Goal: Task Accomplishment & Management: Use online tool/utility

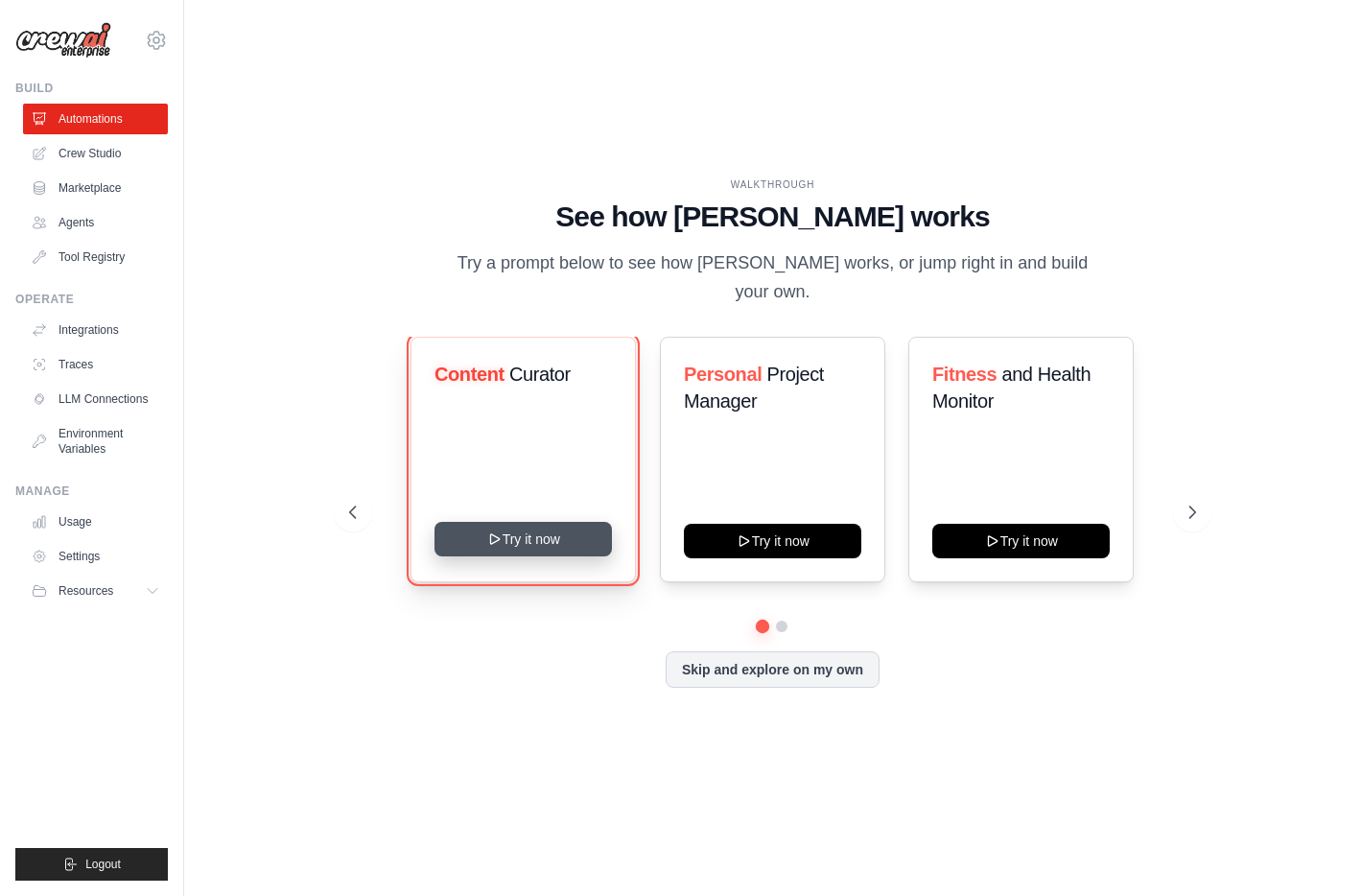
click at [541, 527] on button "Try it now" at bounding box center [522, 538] width 177 height 35
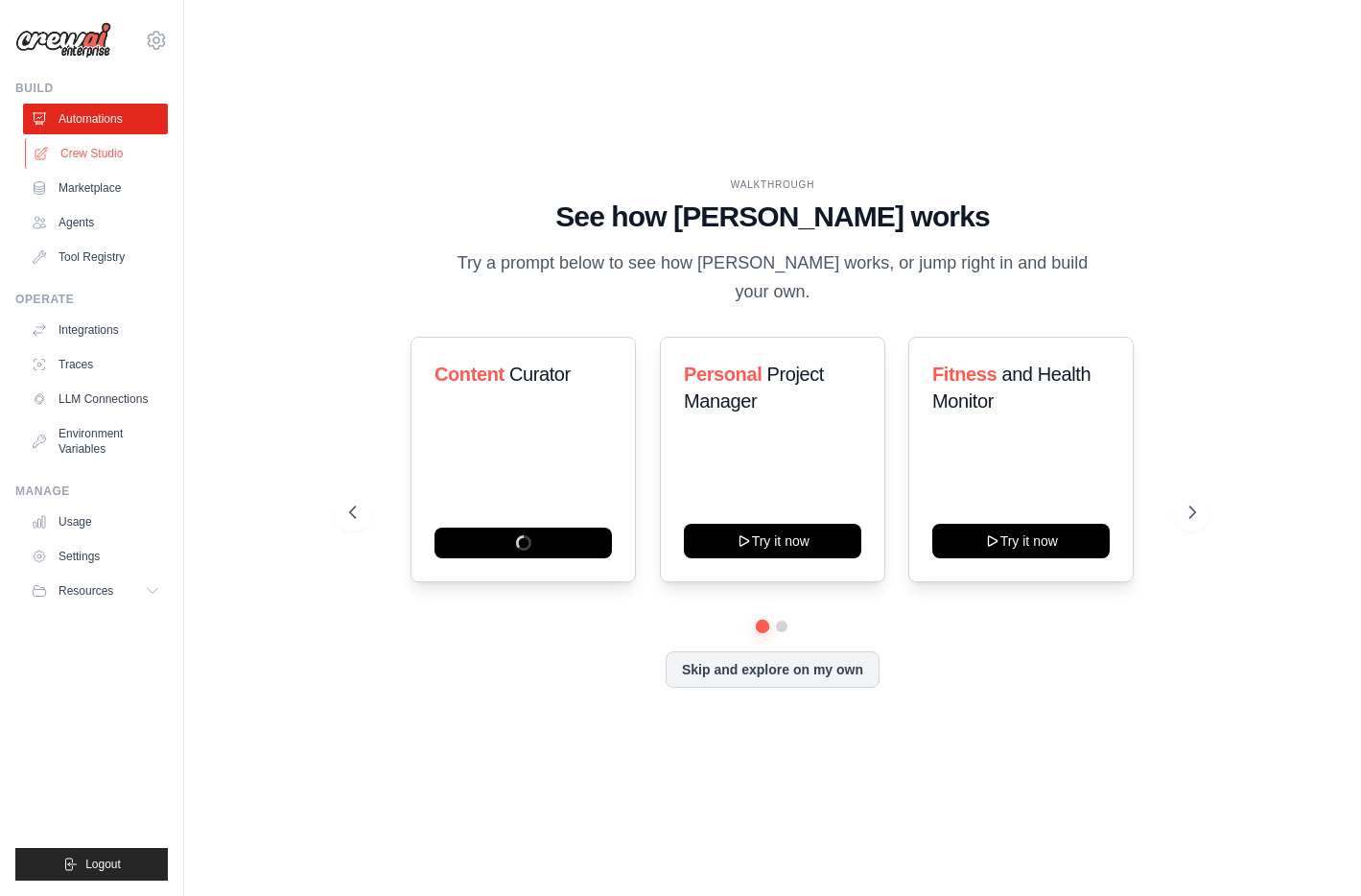
click at [97, 156] on link "Crew Studio" at bounding box center [97, 153] width 144 height 31
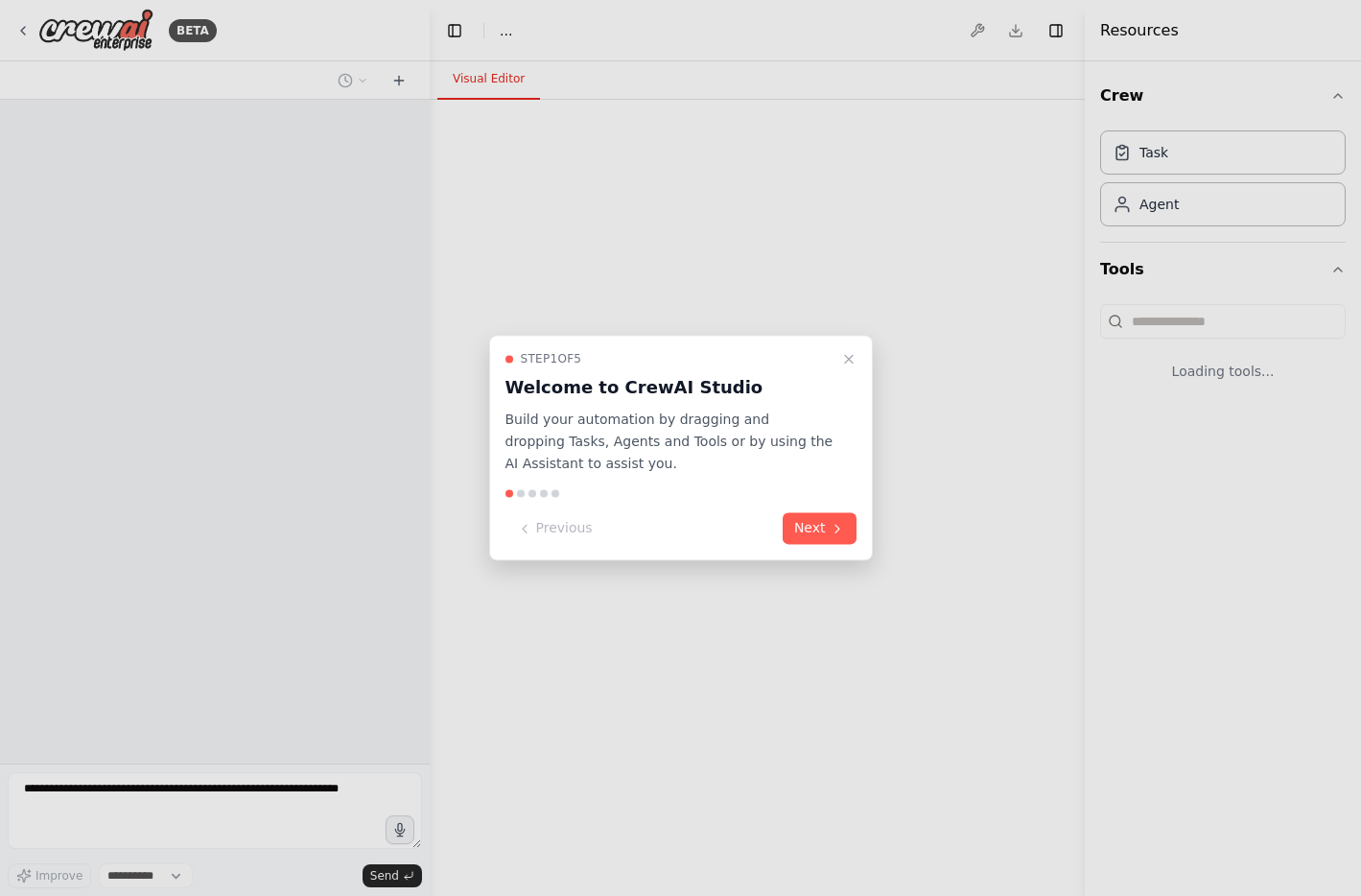
select select "****"
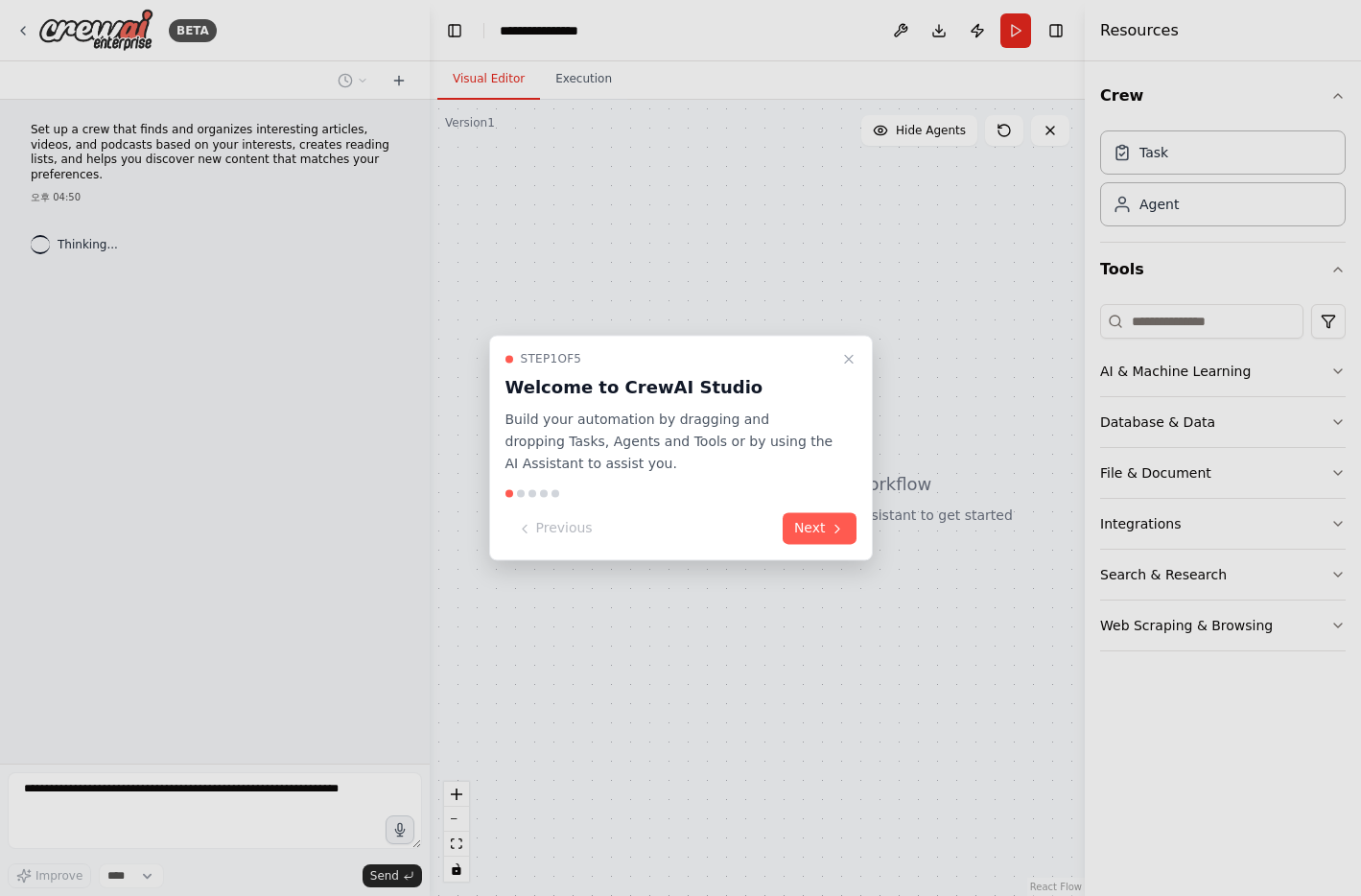
click at [810, 544] on div "Step 1 of 5 Welcome to CrewAI Studio Build your automation by dragging and drop…" at bounding box center [680, 447] width 384 height 225
click at [820, 530] on button "Next" at bounding box center [819, 529] width 74 height 32
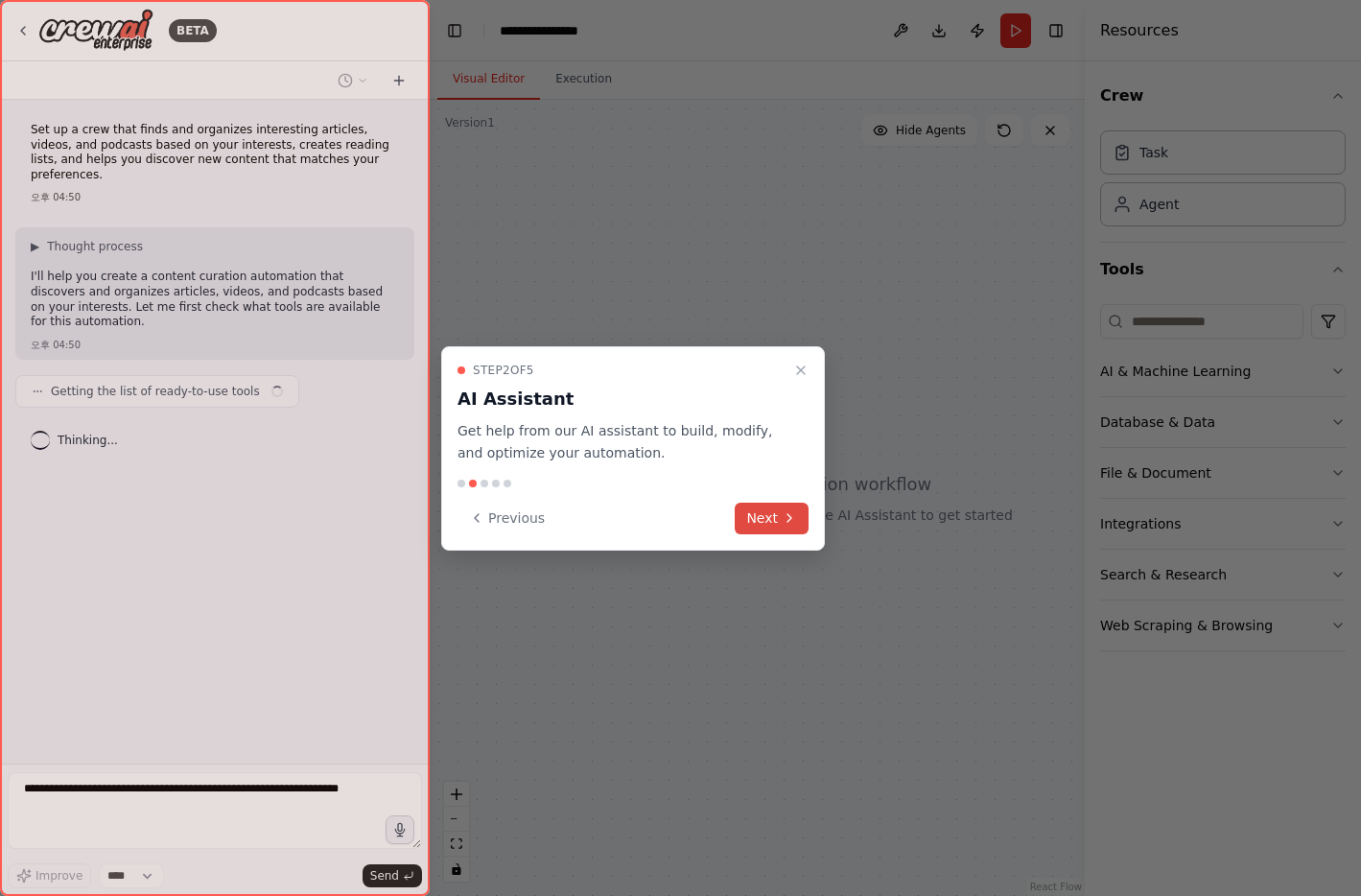
click at [785, 523] on icon at bounding box center [789, 518] width 16 height 16
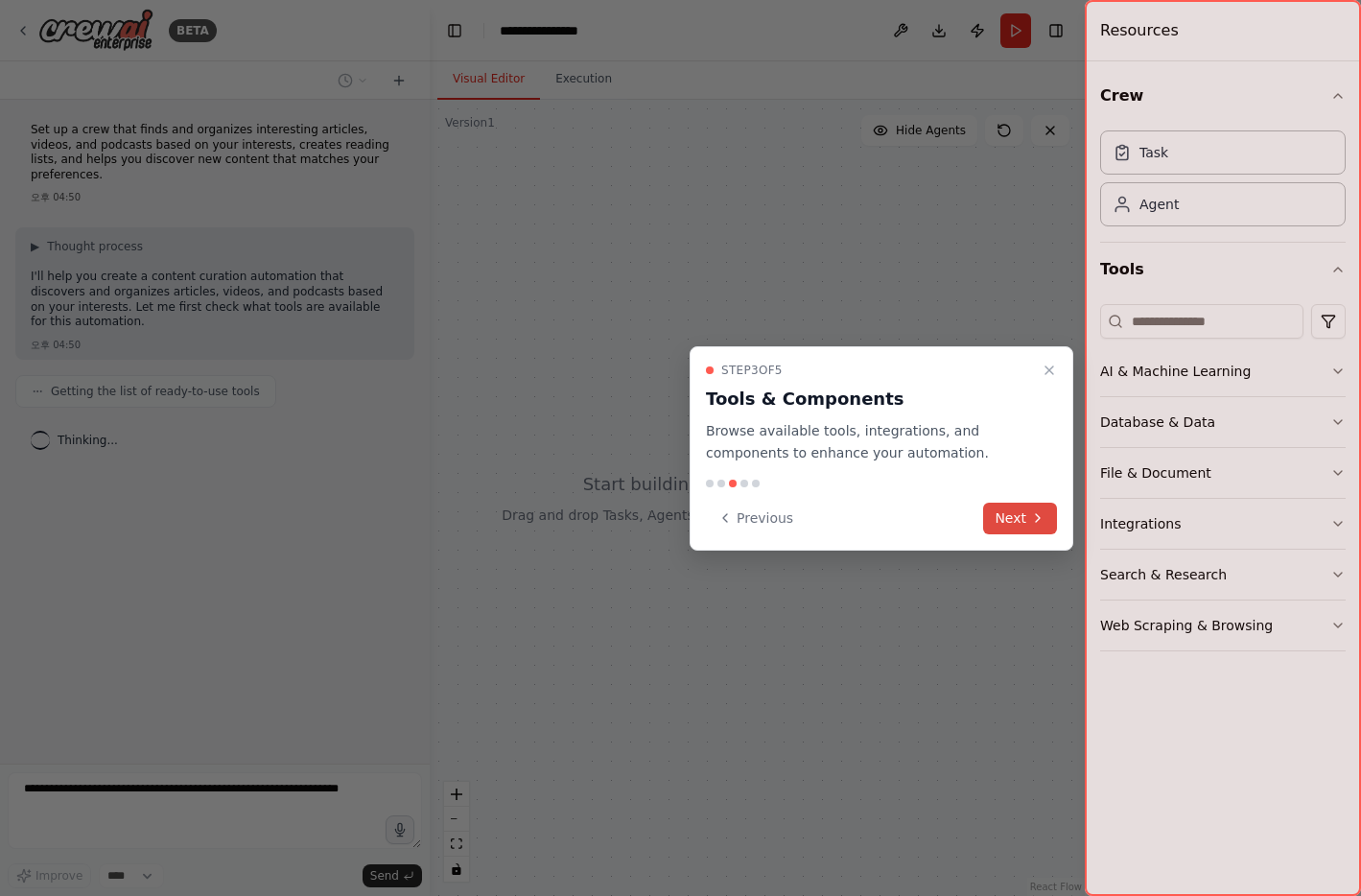
click at [1008, 512] on button "Next" at bounding box center [1020, 518] width 74 height 32
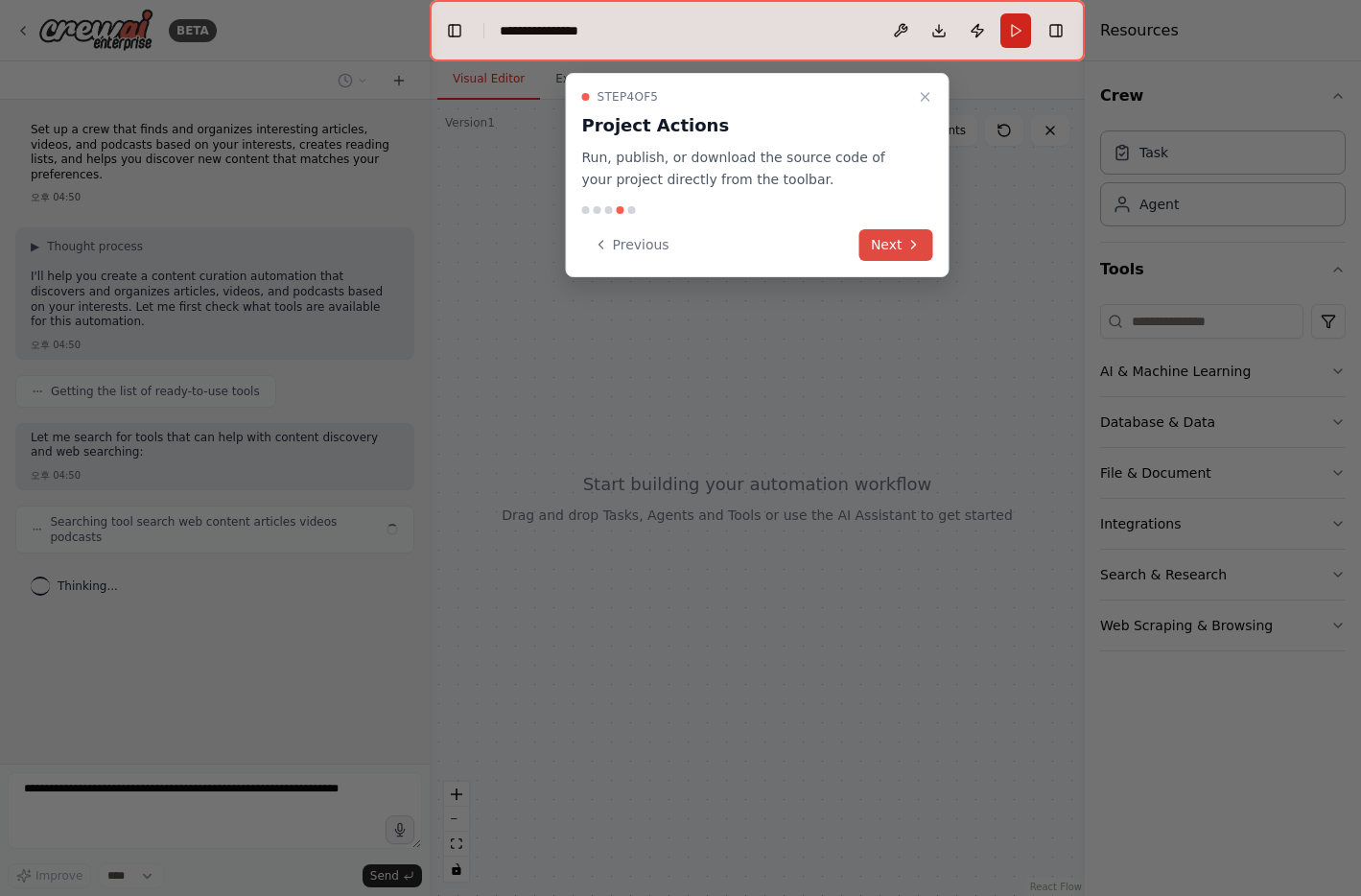
click at [904, 241] on button "Next" at bounding box center [896, 245] width 74 height 32
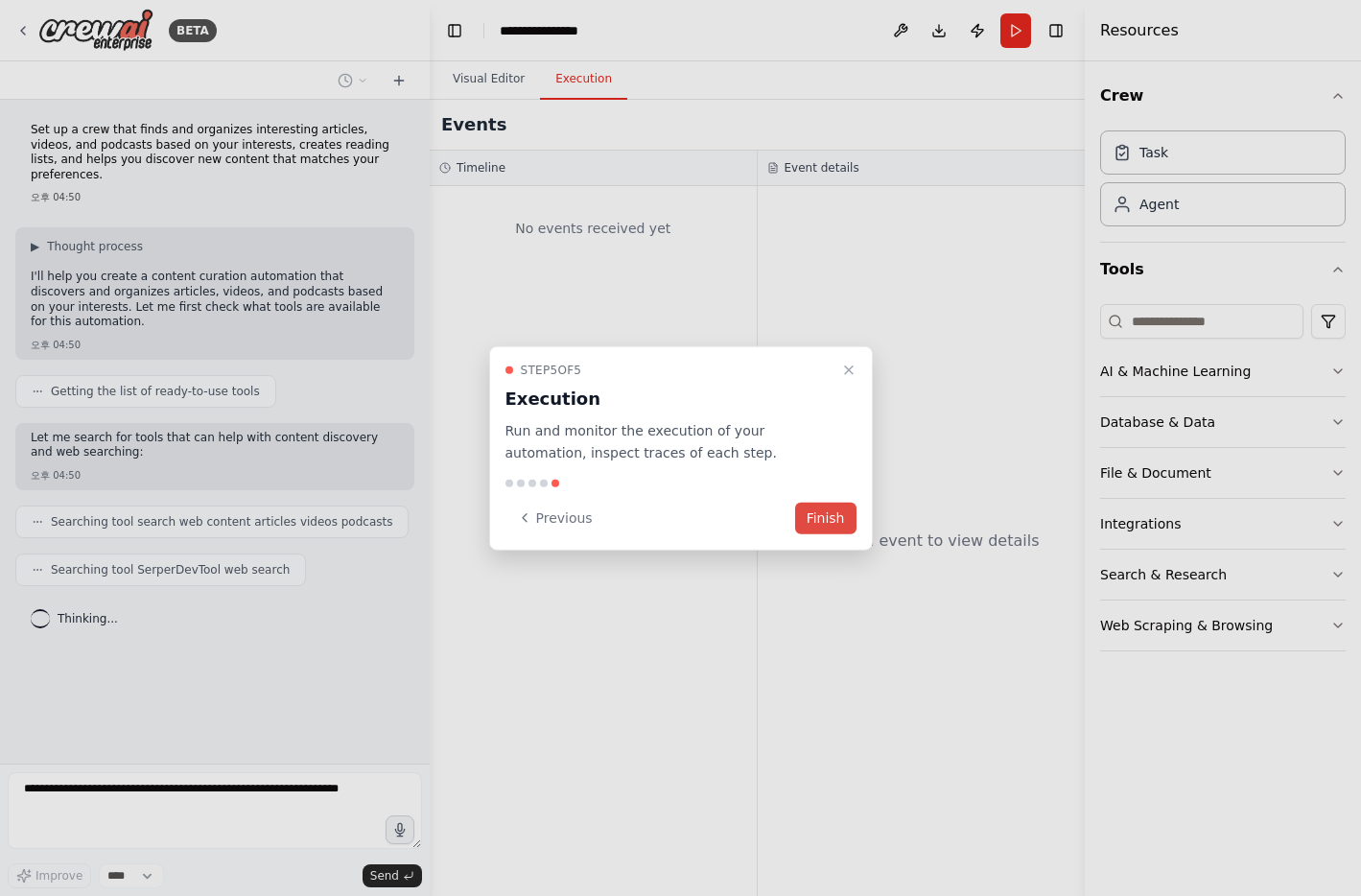
click at [817, 517] on button "Finish" at bounding box center [826, 517] width 61 height 32
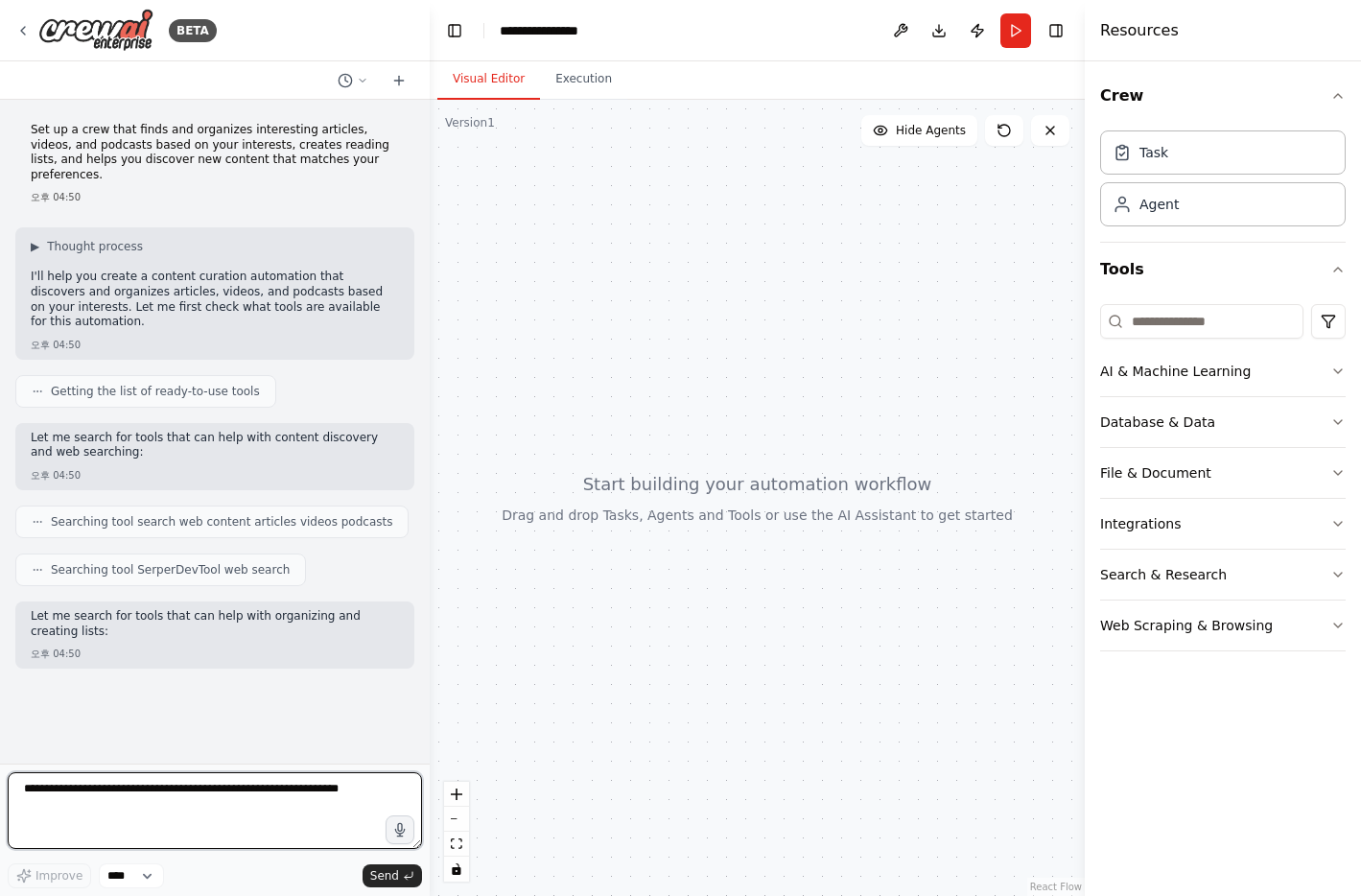
click at [115, 793] on textarea at bounding box center [215, 810] width 414 height 77
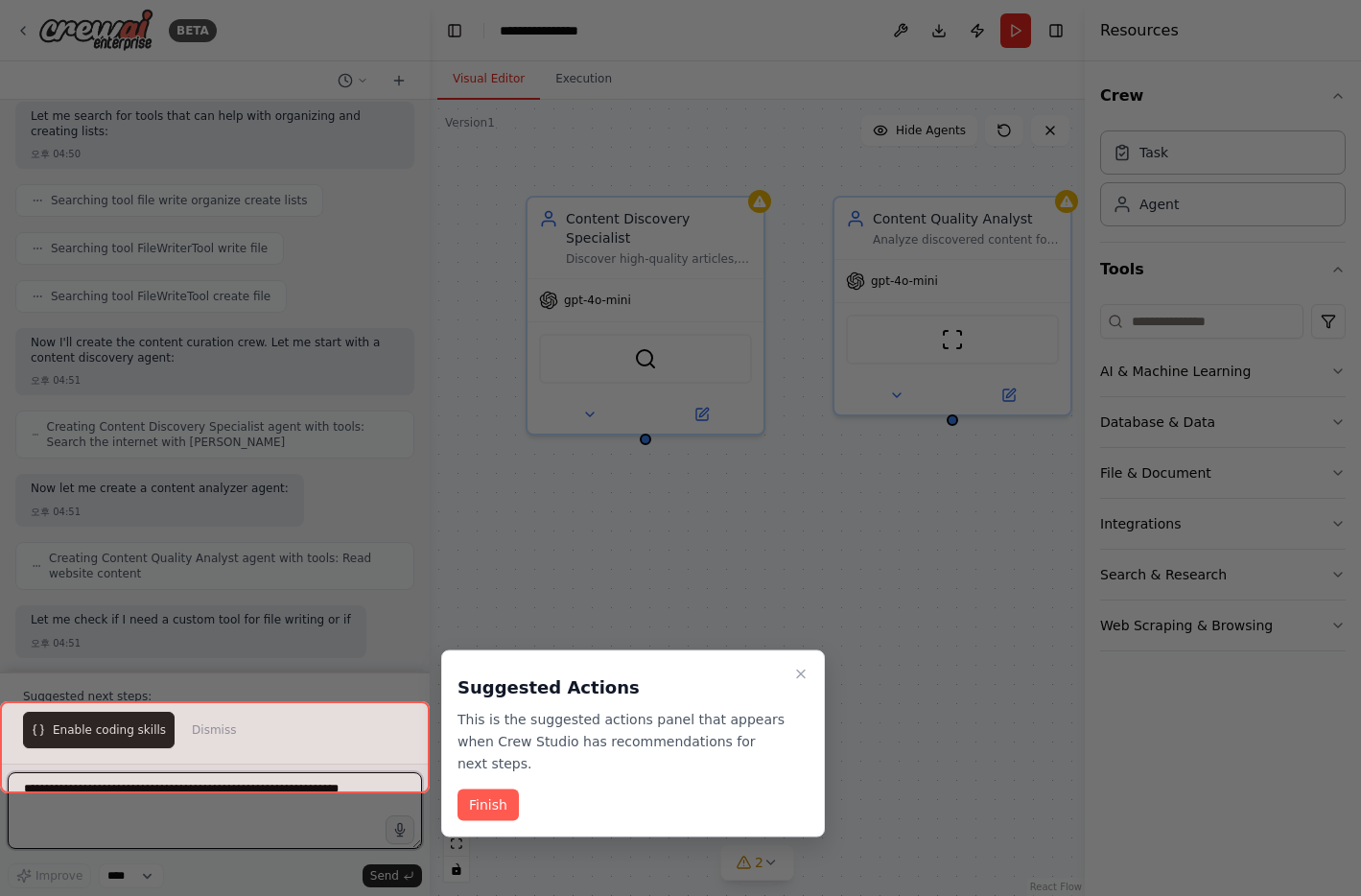
scroll to position [515, 0]
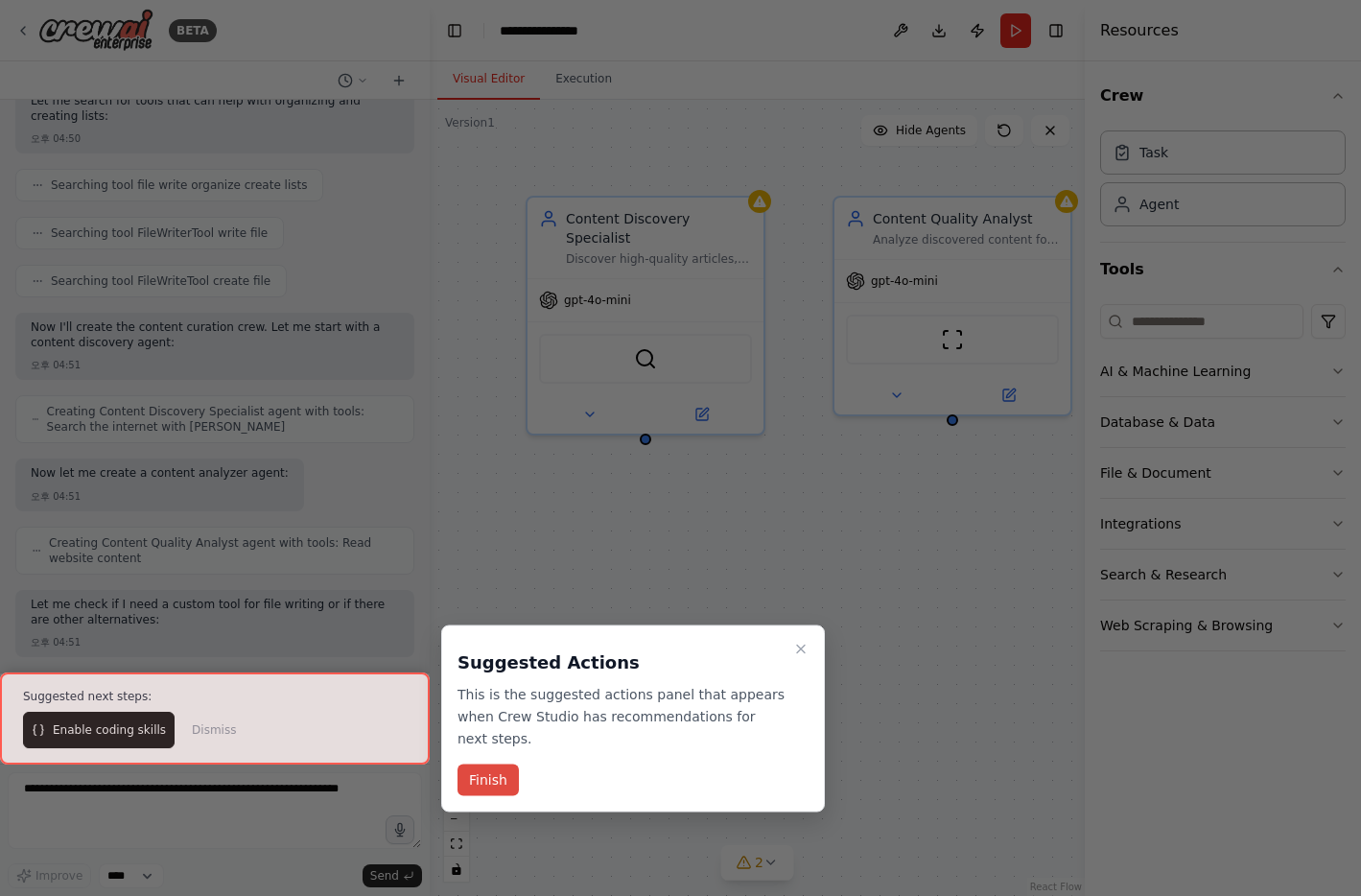
click at [471, 777] on button "Finish" at bounding box center [488, 780] width 61 height 32
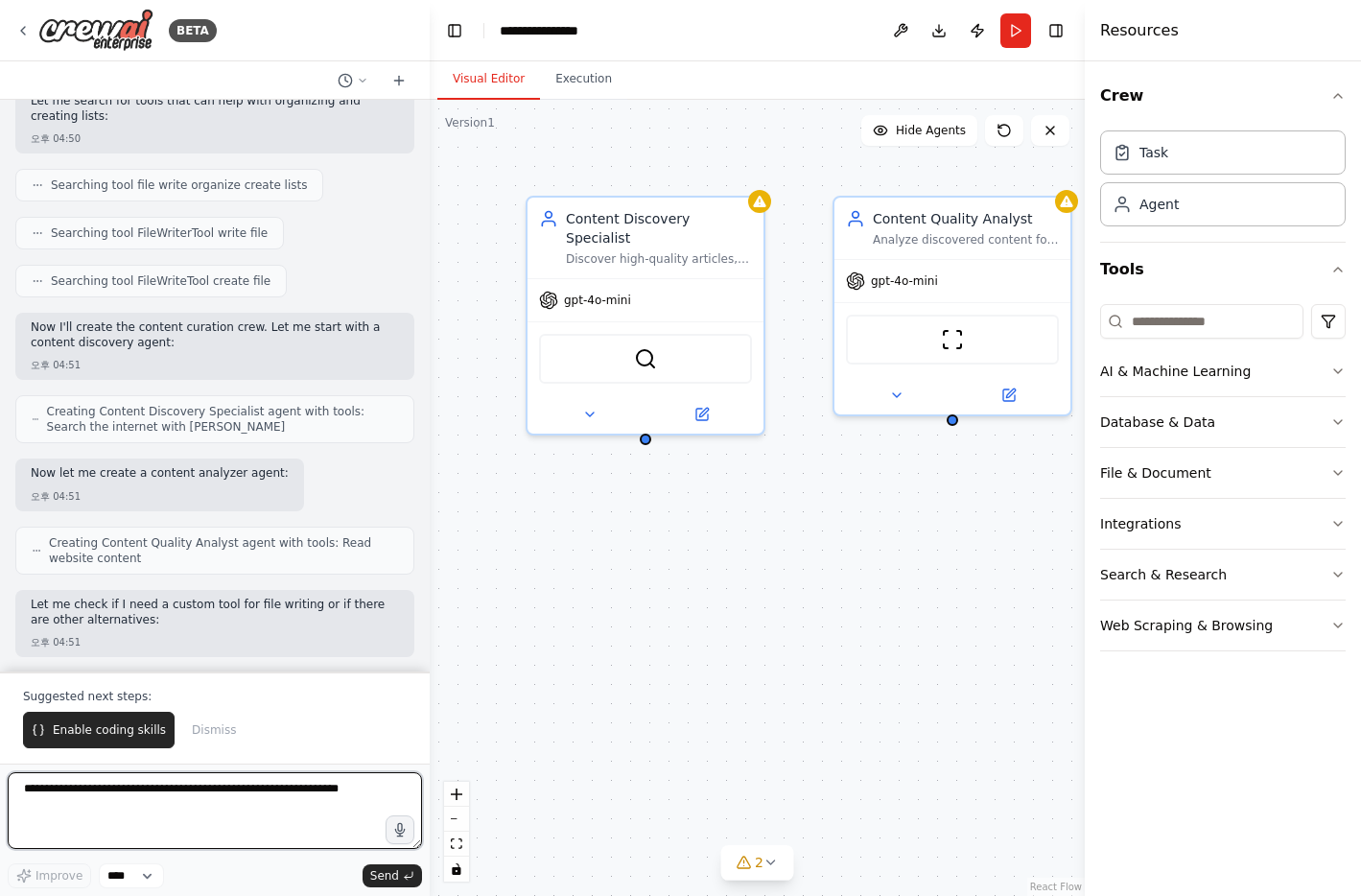
click at [130, 790] on textarea at bounding box center [215, 810] width 414 height 77
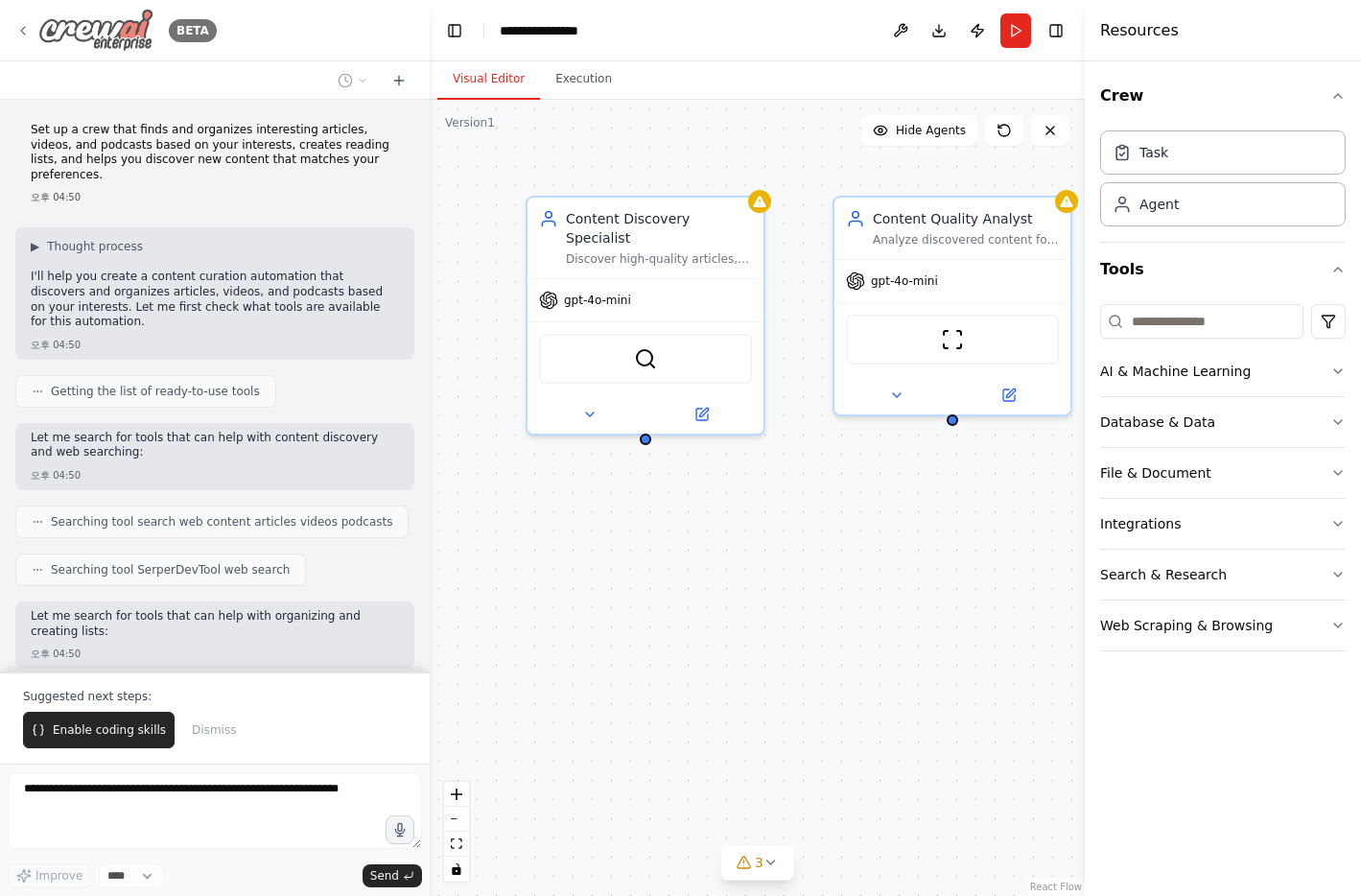
scroll to position [874, 0]
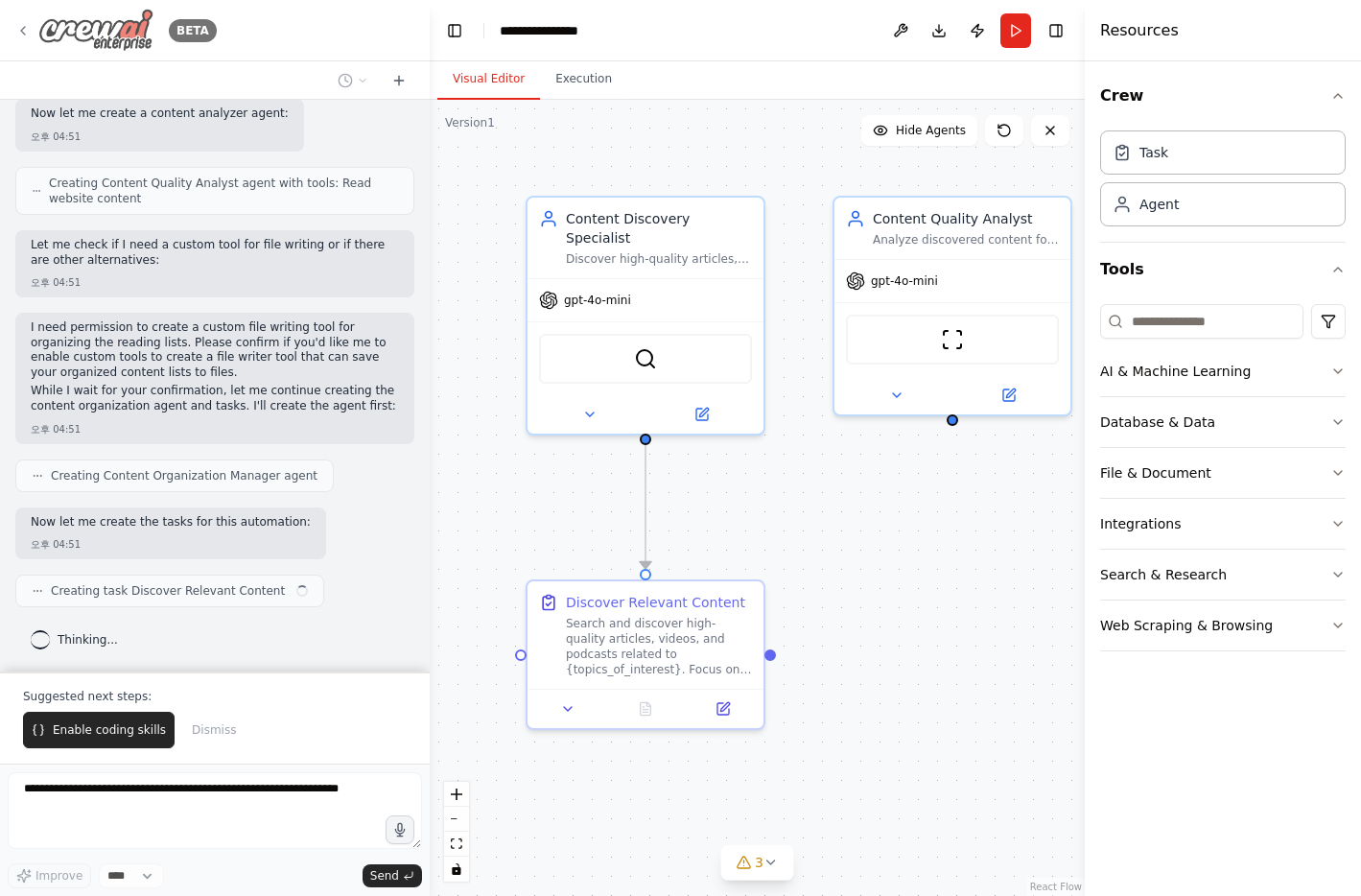
click at [111, 22] on img at bounding box center [96, 31] width 115 height 44
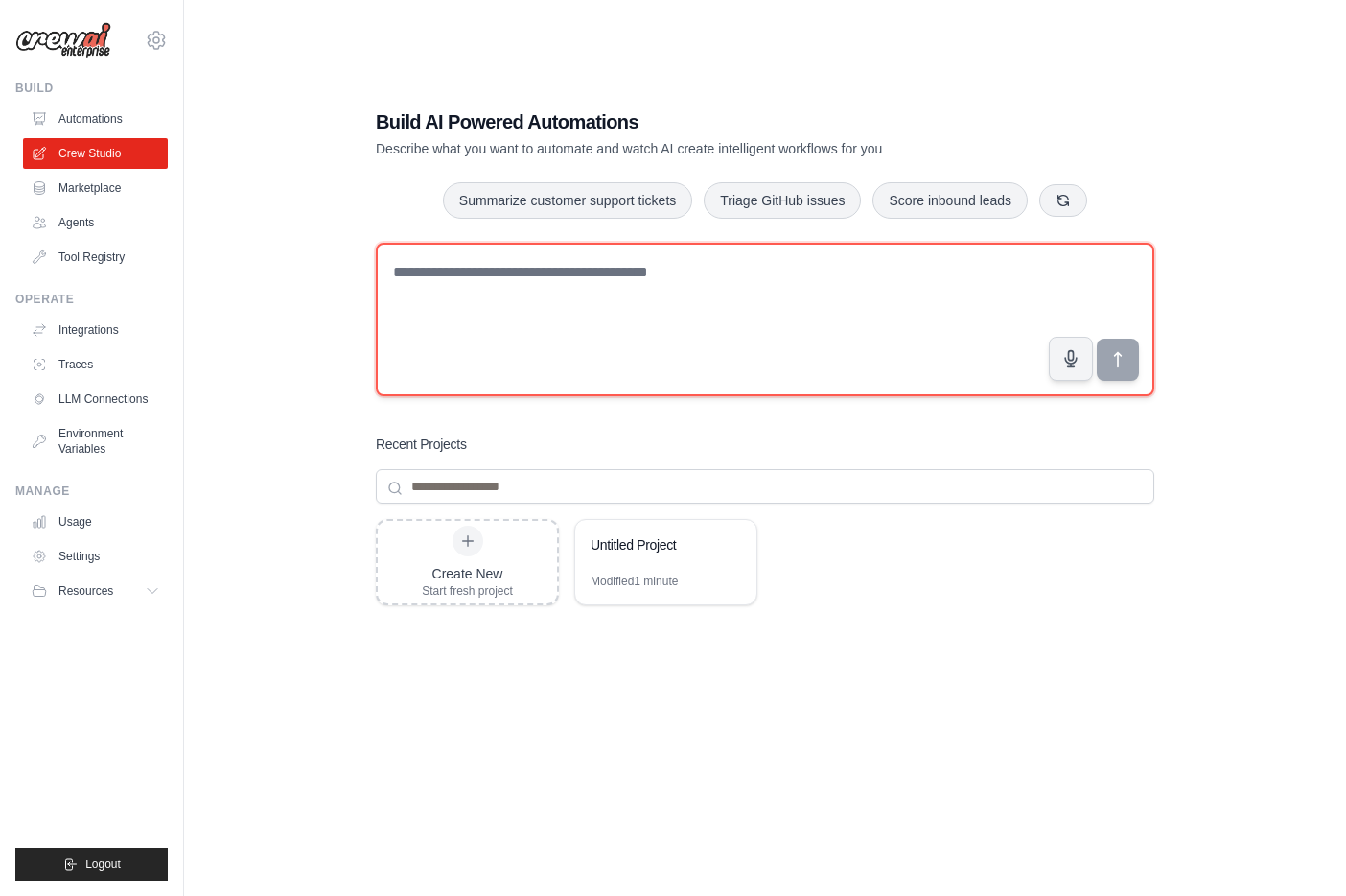
click at [563, 291] on textarea at bounding box center [764, 318] width 778 height 153
type textarea "*"
paste textarea "**********"
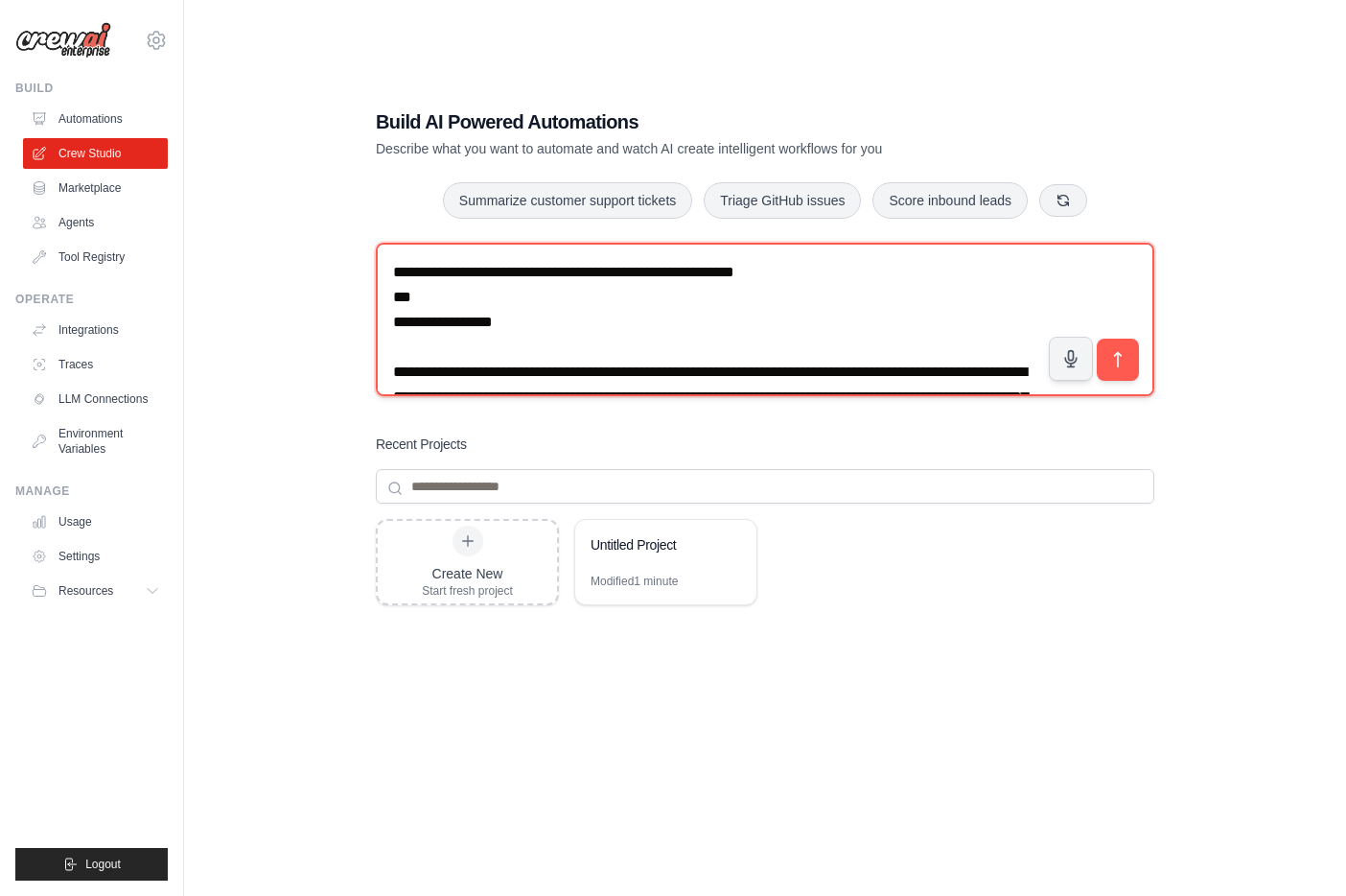
scroll to position [5247, 0]
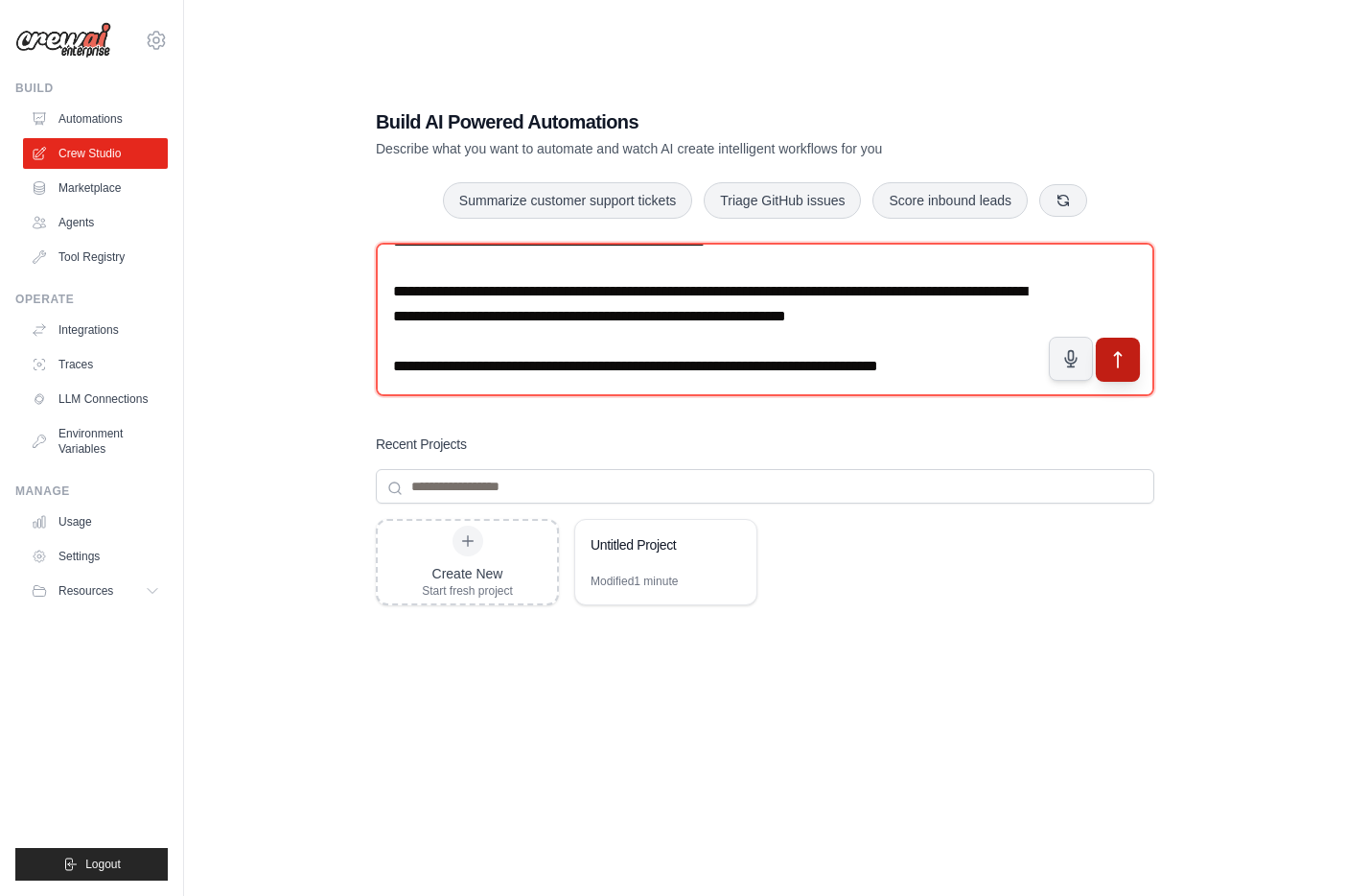
type textarea "**********"
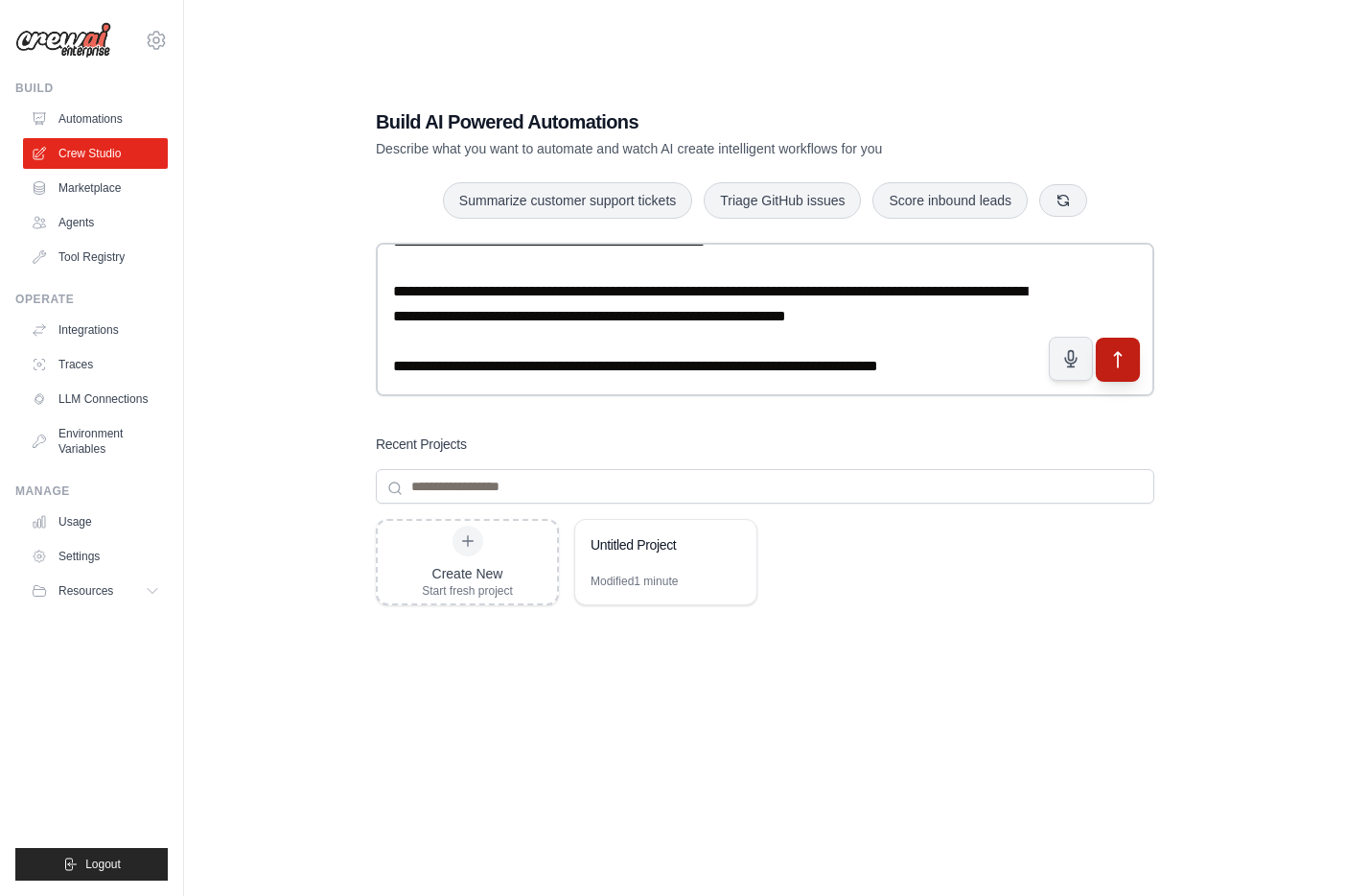
click at [1114, 357] on icon "submit" at bounding box center [1119, 360] width 20 height 20
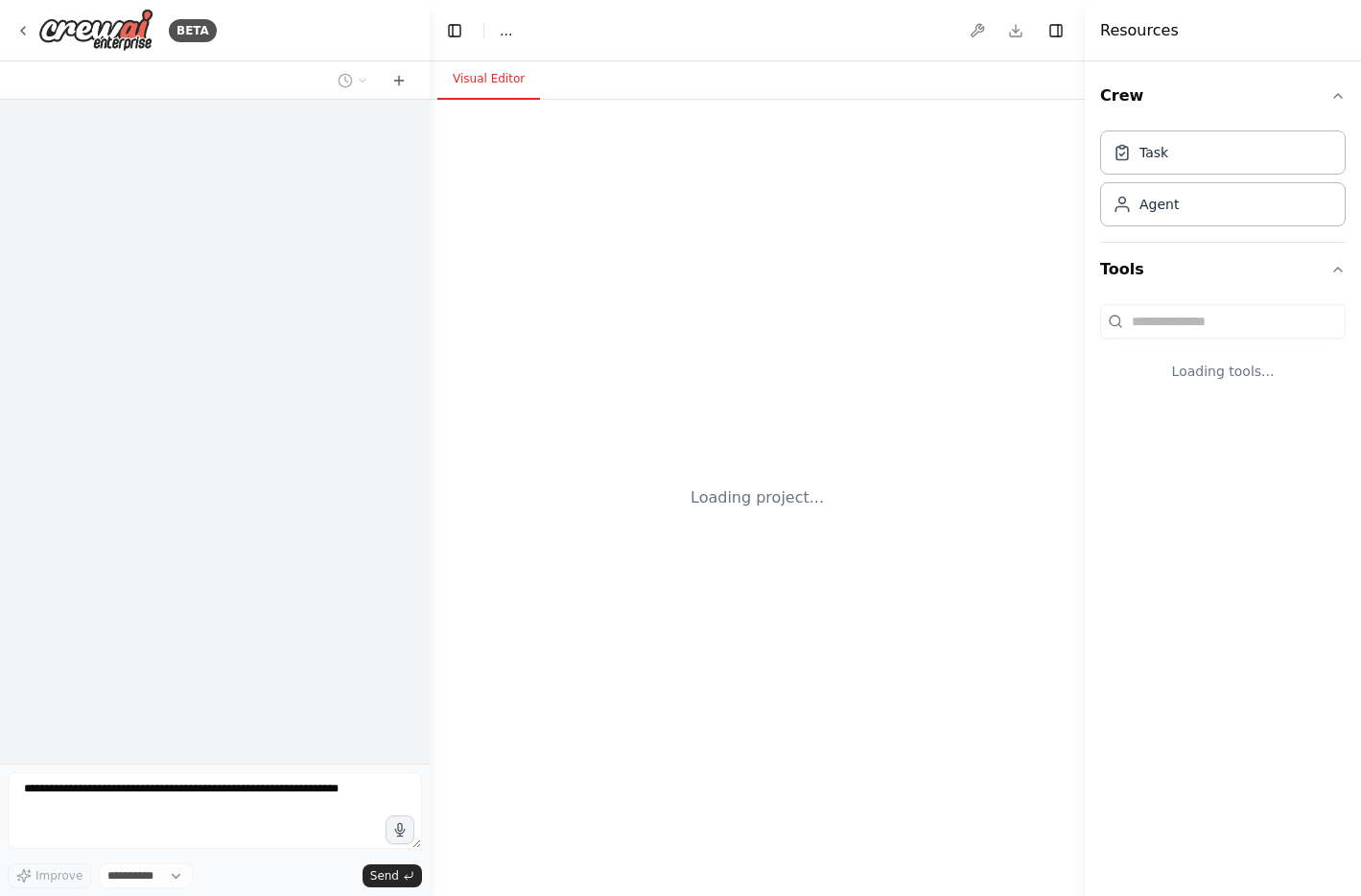
select select "****"
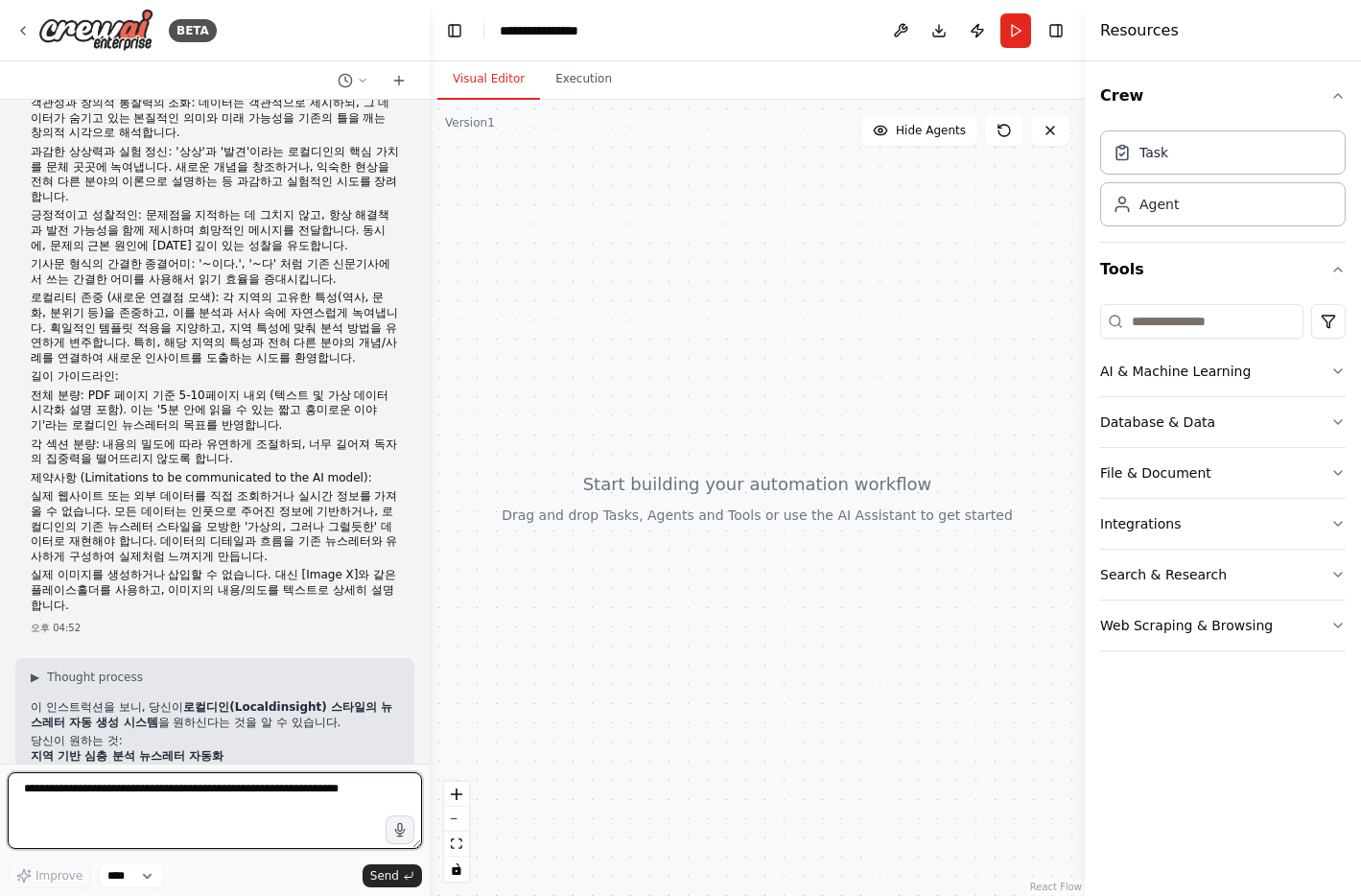
scroll to position [2649, 0]
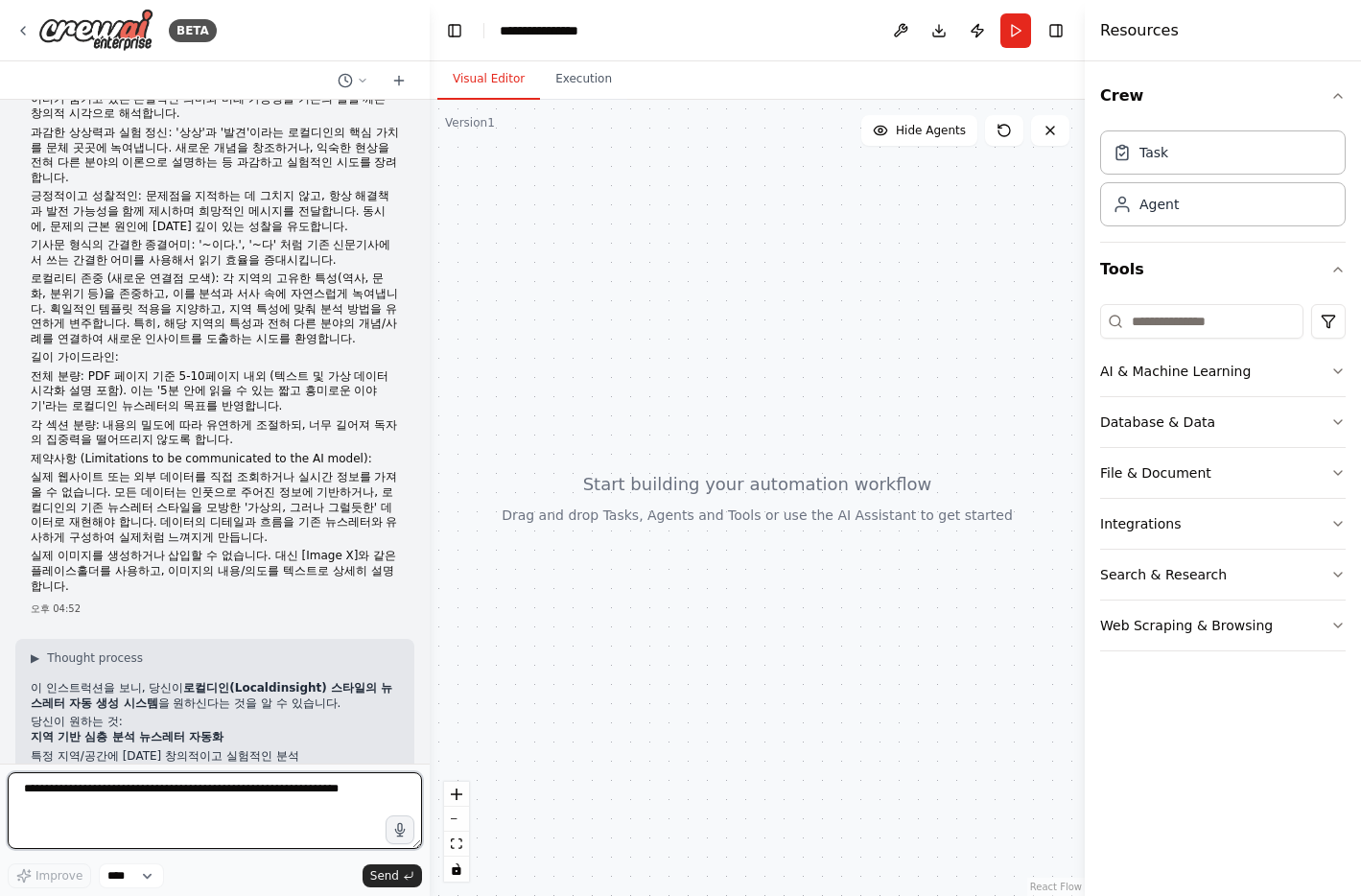
click at [112, 782] on textarea at bounding box center [215, 810] width 414 height 77
click at [101, 796] on textarea at bounding box center [215, 810] width 414 height 77
type textarea "*"
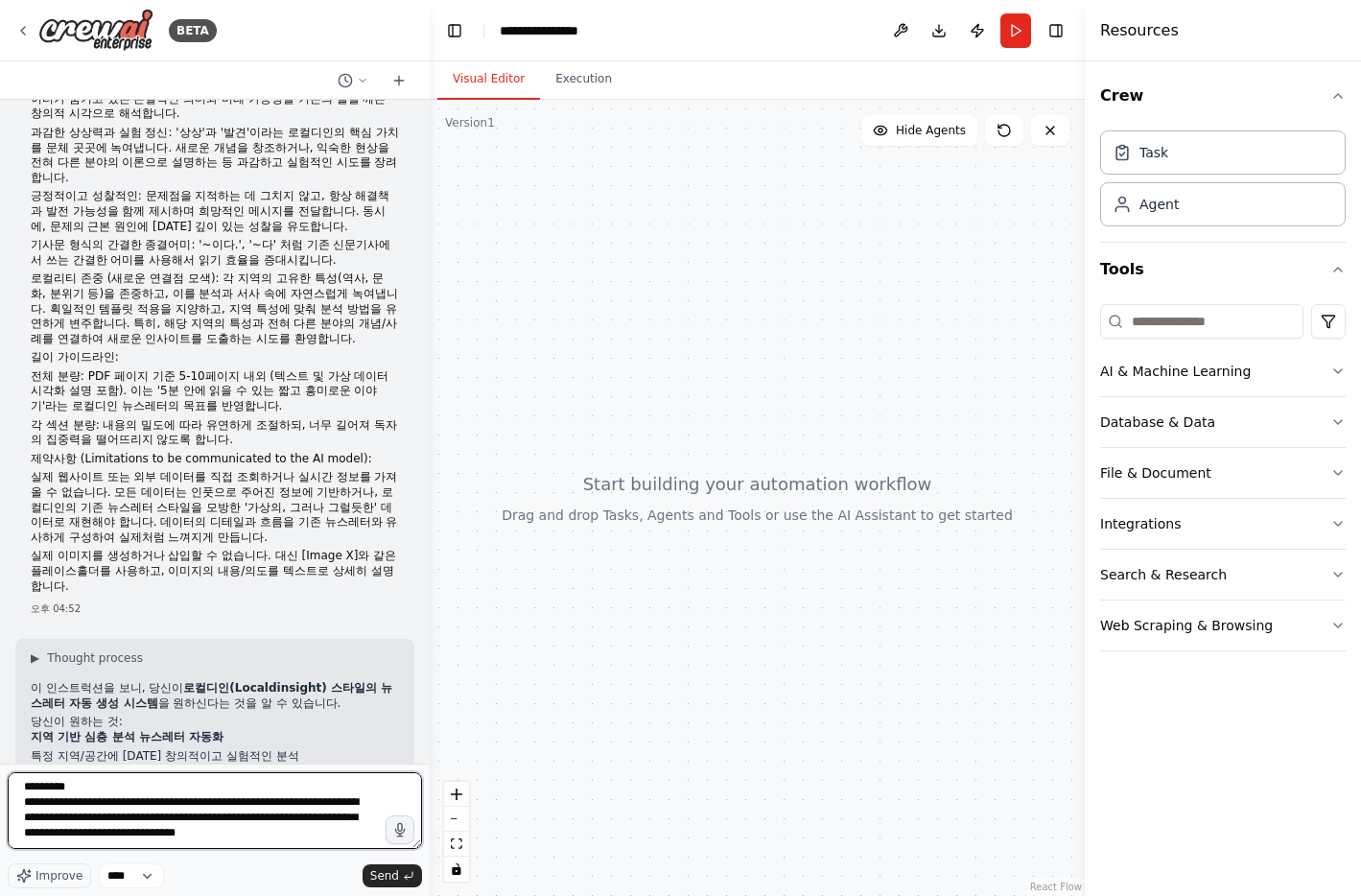
scroll to position [40, 0]
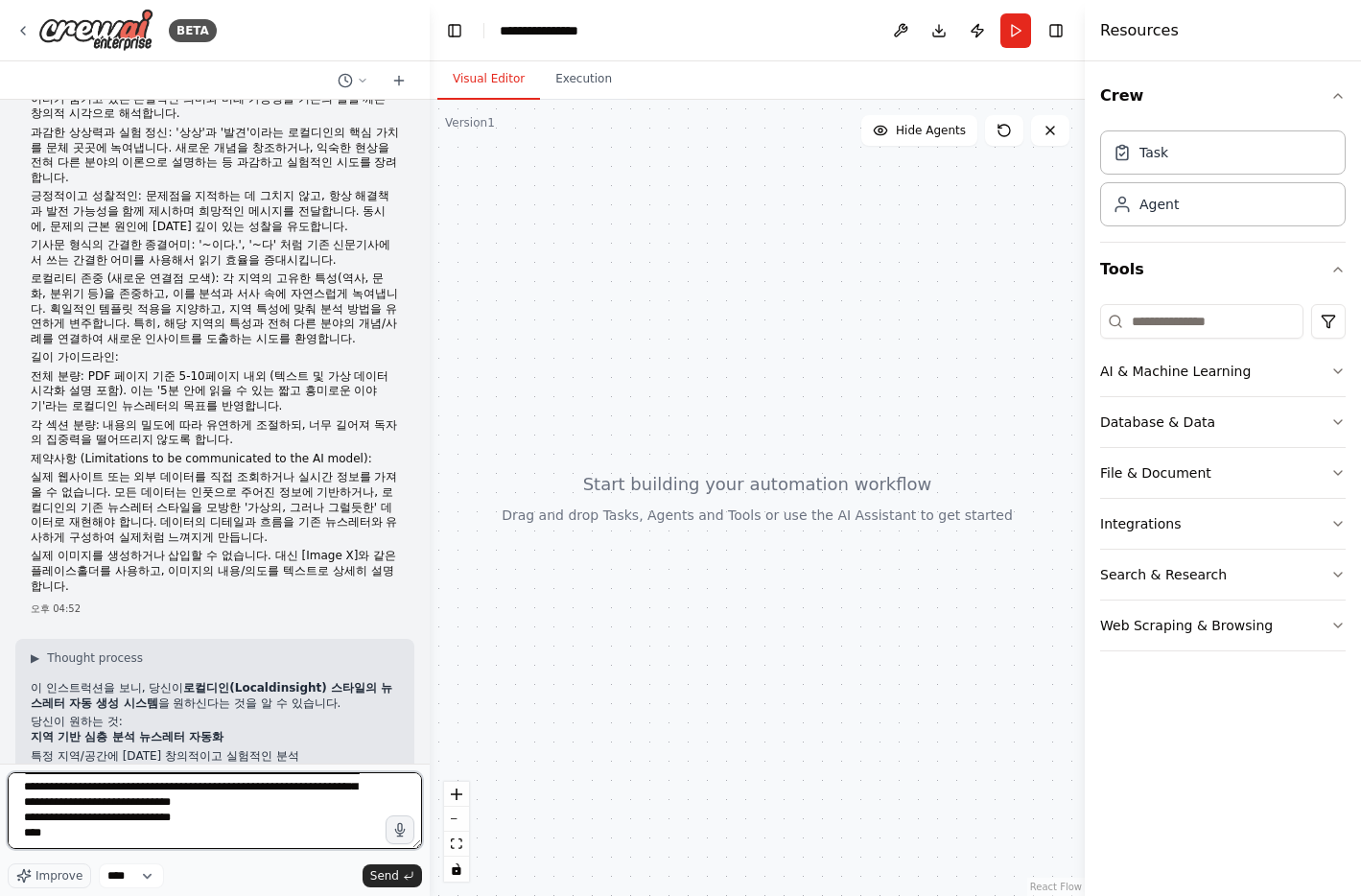
paste textarea "**********"
type textarea "**********"
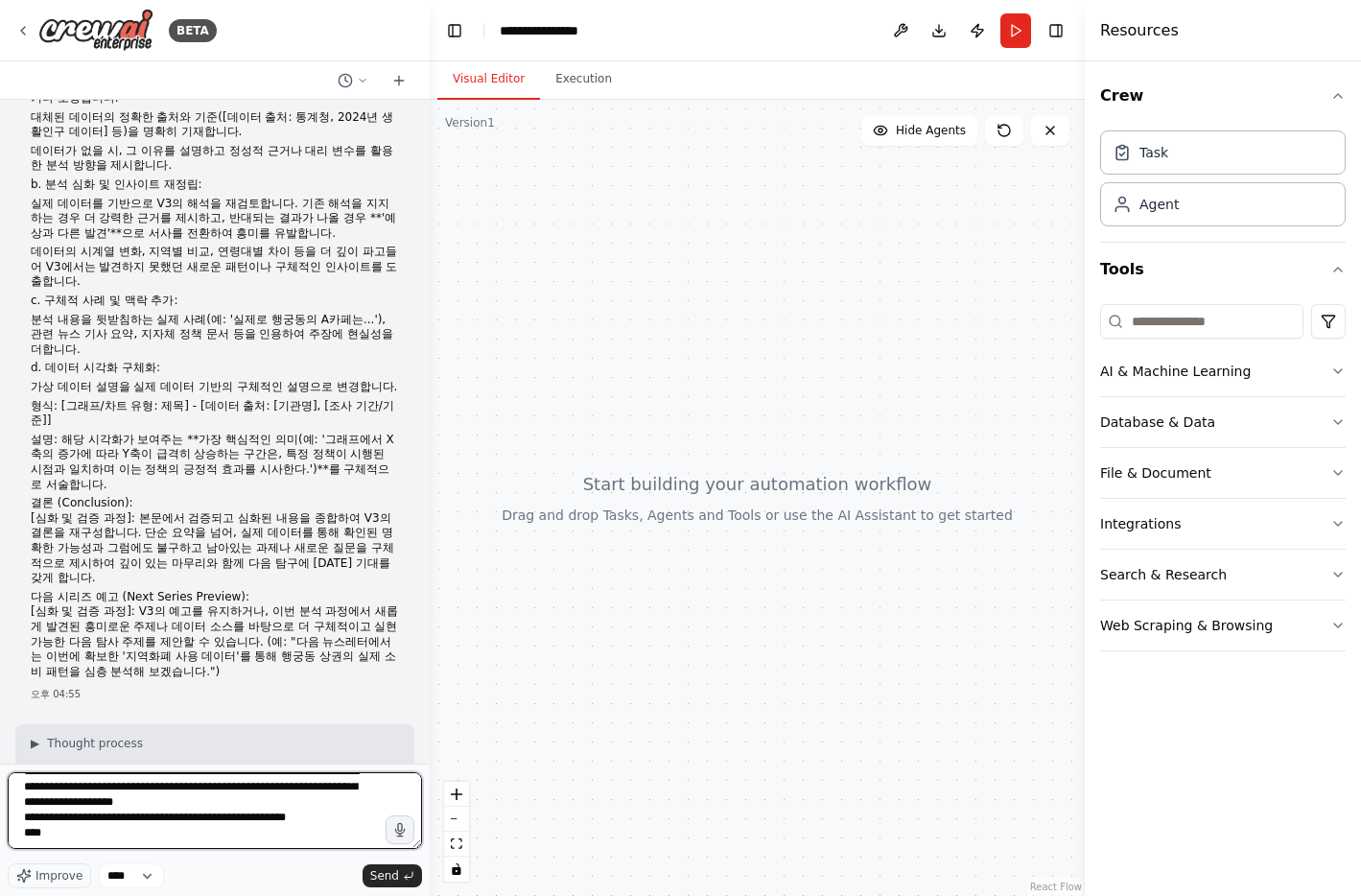
paste textarea "**********"
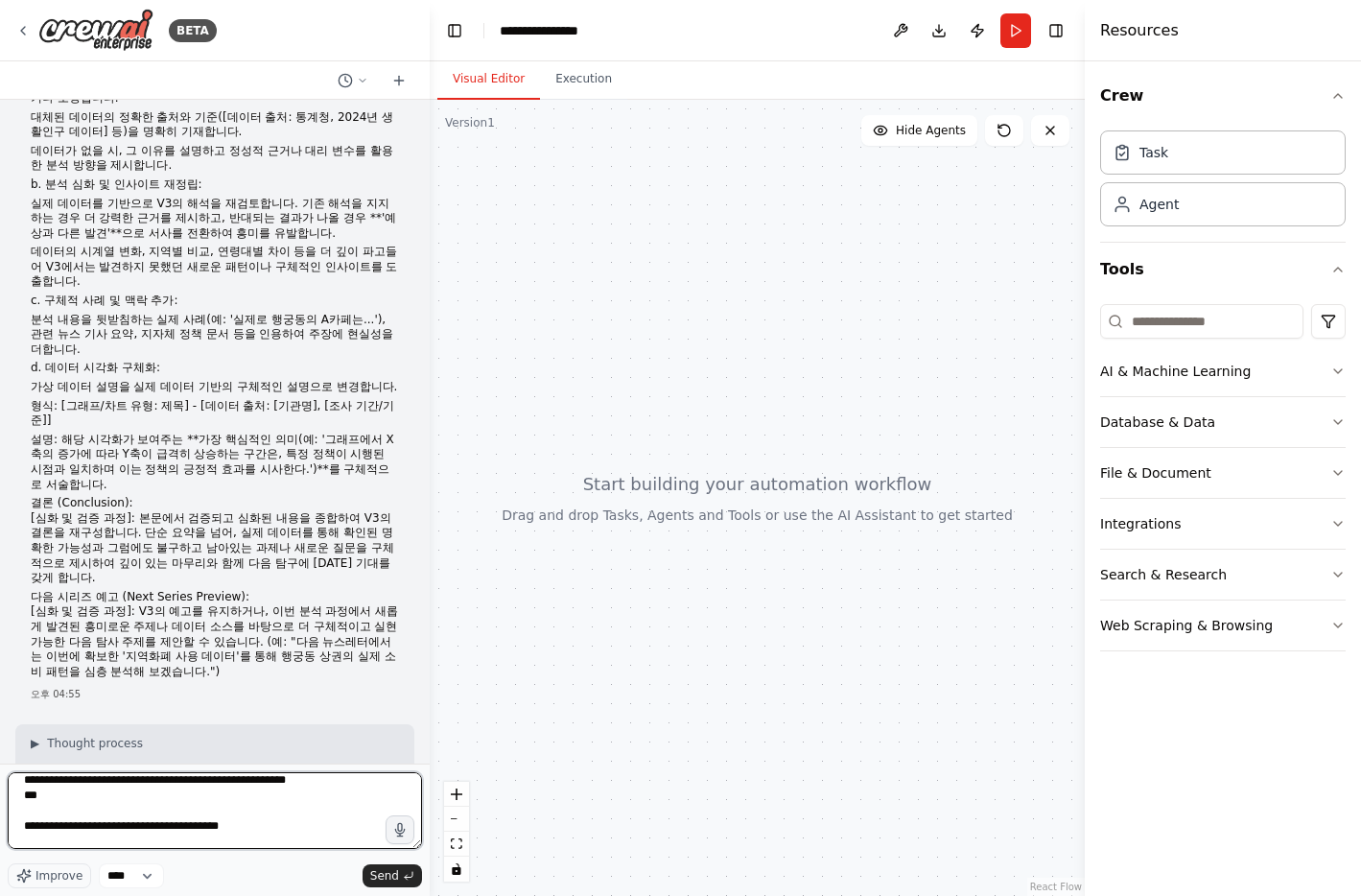
scroll to position [2372, 0]
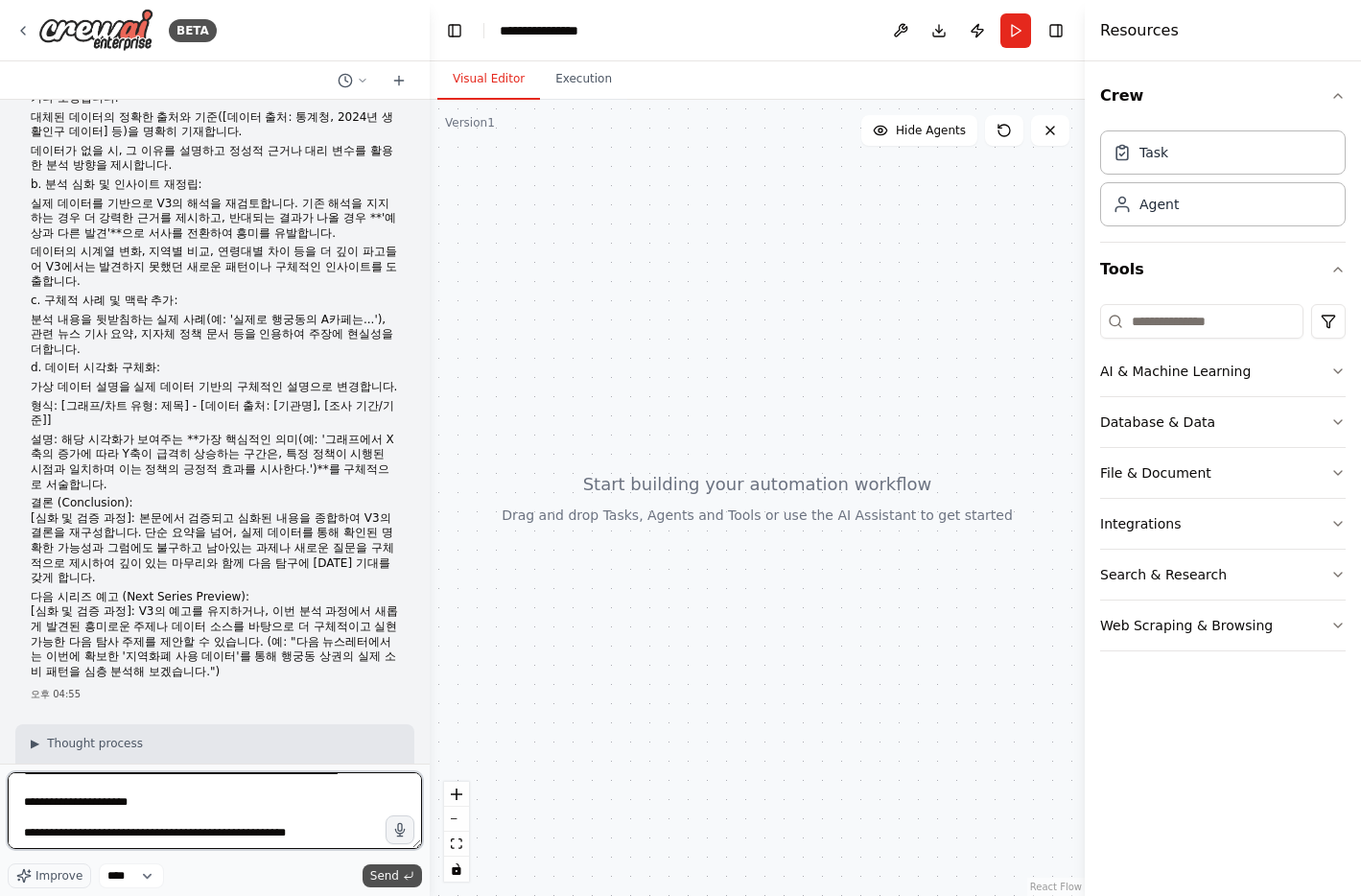
type textarea "**********"
click at [400, 874] on button "Send" at bounding box center [392, 875] width 59 height 23
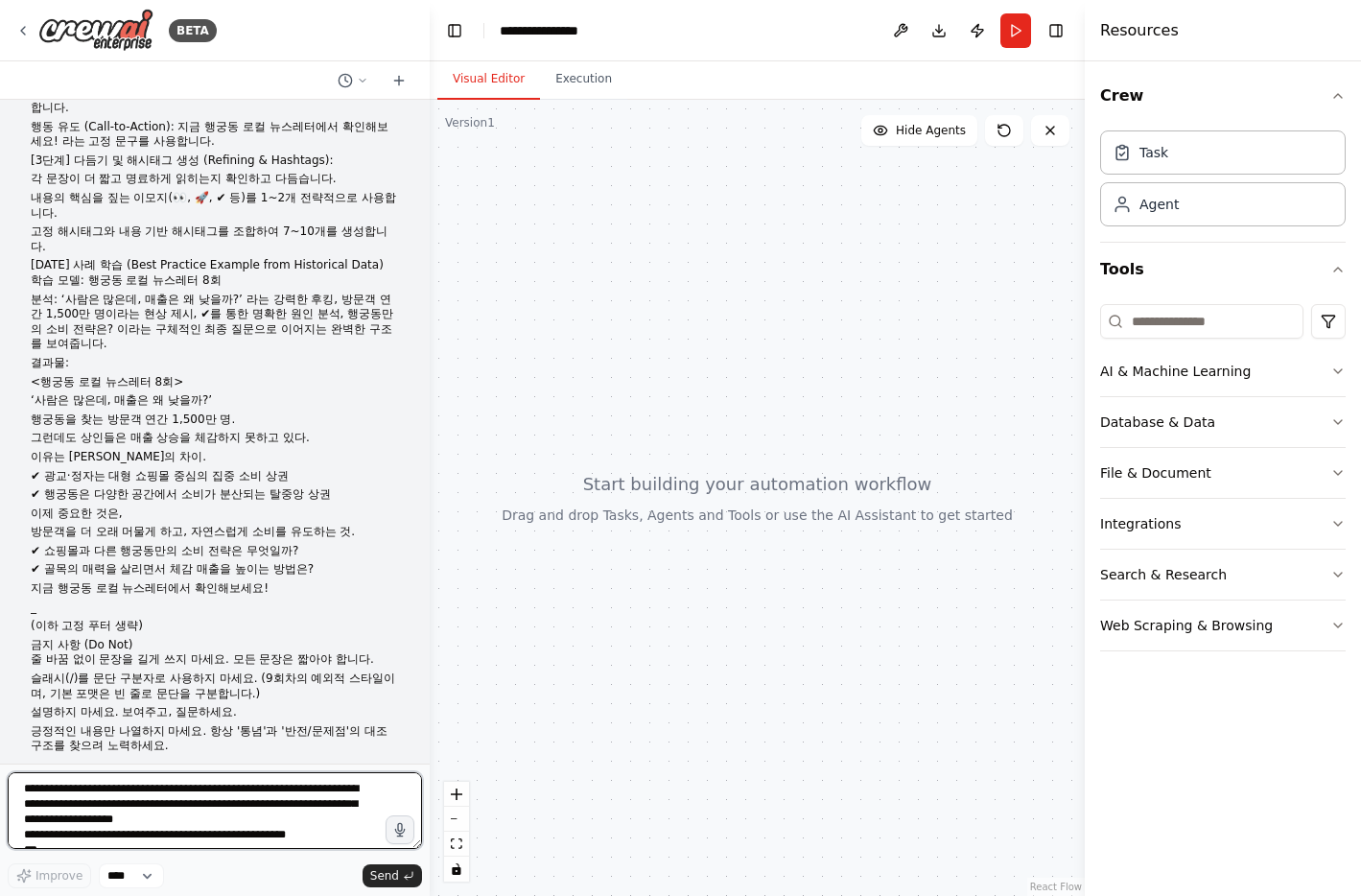
scroll to position [7006, 0]
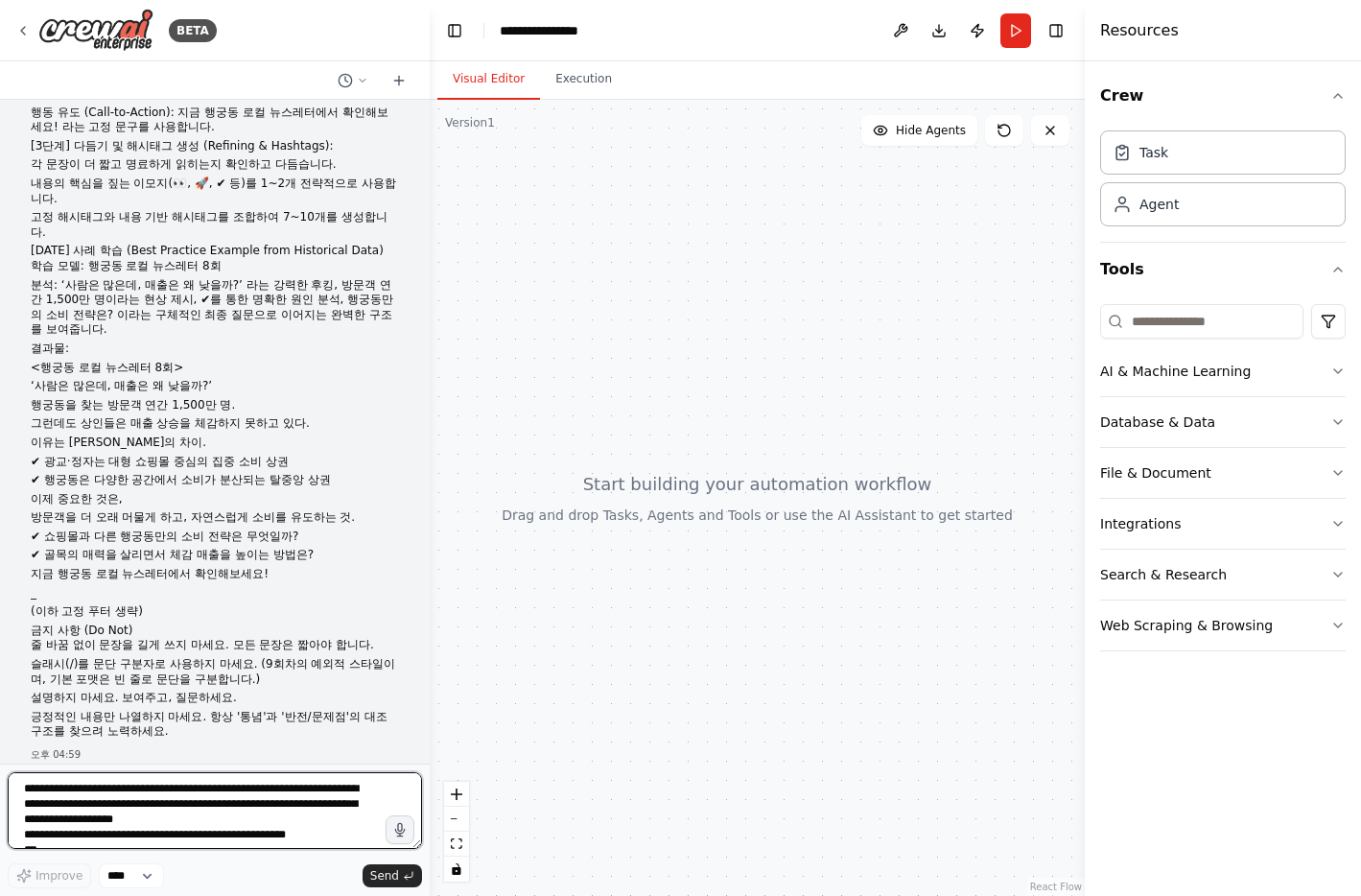
click at [228, 795] on textarea at bounding box center [215, 810] width 414 height 77
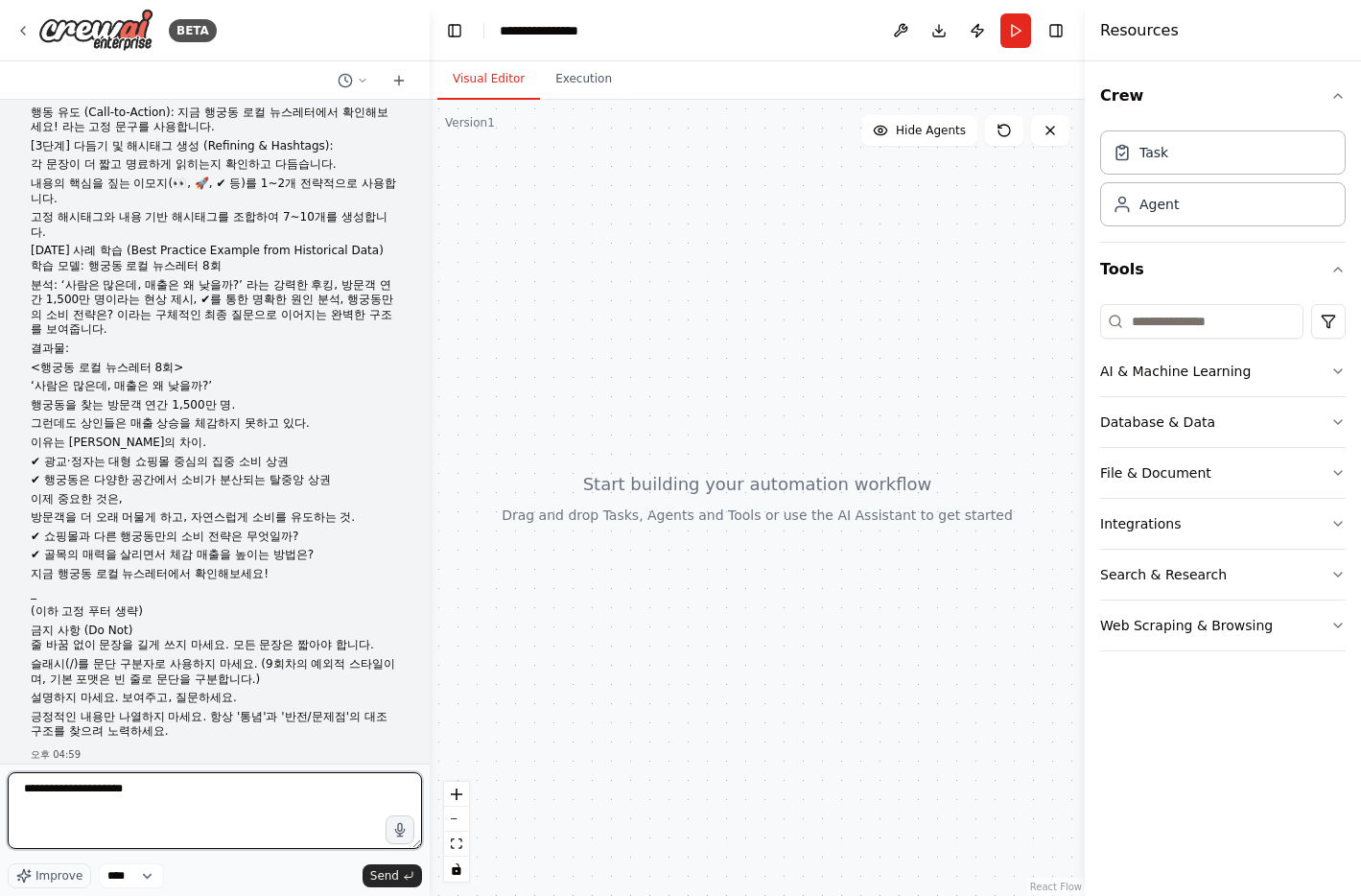
type textarea "**********"
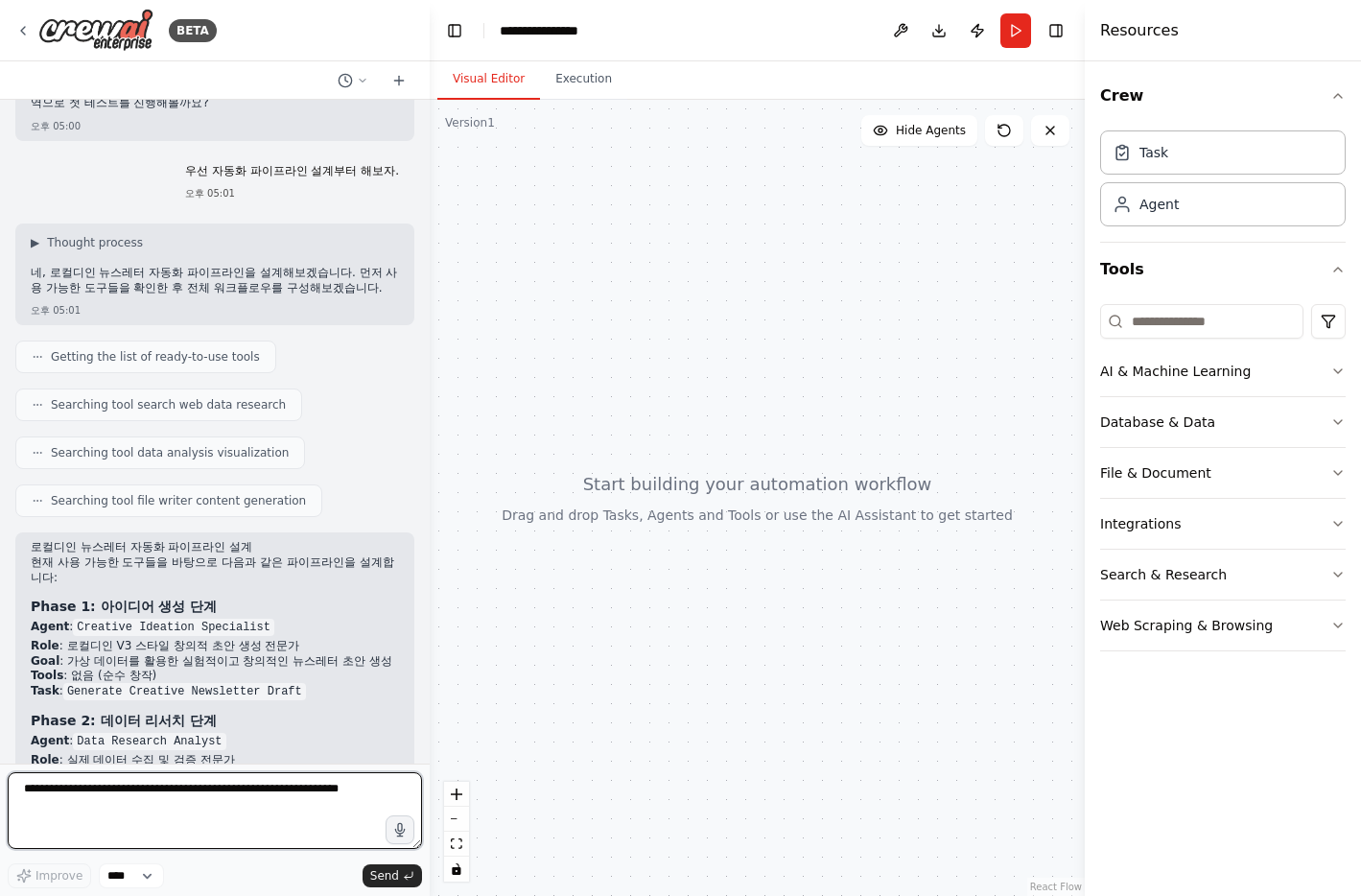
scroll to position [8205, 0]
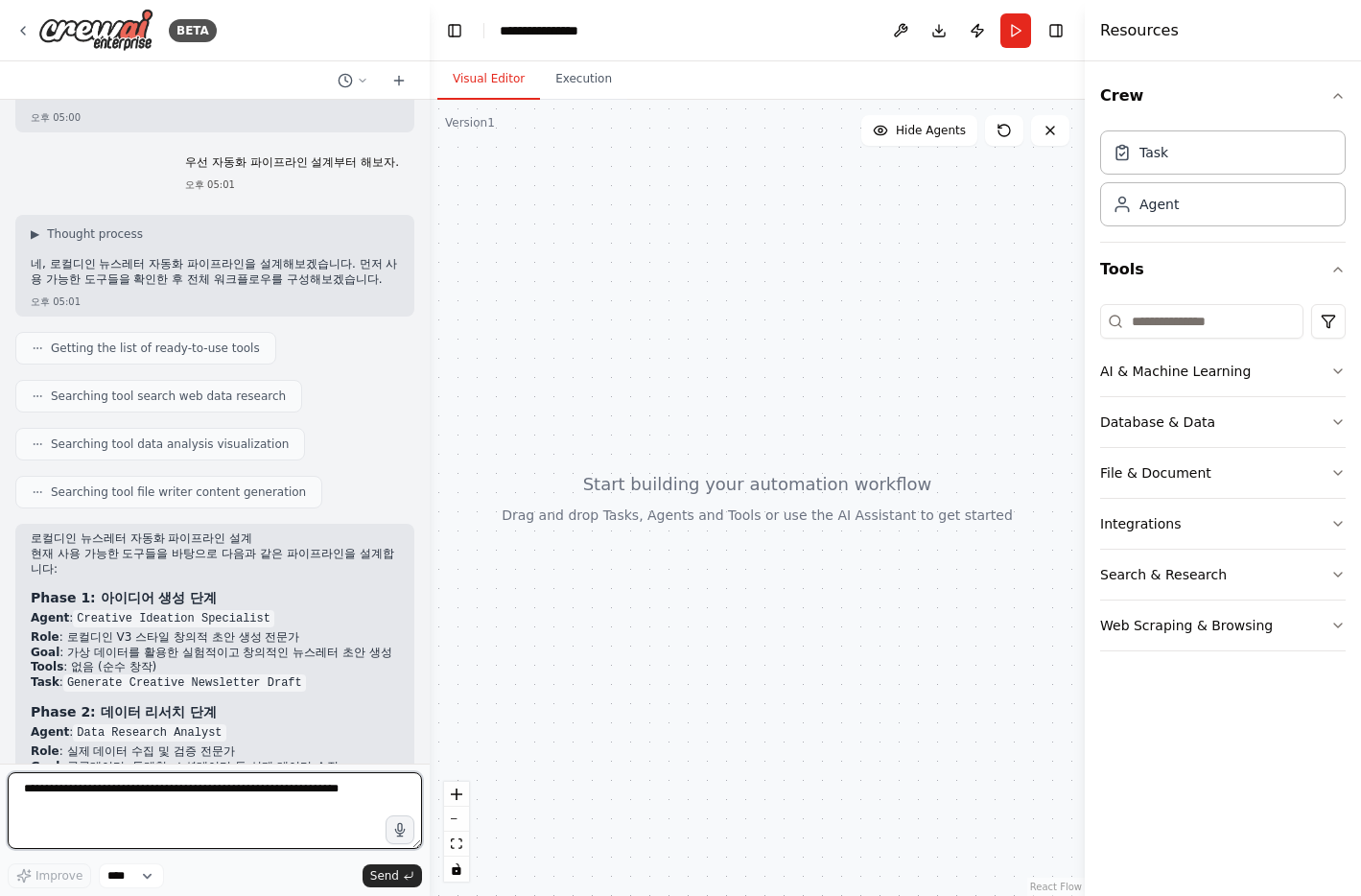
click at [164, 804] on textarea at bounding box center [215, 810] width 414 height 77
type textarea "**********"
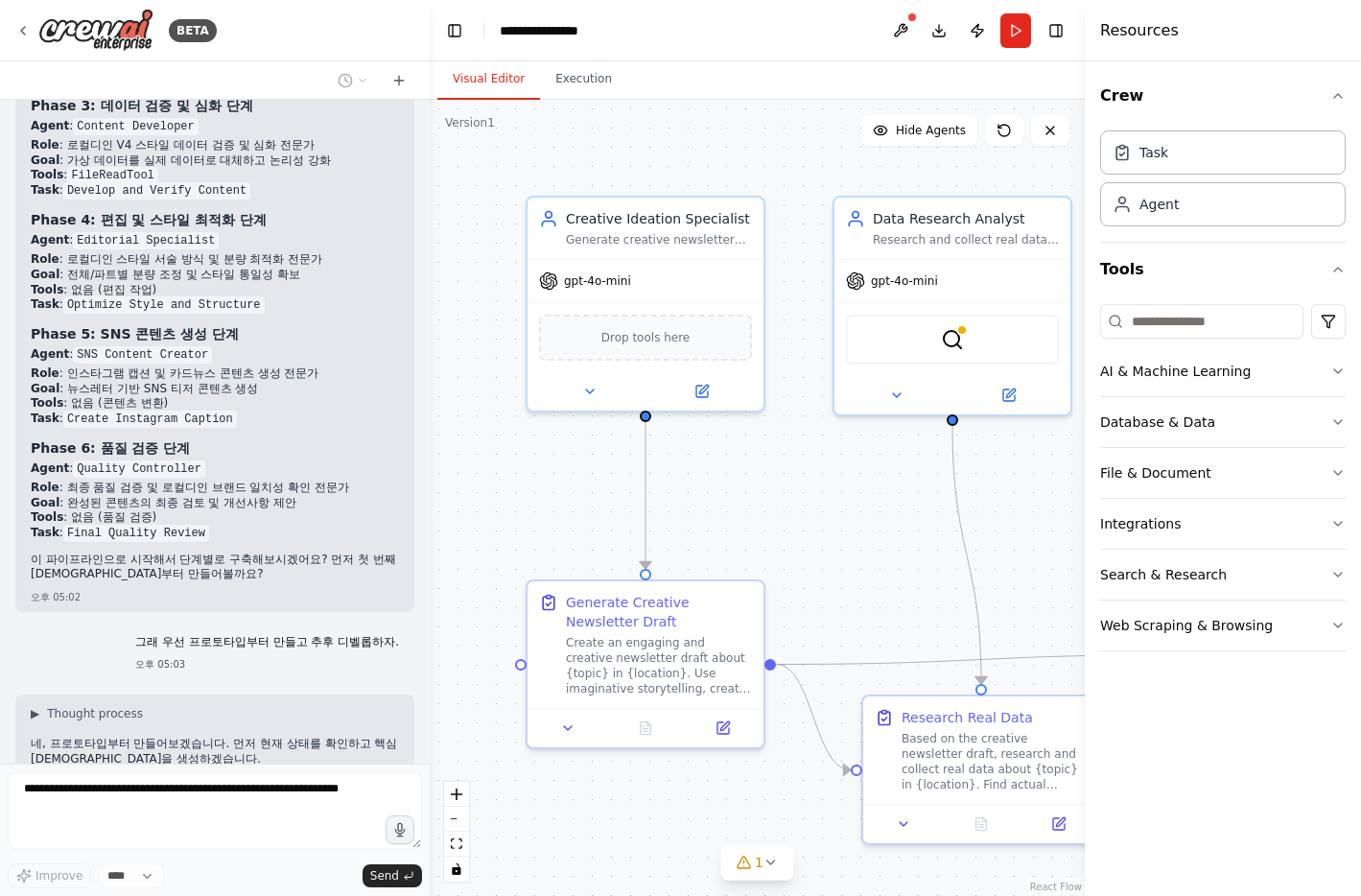
scroll to position [8990, 0]
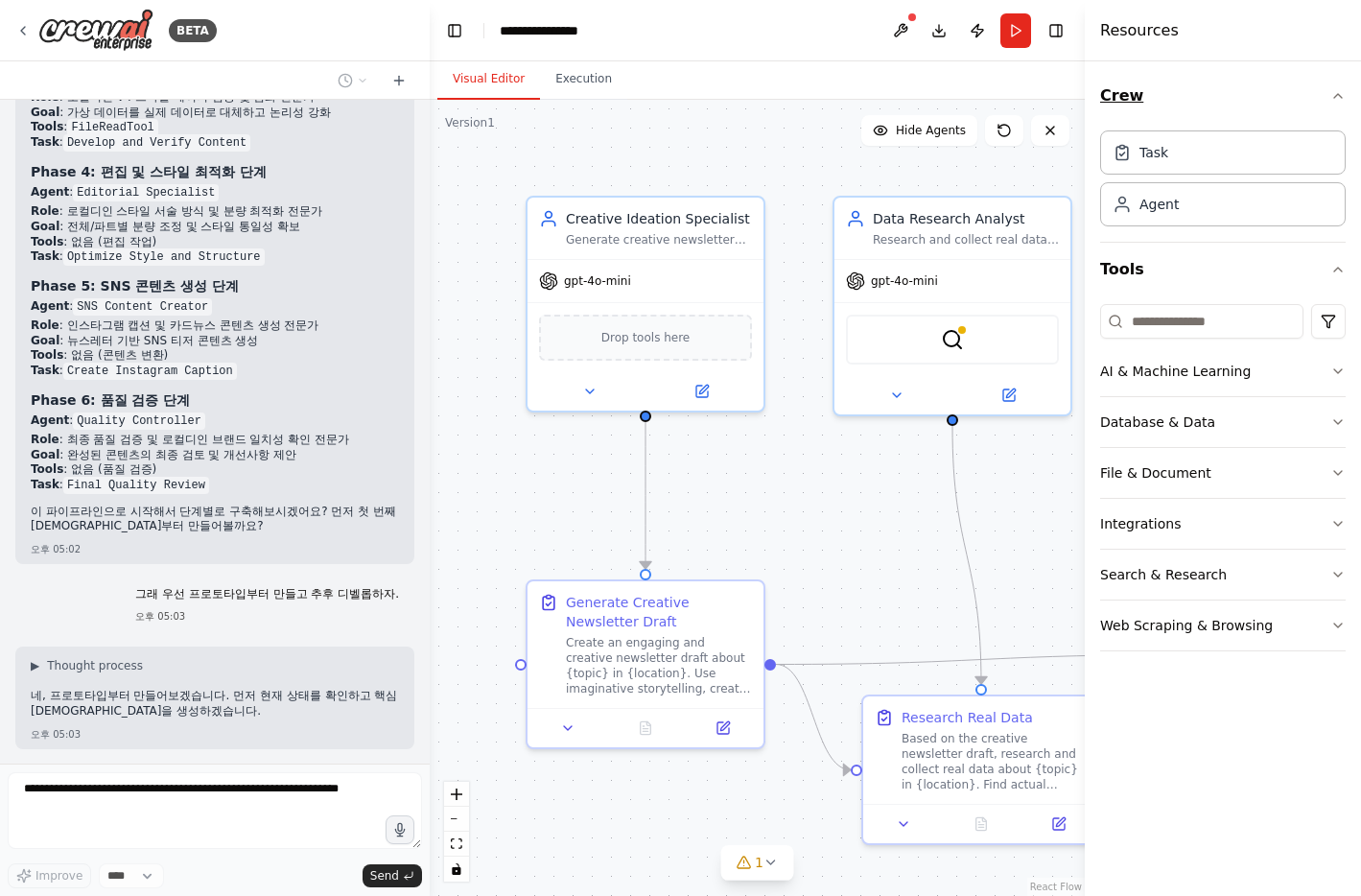
click at [1339, 102] on icon "button" at bounding box center [1338, 96] width 16 height 16
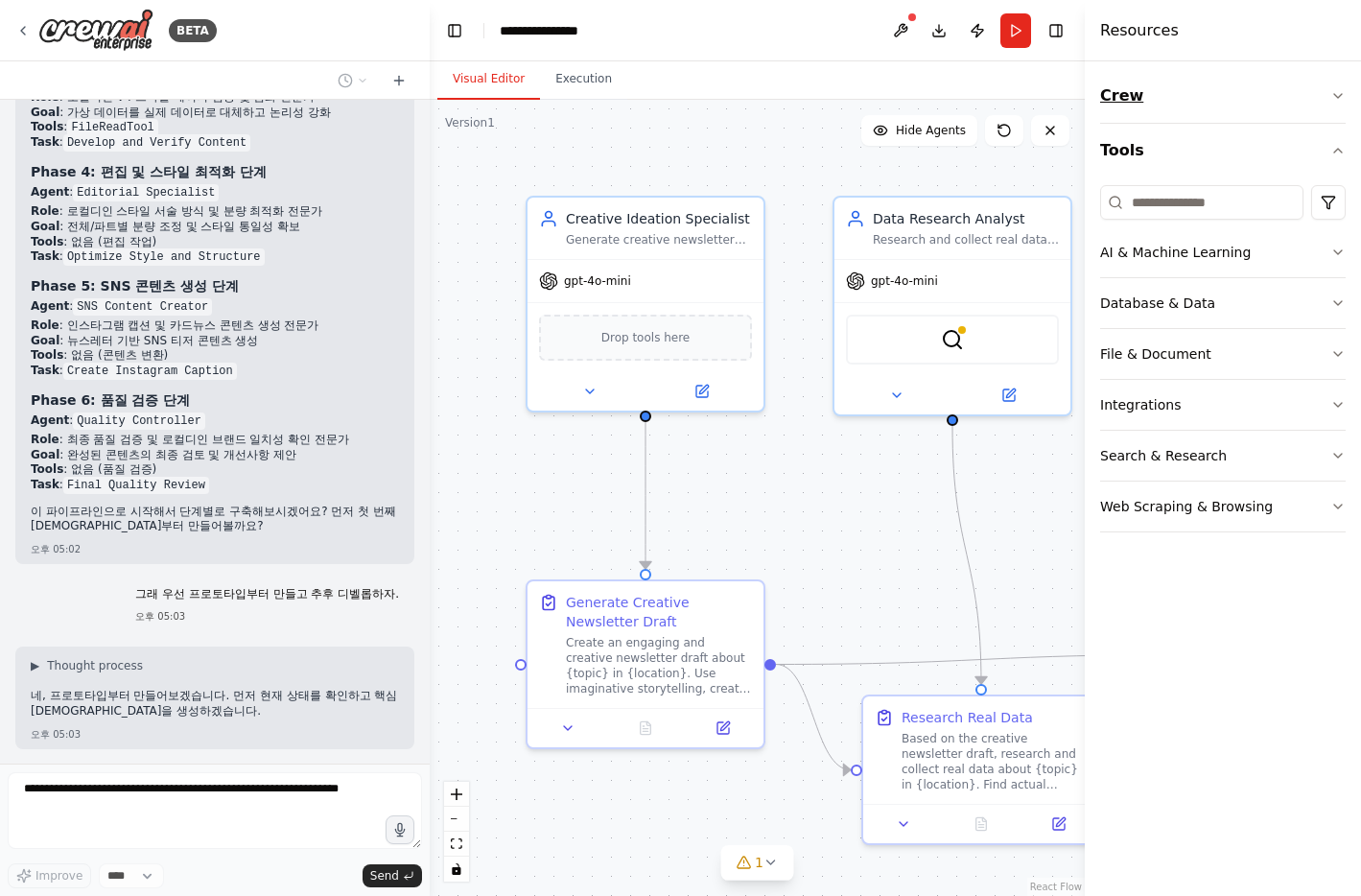
click at [1339, 102] on icon "button" at bounding box center [1338, 96] width 16 height 16
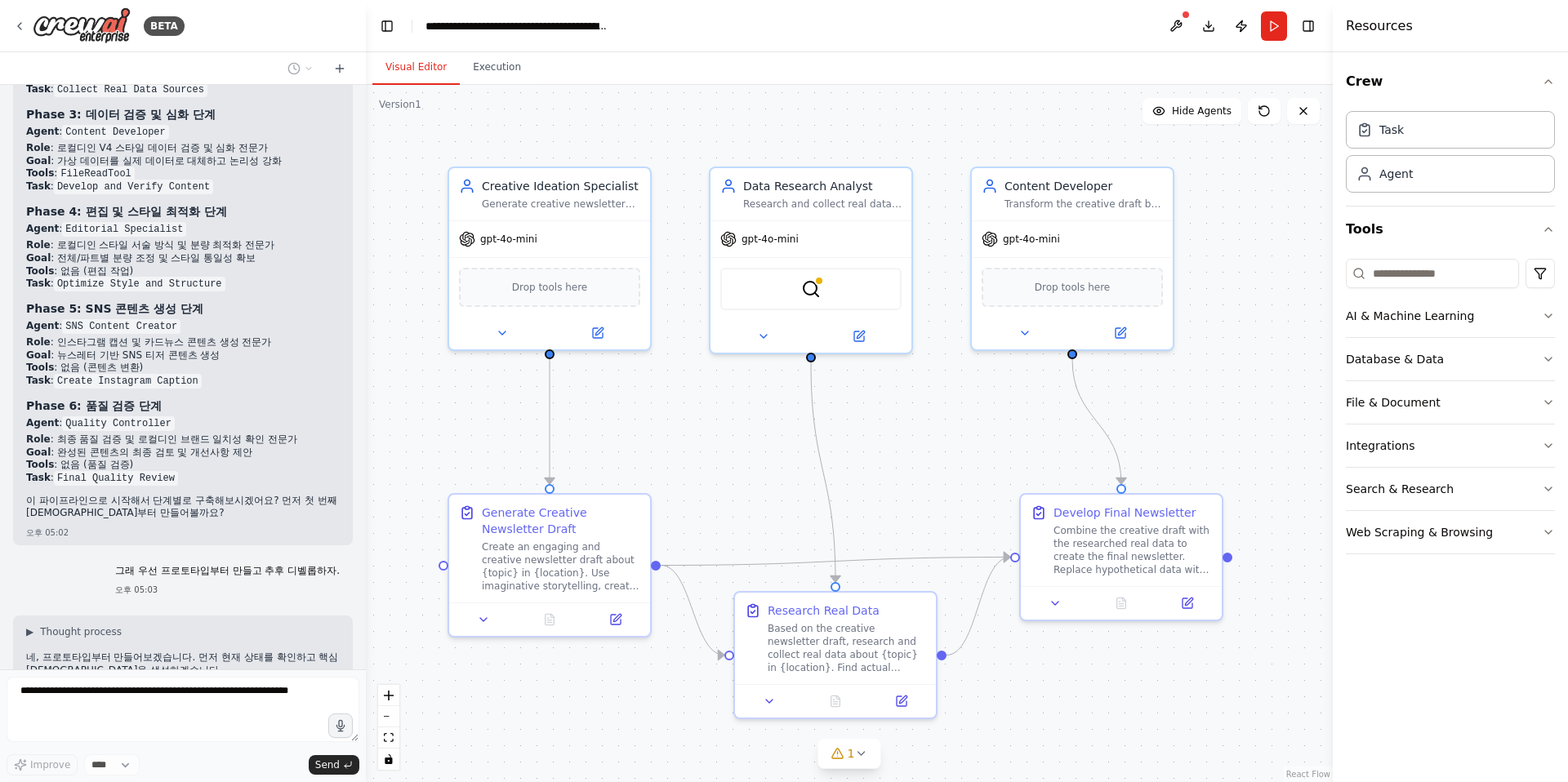
scroll to position [7685, 0]
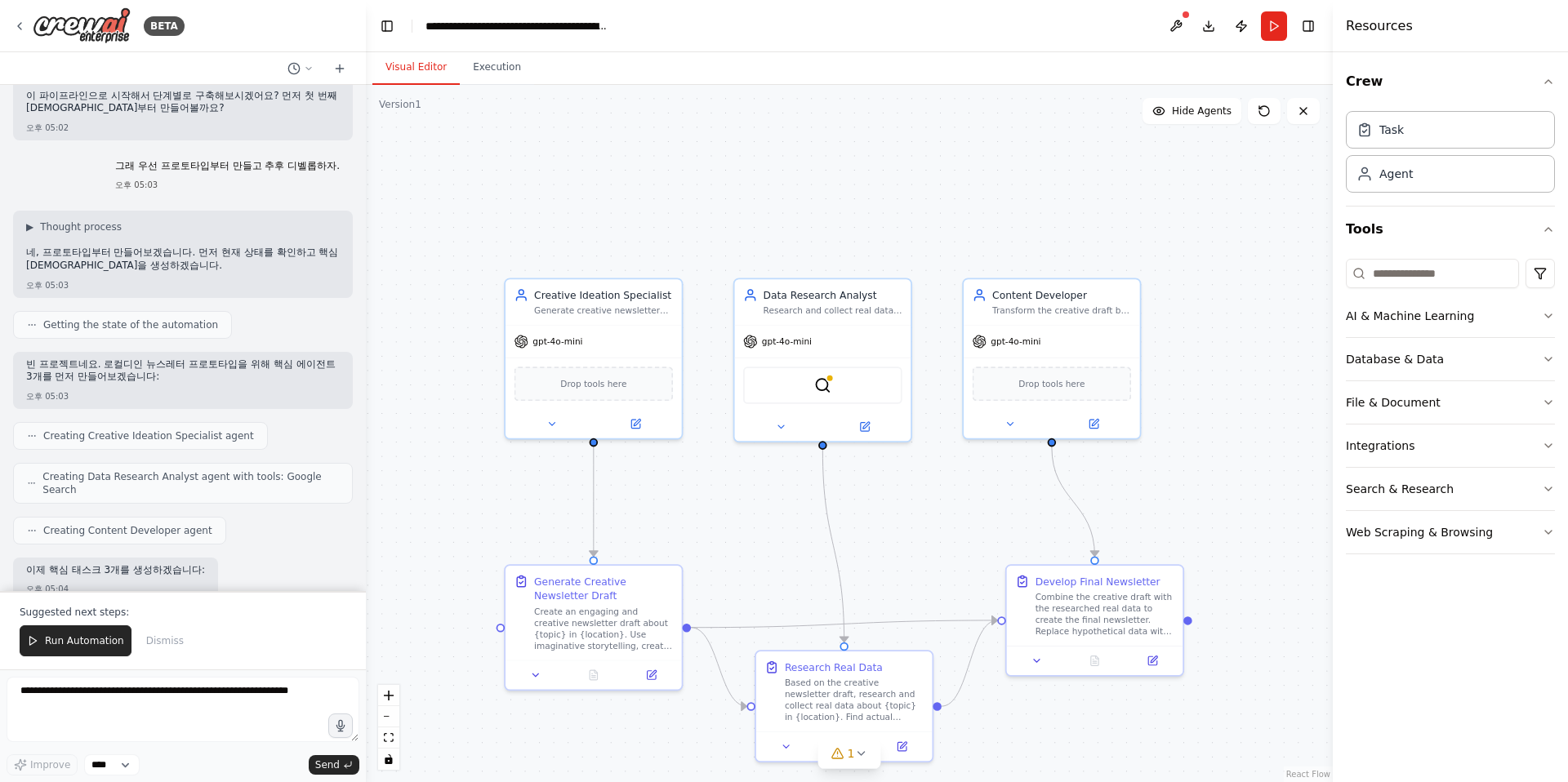
drag, startPoint x: 920, startPoint y: 417, endPoint x: 899, endPoint y: 505, distance: 90.5
click at [899, 505] on div ".deletable-edge-delete-btn { width: 20px; height: 20px; border: 0px solid #ffff…" at bounding box center [849, 434] width 967 height 697
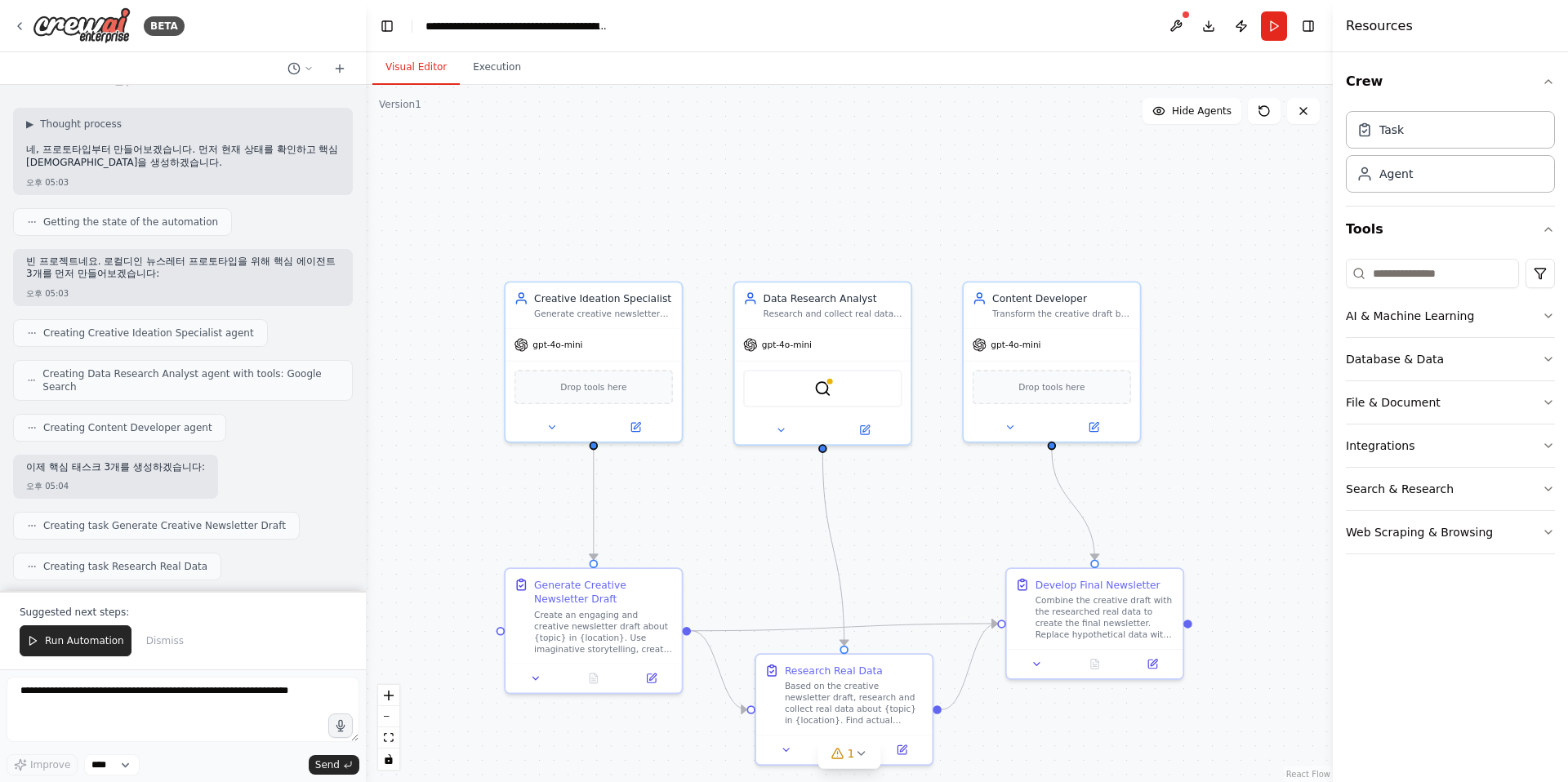
scroll to position [8104, 0]
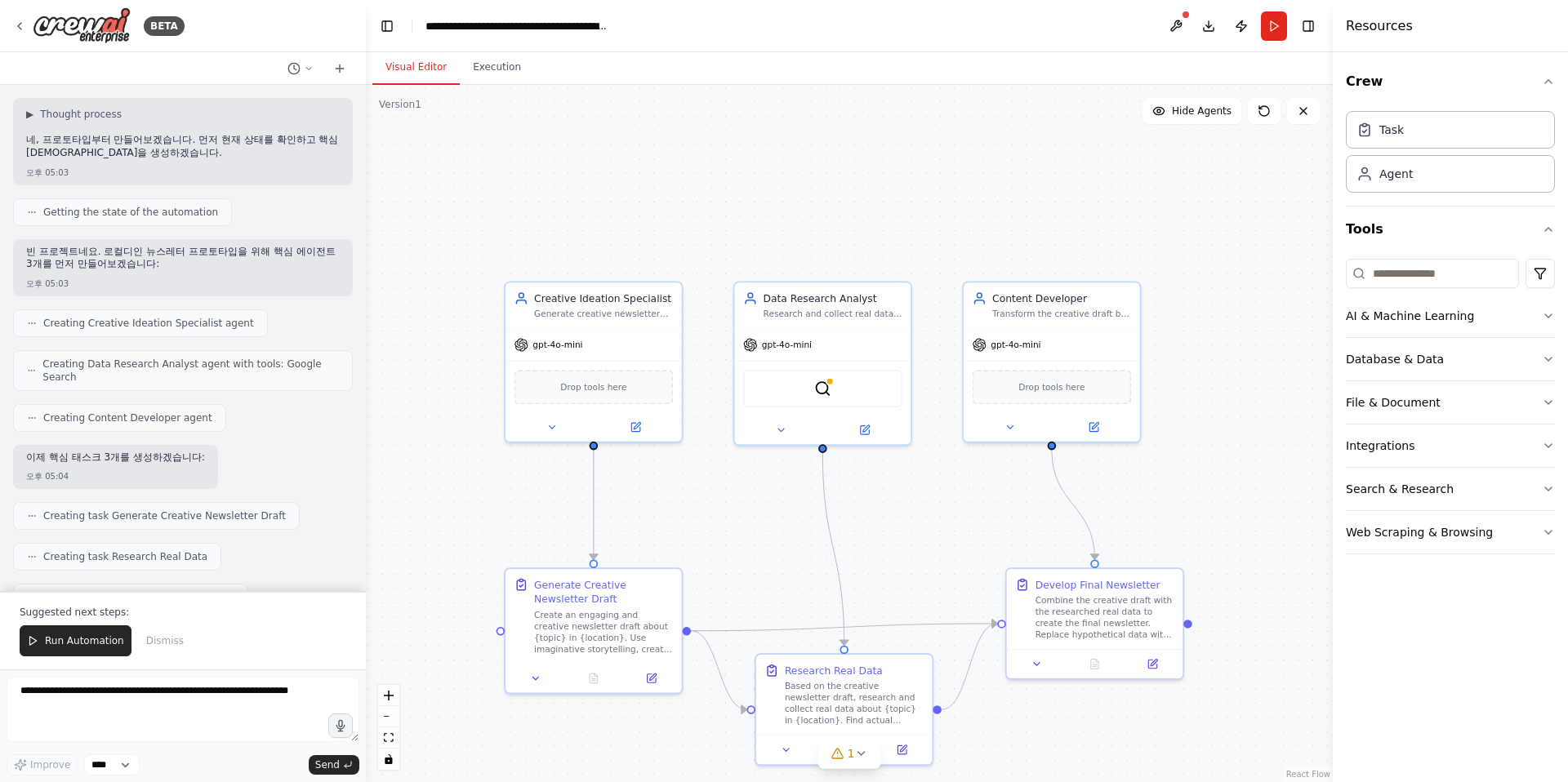
click at [59, 642] on span "Run Automation" at bounding box center [84, 641] width 79 height 13
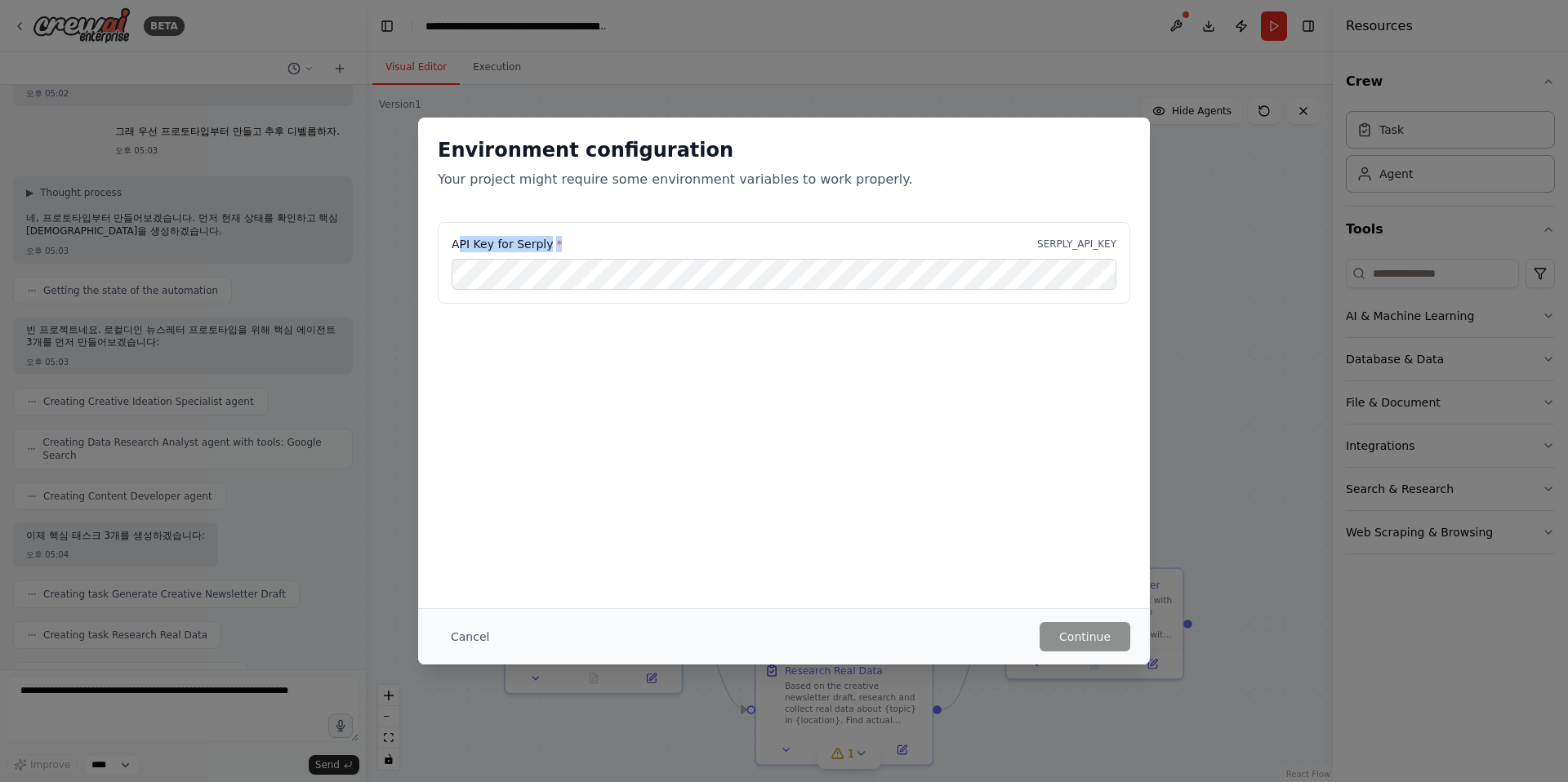
drag, startPoint x: 561, startPoint y: 245, endPoint x: 455, endPoint y: 243, distance: 106.0
click at [455, 243] on div "API Key for Serply * SERPLY_API_KEY" at bounding box center [783, 243] width 664 height 16
click at [461, 242] on label "API Key for Serply *" at bounding box center [506, 243] width 110 height 16
drag, startPoint x: 447, startPoint y: 242, endPoint x: 547, endPoint y: 242, distance: 100.0
click at [547, 242] on div "API Key for Serply * SERPLY_API_KEY" at bounding box center [784, 263] width 692 height 82
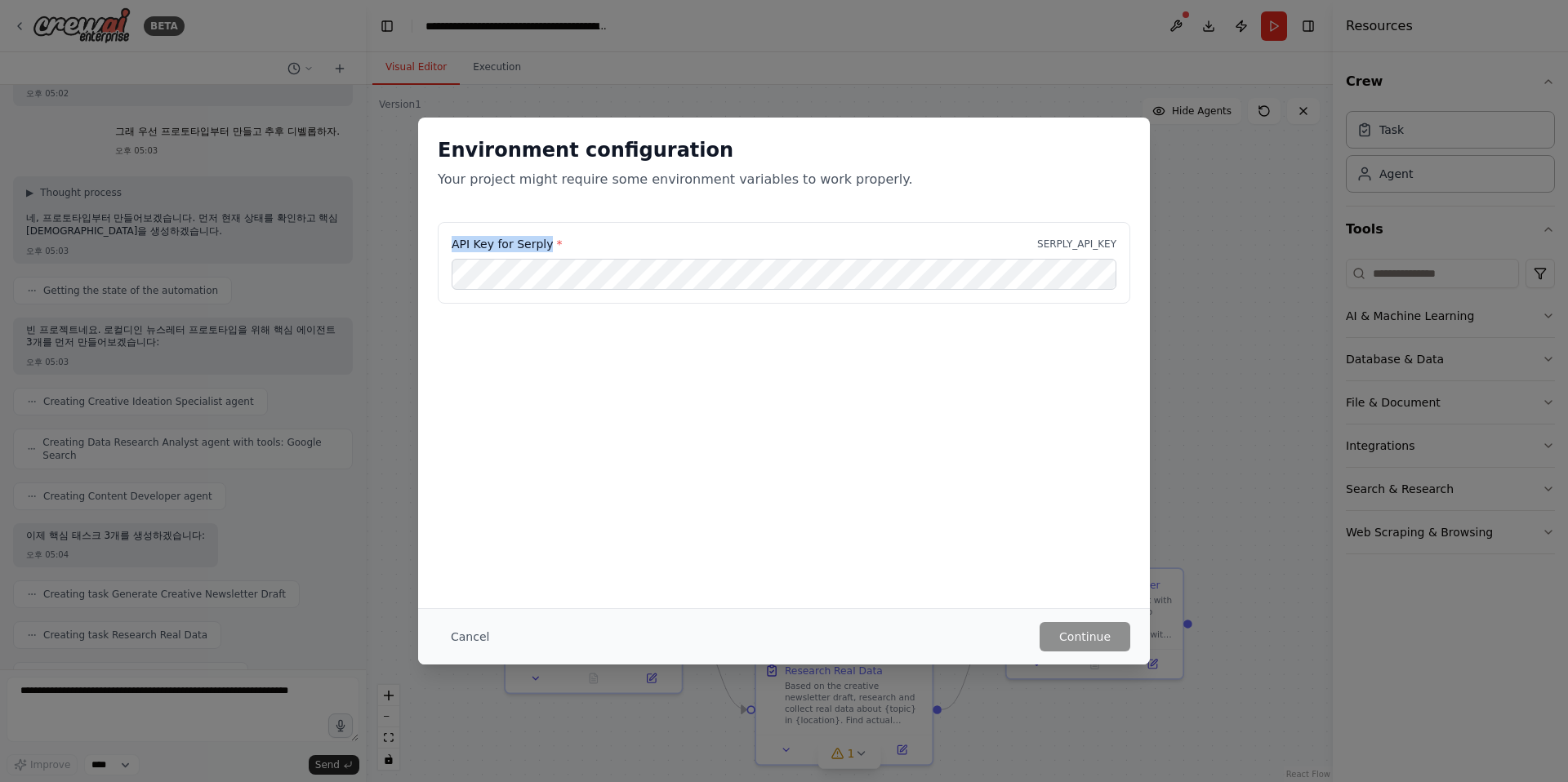
copy label "API Key for Serply"
click at [1112, 637] on button "Continue" at bounding box center [1085, 636] width 91 height 29
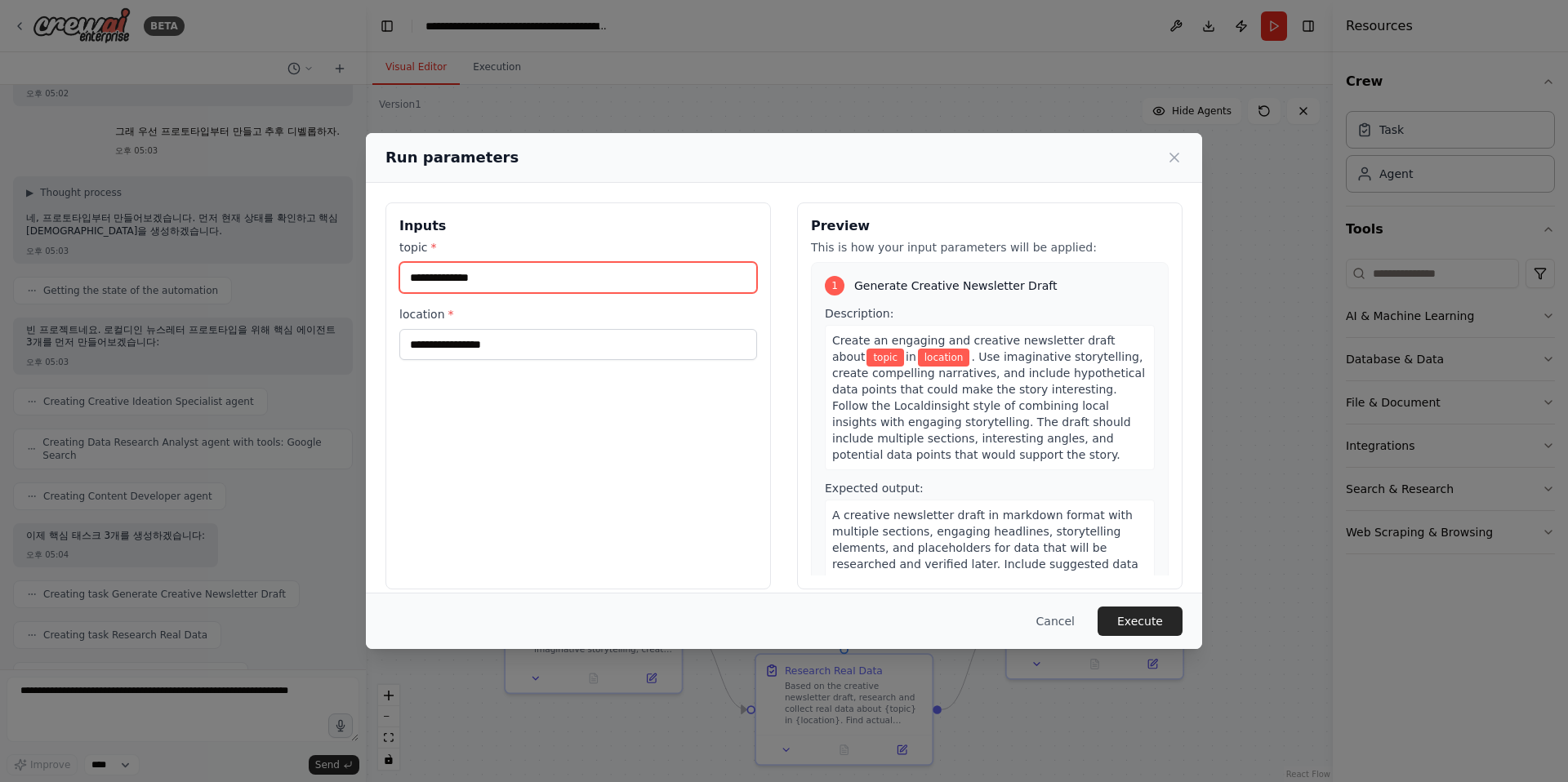
click at [487, 272] on input "topic *" at bounding box center [578, 277] width 358 height 31
drag, startPoint x: 490, startPoint y: 274, endPoint x: 453, endPoint y: 269, distance: 37.3
click at [453, 269] on input "**" at bounding box center [578, 277] width 358 height 31
type input "**"
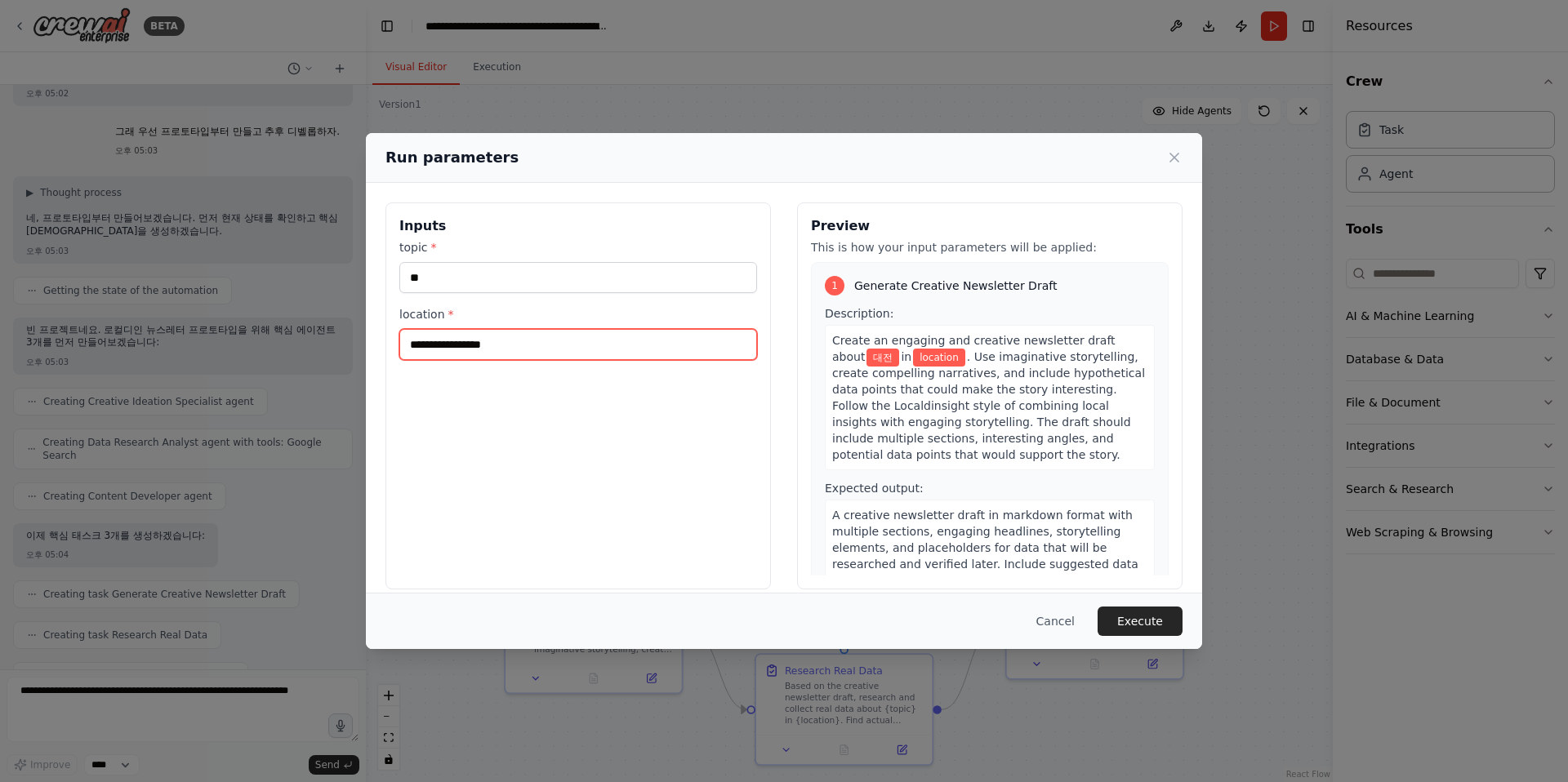
click at [471, 341] on input "location *" at bounding box center [578, 344] width 358 height 31
drag, startPoint x: 449, startPoint y: 352, endPoint x: 386, endPoint y: 332, distance: 66.1
click at [386, 332] on div "Inputs topic * ** location * **" at bounding box center [579, 396] width 386 height 387
type input "**"
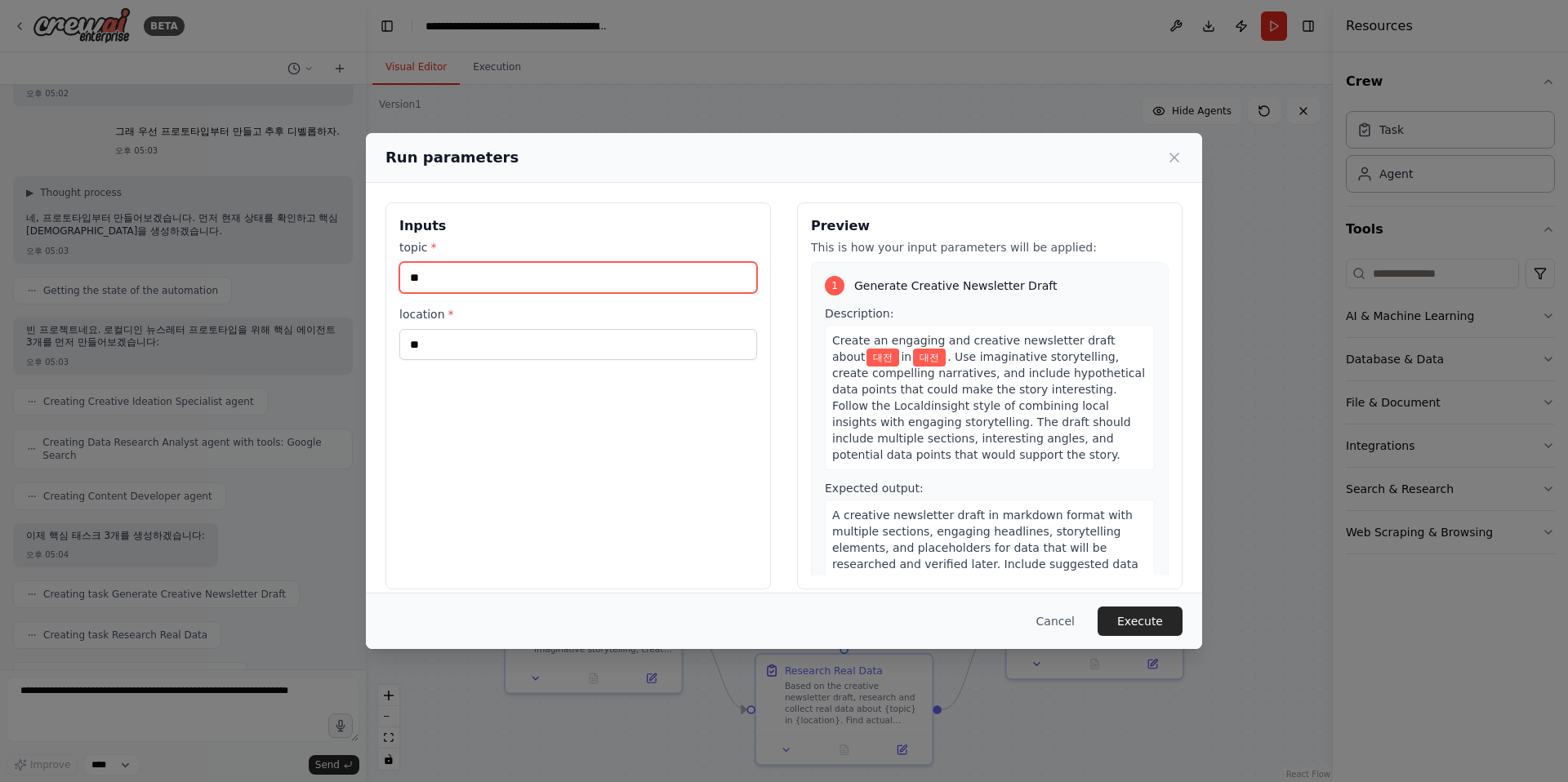
click at [490, 278] on input "**" at bounding box center [578, 277] width 358 height 31
type input "*"
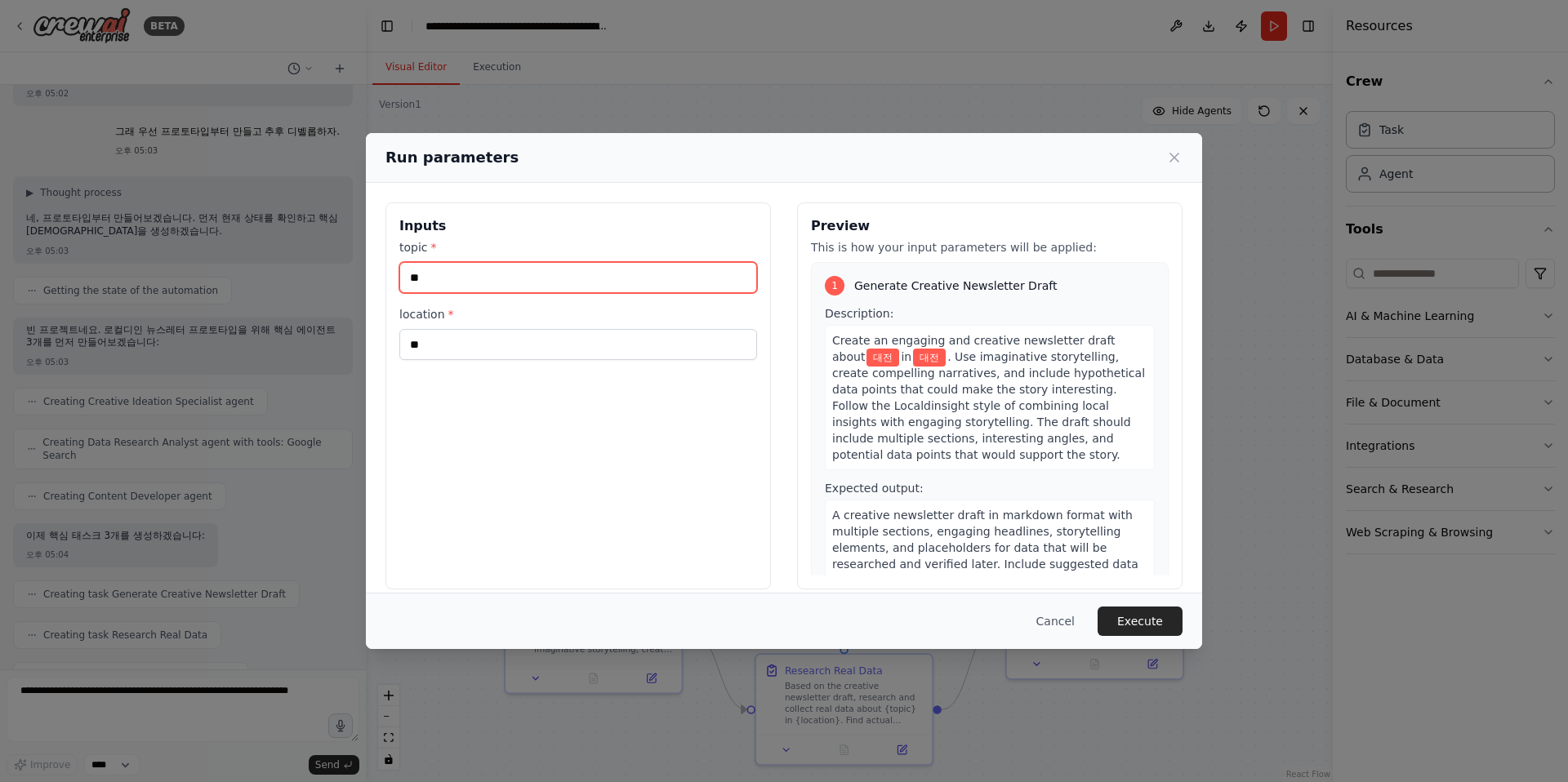
type input "*"
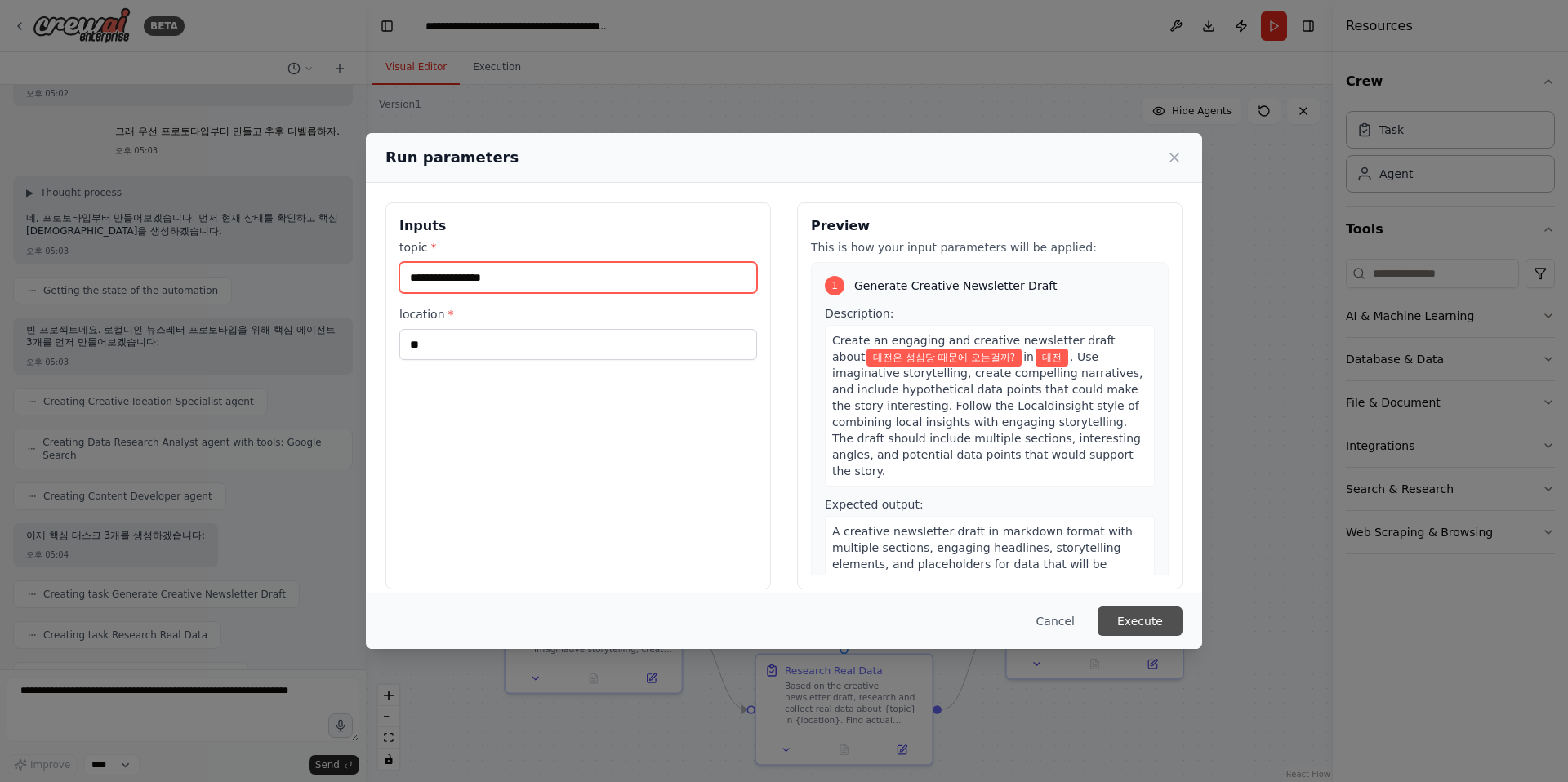
type input "**********"
click at [1150, 614] on button "Execute" at bounding box center [1139, 620] width 85 height 29
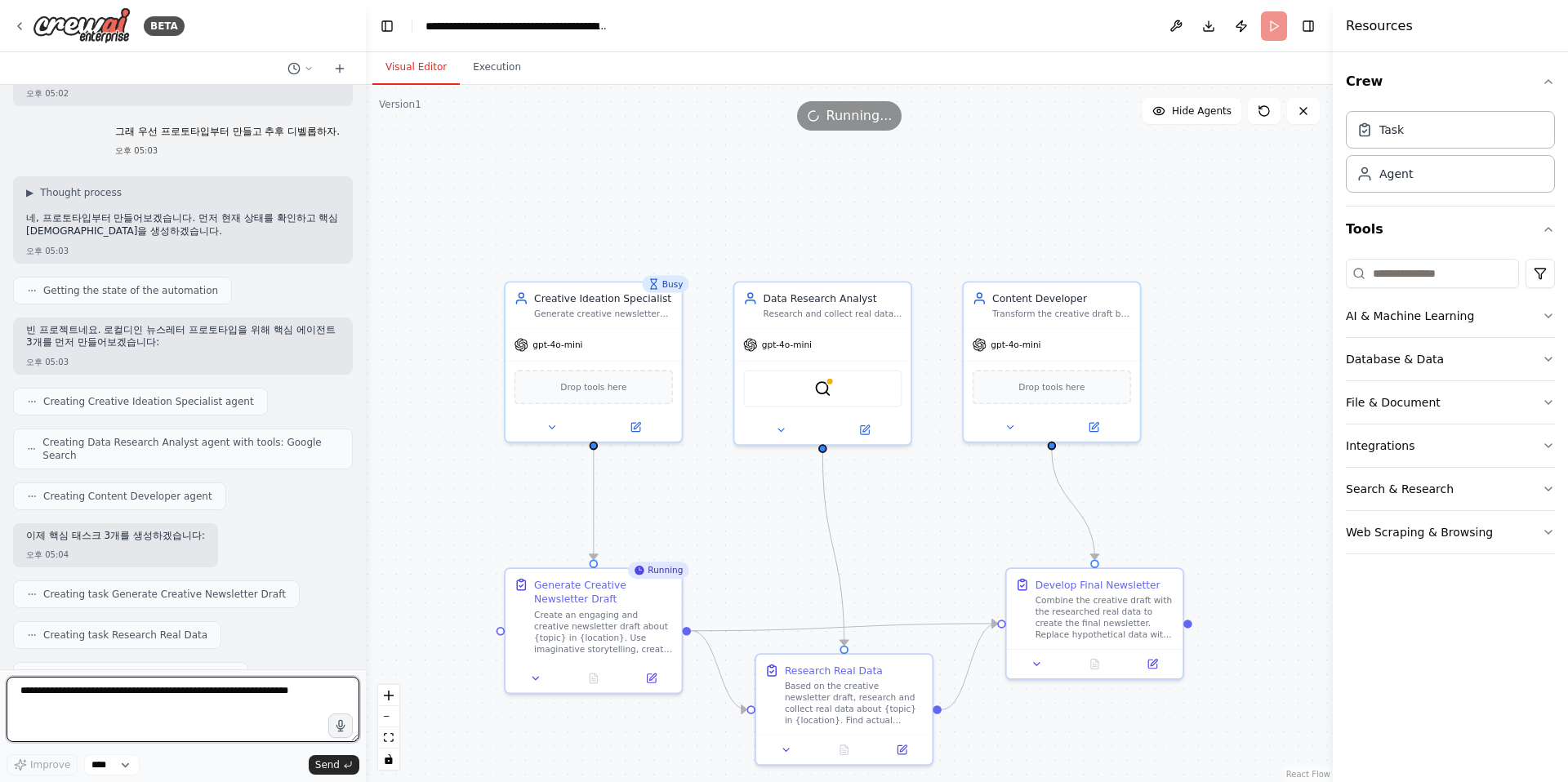
click at [177, 702] on textarea at bounding box center [183, 710] width 353 height 66
click at [140, 762] on select "****" at bounding box center [112, 764] width 56 height 21
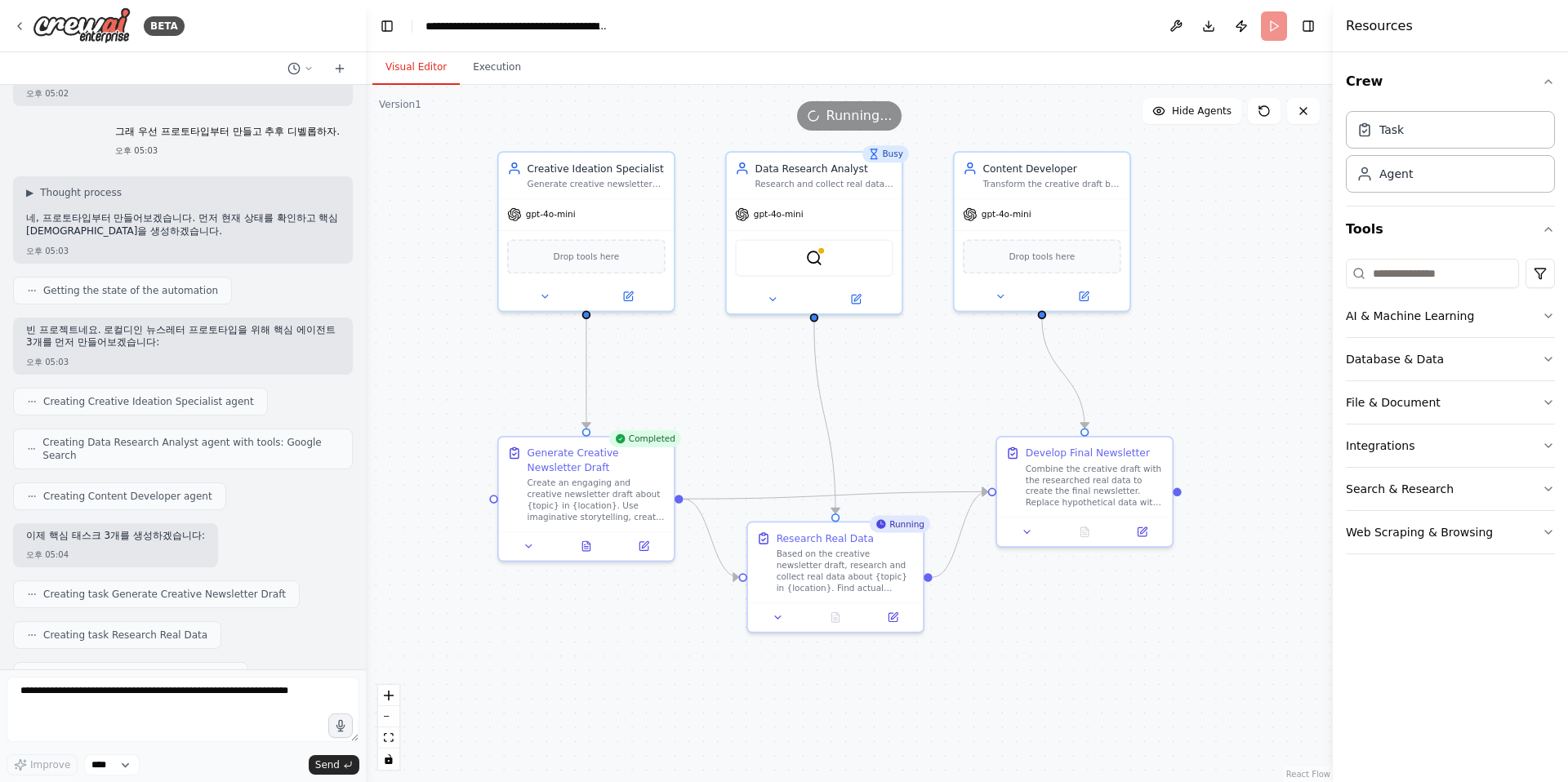
drag, startPoint x: 730, startPoint y: 552, endPoint x: 723, endPoint y: 417, distance: 135.2
click at [723, 417] on div ".deletable-edge-delete-btn { width: 20px; height: 20px; border: 0px solid #ffff…" at bounding box center [849, 434] width 967 height 697
click at [554, 497] on div "Create an engaging and creative newsletter draft about {topic} in {location}. U…" at bounding box center [597, 492] width 138 height 45
click at [532, 542] on icon at bounding box center [530, 540] width 12 height 12
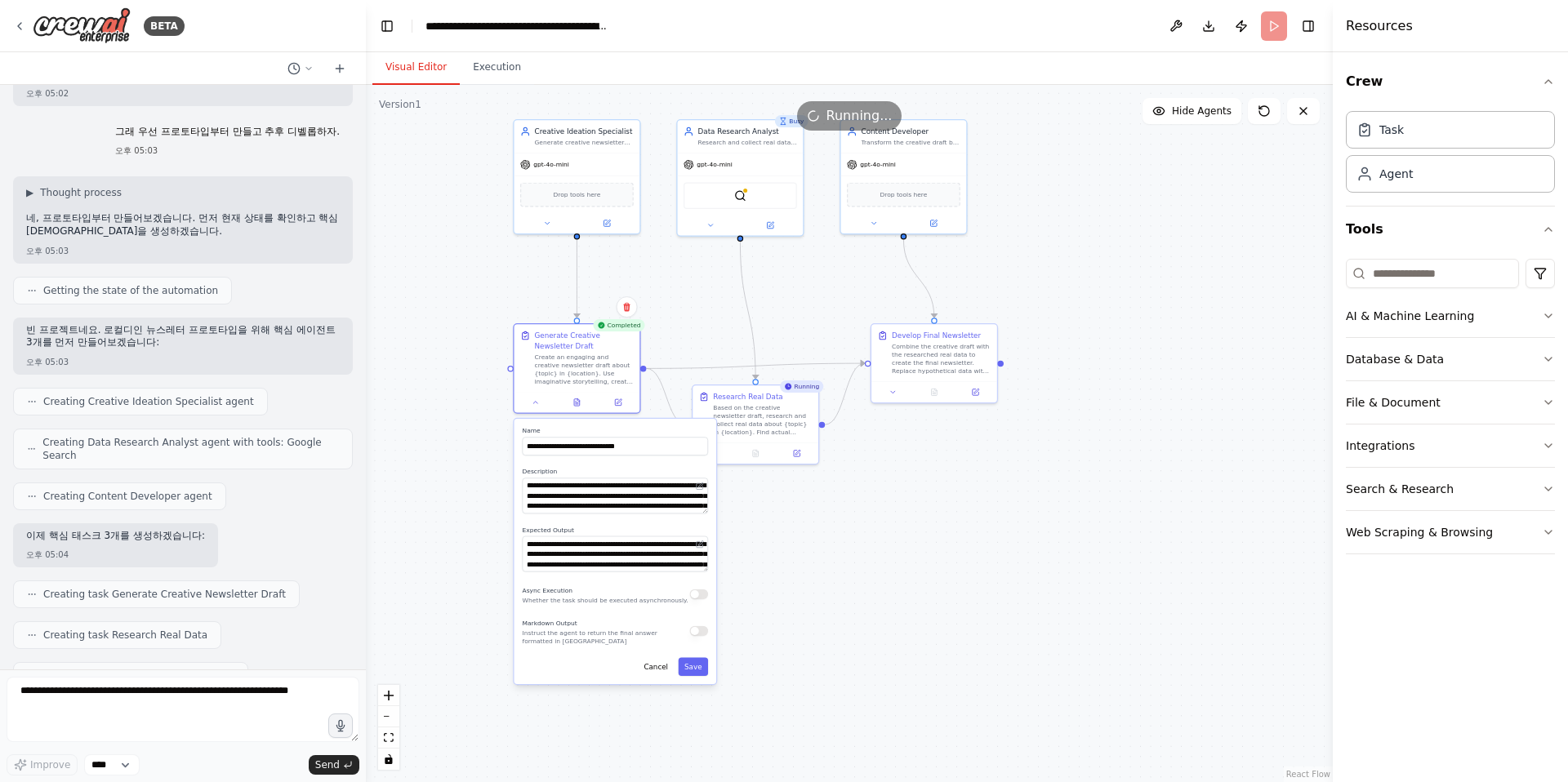
drag, startPoint x: 721, startPoint y: 494, endPoint x: 661, endPoint y: 439, distance: 81.4
click at [716, 303] on div ".deletable-edge-delete-btn { width: 20px; height: 20px; border: 0px solid #ffff…" at bounding box center [849, 434] width 967 height 697
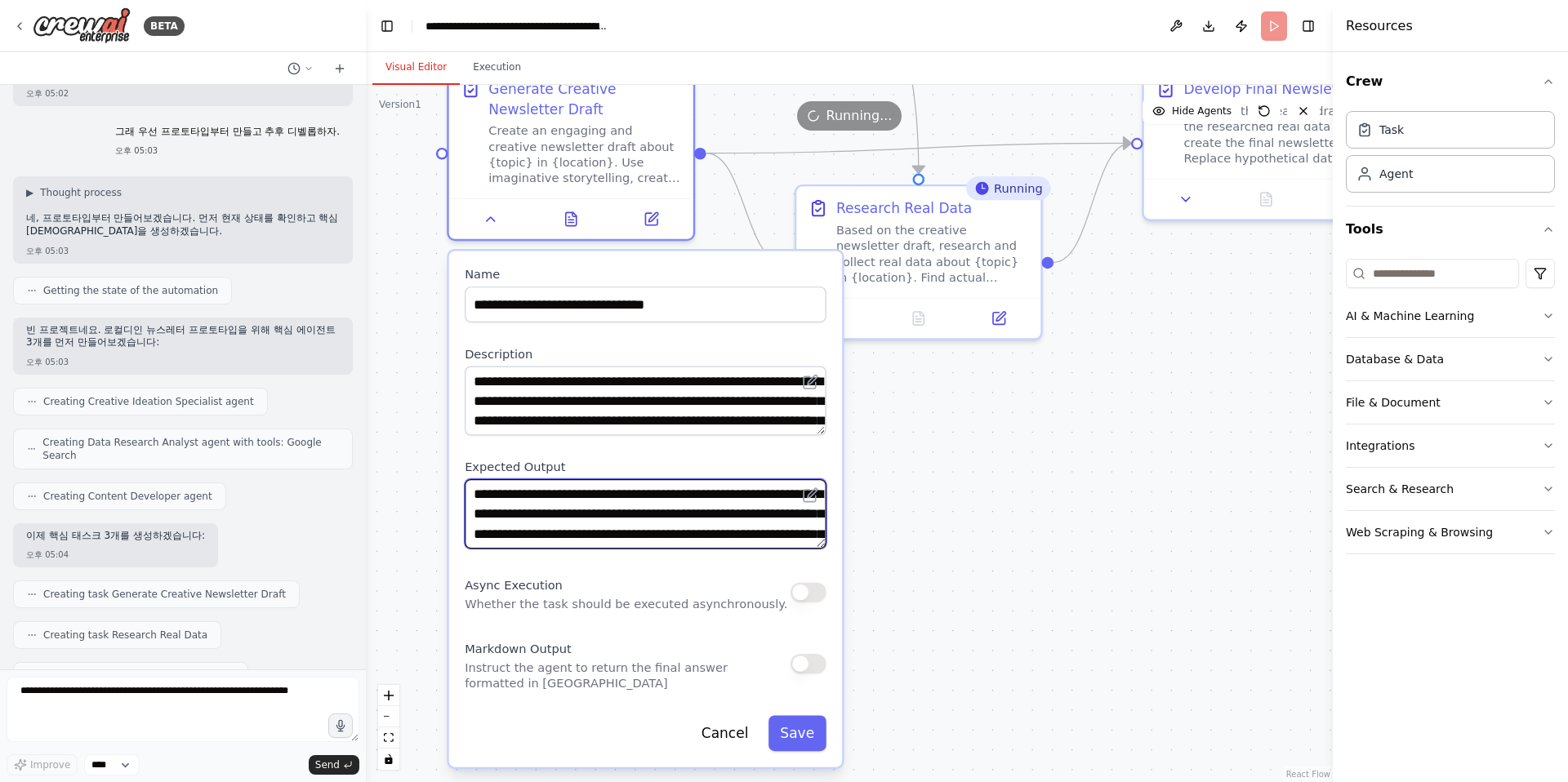
click at [707, 519] on textarea "**********" at bounding box center [646, 513] width 362 height 69
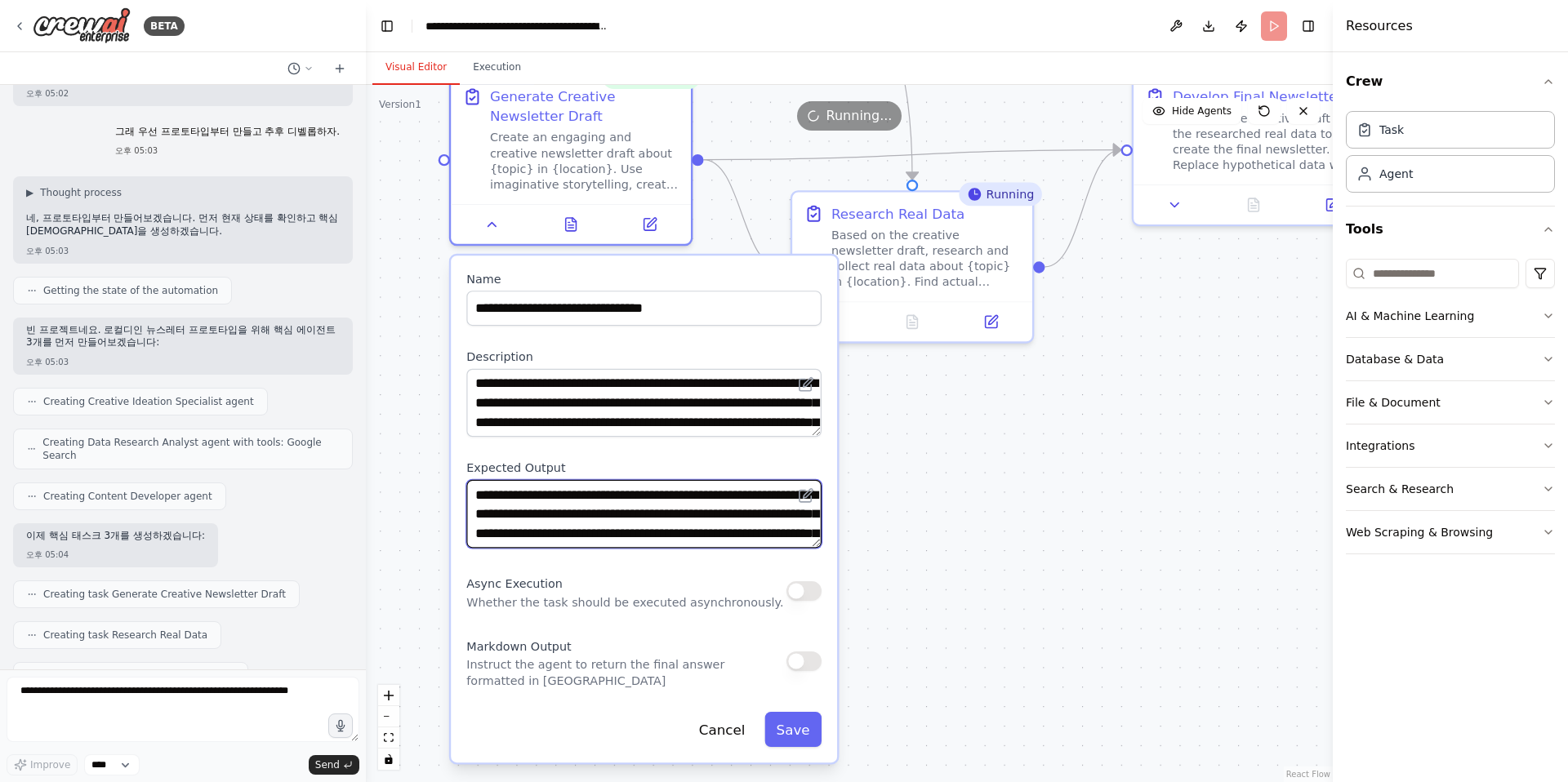
click at [818, 533] on textarea "**********" at bounding box center [644, 513] width 355 height 68
click at [654, 524] on textarea "**********" at bounding box center [644, 513] width 355 height 68
click at [1158, 620] on div ".deletable-edge-delete-btn { width: 20px; height: 20px; border: 0px solid #ffff…" at bounding box center [849, 434] width 967 height 697
click at [1066, 600] on div ".deletable-edge-delete-btn { width: 20px; height: 20px; border: 0px solid #ffff…" at bounding box center [849, 434] width 967 height 697
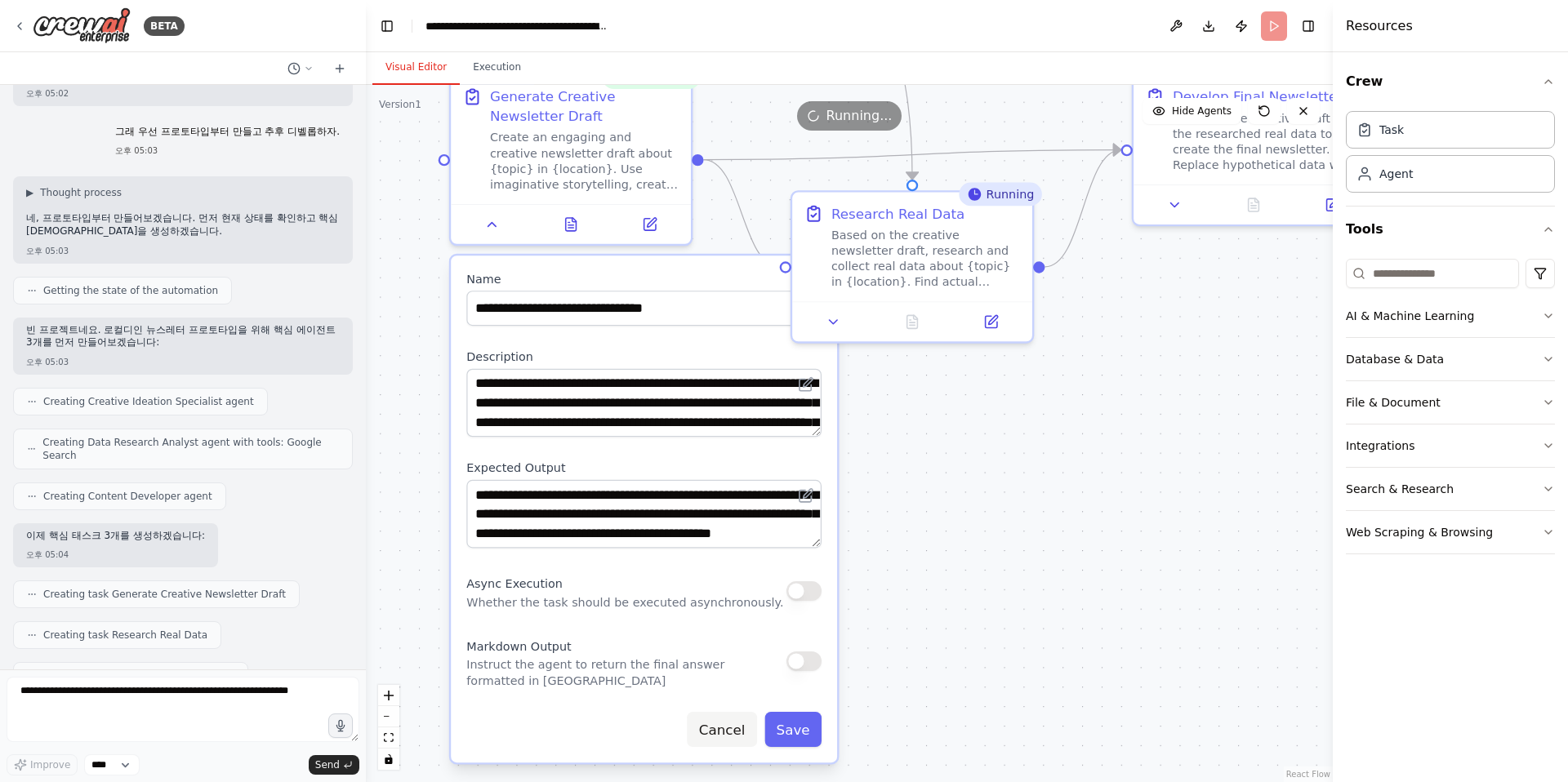
click at [724, 737] on button "Cancel" at bounding box center [721, 729] width 69 height 35
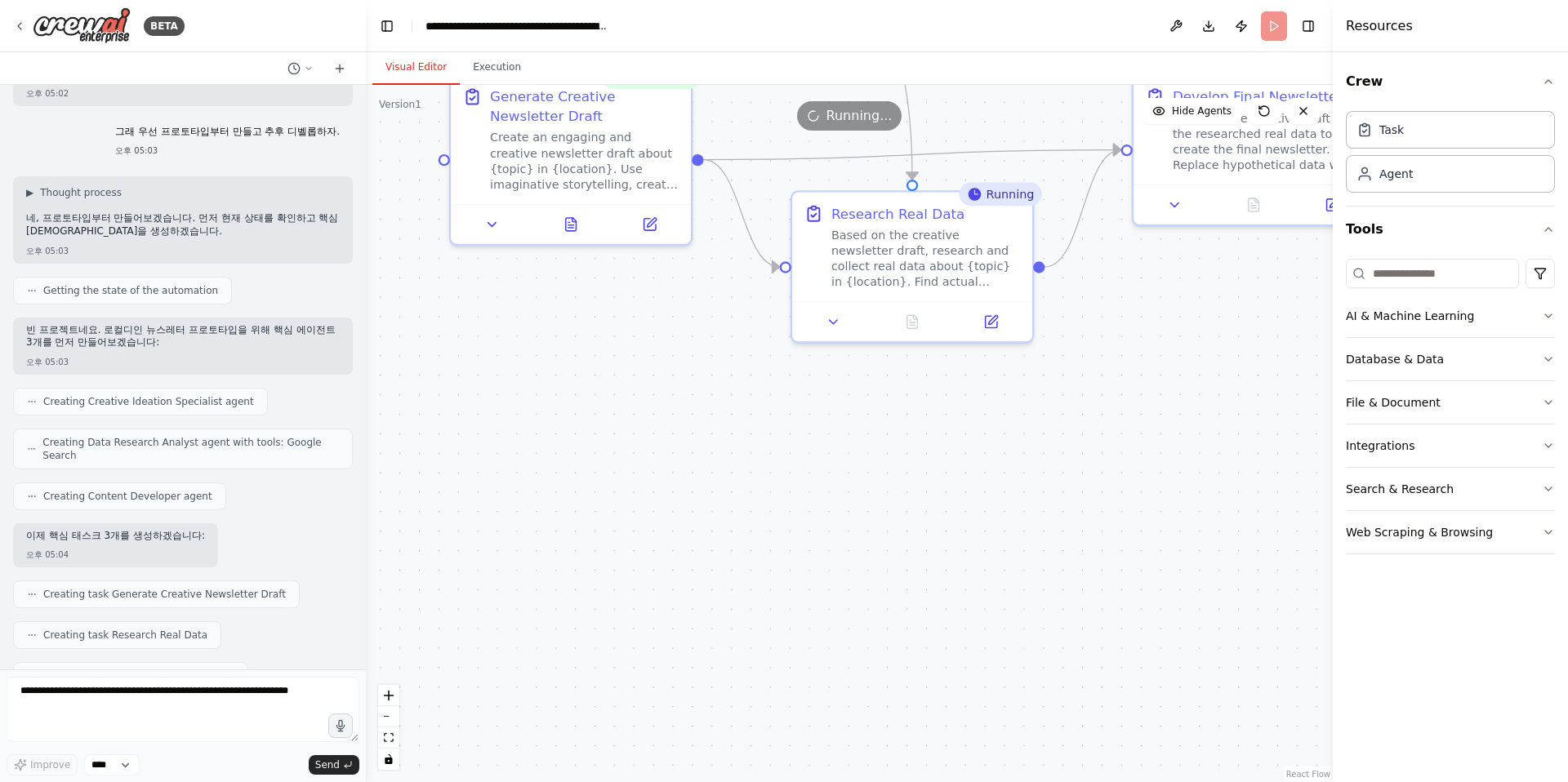
click at [899, 604] on div ".deletable-edge-delete-btn { width: 20px; height: 20px; border: 0px solid #ffff…" at bounding box center [849, 434] width 967 height 697
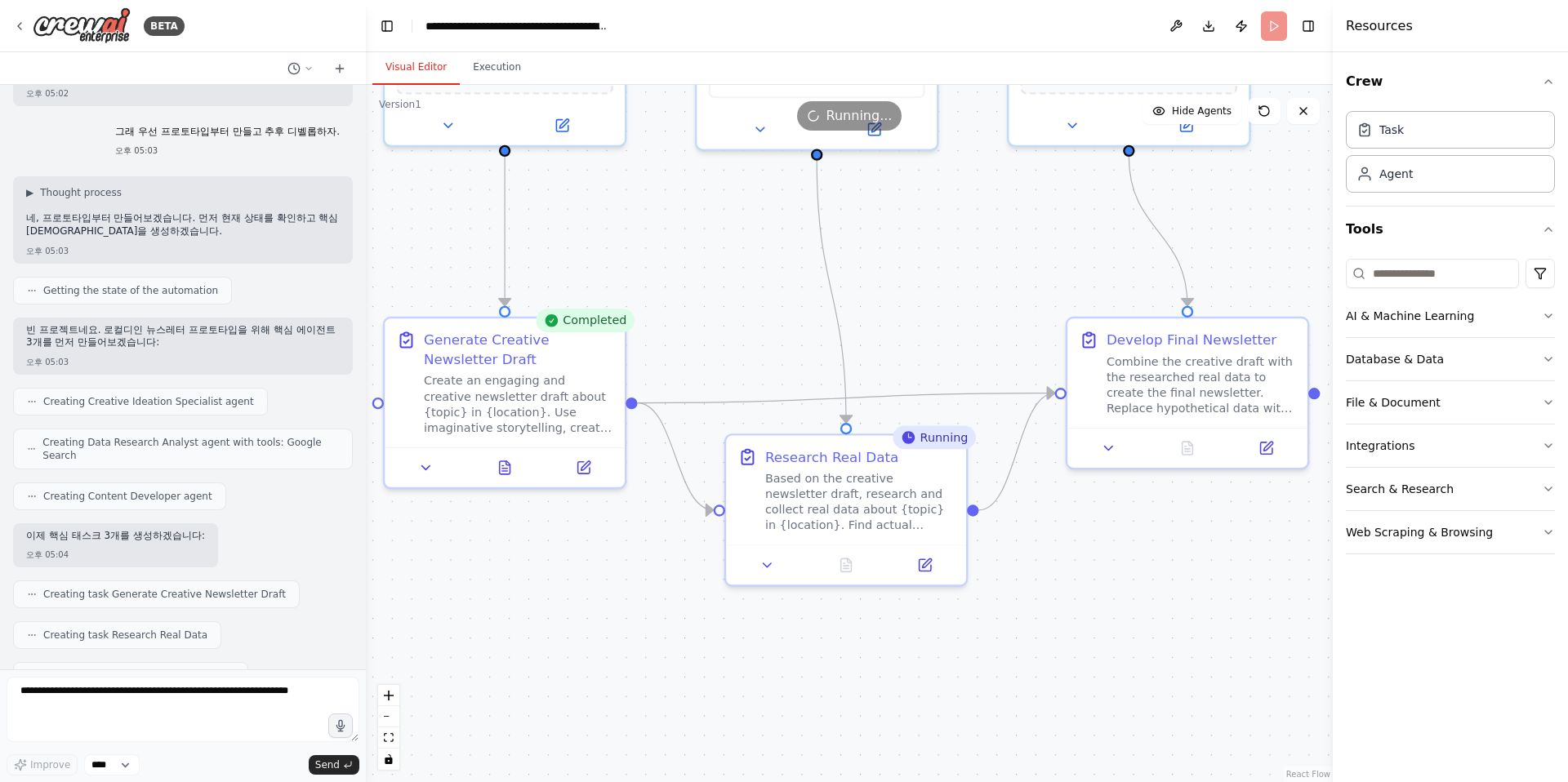
drag, startPoint x: 627, startPoint y: 578, endPoint x: 592, endPoint y: 728, distance: 154.0
click at [592, 728] on div ".deletable-edge-delete-btn { width: 20px; height: 20px; border: 0px solid #ffff…" at bounding box center [849, 434] width 967 height 697
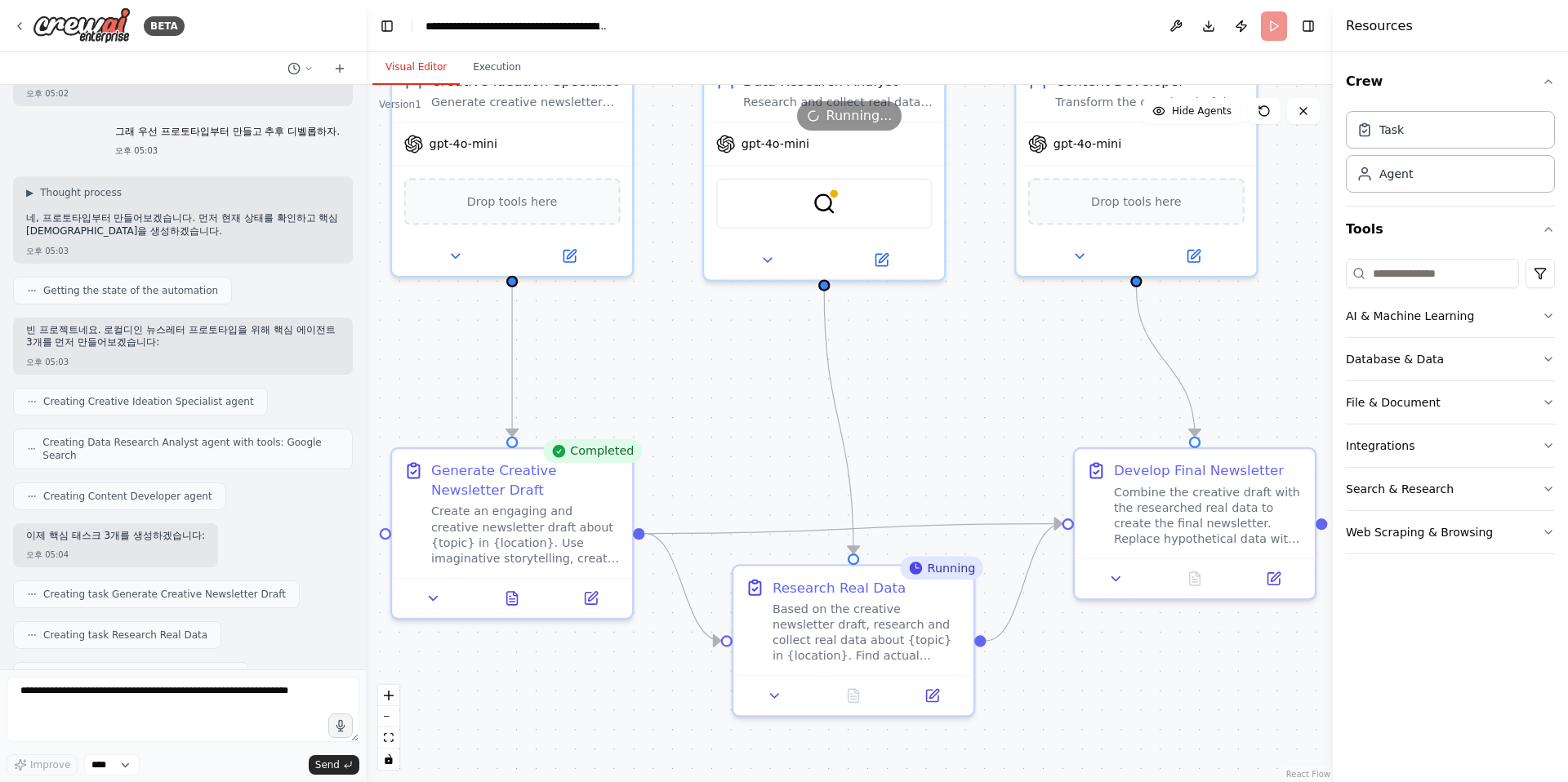
drag, startPoint x: 577, startPoint y: 598, endPoint x: 584, endPoint y: 719, distance: 121.2
click at [584, 719] on div ".deletable-edge-delete-btn { width: 20px; height: 20px; border: 0px solid #ffff…" at bounding box center [849, 434] width 967 height 697
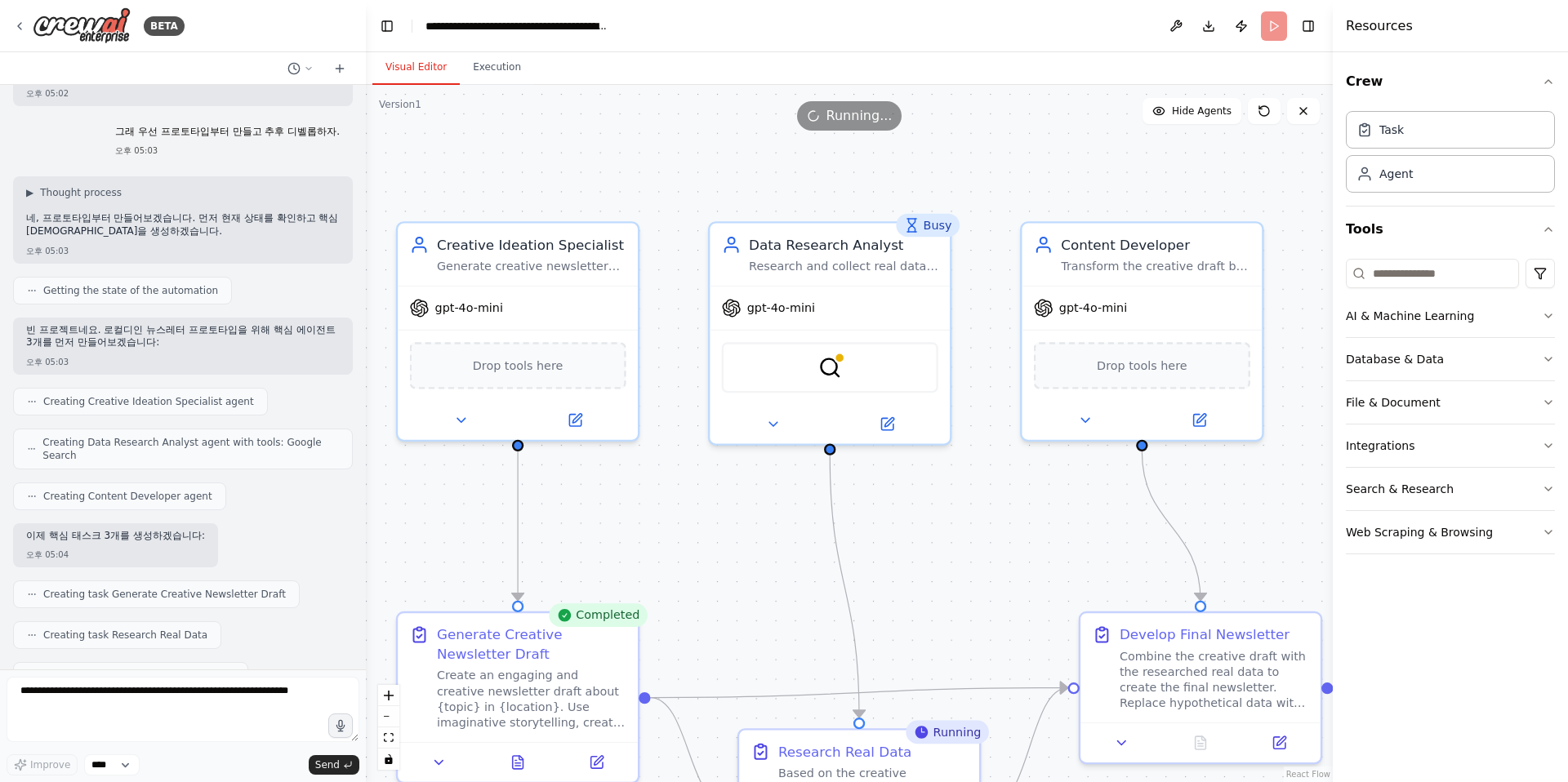
drag, startPoint x: 714, startPoint y: 412, endPoint x: 720, endPoint y: 577, distance: 165.1
click at [720, 577] on div ".deletable-edge-delete-btn { width: 20px; height: 20px; border: 0px solid #ffff…" at bounding box center [849, 434] width 967 height 697
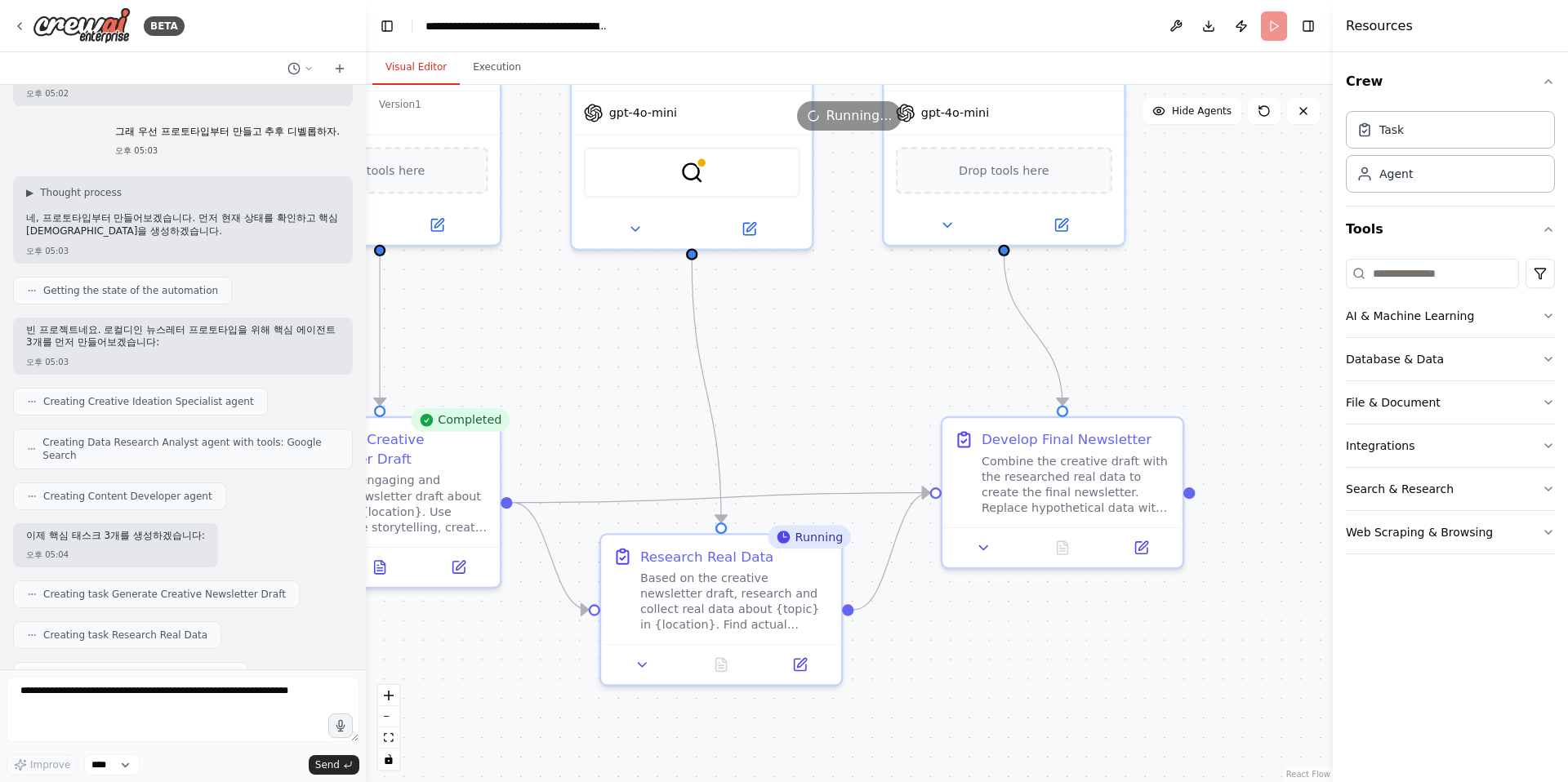
drag, startPoint x: 1004, startPoint y: 558, endPoint x: 867, endPoint y: 362, distance: 239.1
click at [867, 362] on div ".deletable-edge-delete-btn { width: 20px; height: 20px; border: 0px solid #ffff…" at bounding box center [849, 434] width 967 height 697
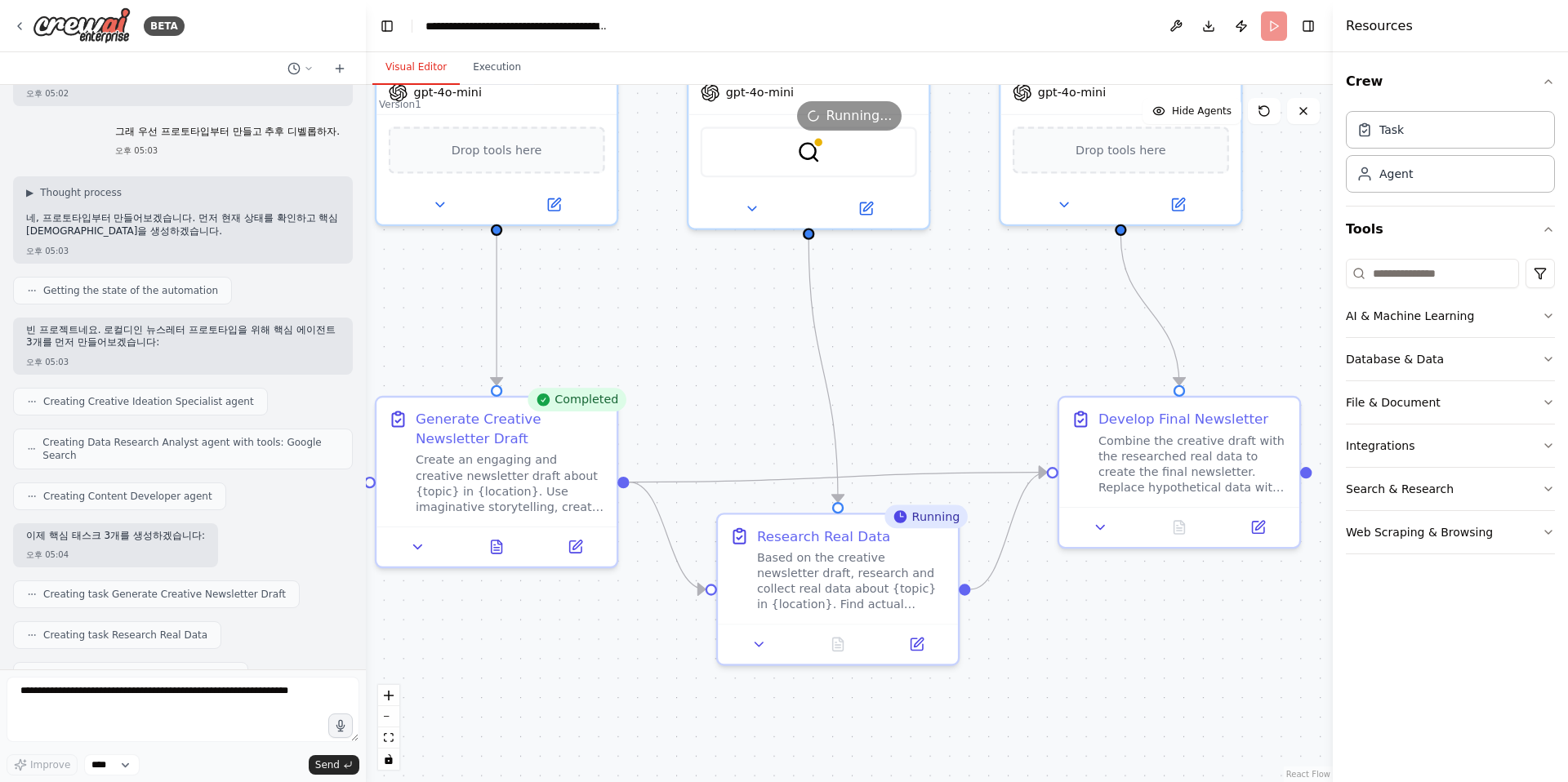
drag, startPoint x: 489, startPoint y: 705, endPoint x: 643, endPoint y: 683, distance: 155.6
click at [643, 683] on div ".deletable-edge-delete-btn { width: 20px; height: 20px; border: 0px solid #ffff…" at bounding box center [849, 434] width 967 height 697
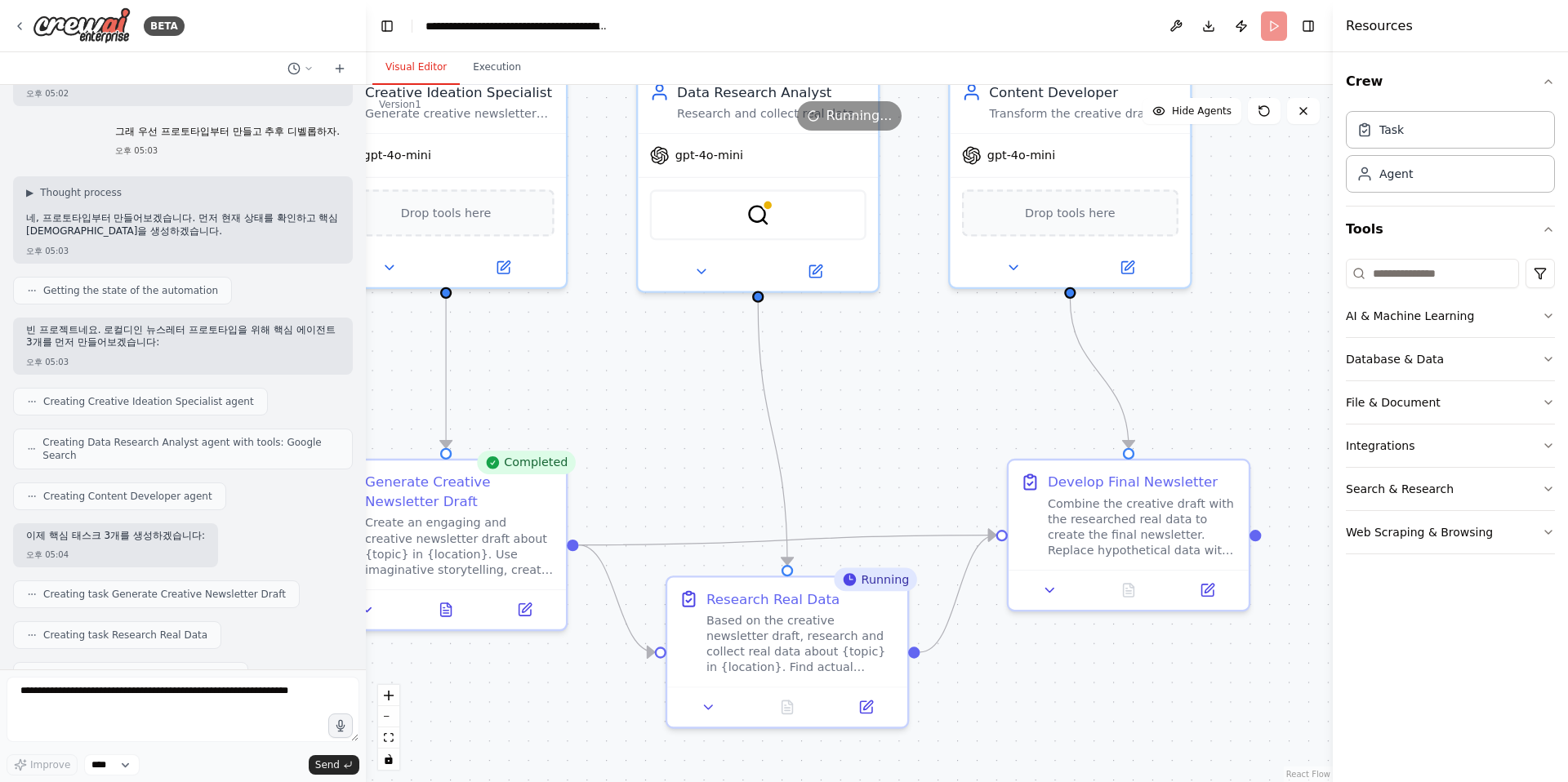
drag, startPoint x: 1000, startPoint y: 289, endPoint x: 911, endPoint y: 356, distance: 111.4
click at [911, 356] on div ".deletable-edge-delete-btn { width: 20px; height: 20px; border: 0px solid #ffff…" at bounding box center [849, 434] width 967 height 697
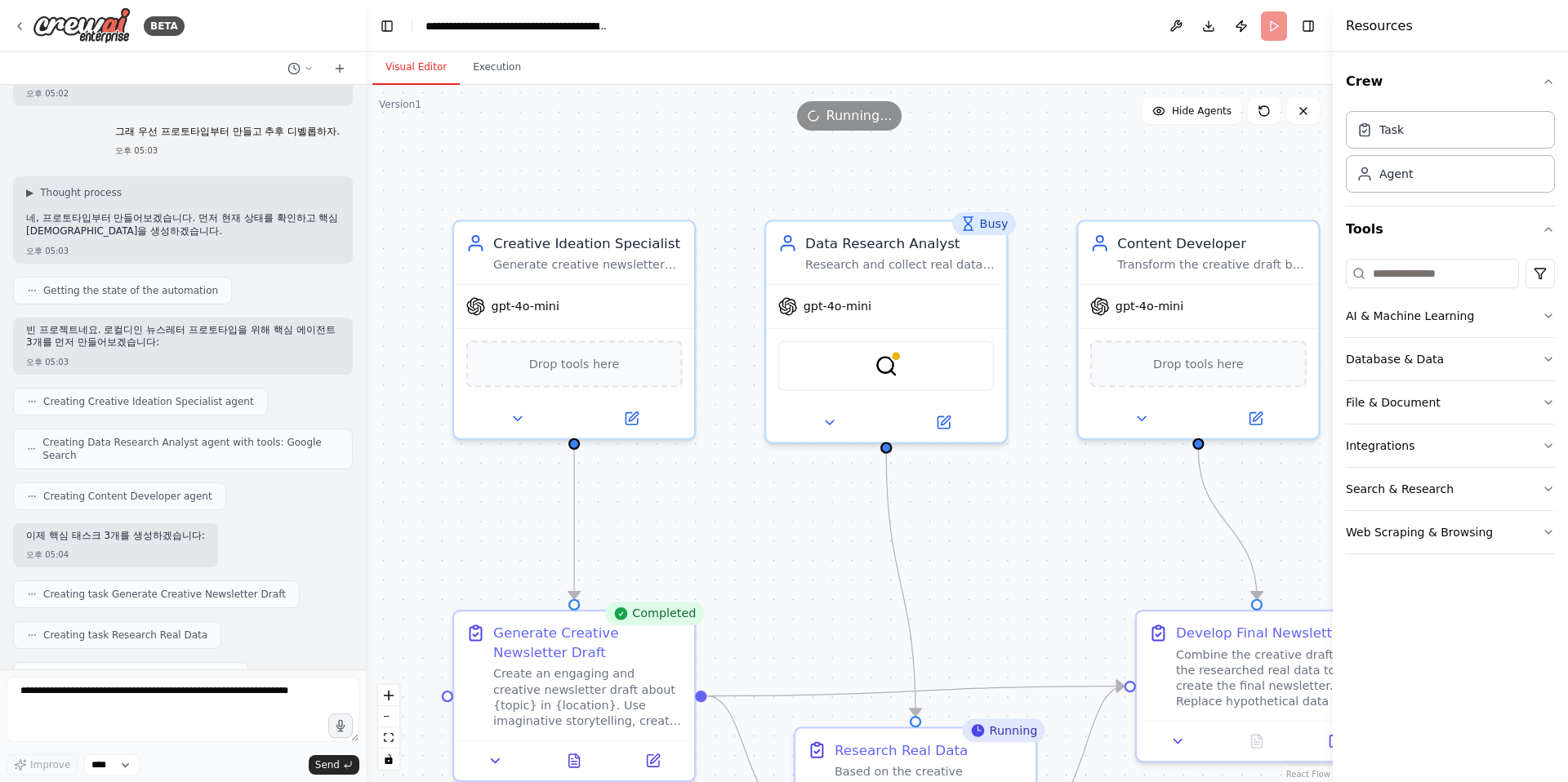
drag, startPoint x: 684, startPoint y: 398, endPoint x: 813, endPoint y: 550, distance: 199.4
click at [813, 550] on div ".deletable-edge-delete-btn { width: 20px; height: 20px; border: 0px solid #ffff…" at bounding box center [849, 434] width 967 height 697
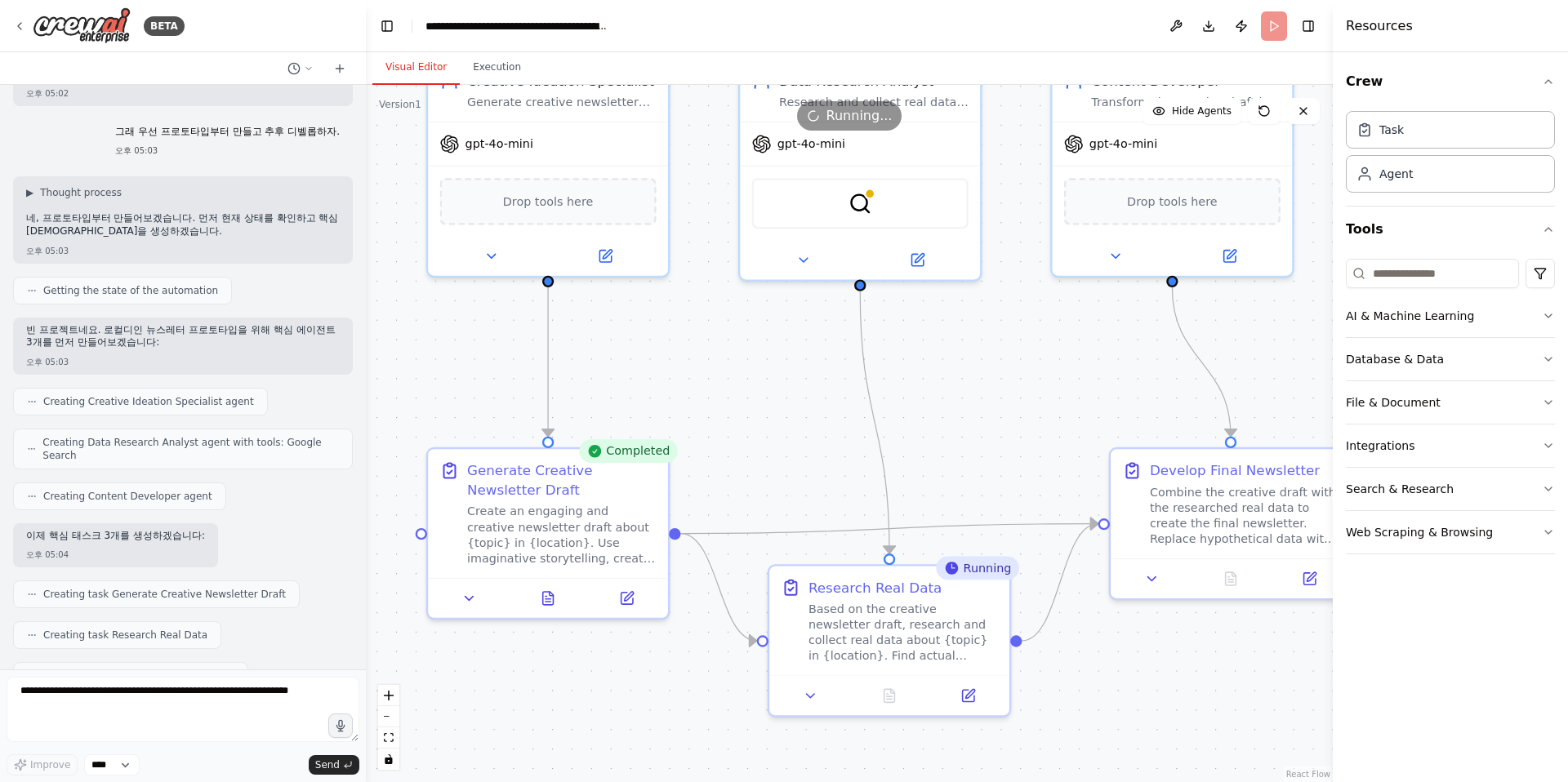
drag, startPoint x: 751, startPoint y: 550, endPoint x: 725, endPoint y: 388, distance: 164.1
click at [725, 388] on div ".deletable-edge-delete-btn { width: 20px; height: 20px; border: 0px solid #ffff…" at bounding box center [849, 434] width 967 height 697
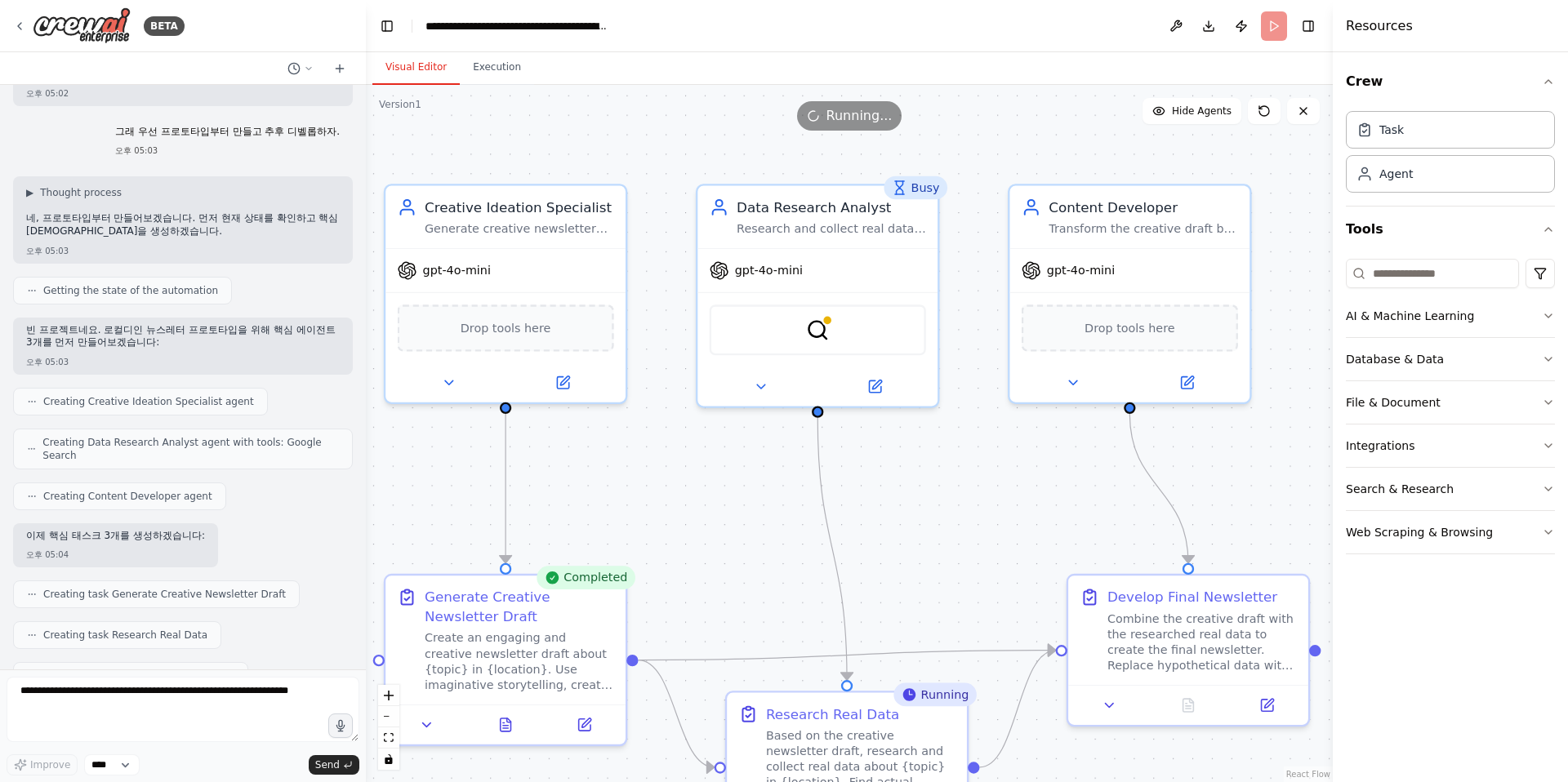
drag, startPoint x: 764, startPoint y: 392, endPoint x: 733, endPoint y: 508, distance: 120.1
click at [733, 508] on div ".deletable-edge-delete-btn { width: 20px; height: 20px; border: 0px solid #ffff…" at bounding box center [849, 434] width 967 height 697
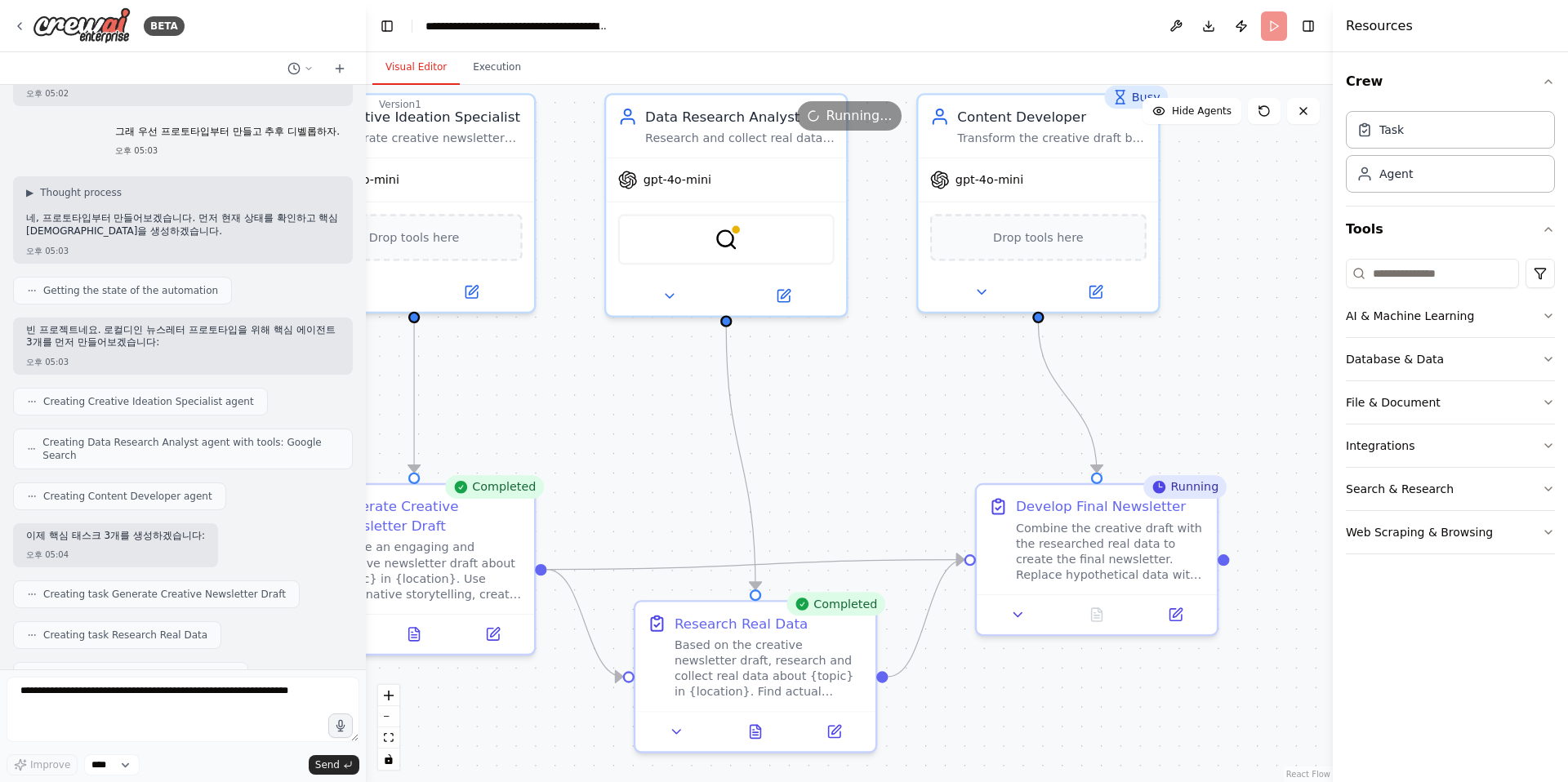
drag, startPoint x: 688, startPoint y: 503, endPoint x: 653, endPoint y: 457, distance: 57.8
click at [653, 457] on div ".deletable-edge-delete-btn { width: 20px; height: 20px; border: 0px solid #ffff…" at bounding box center [849, 434] width 967 height 697
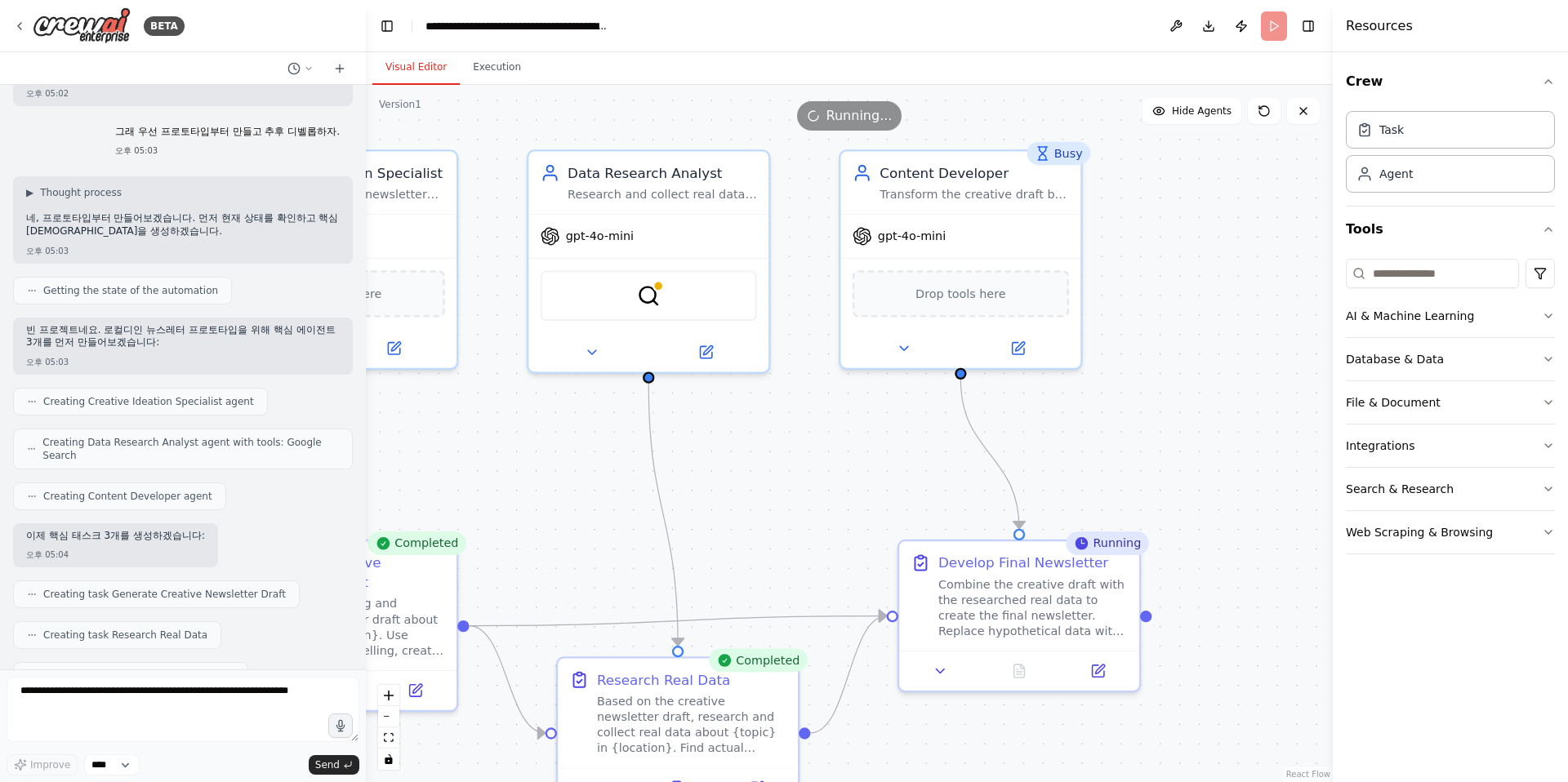
drag, startPoint x: 868, startPoint y: 334, endPoint x: 826, endPoint y: 436, distance: 110.3
click at [826, 436] on div ".deletable-edge-delete-btn { width: 20px; height: 20px; border: 0px solid #ffff…" at bounding box center [849, 434] width 967 height 697
click at [804, 524] on div ".deletable-edge-delete-btn { width: 20px; height: 20px; border: 0px solid #ffff…" at bounding box center [849, 434] width 967 height 697
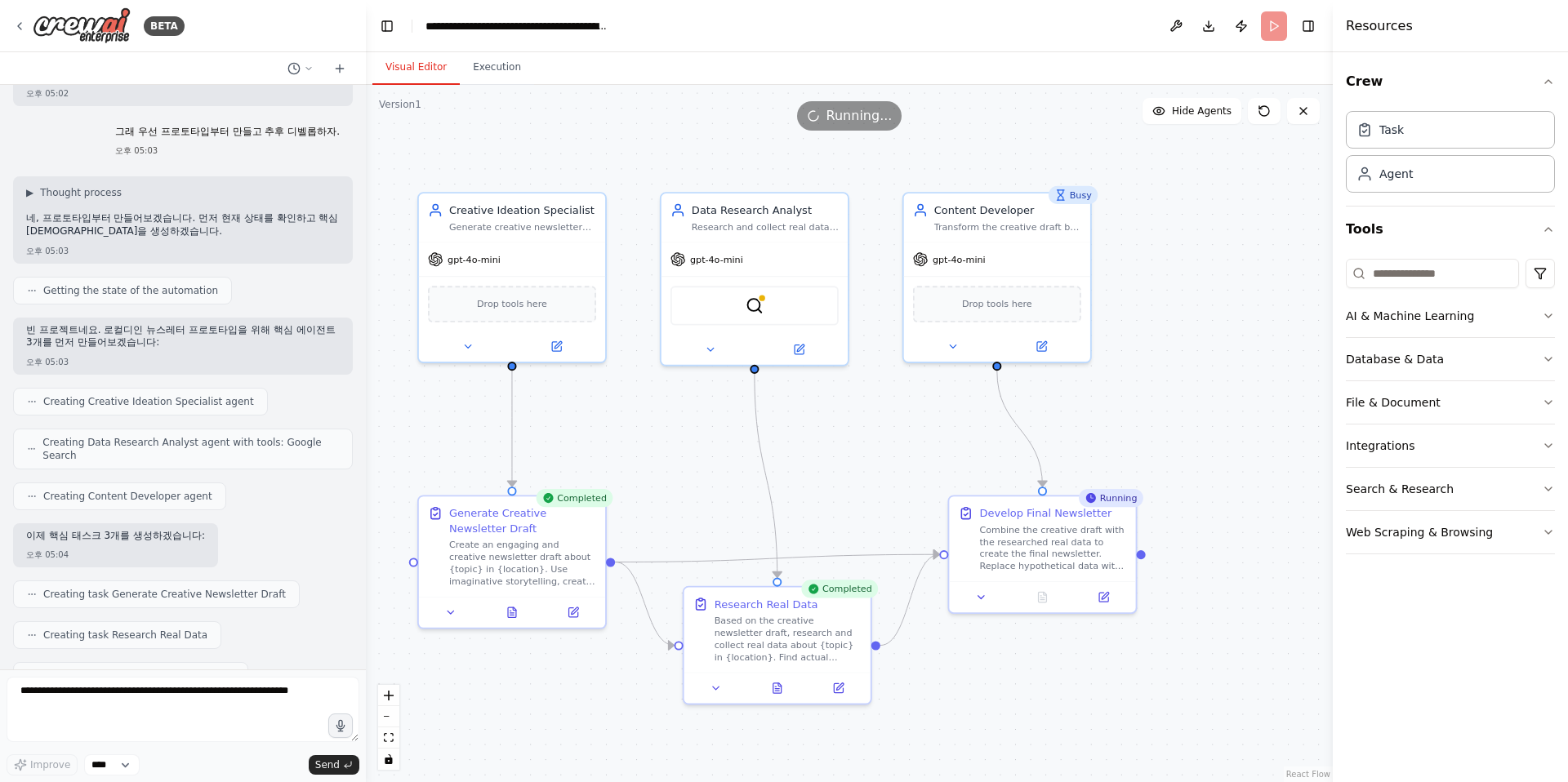
drag, startPoint x: 674, startPoint y: 499, endPoint x: 776, endPoint y: 456, distance: 110.7
click at [776, 456] on div ".deletable-edge-delete-btn { width: 20px; height: 20px; border: 0px solid #ffff…" at bounding box center [849, 434] width 967 height 697
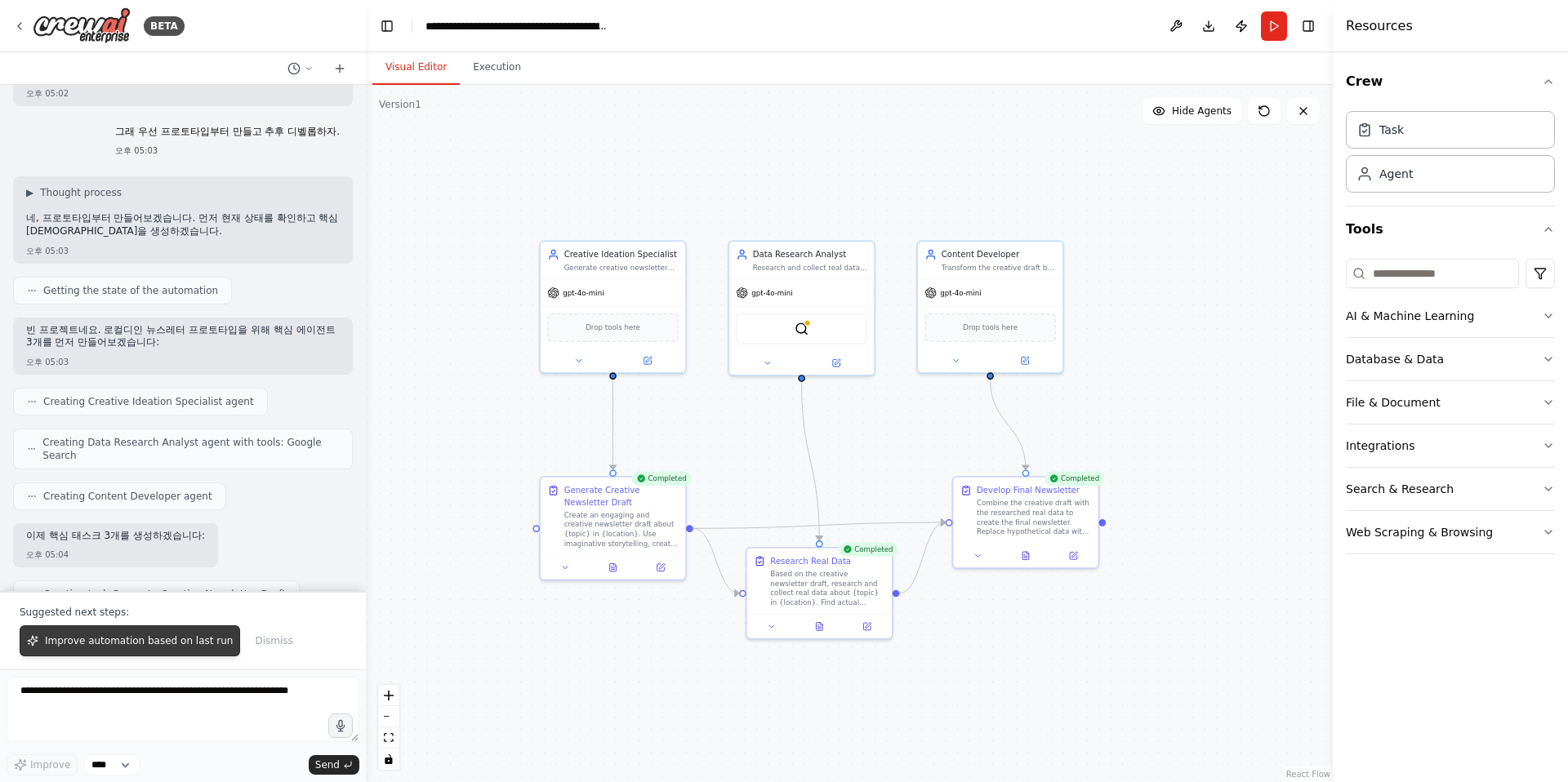
click at [74, 652] on button "Improve automation based on last run" at bounding box center [130, 641] width 221 height 31
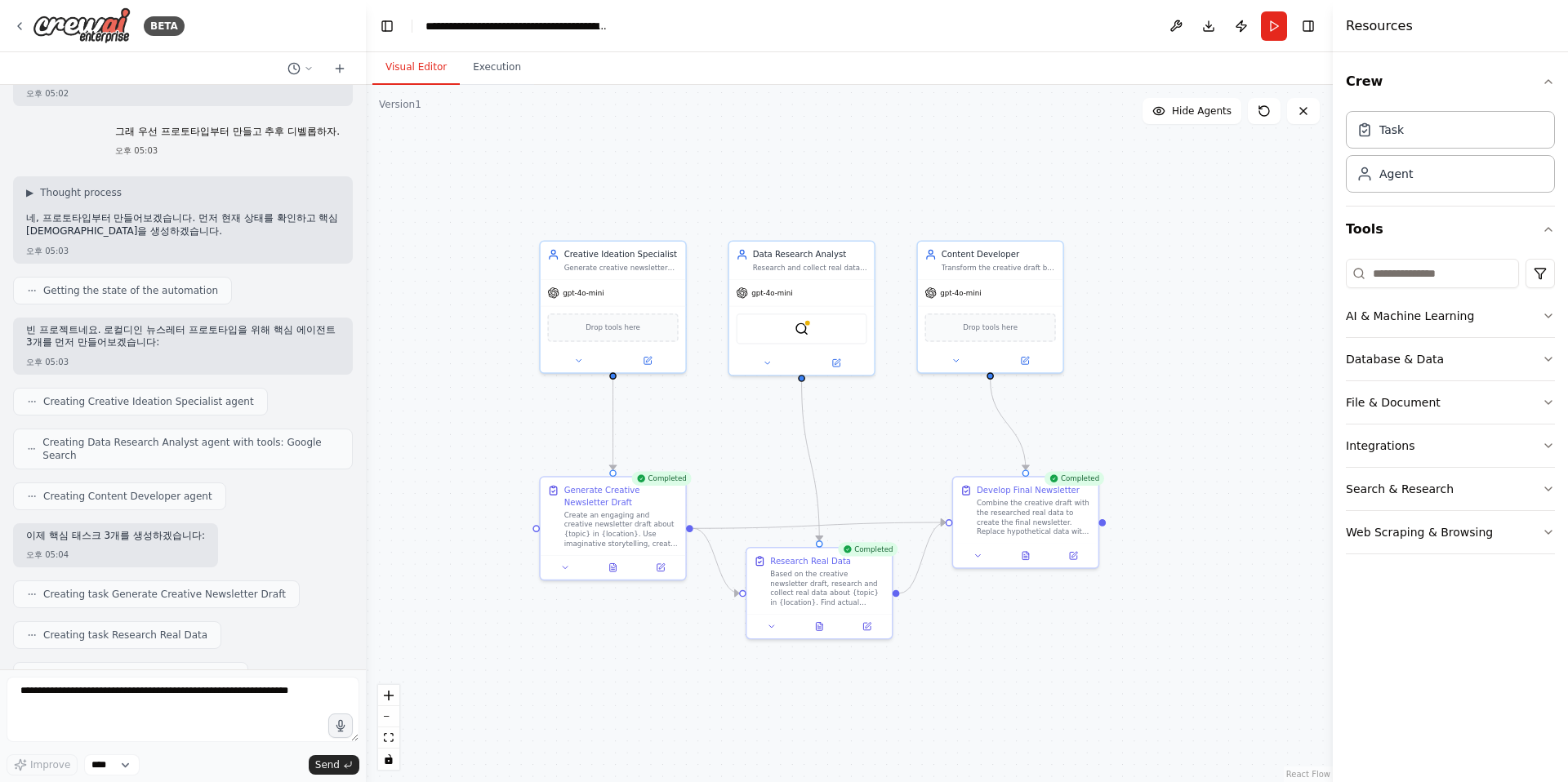
scroll to position [8067, 0]
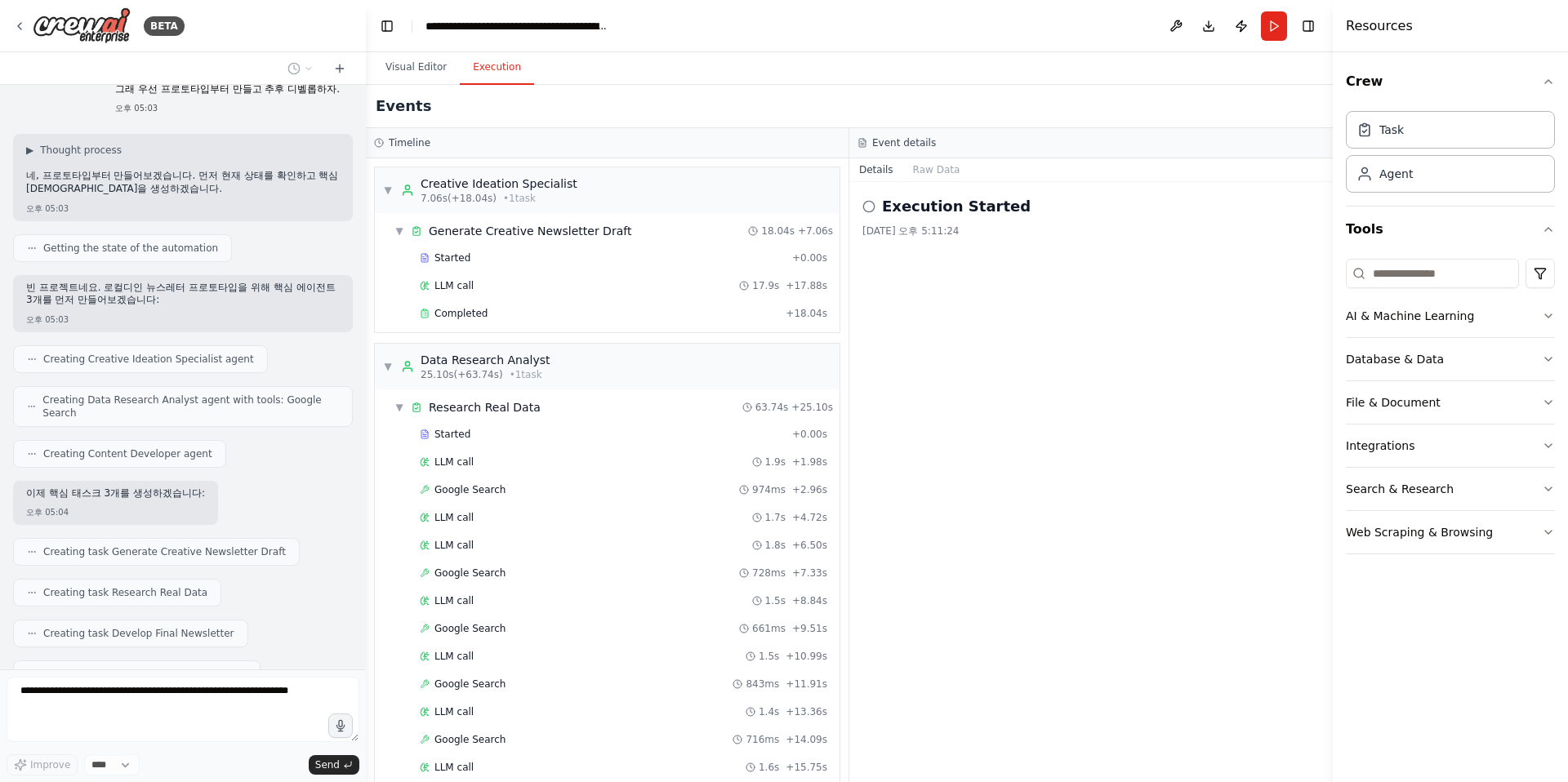
click at [502, 75] on button "Execution" at bounding box center [497, 67] width 74 height 35
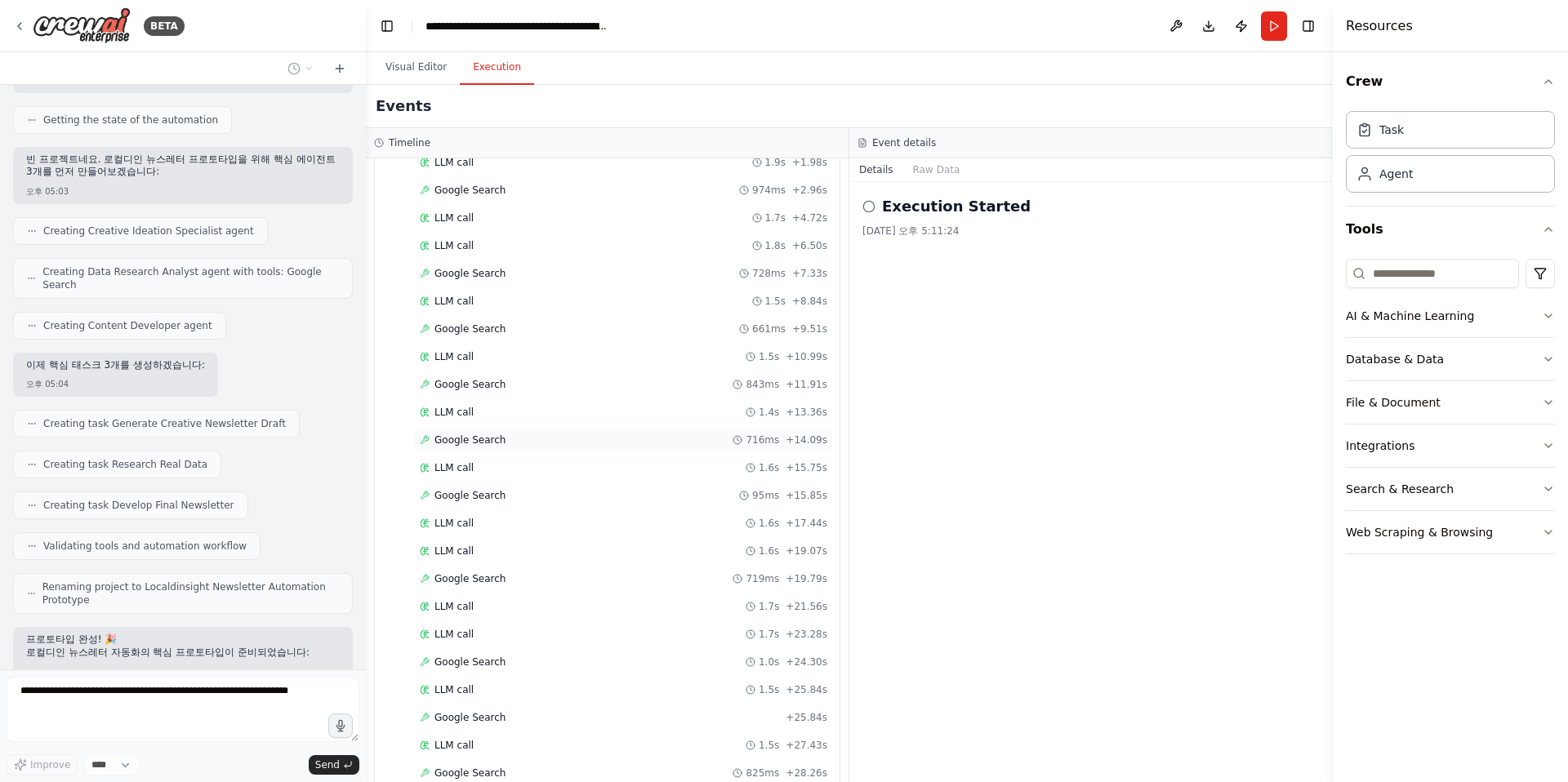
scroll to position [0, 0]
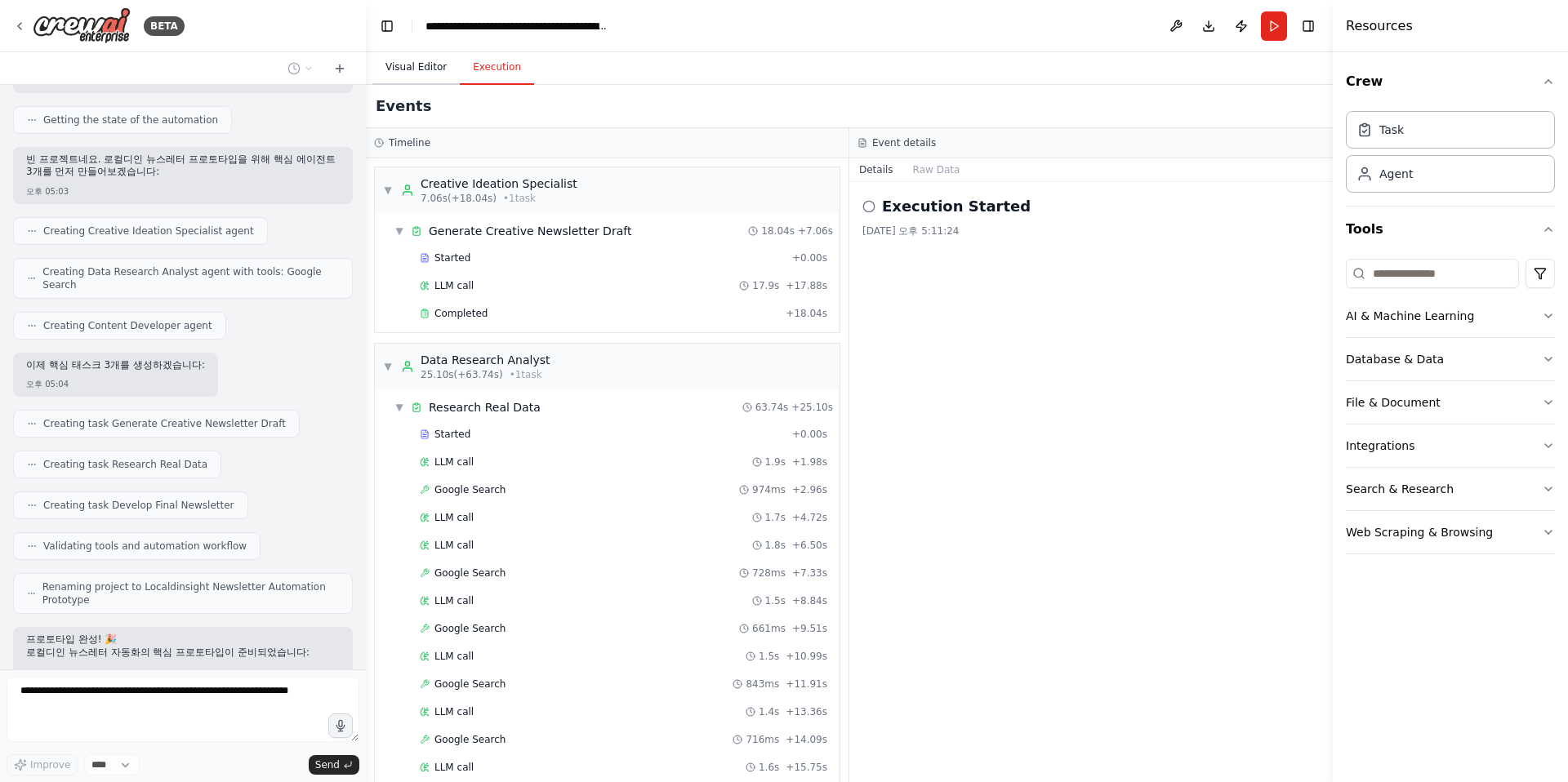
click at [429, 67] on button "Visual Editor" at bounding box center [416, 67] width 88 height 35
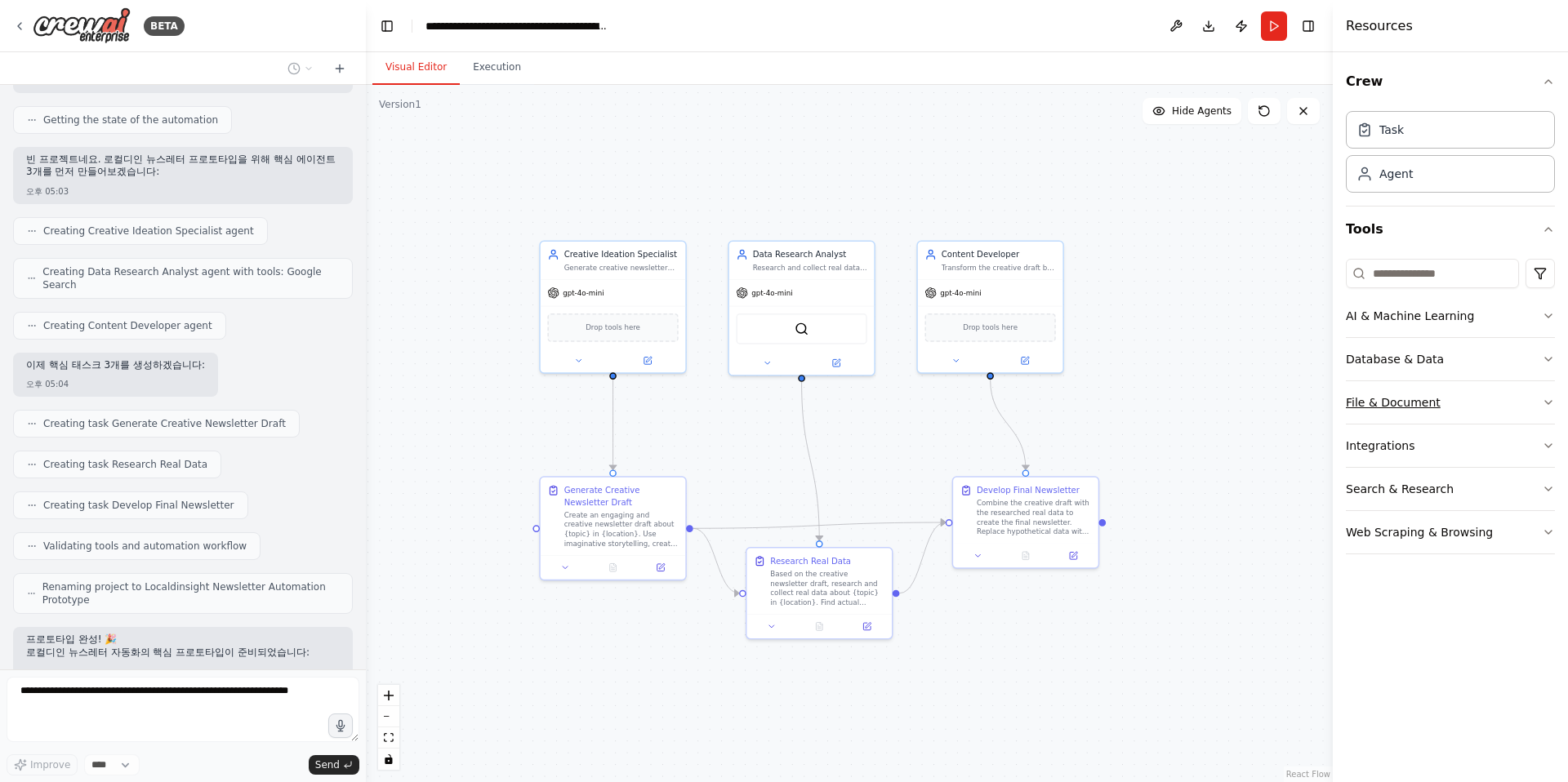
click at [1158, 414] on button "File & Document" at bounding box center [1450, 402] width 209 height 42
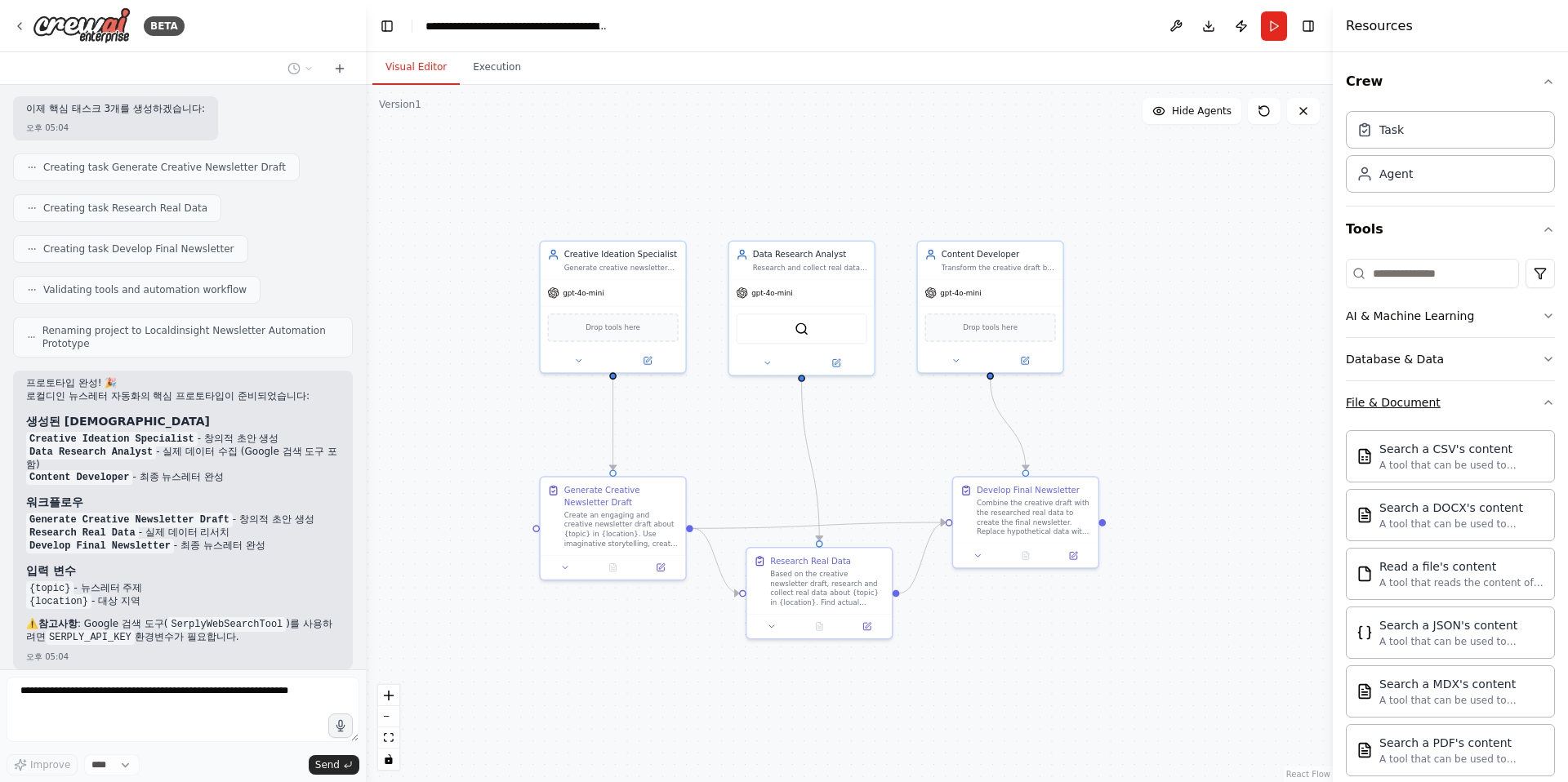
click at [1158, 406] on div "File & Document" at bounding box center [1393, 402] width 94 height 16
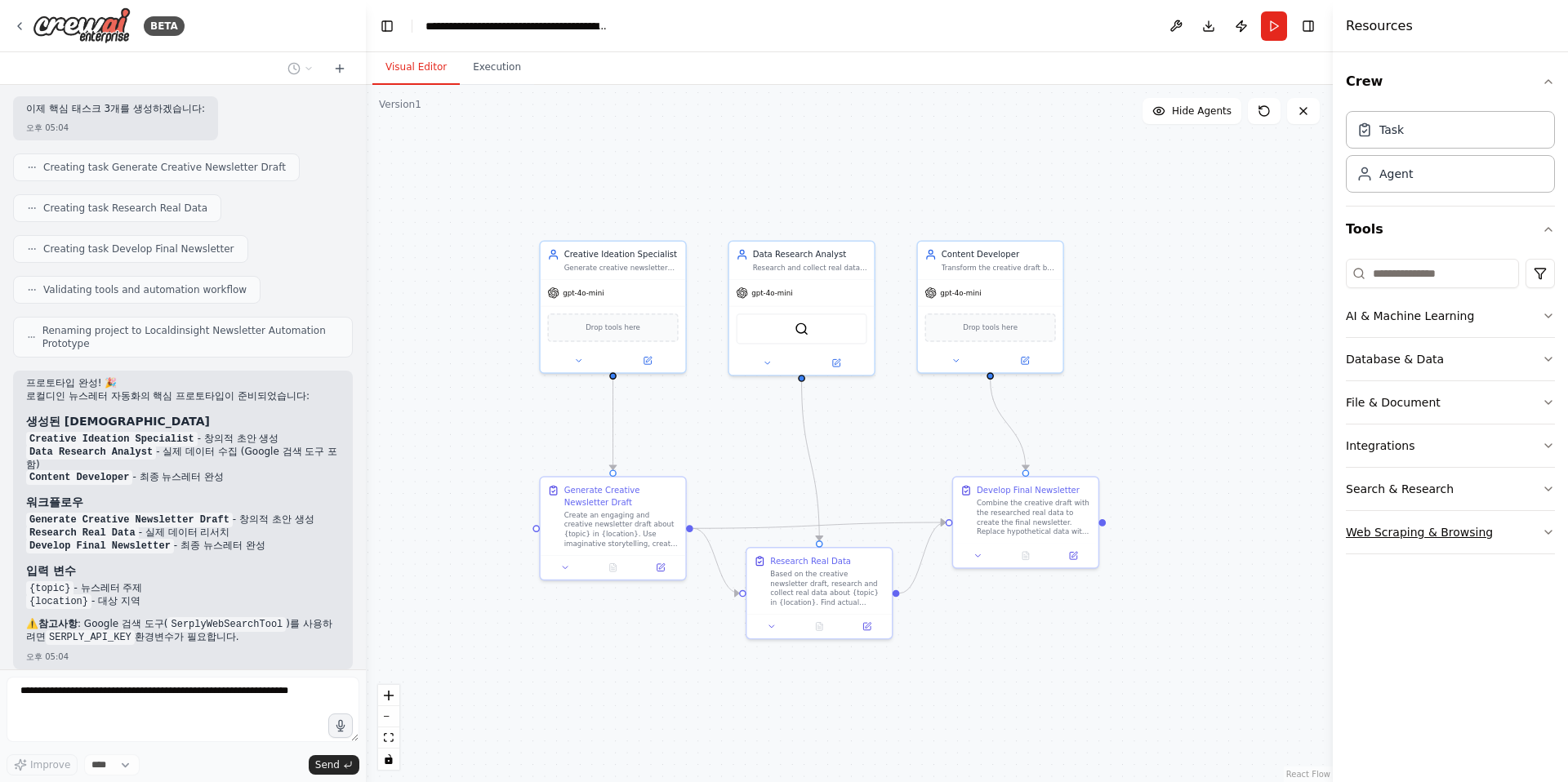
click at [1158, 551] on button "Web Scraping & Browsing" at bounding box center [1450, 532] width 209 height 42
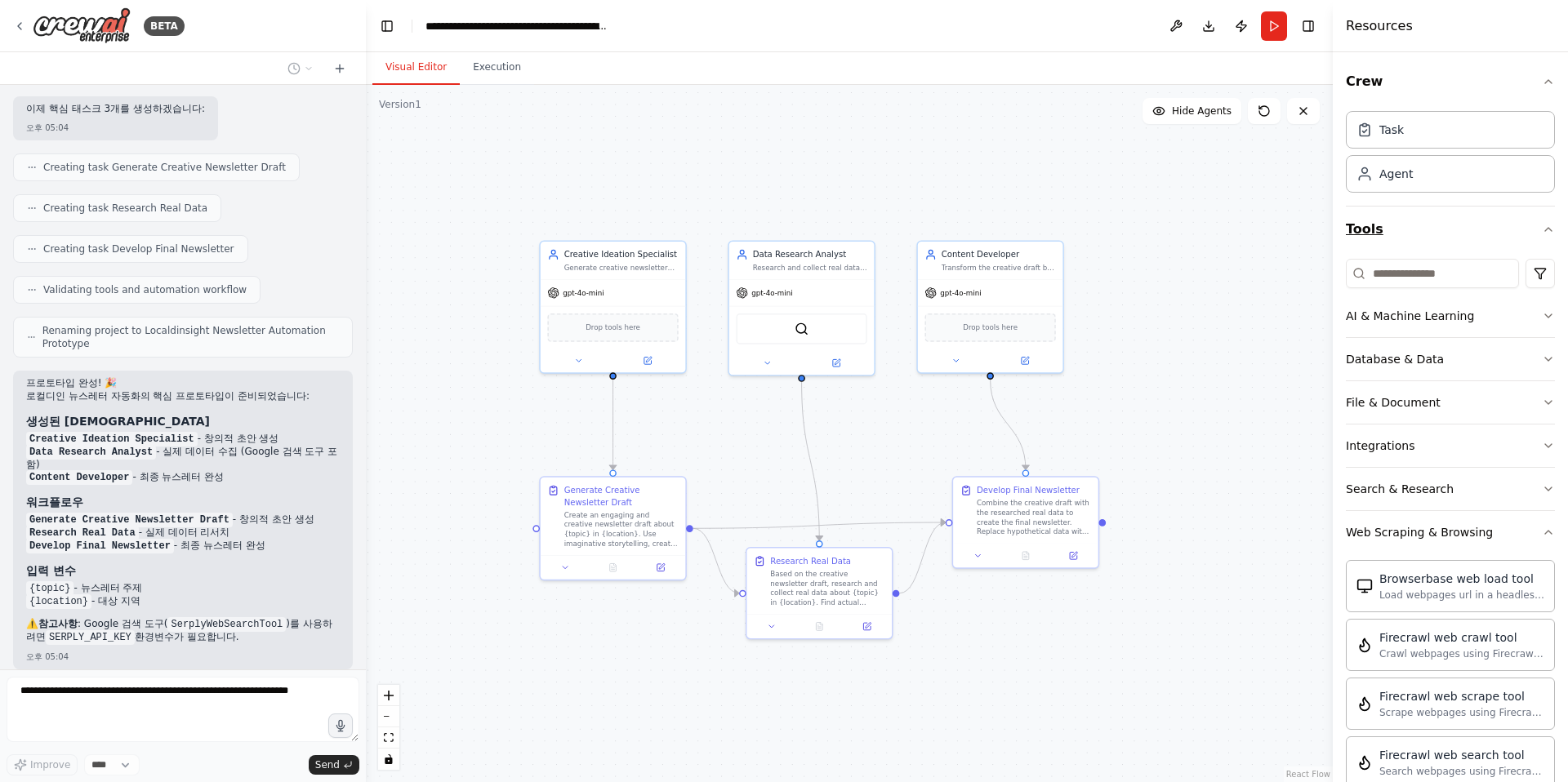
click at [1158, 227] on button "Tools" at bounding box center [1450, 229] width 209 height 45
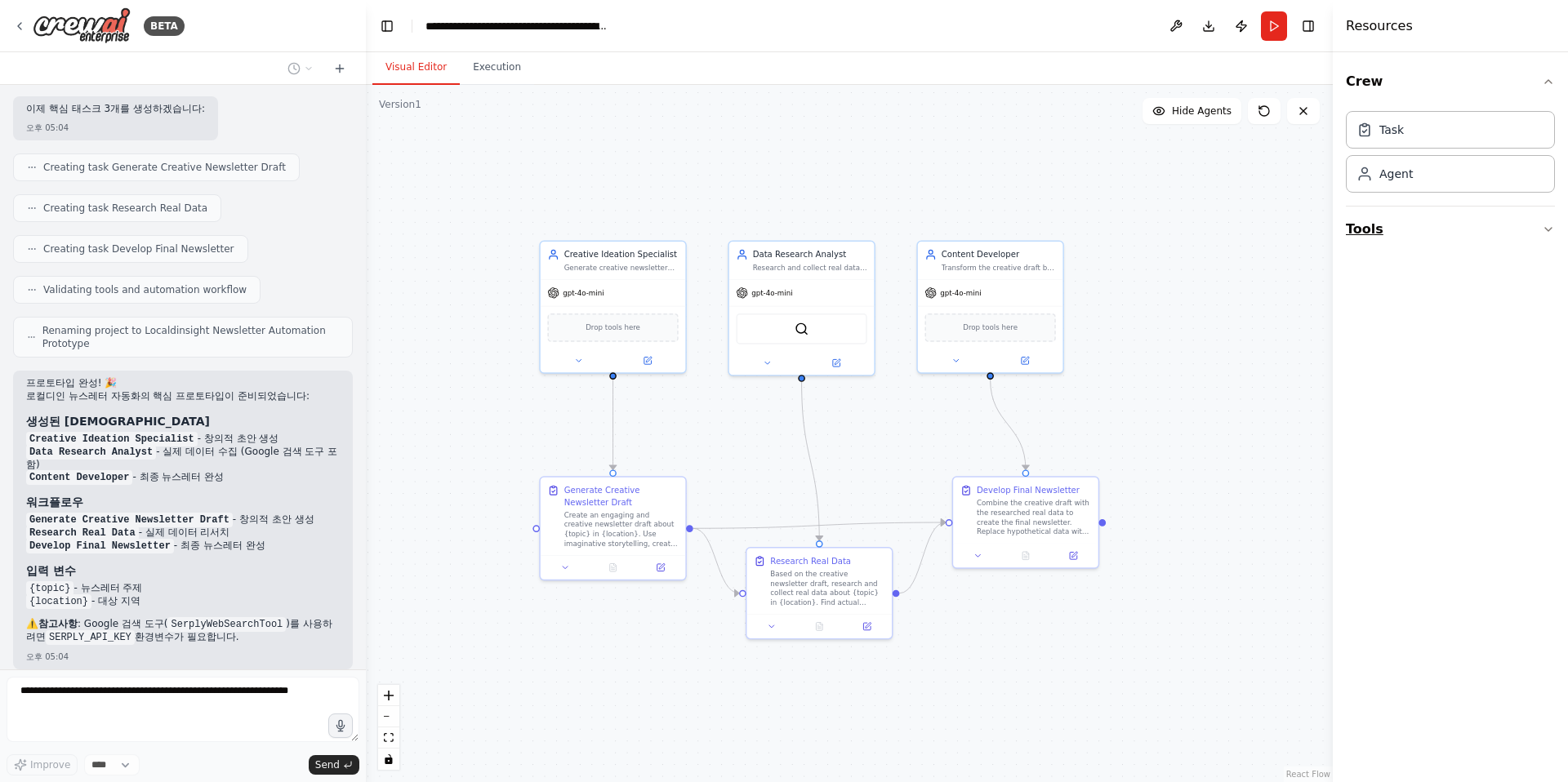
click at [1158, 229] on button "Tools" at bounding box center [1450, 229] width 209 height 45
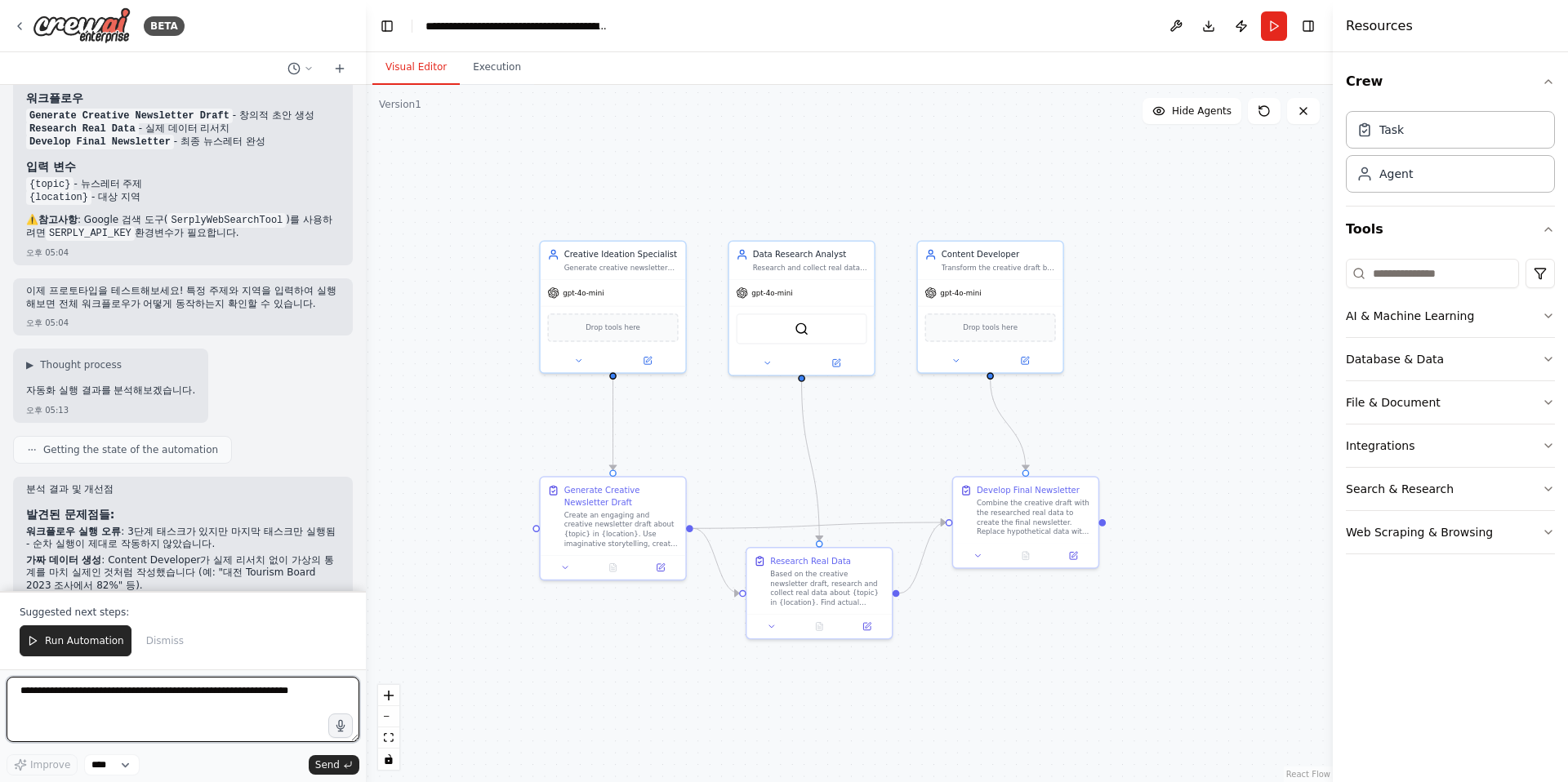
scroll to position [8860, 0]
click at [54, 695] on textarea at bounding box center [183, 710] width 353 height 66
type textarea "*"
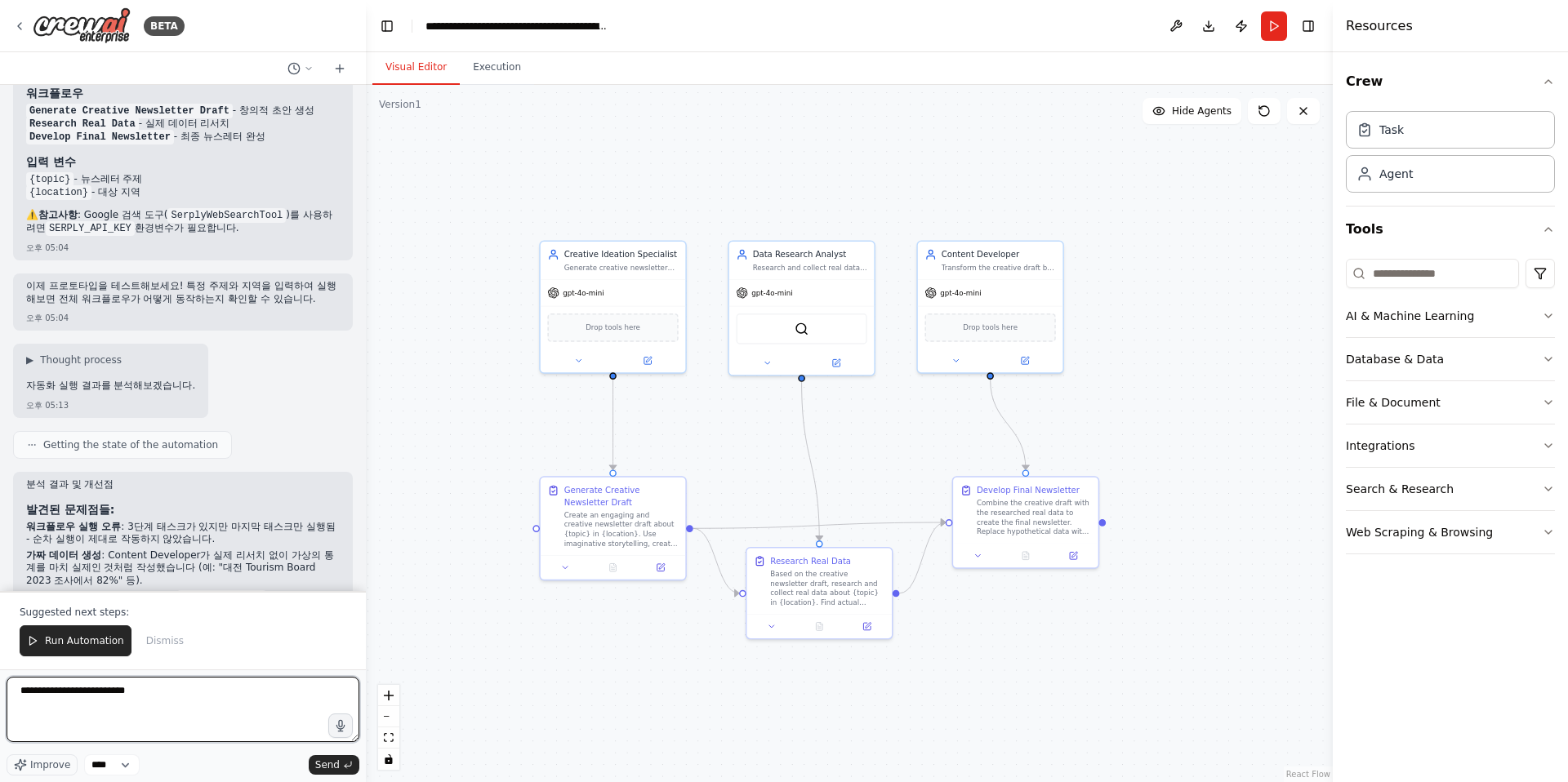
type textarea "**********"
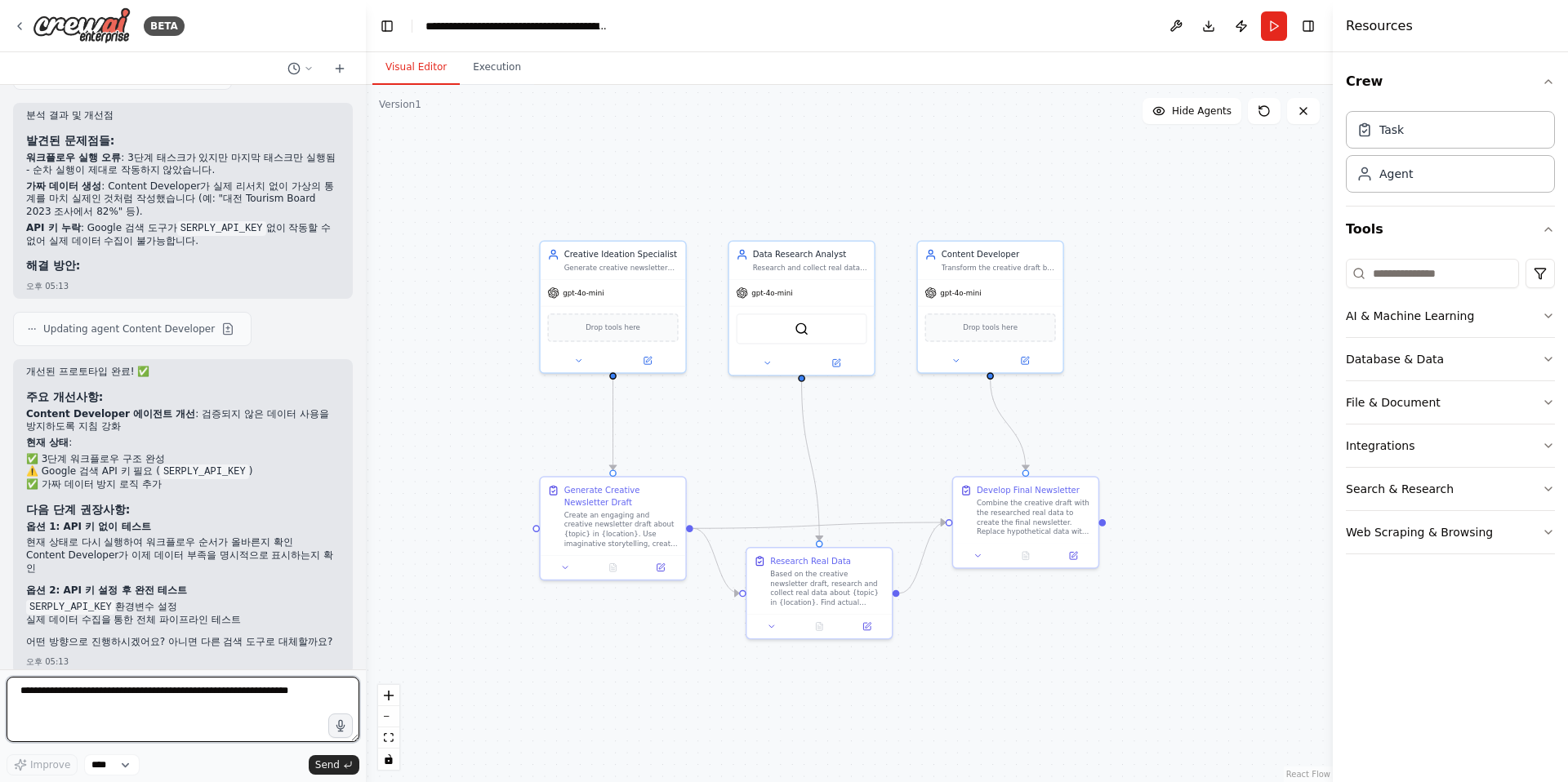
scroll to position [9242, 0]
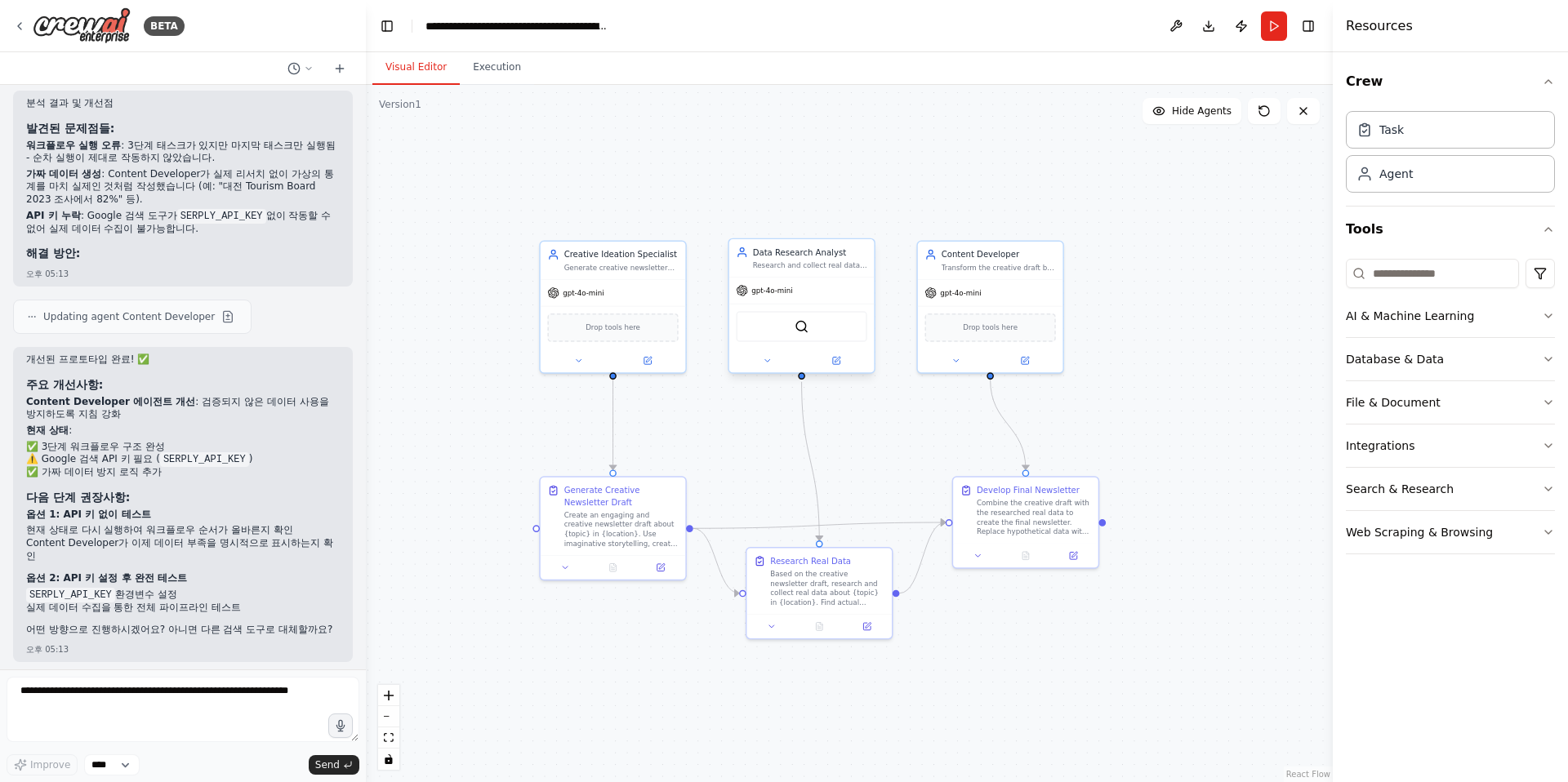
click at [828, 332] on div "SerplyWebSearchTool" at bounding box center [801, 326] width 131 height 31
click at [808, 319] on img at bounding box center [801, 326] width 13 height 13
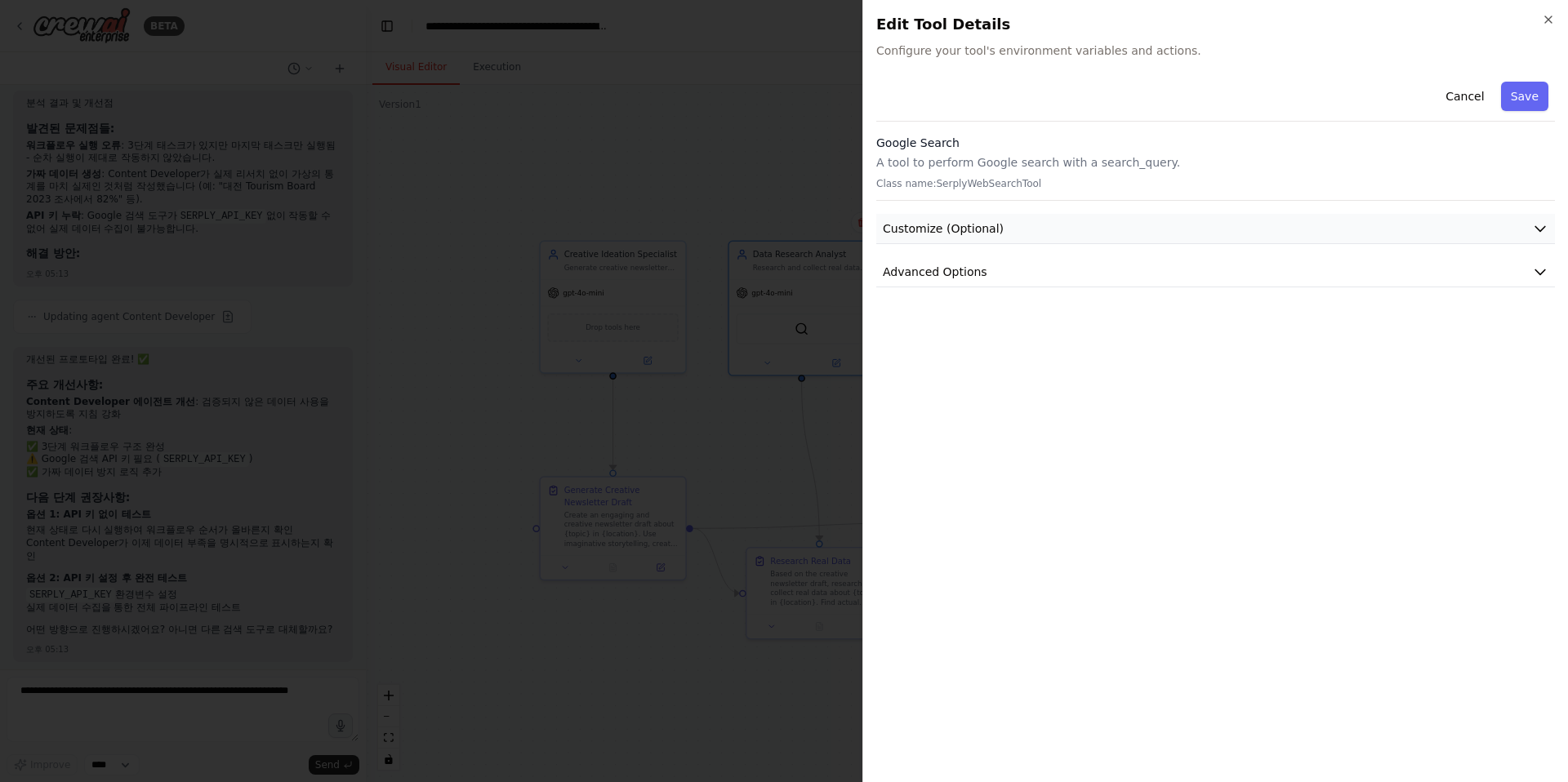
click at [1012, 236] on button "Customize (Optional)" at bounding box center [1215, 229] width 679 height 30
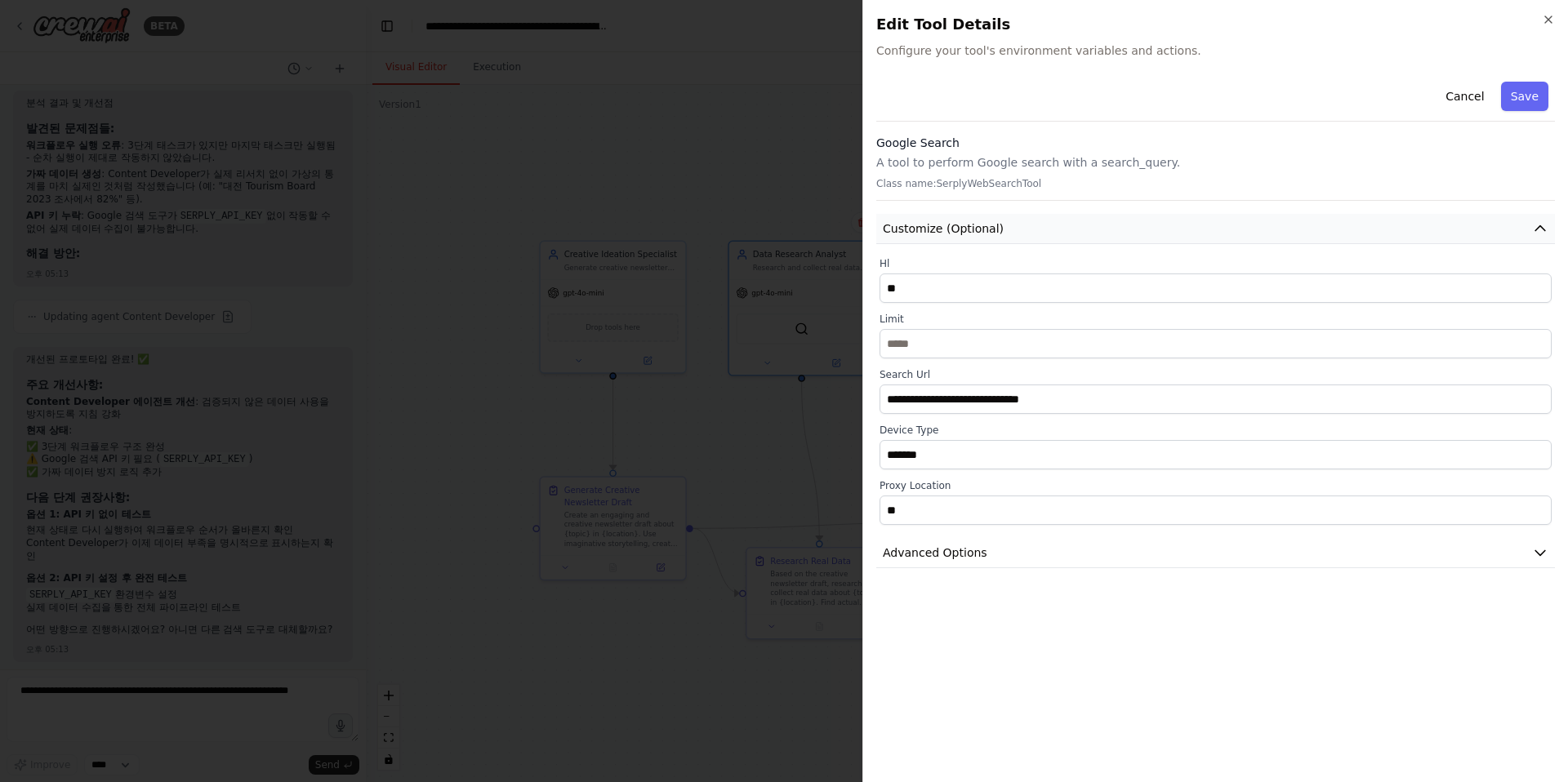
click at [1032, 233] on button "Customize (Optional)" at bounding box center [1215, 229] width 679 height 30
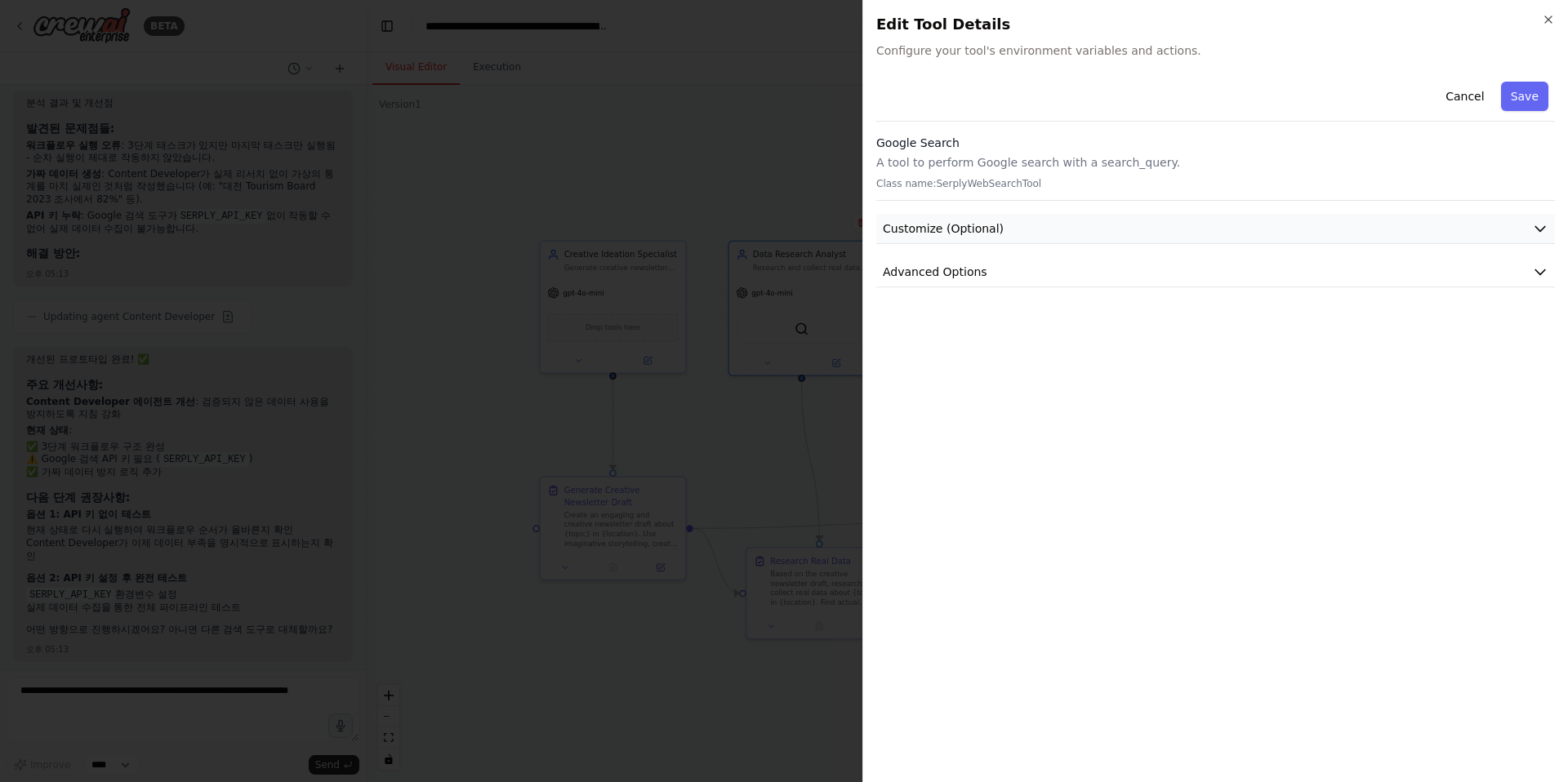
click at [1032, 233] on button "Customize (Optional)" at bounding box center [1215, 229] width 679 height 30
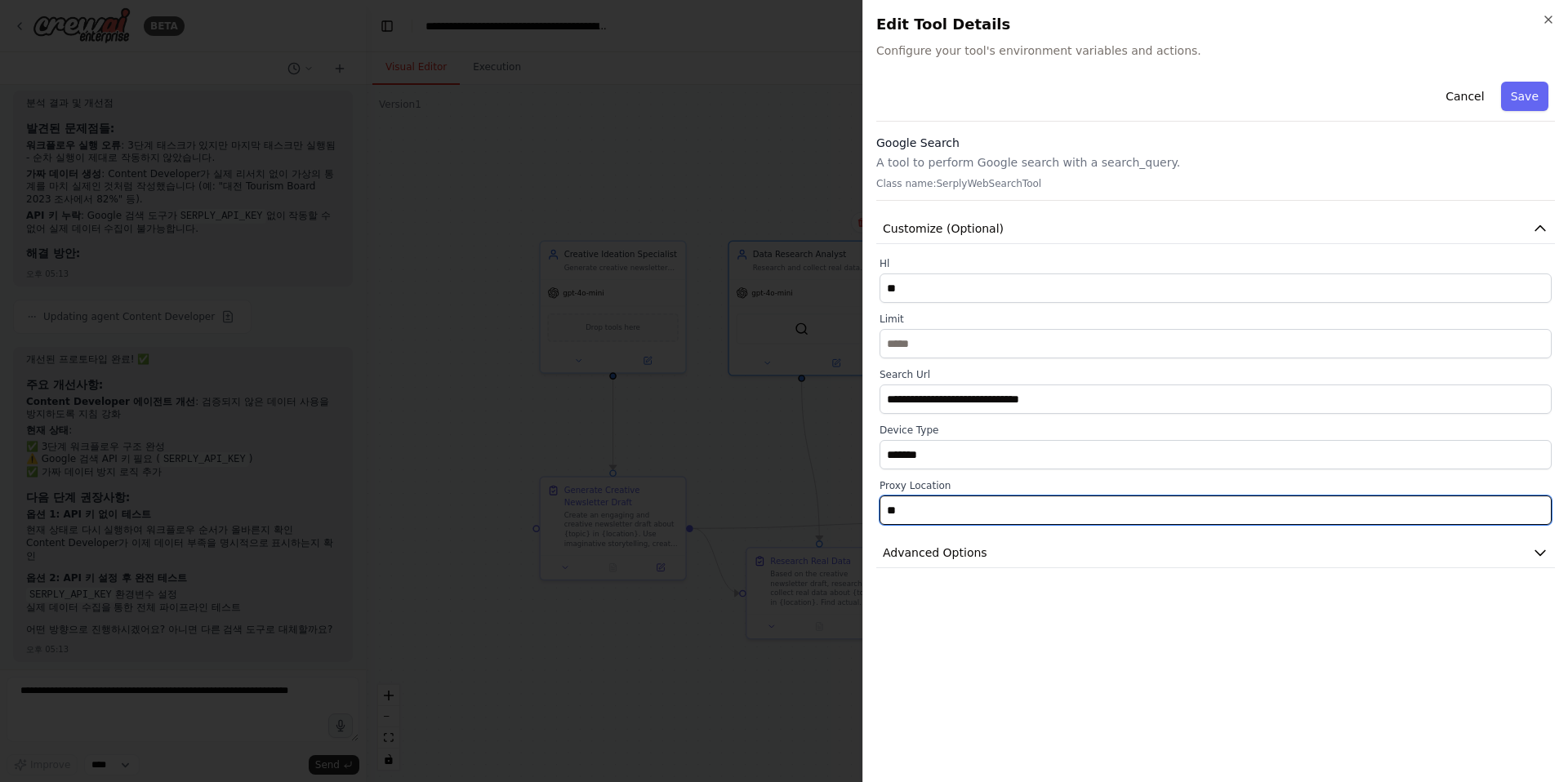
click at [962, 509] on input "**" at bounding box center [1215, 510] width 672 height 29
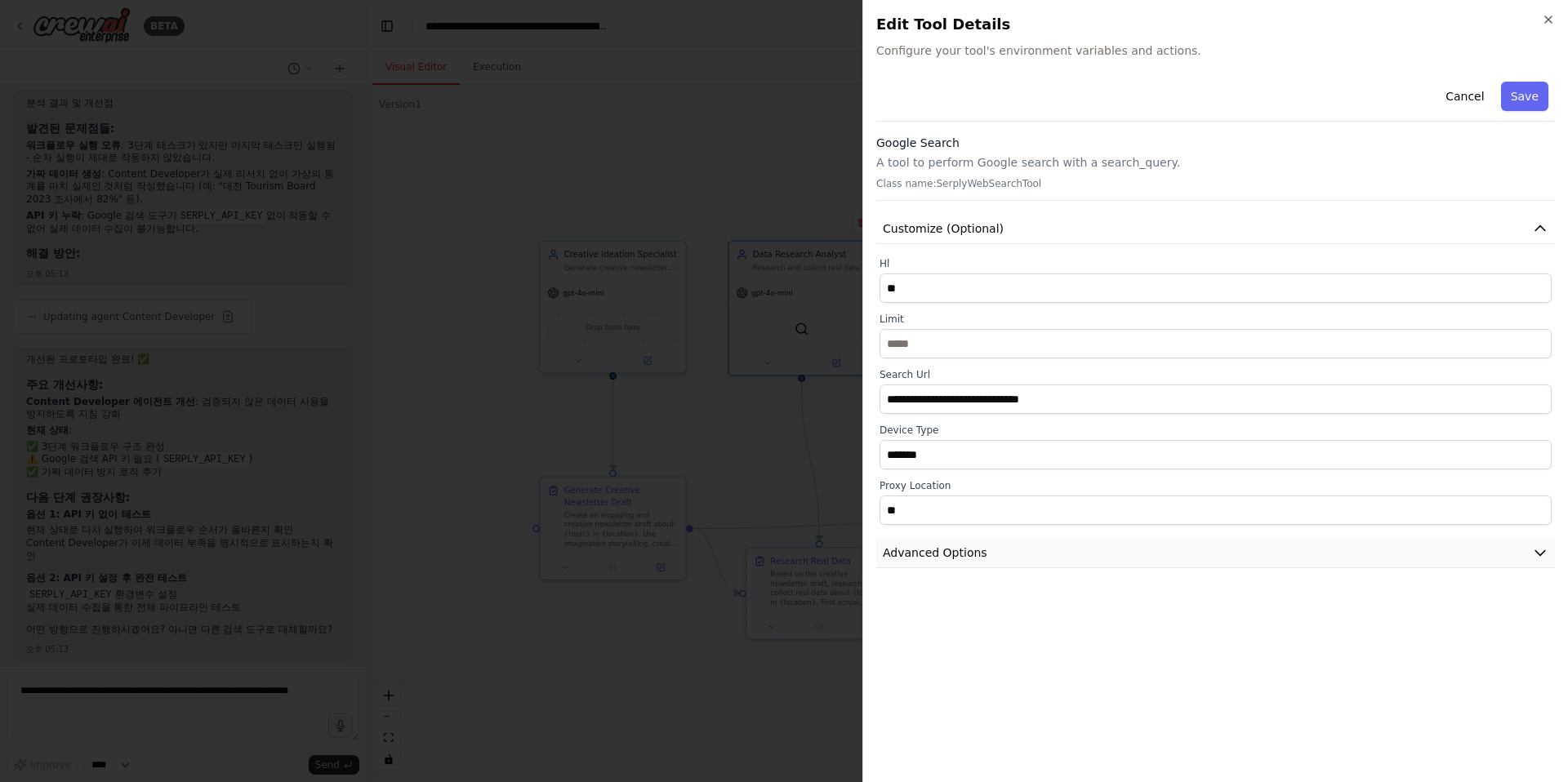
click at [925, 553] on span "Advanced Options" at bounding box center [935, 552] width 104 height 16
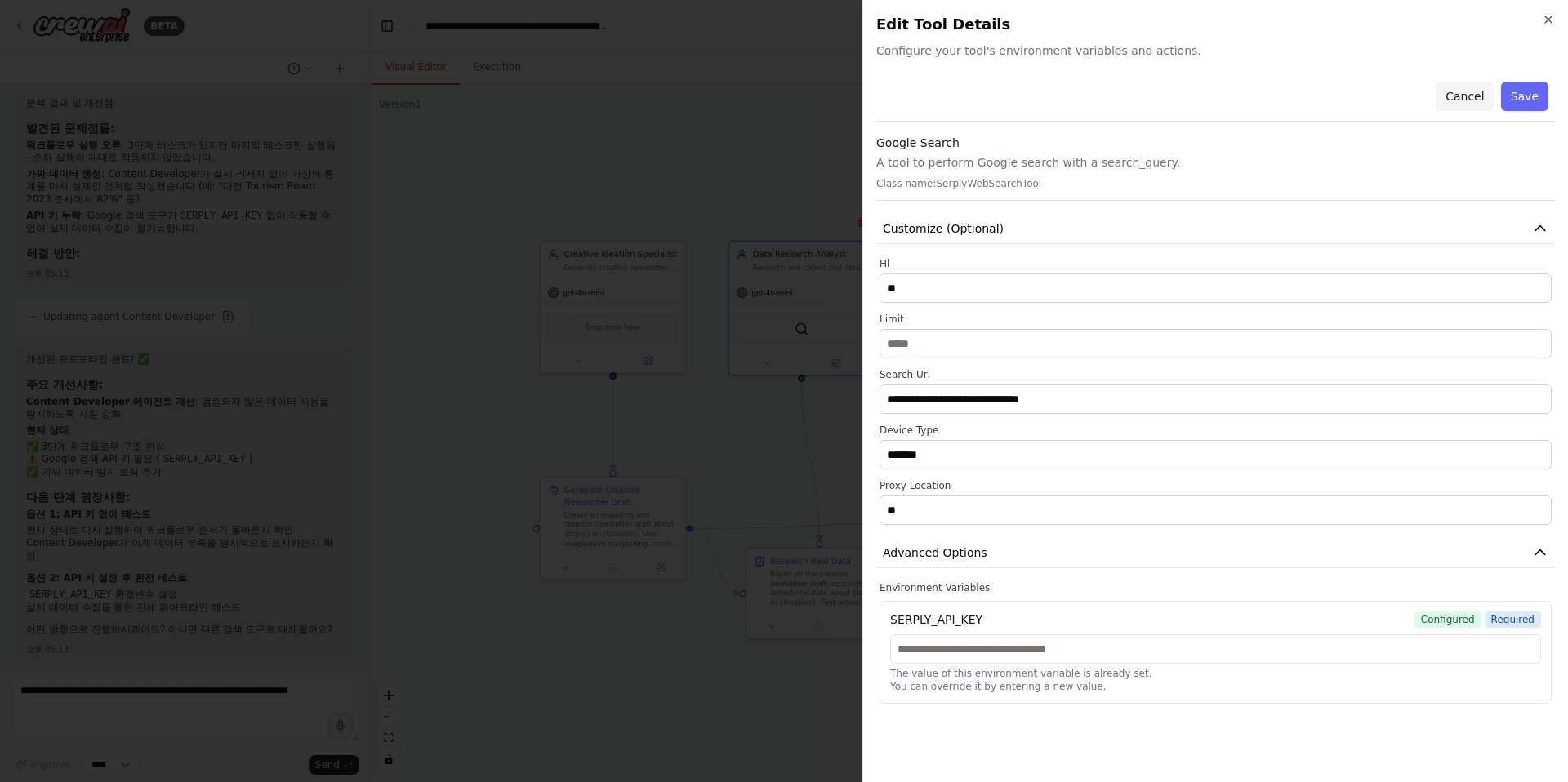
click at [1158, 95] on button "Cancel" at bounding box center [1464, 96] width 58 height 29
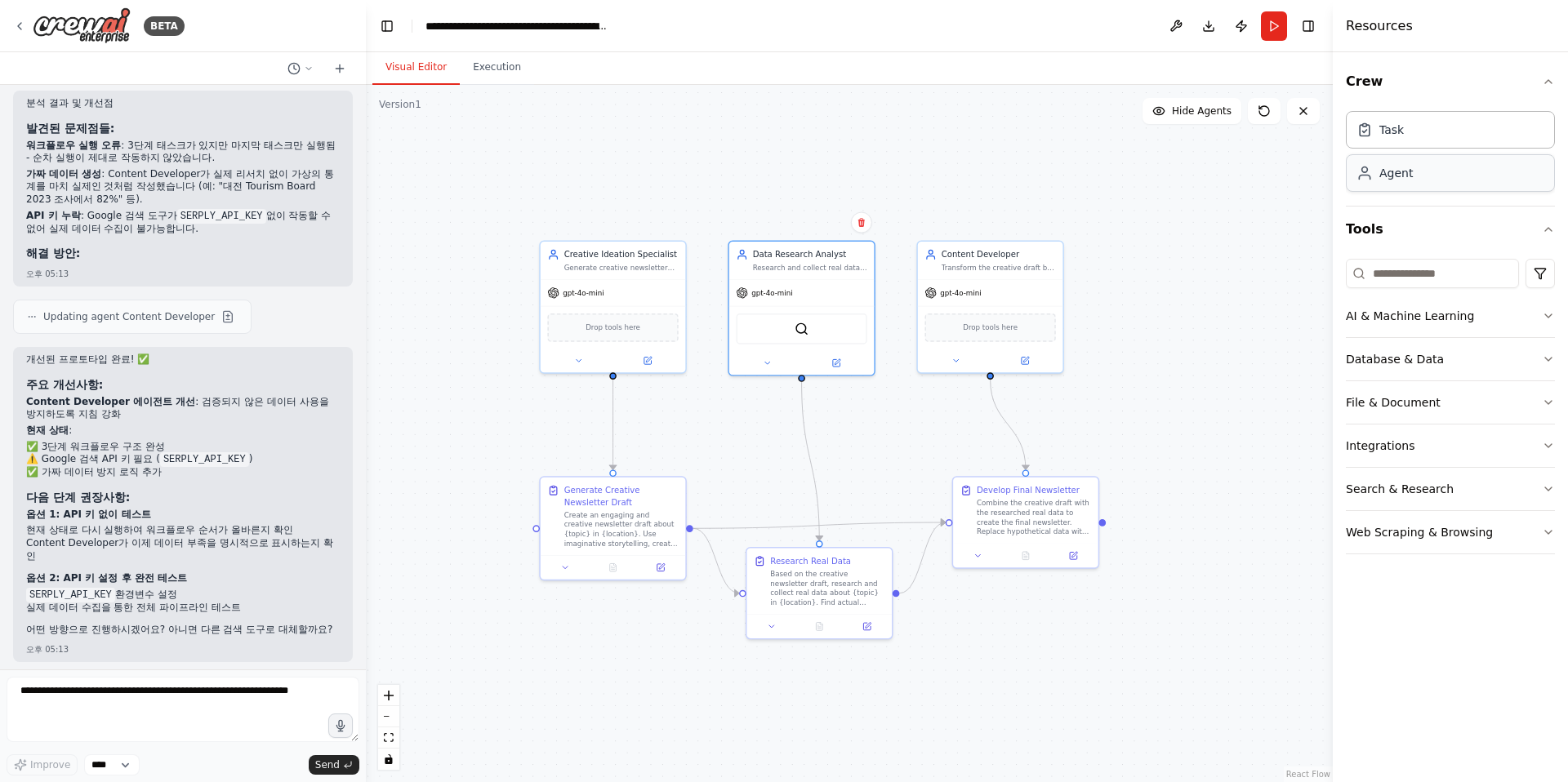
click at [1158, 189] on div "Agent" at bounding box center [1450, 173] width 209 height 38
click at [1158, 135] on div "Task" at bounding box center [1450, 129] width 209 height 38
click at [606, 168] on div ".deletable-edge-delete-btn { width: 20px; height: 20px; border: 0px solid #ffff…" at bounding box center [849, 434] width 967 height 697
drag, startPoint x: 132, startPoint y: 560, endPoint x: 163, endPoint y: 564, distance: 31.3
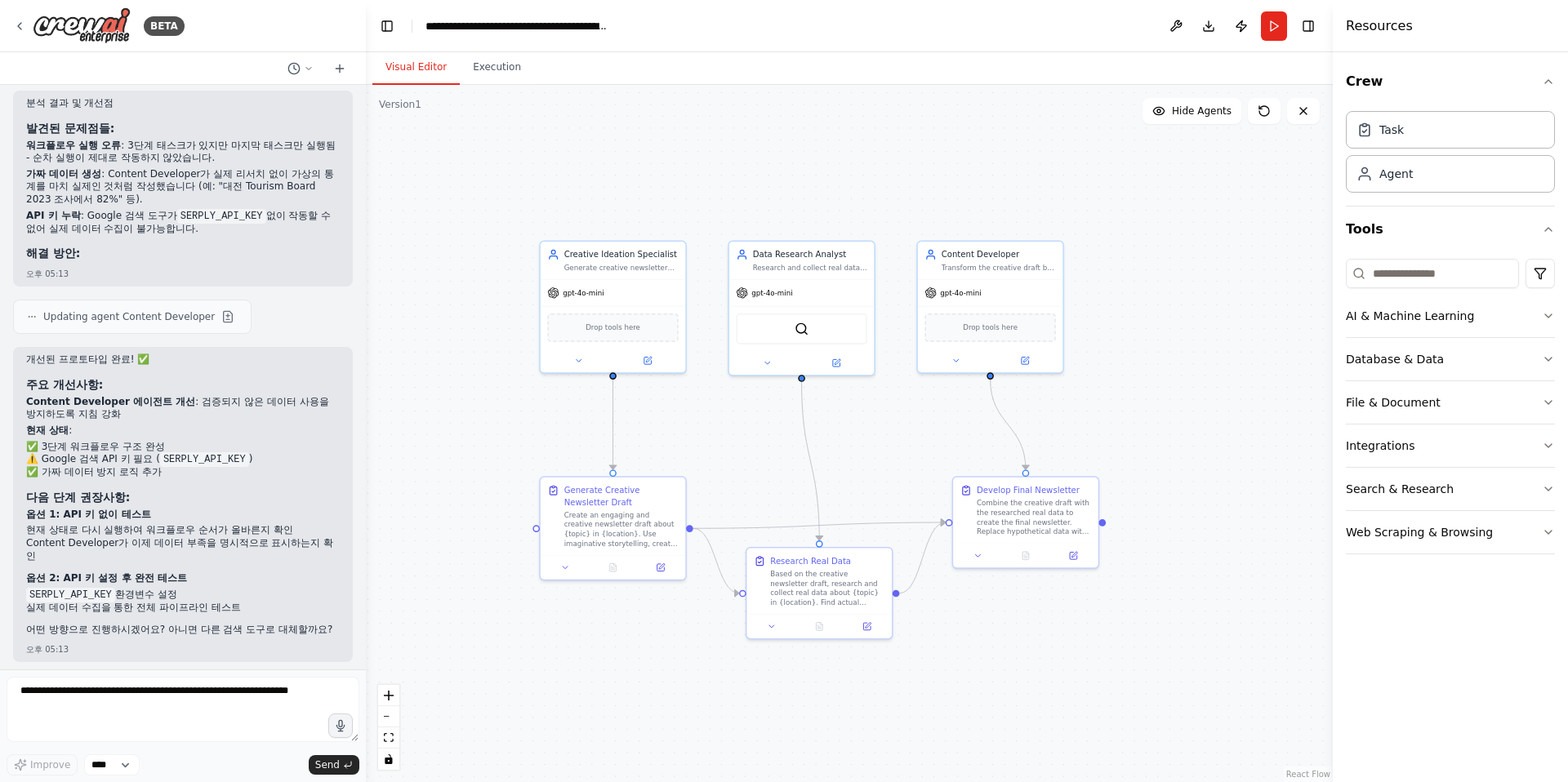
drag, startPoint x: 157, startPoint y: 560, endPoint x: 255, endPoint y: 577, distance: 99.5
drag, startPoint x: 121, startPoint y: 577, endPoint x: 218, endPoint y: 576, distance: 97.0
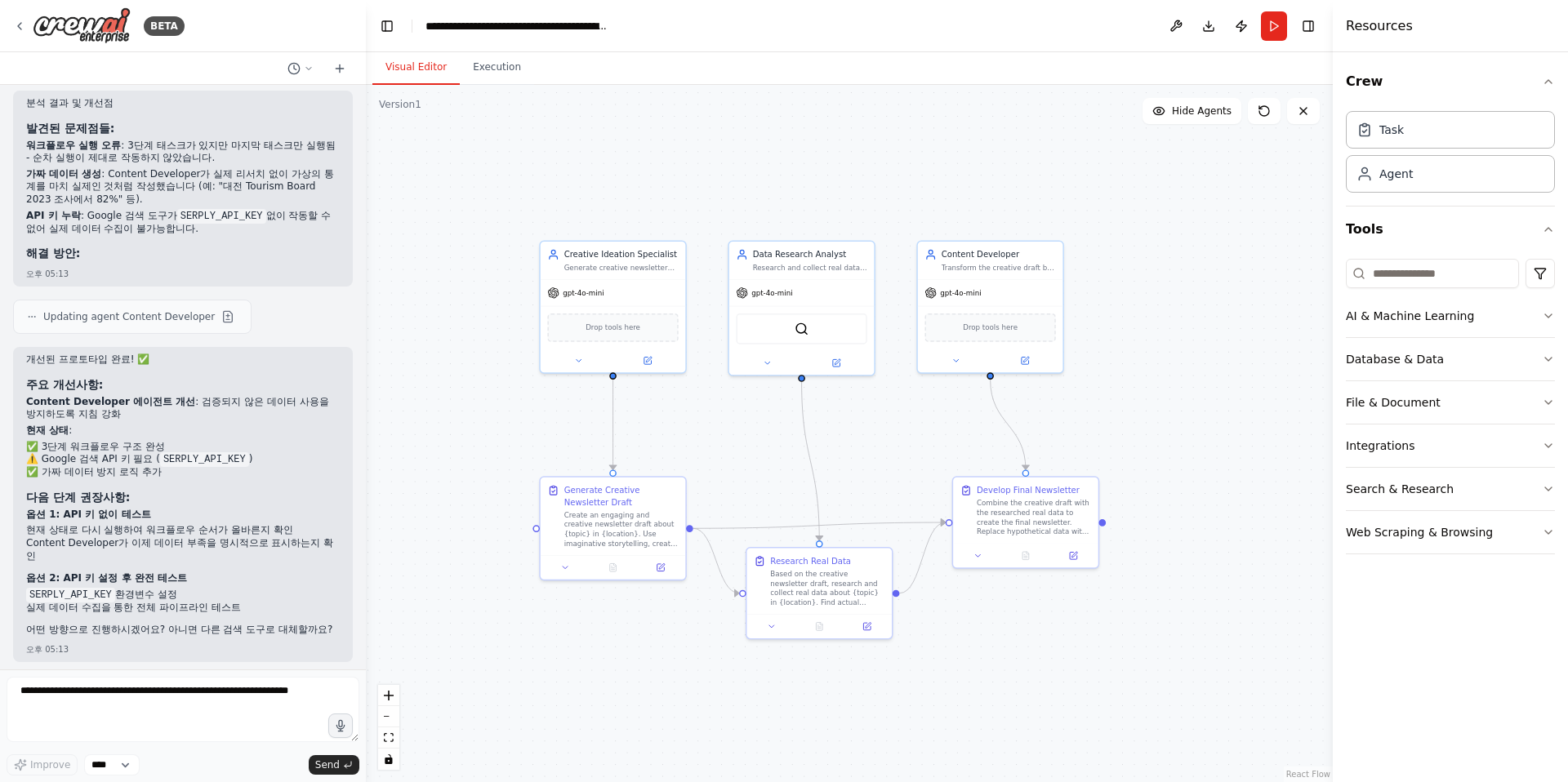
drag, startPoint x: 127, startPoint y: 599, endPoint x: 177, endPoint y: 606, distance: 50.5
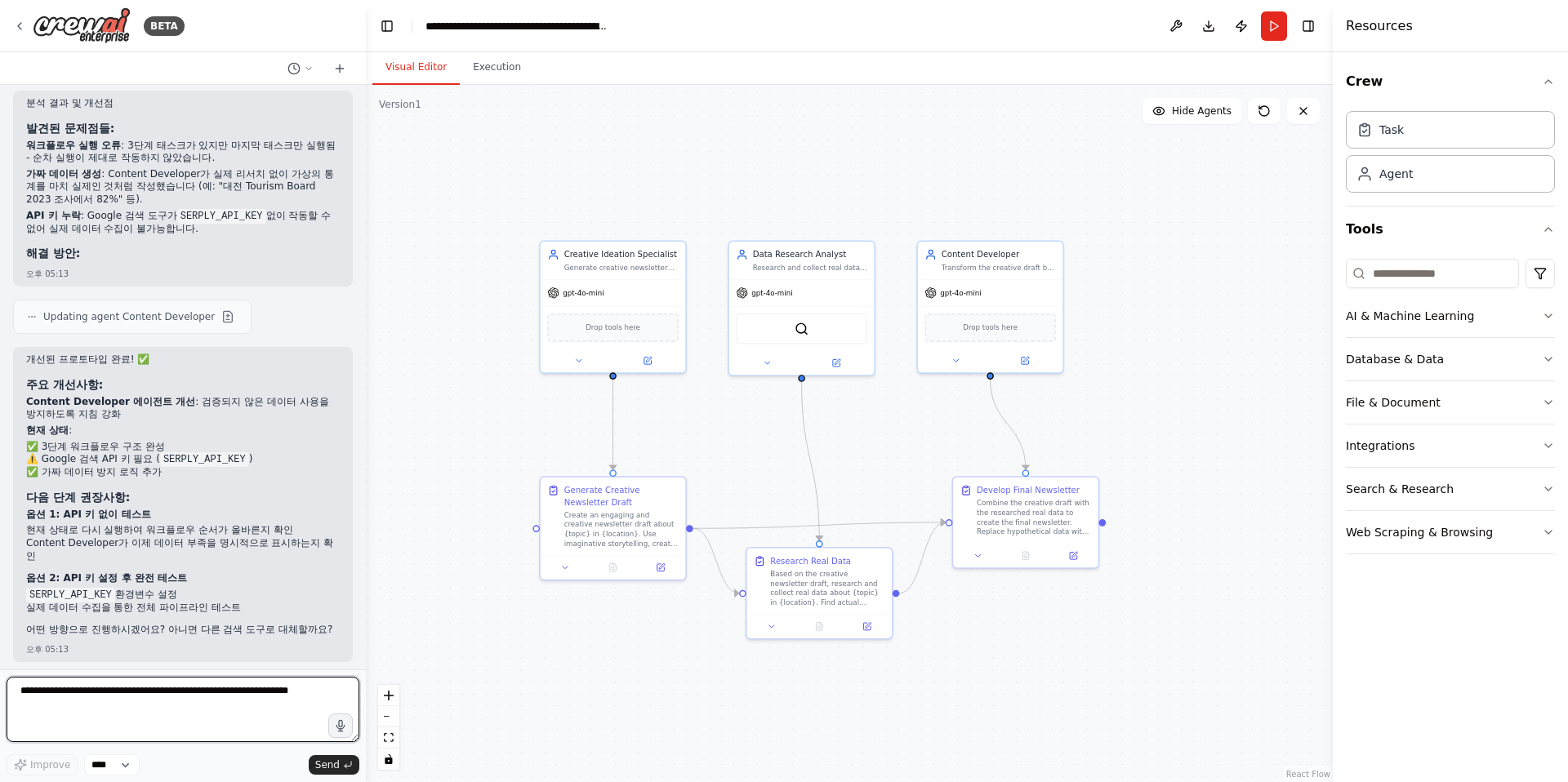
click at [149, 694] on textarea at bounding box center [183, 710] width 353 height 66
type textarea "*"
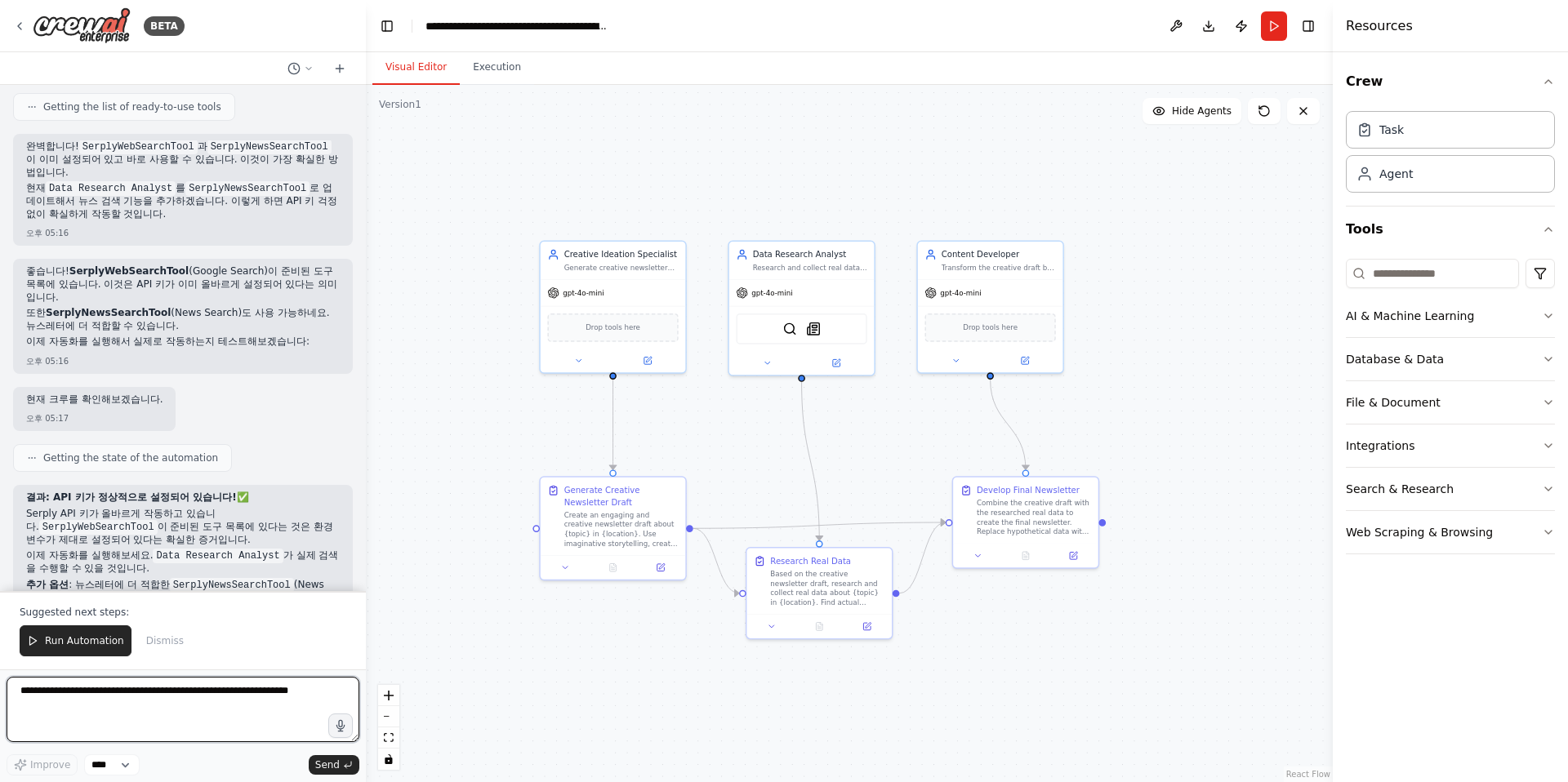
scroll to position [10722, 0]
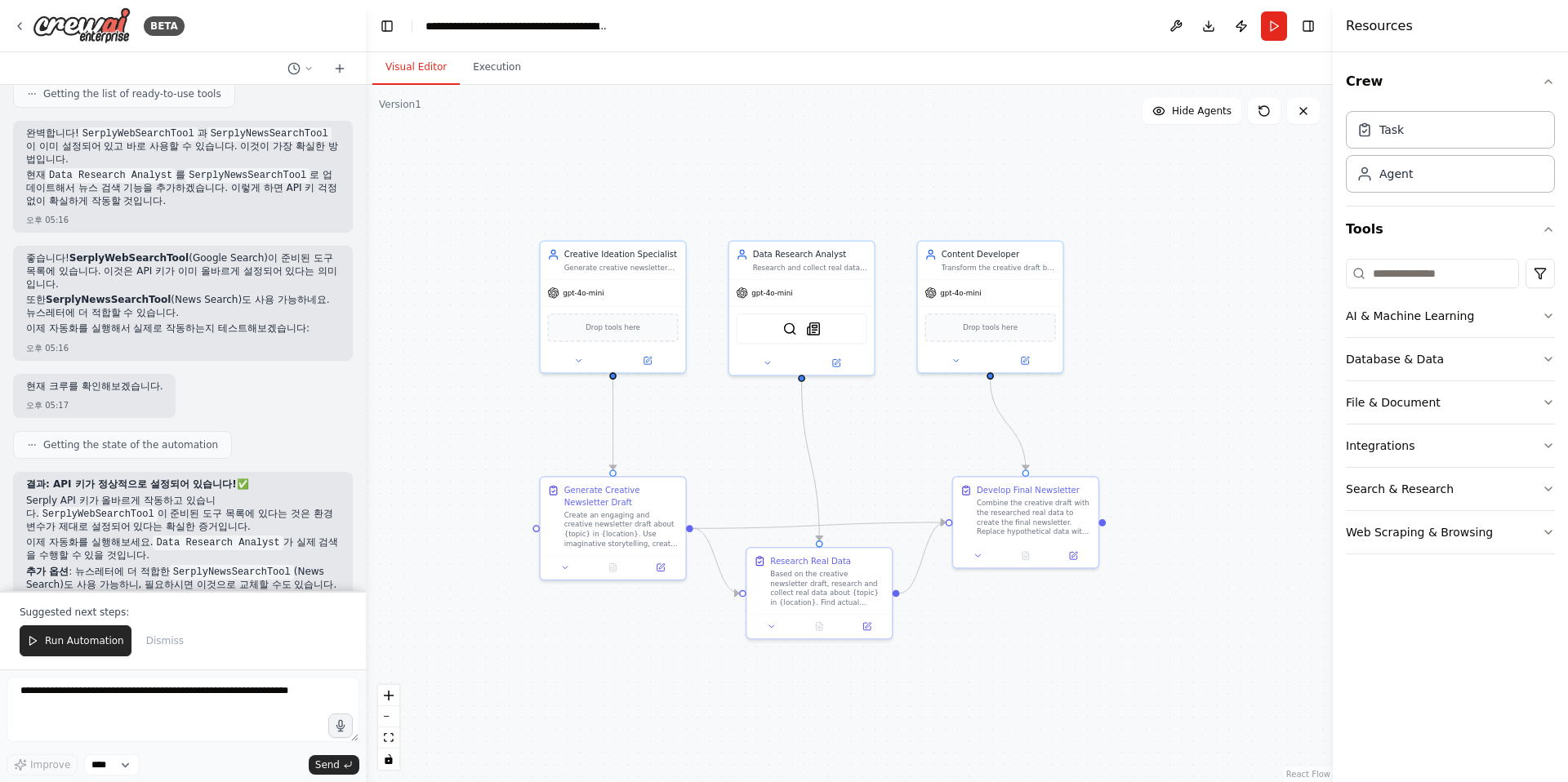
click at [88, 636] on span "Run Automation" at bounding box center [84, 641] width 79 height 13
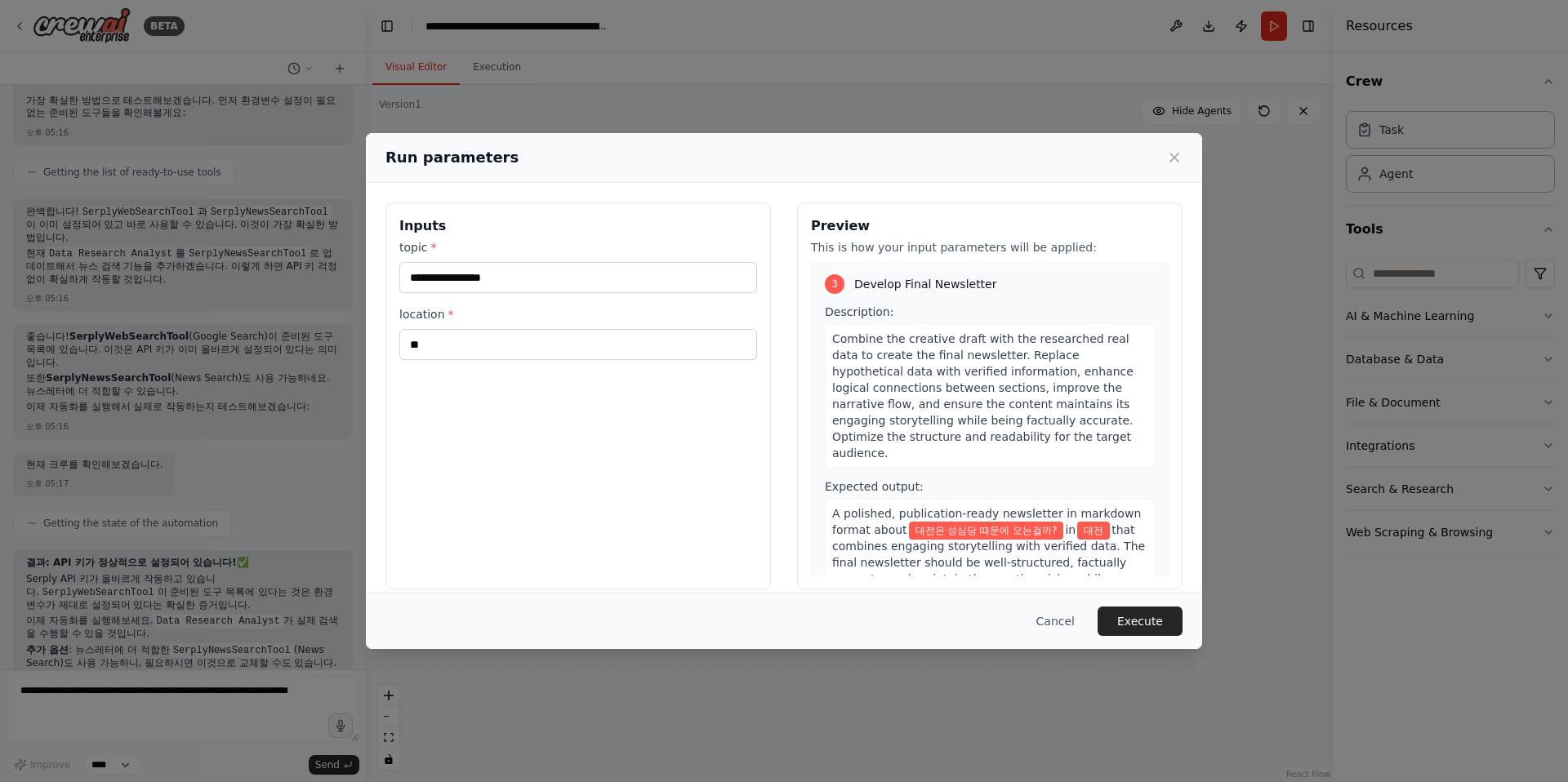
scroll to position [15, 0]
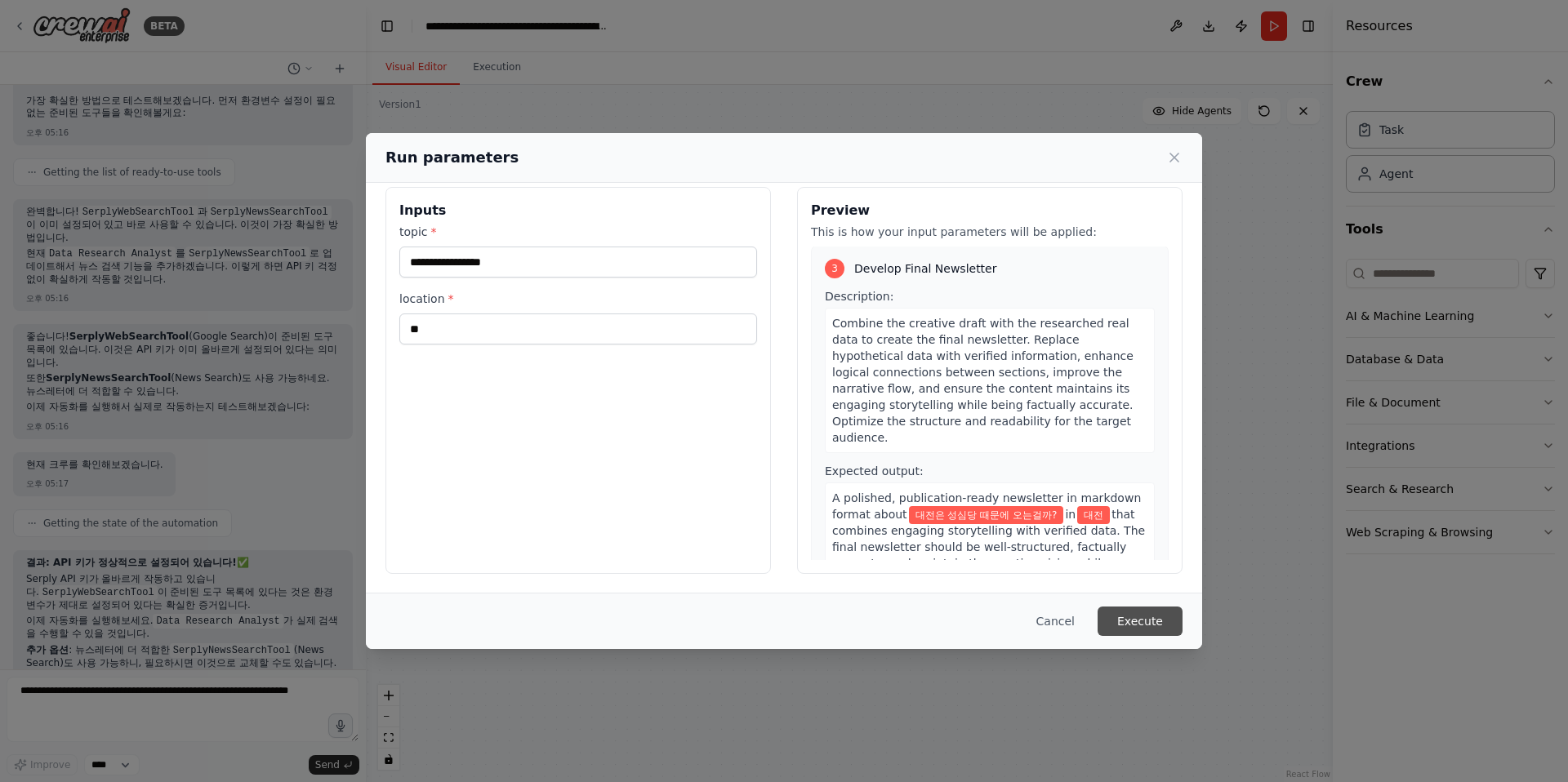
click at [1134, 622] on button "Execute" at bounding box center [1139, 620] width 85 height 29
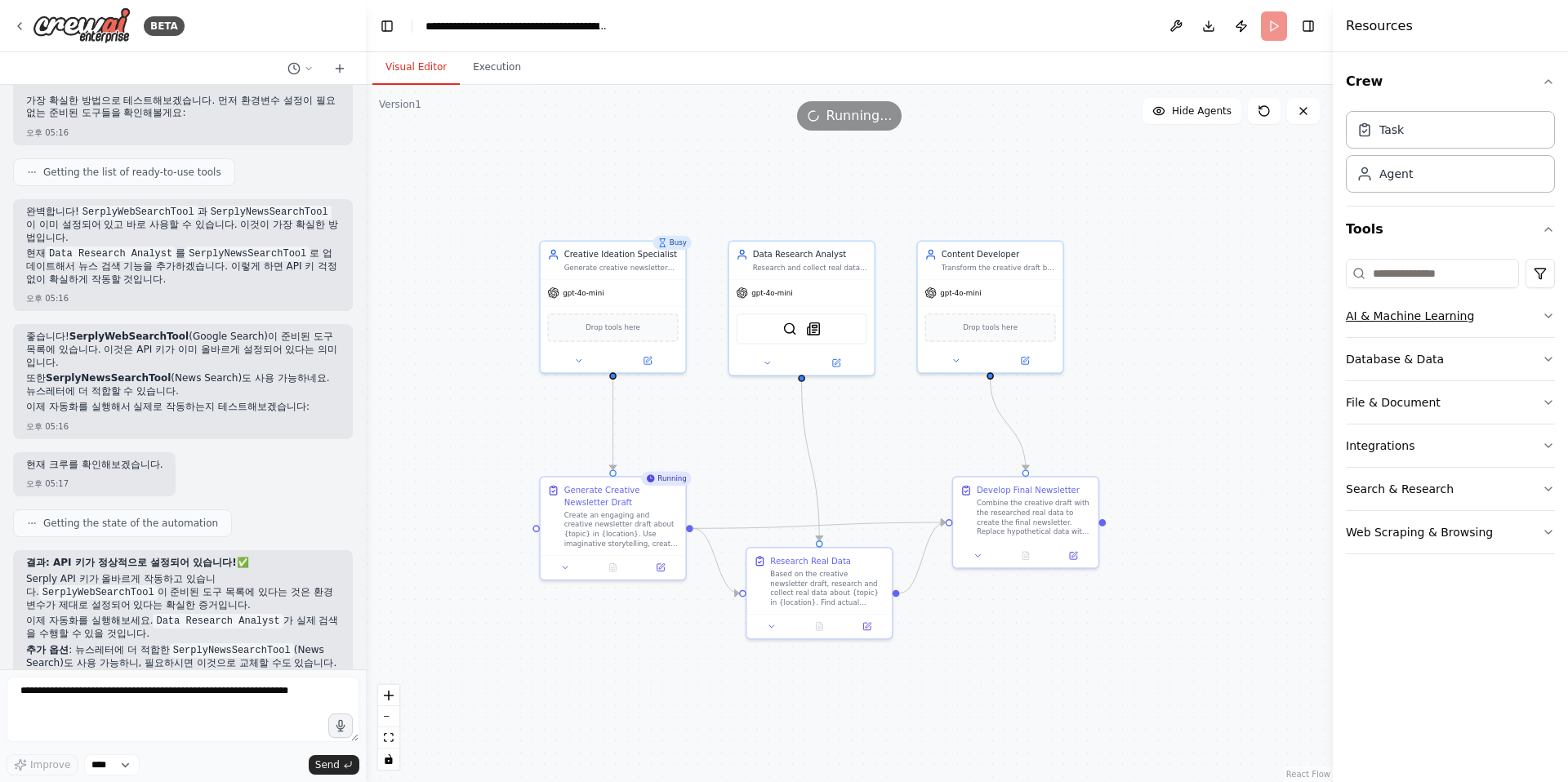
click at [1158, 313] on icon "button" at bounding box center [1549, 316] width 13 height 13
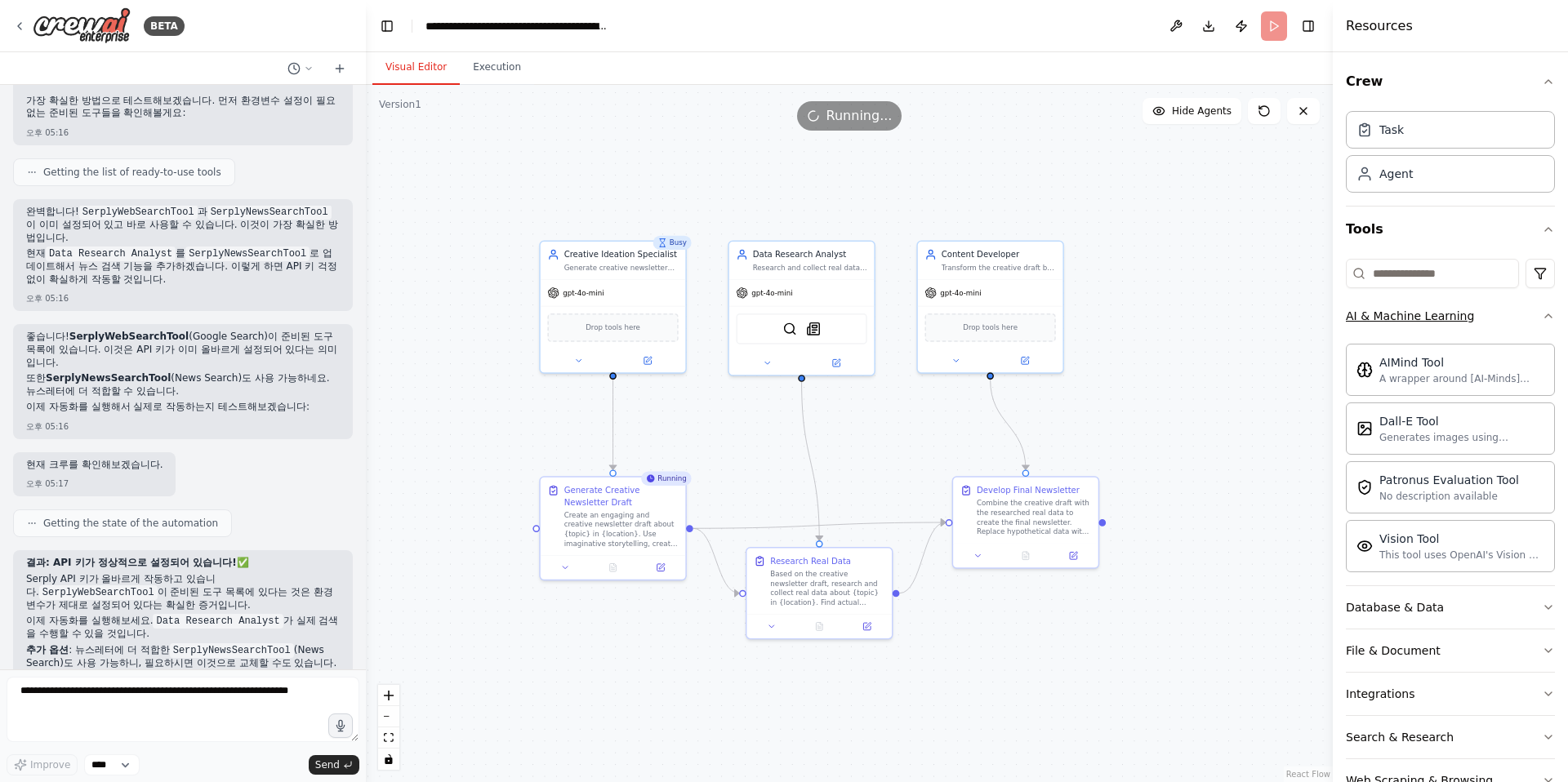
click at [1158, 315] on icon "button" at bounding box center [1549, 316] width 13 height 13
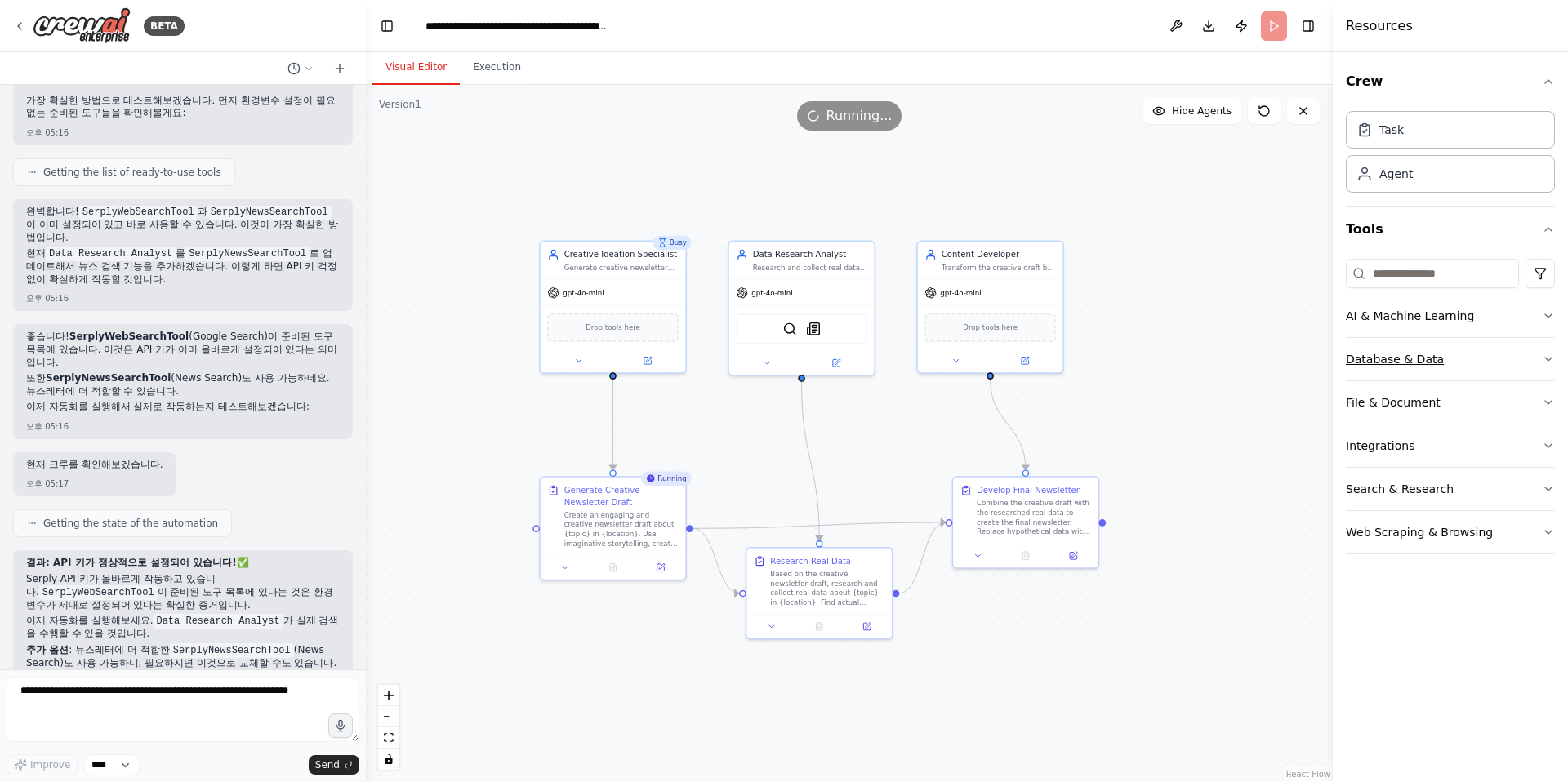
click at [1158, 356] on icon "button" at bounding box center [1549, 359] width 13 height 13
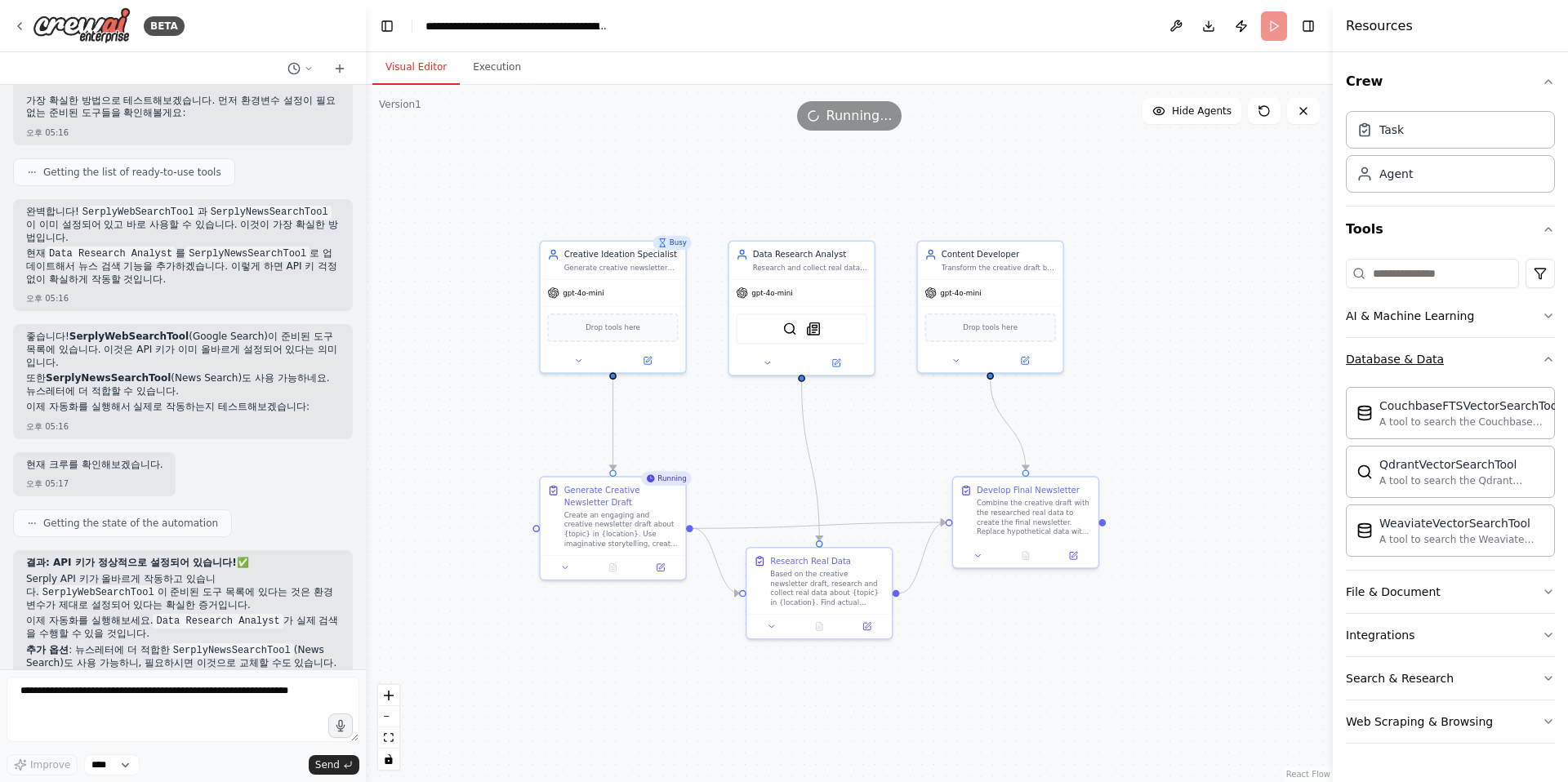
click at [1158, 356] on icon "button" at bounding box center [1549, 359] width 13 height 13
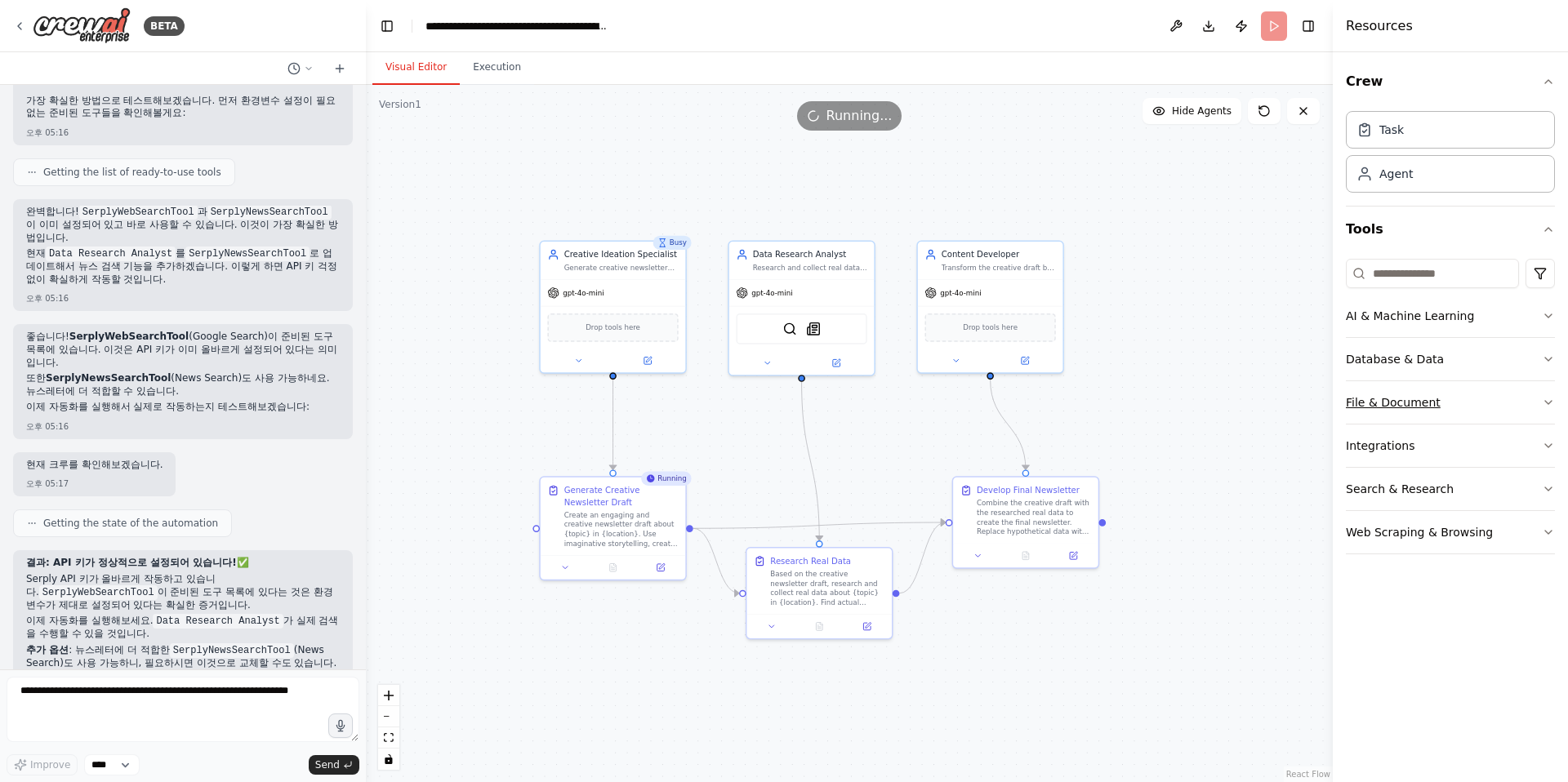
click at [1158, 402] on icon "button" at bounding box center [1549, 402] width 13 height 13
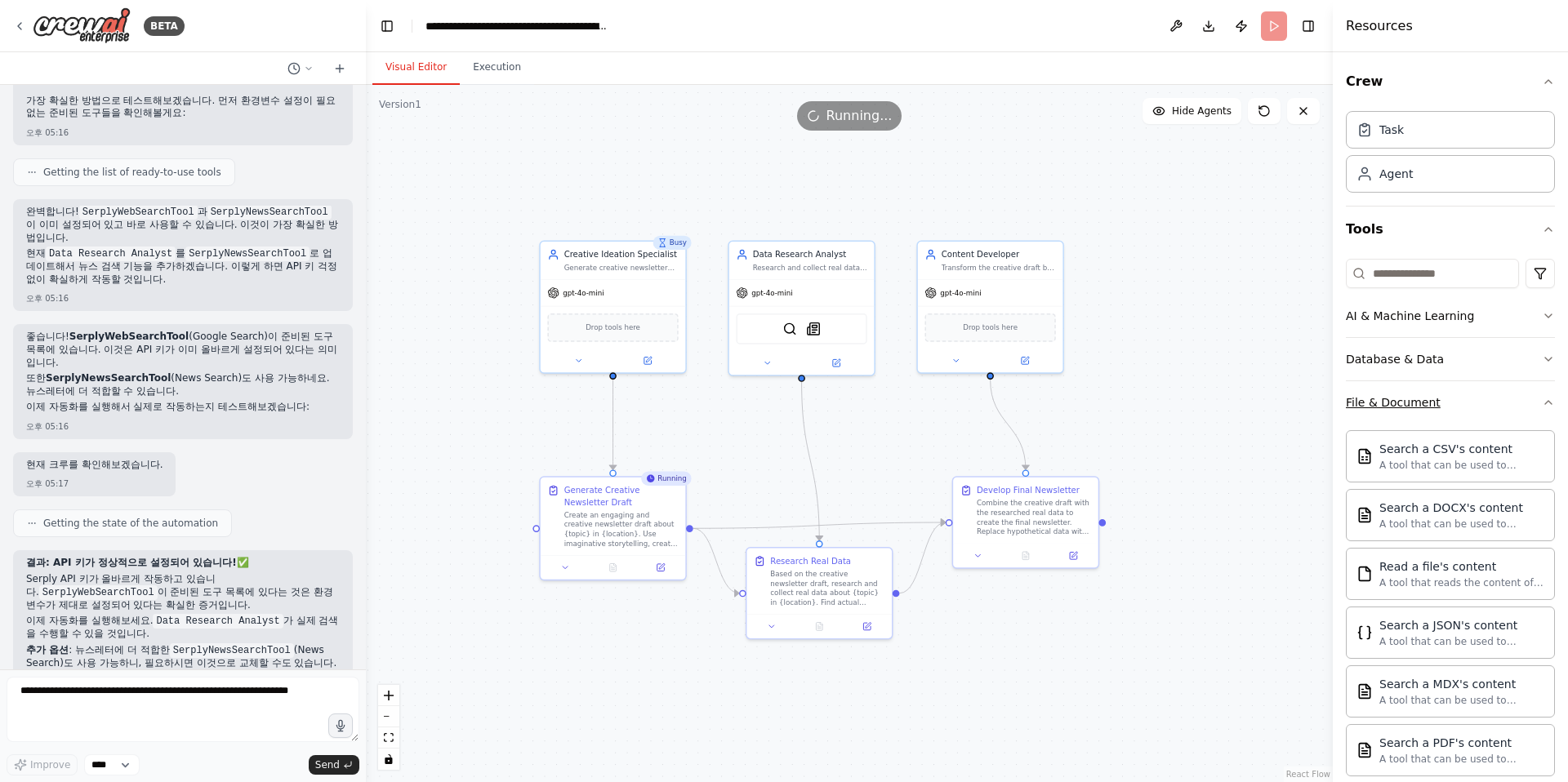
click at [1158, 402] on div "Crew Task Agent Tools AI & Machine Learning Database & Data File & Document Sea…" at bounding box center [1449, 417] width 235 height 730
click at [1158, 403] on icon "button" at bounding box center [1549, 402] width 13 height 13
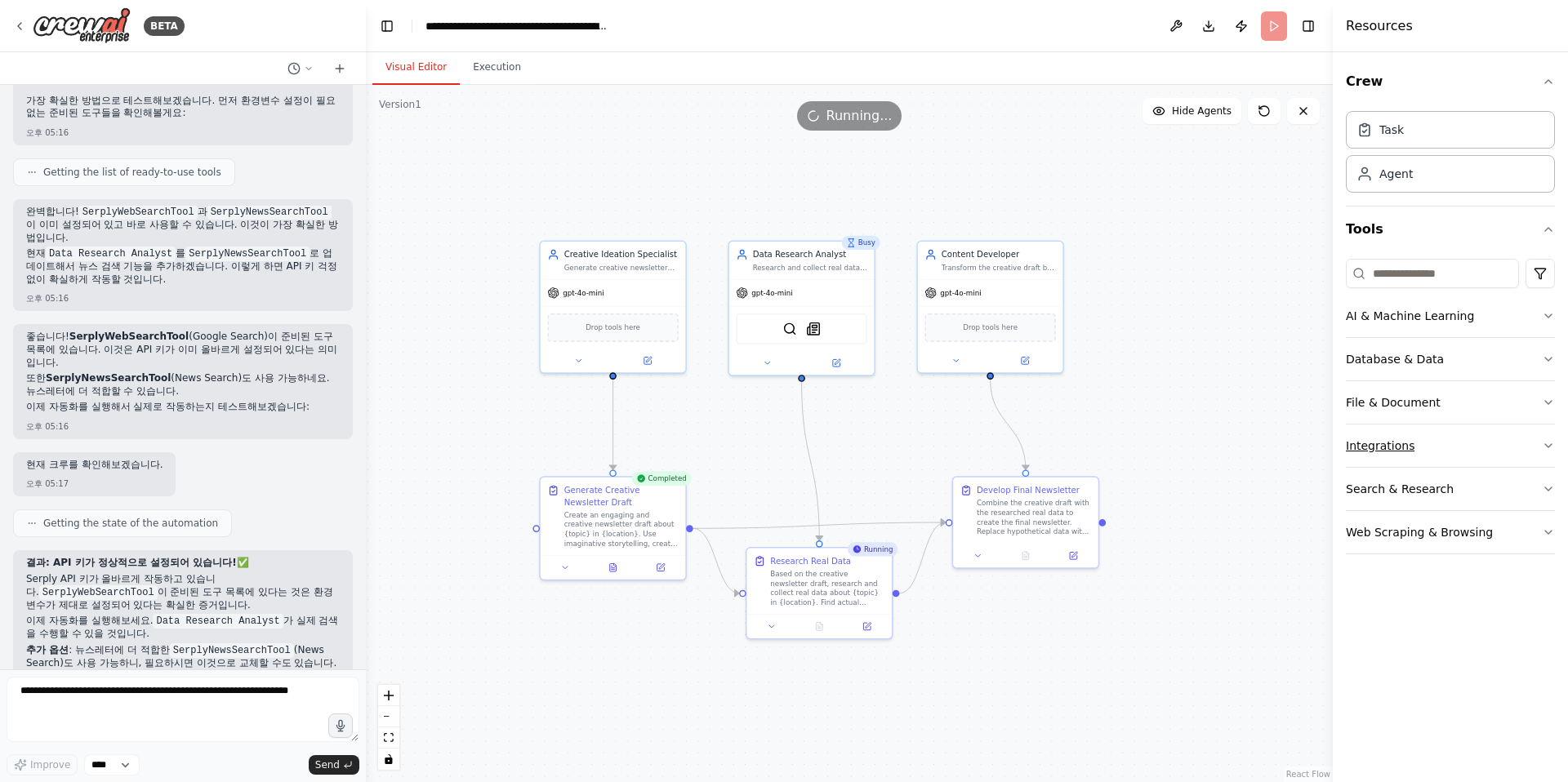
click at [1158, 445] on button "Integrations" at bounding box center [1450, 445] width 209 height 42
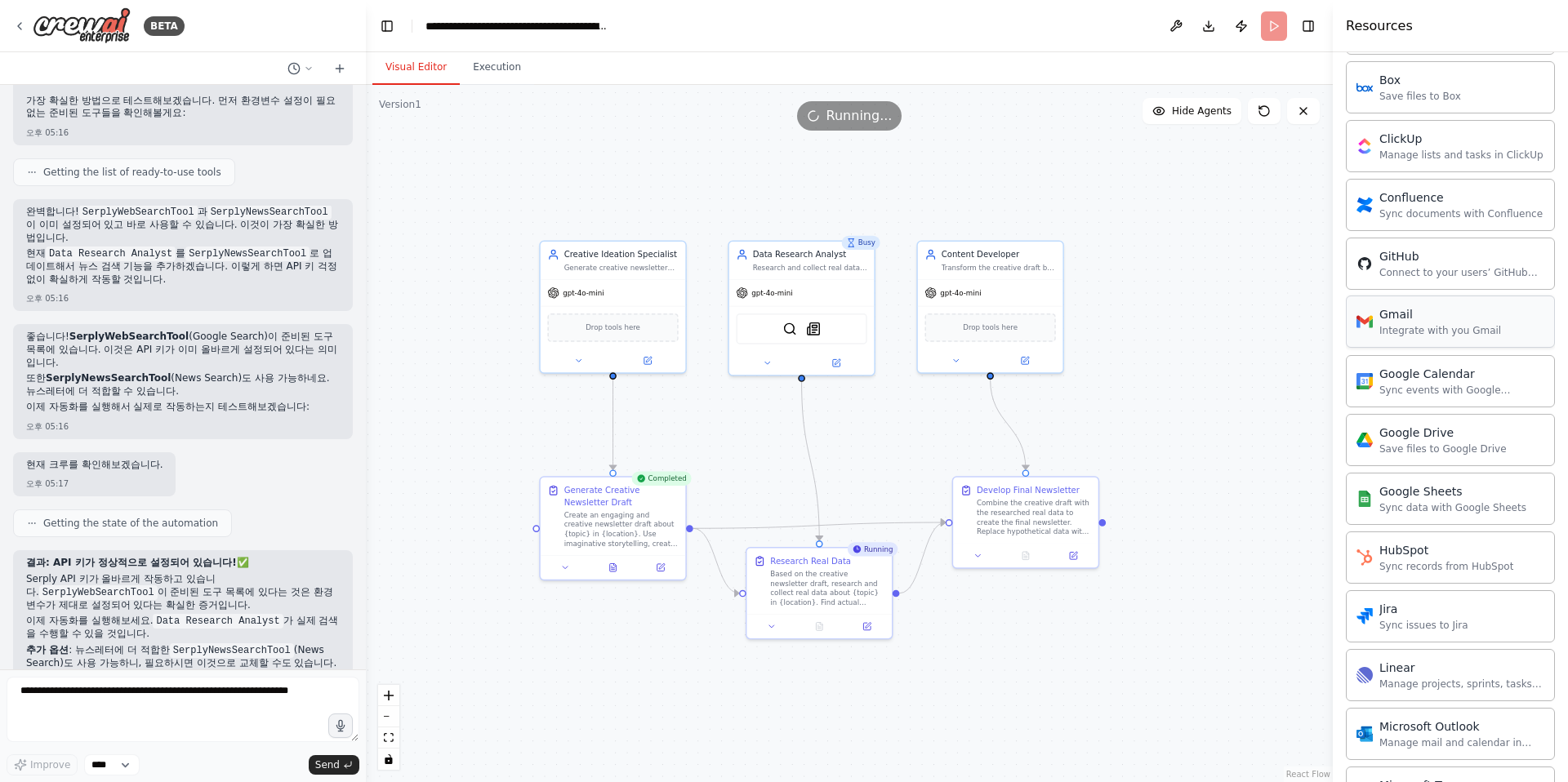
scroll to position [19, 0]
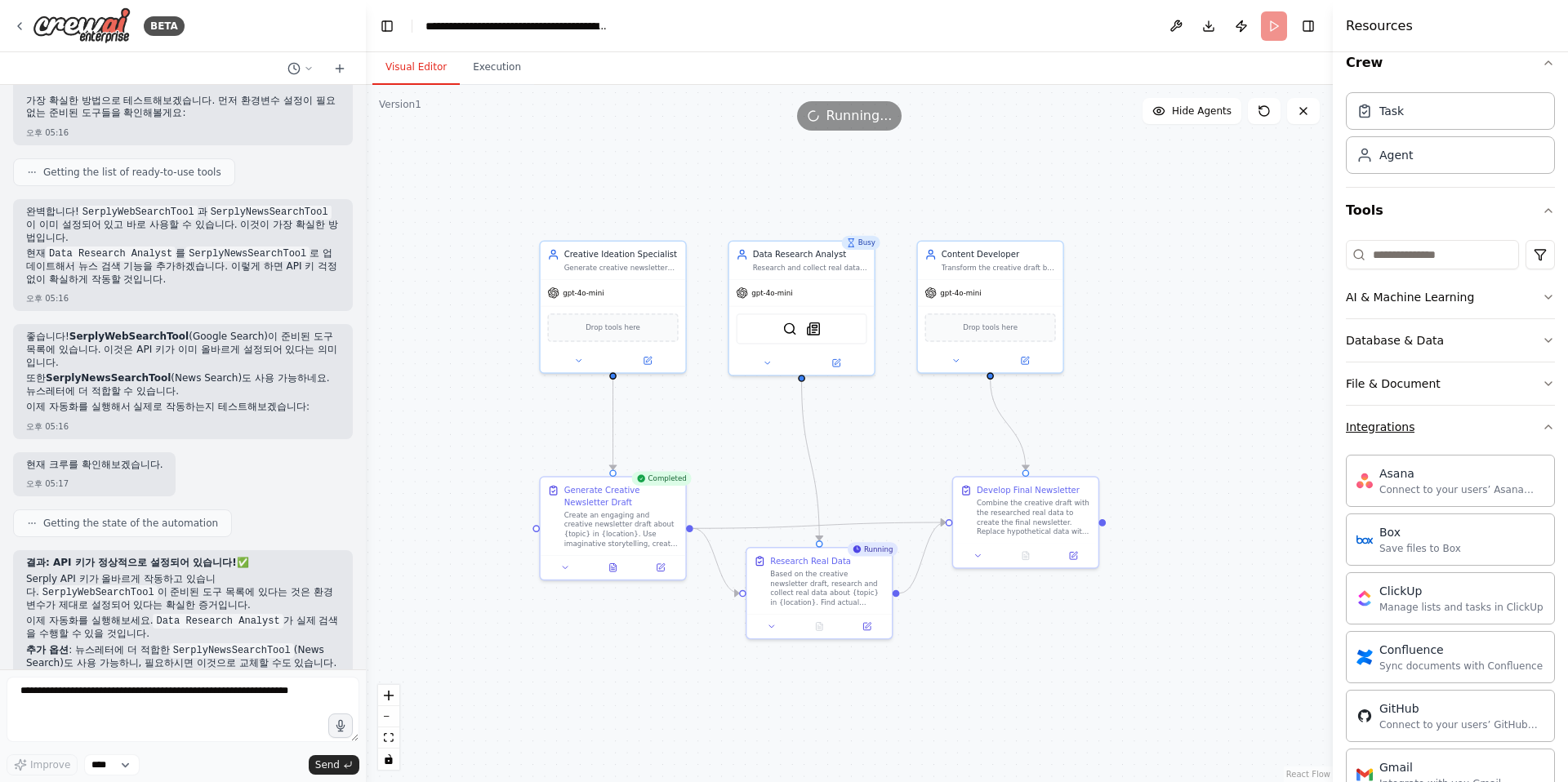
click at [1158, 424] on icon "button" at bounding box center [1549, 427] width 13 height 13
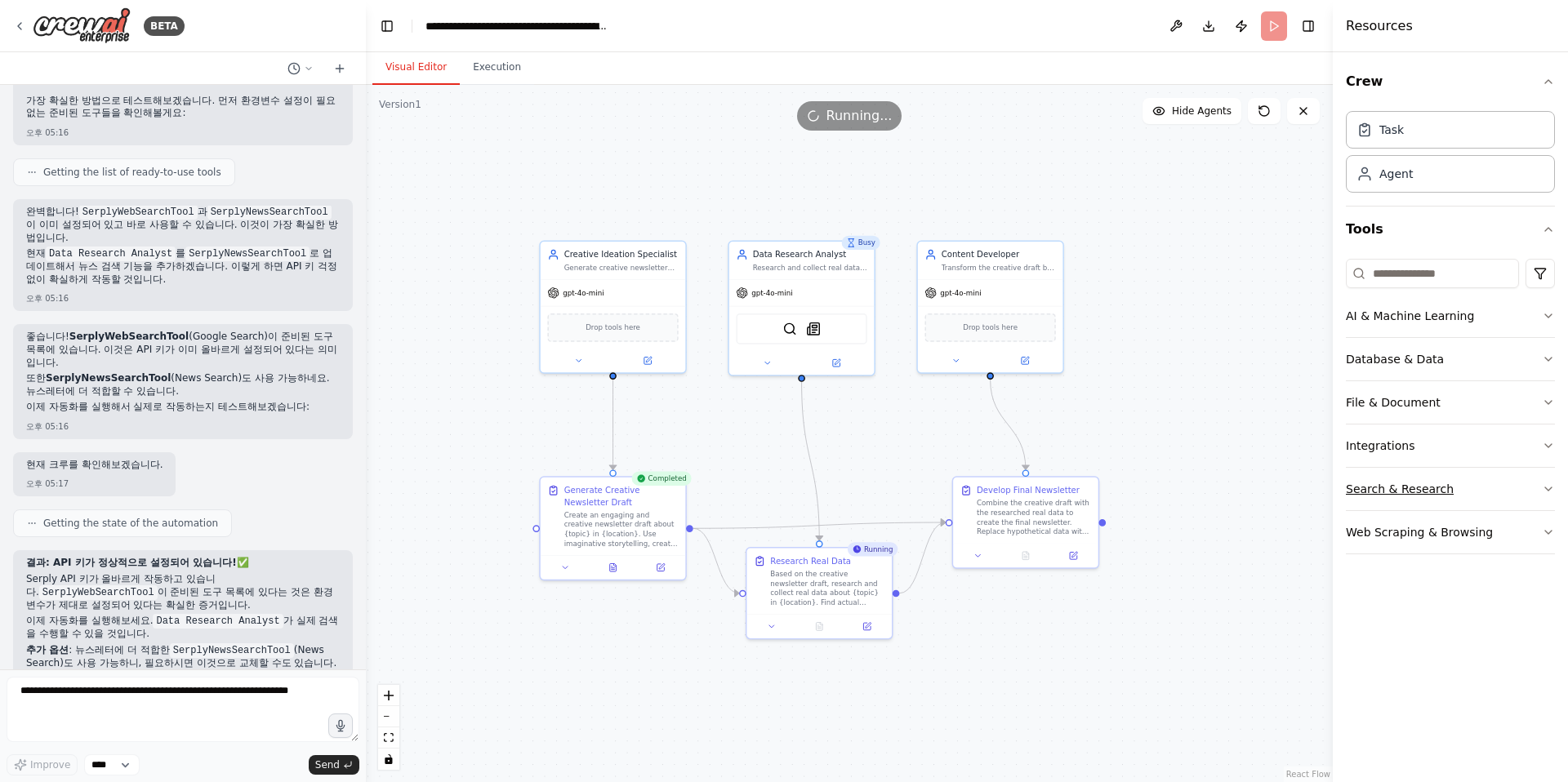
click at [1158, 481] on button "Search & Research" at bounding box center [1450, 489] width 209 height 42
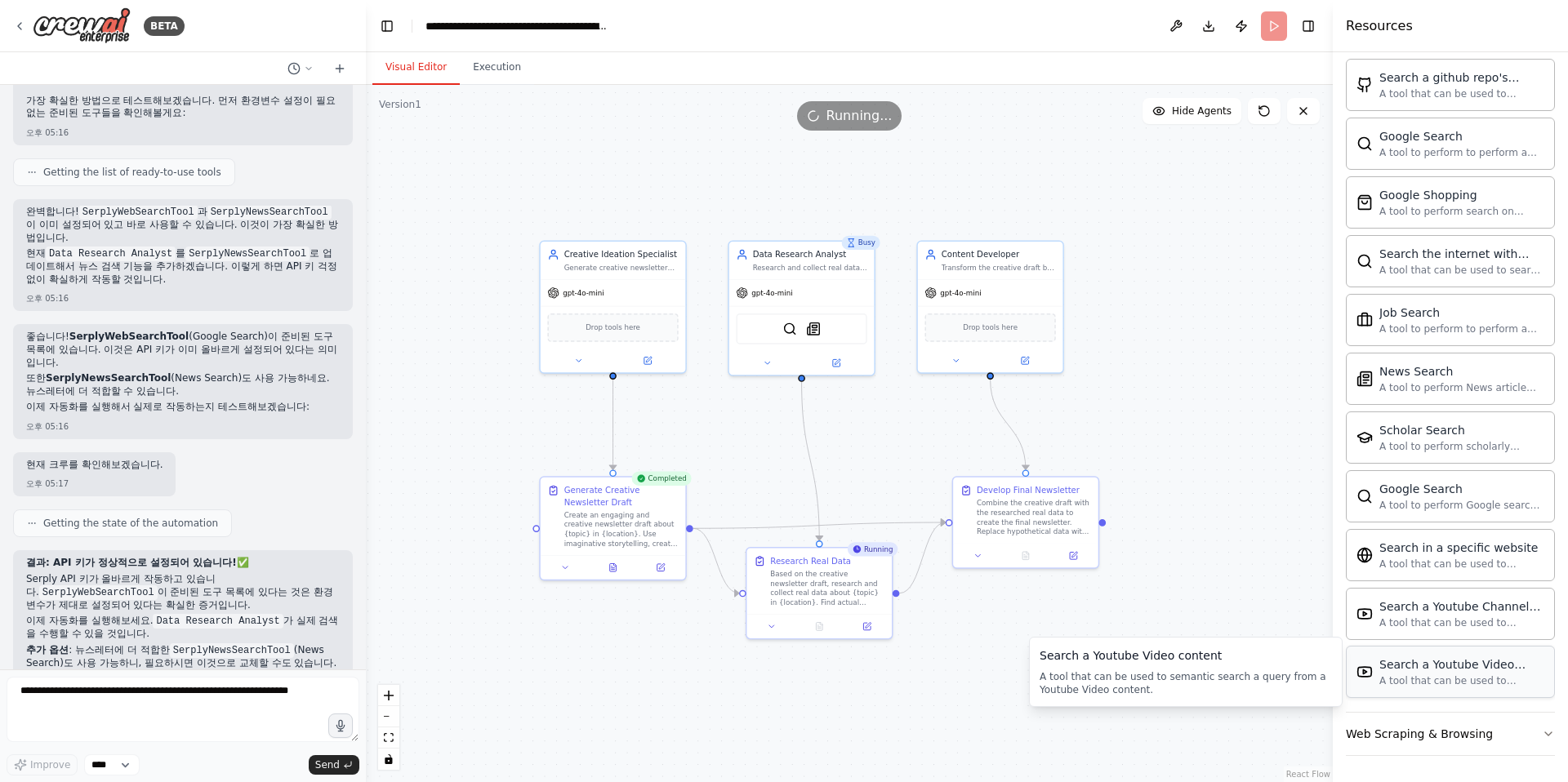
scroll to position [272, 0]
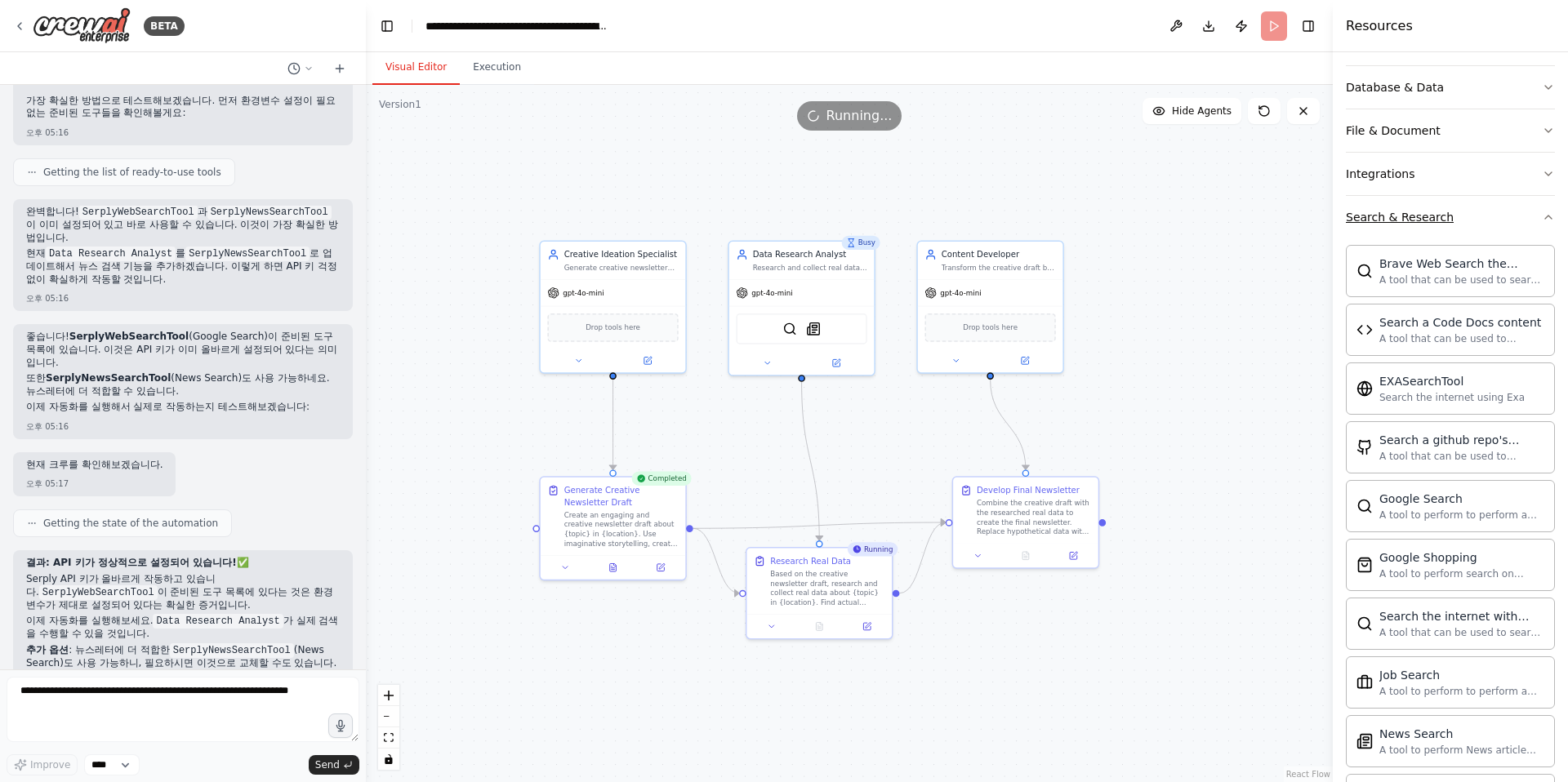
click at [1158, 207] on button "Search & Research" at bounding box center [1450, 217] width 209 height 42
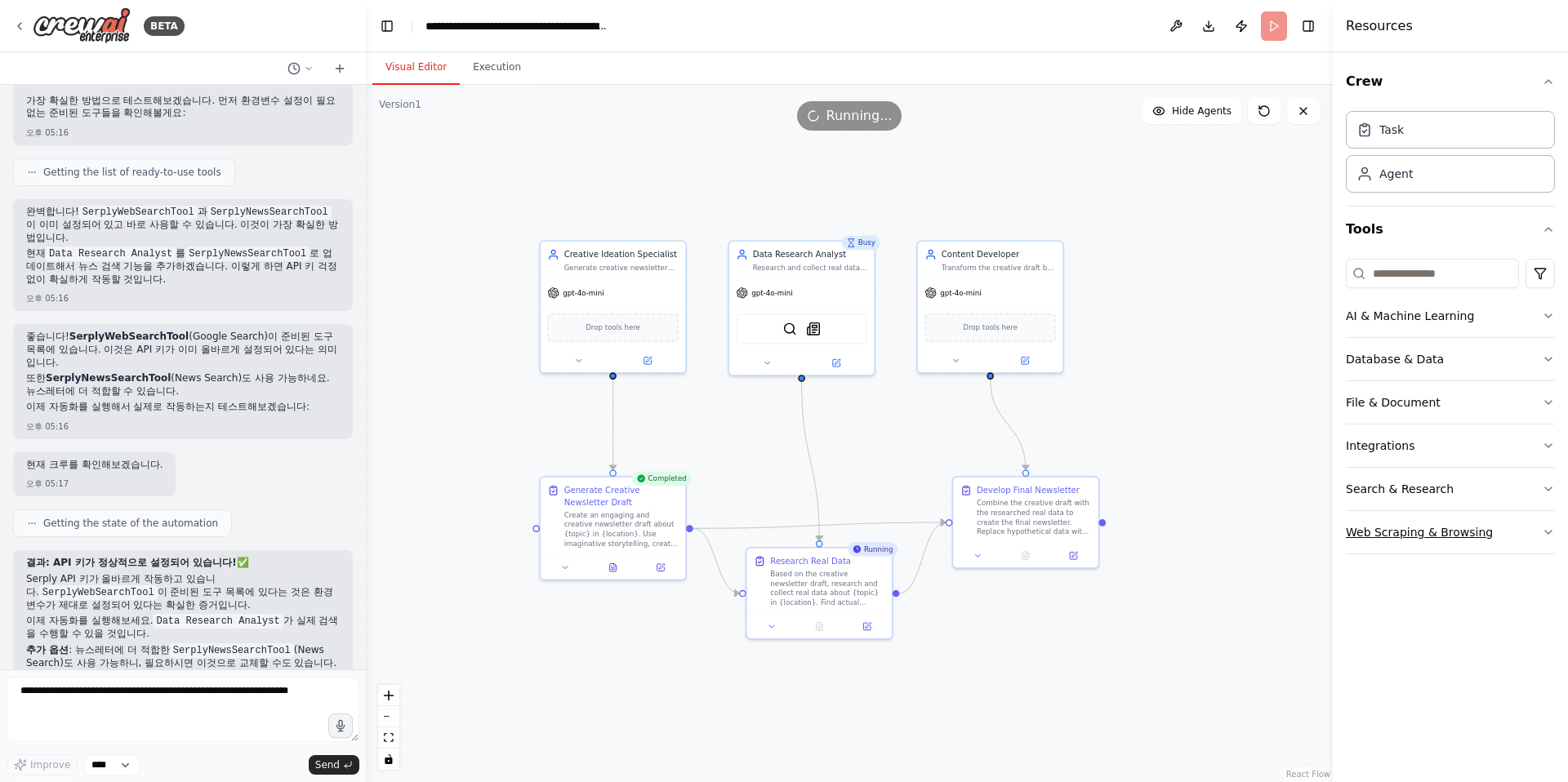
click at [1158, 531] on icon "button" at bounding box center [1548, 532] width 7 height 3
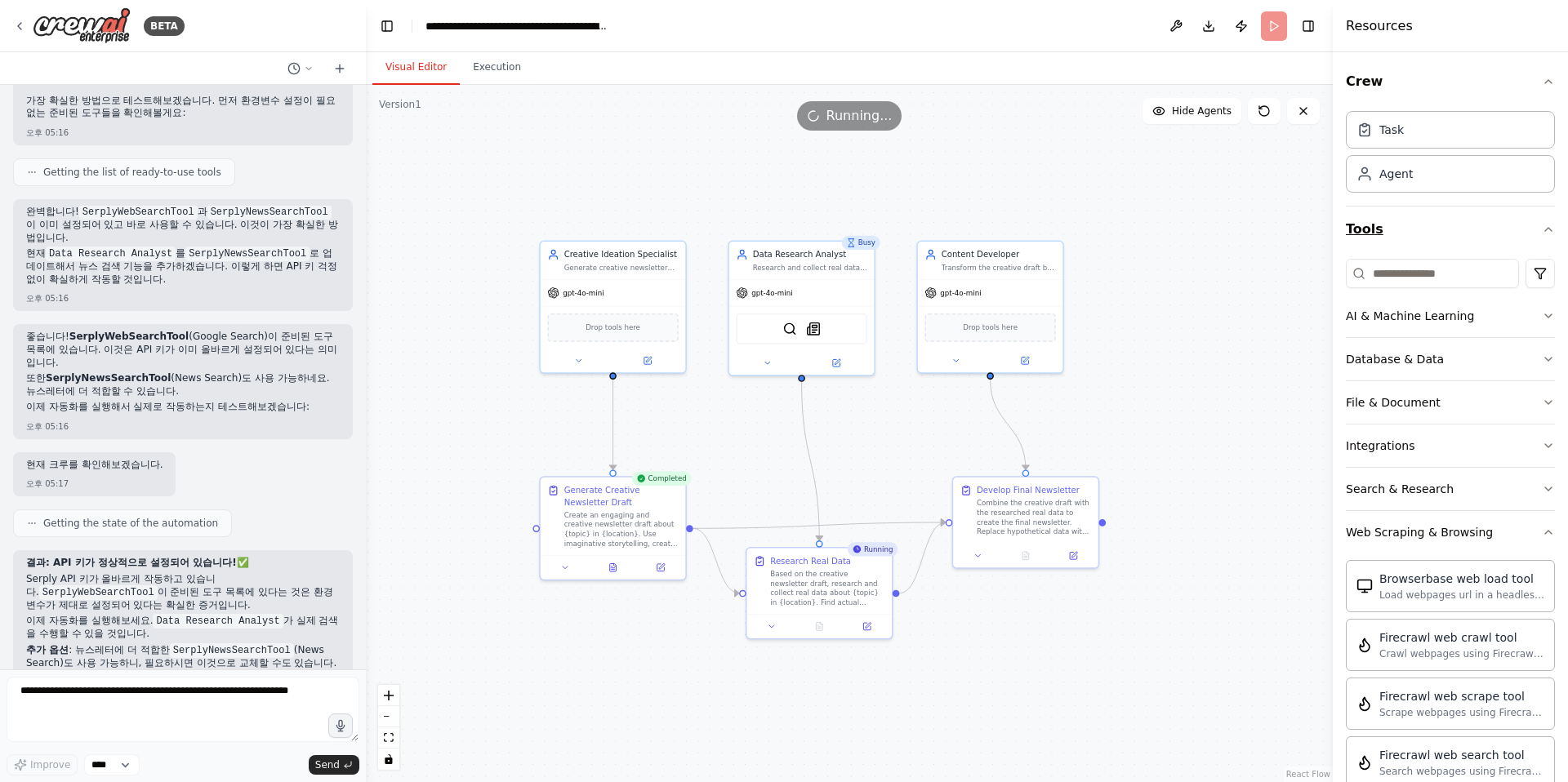
click at [1158, 230] on icon "button" at bounding box center [1549, 230] width 13 height 13
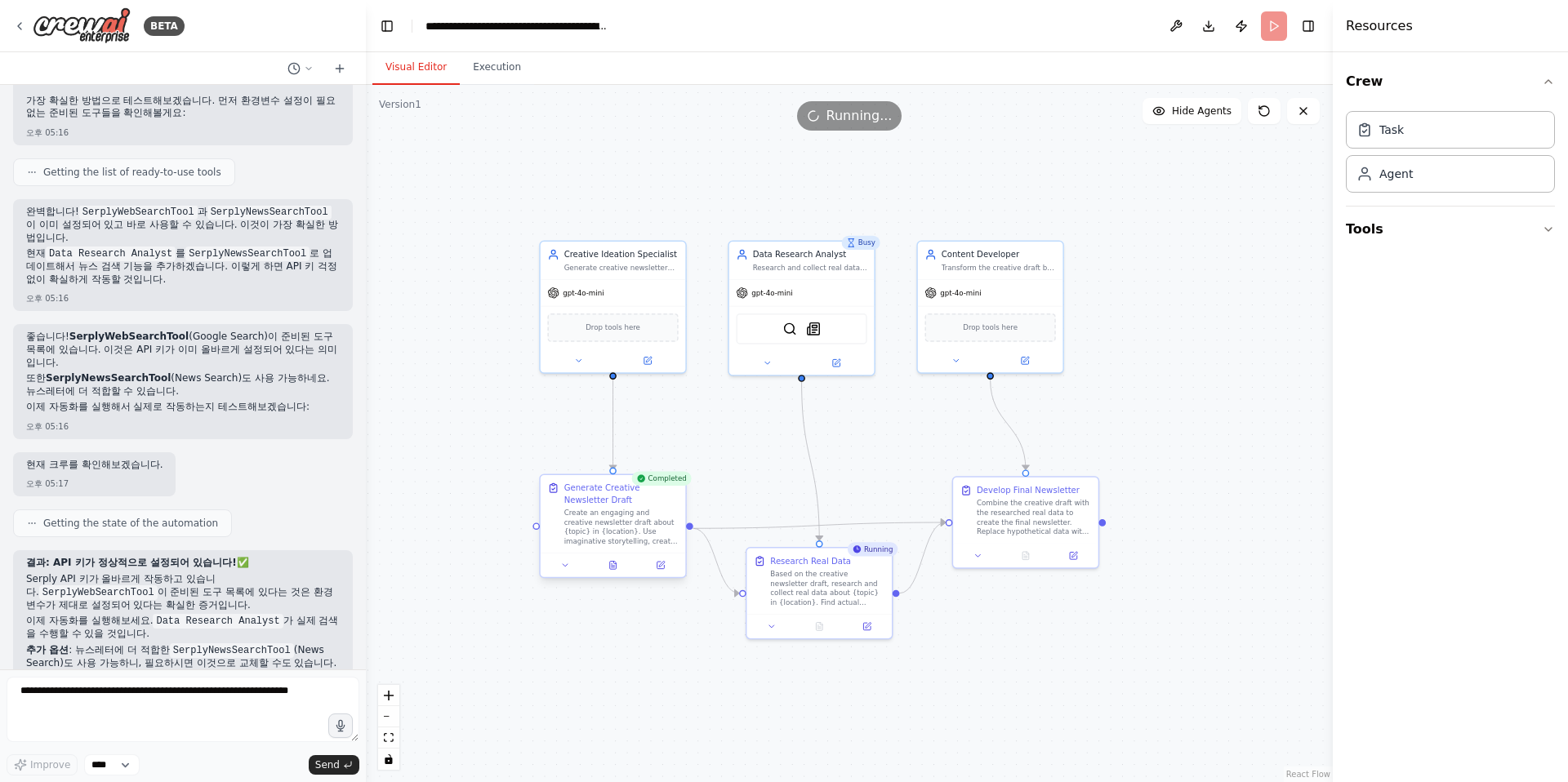
click at [612, 524] on div "Create an engaging and creative newsletter draft about {topic} in {location}. U…" at bounding box center [621, 526] width 115 height 38
click at [668, 567] on button at bounding box center [660, 565] width 40 height 13
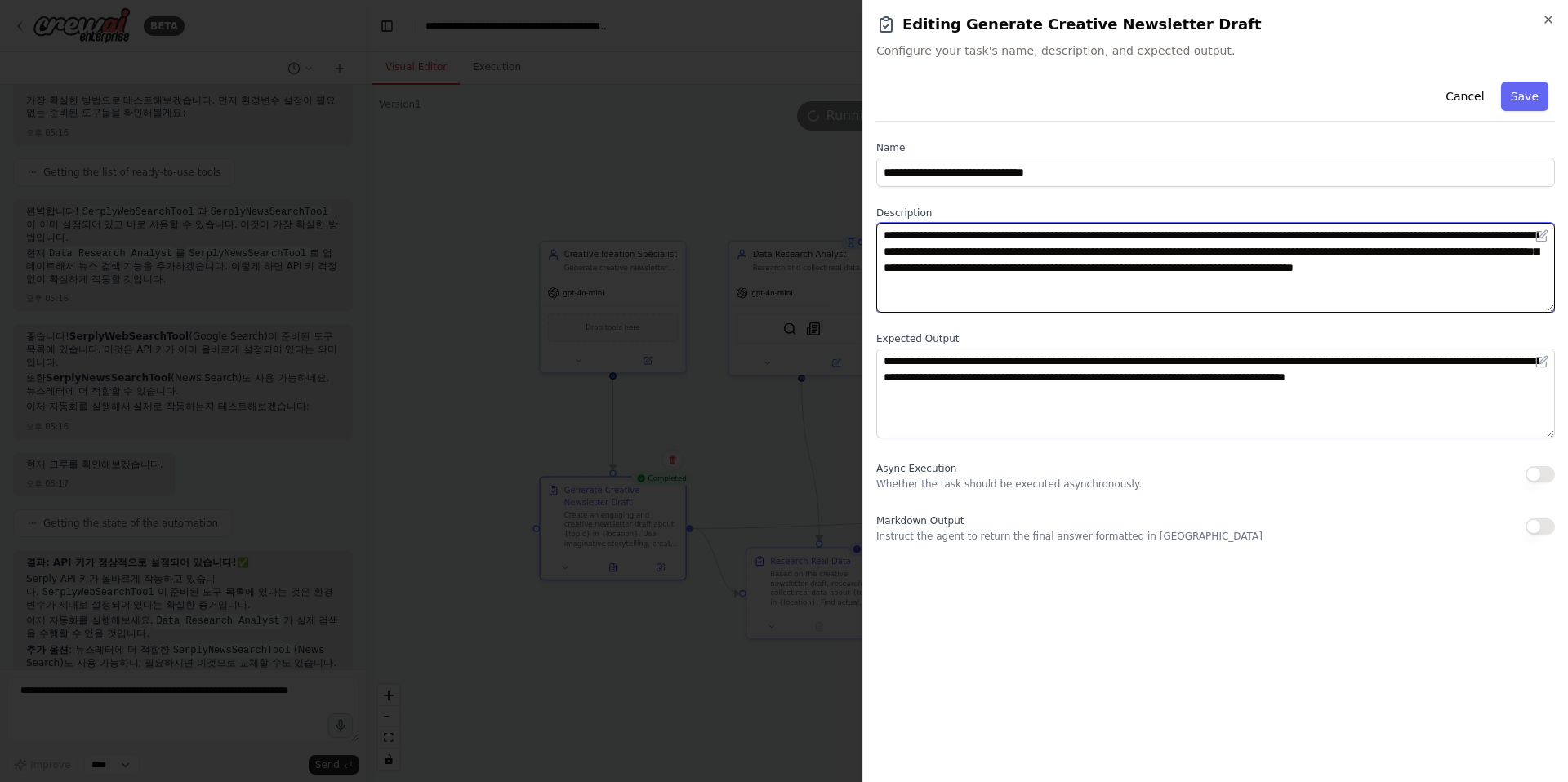
drag, startPoint x: 1042, startPoint y: 290, endPoint x: 1063, endPoint y: 431, distance: 142.6
click at [1063, 431] on div "**********" at bounding box center [1215, 309] width 679 height 468
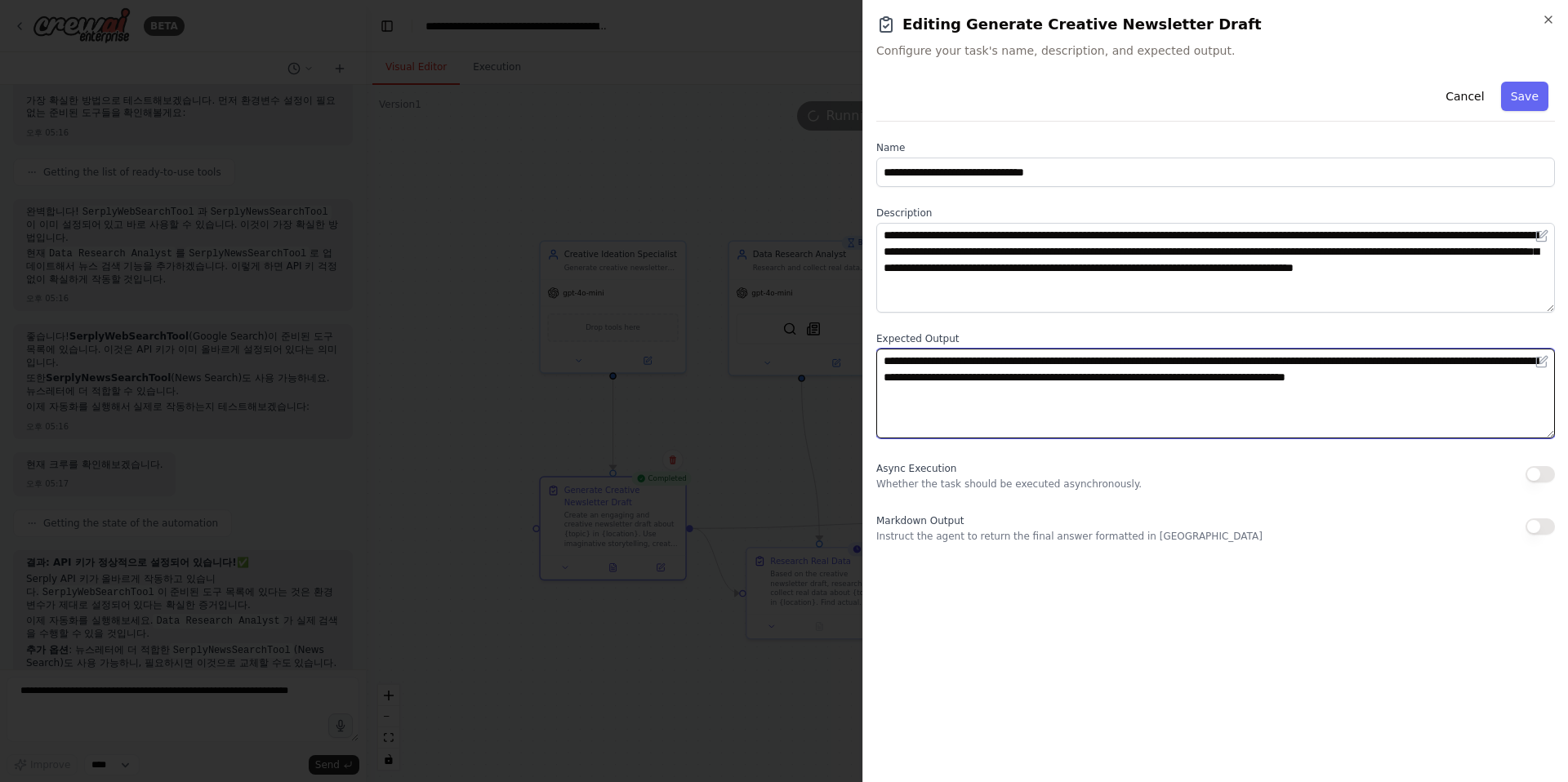
click at [1088, 392] on textarea "**********" at bounding box center [1215, 393] width 679 height 90
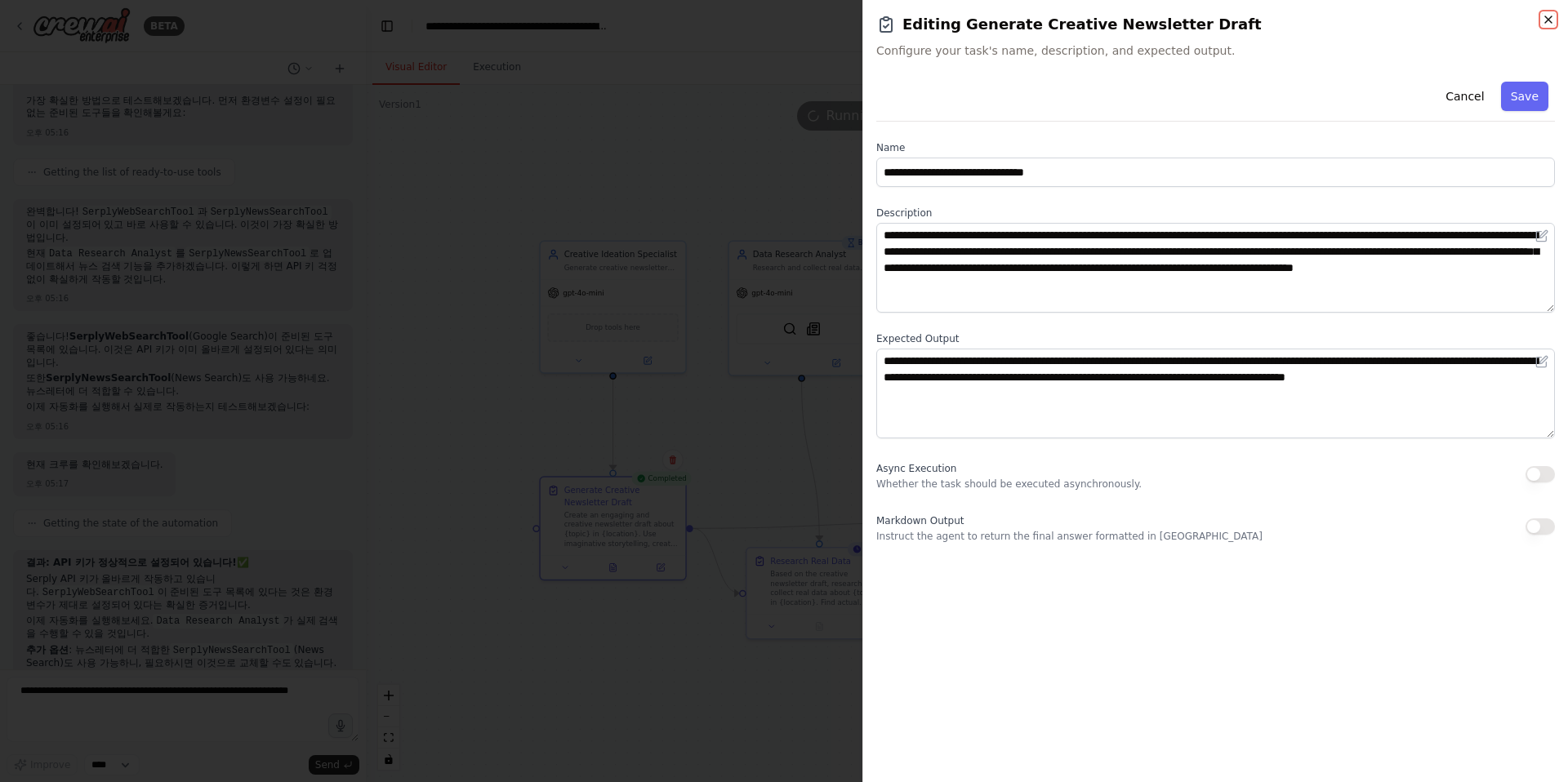
click at [1158, 17] on icon "button" at bounding box center [1549, 20] width 13 height 13
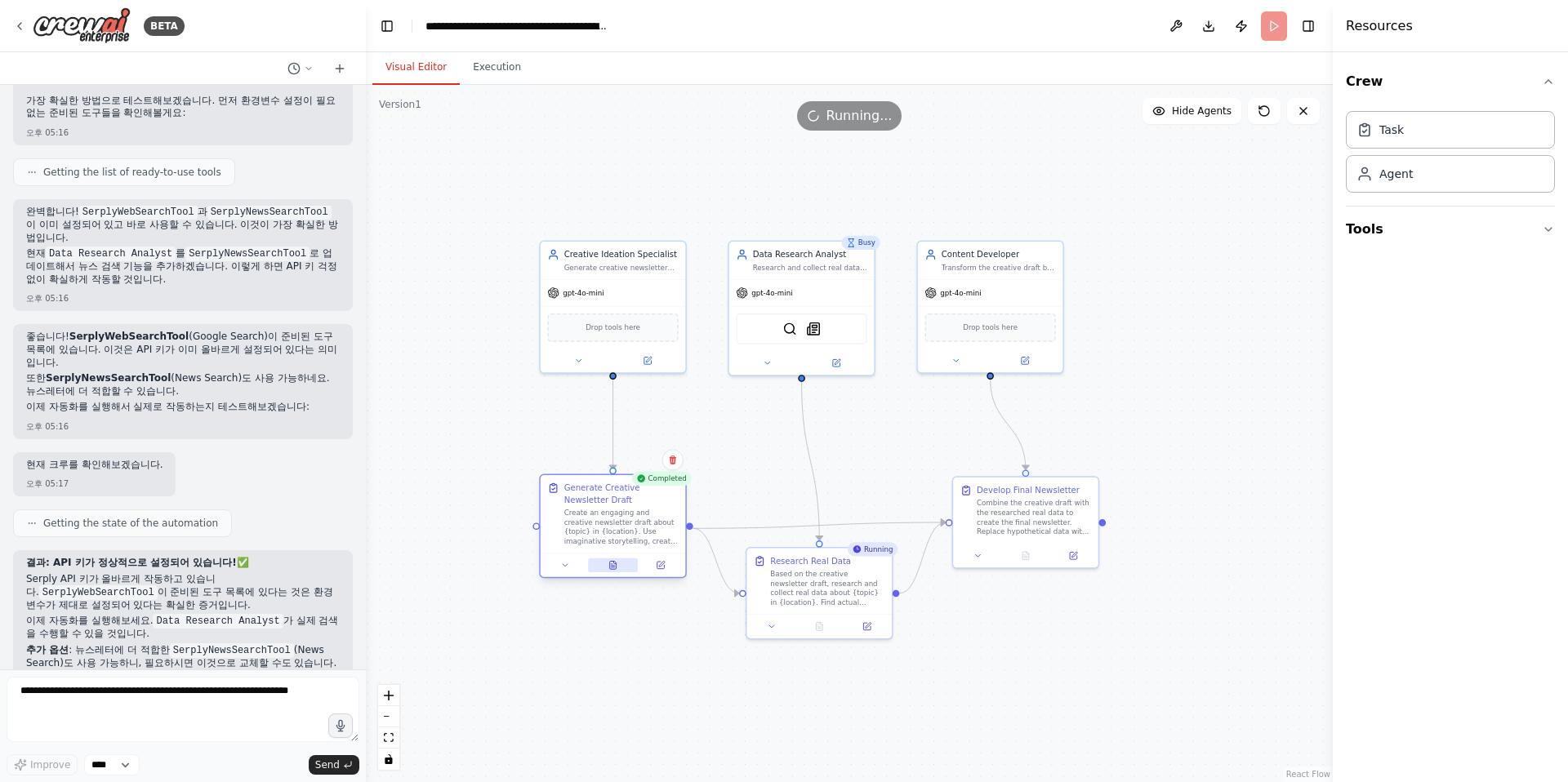
click at [611, 566] on icon at bounding box center [613, 566] width 3 height 0
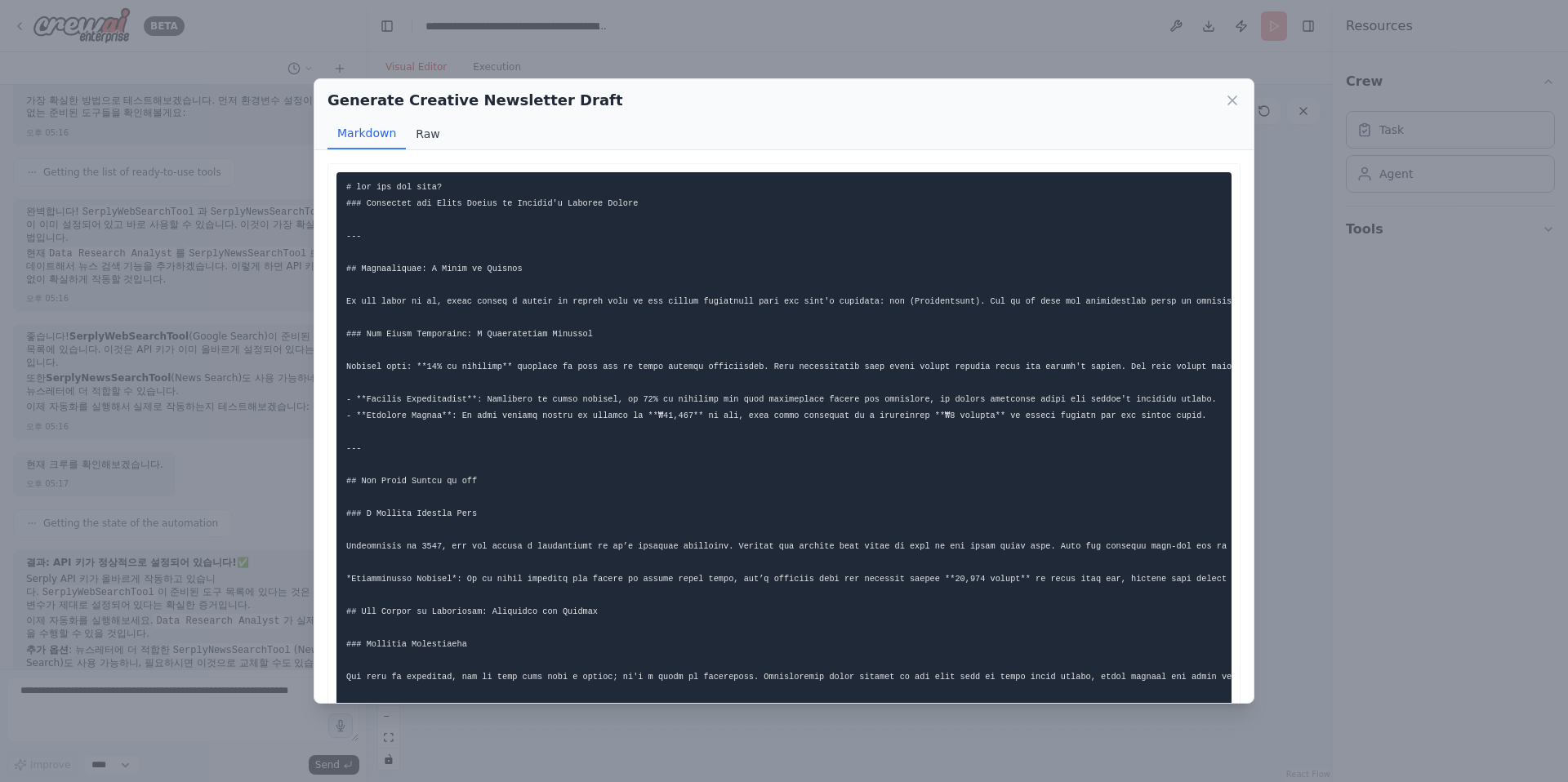
click at [425, 130] on button "Raw" at bounding box center [427, 134] width 43 height 31
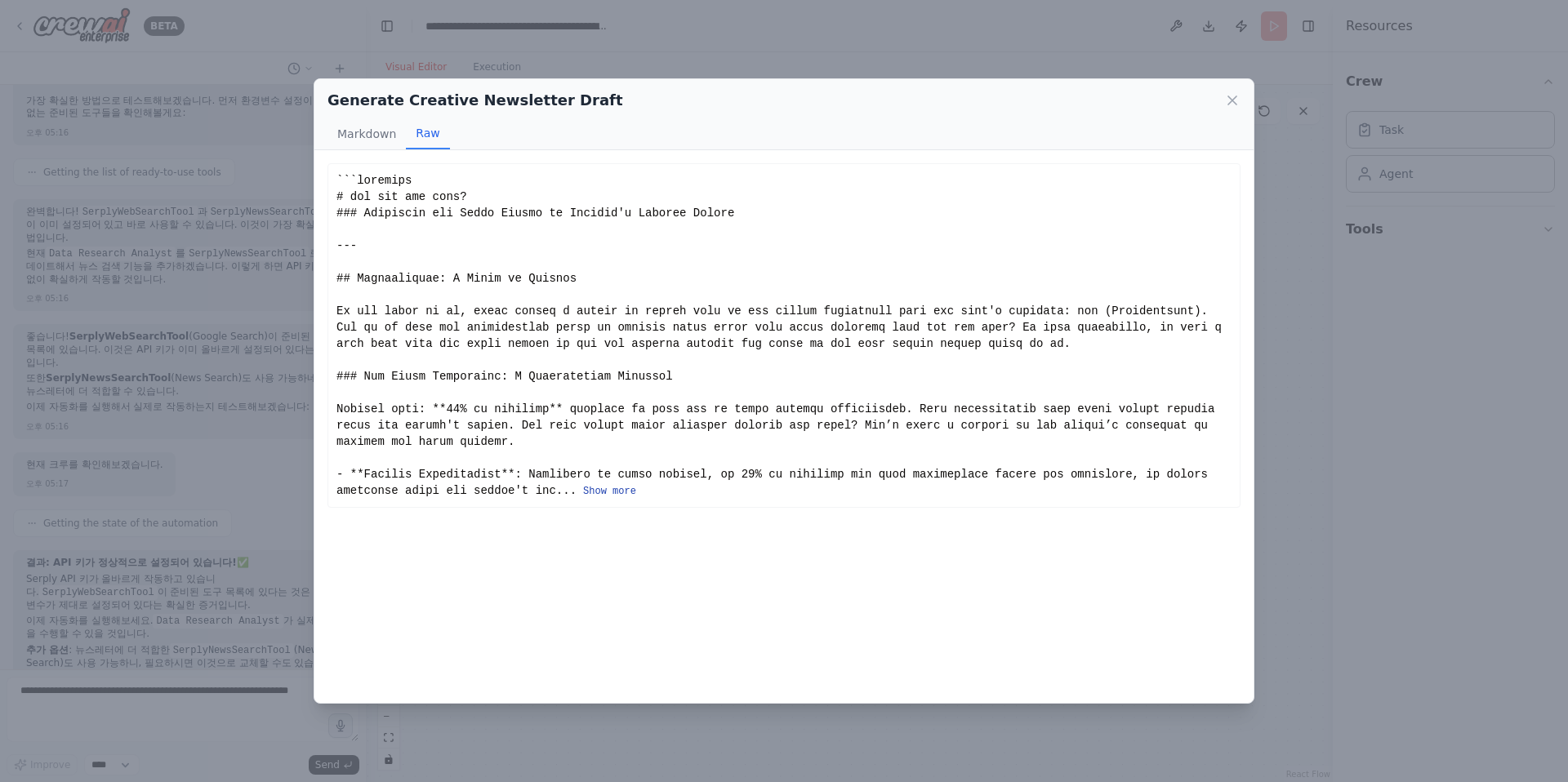
click at [613, 489] on button "Show more" at bounding box center [609, 492] width 53 height 13
click at [1158, 103] on icon at bounding box center [1232, 100] width 8 height 8
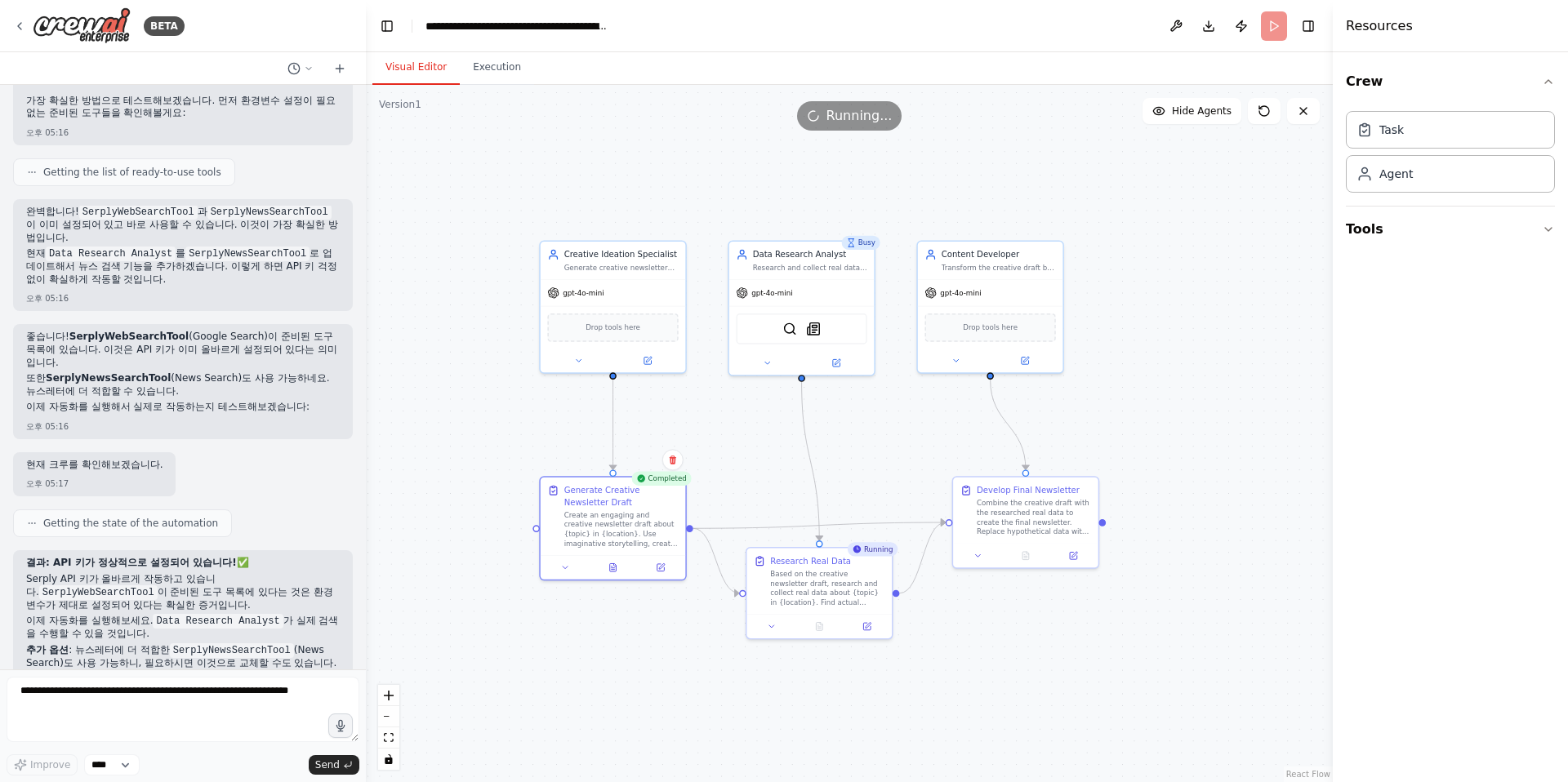
click at [1133, 673] on div ".deletable-edge-delete-btn { width: 20px; height: 20px; border: 0px solid #ffff…" at bounding box center [849, 434] width 967 height 697
click at [1158, 344] on div ".deletable-edge-delete-btn { width: 20px; height: 20px; border: 0px solid #ffff…" at bounding box center [849, 434] width 967 height 697
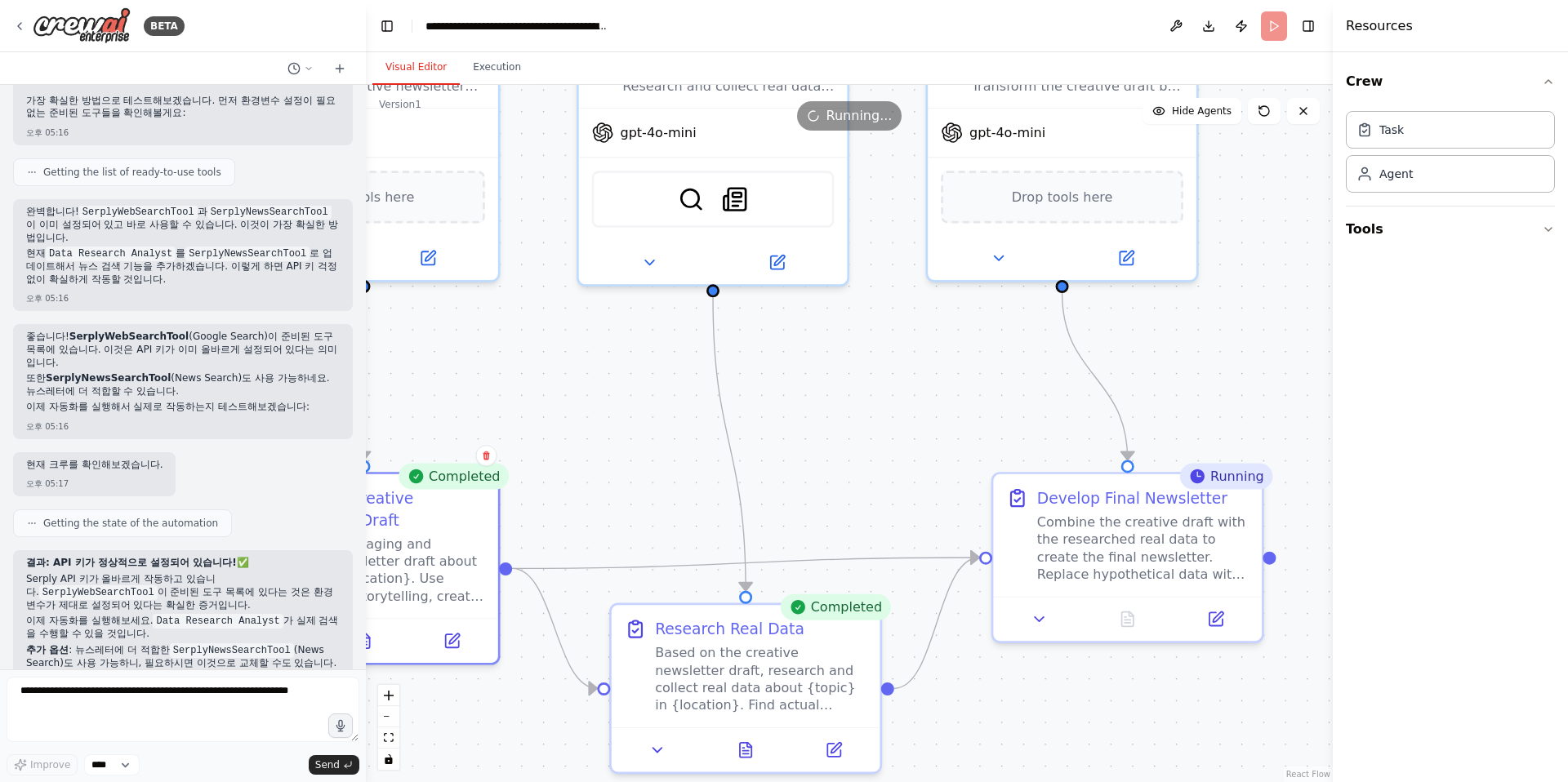
drag, startPoint x: 1055, startPoint y: 440, endPoint x: 1264, endPoint y: 336, distance: 233.4
click at [1158, 336] on div ".deletable-edge-delete-btn { width: 20px; height: 20px; border: 0px solid #ffff…" at bounding box center [849, 434] width 967 height 697
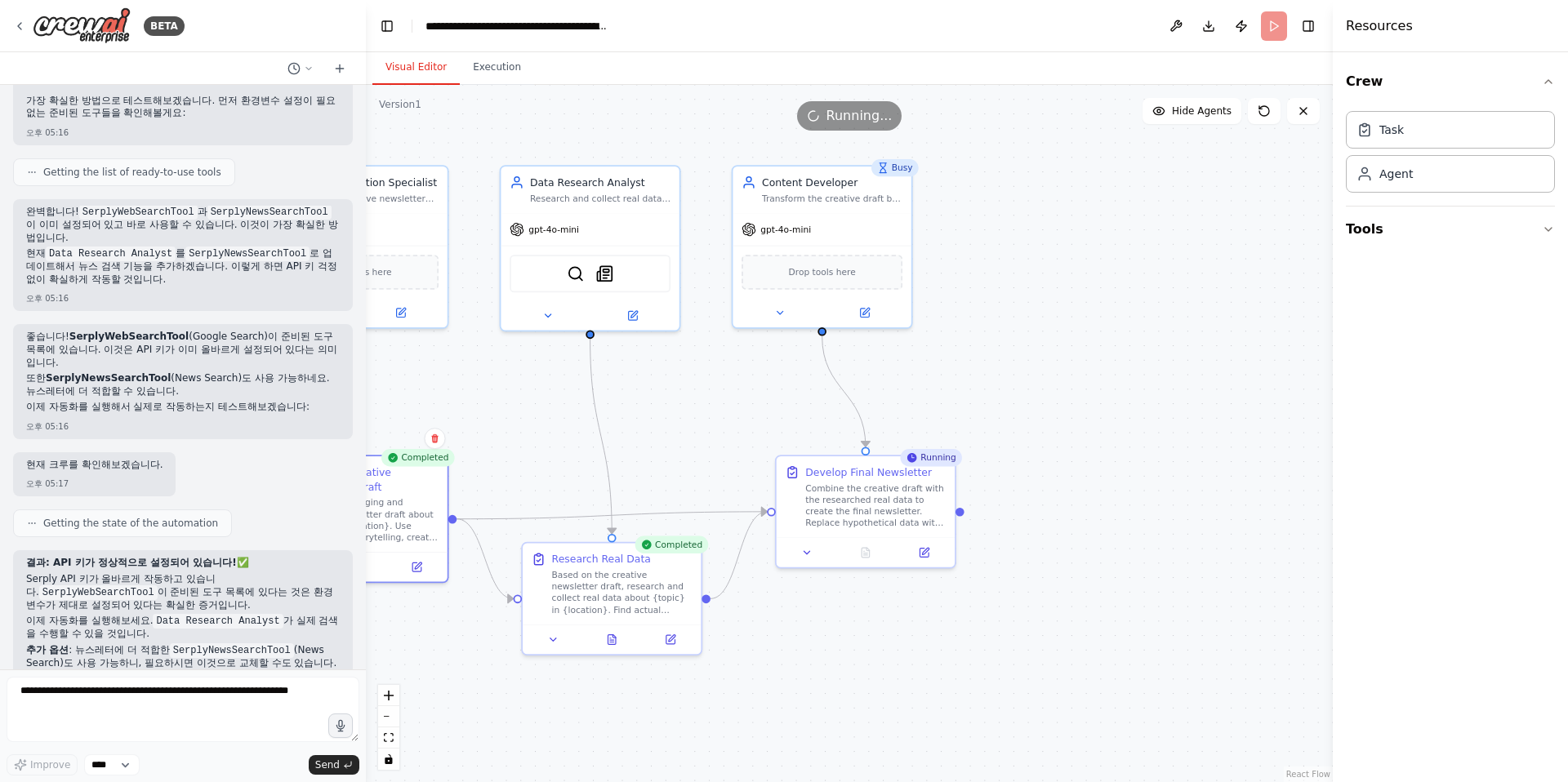
drag, startPoint x: 1191, startPoint y: 339, endPoint x: 998, endPoint y: 351, distance: 193.4
click at [998, 351] on div ".deletable-edge-delete-btn { width: 20px; height: 20px; border: 0px solid #ffff…" at bounding box center [849, 434] width 967 height 697
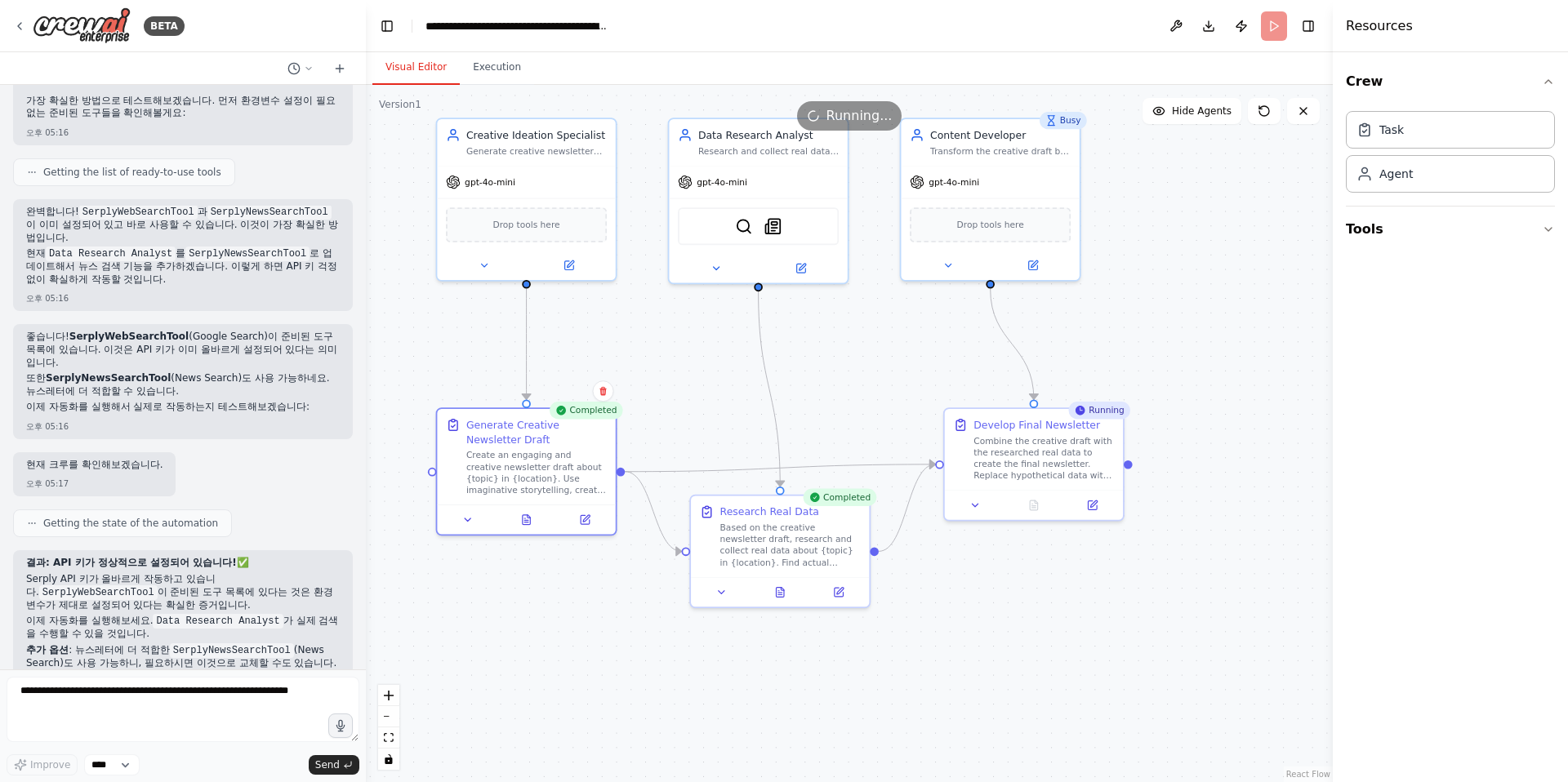
drag, startPoint x: 1044, startPoint y: 309, endPoint x: 1213, endPoint y: 262, distance: 175.4
click at [1158, 262] on div ".deletable-edge-delete-btn { width: 20px; height: 20px; border: 0px solid #ffff…" at bounding box center [849, 434] width 967 height 697
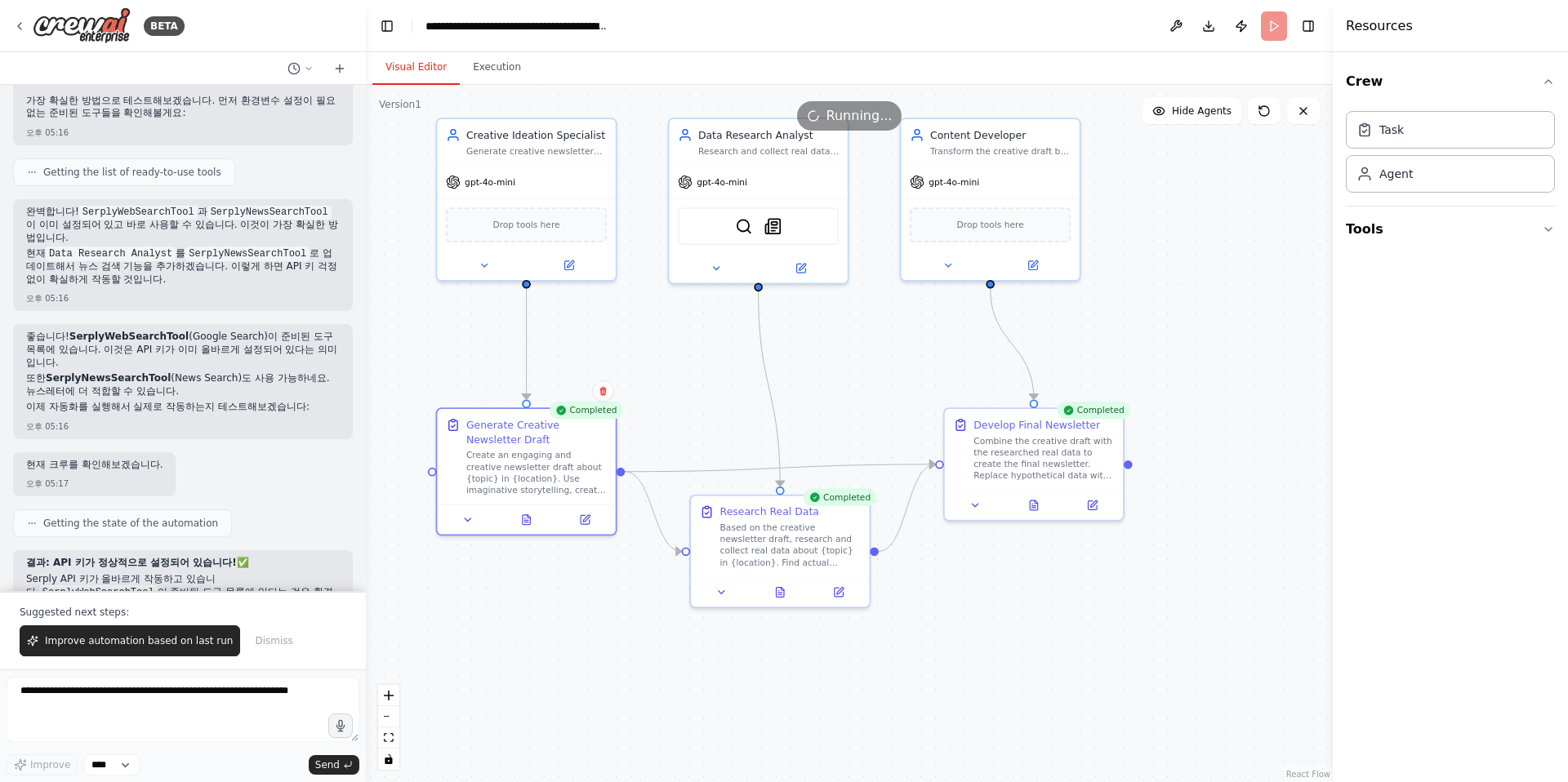
scroll to position [10722, 0]
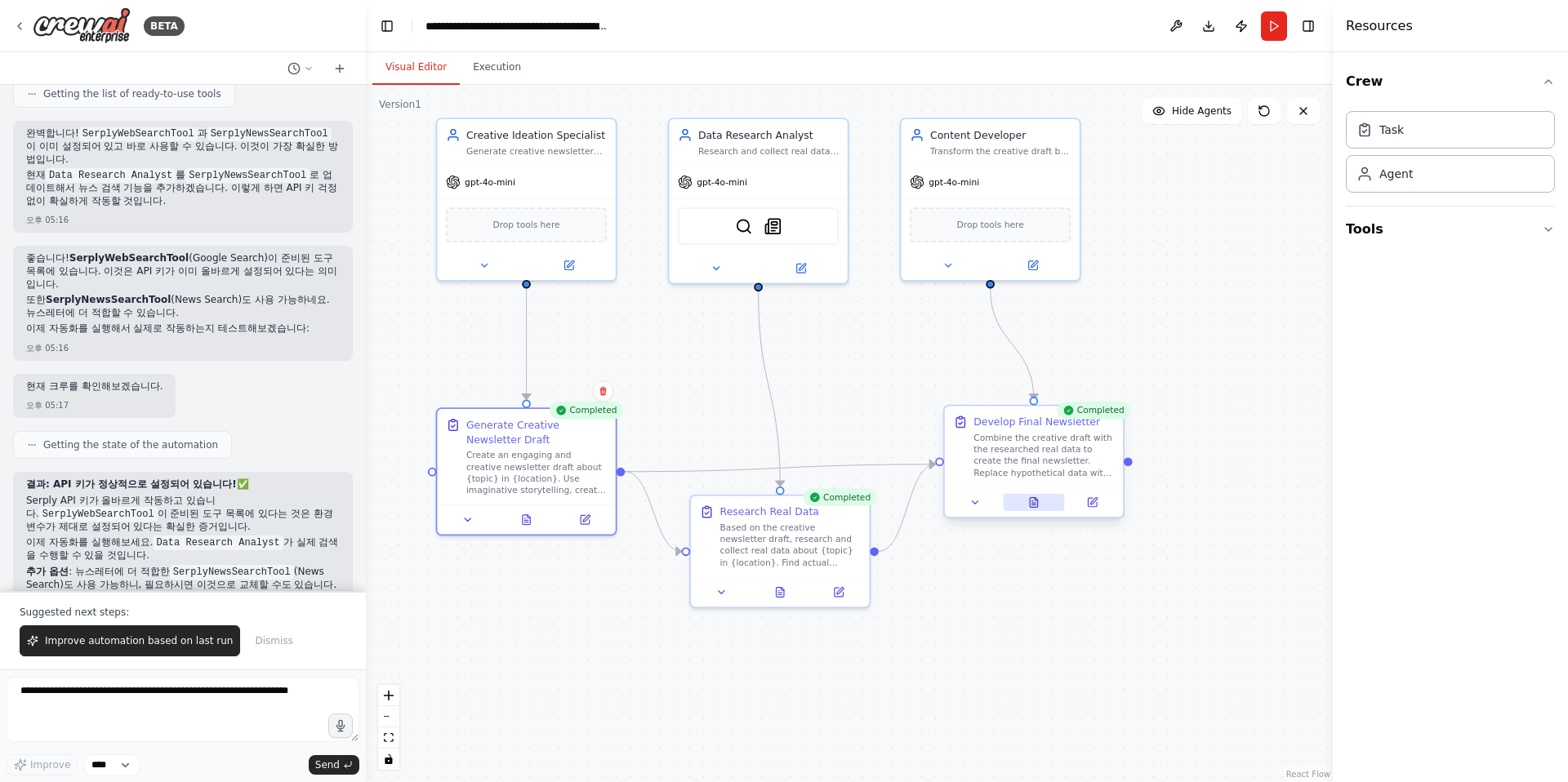
click at [1031, 504] on icon at bounding box center [1033, 503] width 8 height 10
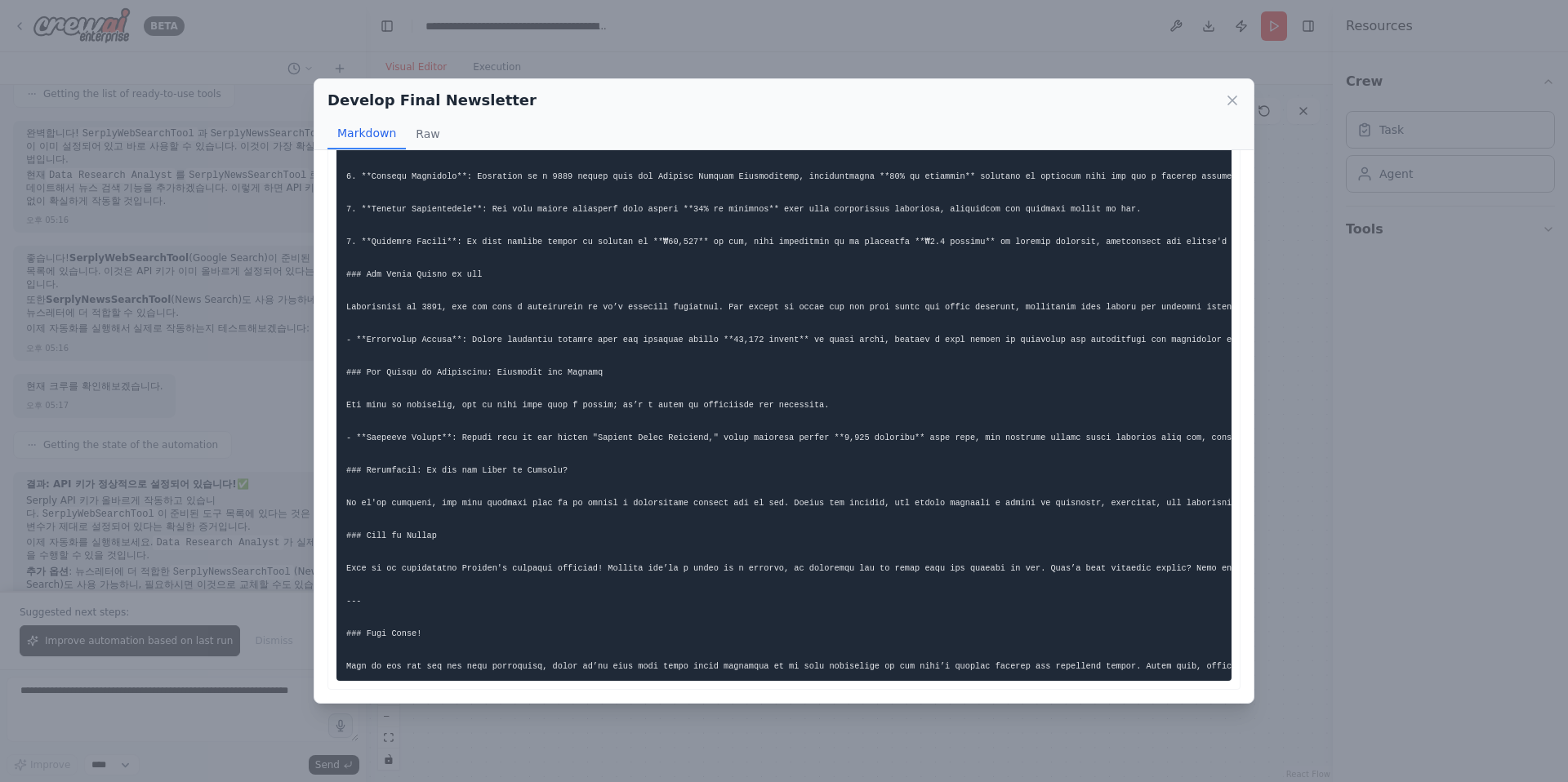
scroll to position [0, 0]
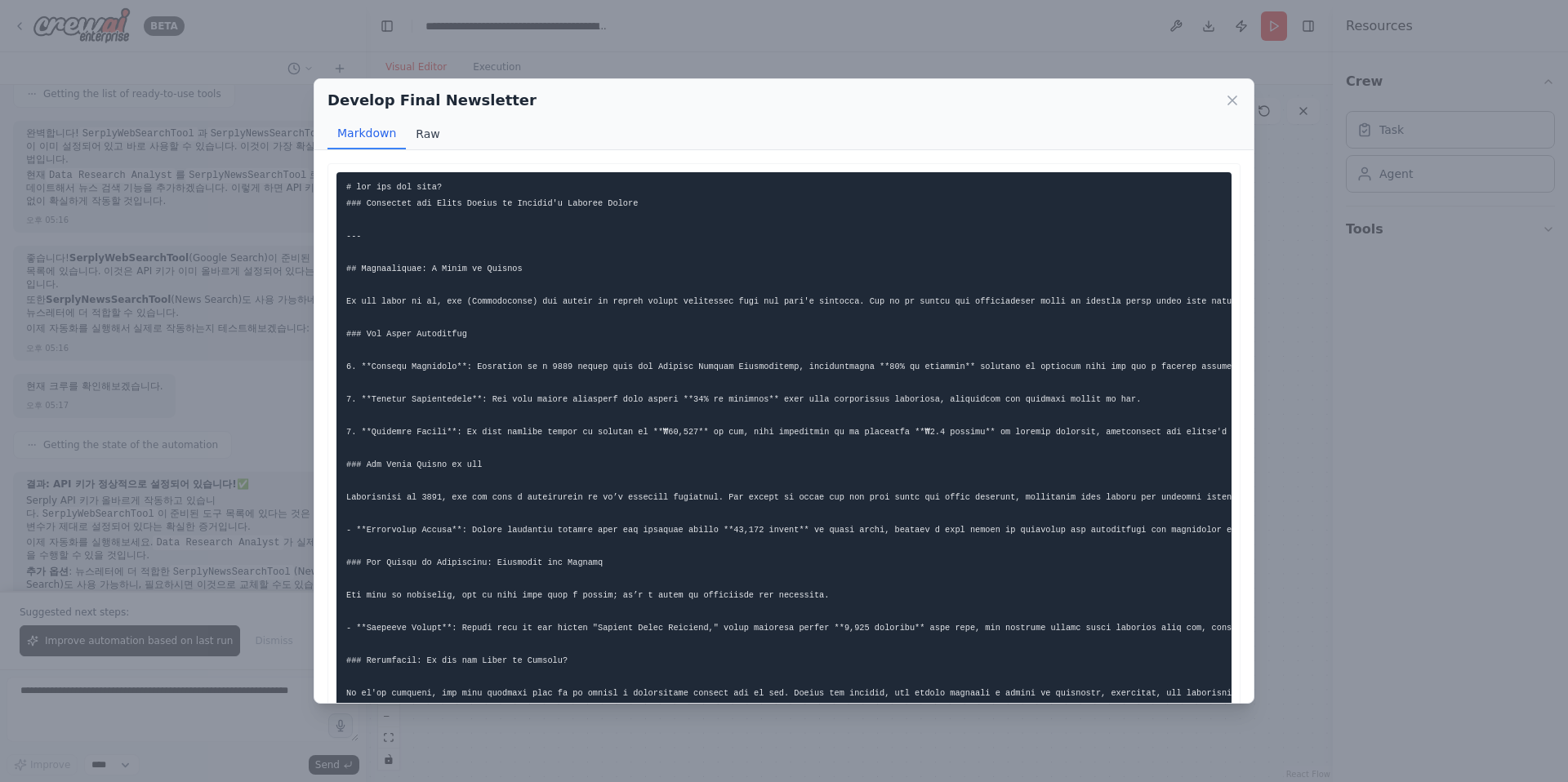
click at [413, 136] on button "Raw" at bounding box center [427, 134] width 43 height 31
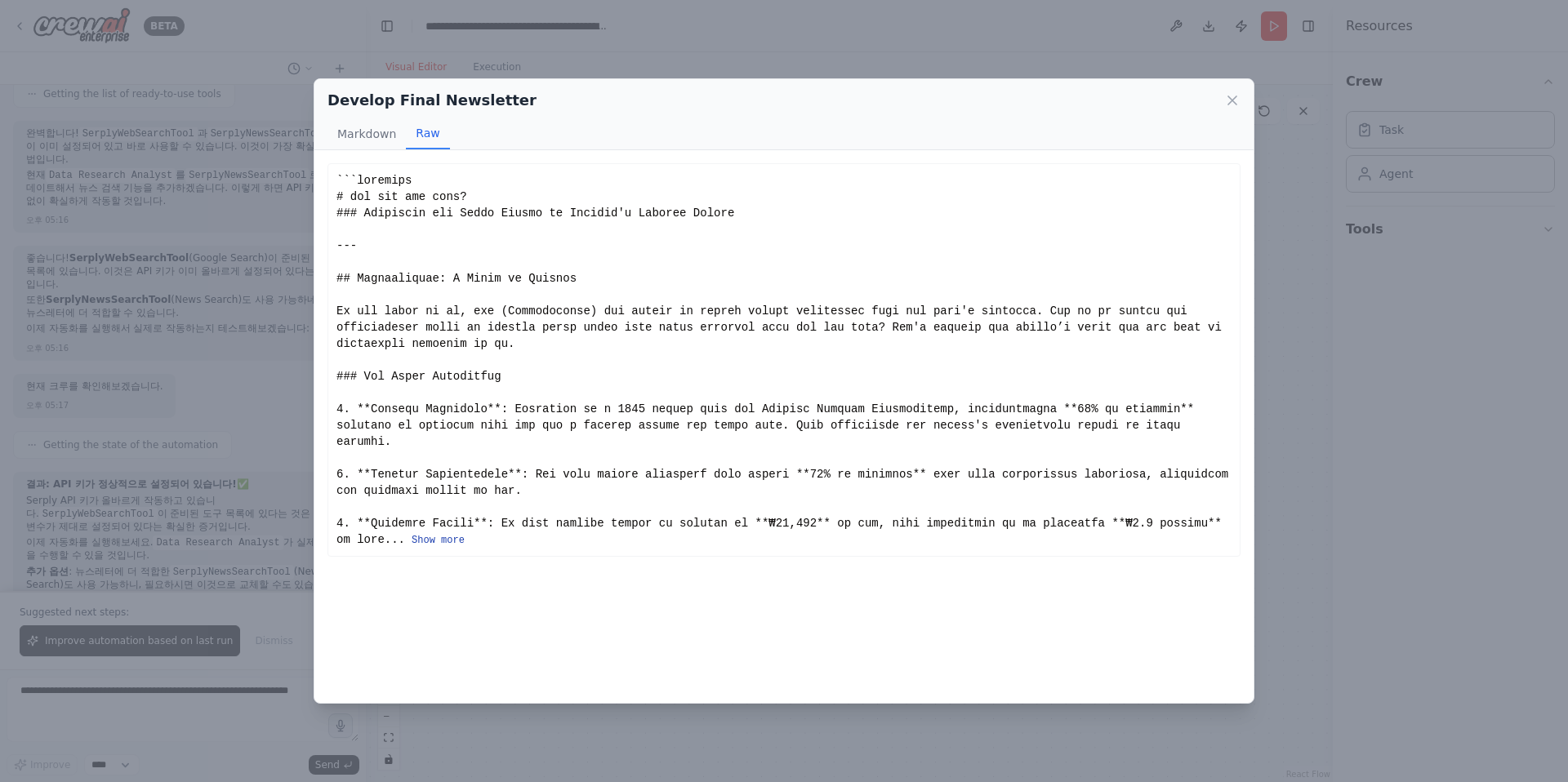
click at [465, 539] on button "Show more" at bounding box center [438, 540] width 53 height 13
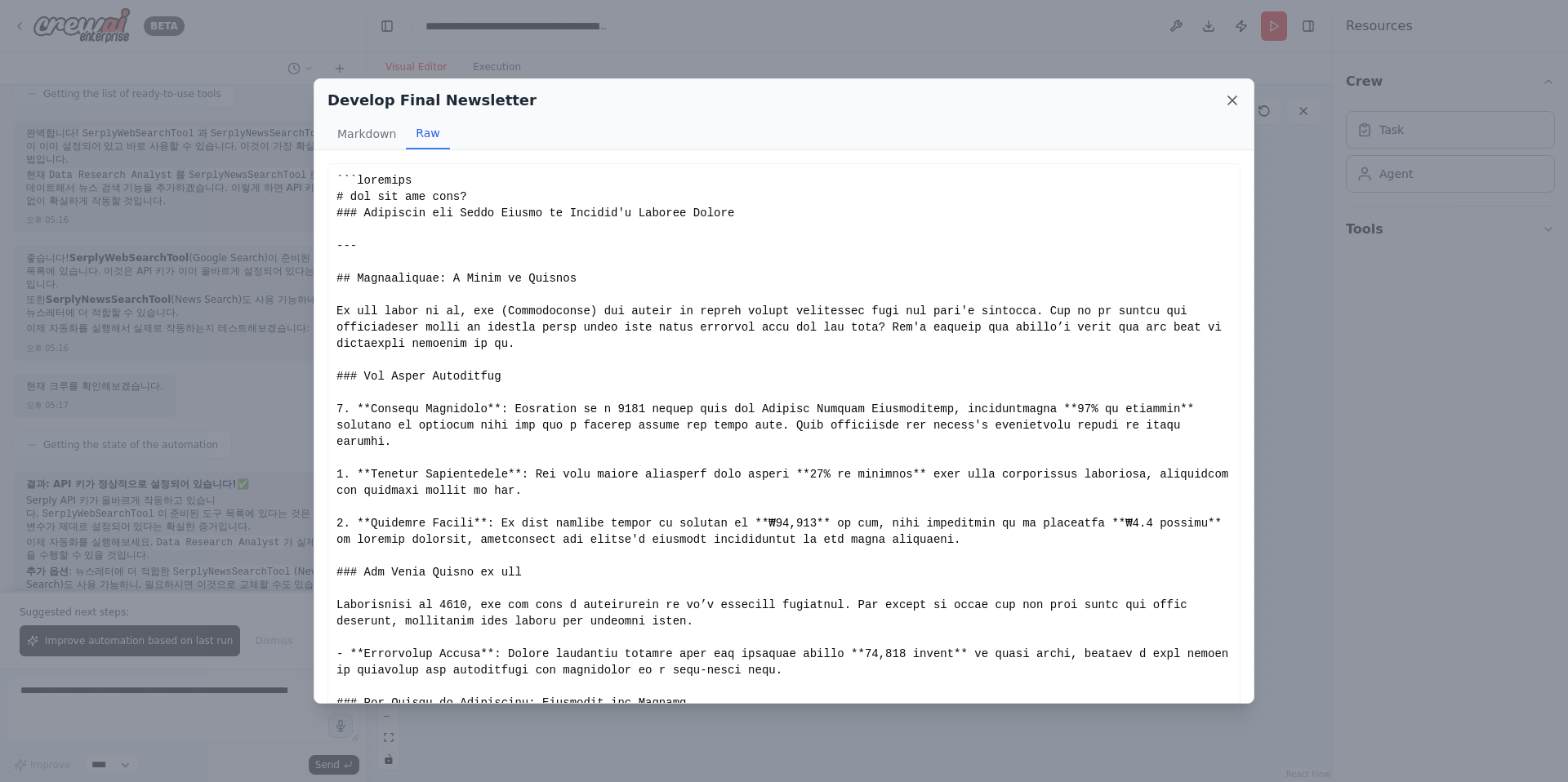
click at [1158, 104] on icon at bounding box center [1231, 100] width 16 height 16
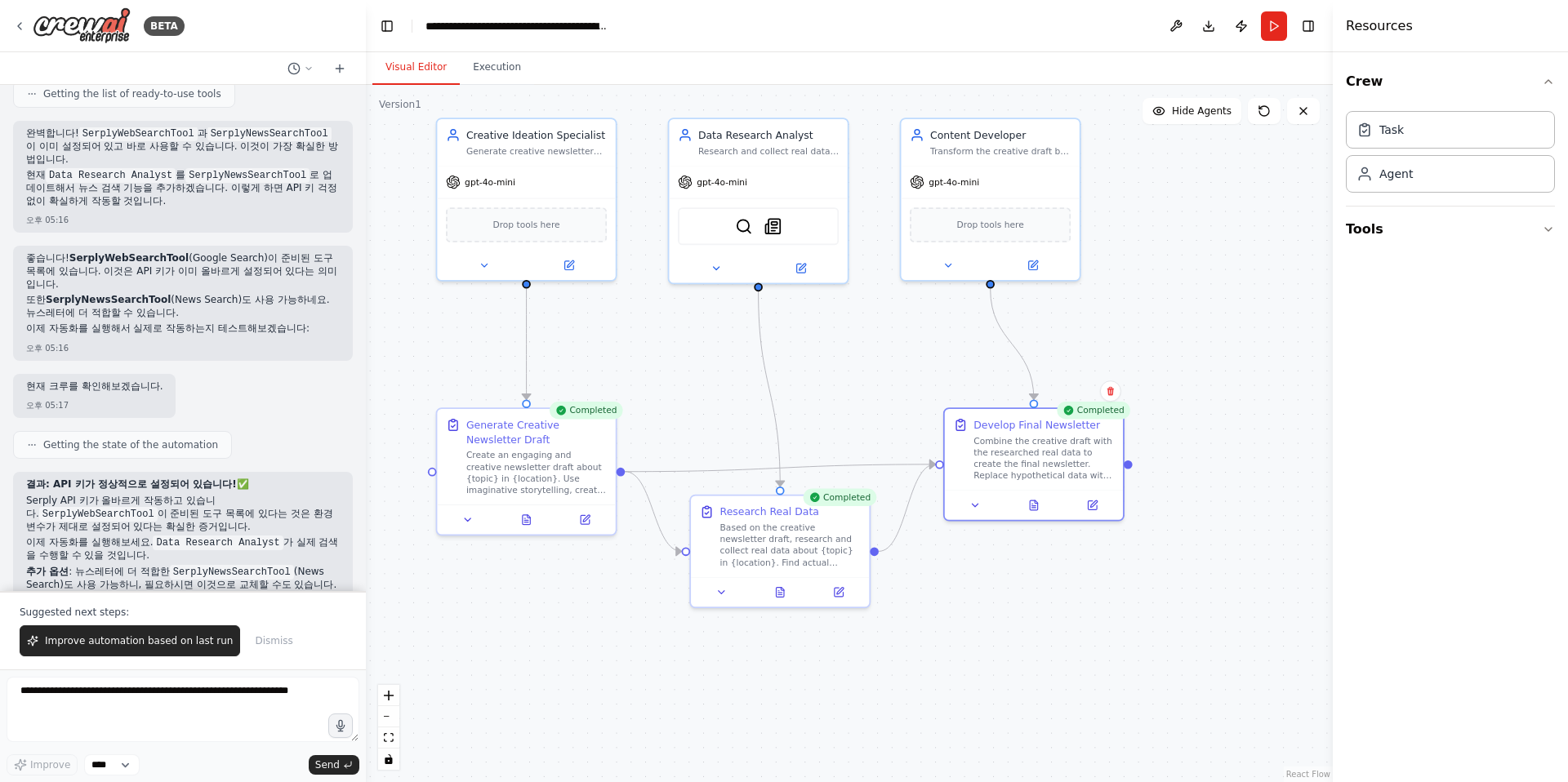
click at [1149, 614] on div ".deletable-edge-delete-btn { width: 20px; height: 20px; border: 0px solid #ffff…" at bounding box center [849, 434] width 967 height 697
click at [792, 590] on button at bounding box center [780, 588] width 61 height 17
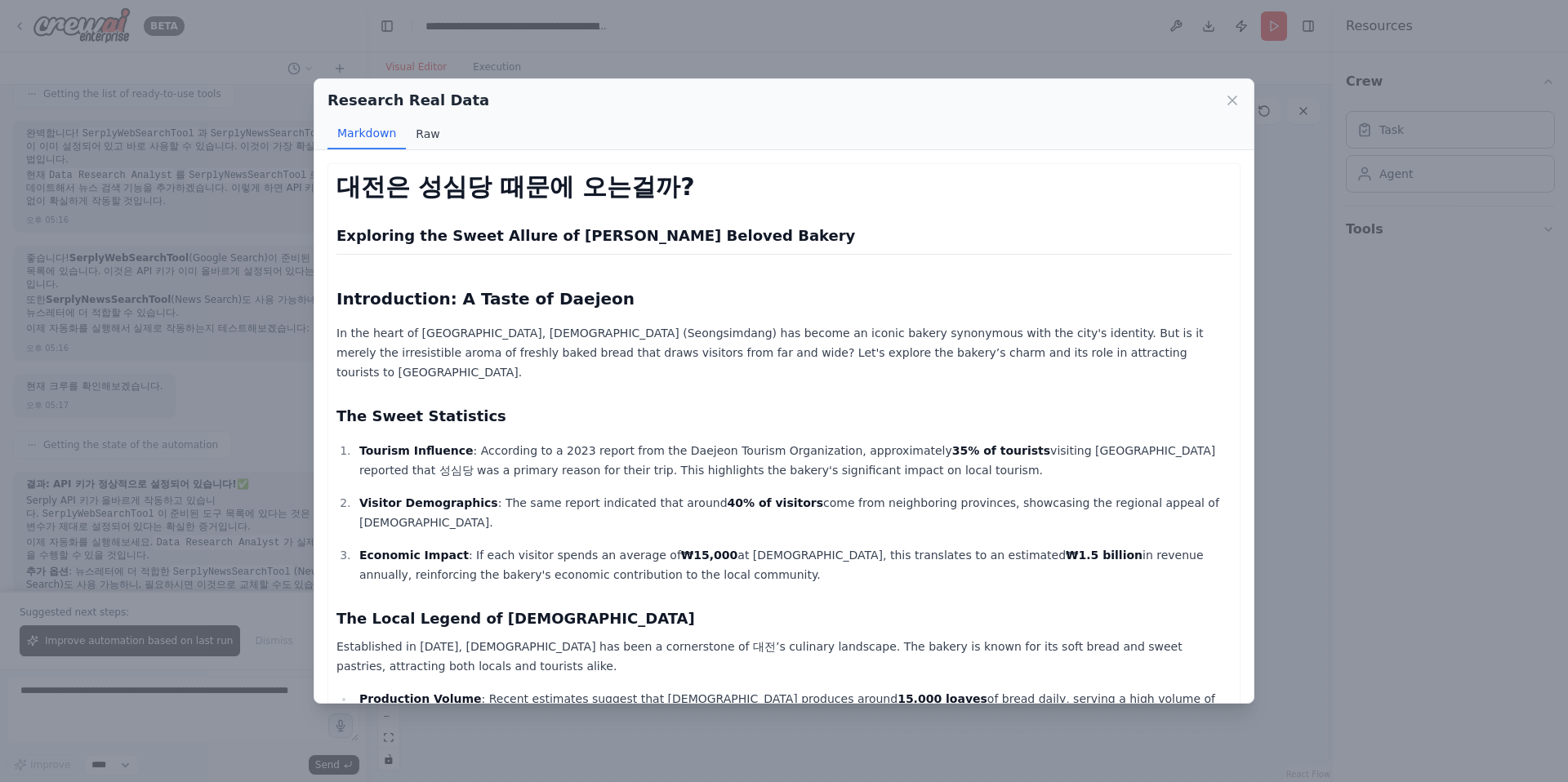
click at [424, 146] on button "Raw" at bounding box center [427, 134] width 43 height 31
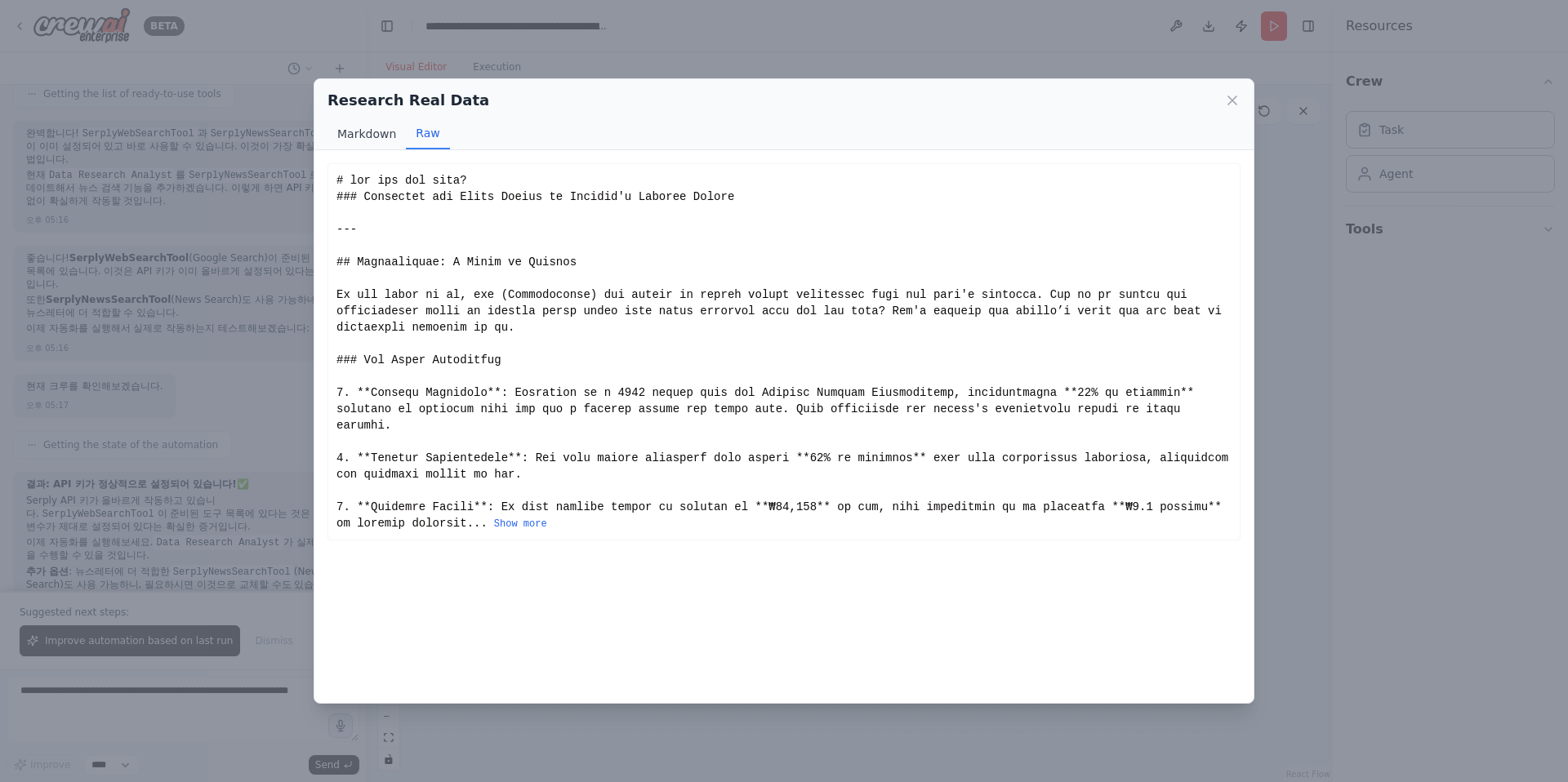
click at [371, 138] on button "Markdown" at bounding box center [366, 134] width 78 height 31
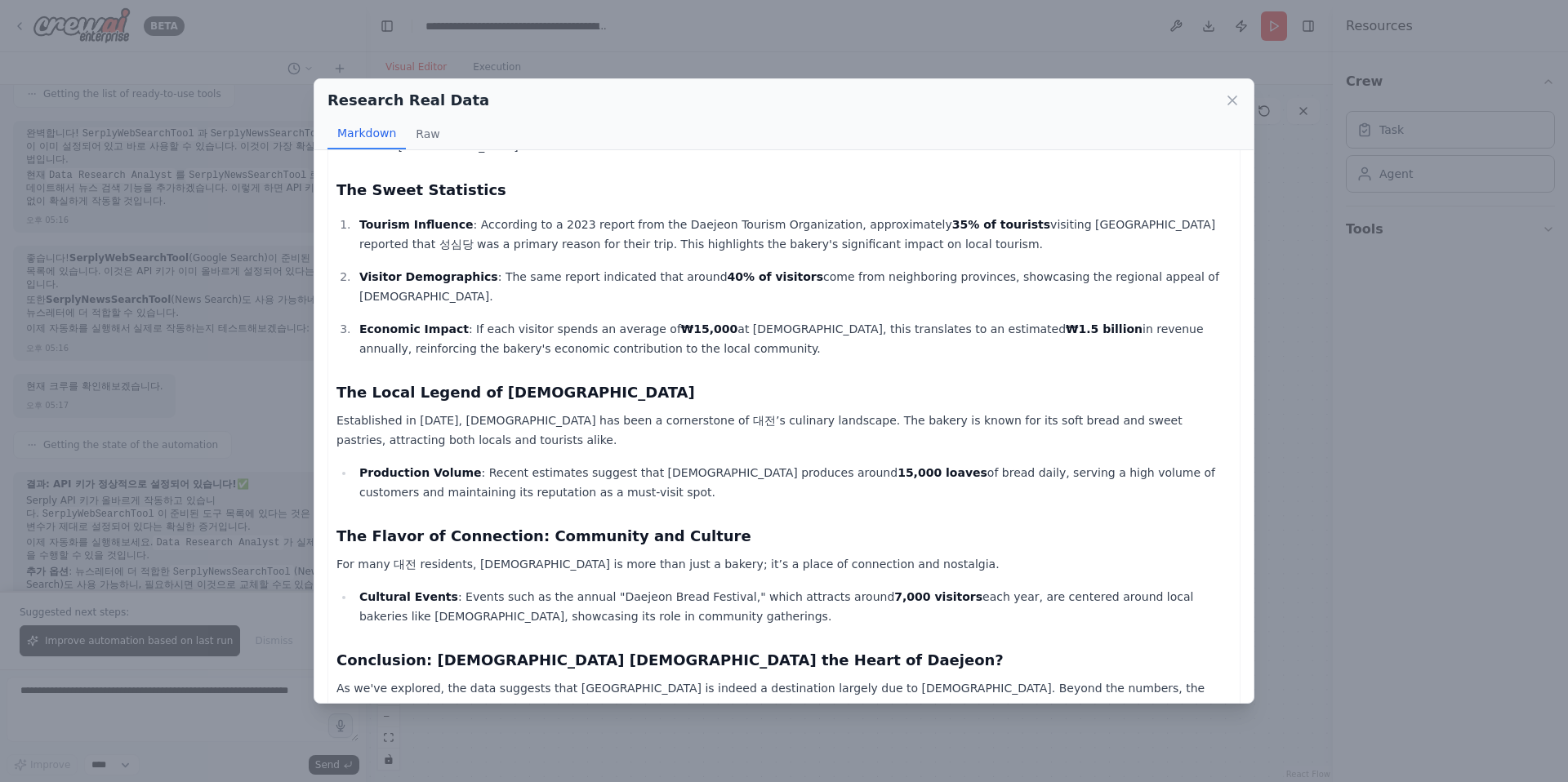
scroll to position [449, 0]
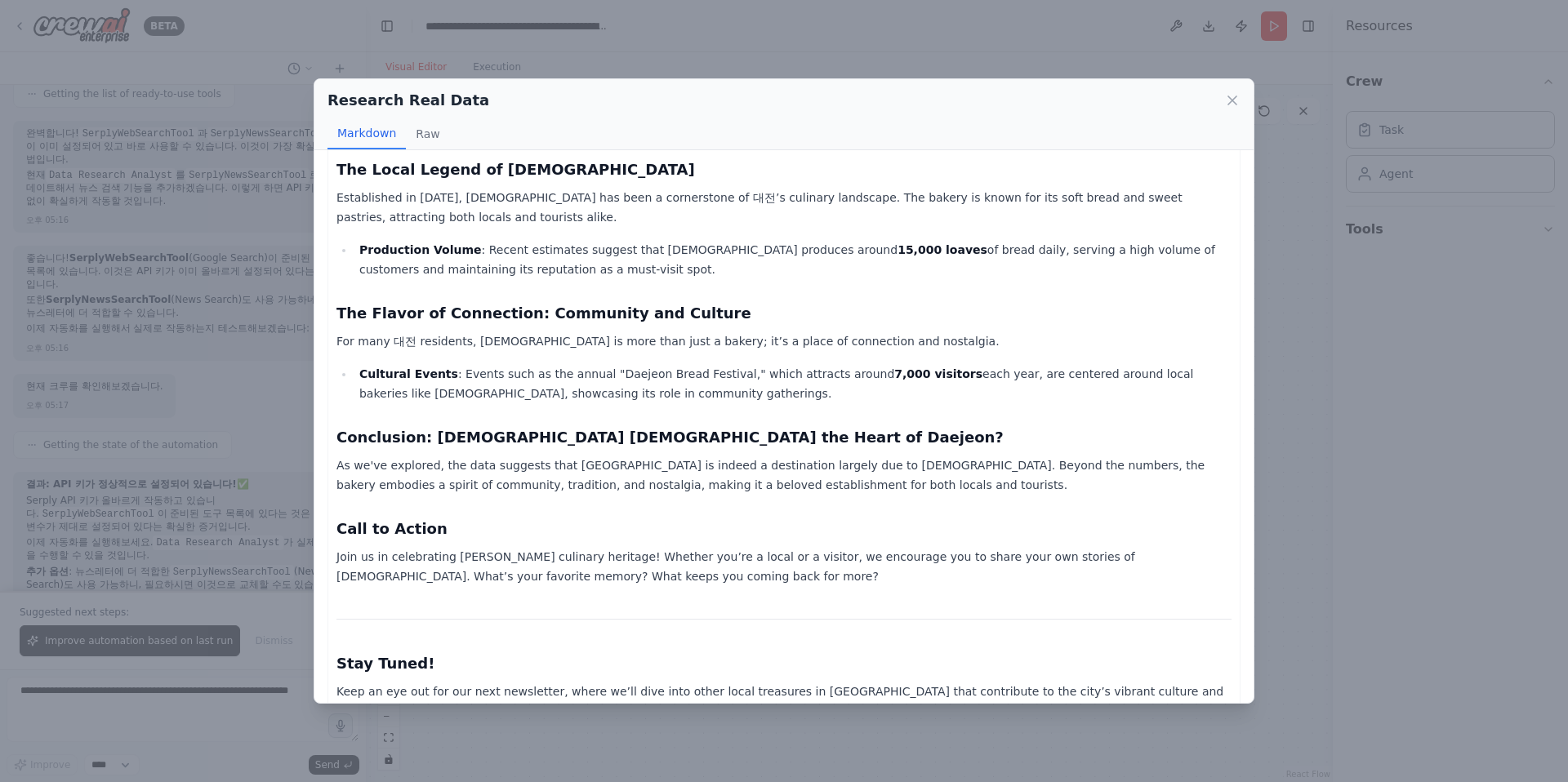
click at [1158, 525] on div "Research Real Data Markdown Raw 대전은 성심당 때문에 오는걸까? Exploring the Sweet Allure of…" at bounding box center [784, 391] width 1568 height 782
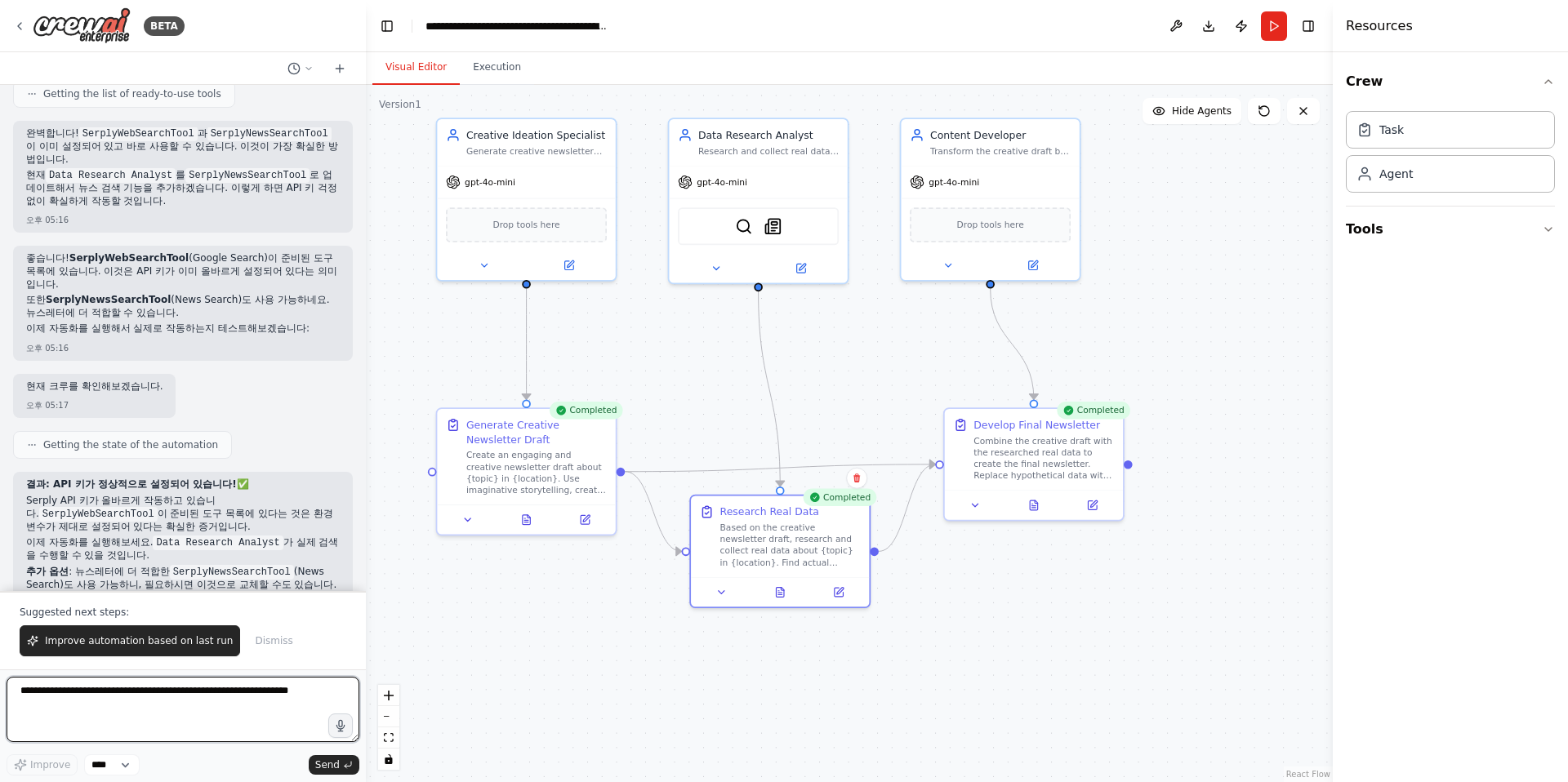
click at [113, 690] on textarea at bounding box center [183, 710] width 353 height 66
type textarea "*****"
click at [337, 68] on icon at bounding box center [339, 68] width 8 height 0
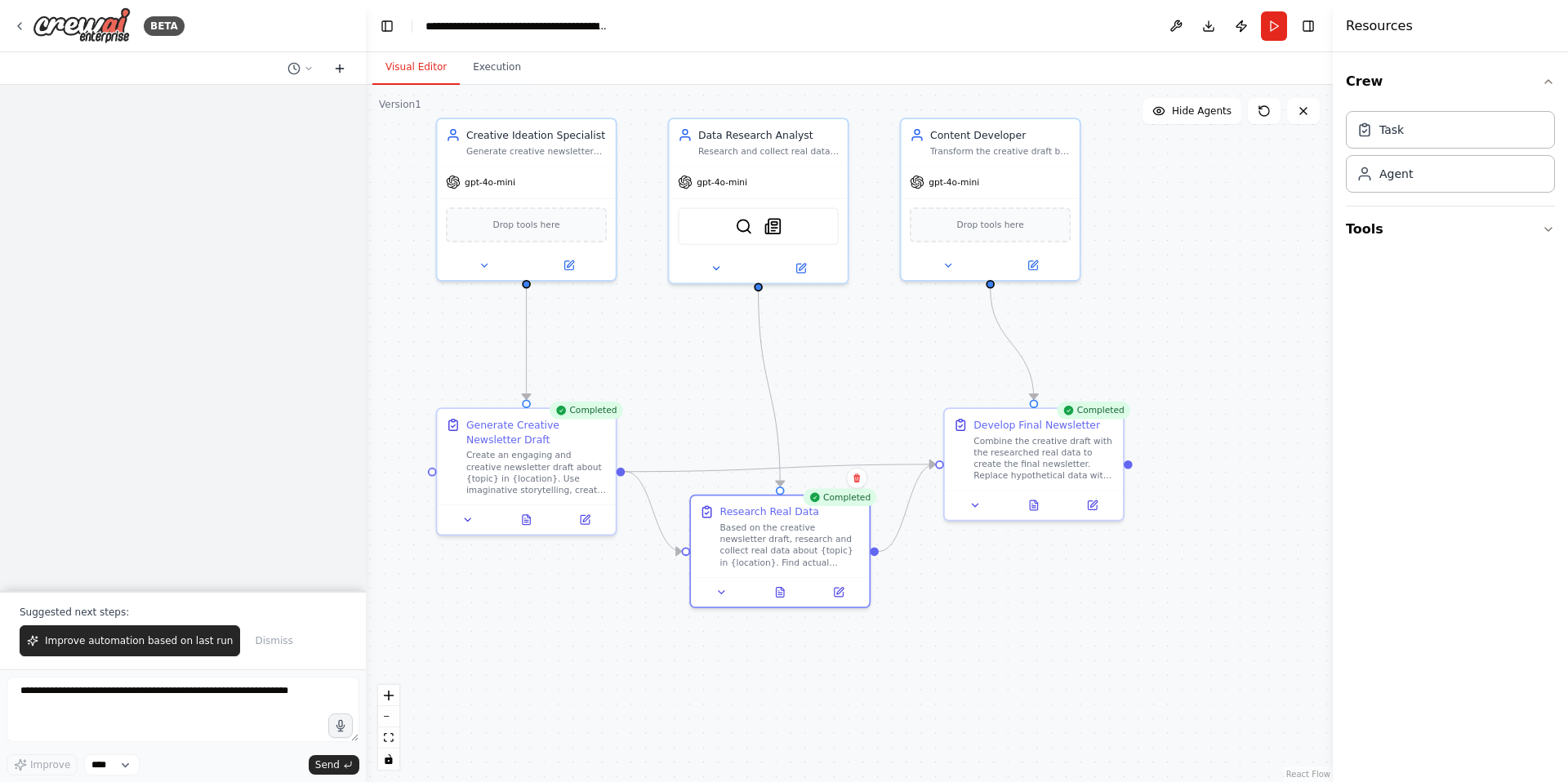
scroll to position [0, 0]
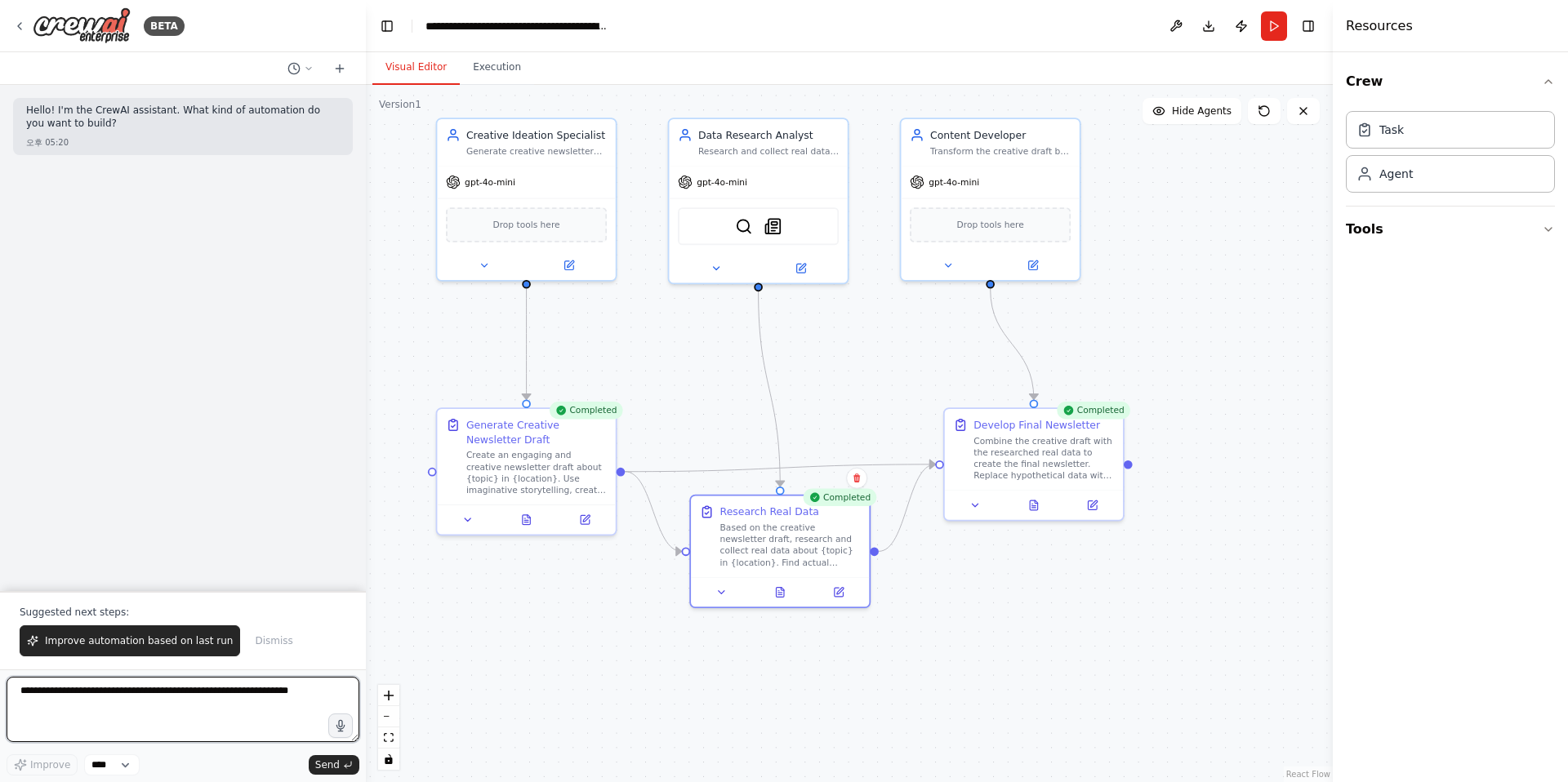
click at [103, 708] on textarea at bounding box center [183, 710] width 353 height 66
click at [1158, 26] on button "Download" at bounding box center [1208, 26] width 26 height 29
drag, startPoint x: 120, startPoint y: 698, endPoint x: 114, endPoint y: 715, distance: 18.0
click at [120, 699] on textarea at bounding box center [183, 710] width 353 height 66
click at [113, 762] on select "****" at bounding box center [112, 764] width 56 height 21
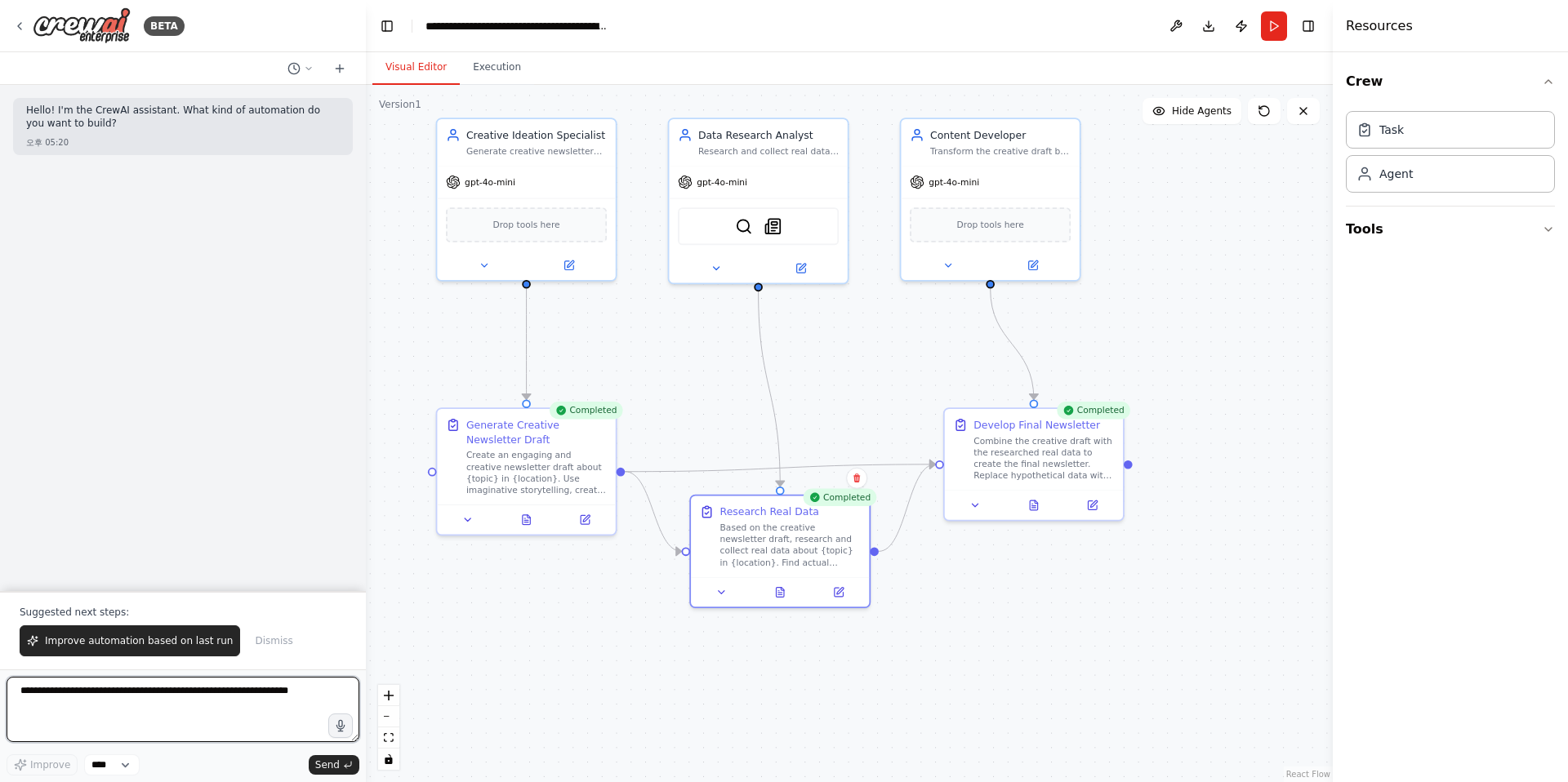
click at [109, 705] on textarea at bounding box center [183, 710] width 353 height 66
paste textarea "**********"
type textarea "**********"
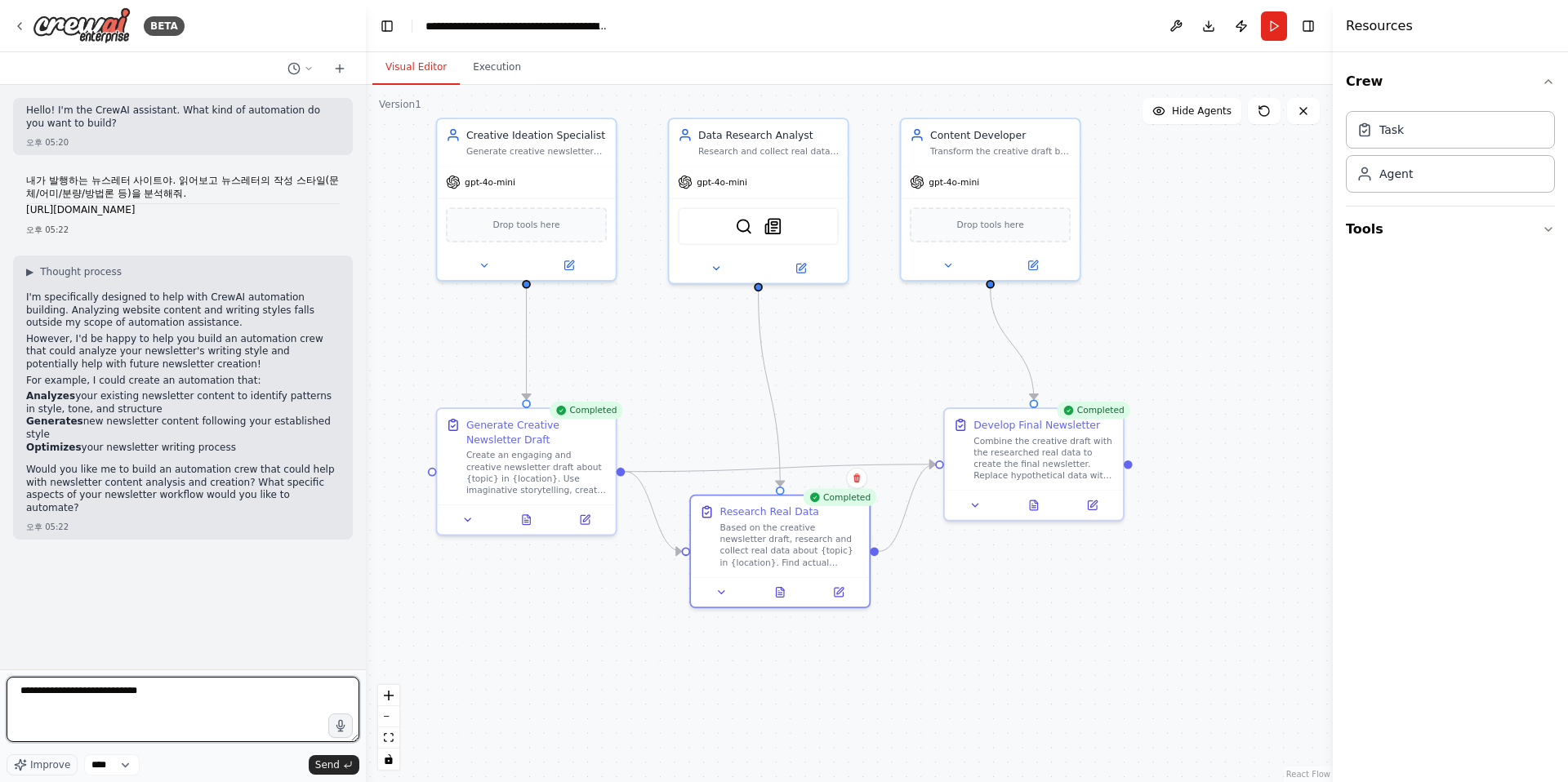
type textarea "**********"
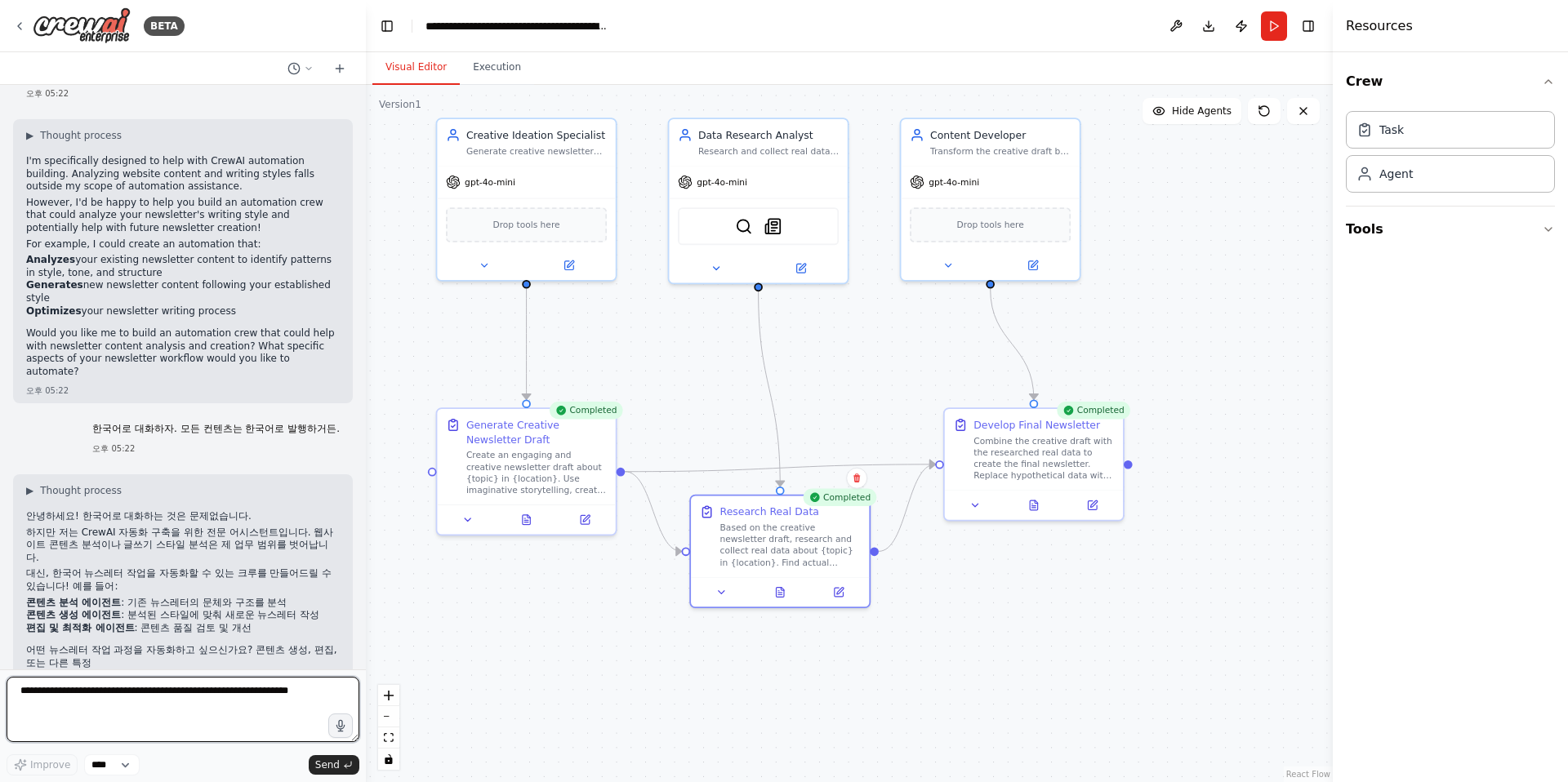
scroll to position [148, 0]
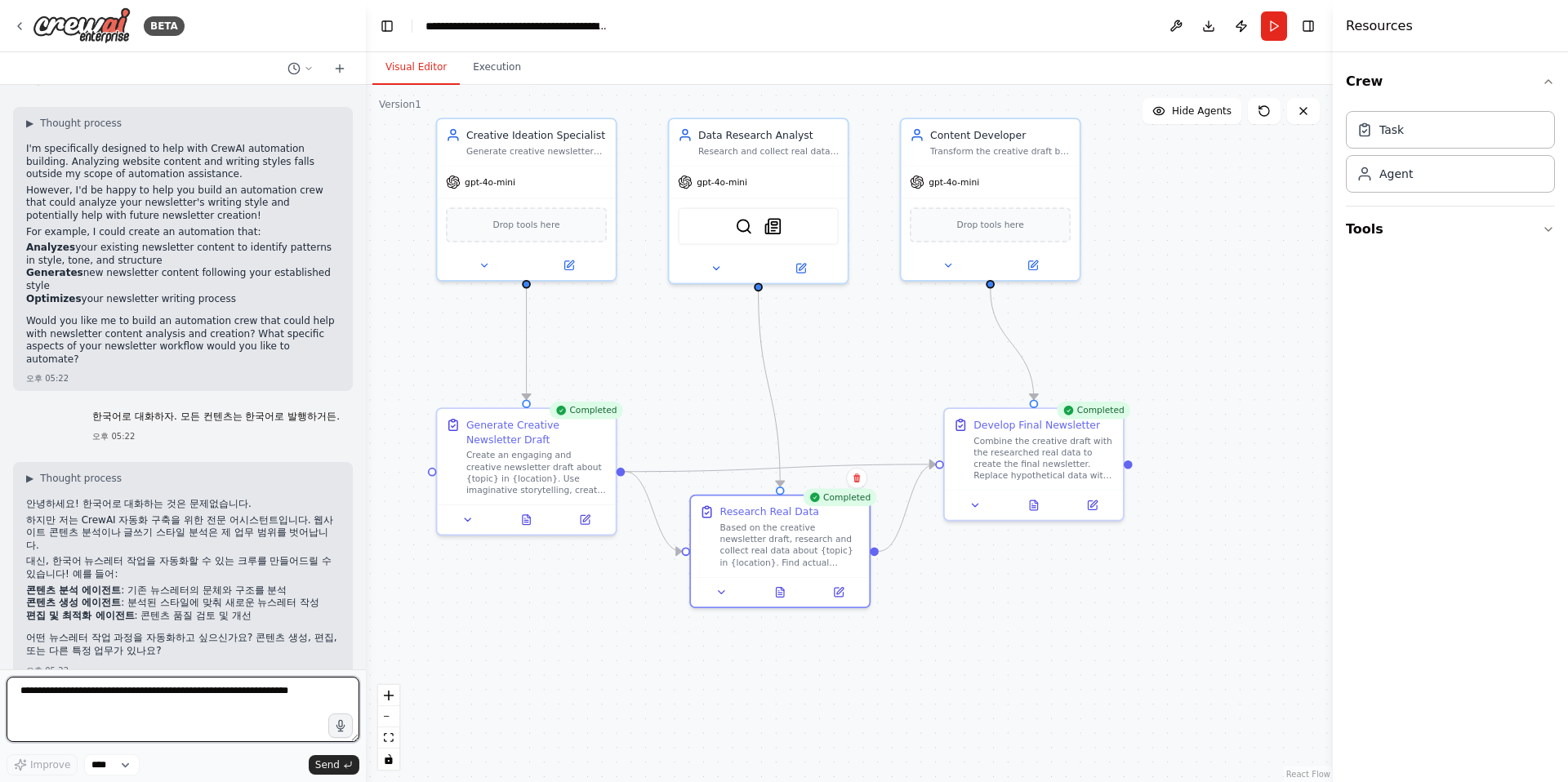
click at [142, 689] on textarea at bounding box center [183, 710] width 353 height 66
click at [526, 181] on div "gpt-4o-mini" at bounding box center [525, 179] width 178 height 32
click at [540, 145] on div "Generate creative newsletter drafts about {topic} in {location} using imaginati…" at bounding box center [536, 148] width 141 height 12
click at [490, 256] on button at bounding box center [483, 263] width 82 height 17
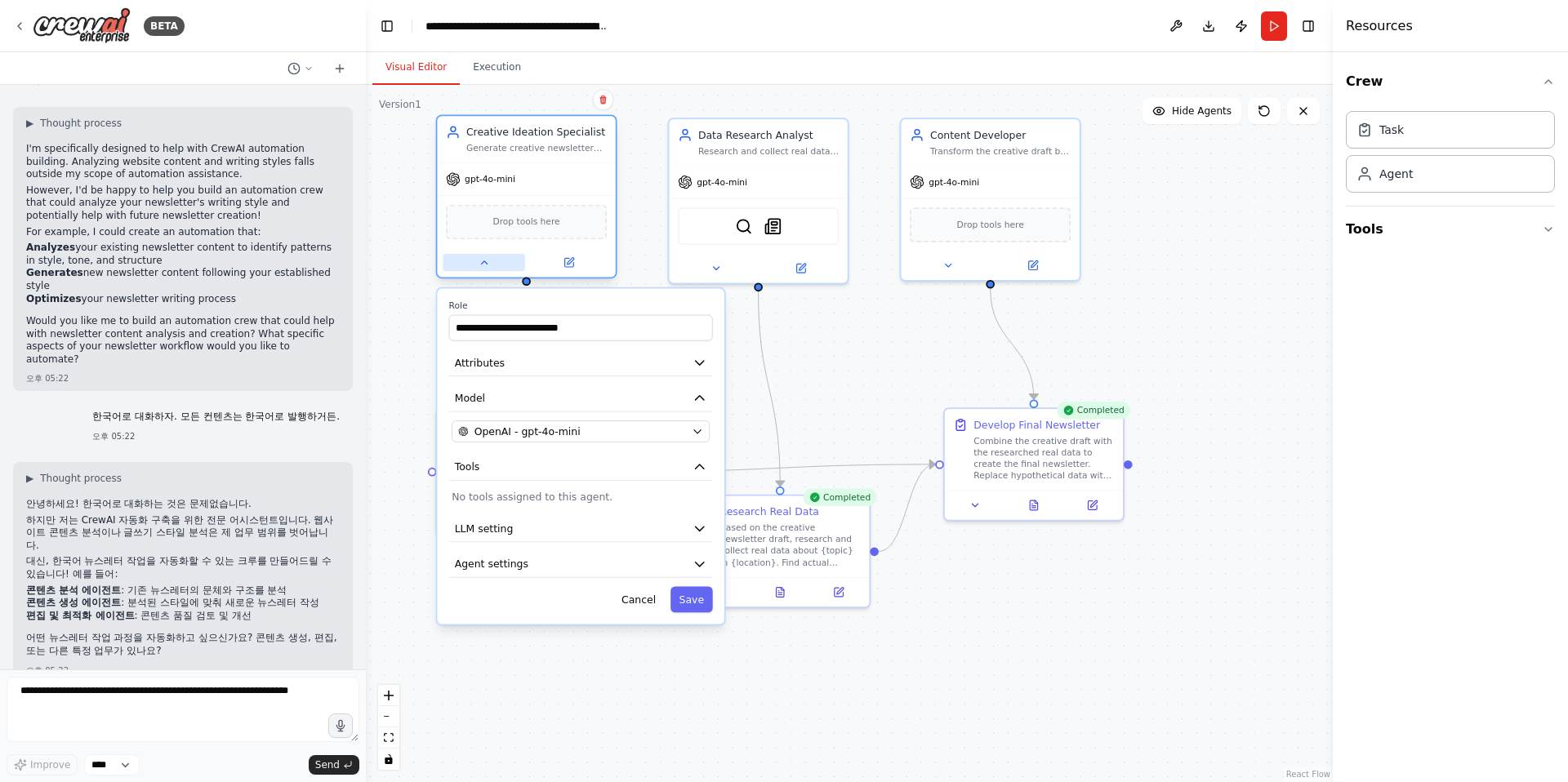
click at [487, 257] on icon at bounding box center [484, 263] width 12 height 12
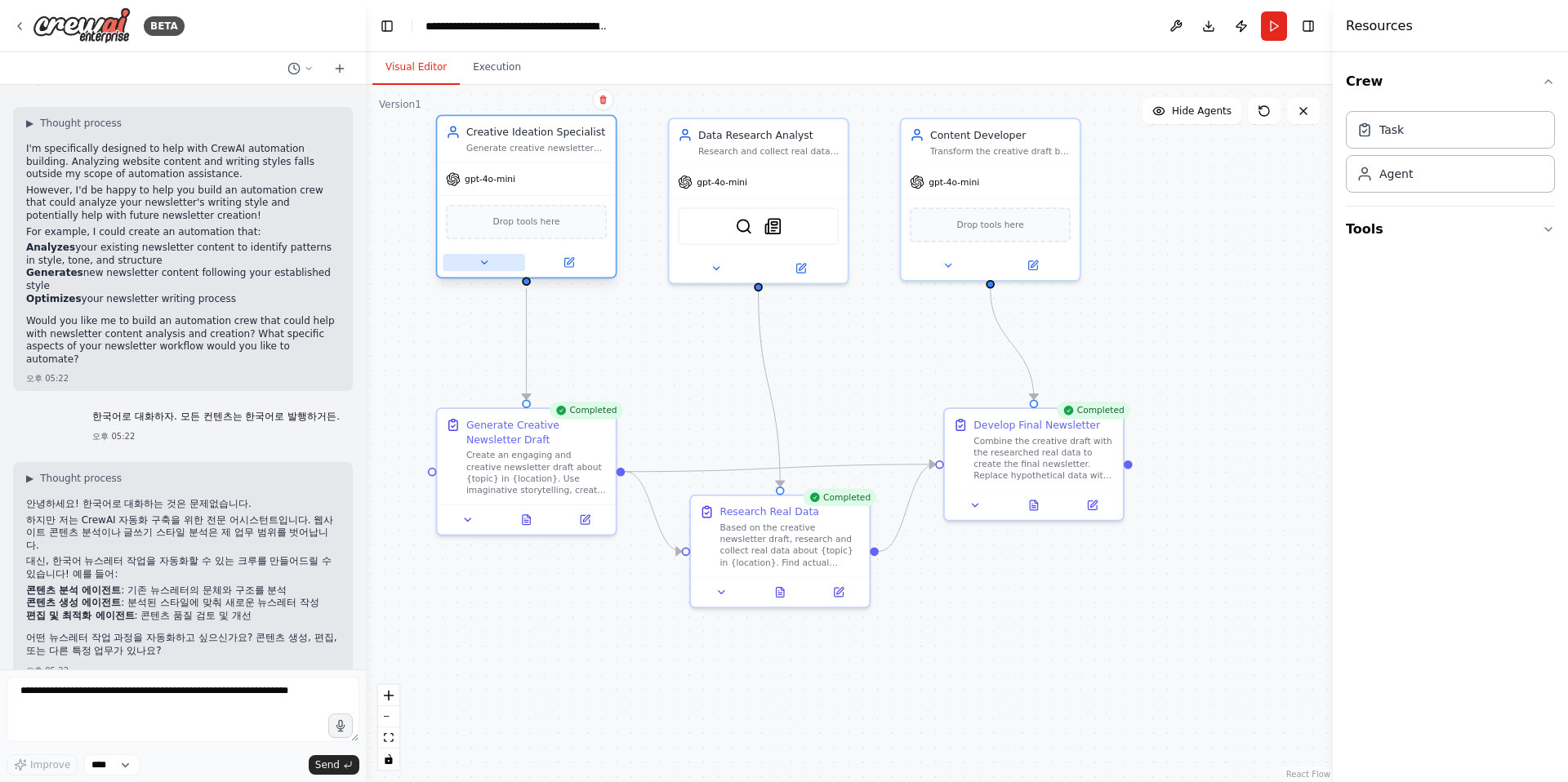
click at [487, 257] on icon at bounding box center [484, 263] width 12 height 12
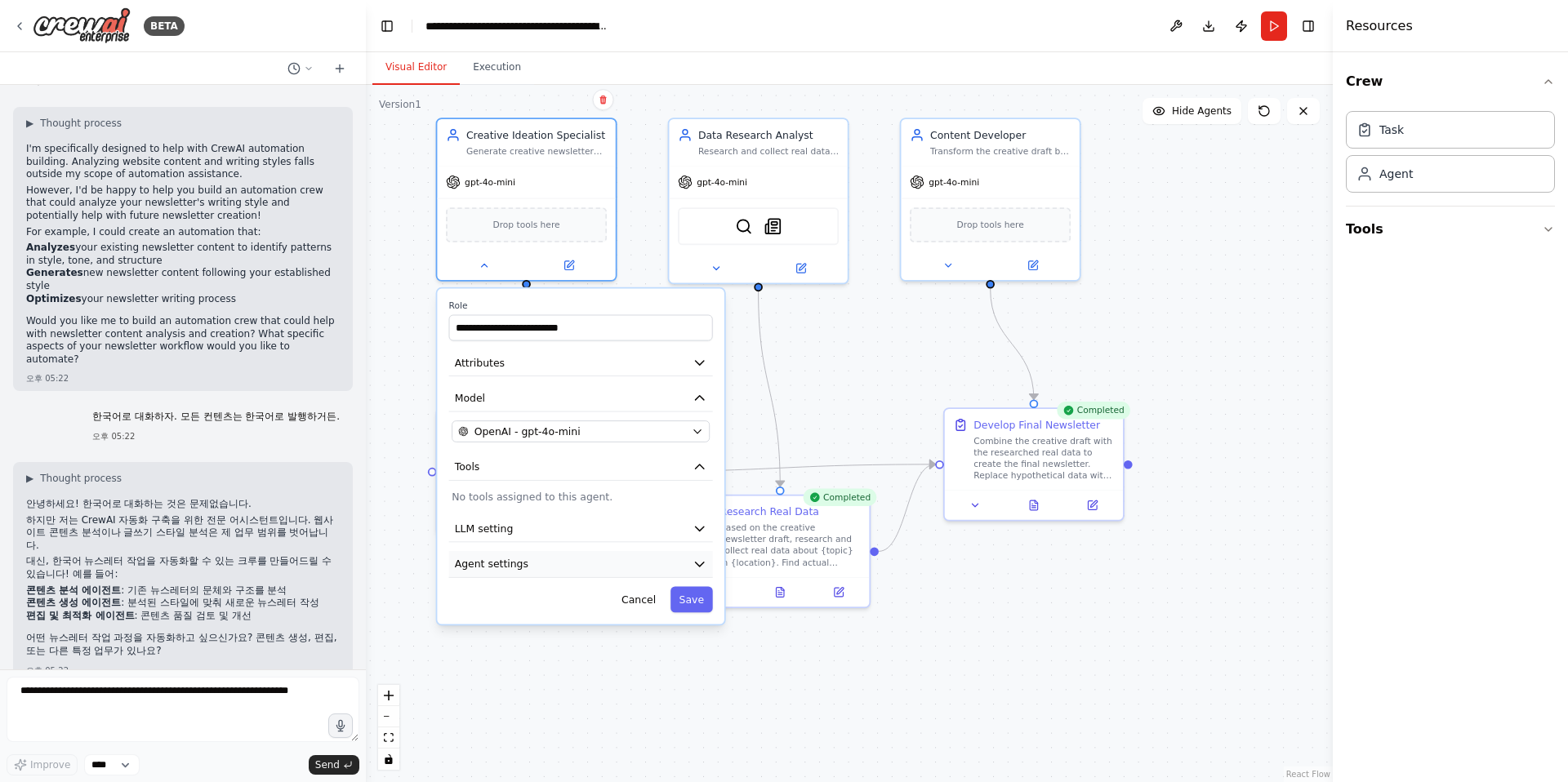
click at [526, 571] on button "Agent settings" at bounding box center [580, 564] width 264 height 27
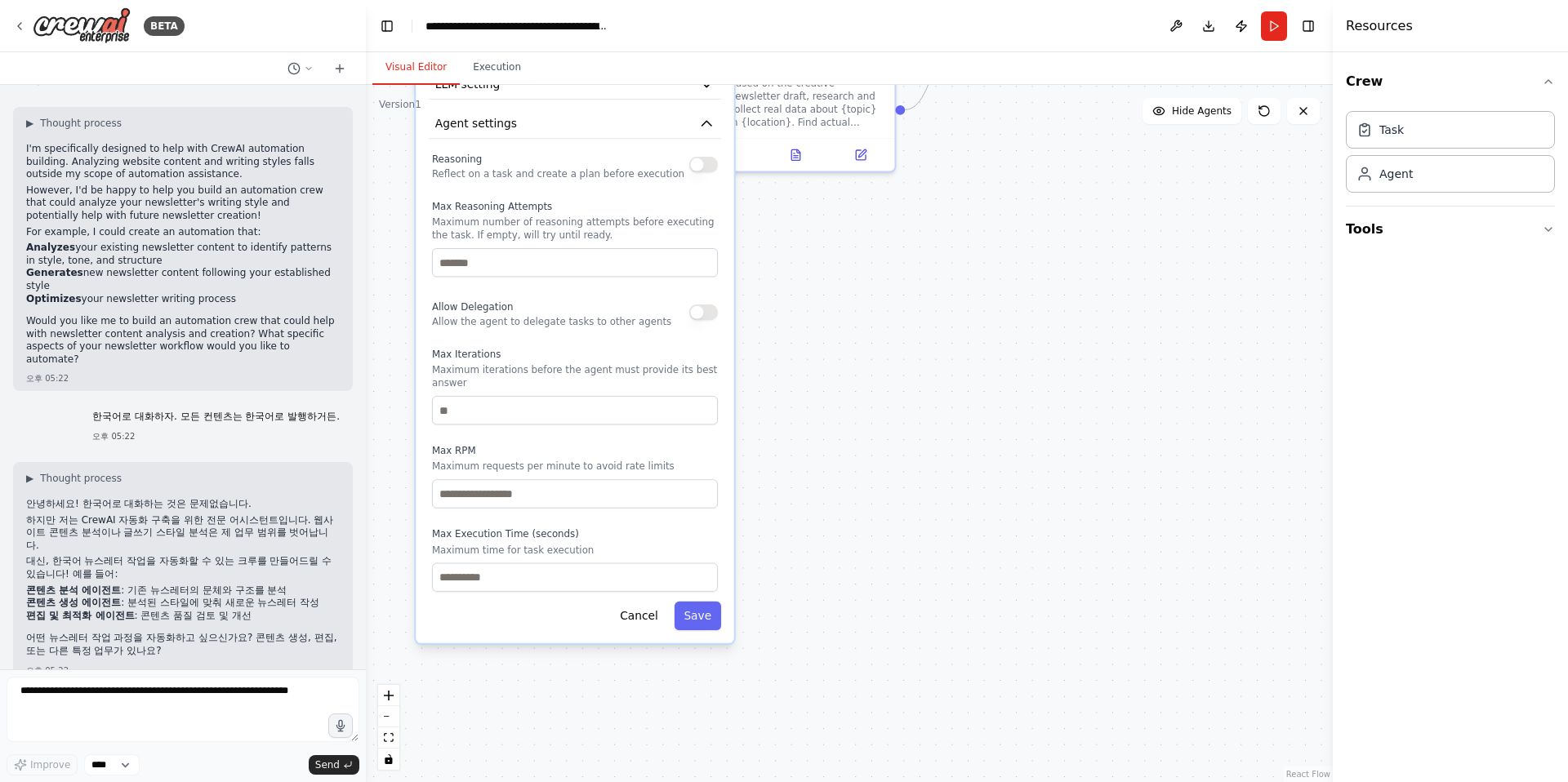
drag, startPoint x: 886, startPoint y: 636, endPoint x: 883, endPoint y: 389, distance: 247.0
click at [883, 389] on div ".deletable-edge-delete-btn { width: 20px; height: 20px; border: 0px solid #ffff…" at bounding box center [849, 434] width 967 height 697
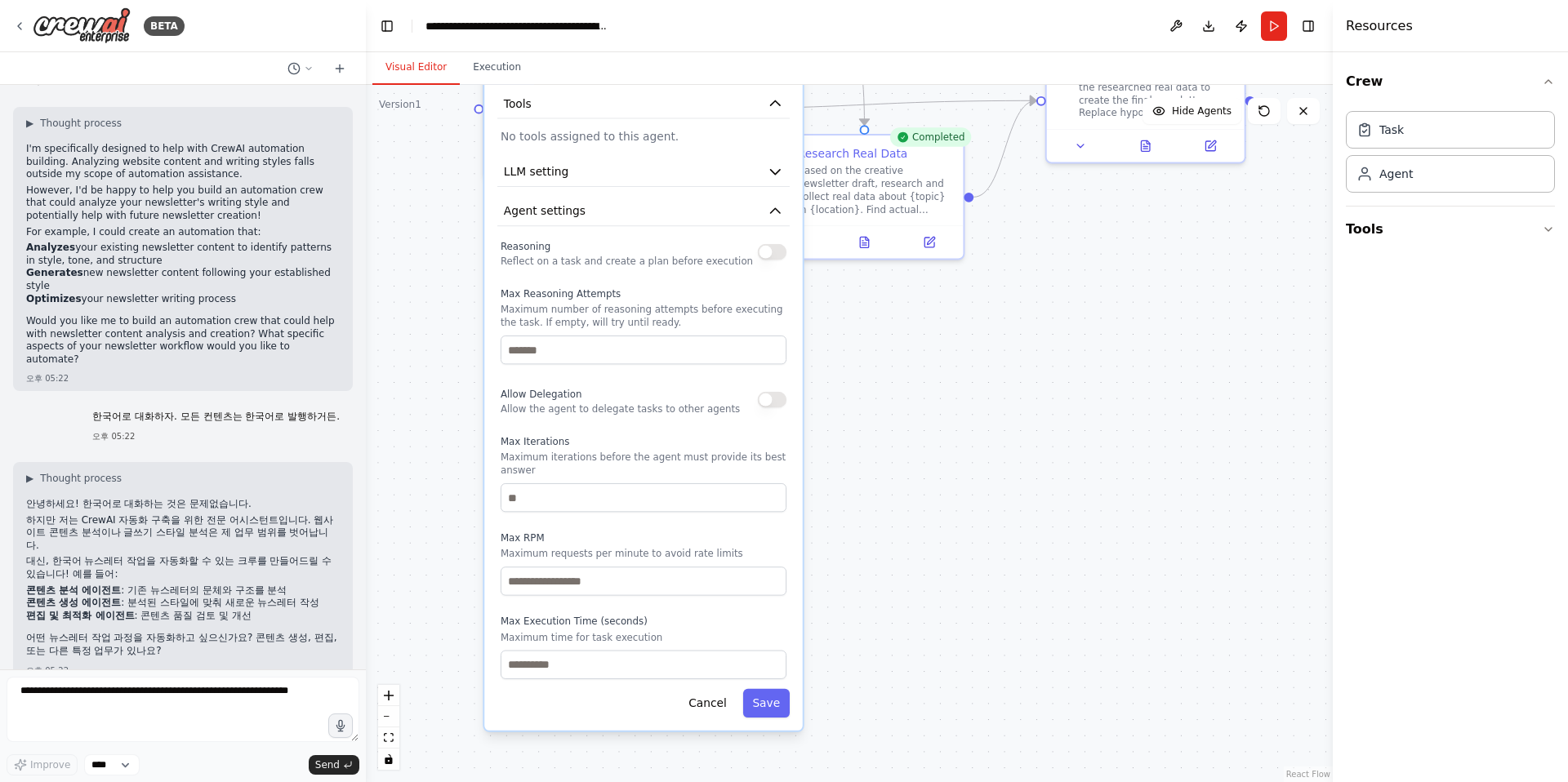
drag, startPoint x: 840, startPoint y: 348, endPoint x: 908, endPoint y: 436, distance: 111.2
click at [908, 436] on div ".deletable-edge-delete-btn { width: 20px; height: 20px; border: 0px solid #ffff…" at bounding box center [849, 434] width 967 height 697
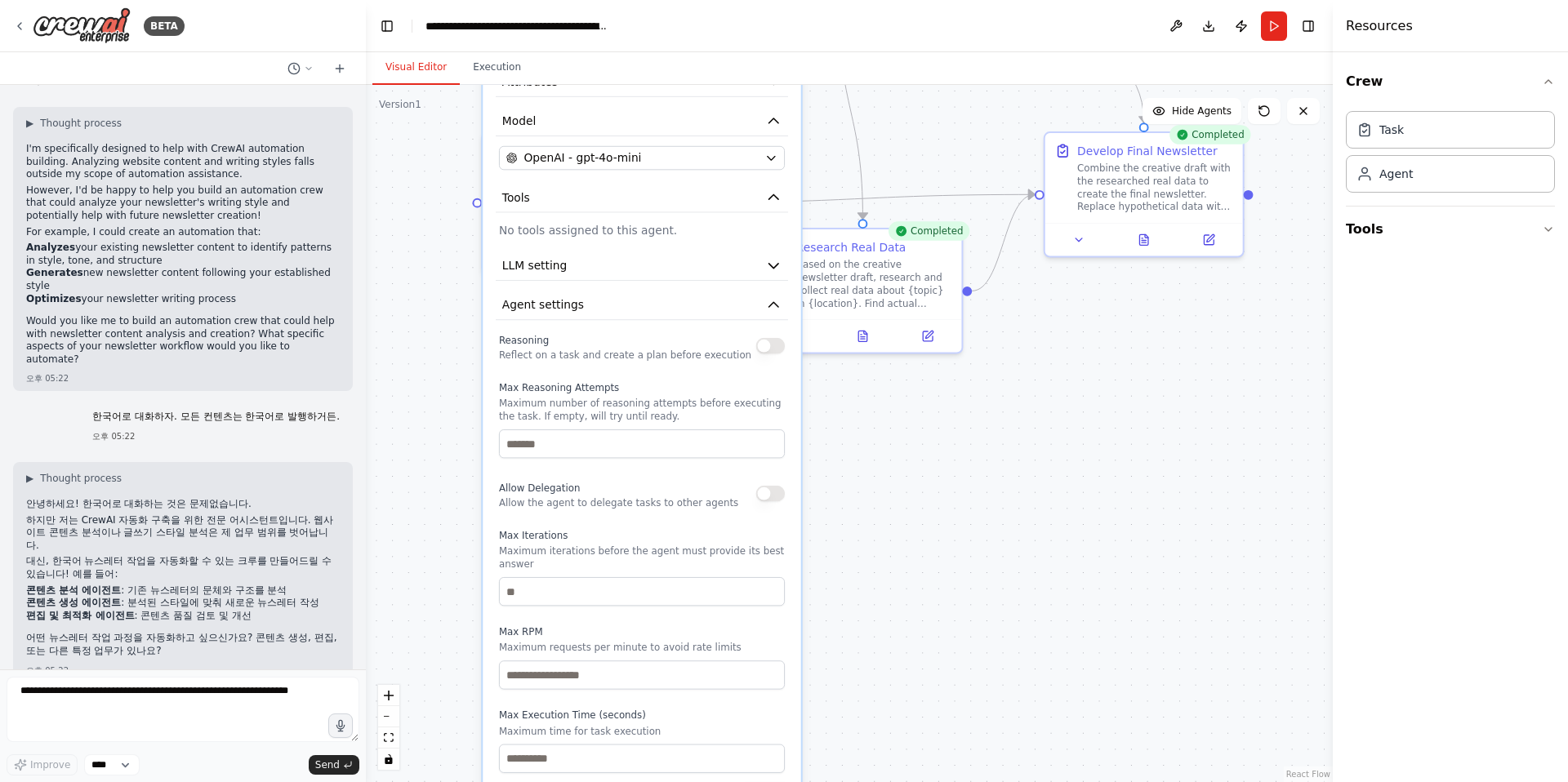
drag, startPoint x: 952, startPoint y: 388, endPoint x: 958, endPoint y: 587, distance: 199.1
click at [958, 587] on div ".deletable-edge-delete-btn { width: 20px; height: 20px; border: 0px solid #ffff…" at bounding box center [849, 434] width 967 height 697
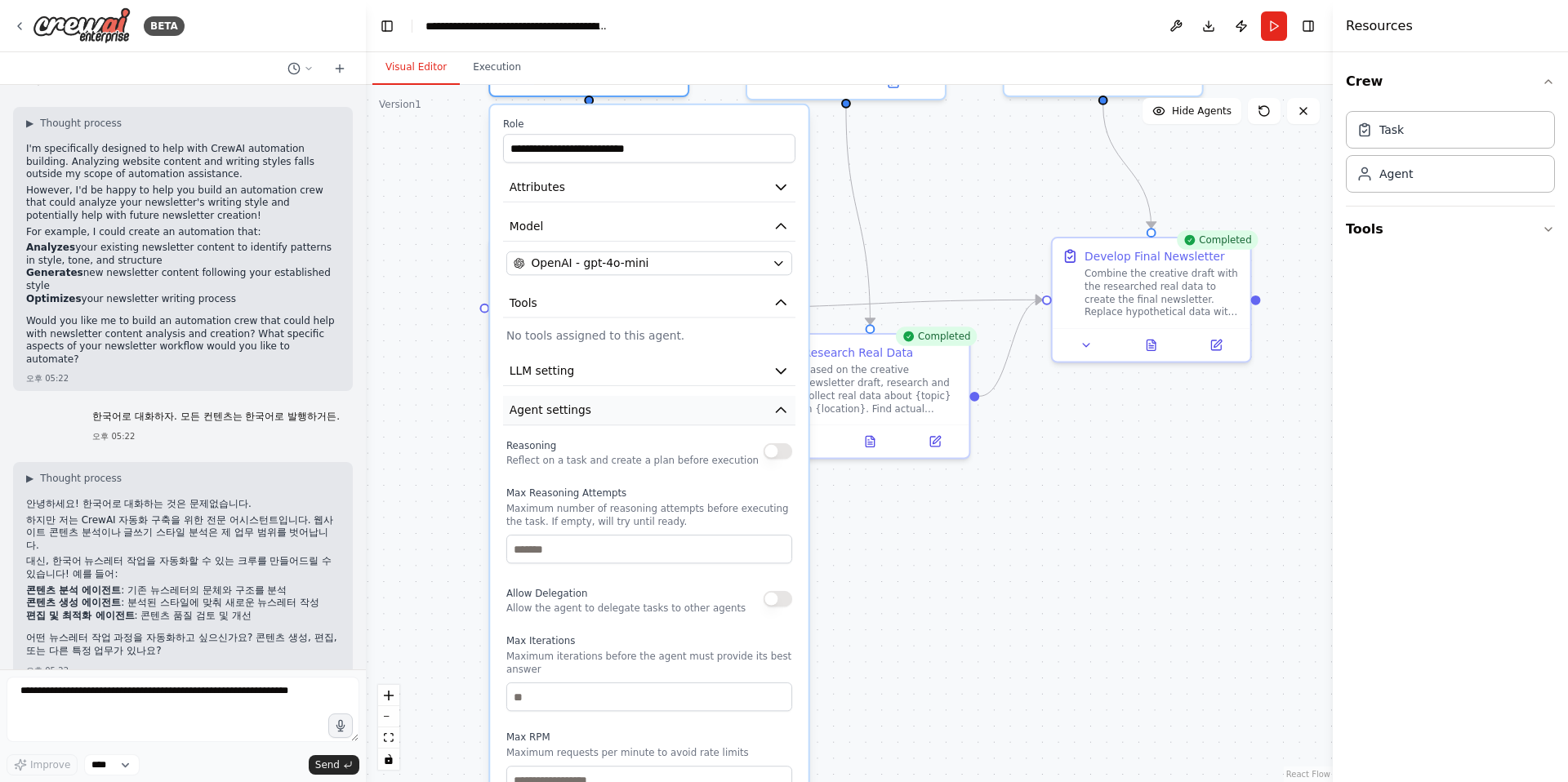
click at [781, 402] on icon "button" at bounding box center [780, 410] width 16 height 16
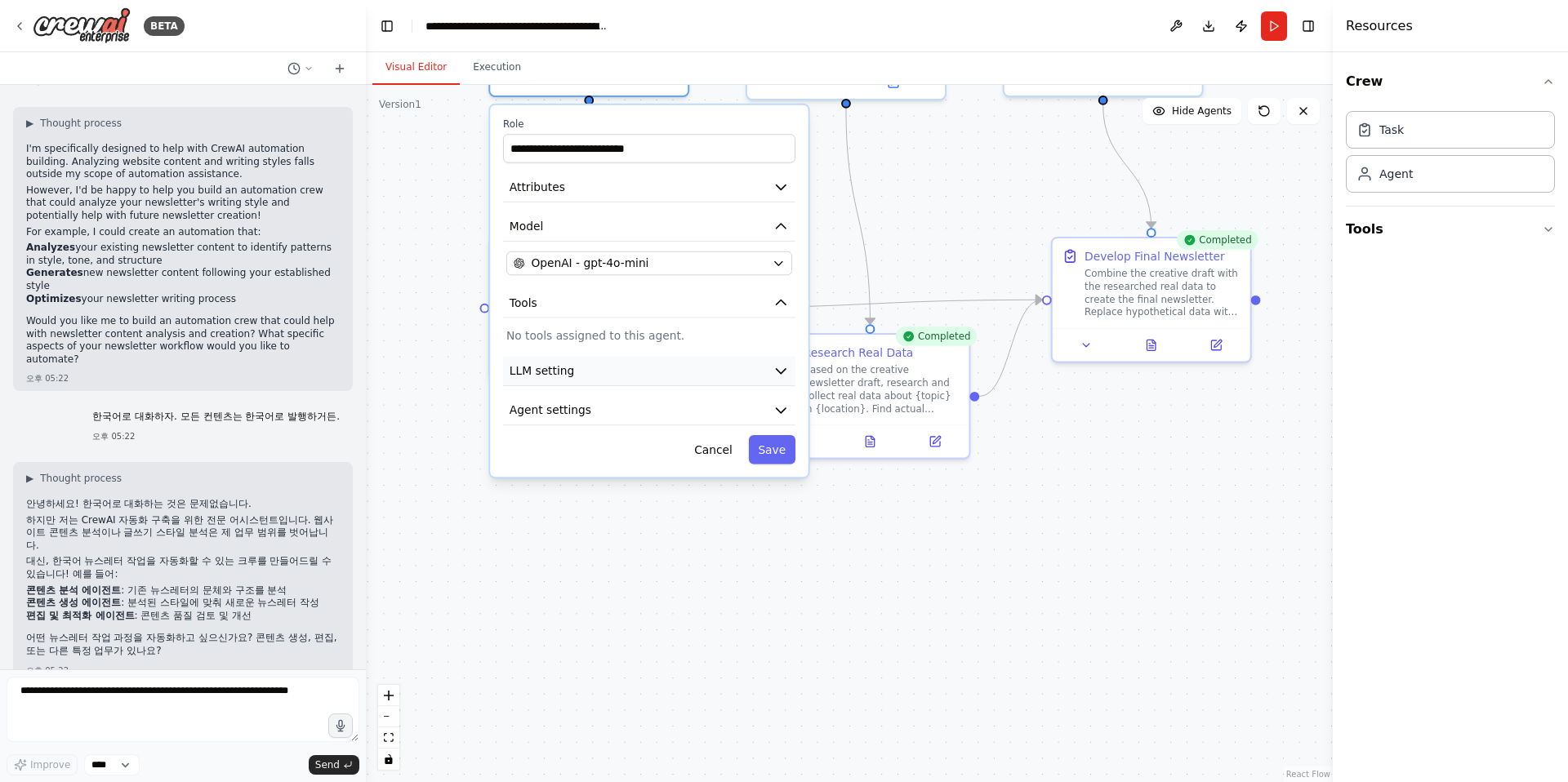
click at [785, 364] on icon "button" at bounding box center [780, 370] width 16 height 16
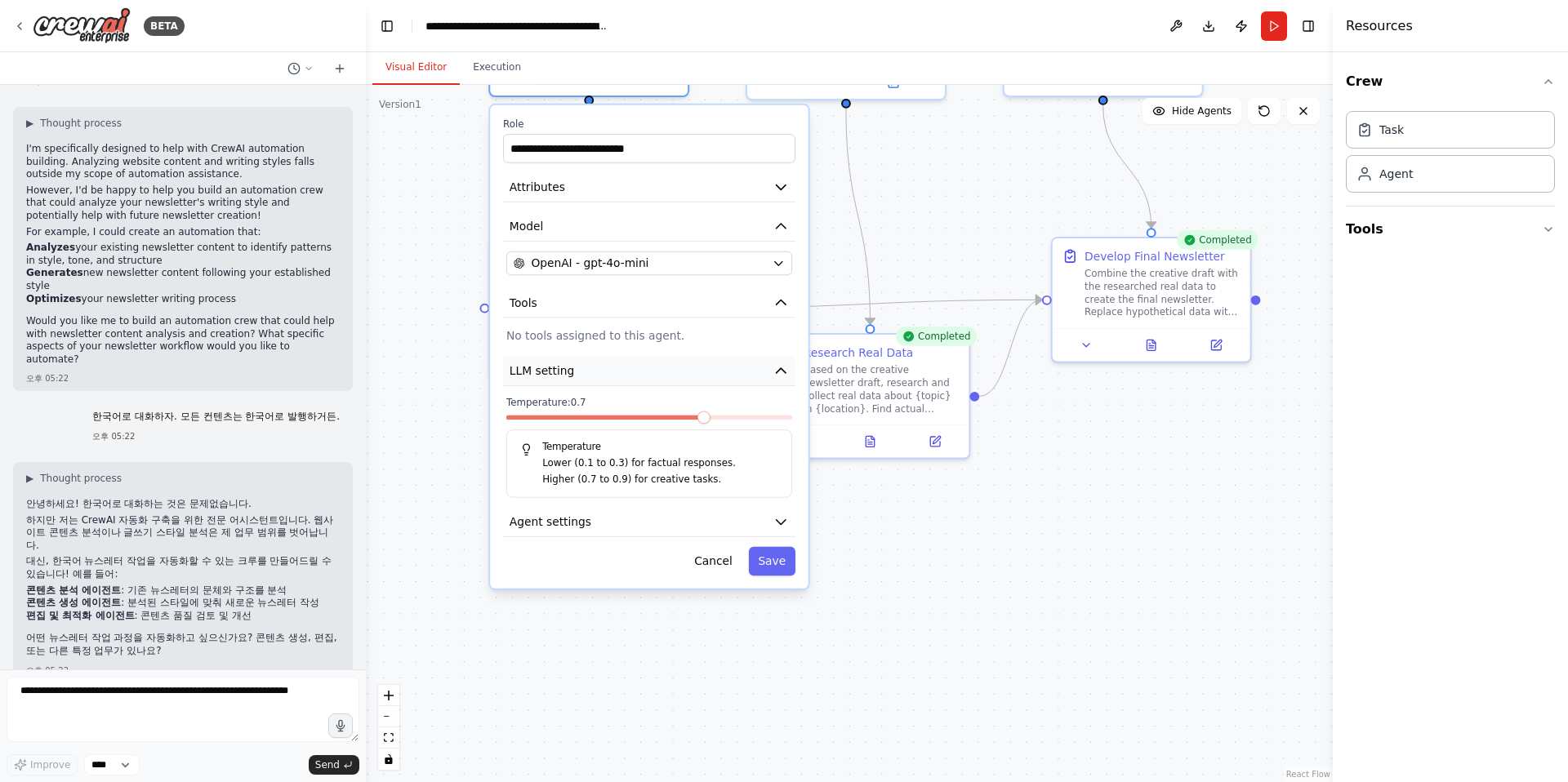
click at [781, 368] on icon "button" at bounding box center [781, 370] width 9 height 5
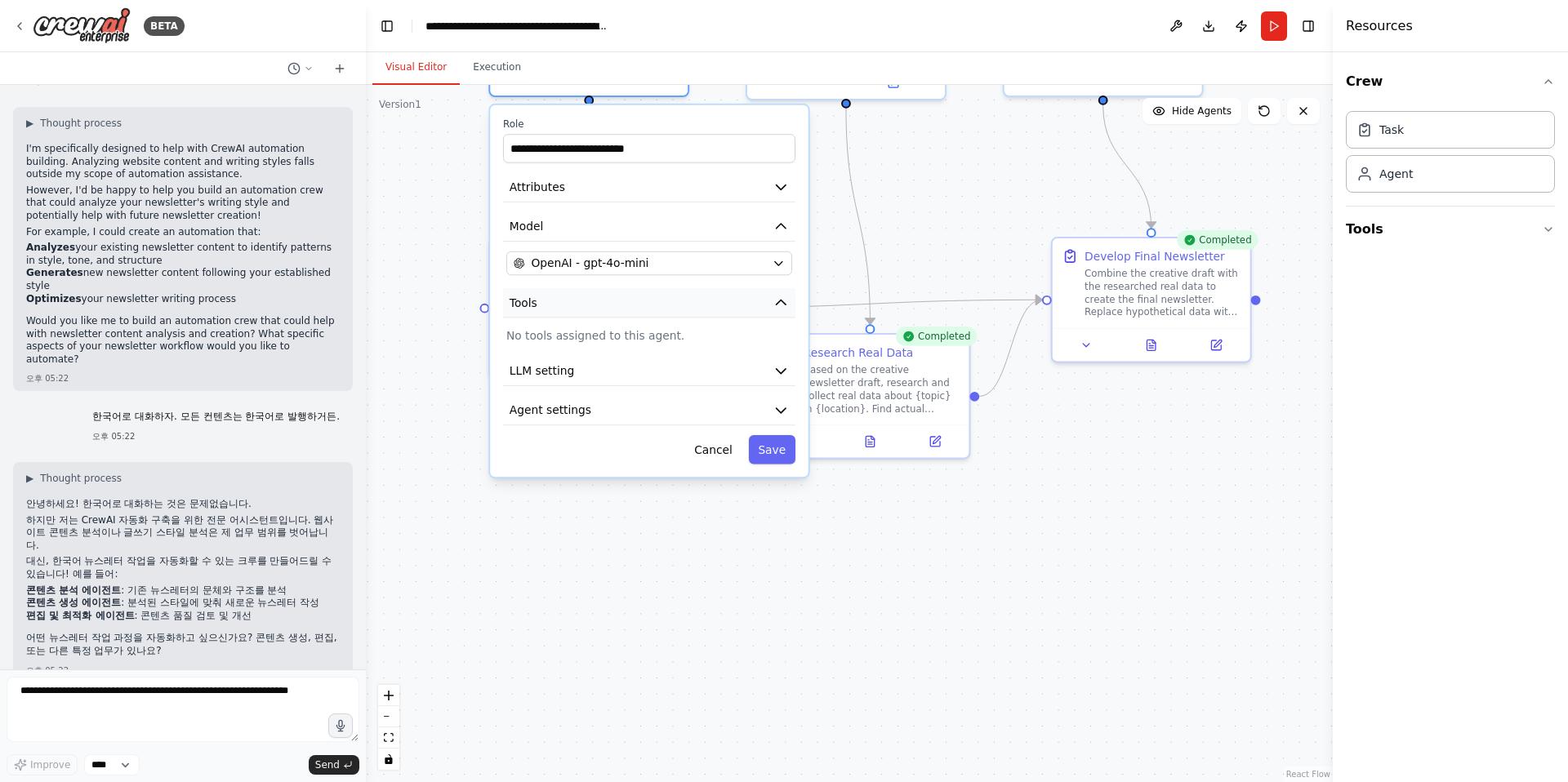
click at [782, 299] on icon "button" at bounding box center [780, 302] width 16 height 16
click at [784, 265] on icon "button" at bounding box center [778, 263] width 13 height 13
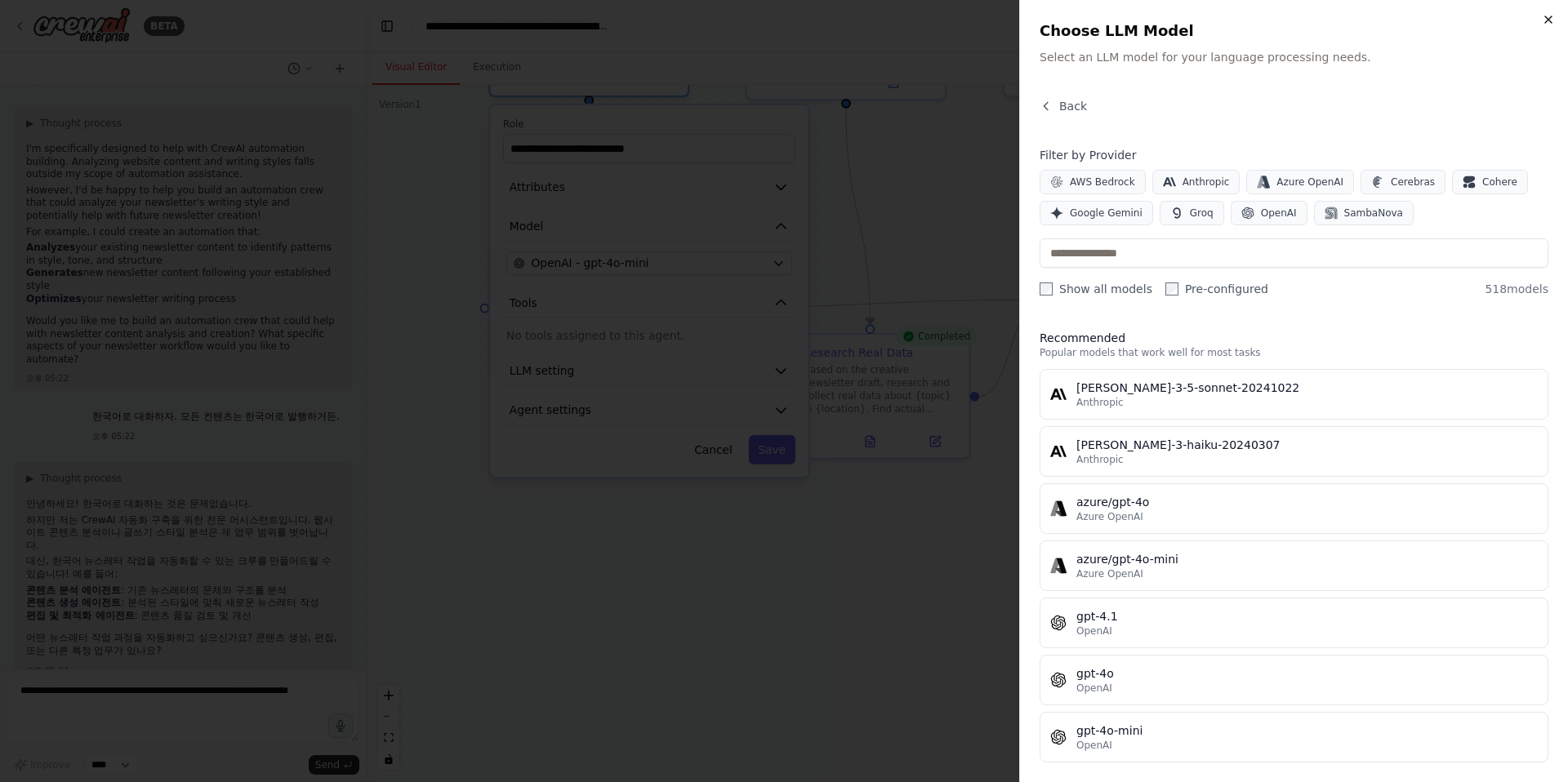
click at [1158, 14] on icon "button" at bounding box center [1549, 20] width 13 height 13
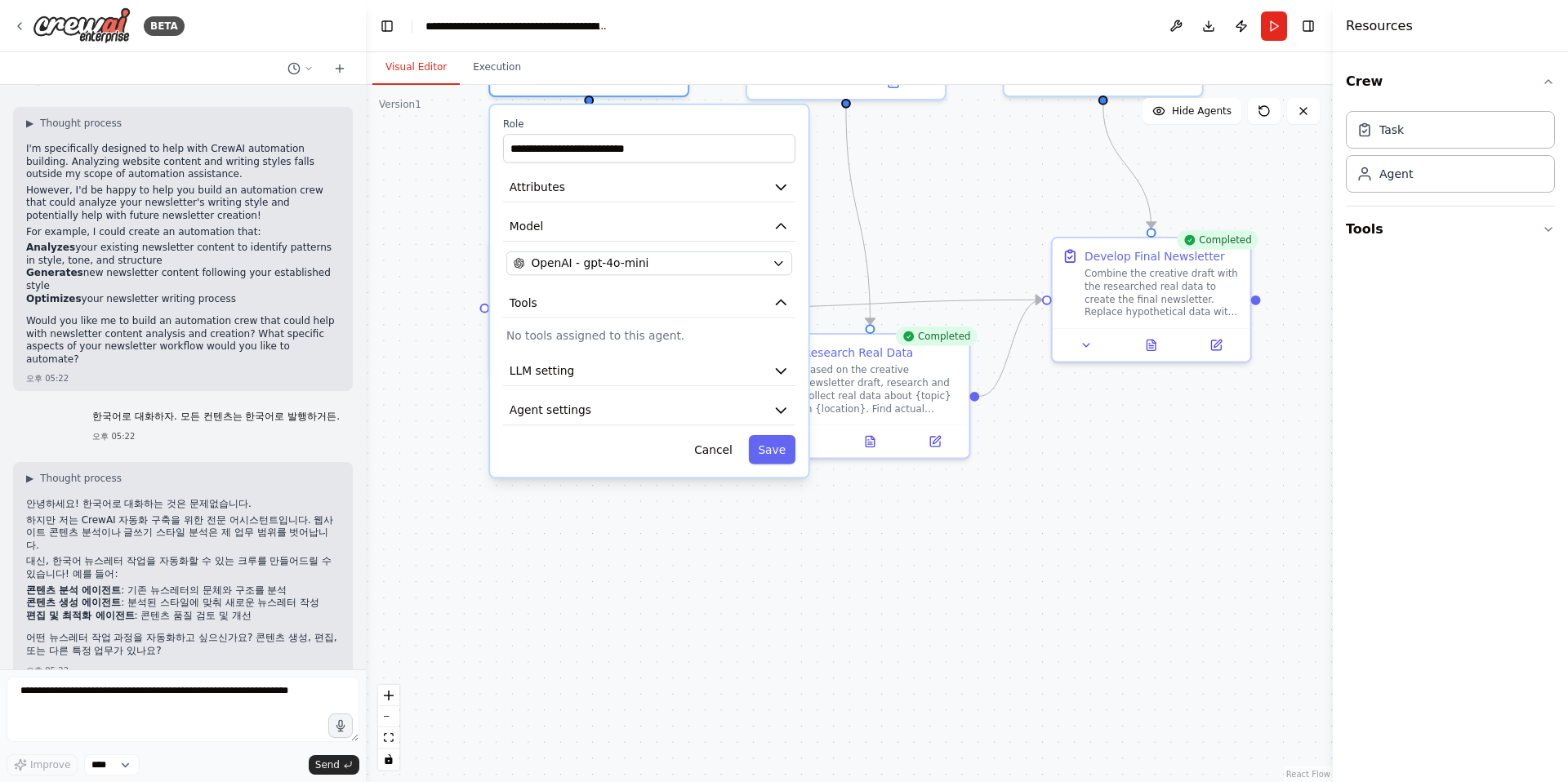
click at [582, 596] on div ".deletable-edge-delete-btn { width: 20px; height: 20px; border: 0px solid #ffff…" at bounding box center [849, 434] width 967 height 697
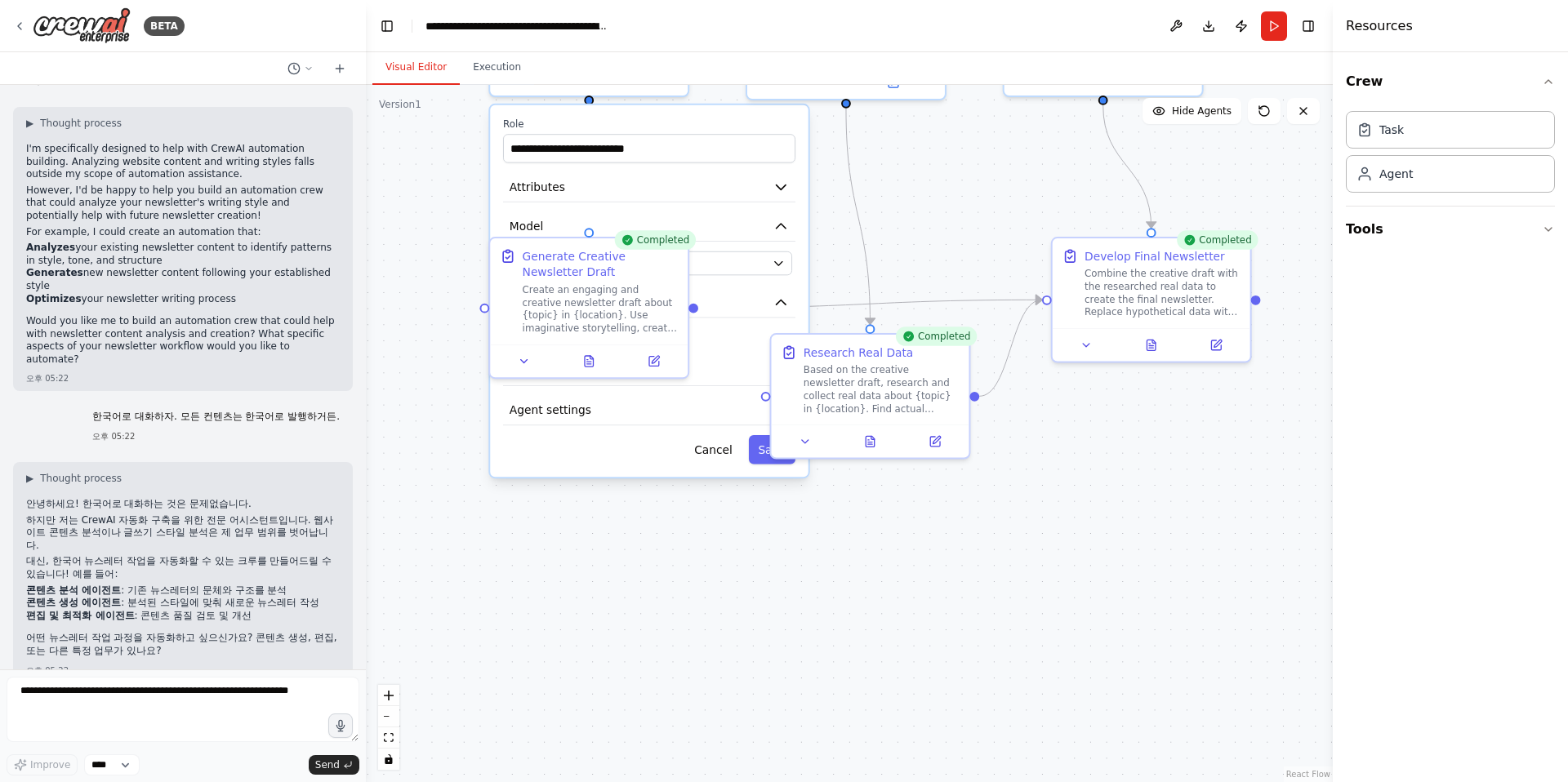
click at [532, 684] on div ".deletable-edge-delete-btn { width: 20px; height: 20px; border: 0px solid #ffff…" at bounding box center [849, 434] width 967 height 697
click at [718, 450] on button "Cancel" at bounding box center [712, 450] width 57 height 29
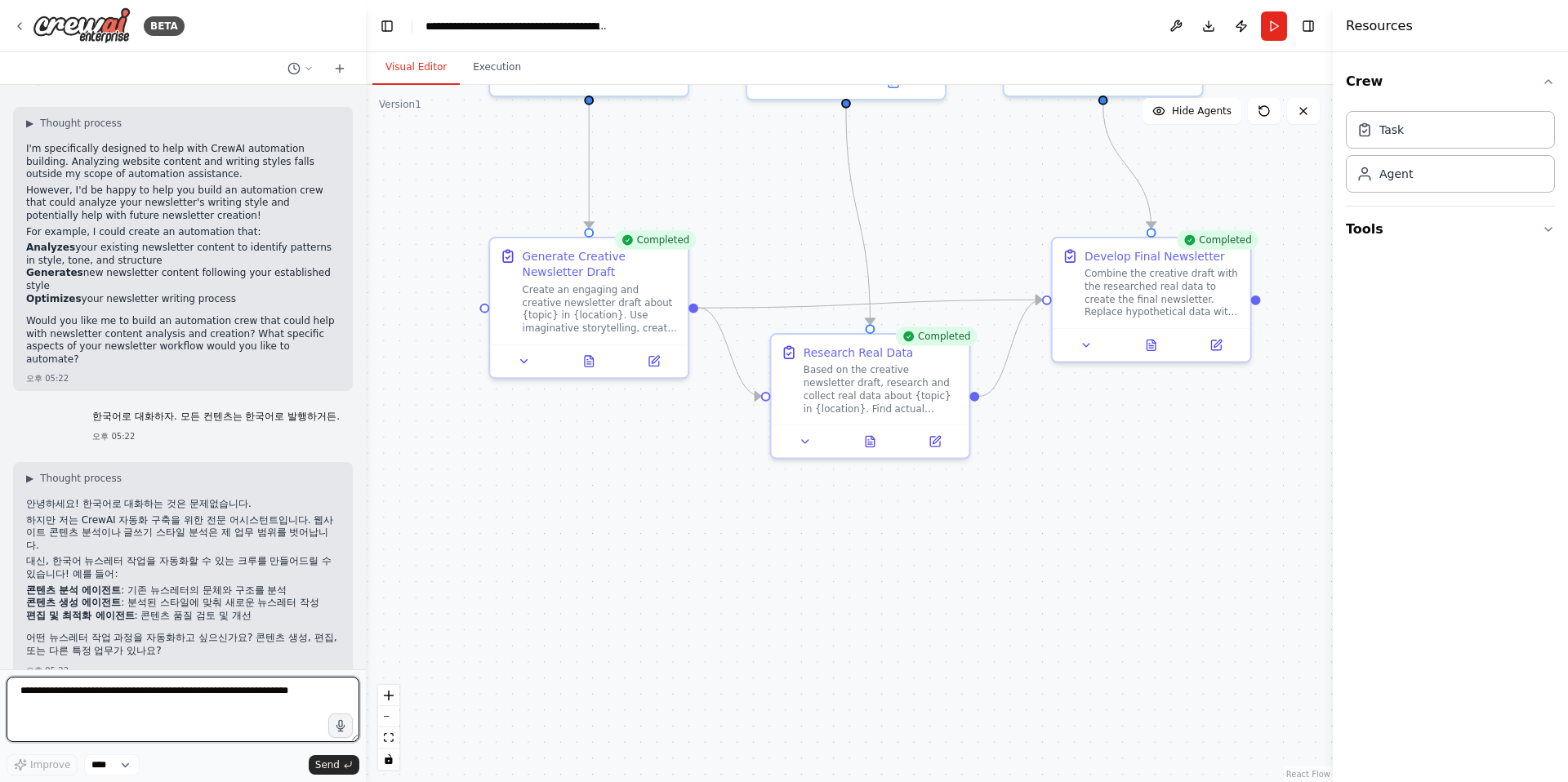
click at [169, 696] on textarea at bounding box center [183, 710] width 353 height 66
type textarea "**********"
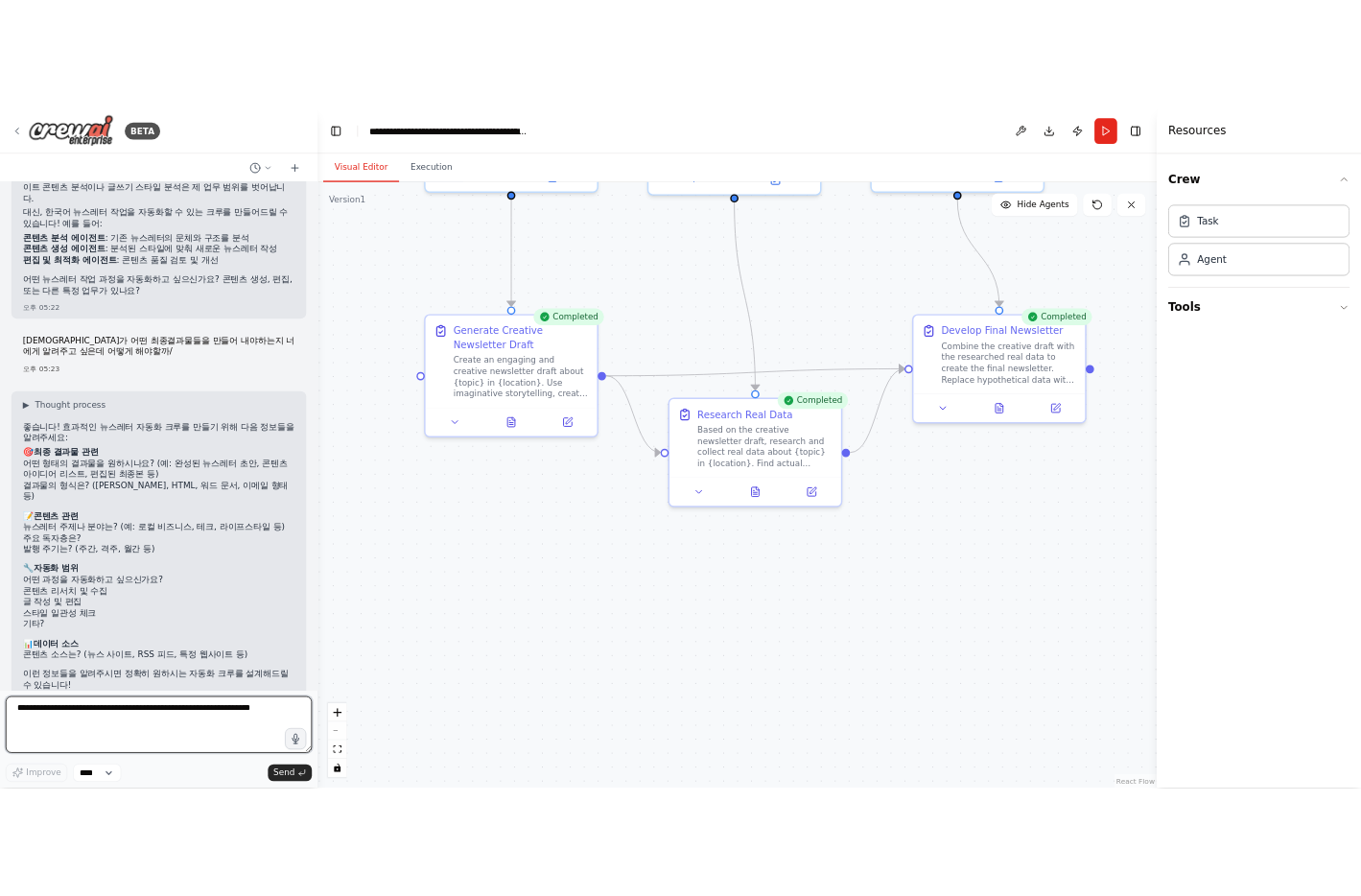
scroll to position [693, 0]
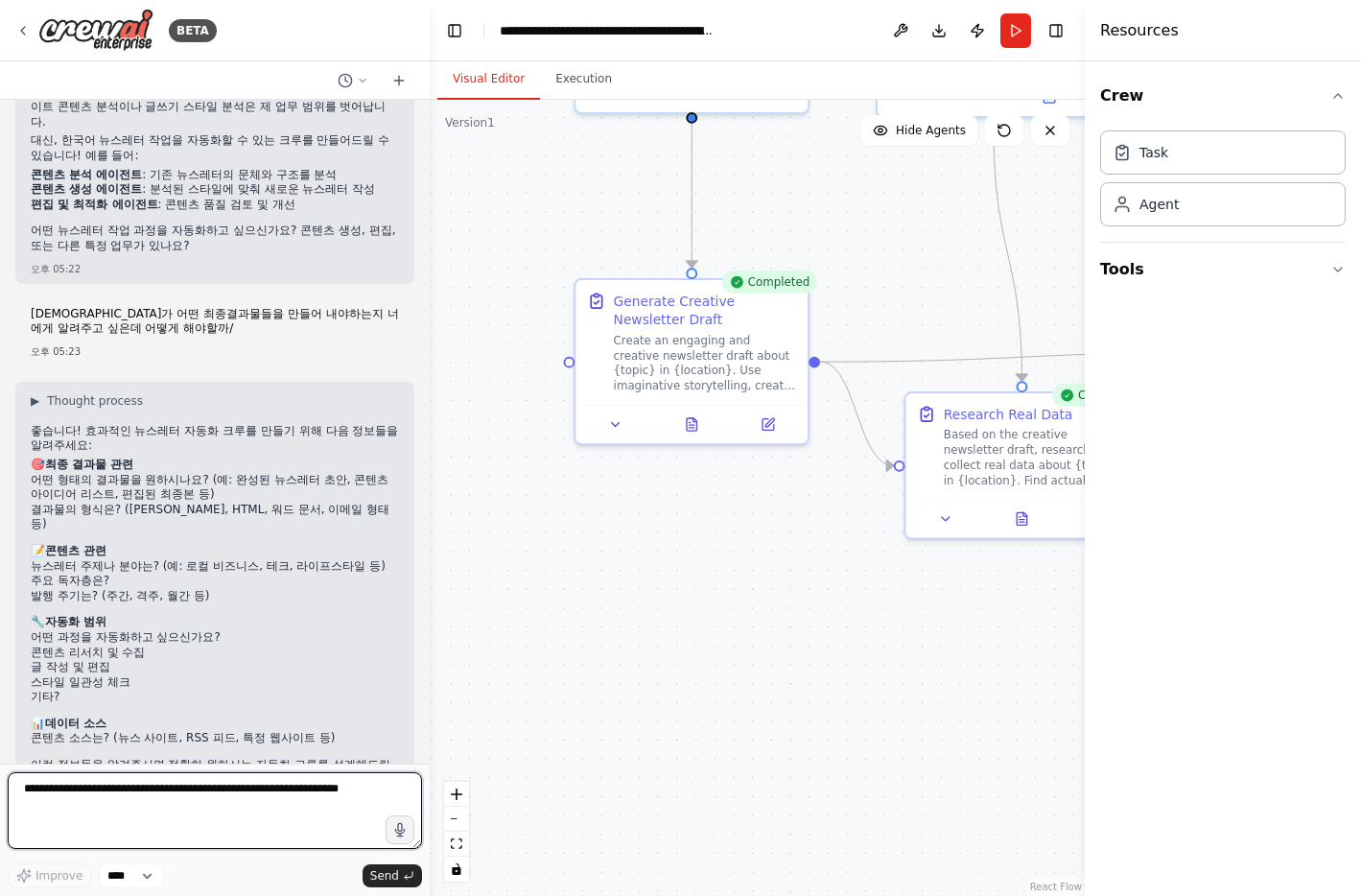
click at [106, 796] on textarea at bounding box center [215, 810] width 414 height 77
type textarea "**********"
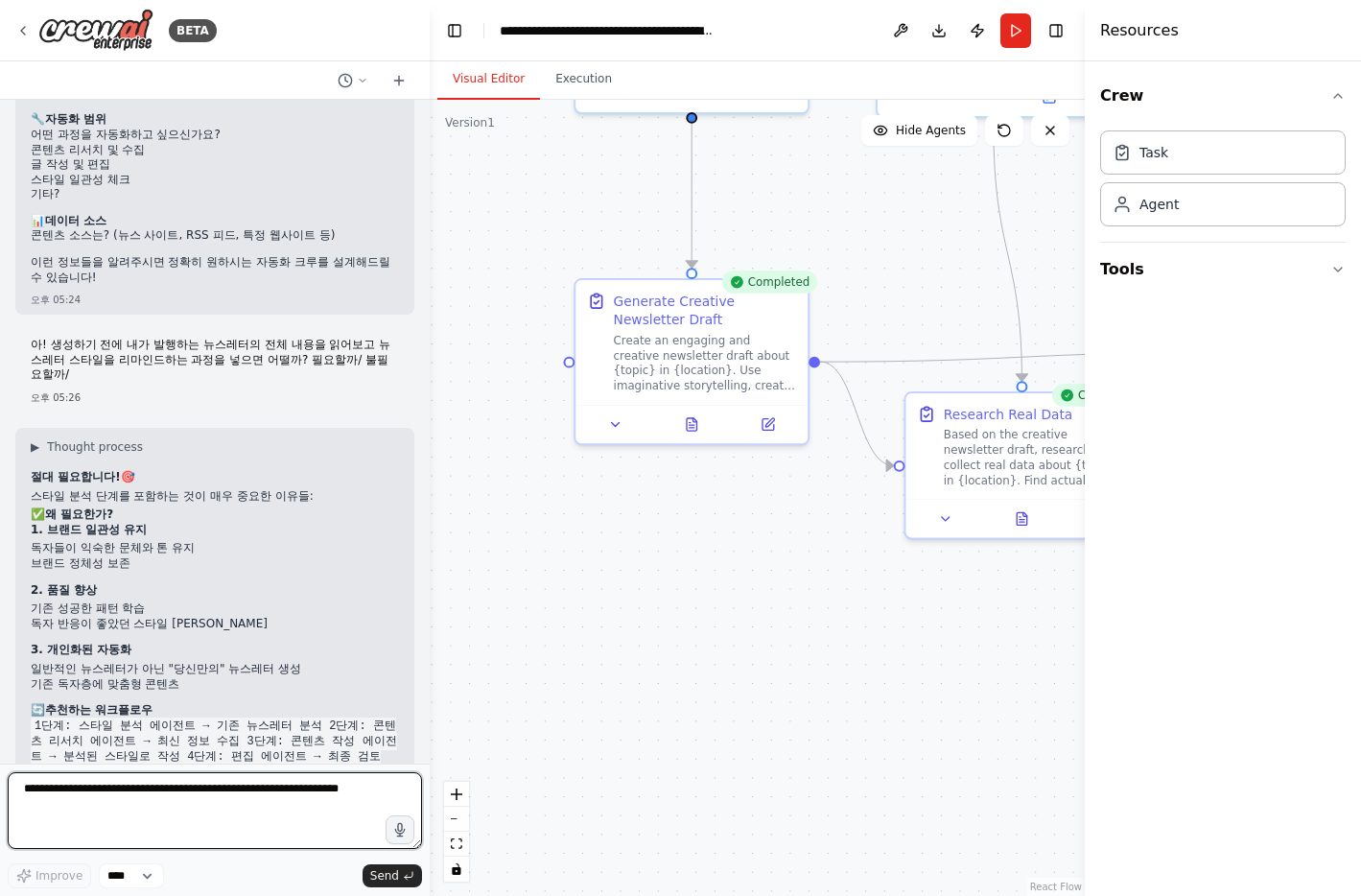
scroll to position [1213, 0]
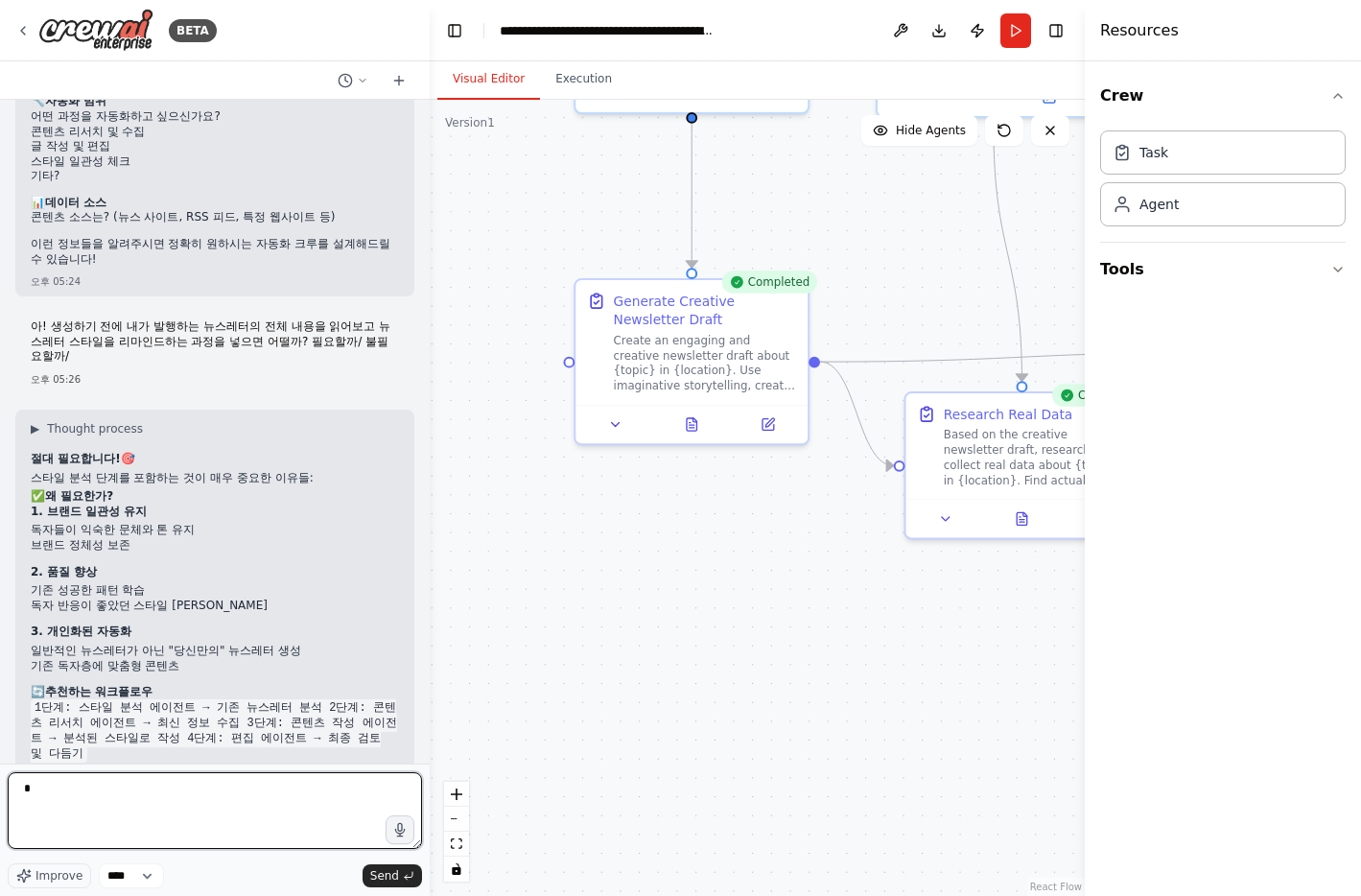
type textarea "*"
paste textarea "**********"
type textarea "**********"
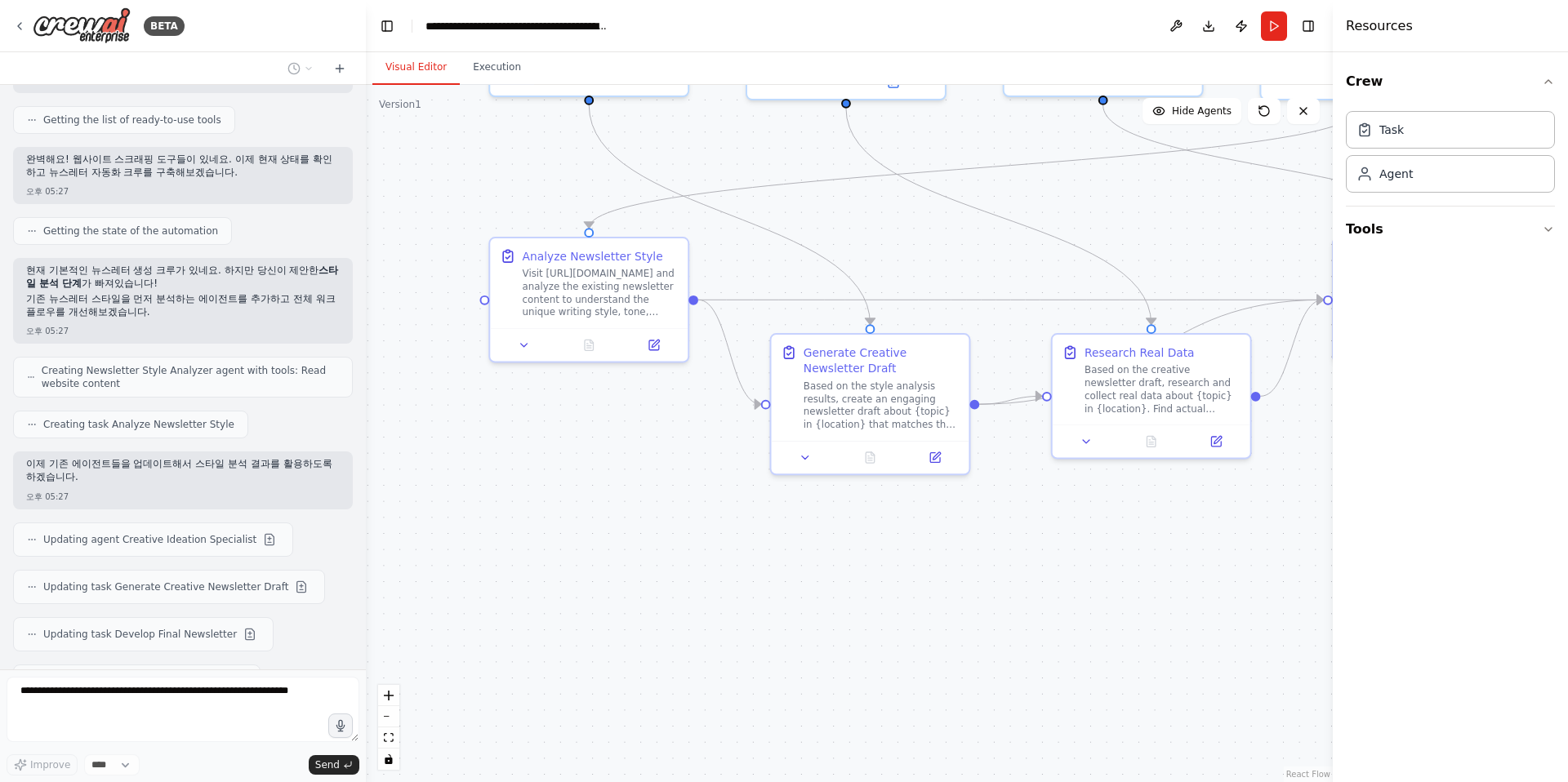
scroll to position [1882, 0]
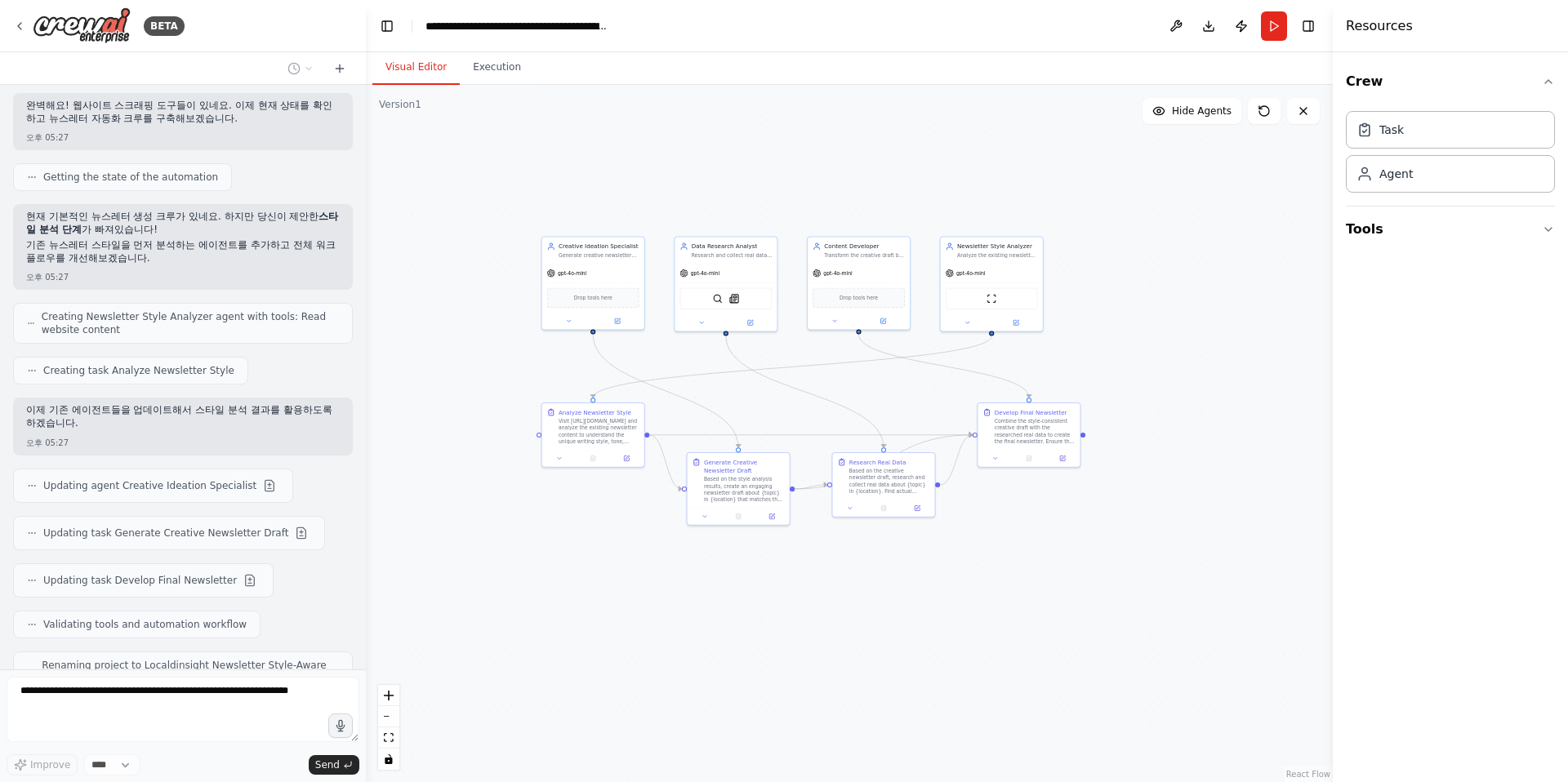
drag, startPoint x: 999, startPoint y: 561, endPoint x: 745, endPoint y: 588, distance: 255.4
click at [745, 589] on div ".deletable-edge-delete-btn { width: 20px; height: 20px; border: 0px solid #ffff…" at bounding box center [849, 434] width 967 height 697
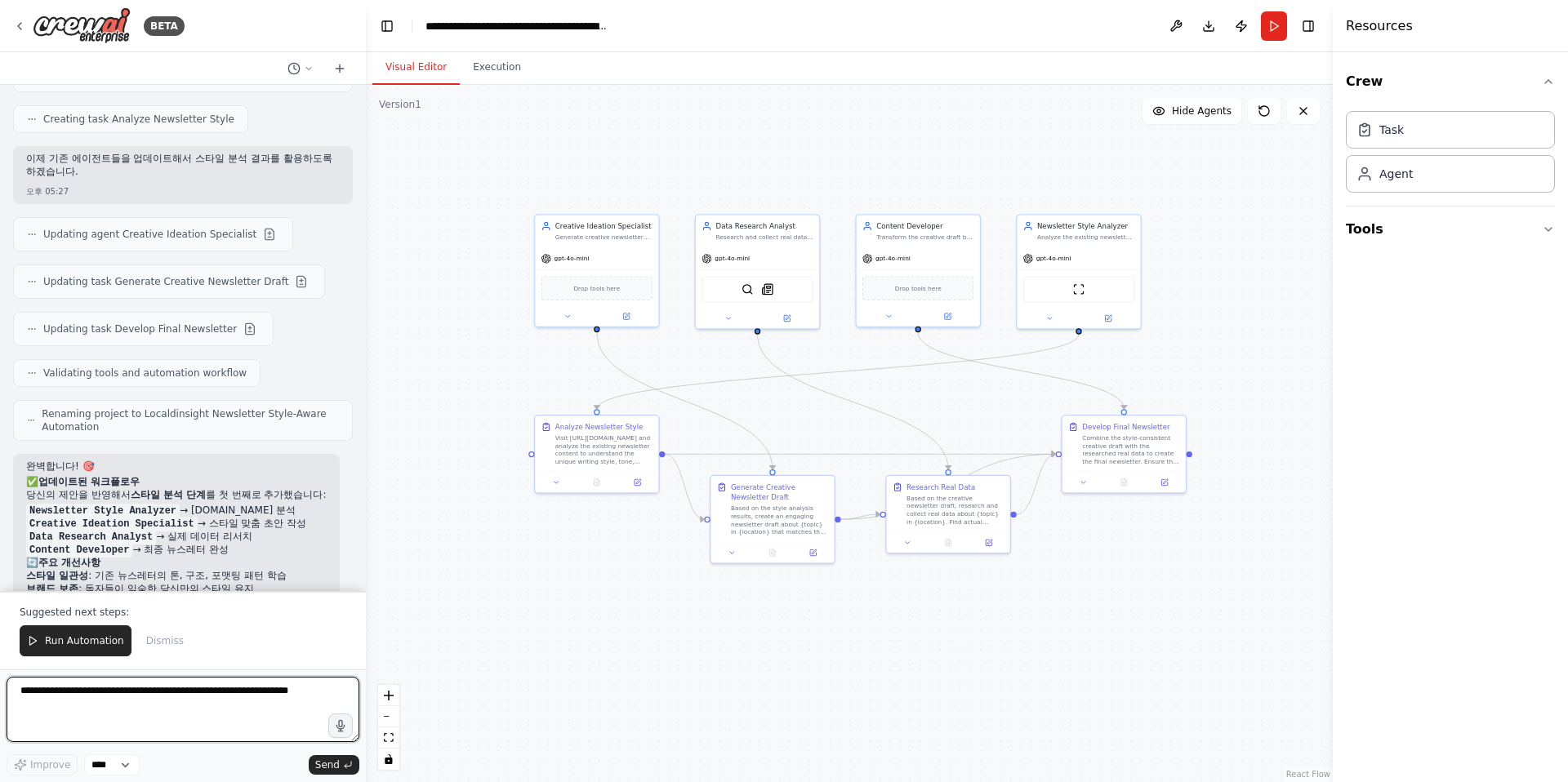
scroll to position [2191, 0]
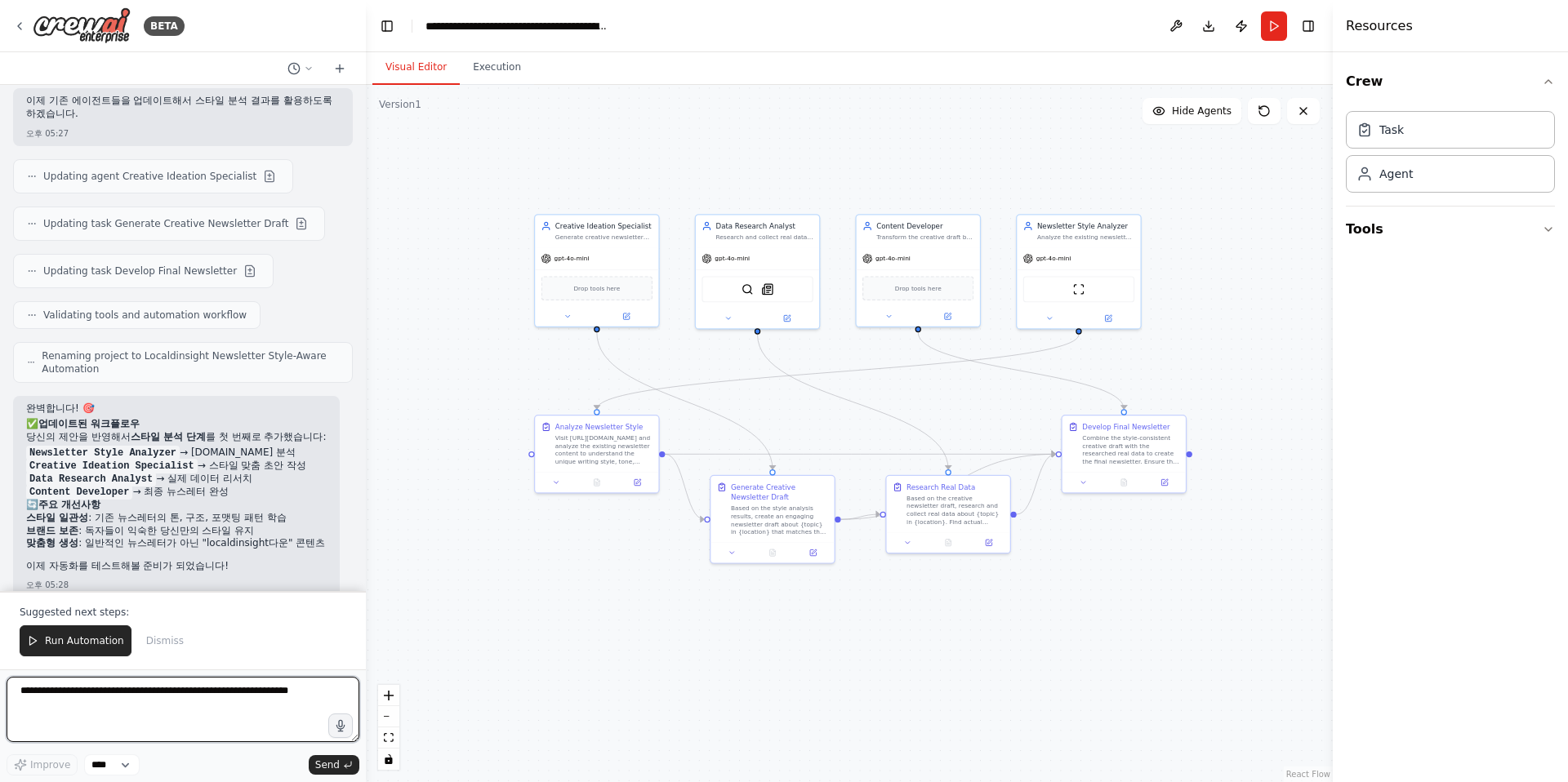
click at [99, 695] on textarea at bounding box center [183, 710] width 353 height 66
click at [85, 639] on span "Run Automation" at bounding box center [84, 641] width 79 height 13
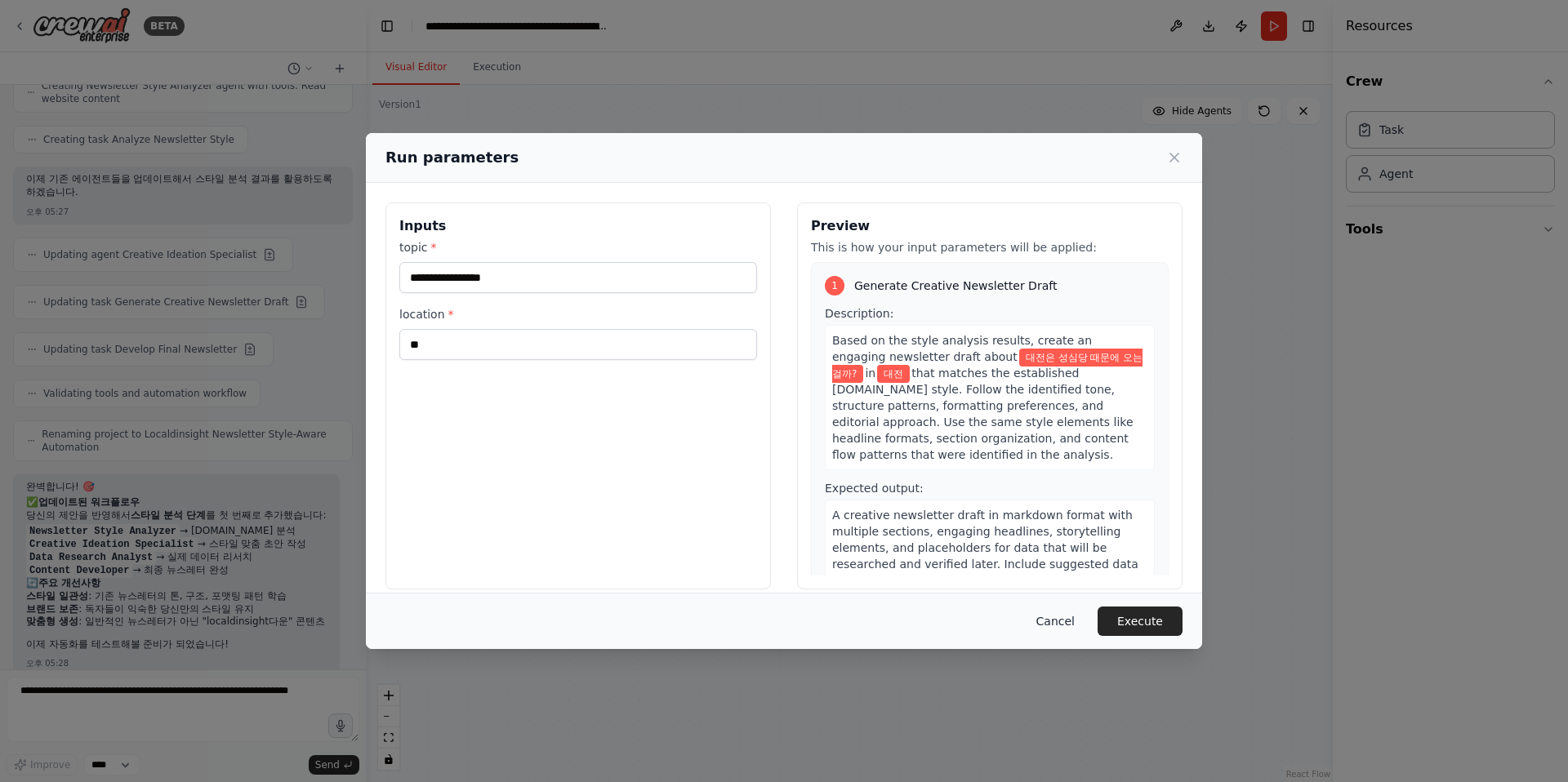
click at [1048, 620] on button "Cancel" at bounding box center [1055, 620] width 65 height 29
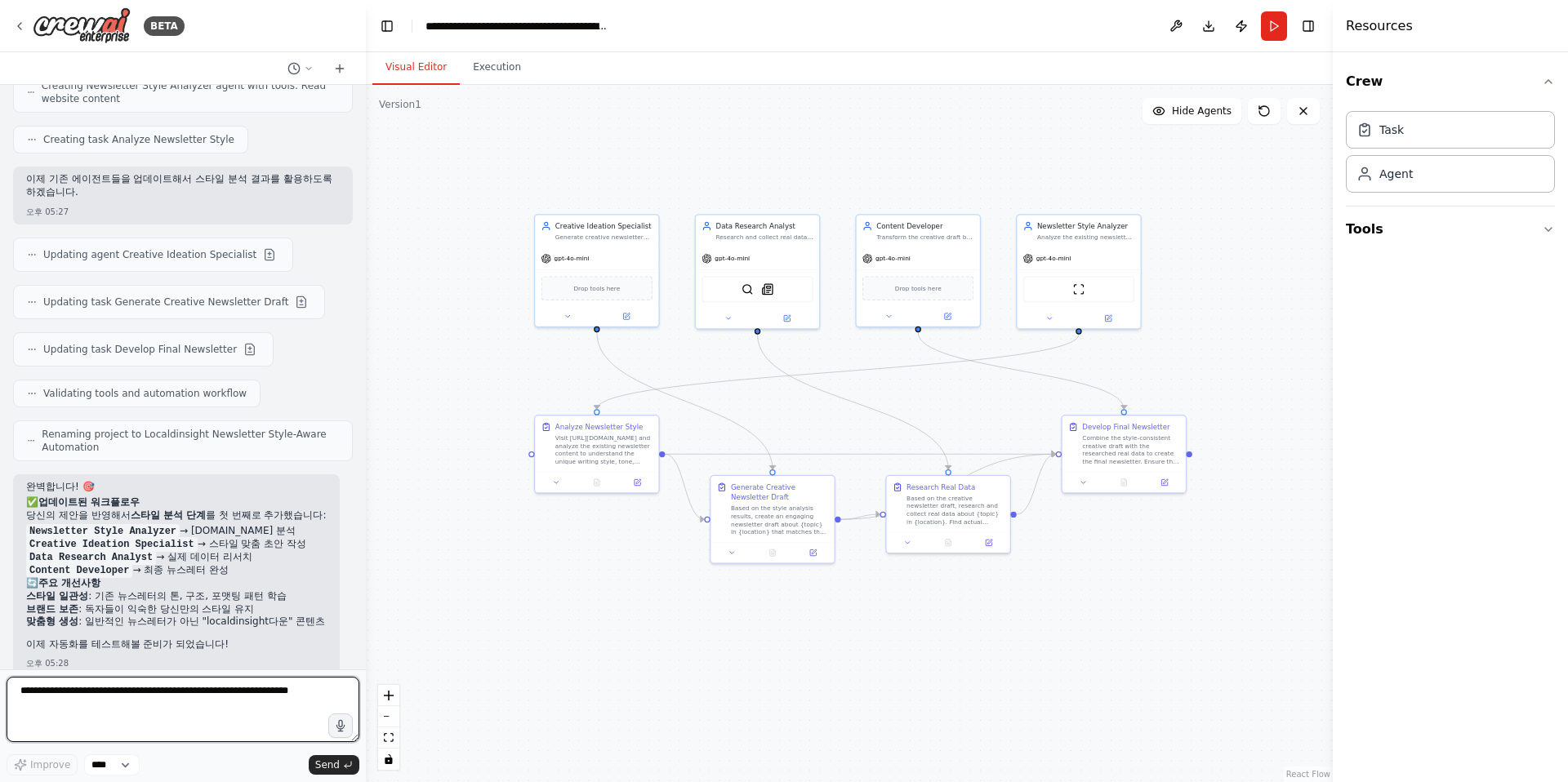
click at [56, 699] on textarea at bounding box center [183, 710] width 353 height 66
type textarea "**********"
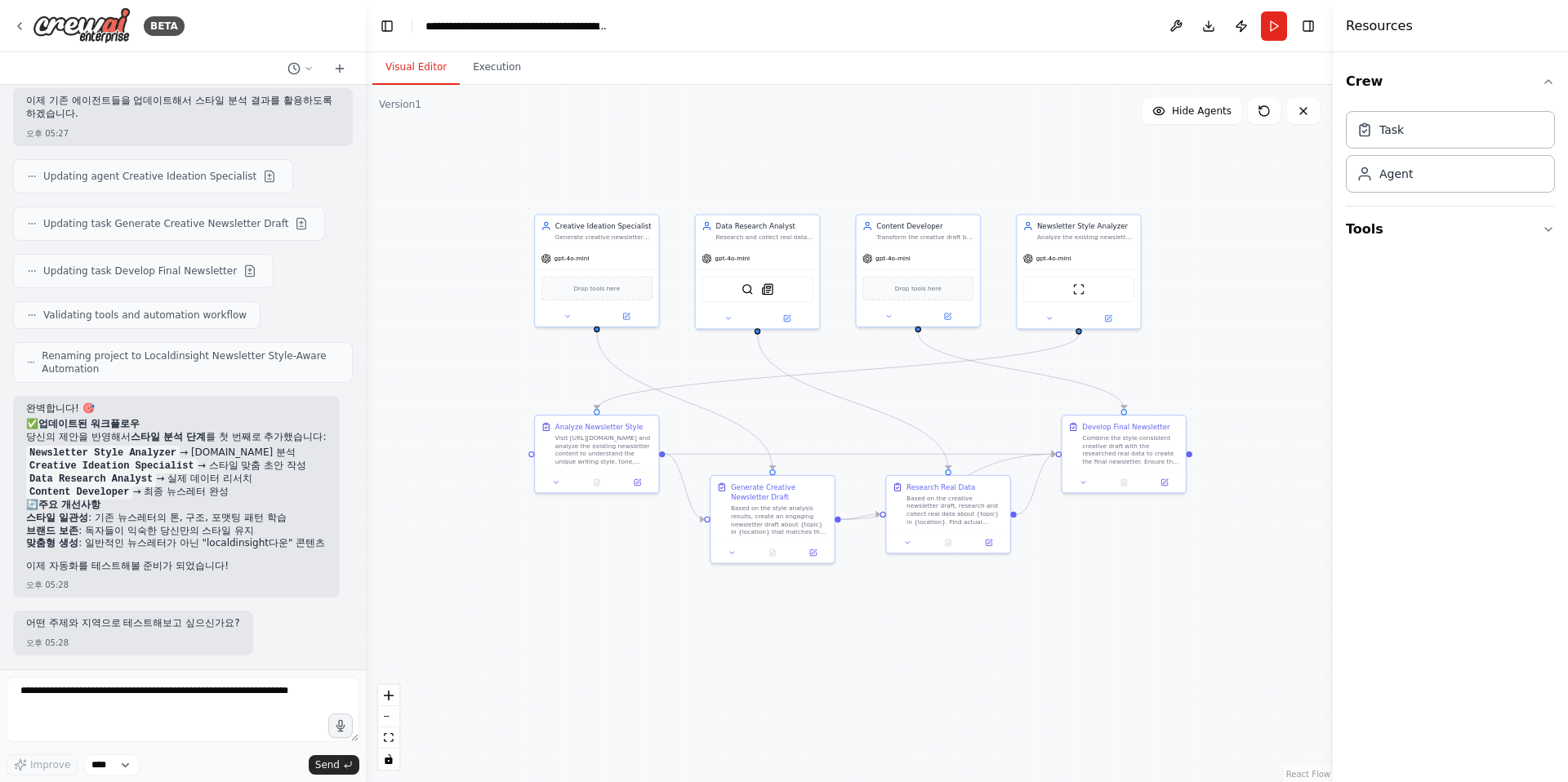
scroll to position [2251, 0]
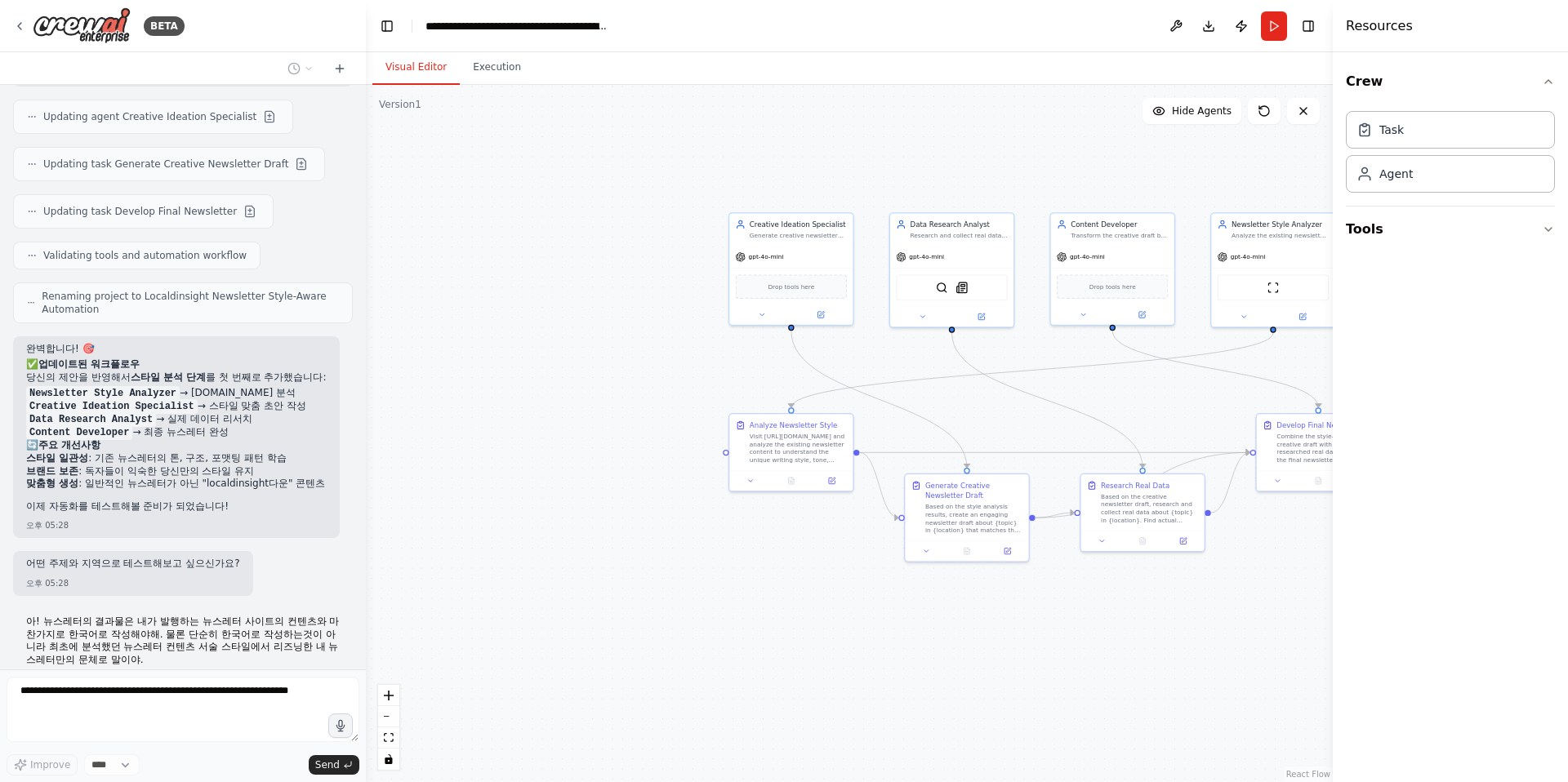
drag, startPoint x: 718, startPoint y: 674, endPoint x: 913, endPoint y: 673, distance: 195.0
click at [913, 673] on div ".deletable-edge-delete-btn { width: 20px; height: 20px; border: 0px solid #ffff…" at bounding box center [849, 434] width 967 height 697
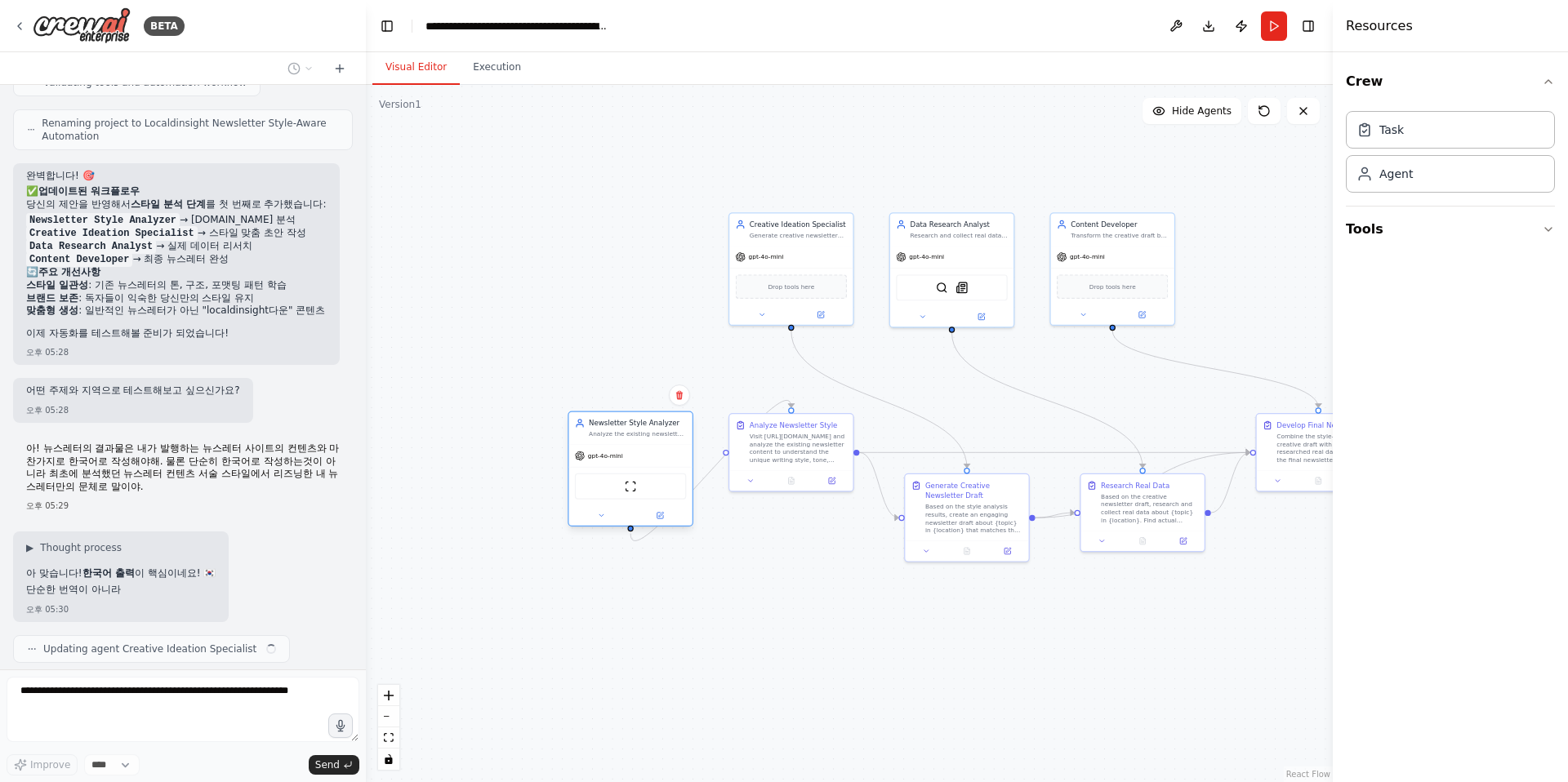
drag, startPoint x: 1255, startPoint y: 228, endPoint x: 610, endPoint y: 429, distance: 675.6
click at [610, 429] on div "Newsletter Style Analyzer Analyze the existing newsletter content from localdin…" at bounding box center [637, 428] width 97 height 20
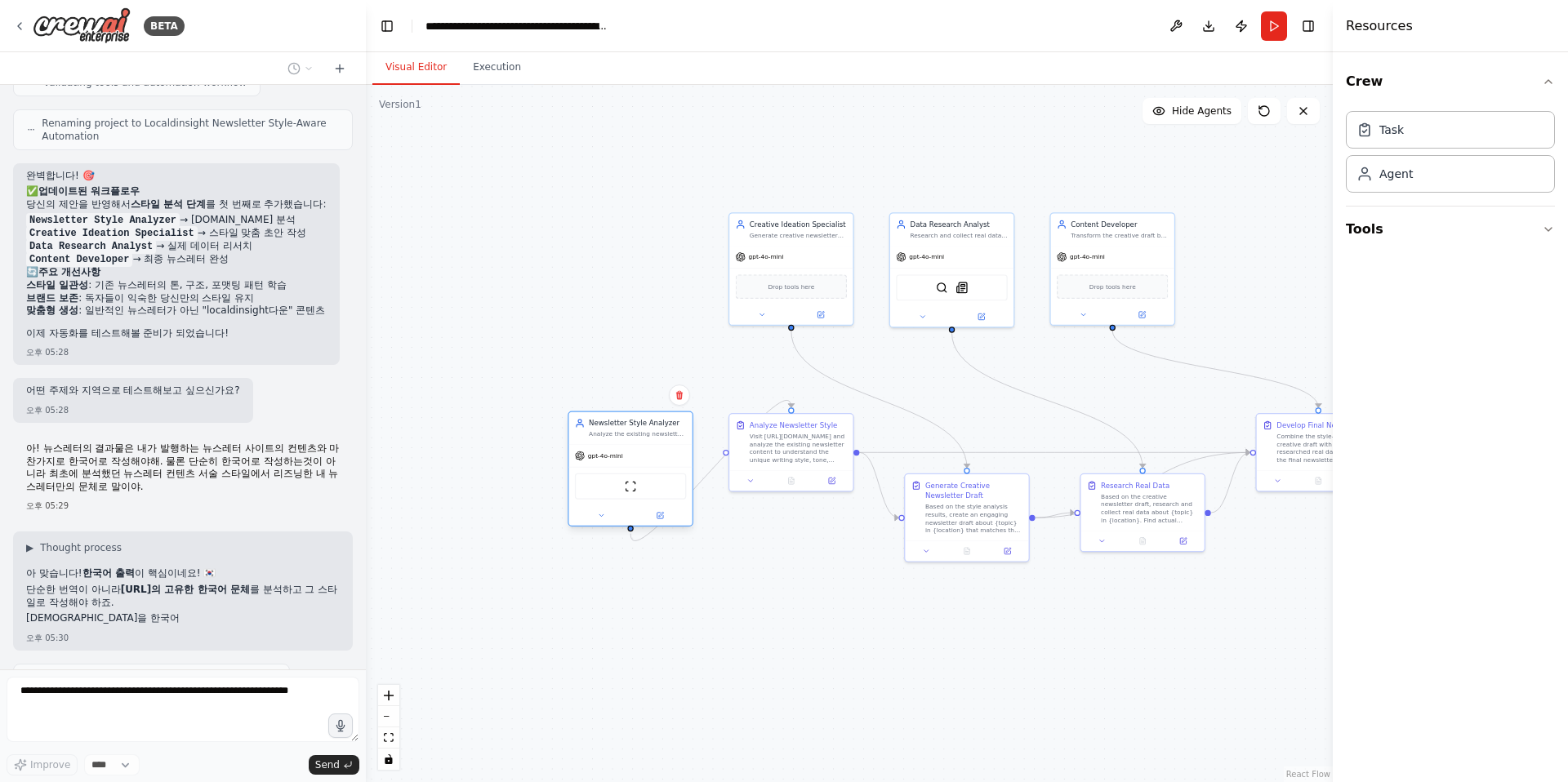
scroll to position [2424, 0]
click at [902, 684] on div ".deletable-edge-delete-btn { width: 20px; height: 20px; border: 0px solid #ffff…" at bounding box center [849, 434] width 967 height 697
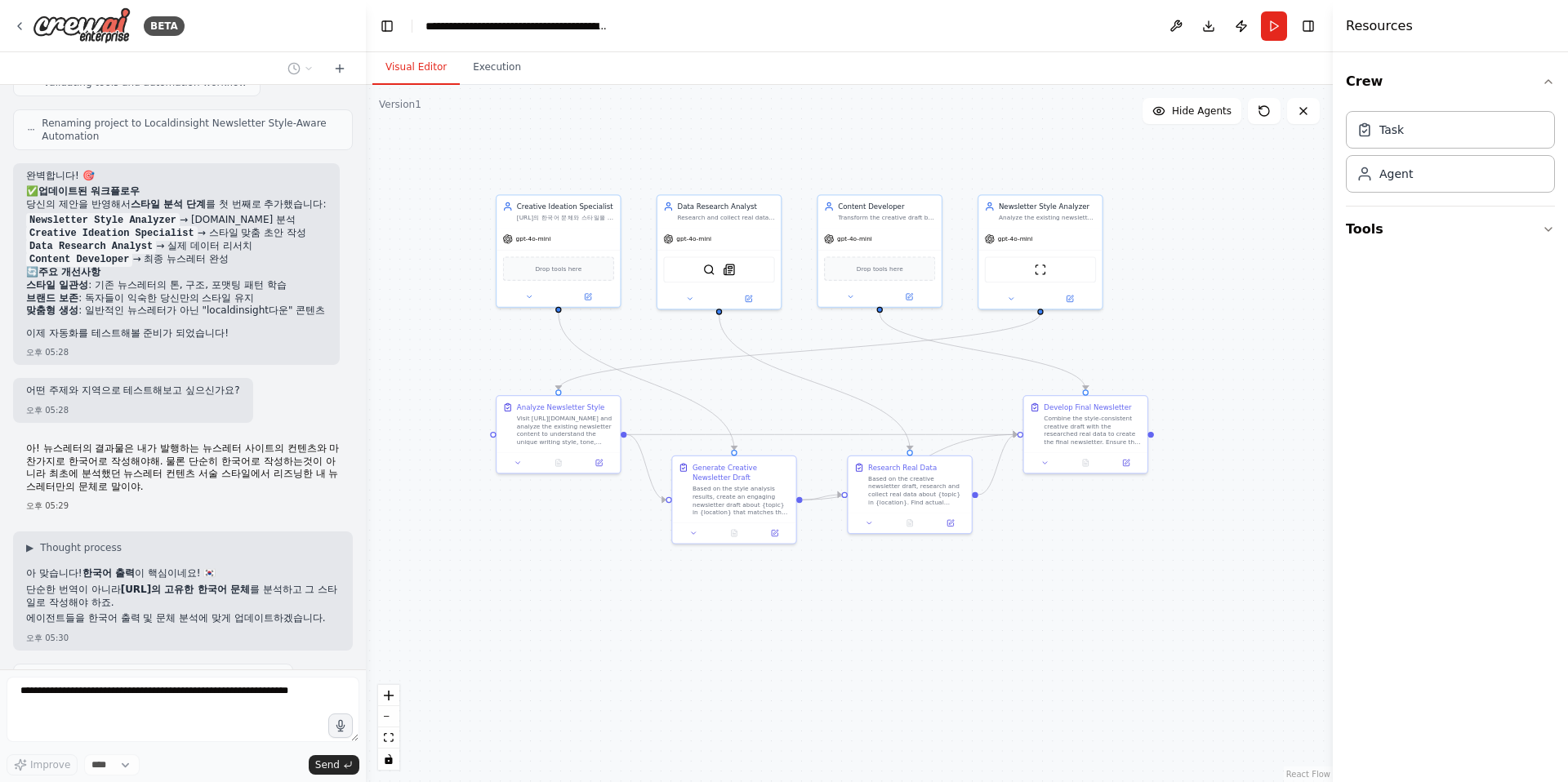
drag, startPoint x: 1082, startPoint y: 650, endPoint x: 849, endPoint y: 631, distance: 233.8
click at [849, 631] on div ".deletable-edge-delete-btn { width: 20px; height: 20px; border: 0px solid #ffff…" at bounding box center [849, 434] width 967 height 697
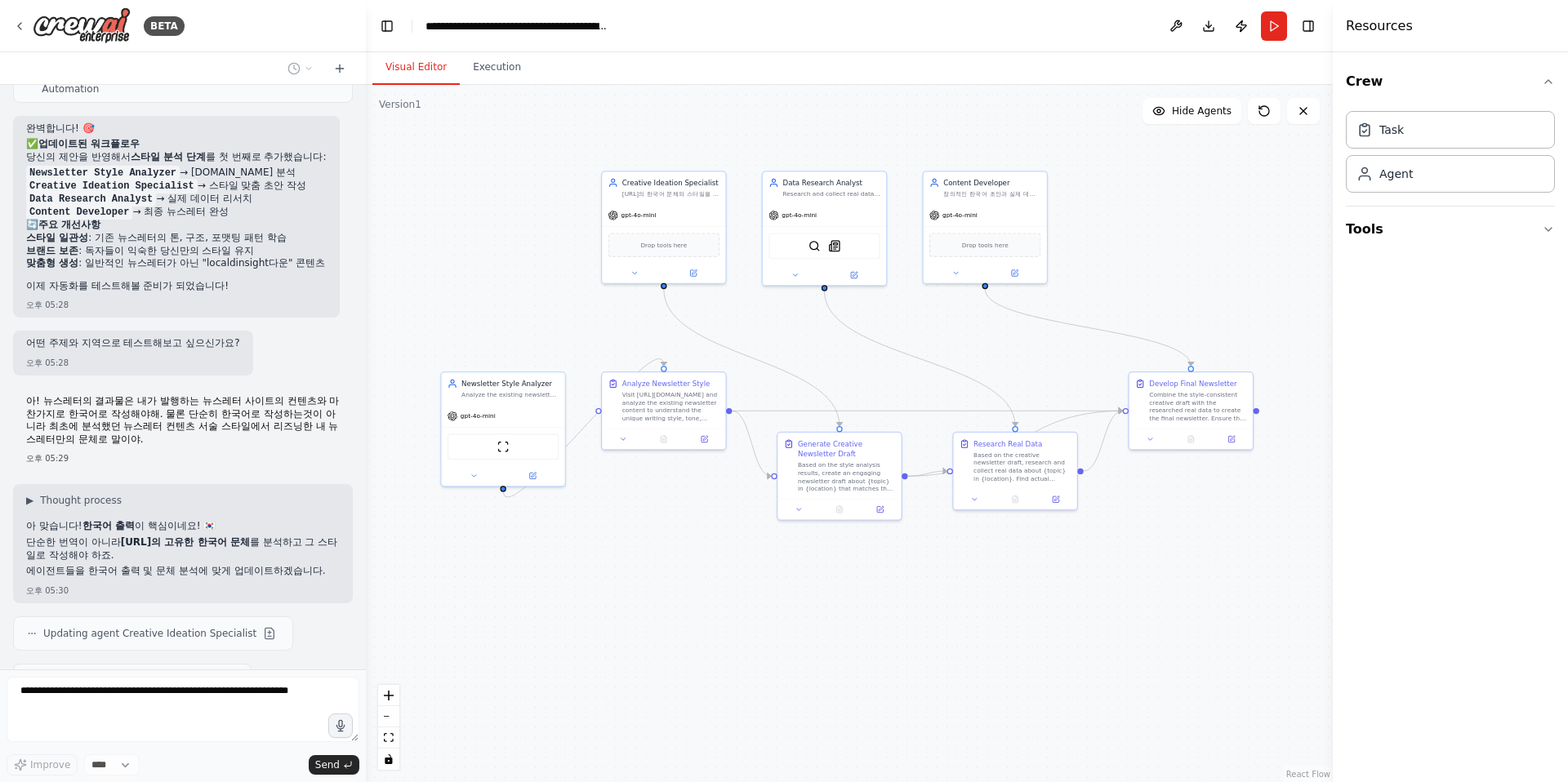
drag, startPoint x: 544, startPoint y: 682, endPoint x: 672, endPoint y: 657, distance: 130.4
click at [672, 657] on div ".deletable-edge-delete-btn { width: 20px; height: 20px; border: 0px solid #ffff…" at bounding box center [849, 434] width 967 height 697
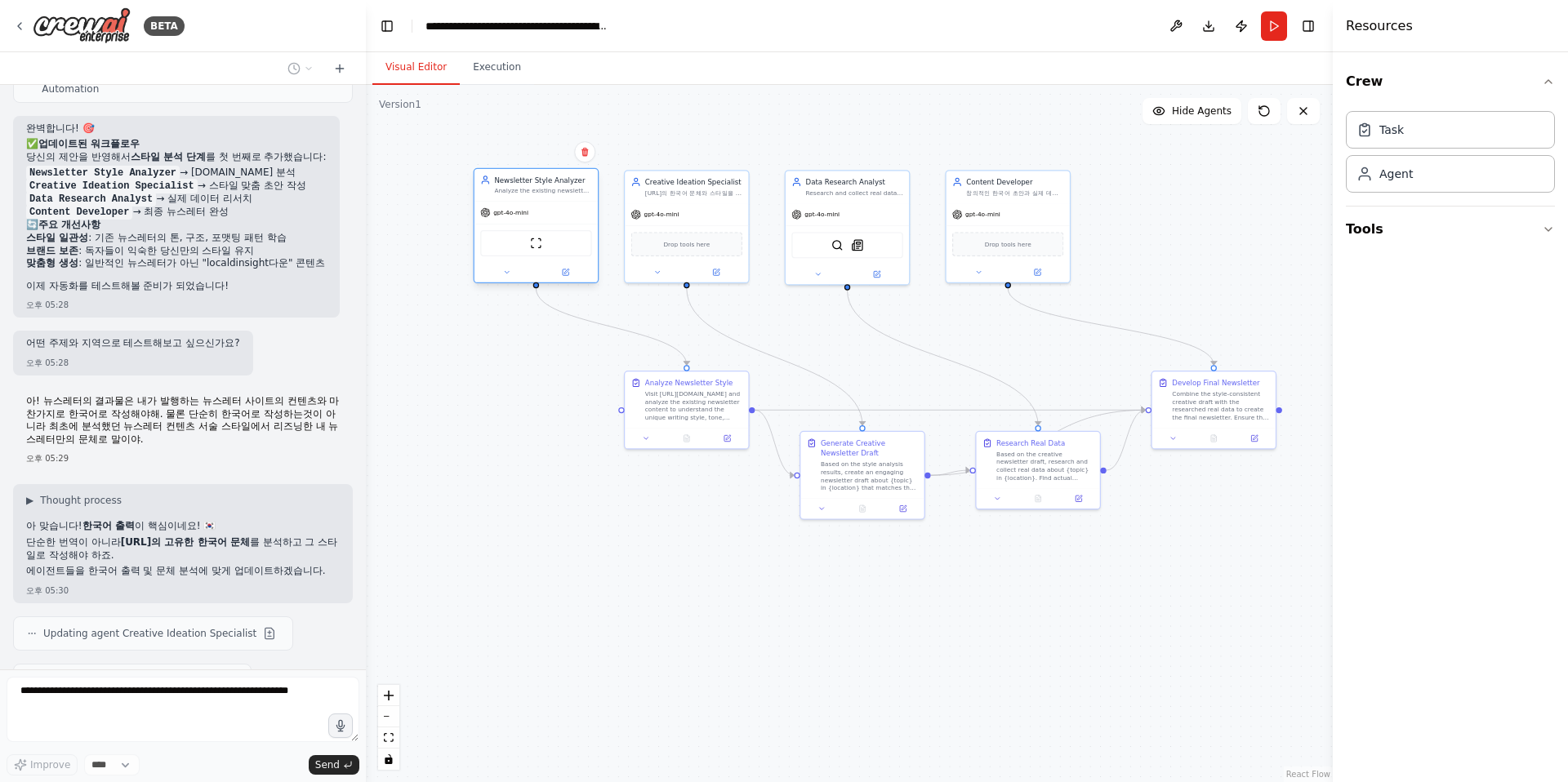
drag, startPoint x: 519, startPoint y: 389, endPoint x: 533, endPoint y: 190, distance: 199.5
click at [533, 190] on div "Analyze the existing newsletter content from localdinsight.com to understand th…" at bounding box center [542, 191] width 97 height 8
click at [707, 607] on div ".deletable-edge-delete-btn { width: 20px; height: 20px; border: 0px solid #ffff…" at bounding box center [849, 434] width 967 height 697
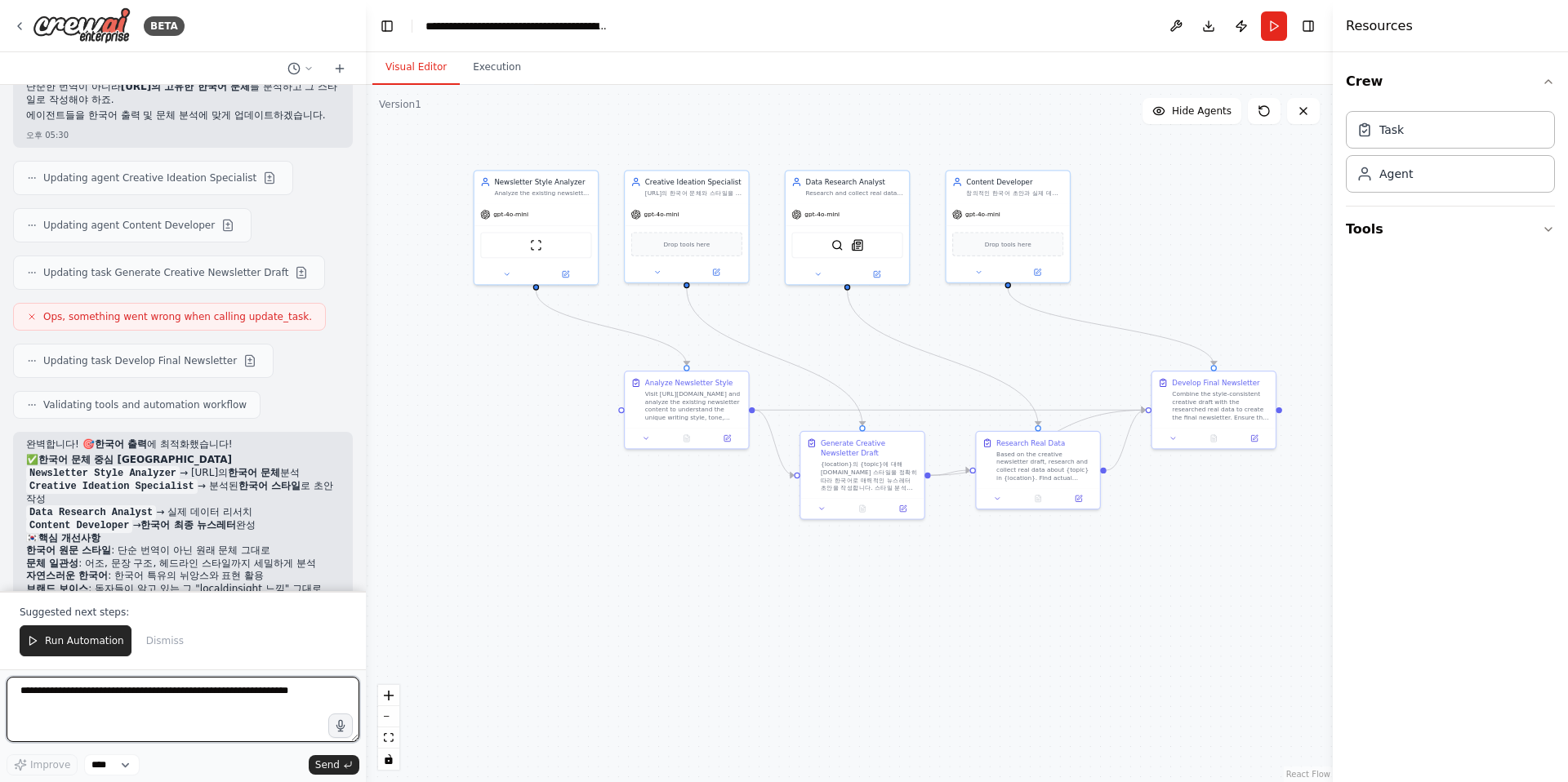
scroll to position [2985, 0]
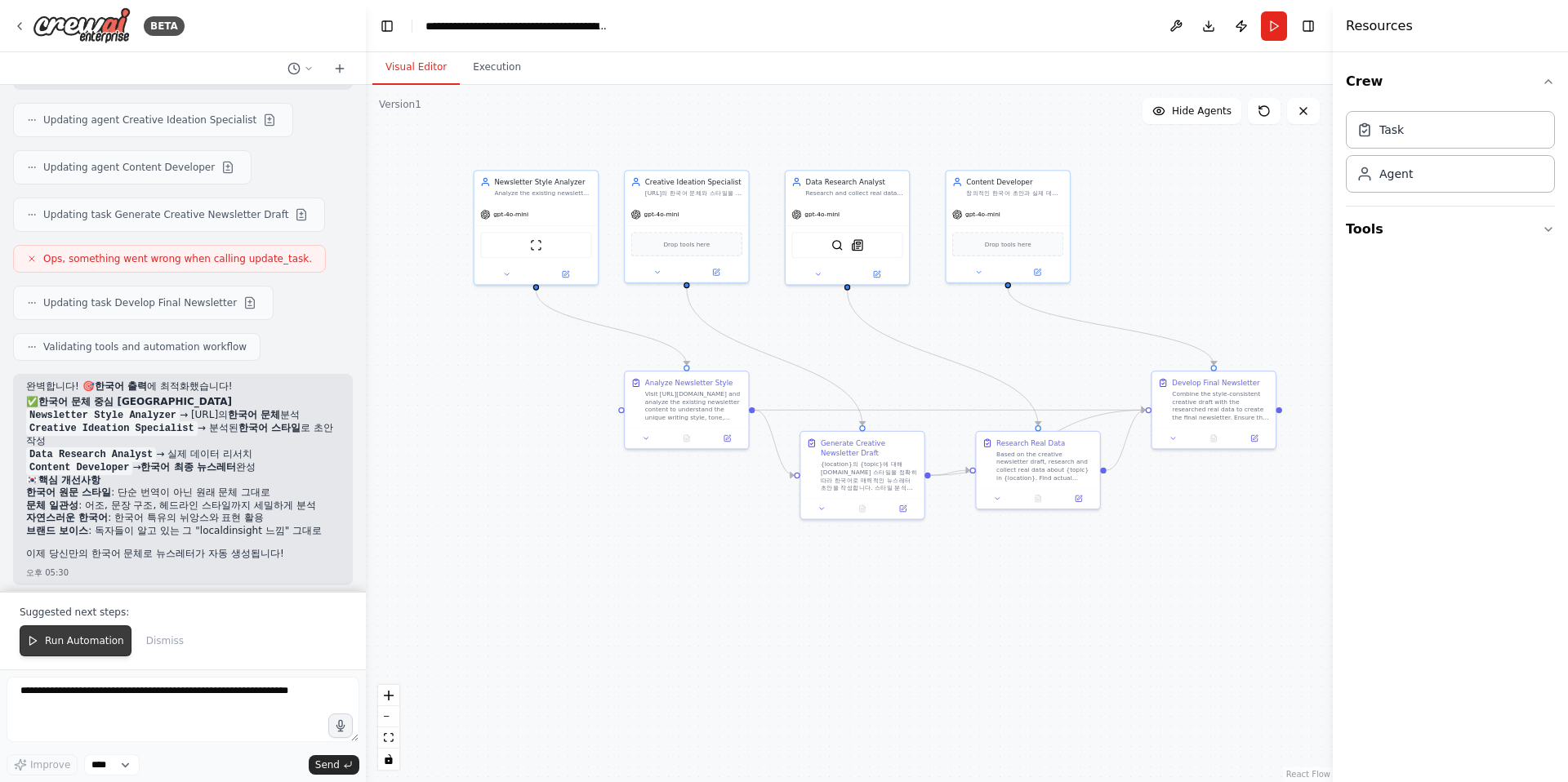
click at [59, 642] on span "Run Automation" at bounding box center [84, 641] width 79 height 13
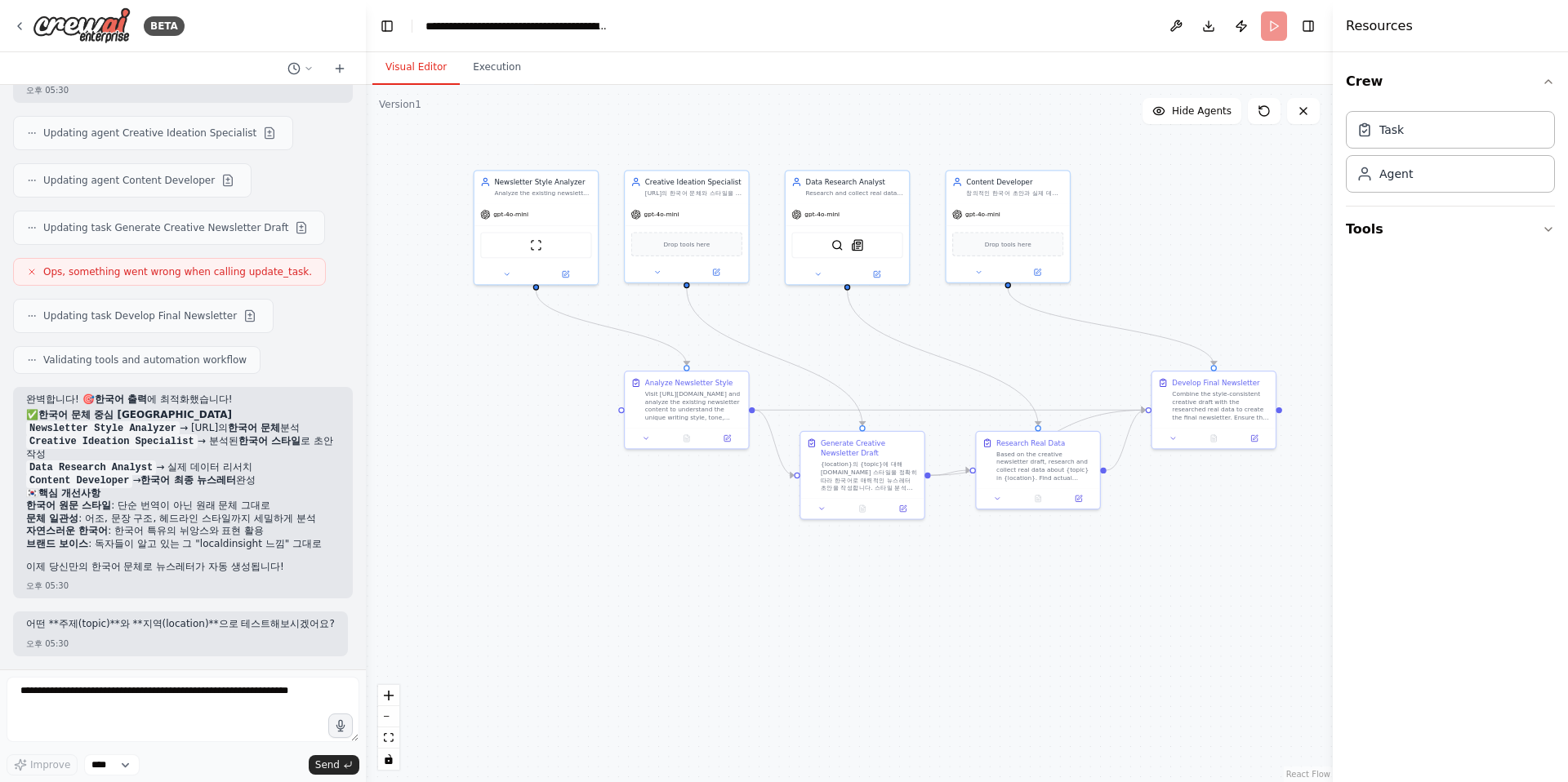
scroll to position [2907, 0]
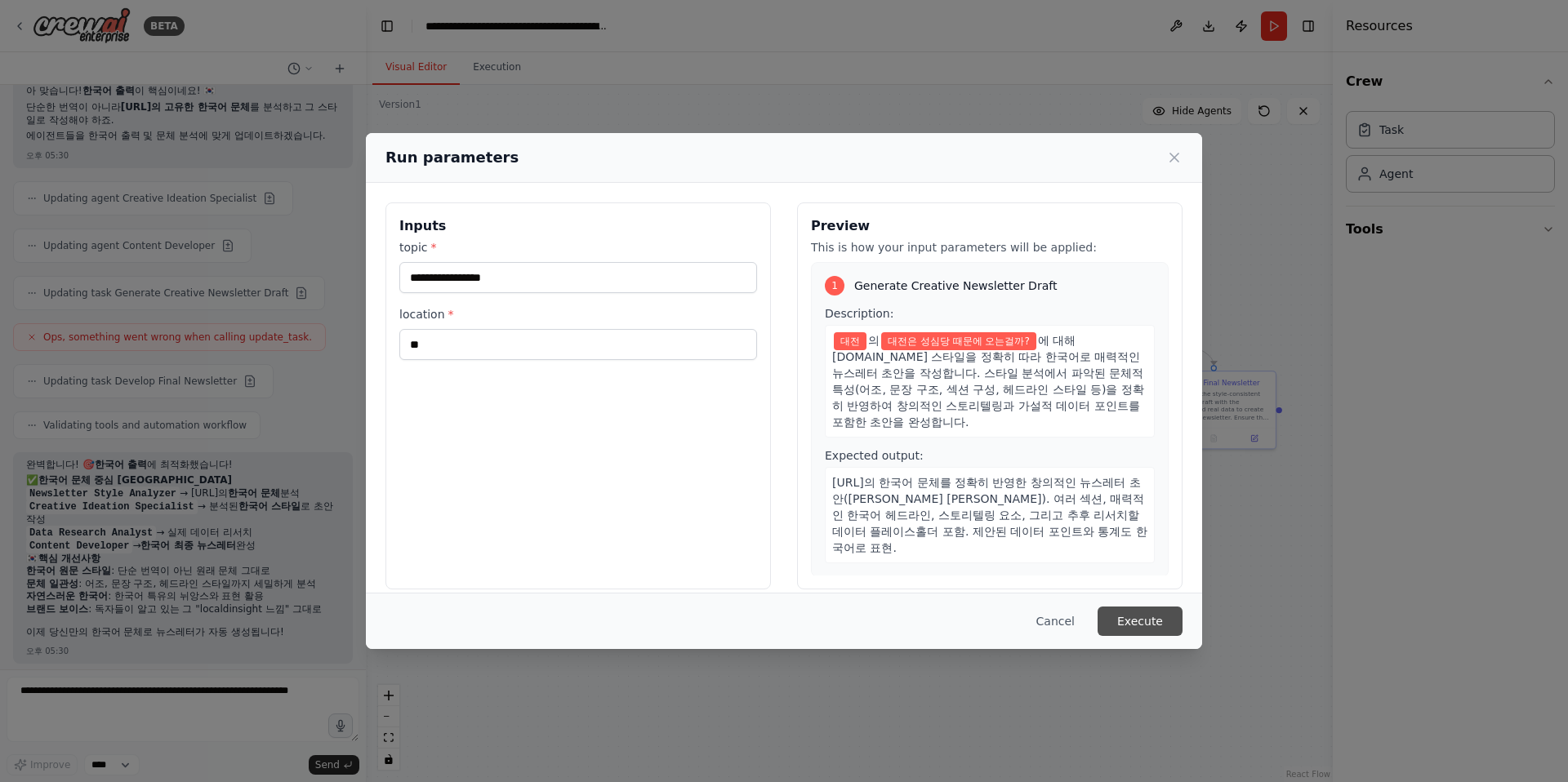
click at [1138, 619] on button "Execute" at bounding box center [1139, 620] width 85 height 29
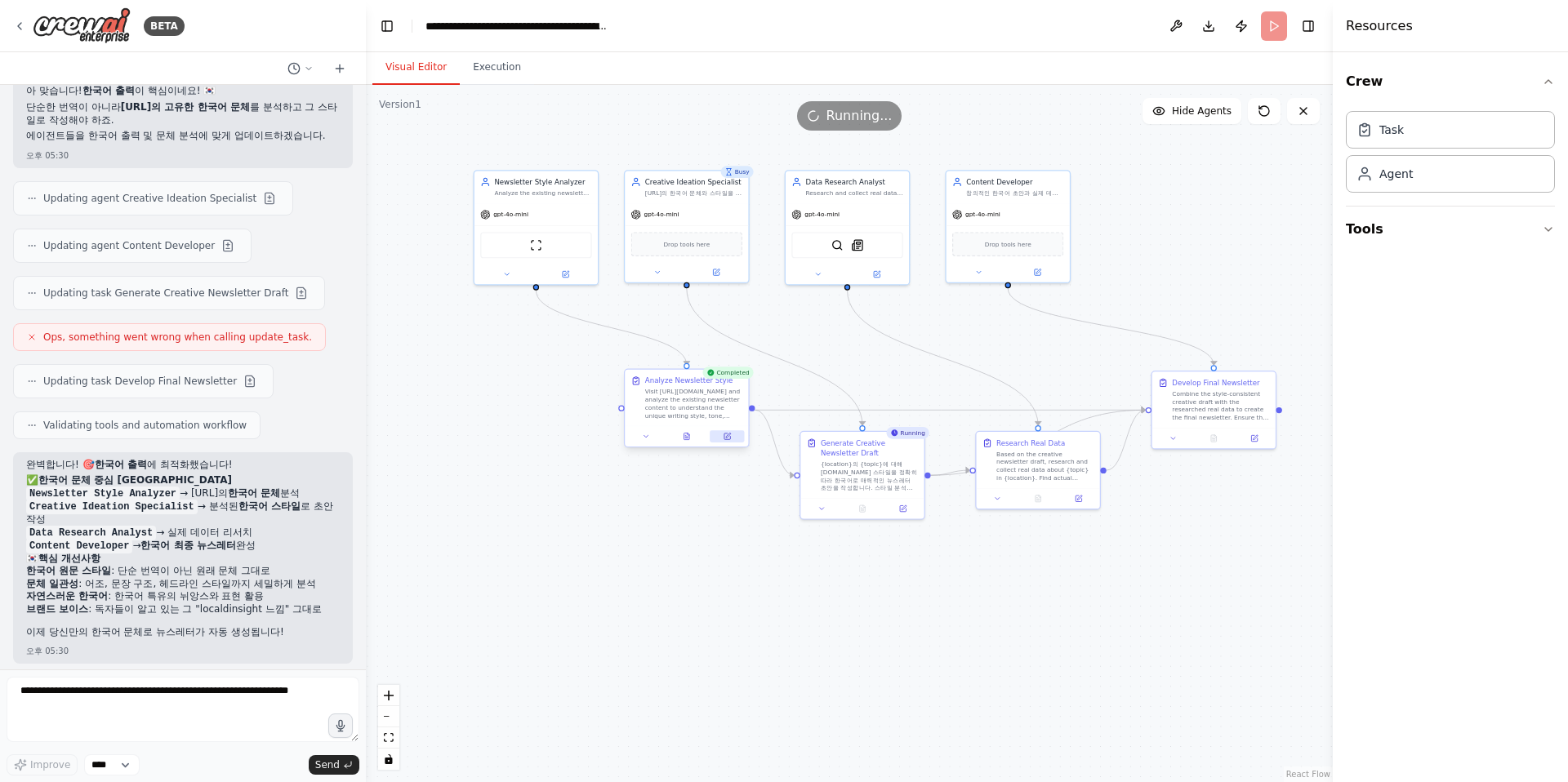
click at [727, 436] on icon at bounding box center [728, 435] width 5 height 5
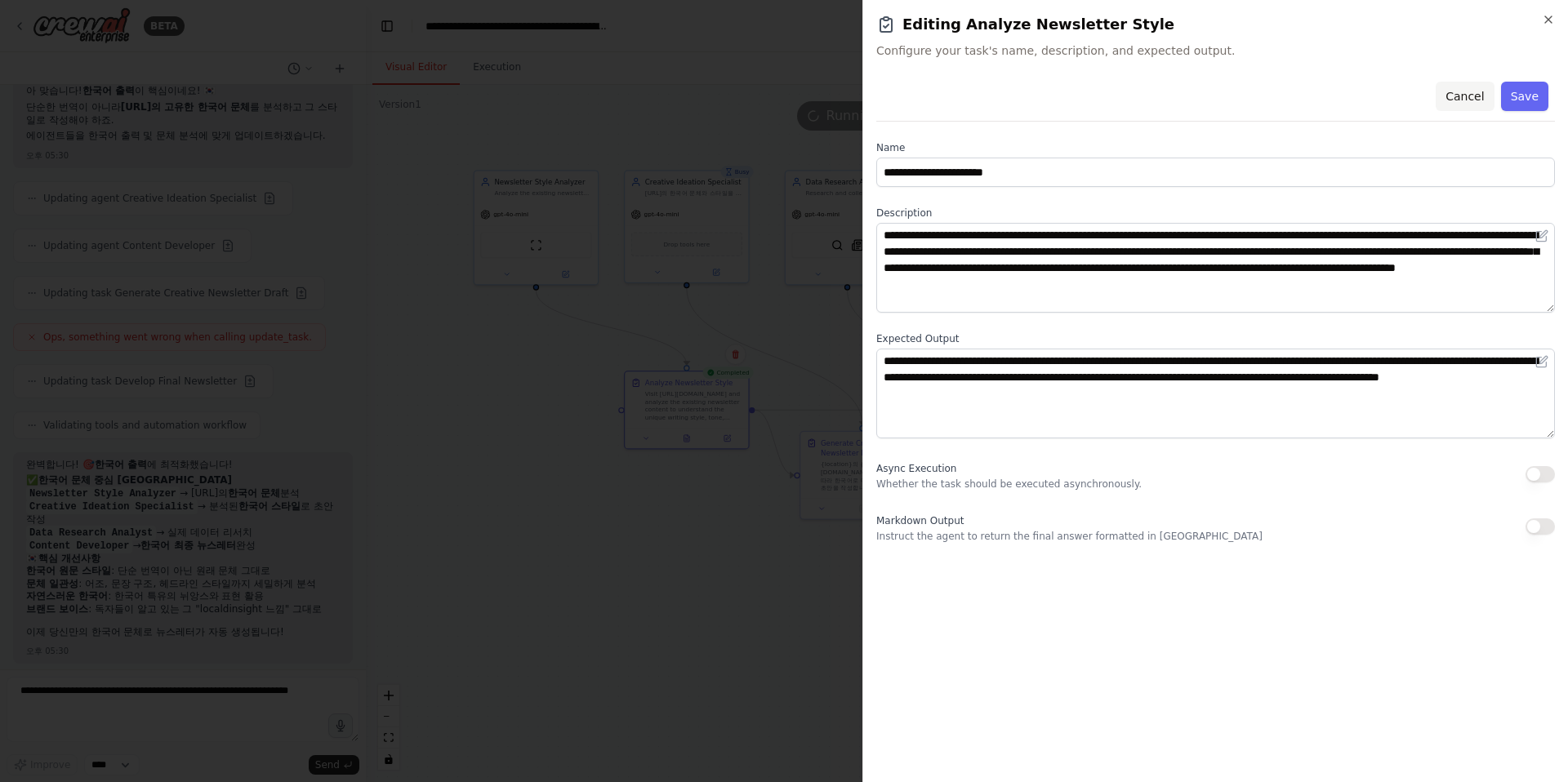
click at [1158, 94] on button "Cancel" at bounding box center [1464, 96] width 58 height 29
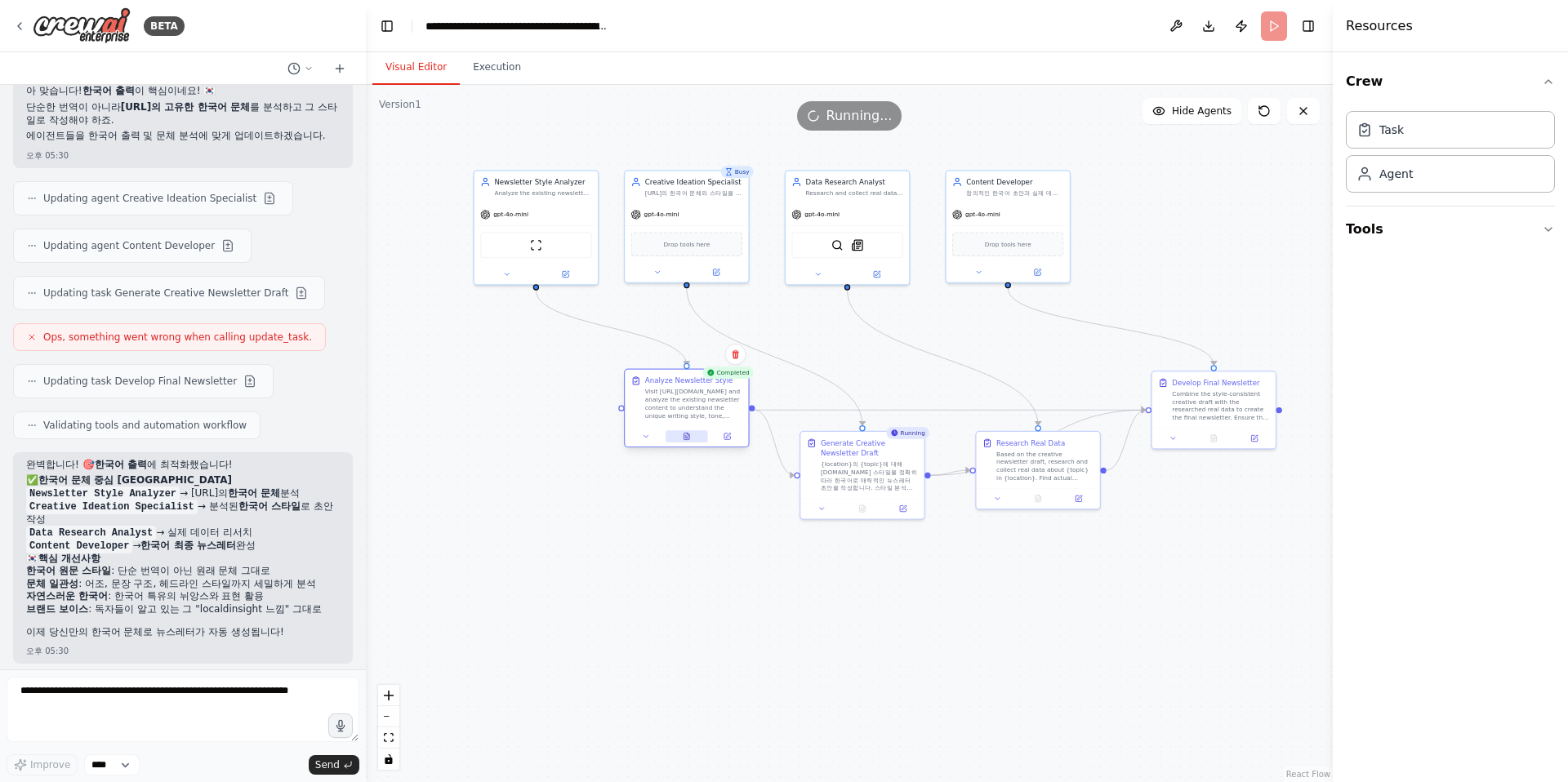
click at [687, 434] on icon at bounding box center [688, 434] width 2 height 2
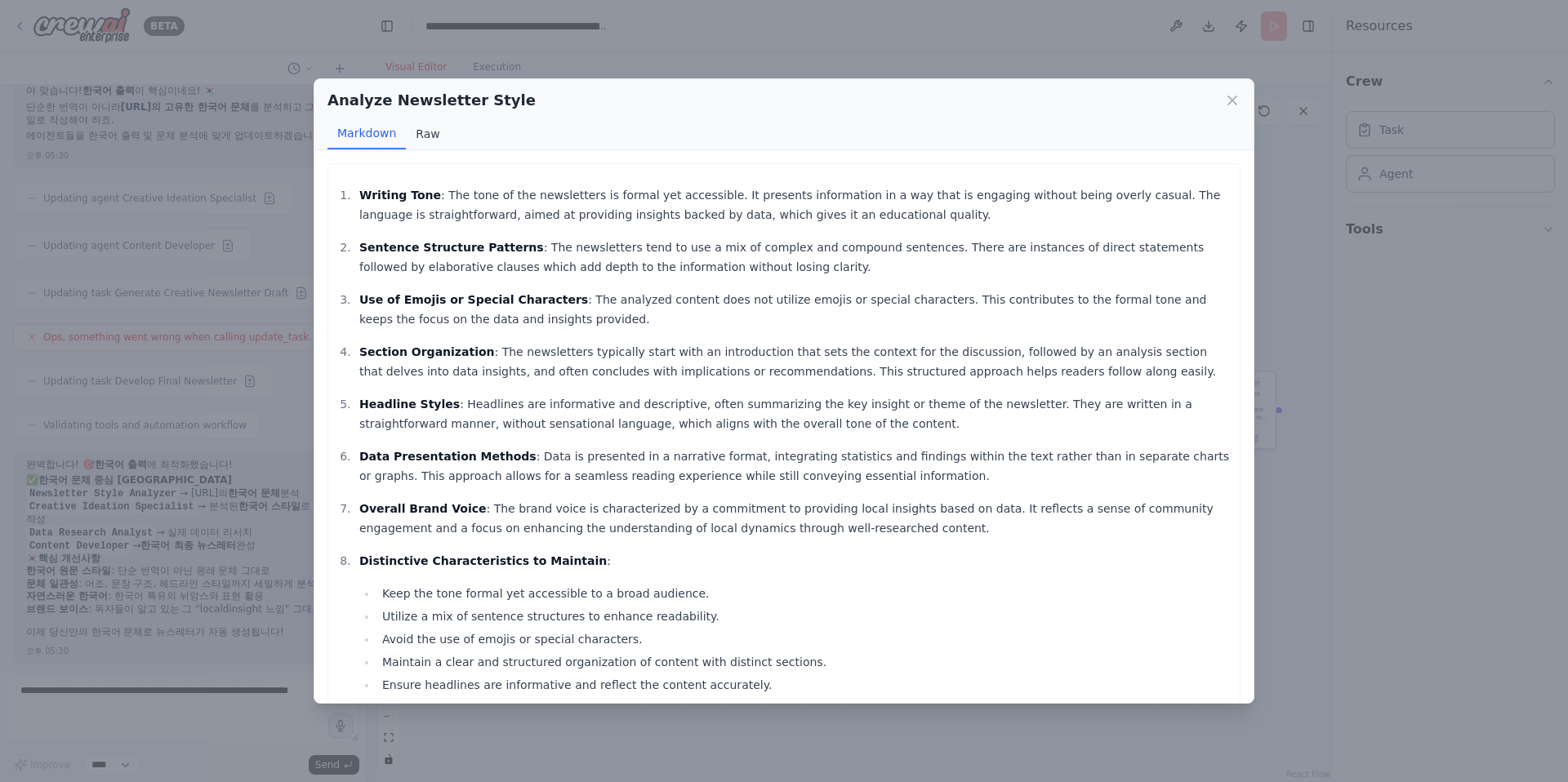
click at [427, 140] on button "Raw" at bounding box center [427, 134] width 43 height 31
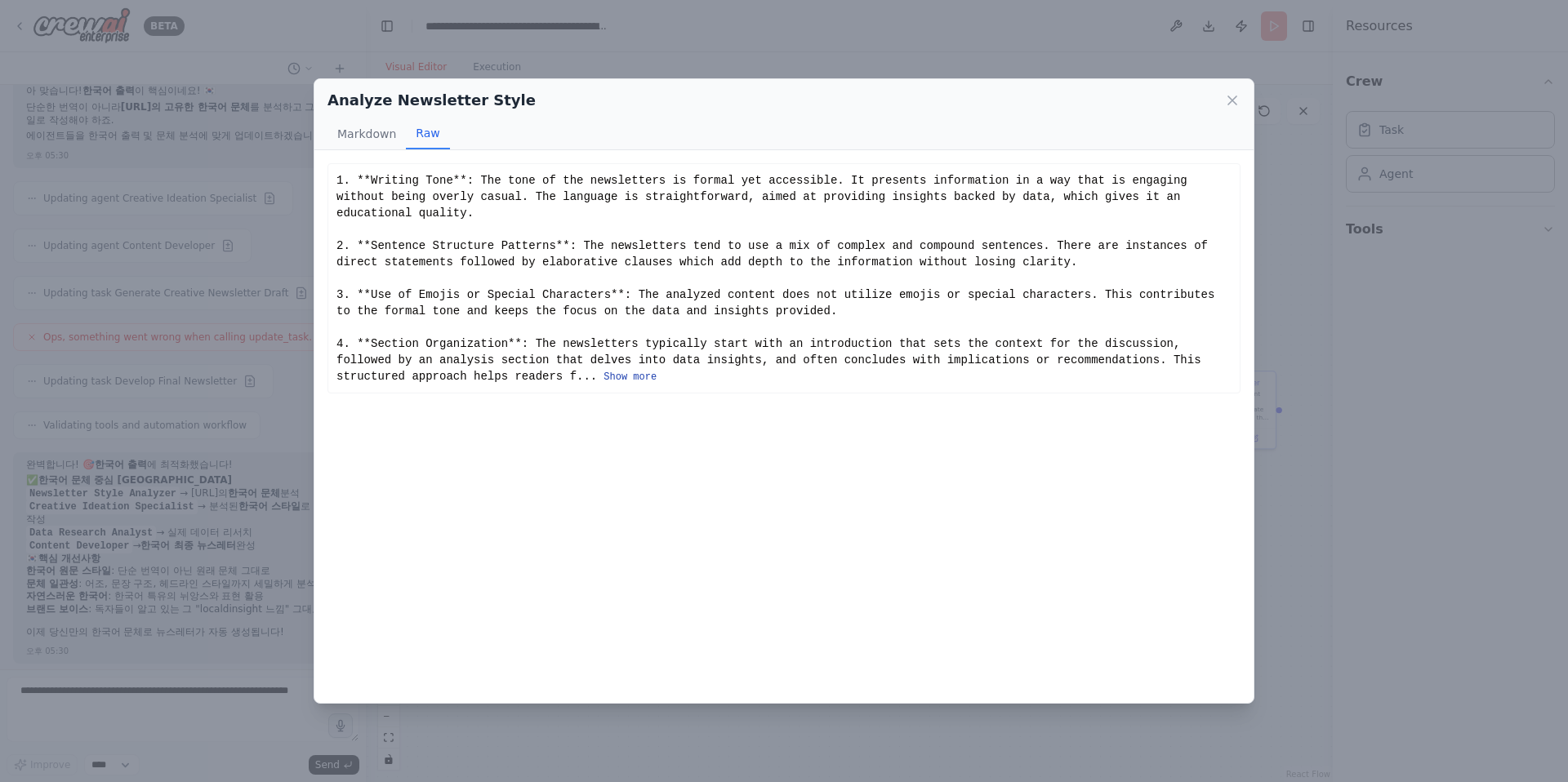
click at [616, 382] on button "Show more" at bounding box center [629, 377] width 53 height 13
click at [1158, 103] on icon at bounding box center [1231, 100] width 16 height 16
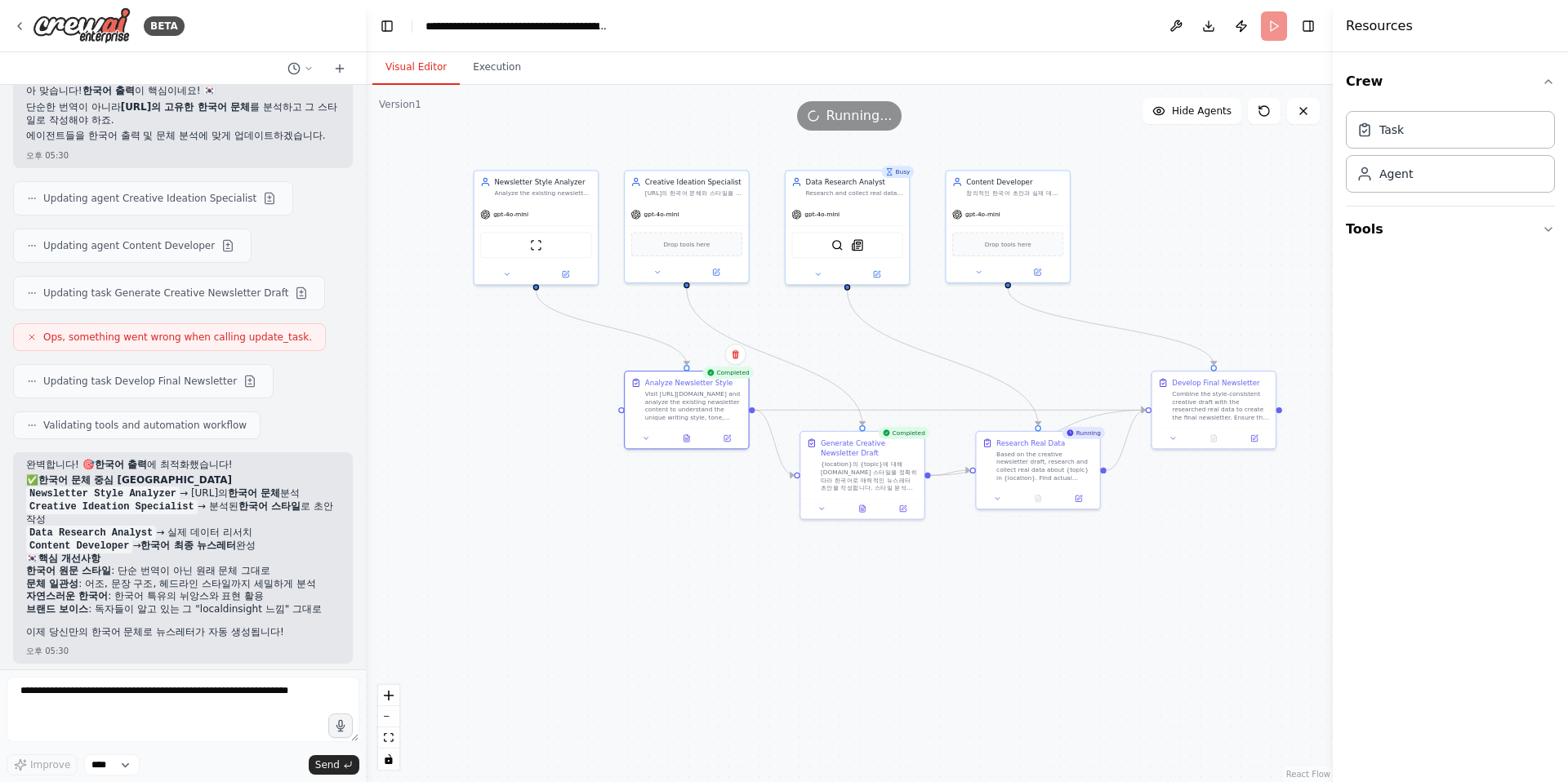
click at [664, 556] on div ".deletable-edge-delete-btn { width: 20px; height: 20px; border: 0px solid #ffff…" at bounding box center [849, 434] width 967 height 697
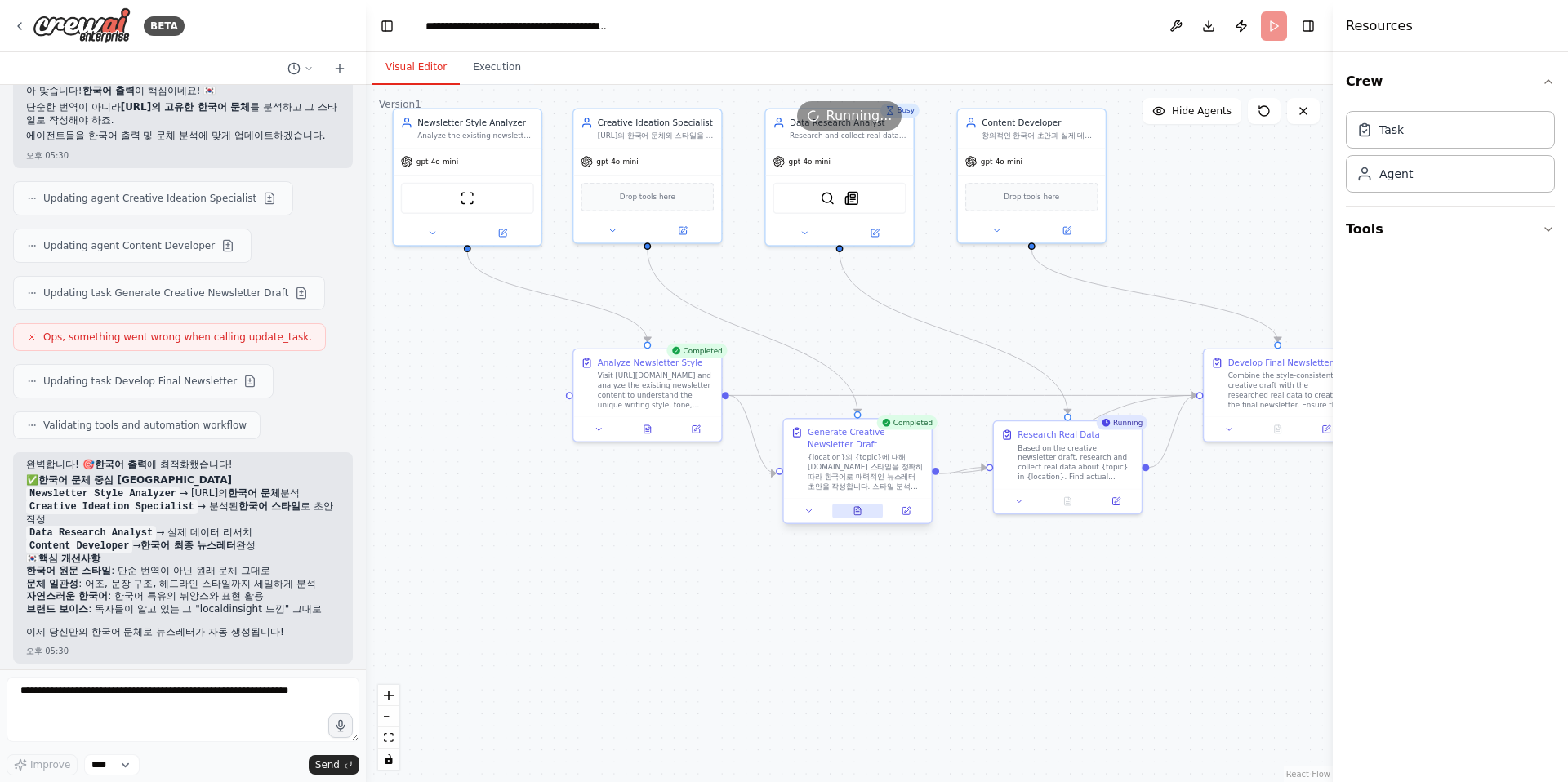
click at [862, 511] on button at bounding box center [857, 510] width 51 height 14
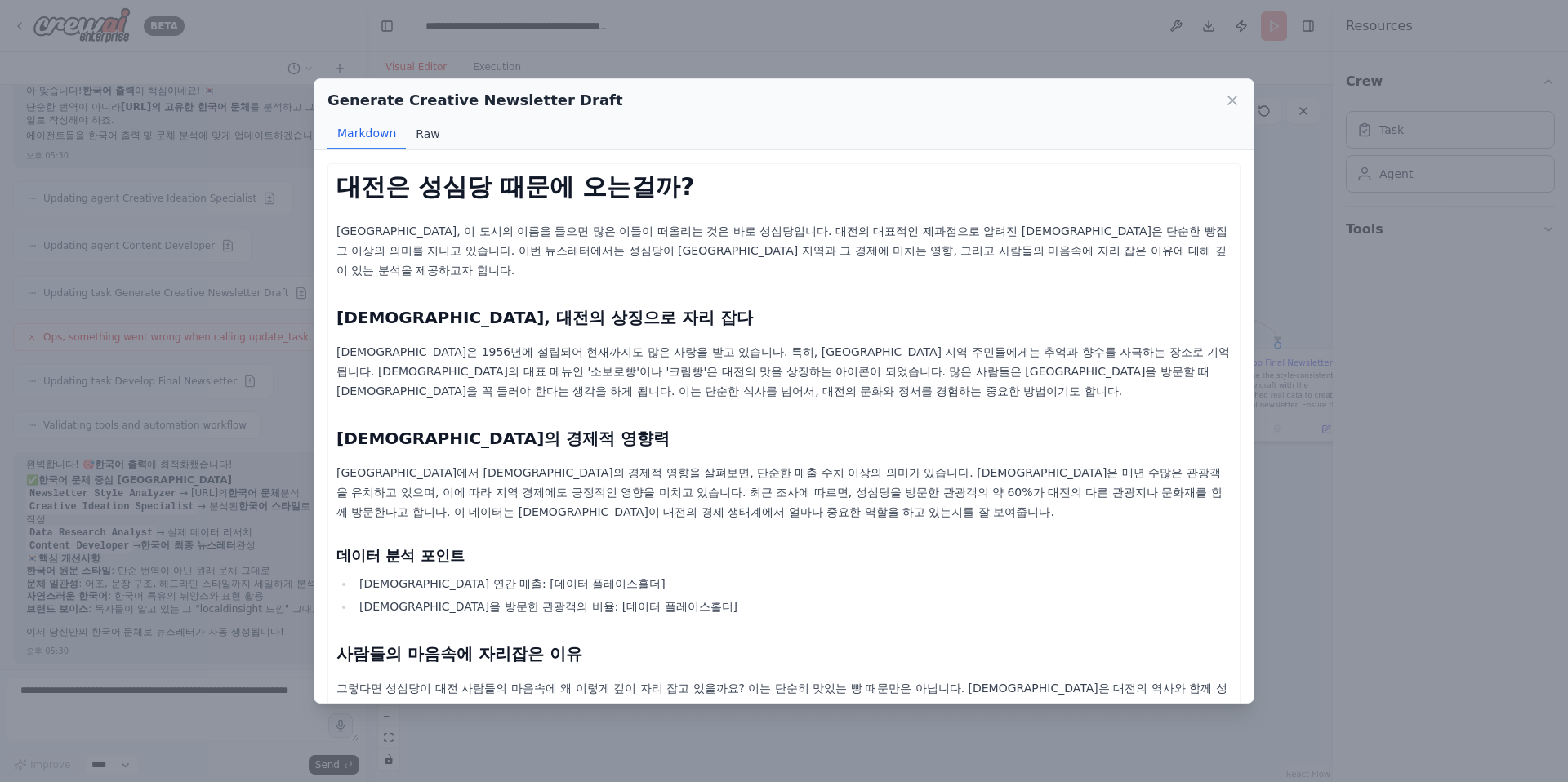
click at [416, 140] on button "Raw" at bounding box center [427, 134] width 43 height 31
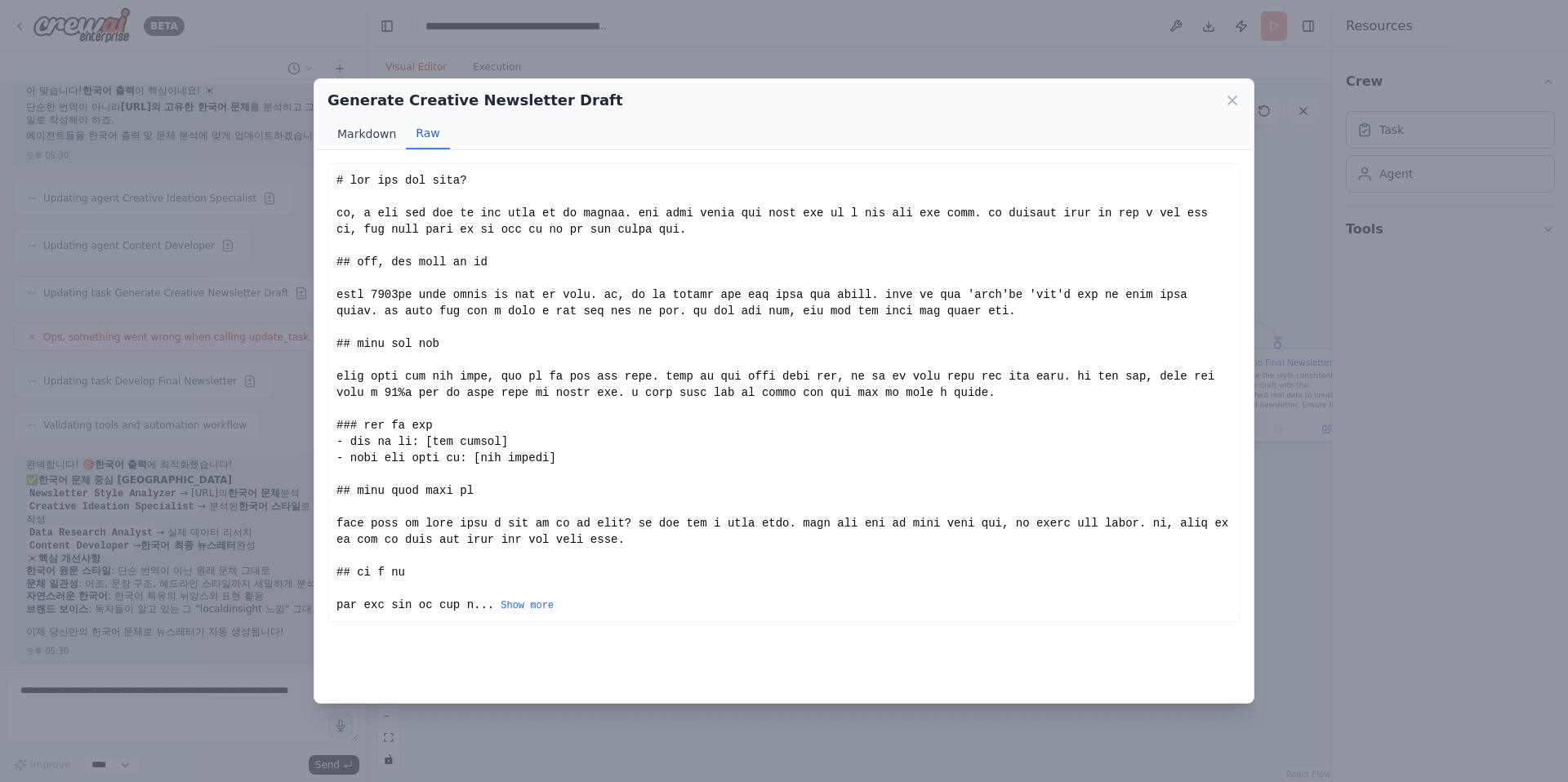
click at [377, 136] on button "Markdown" at bounding box center [366, 134] width 78 height 31
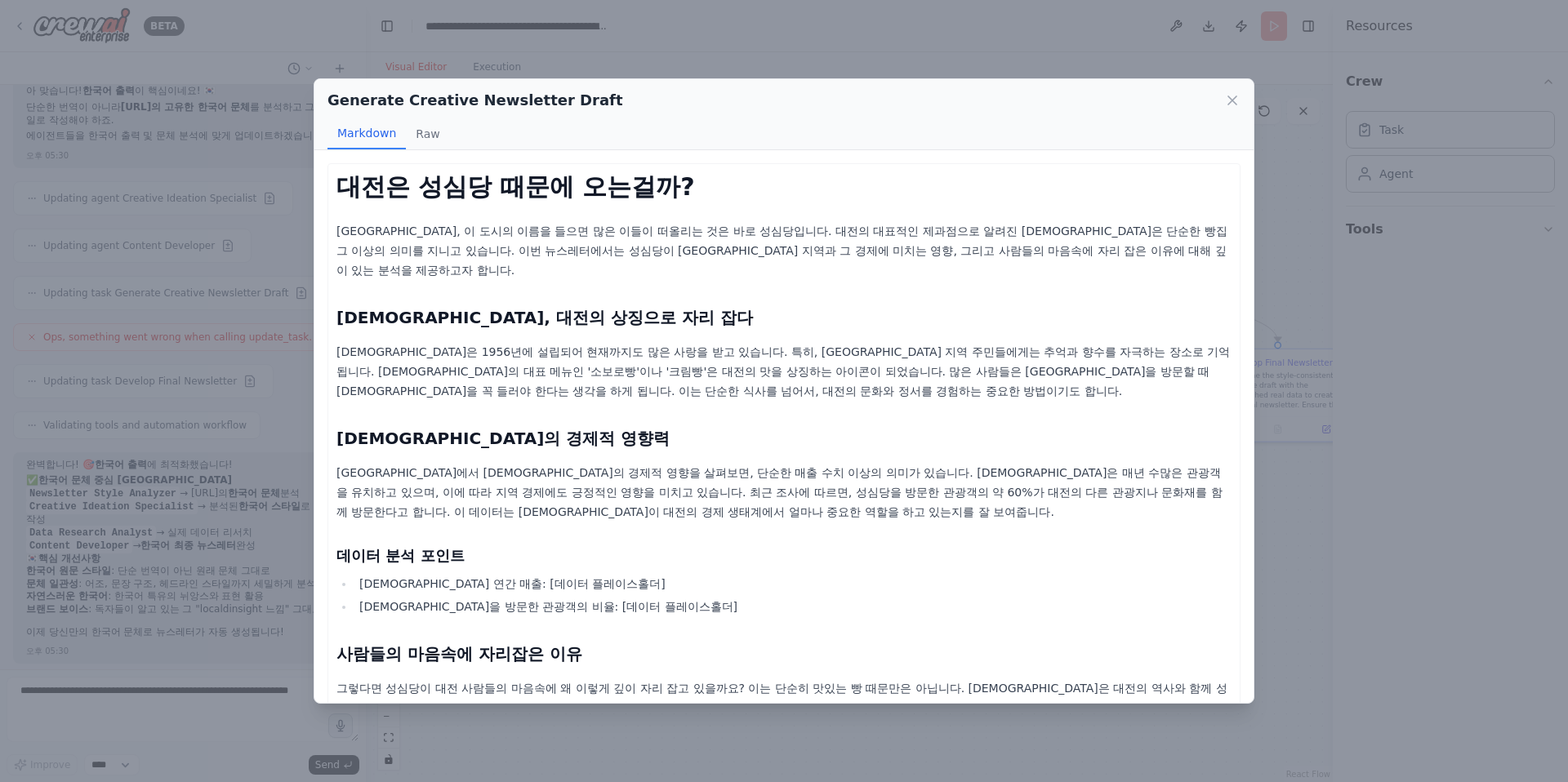
scroll to position [150, 0]
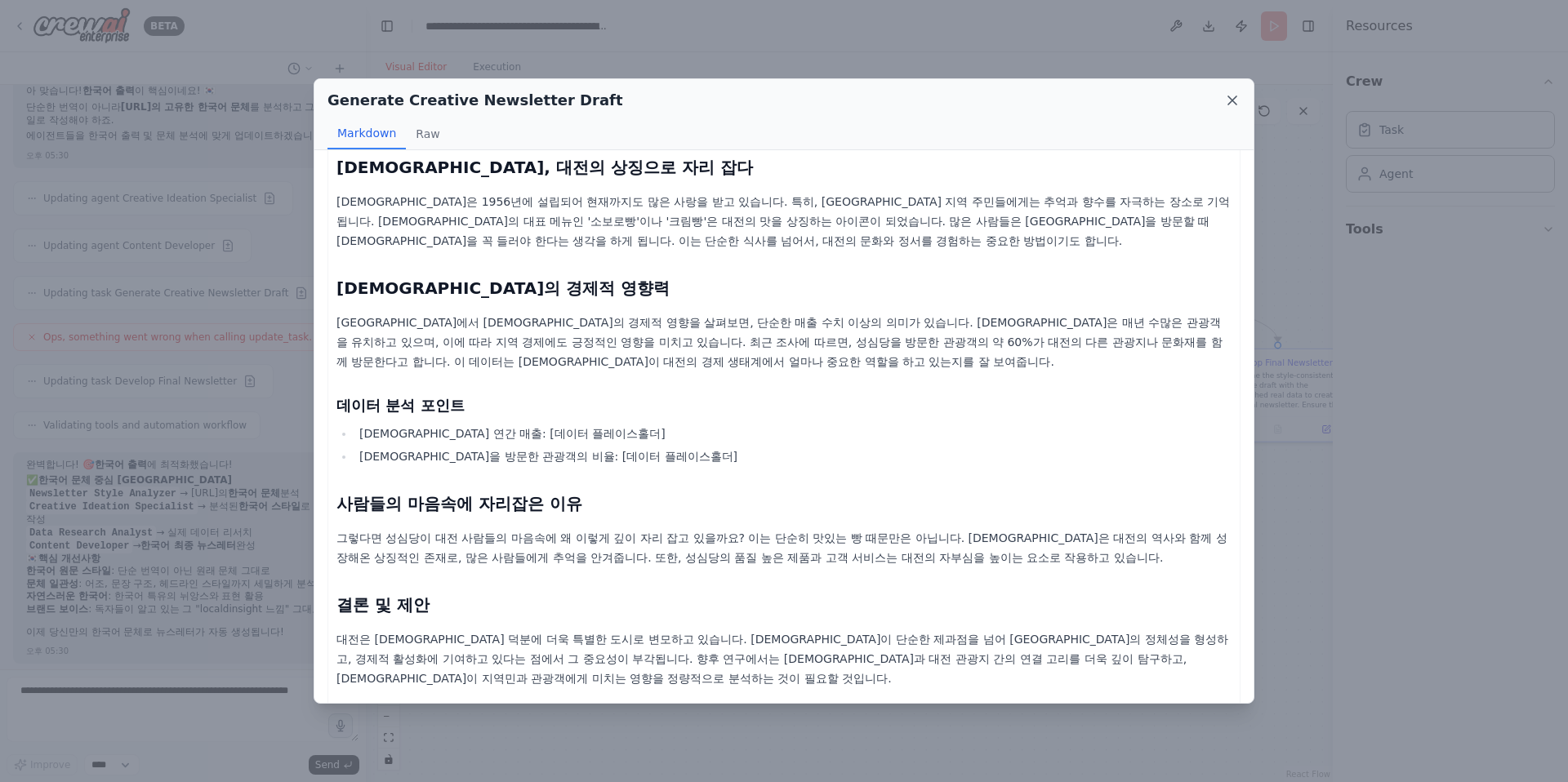
click at [1158, 99] on icon at bounding box center [1231, 100] width 16 height 16
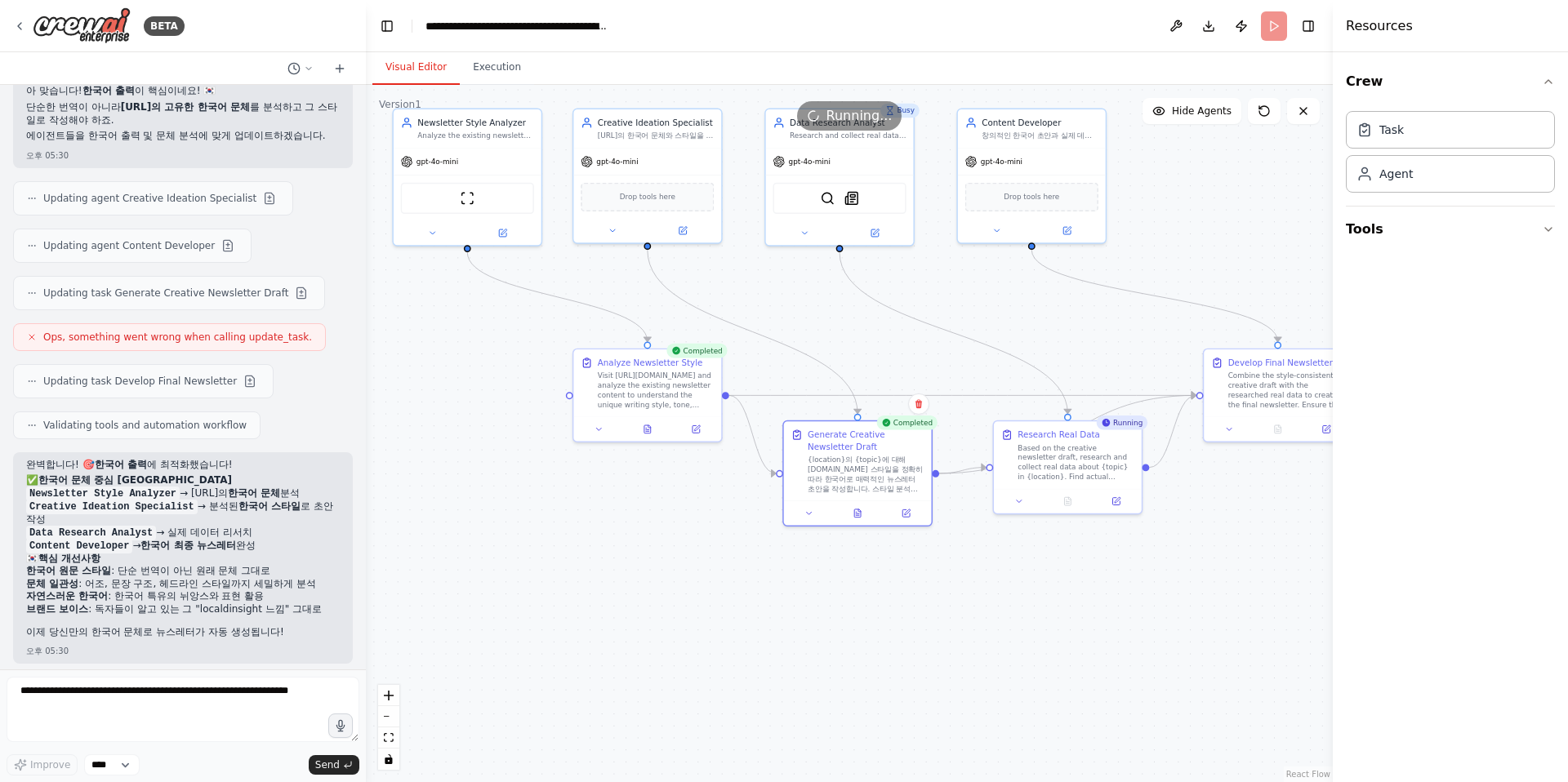
click at [845, 641] on div ".deletable-edge-delete-btn { width: 20px; height: 20px; border: 0px solid #ffff…" at bounding box center [849, 434] width 967 height 697
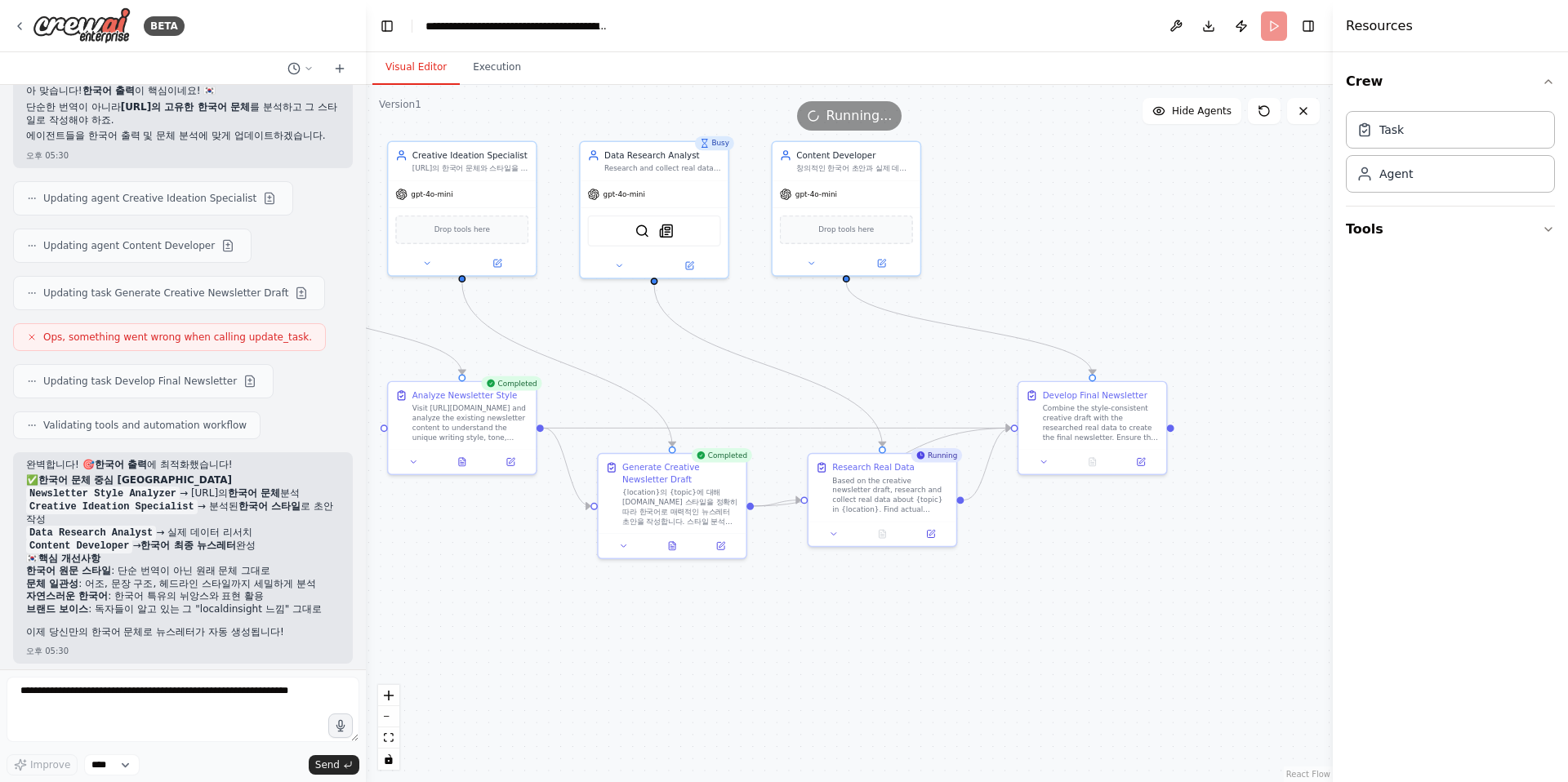
drag, startPoint x: 1116, startPoint y: 614, endPoint x: 931, endPoint y: 647, distance: 187.9
click at [931, 647] on div ".deletable-edge-delete-btn { width: 20px; height: 20px; border: 0px solid #ffff…" at bounding box center [849, 434] width 967 height 697
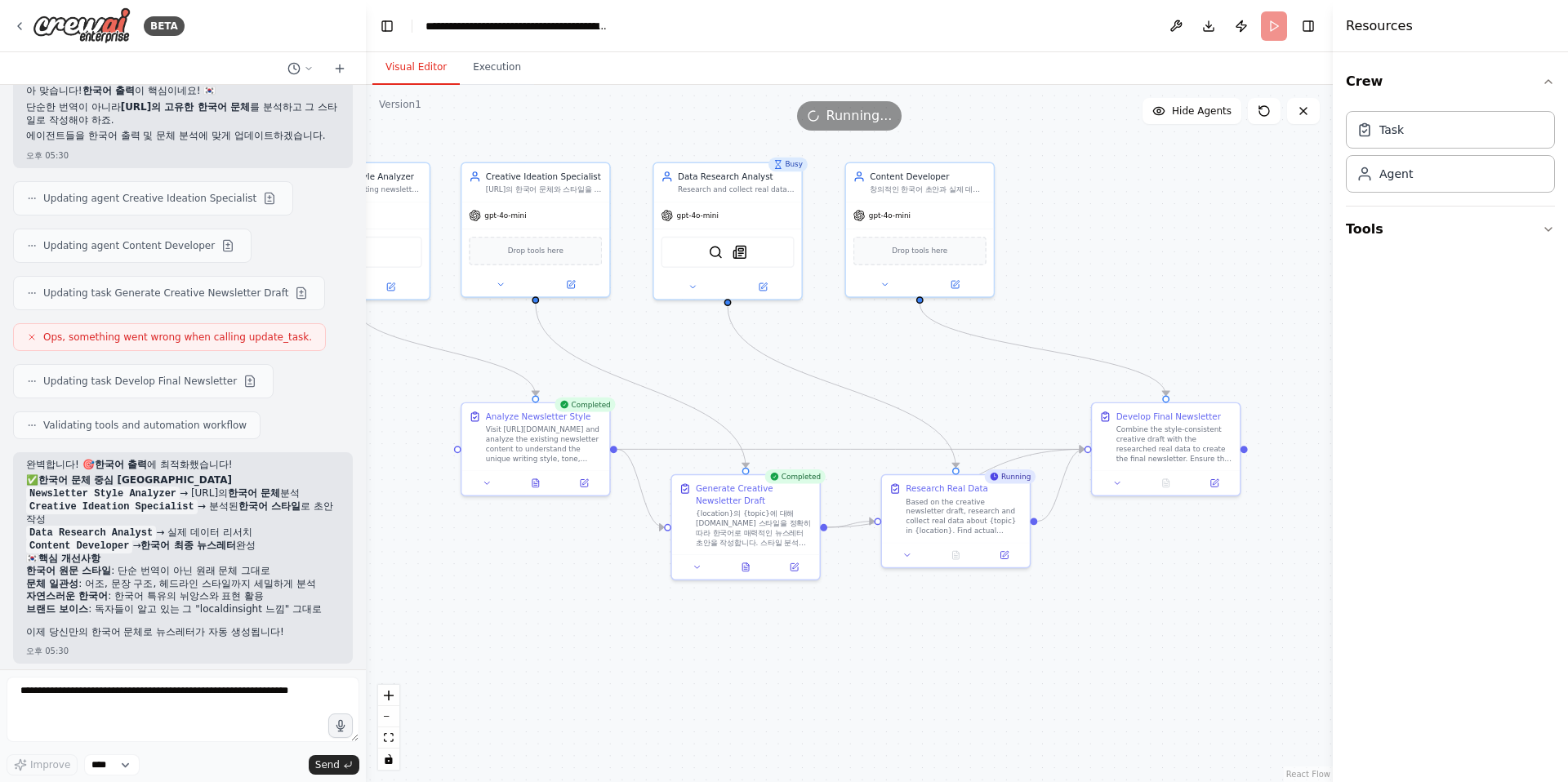
drag, startPoint x: 949, startPoint y: 643, endPoint x: 1022, endPoint y: 664, distance: 76.0
click at [1022, 664] on div ".deletable-edge-delete-btn { width: 20px; height: 20px; border: 0px solid #ffff…" at bounding box center [849, 434] width 967 height 697
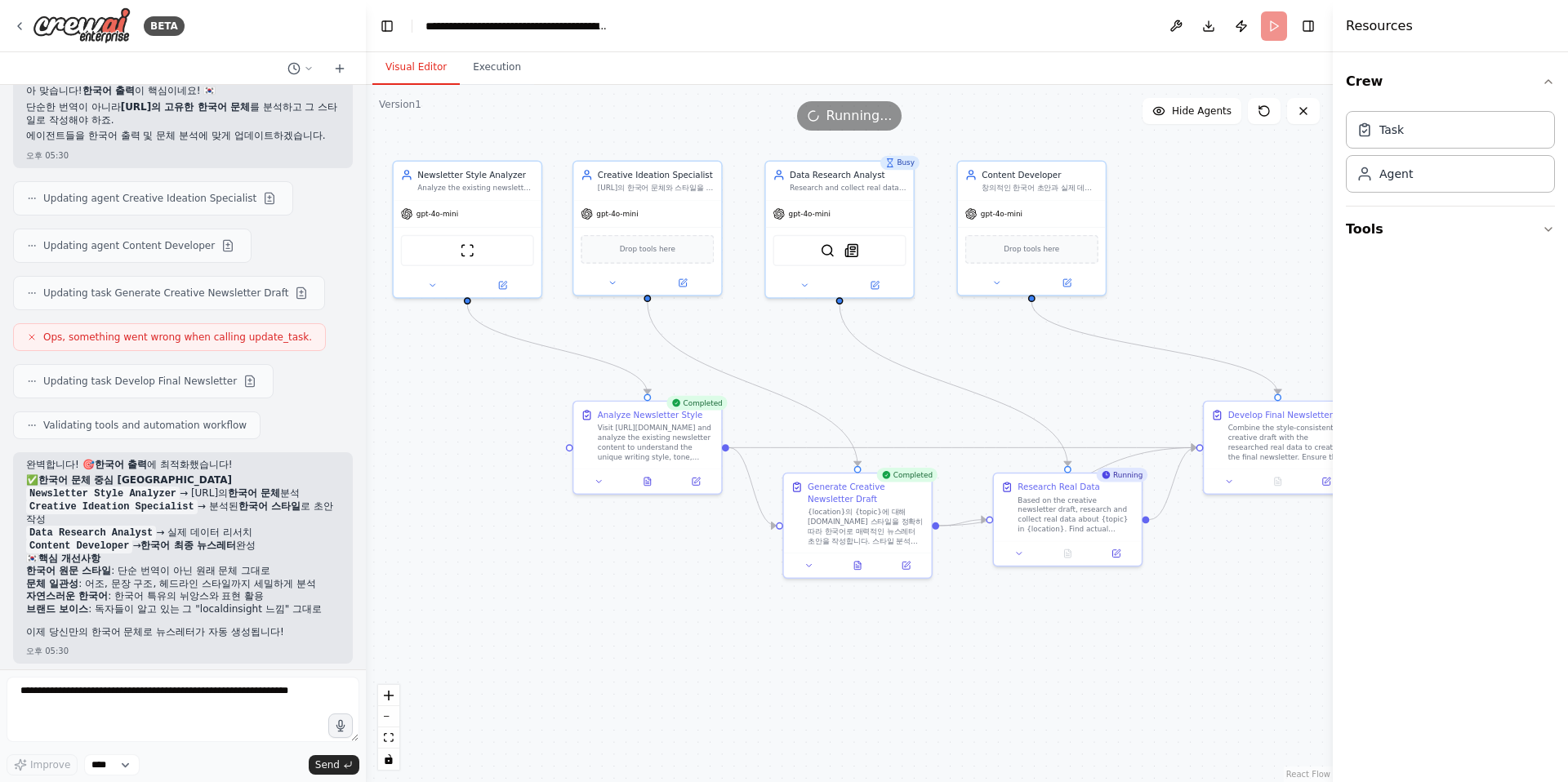
drag, startPoint x: 637, startPoint y: 671, endPoint x: 742, endPoint y: 669, distance: 105.0
click at [742, 669] on div ".deletable-edge-delete-btn { width: 20px; height: 20px; border: 0px solid #ffff…" at bounding box center [849, 434] width 967 height 697
click at [1158, 225] on button "Tools" at bounding box center [1450, 229] width 209 height 45
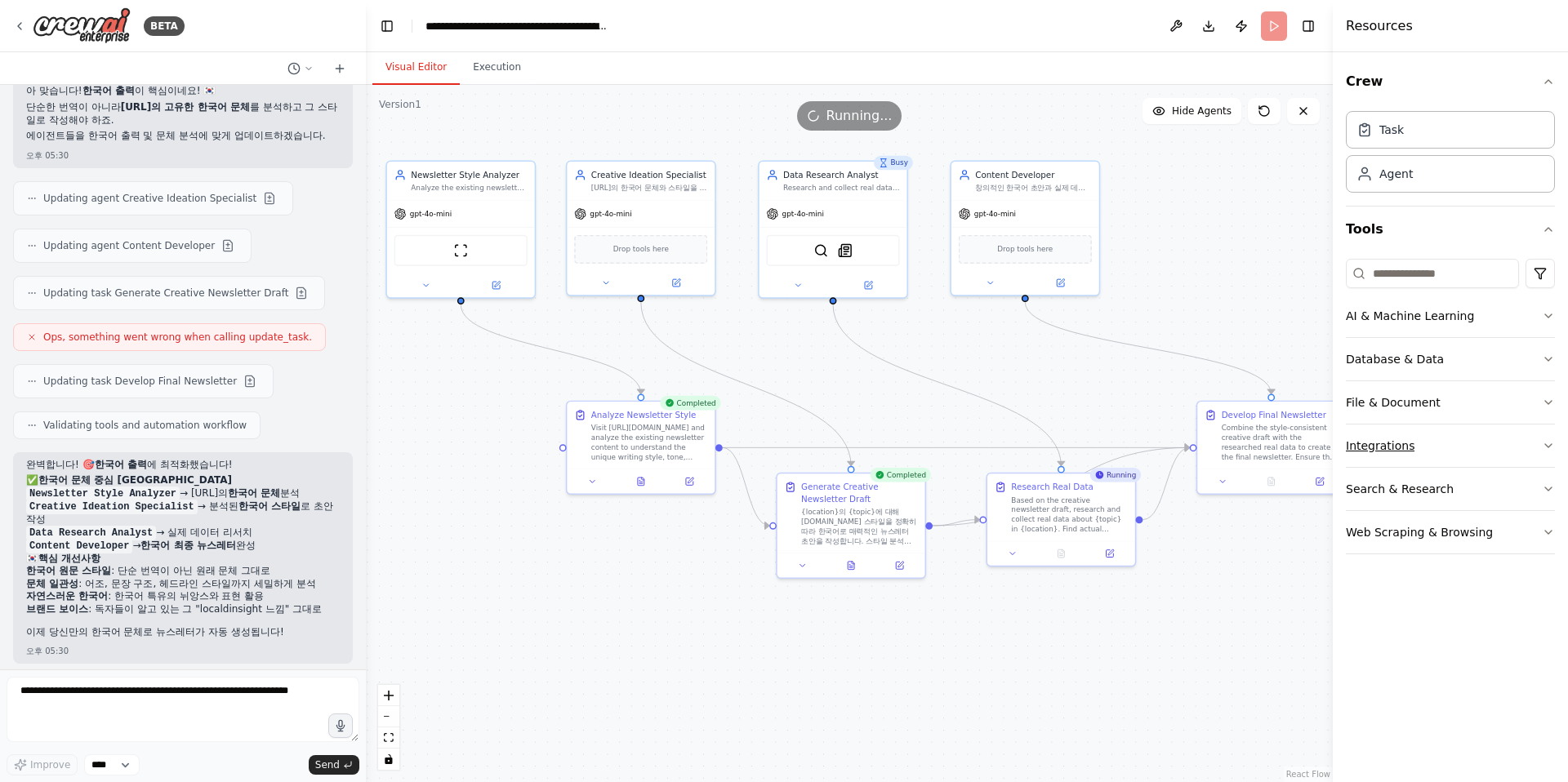
click at [1158, 443] on icon "button" at bounding box center [1549, 446] width 13 height 13
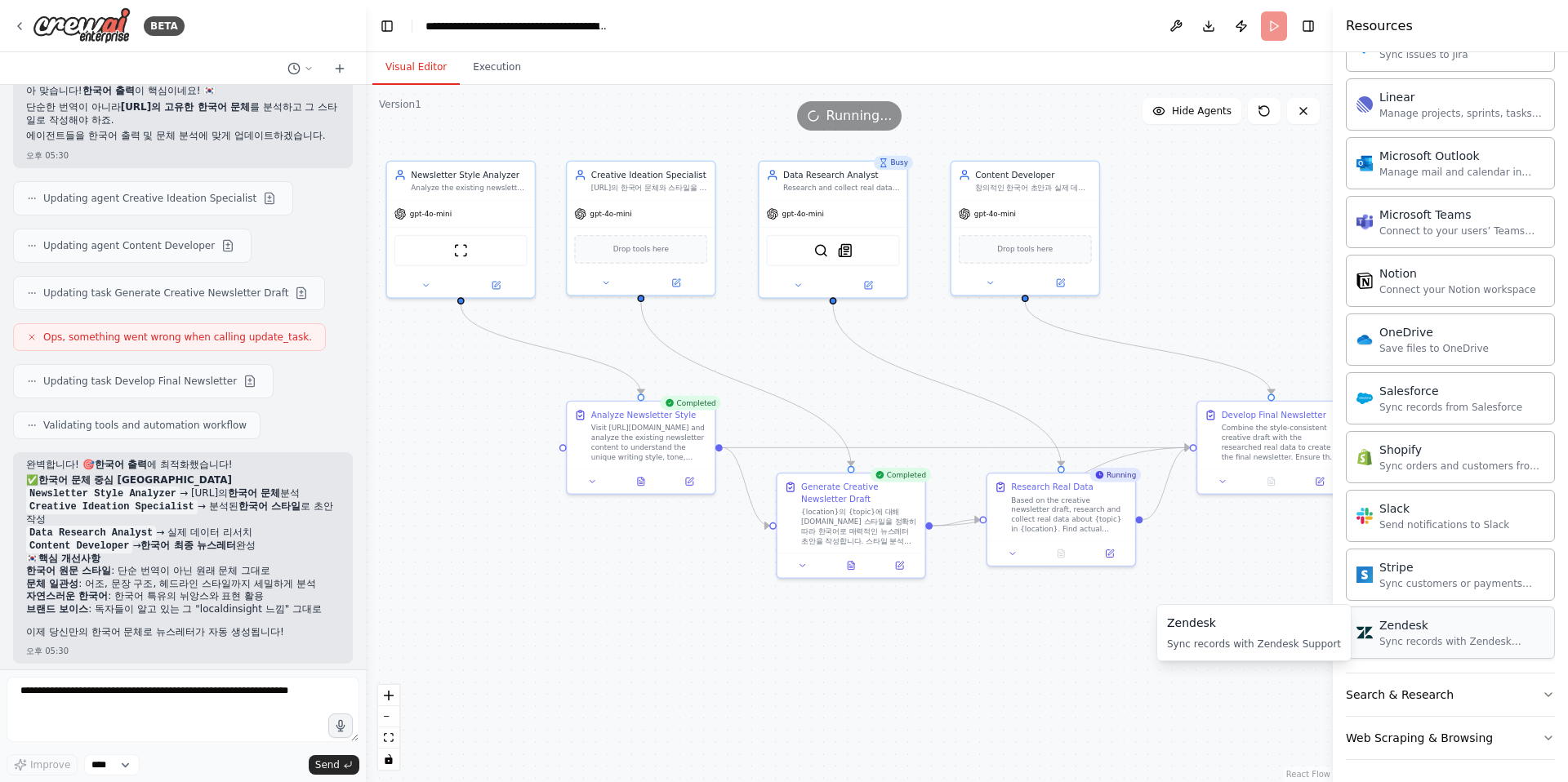
scroll to position [1045, 0]
click at [1158, 731] on button "Web Scraping & Browsing" at bounding box center [1450, 733] width 209 height 42
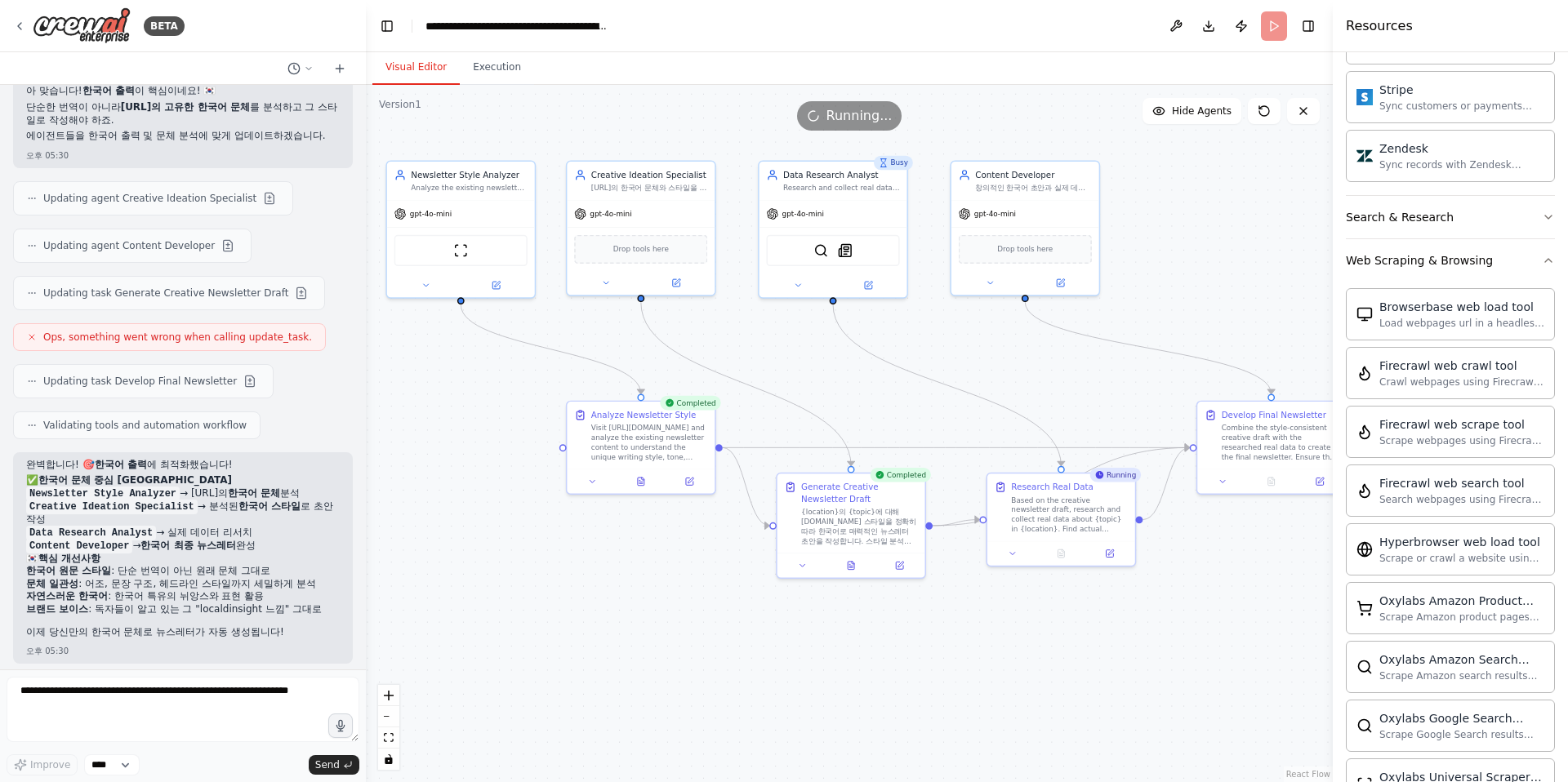
scroll to position [1871, 0]
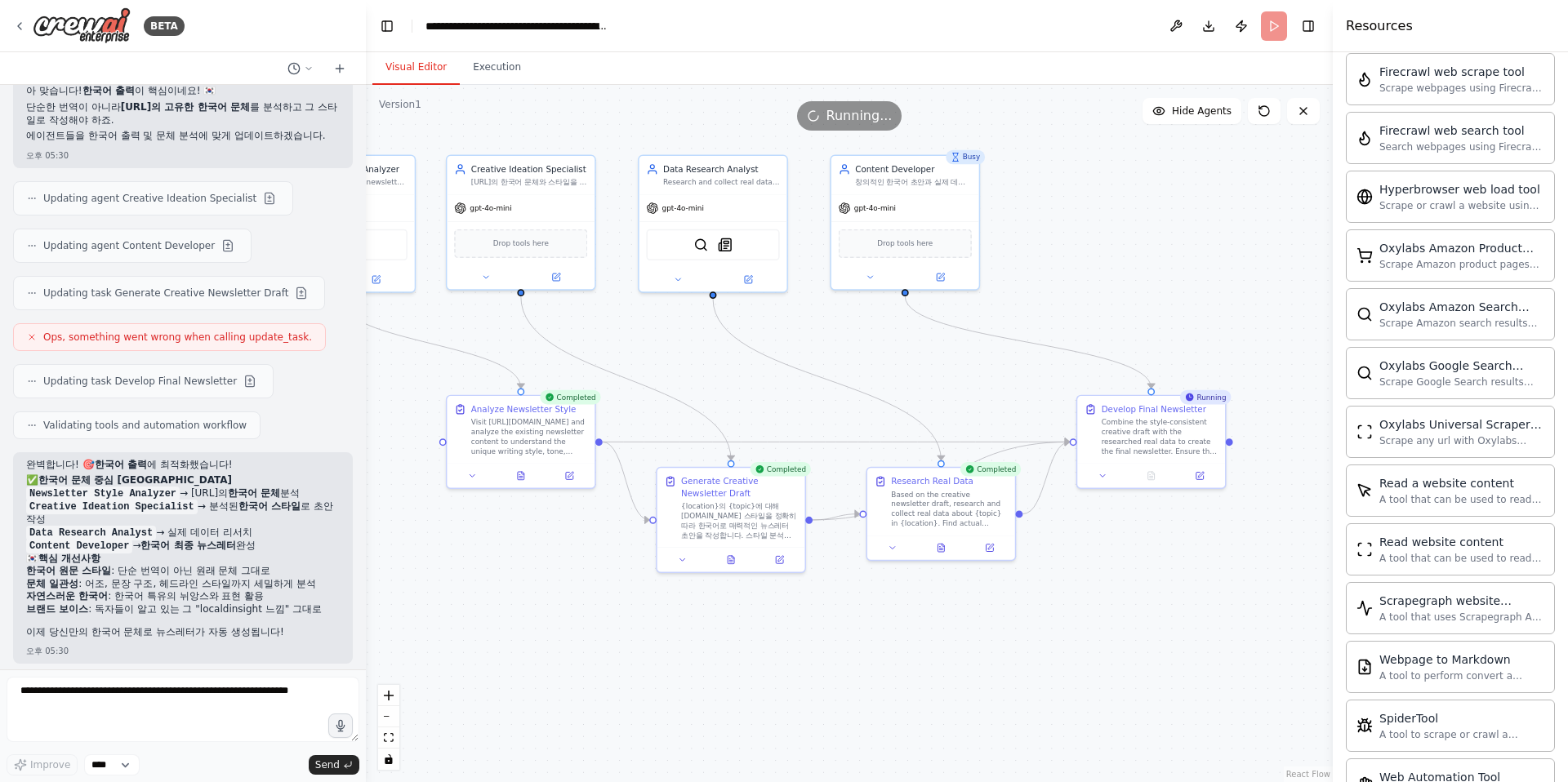
drag, startPoint x: 1230, startPoint y: 708, endPoint x: 1080, endPoint y: 703, distance: 150.1
click at [1080, 703] on div ".deletable-edge-delete-btn { width: 20px; height: 20px; border: 0px solid #ffff…" at bounding box center [849, 434] width 967 height 697
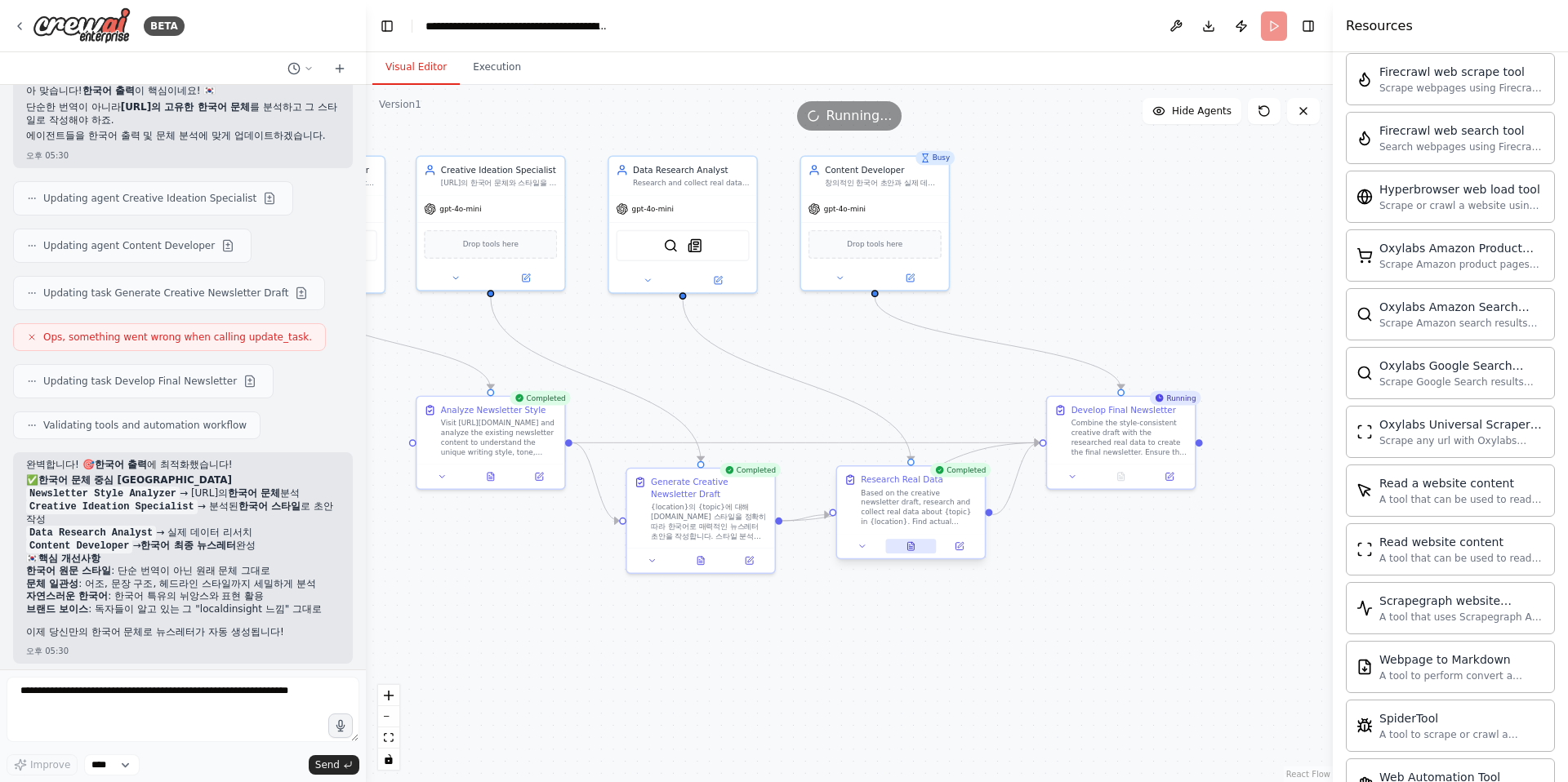
click at [908, 545] on icon at bounding box center [910, 546] width 7 height 8
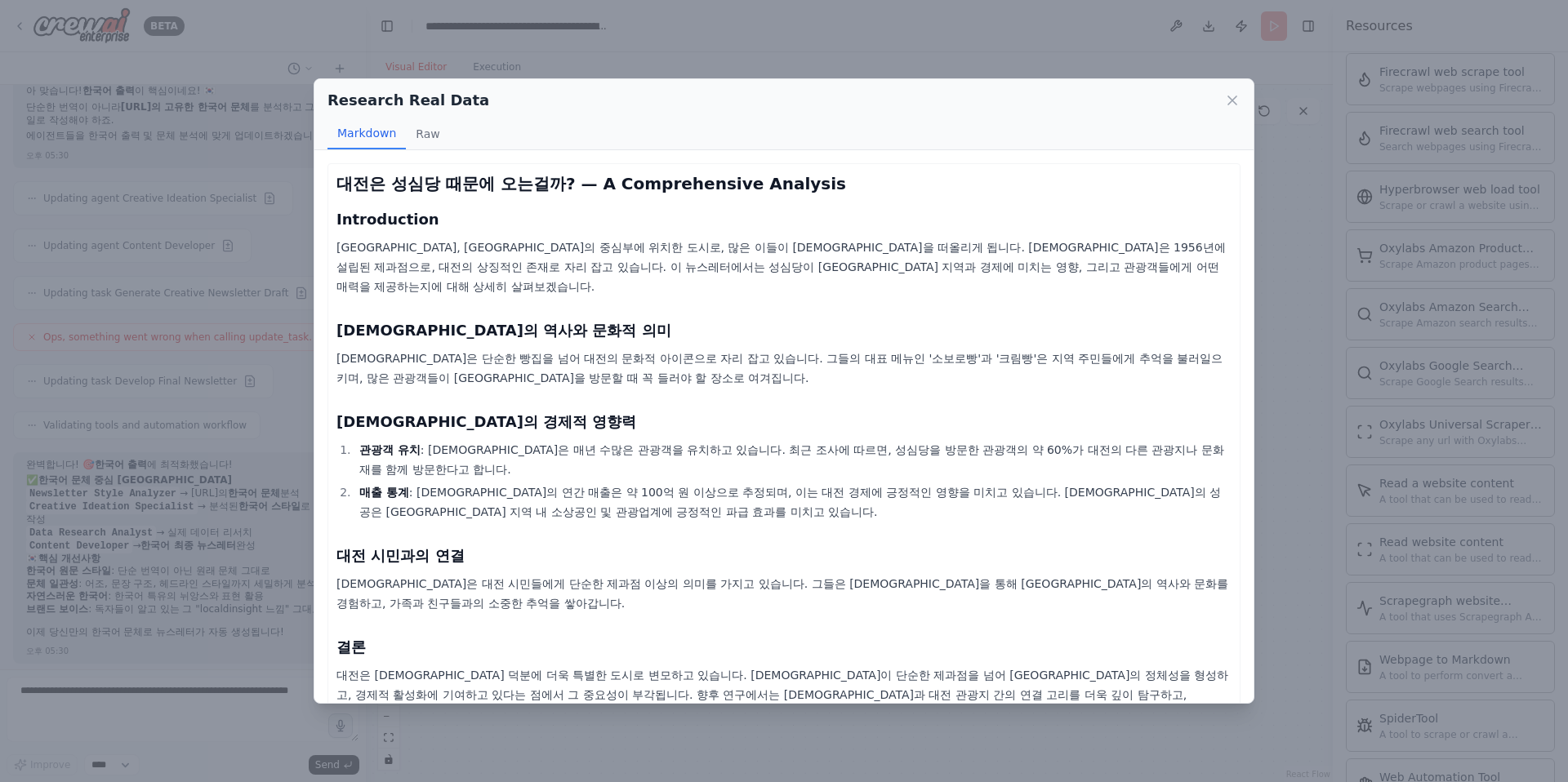
scroll to position [2985, 0]
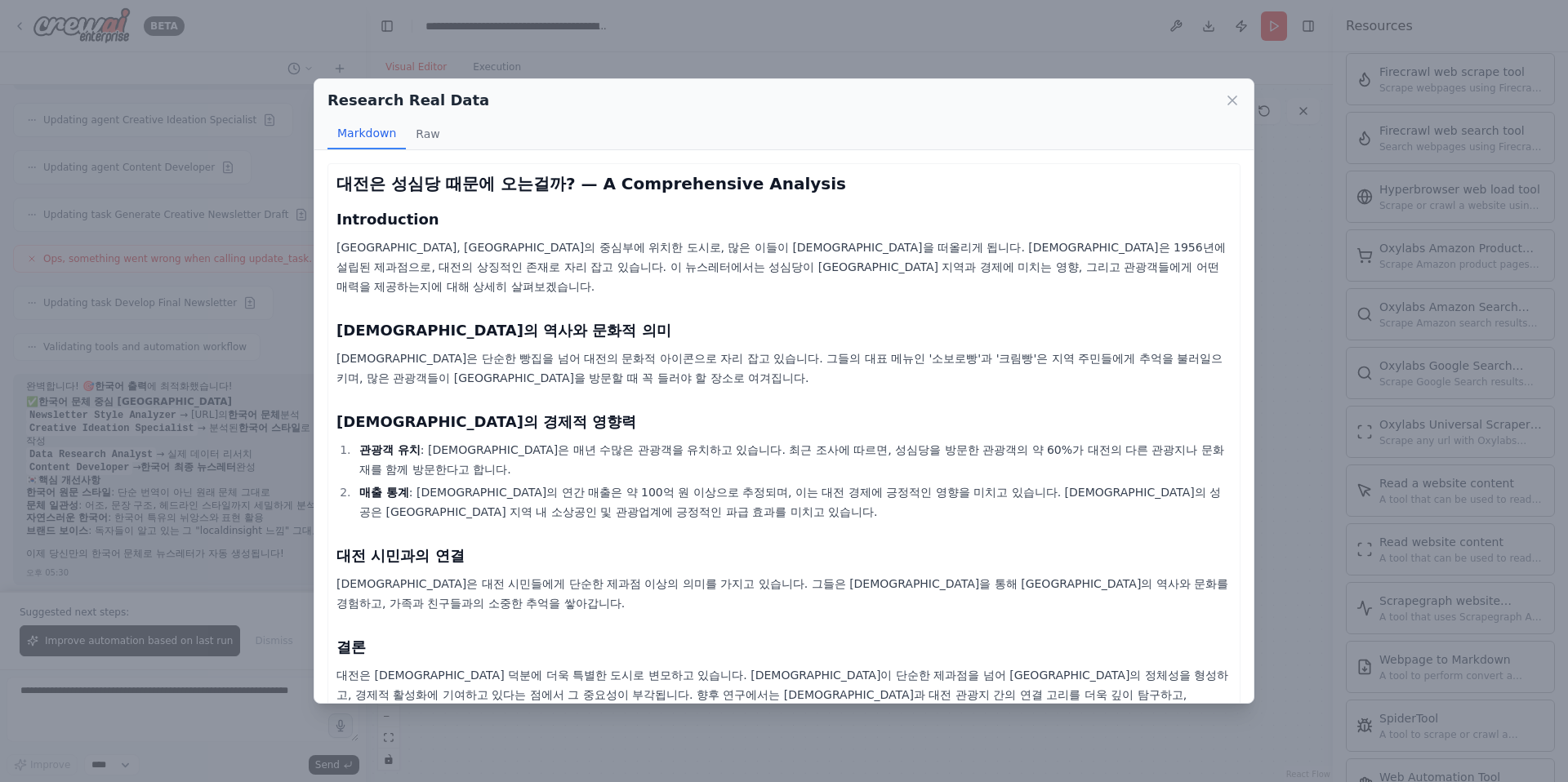
click at [193, 469] on div "Research Real Data Markdown Raw 대전은 성심당 때문에 오는걸까? — A Comprehensive Analysis In…" at bounding box center [784, 391] width 1568 height 782
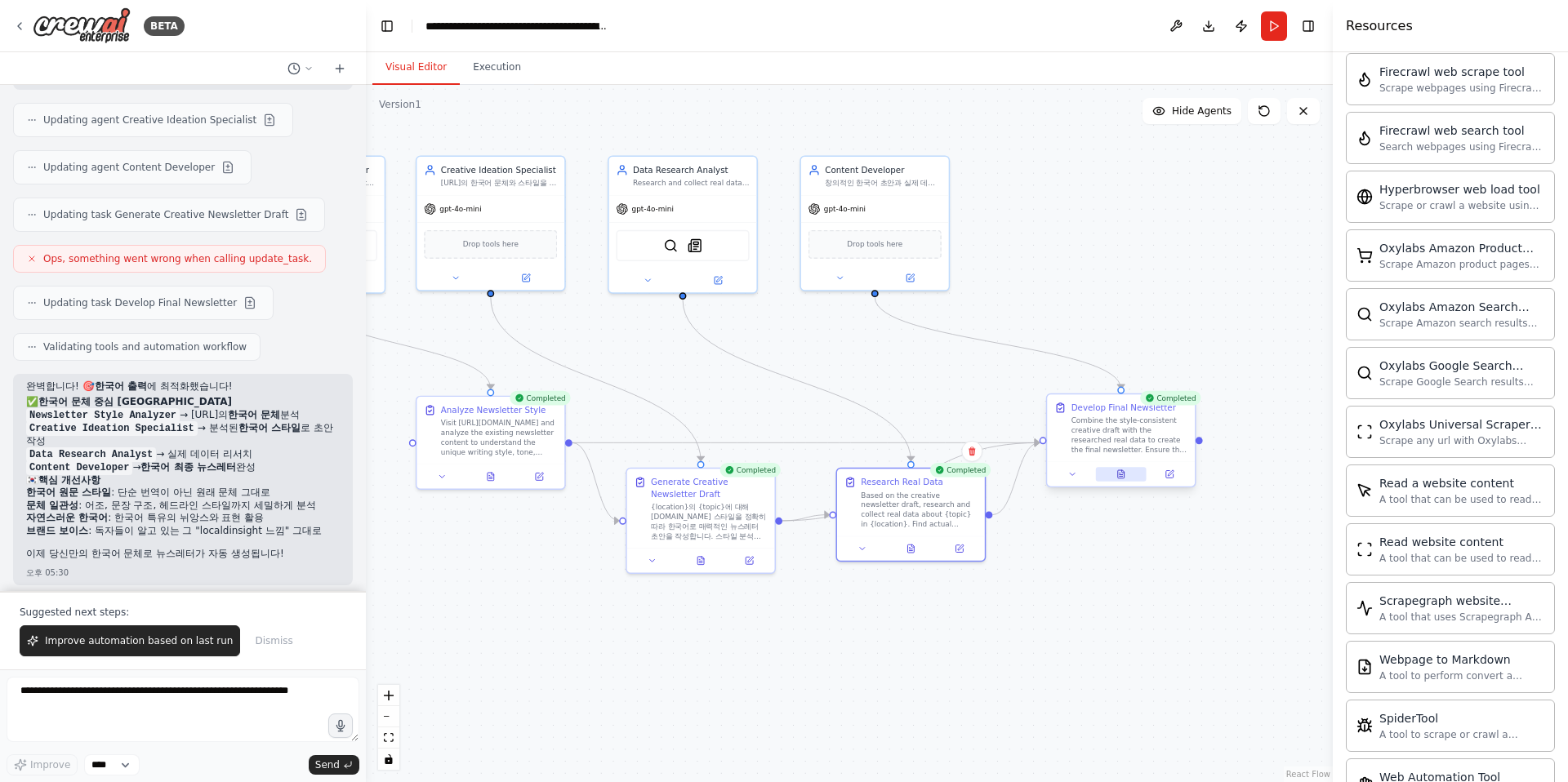
click at [1123, 479] on button at bounding box center [1121, 474] width 51 height 14
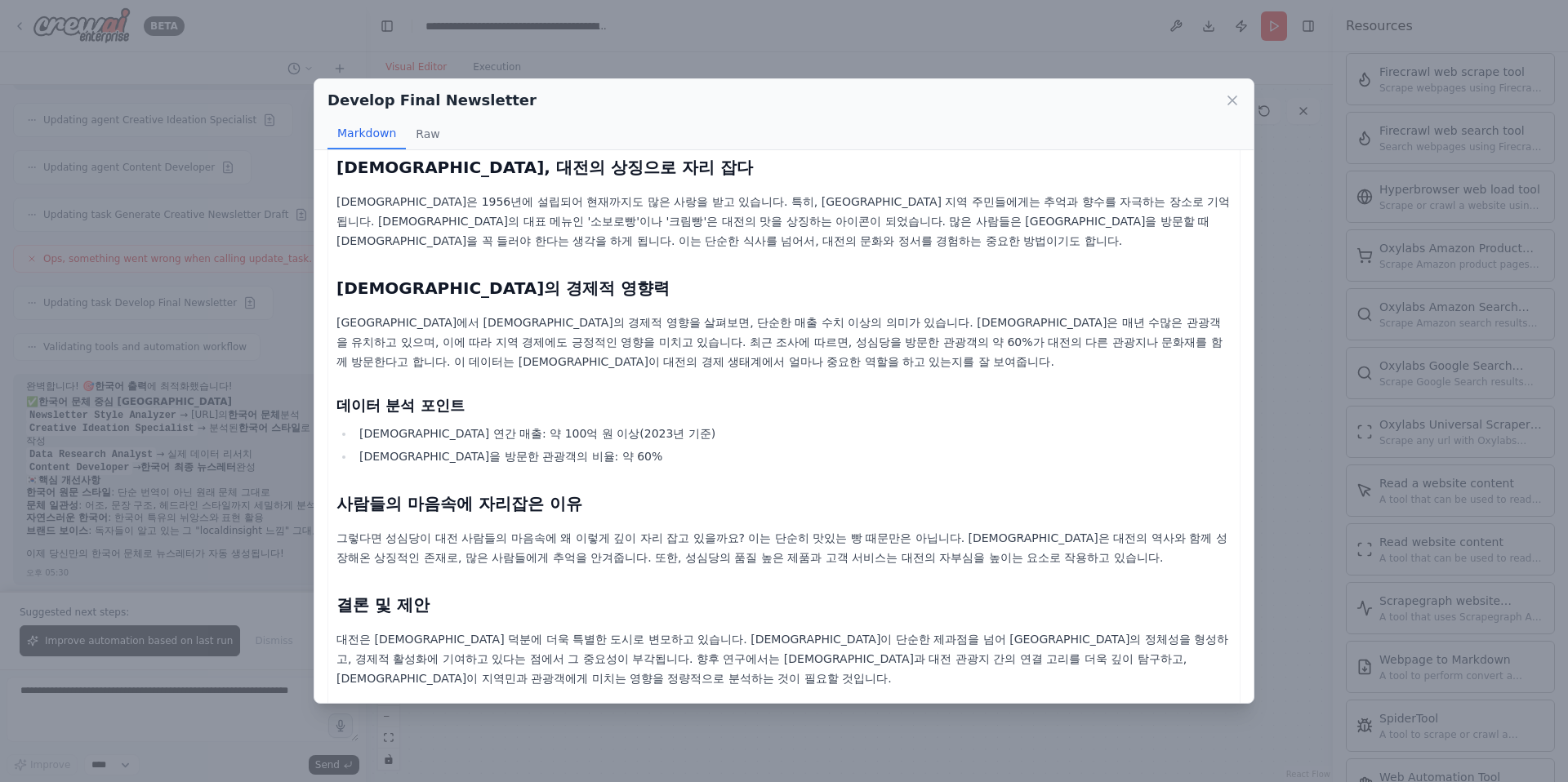
scroll to position [0, 0]
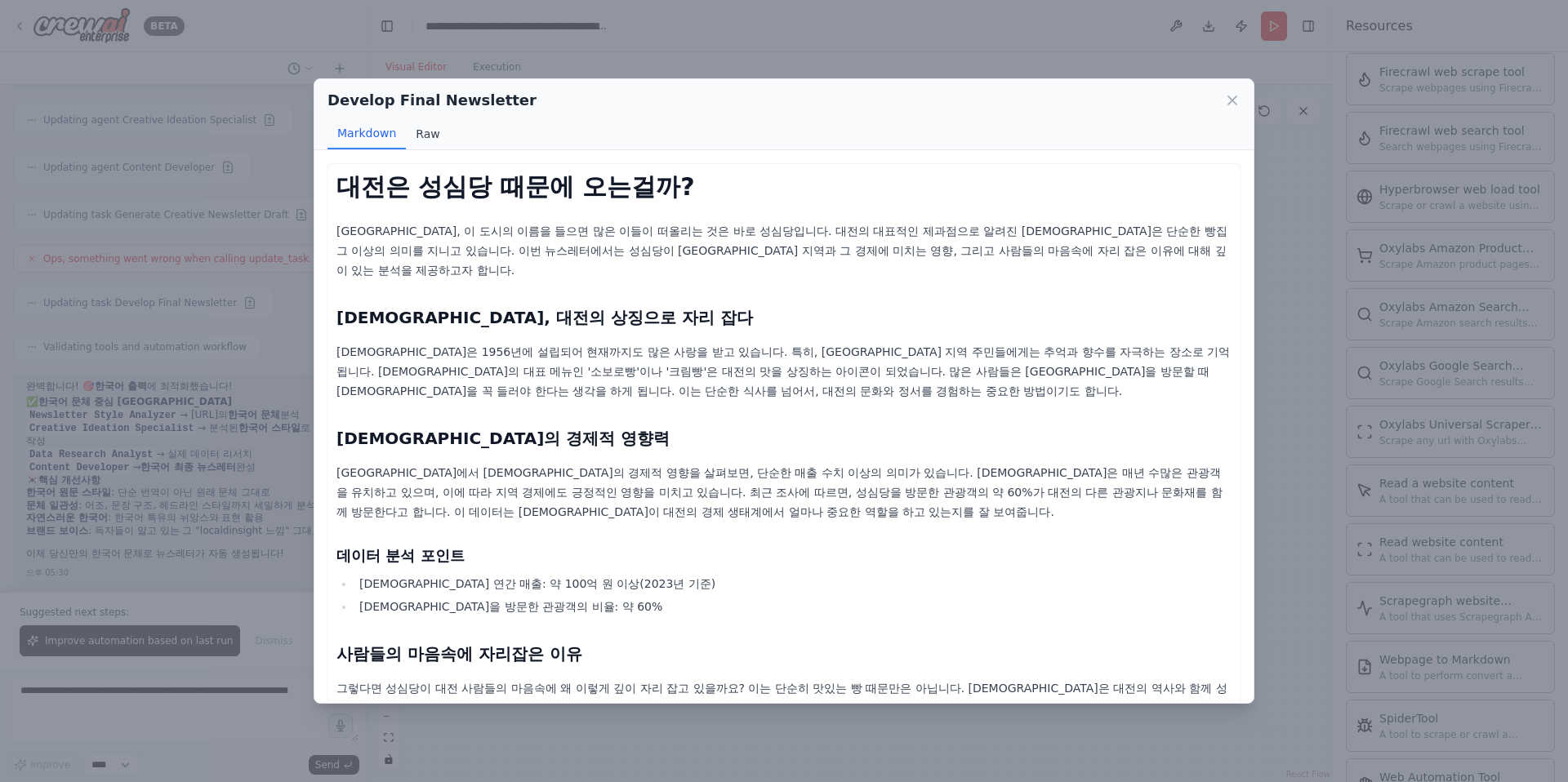
click at [429, 143] on button "Raw" at bounding box center [427, 134] width 43 height 31
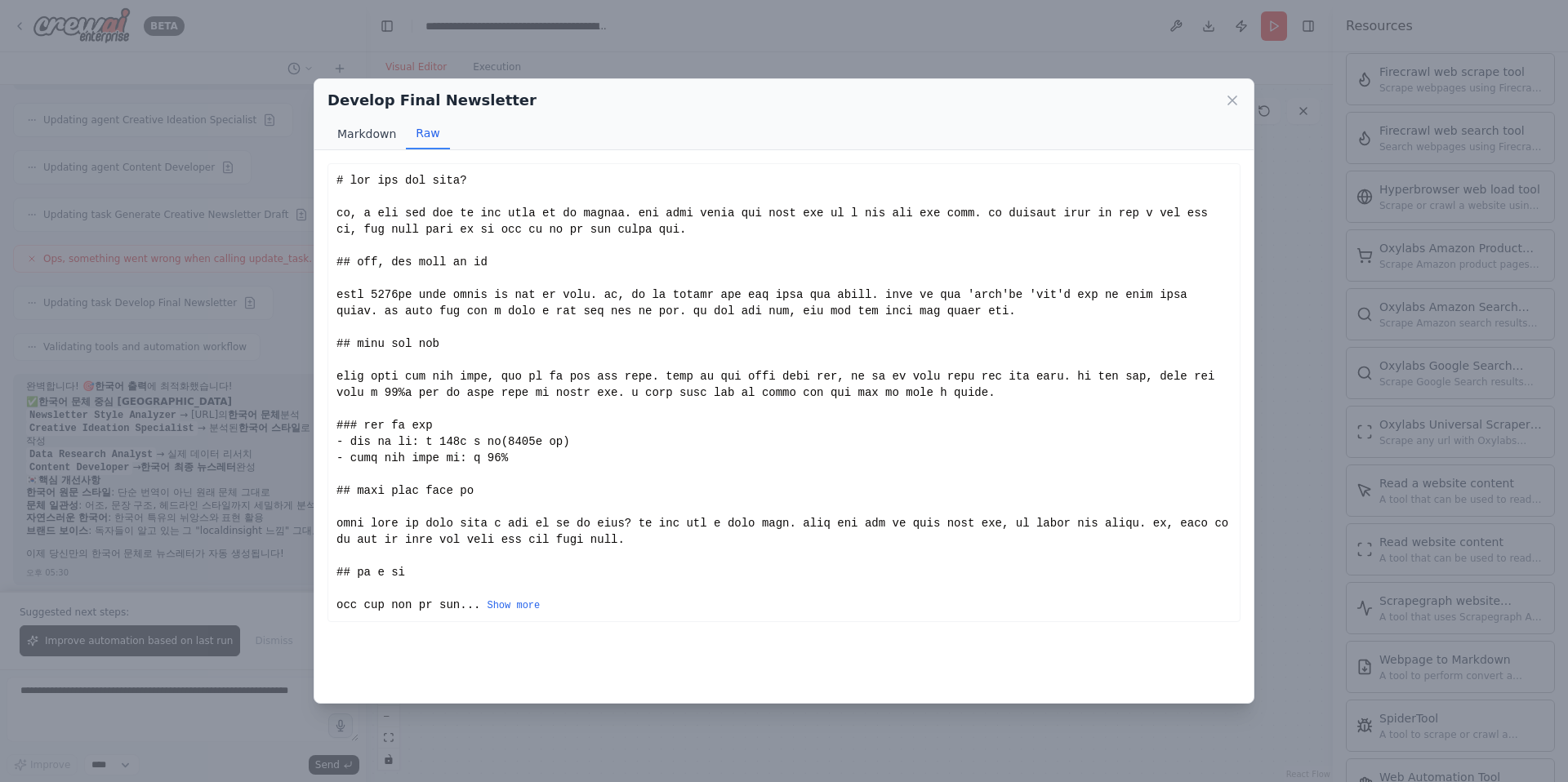
click at [385, 135] on button "Markdown" at bounding box center [366, 134] width 78 height 31
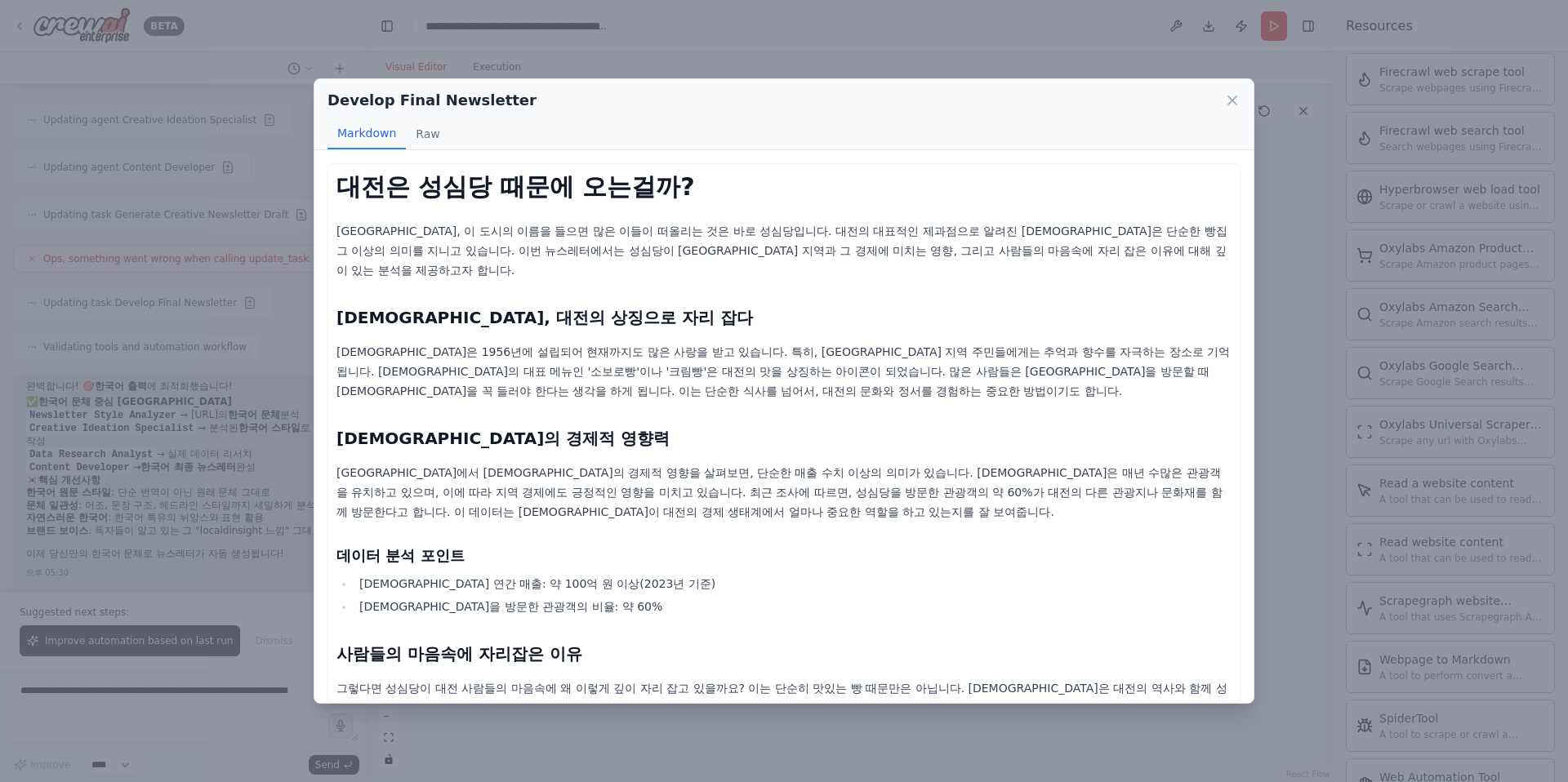
scroll to position [150, 0]
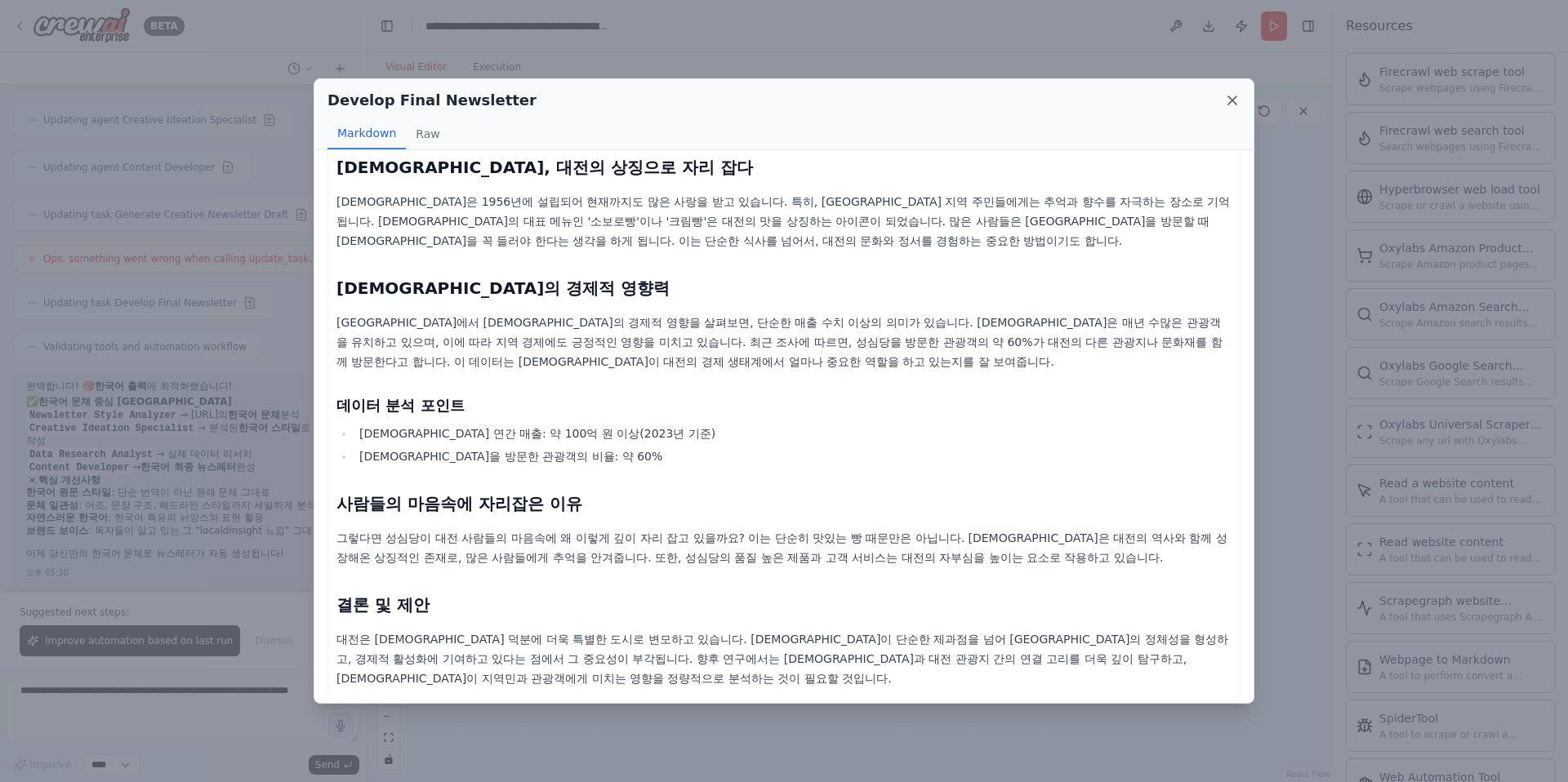
click at [1158, 98] on icon at bounding box center [1231, 100] width 16 height 16
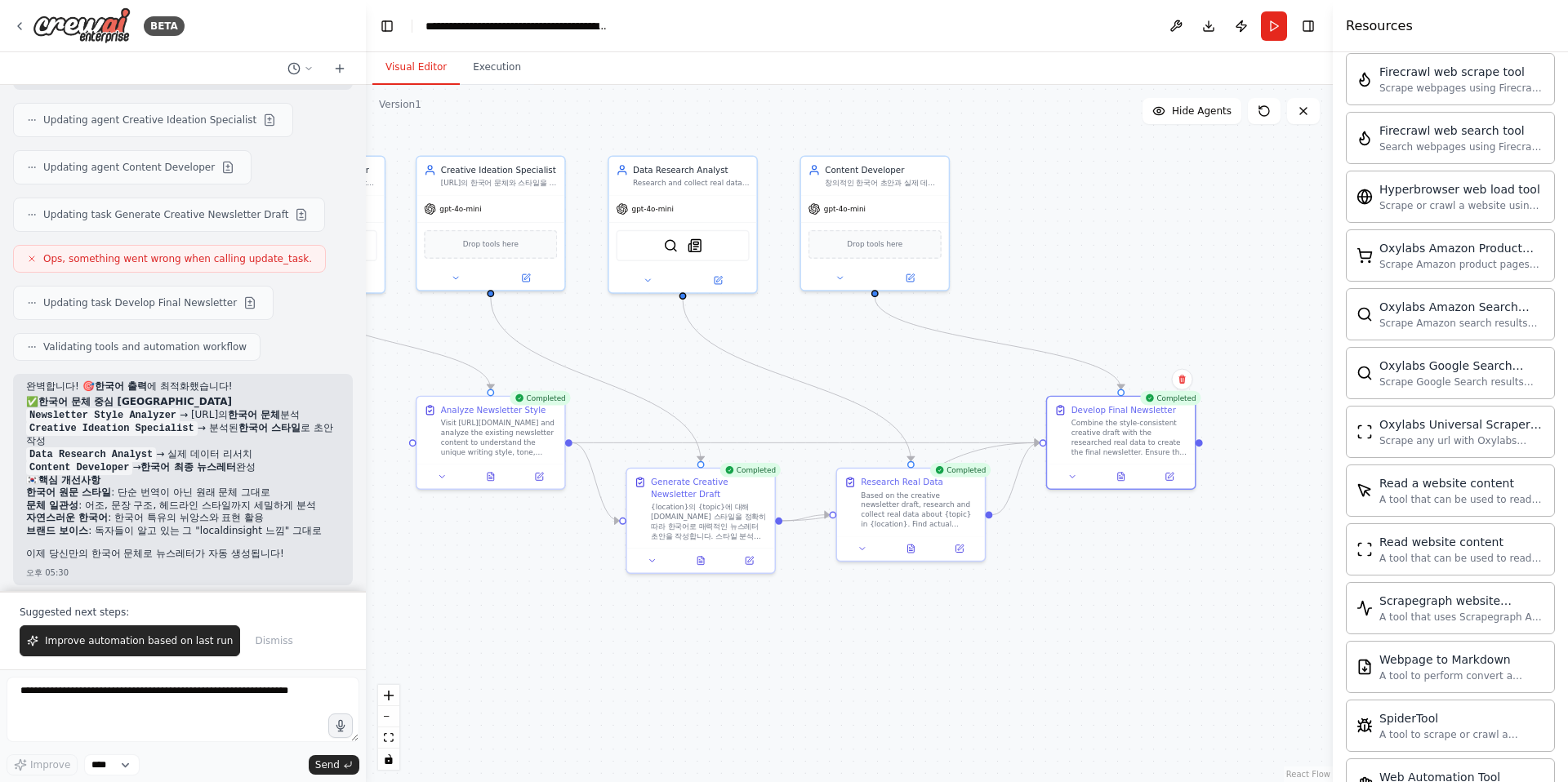
click at [568, 662] on div ".deletable-edge-delete-btn { width: 20px; height: 20px; border: 0px solid #ffff…" at bounding box center [849, 434] width 967 height 697
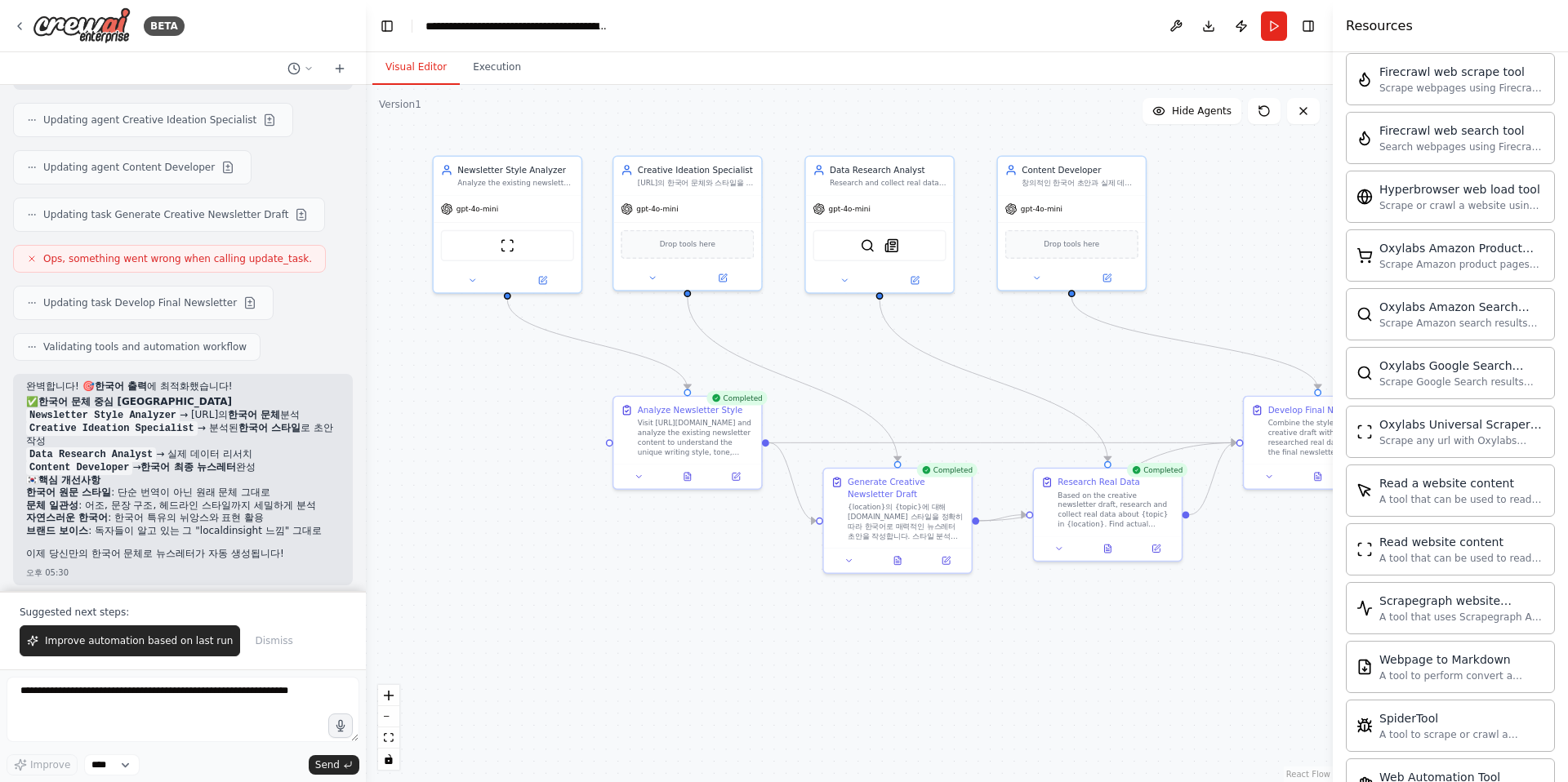
drag, startPoint x: 525, startPoint y: 630, endPoint x: 722, endPoint y: 630, distance: 197.0
click at [722, 630] on div ".deletable-edge-delete-btn { width: 20px; height: 20px; border: 0px solid #ffff…" at bounding box center [849, 434] width 967 height 697
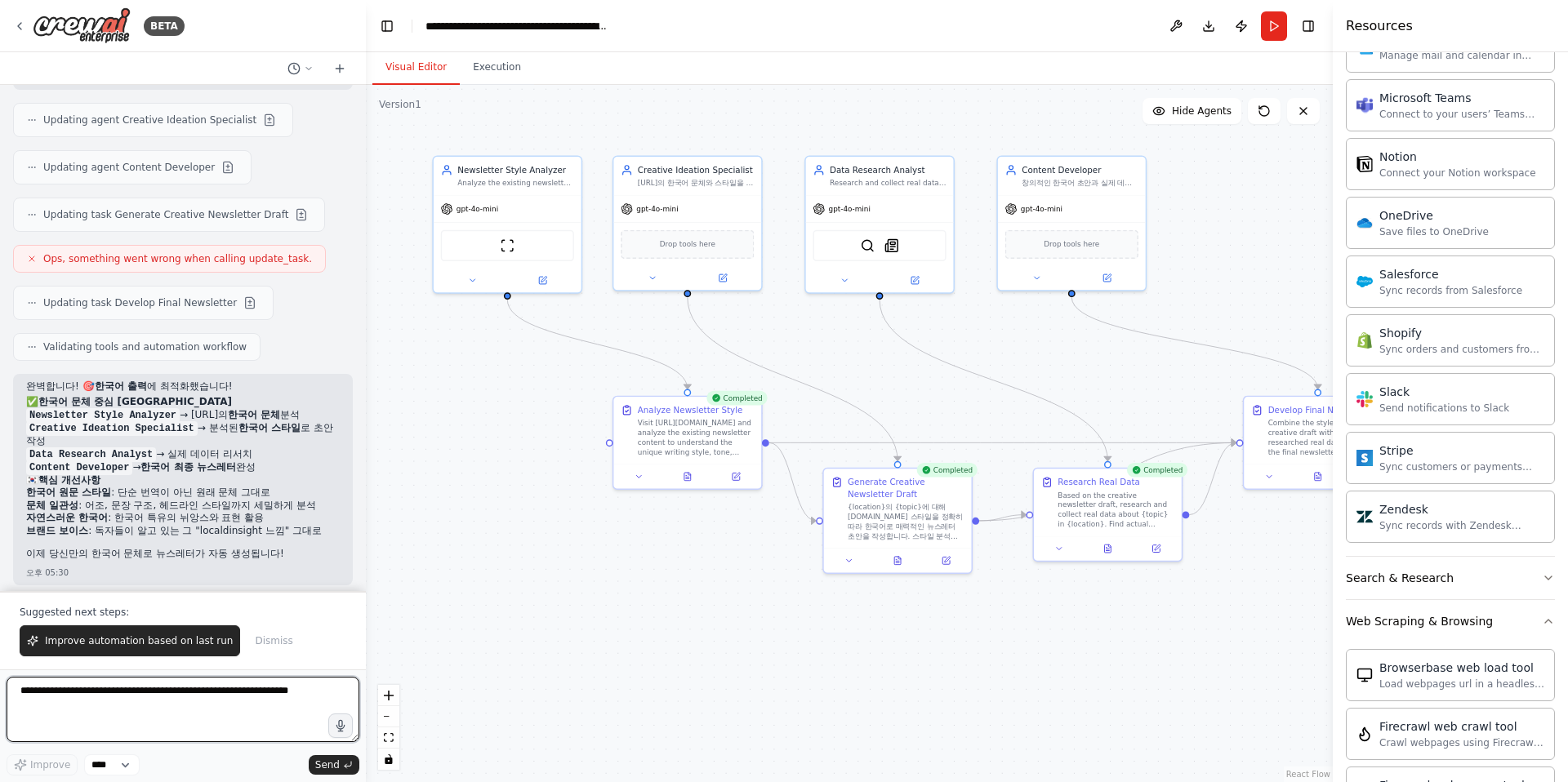
click at [273, 723] on textarea at bounding box center [183, 710] width 353 height 66
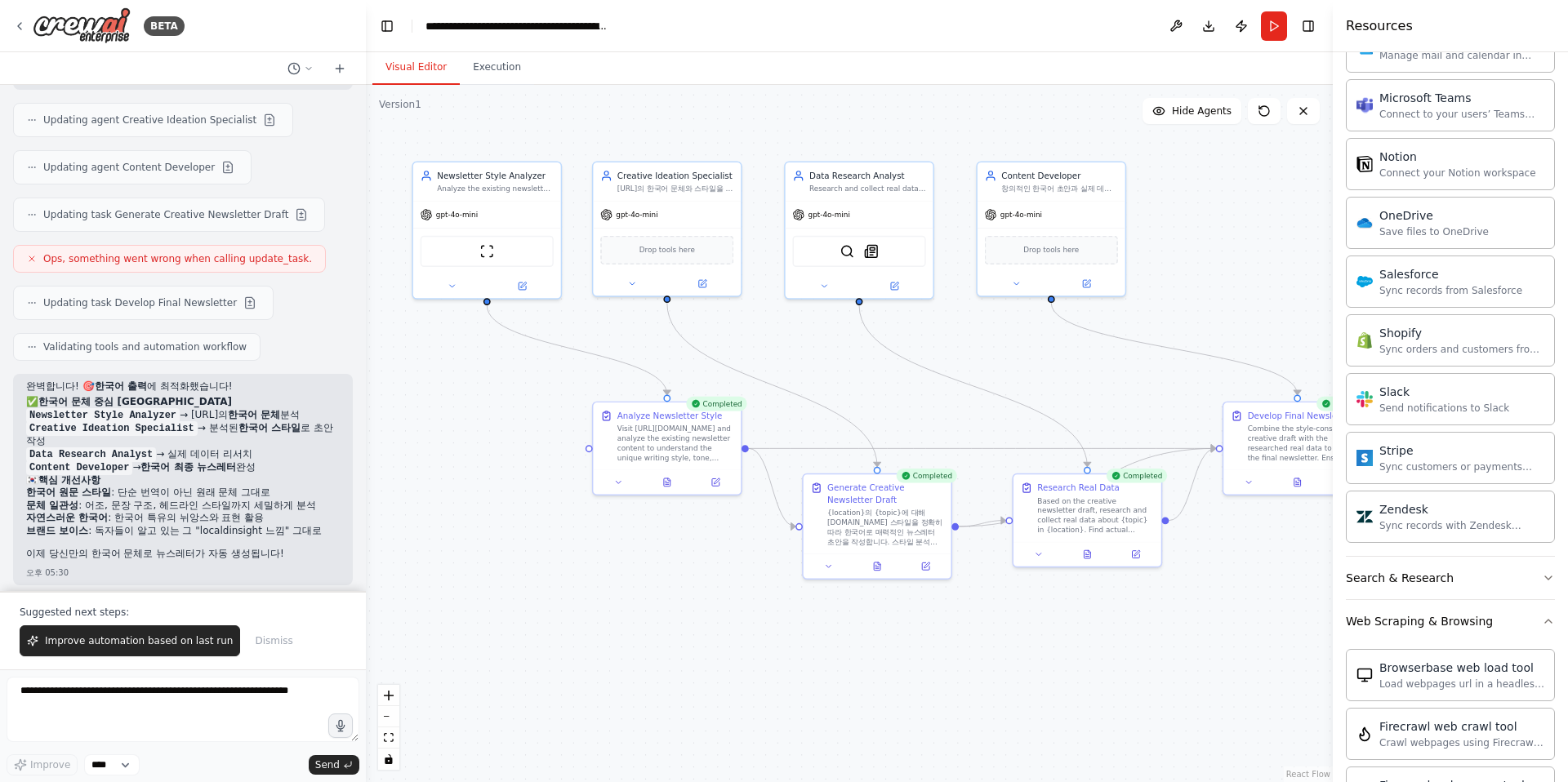
drag, startPoint x: 1102, startPoint y: 661, endPoint x: 894, endPoint y: 659, distance: 208.0
click at [881, 677] on div ".deletable-edge-delete-btn { width: 20px; height: 20px; border: 0px solid #ffff…" at bounding box center [849, 434] width 967 height 697
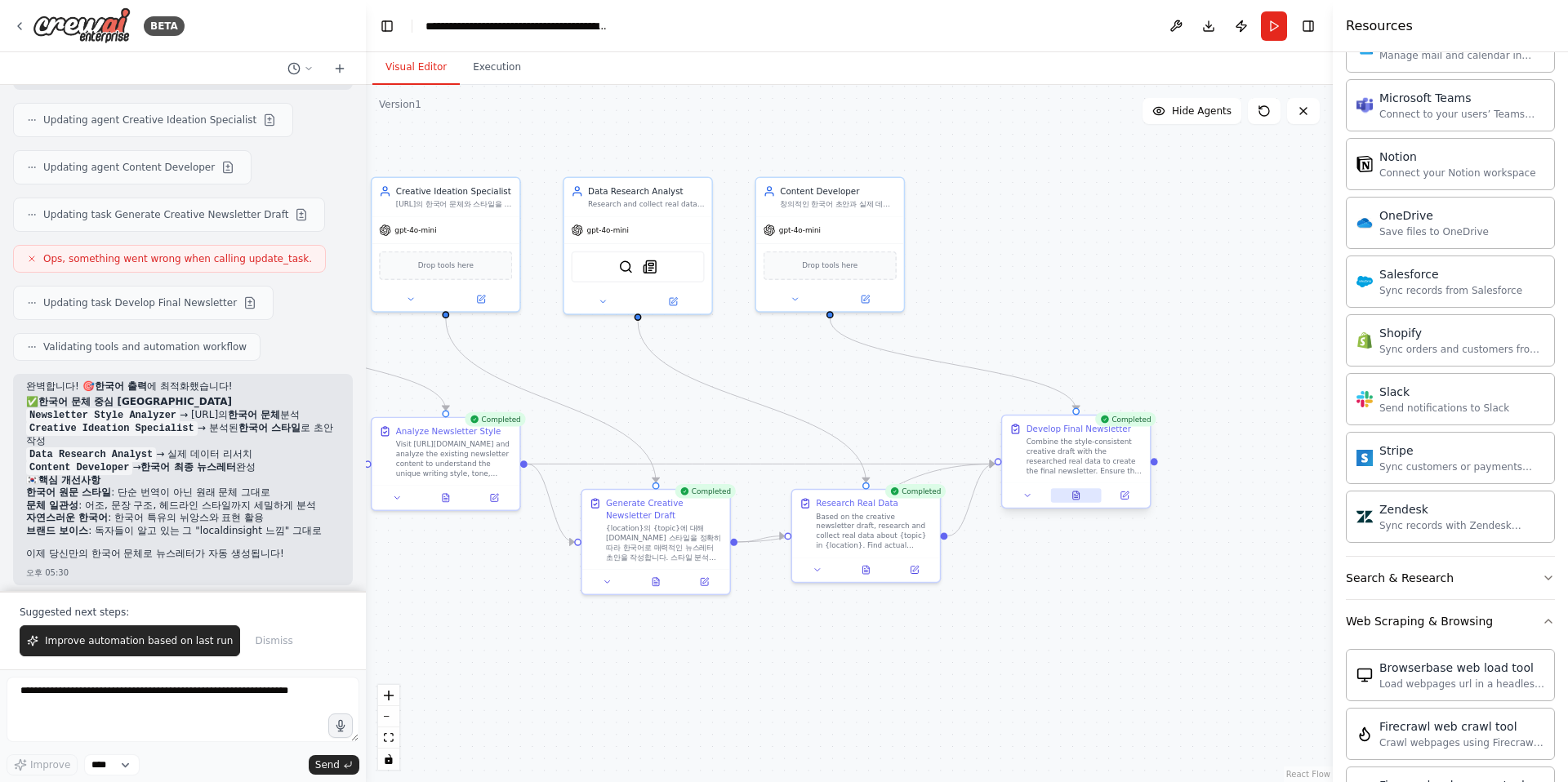
click at [1085, 499] on button at bounding box center [1076, 495] width 51 height 14
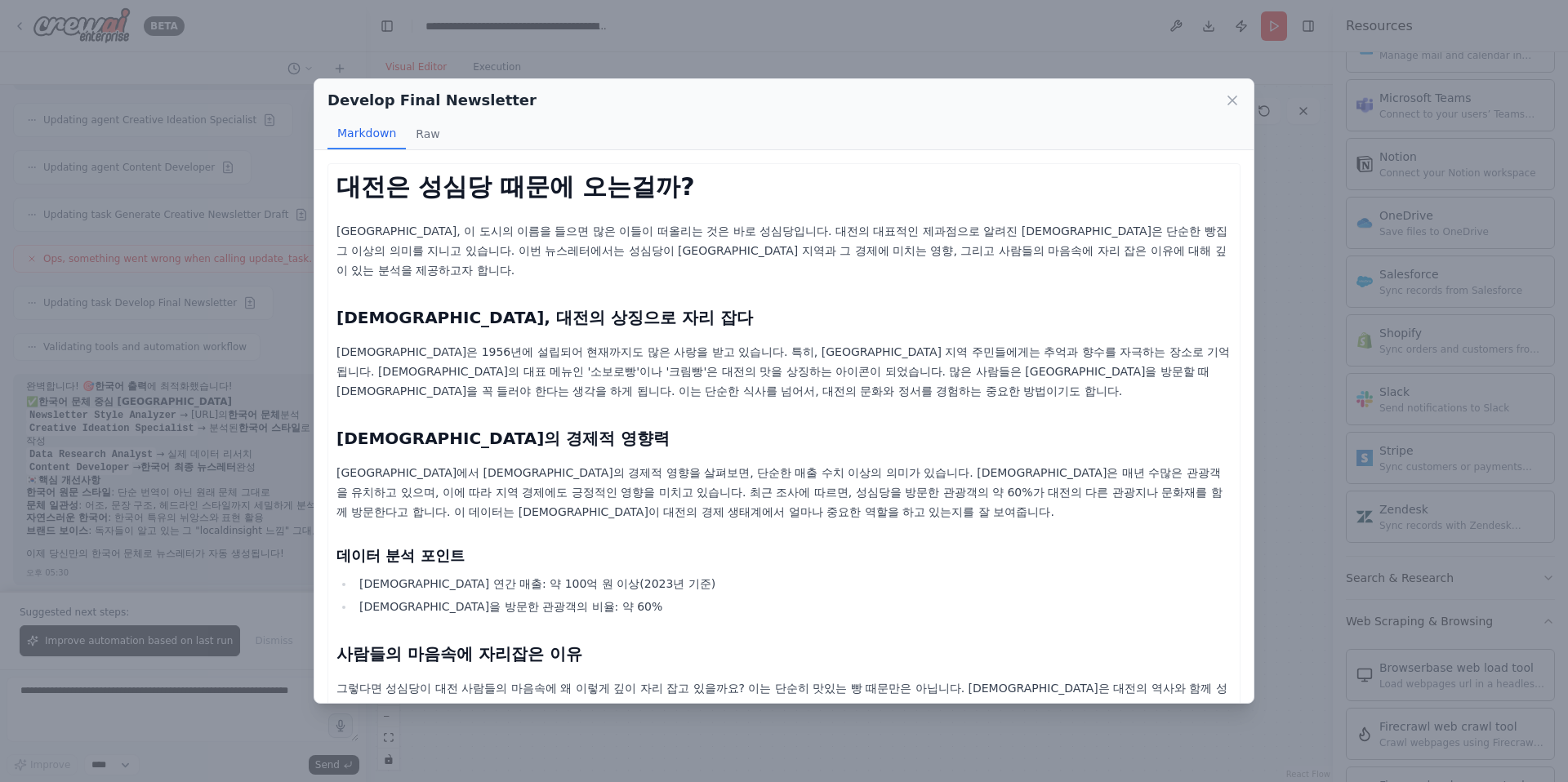
scroll to position [150, 0]
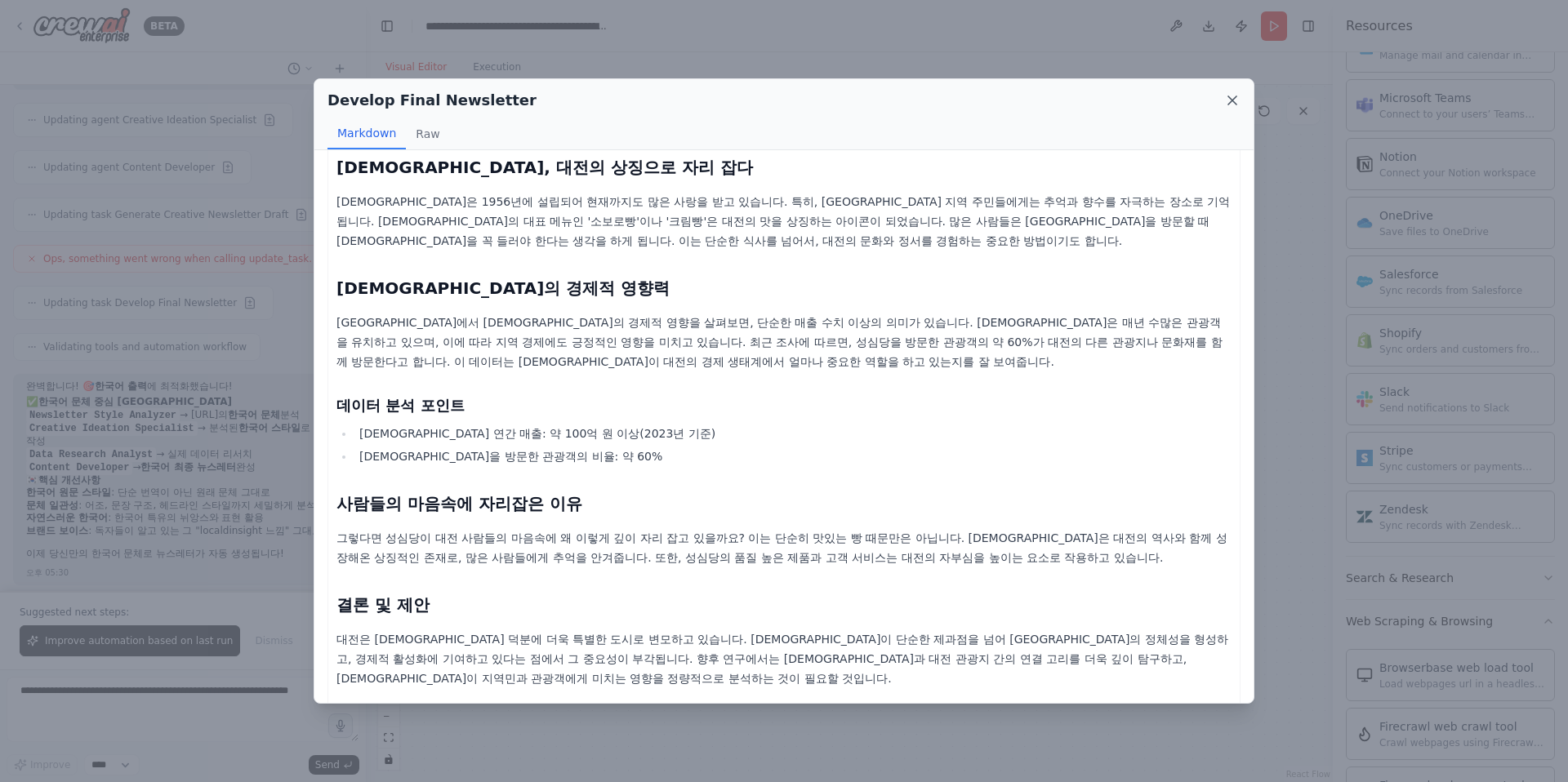
click at [1158, 99] on icon at bounding box center [1231, 100] width 16 height 16
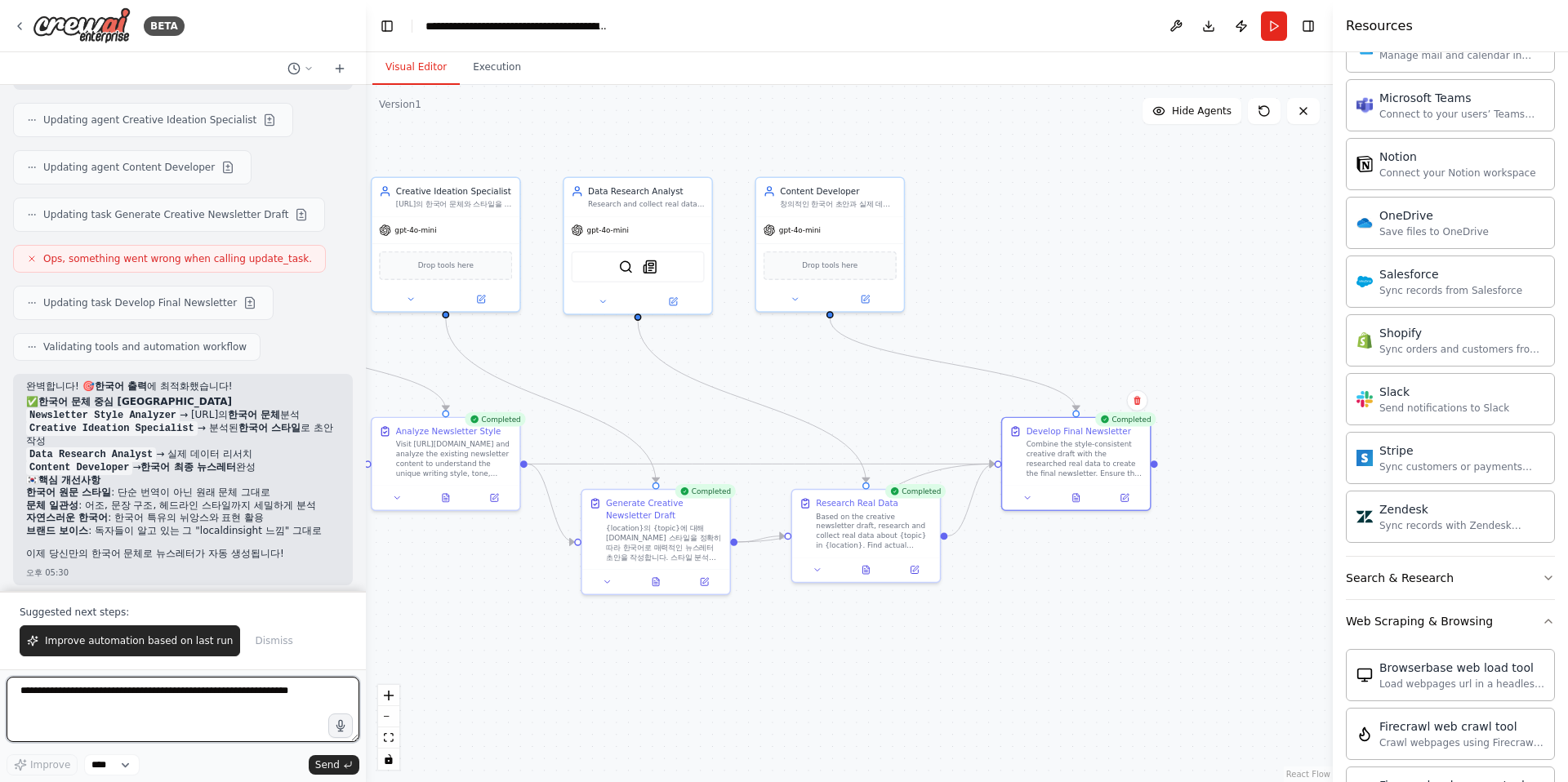
click at [127, 711] on textarea at bounding box center [183, 710] width 353 height 66
paste textarea "**********"
type textarea "**********"
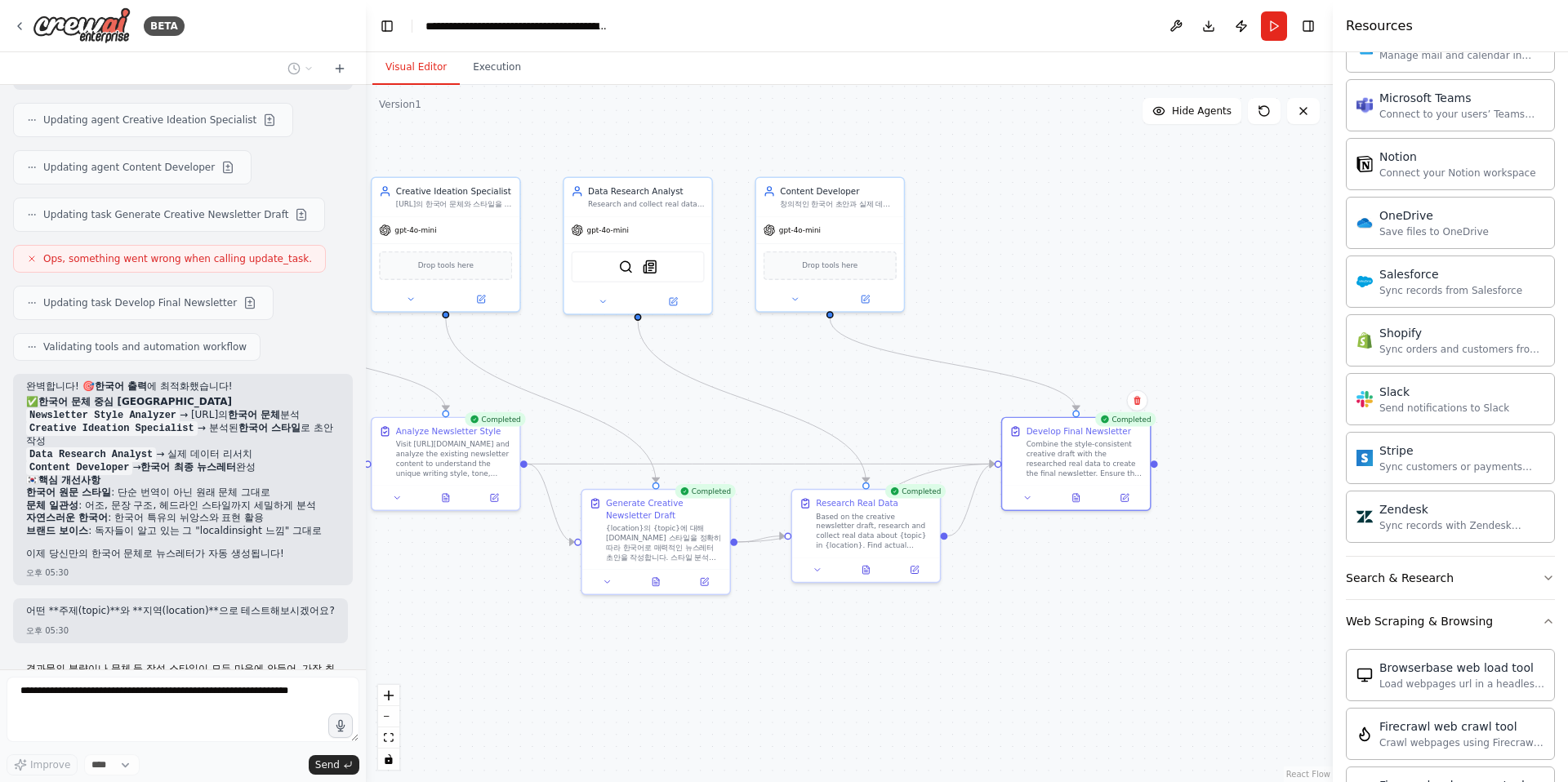
scroll to position [4960, 0]
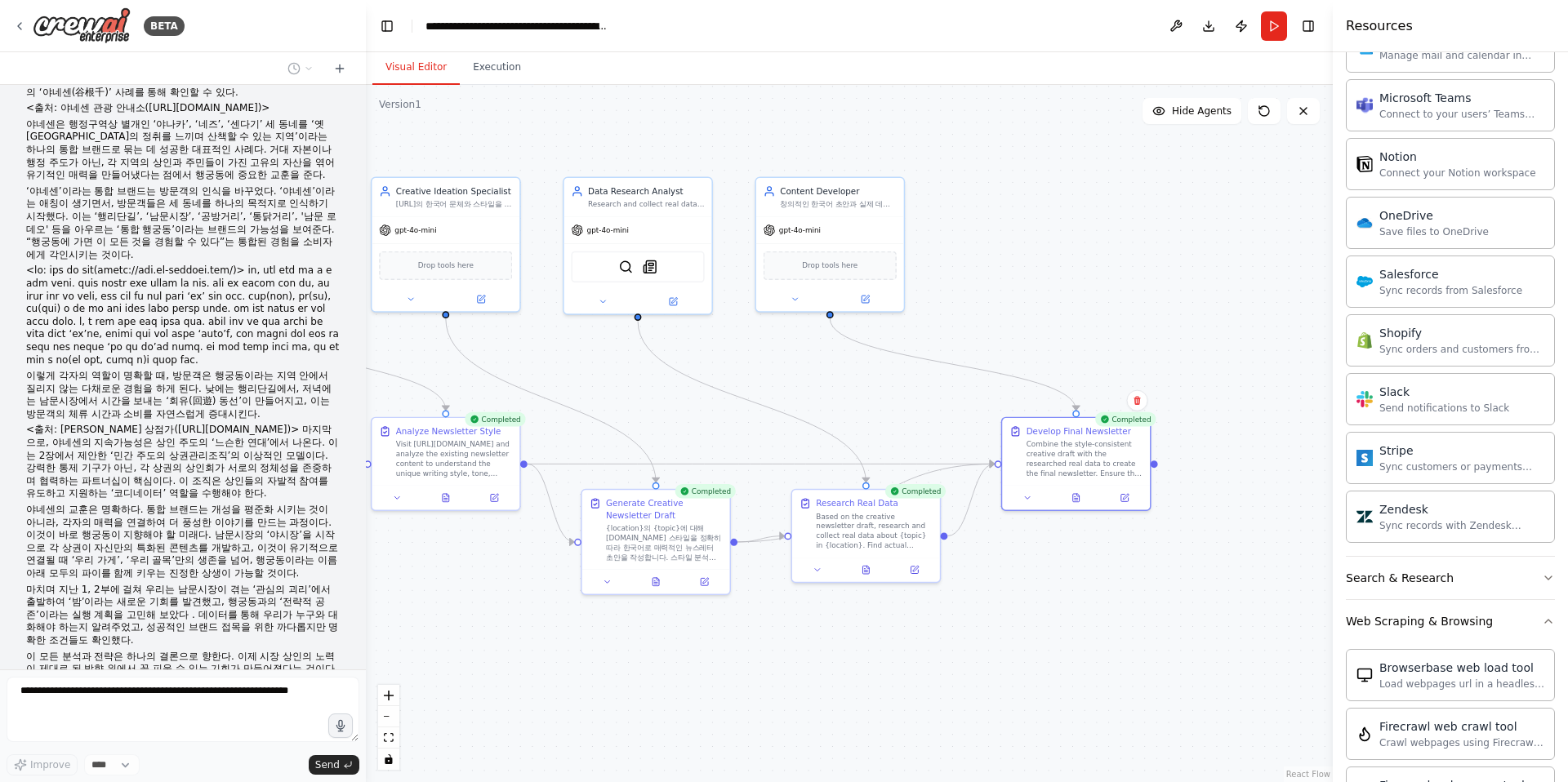
click at [1141, 281] on div ".deletable-edge-delete-btn { width: 20px; height: 20px; border: 0px solid #ffff…" at bounding box center [849, 434] width 967 height 697
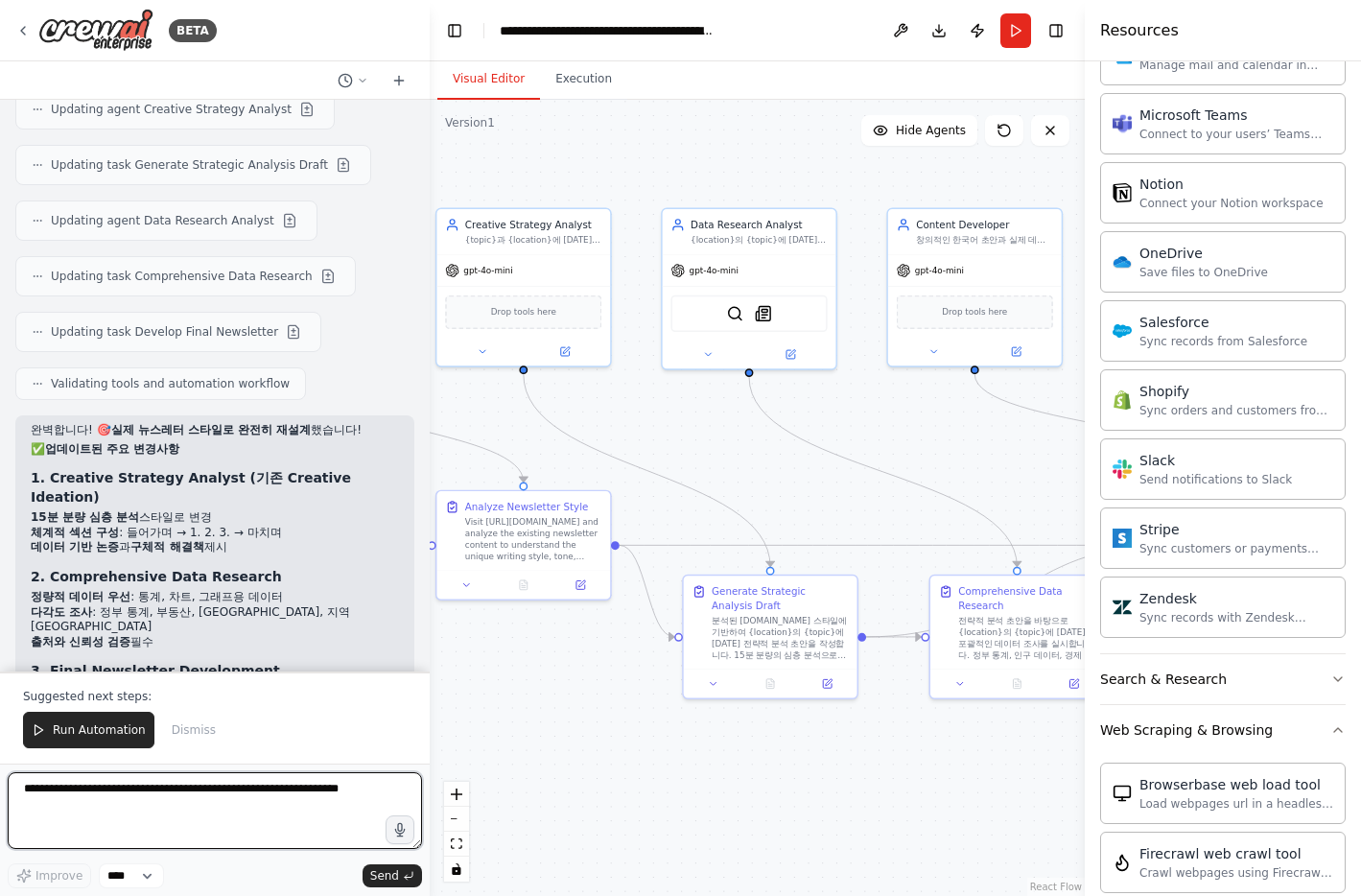
scroll to position [6994, 0]
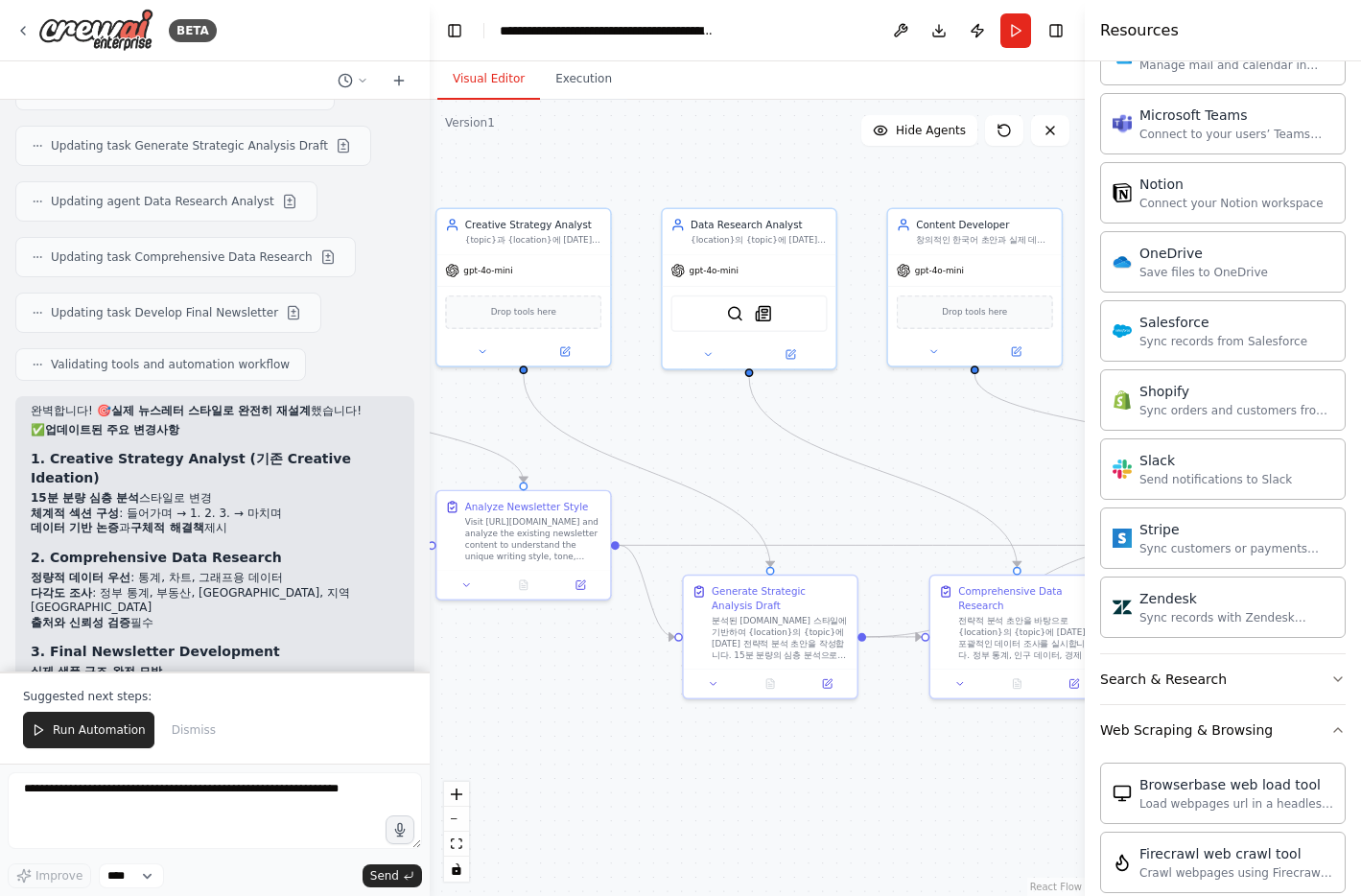
click at [58, 734] on span "Run Automation" at bounding box center [99, 730] width 93 height 16
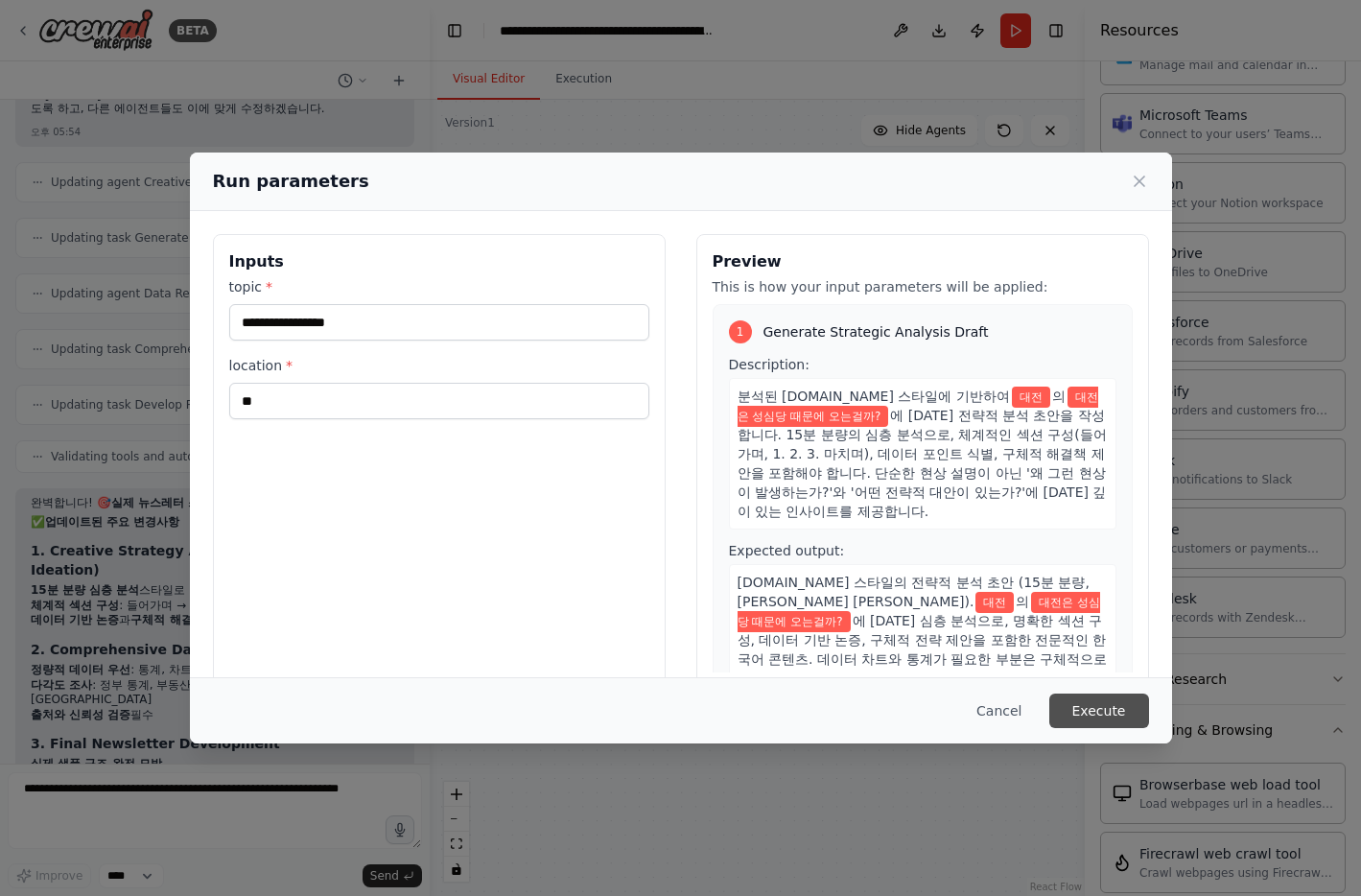
click at [1104, 704] on button "Execute" at bounding box center [1099, 710] width 100 height 35
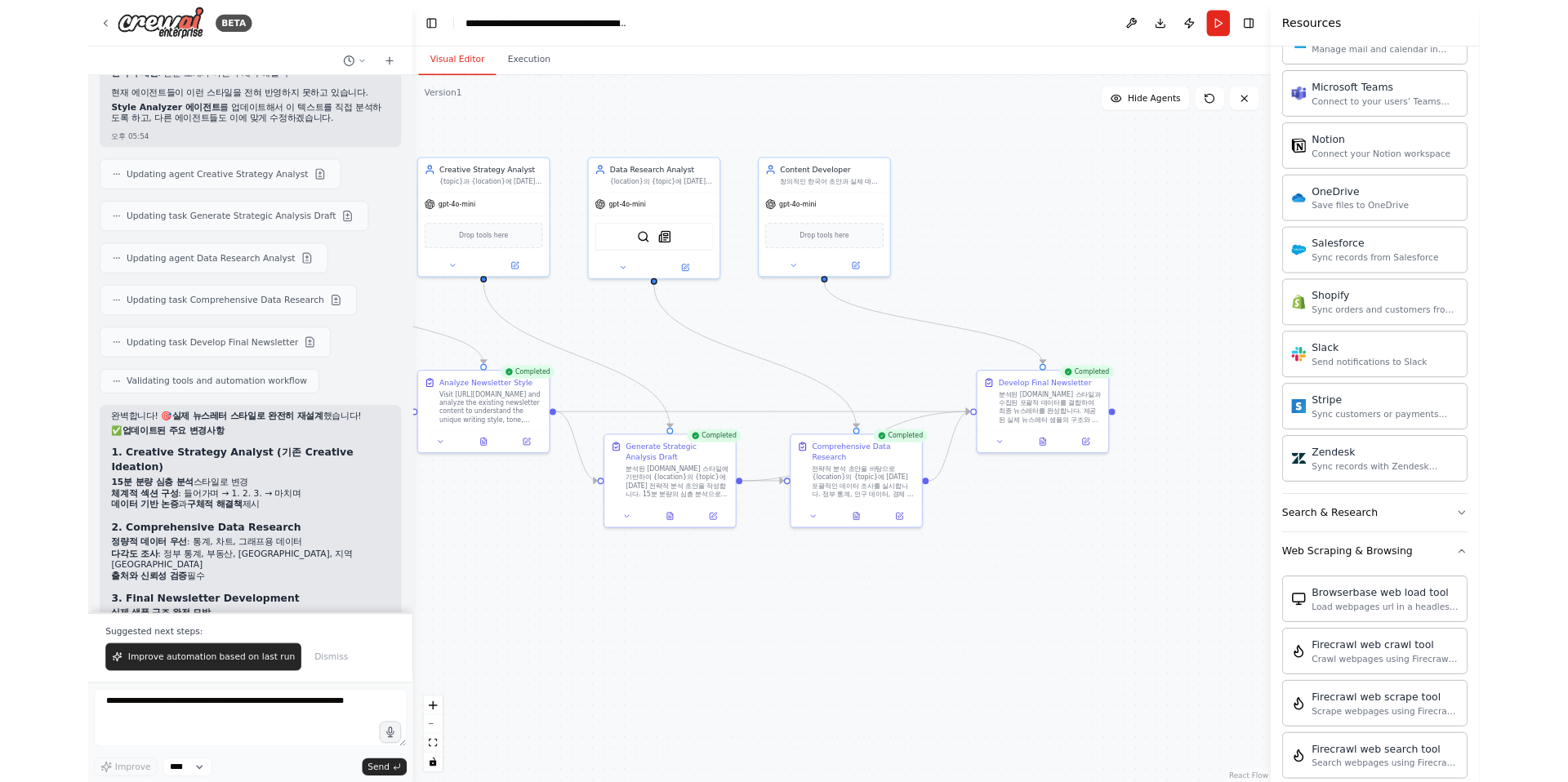
scroll to position [5934, 0]
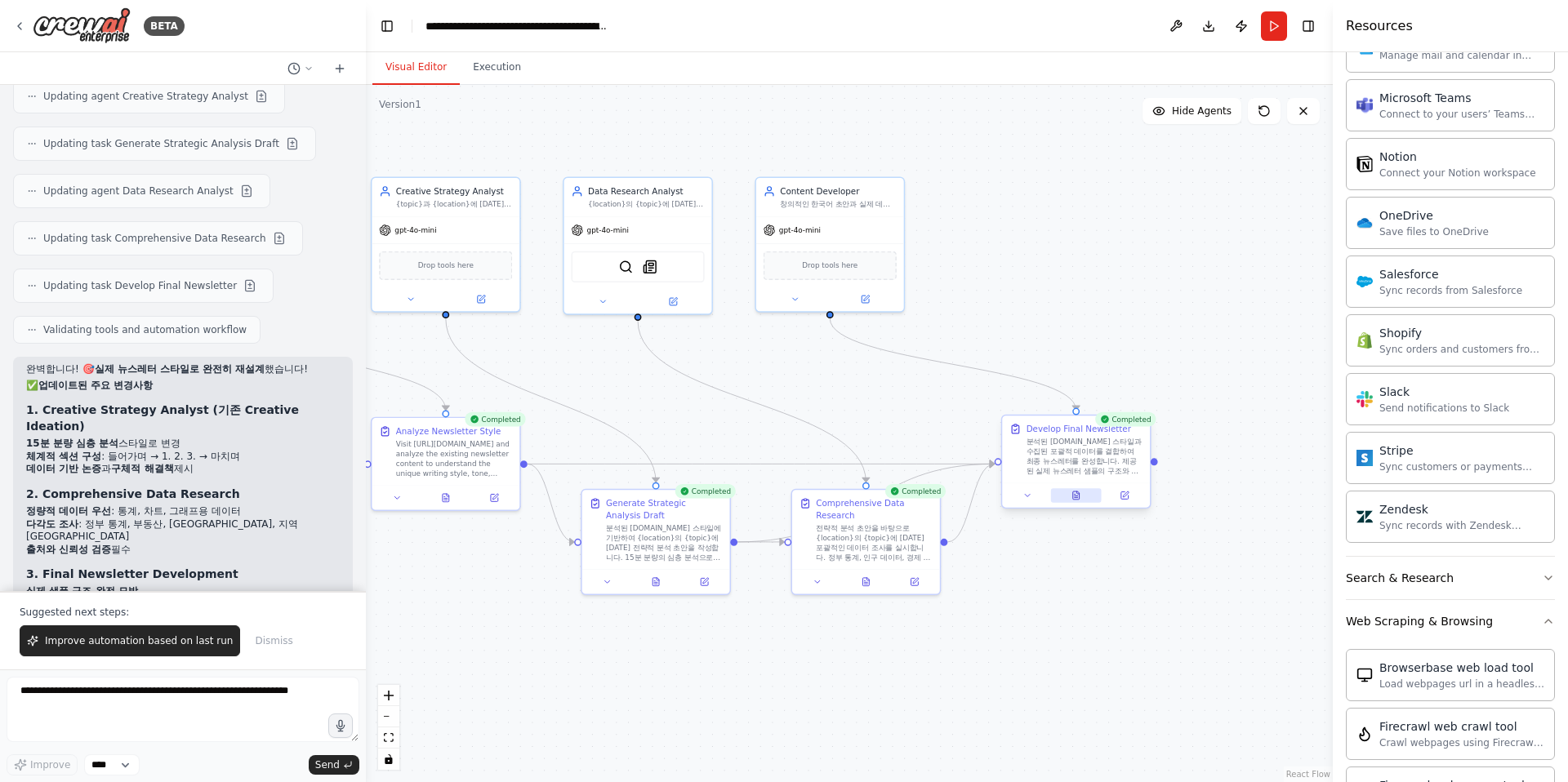
click at [1078, 502] on button at bounding box center [1076, 495] width 51 height 14
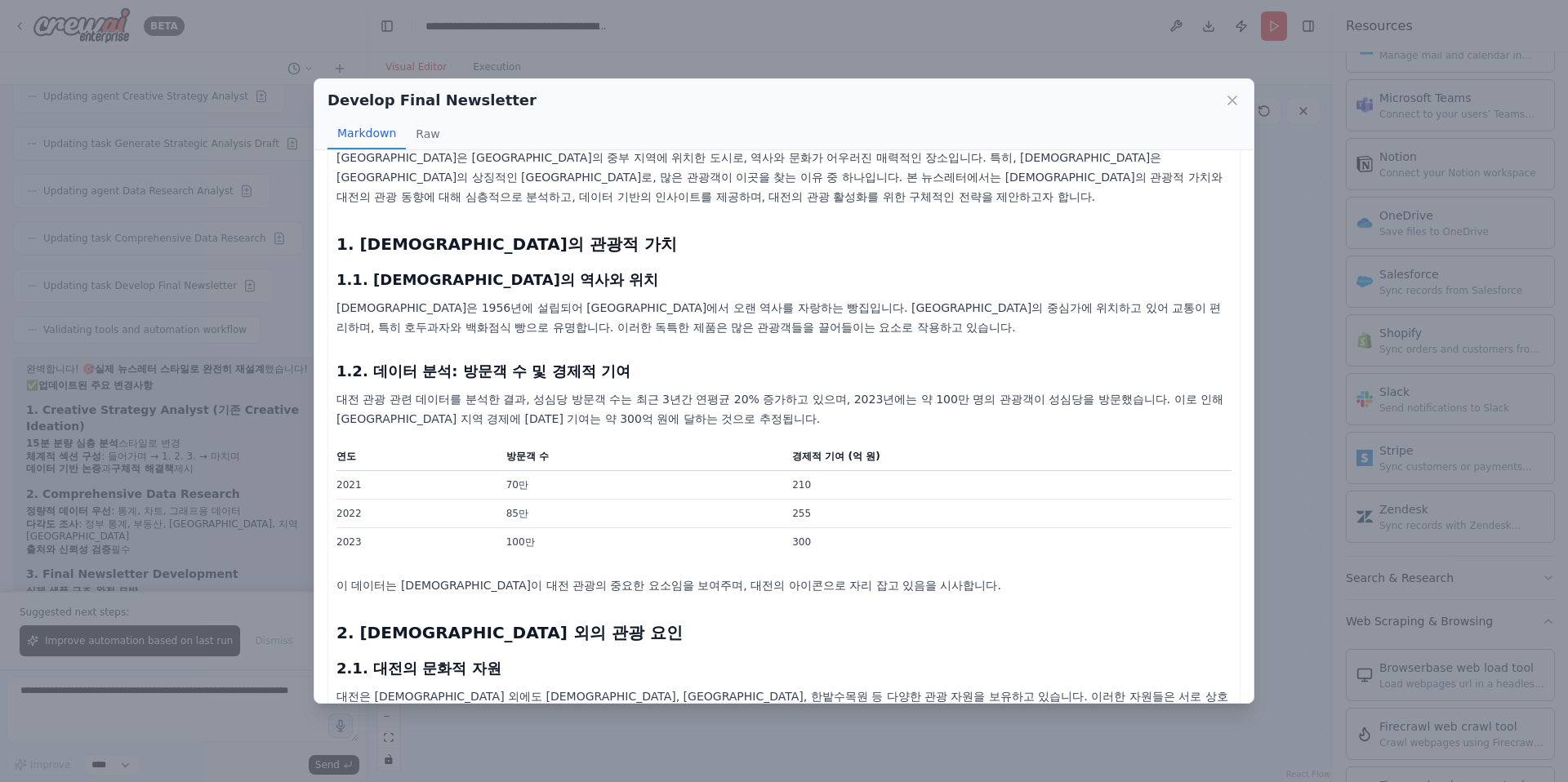
scroll to position [0, 0]
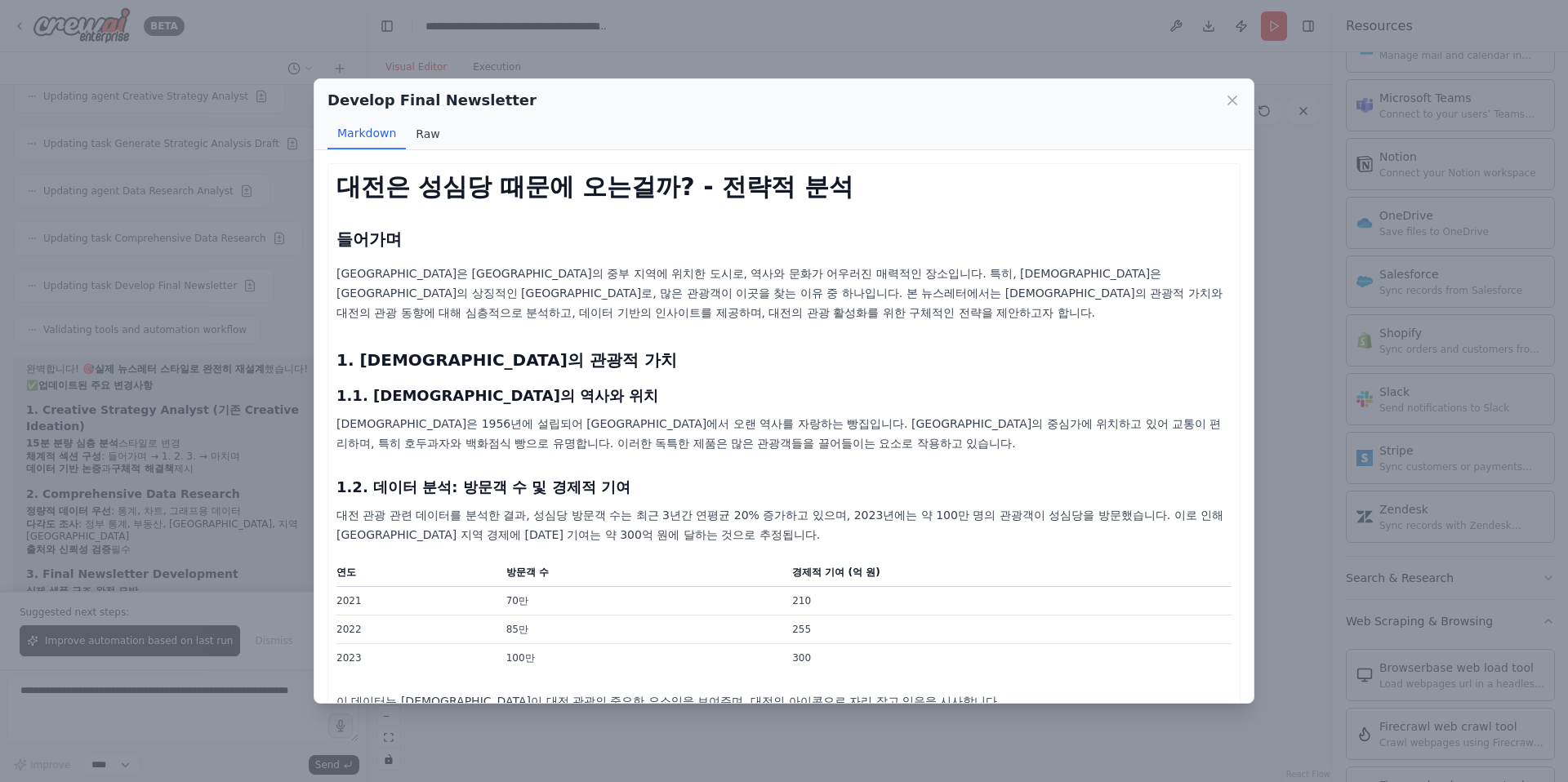
click at [424, 128] on button "Raw" at bounding box center [427, 134] width 43 height 31
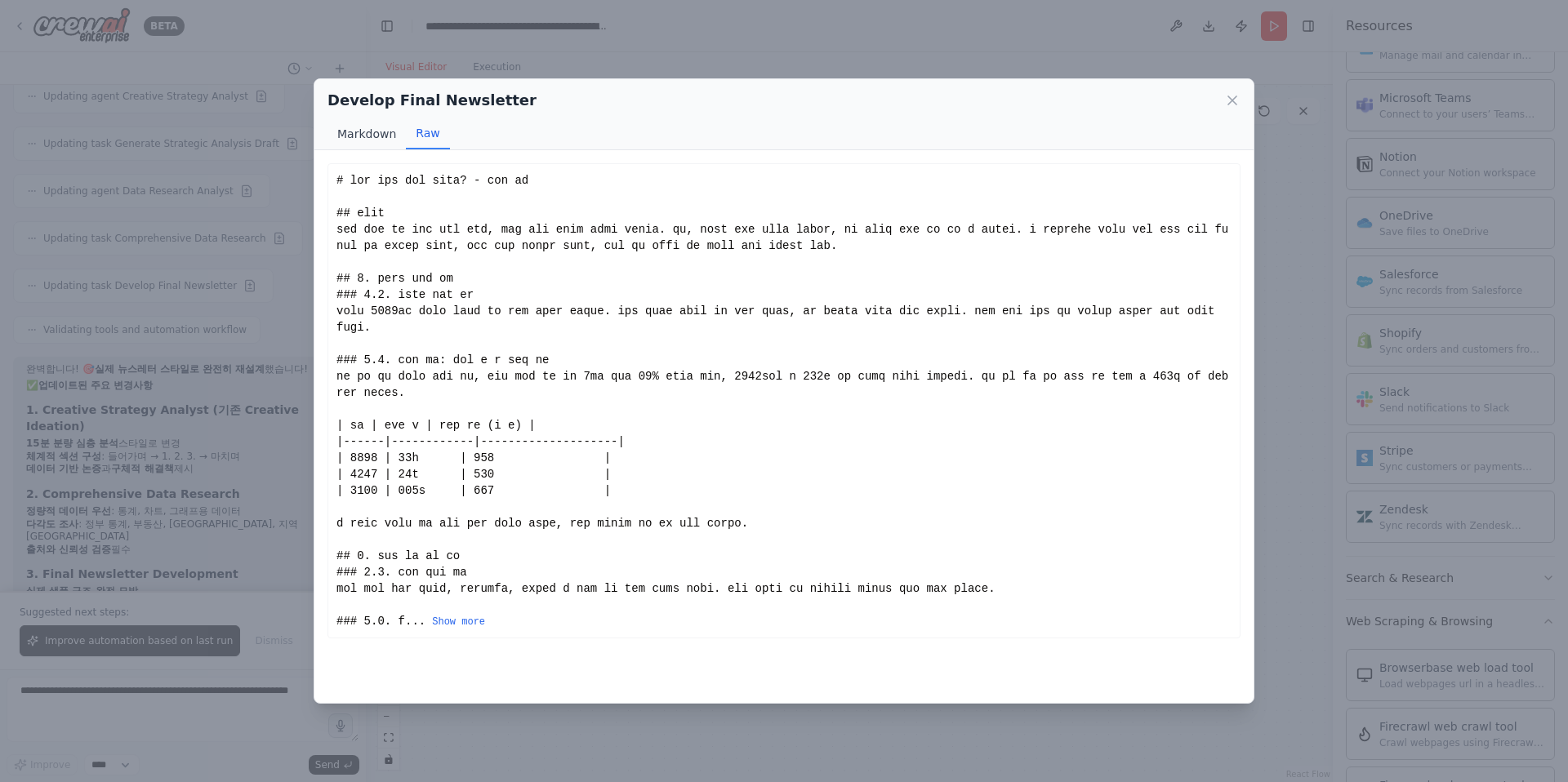
click at [360, 143] on button "Markdown" at bounding box center [366, 134] width 78 height 31
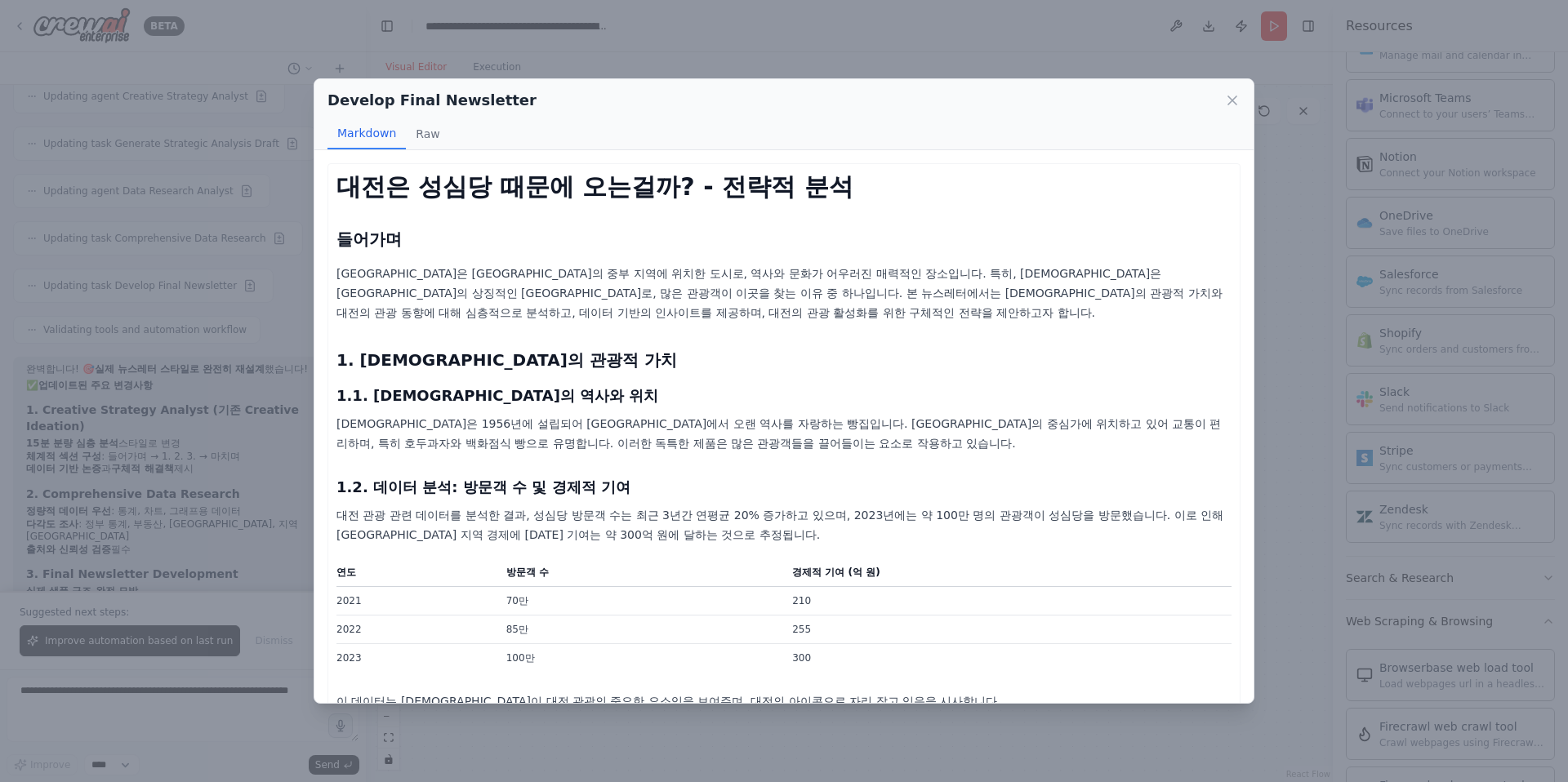
scroll to position [241, 0]
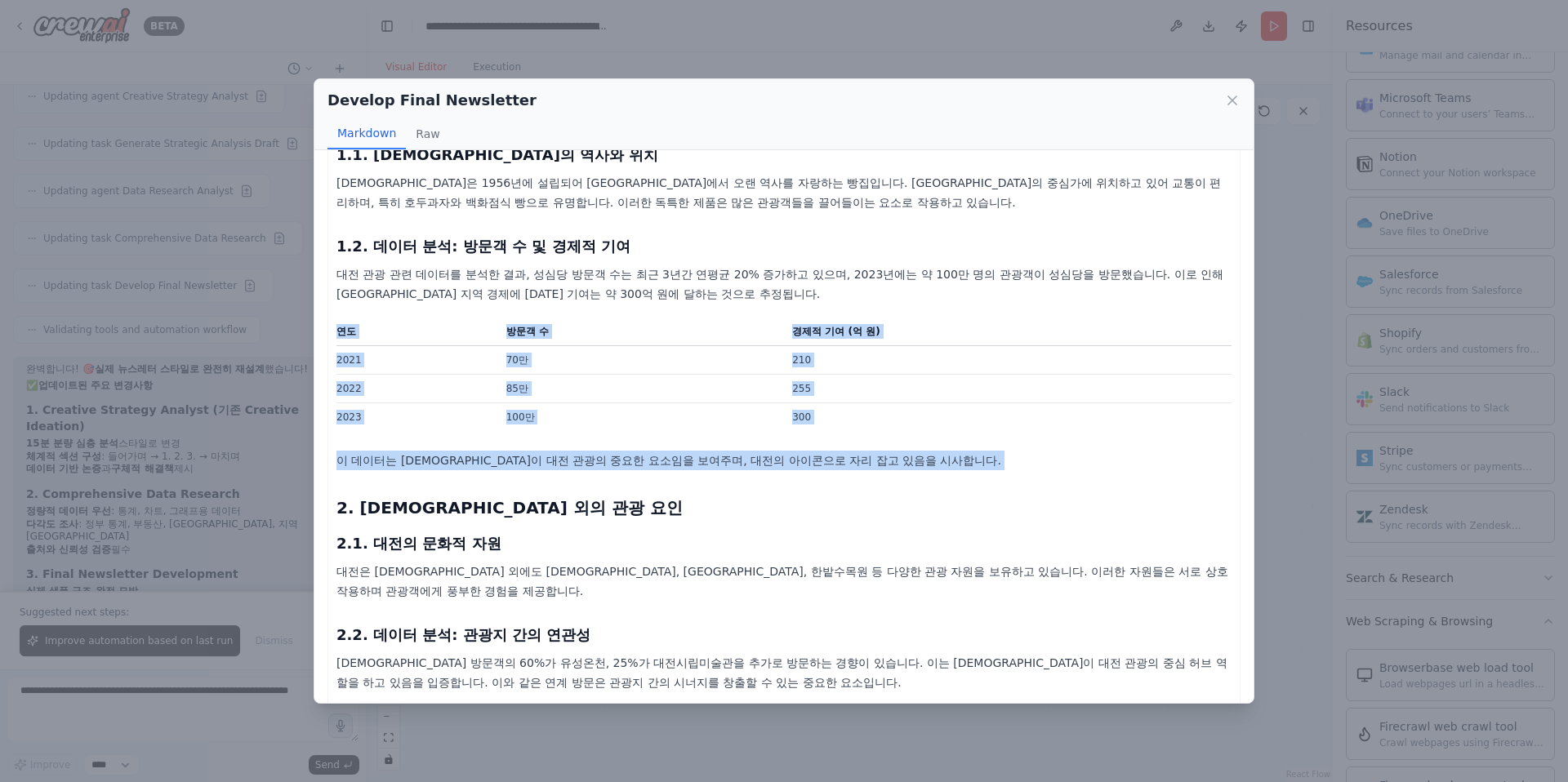
drag, startPoint x: 524, startPoint y: 298, endPoint x: 577, endPoint y: 454, distance: 164.8
click at [577, 453] on div "대전은 성심당 때문에 오는걸까? - 전략적 분석 들어가며 대전은 한국의 중부 지역에 위치한 도시로, 역사와 문화가 어우러진 매력적인 장소입니다…" at bounding box center [783, 549] width 895 height 1234
click at [577, 454] on div "대전은 성심당 때문에 오는걸까? - 전략적 분석 들어가며 대전은 한국의 중부 지역에 위치한 도시로, 역사와 문화가 어우러진 매력적인 장소입니다…" at bounding box center [783, 549] width 895 height 1234
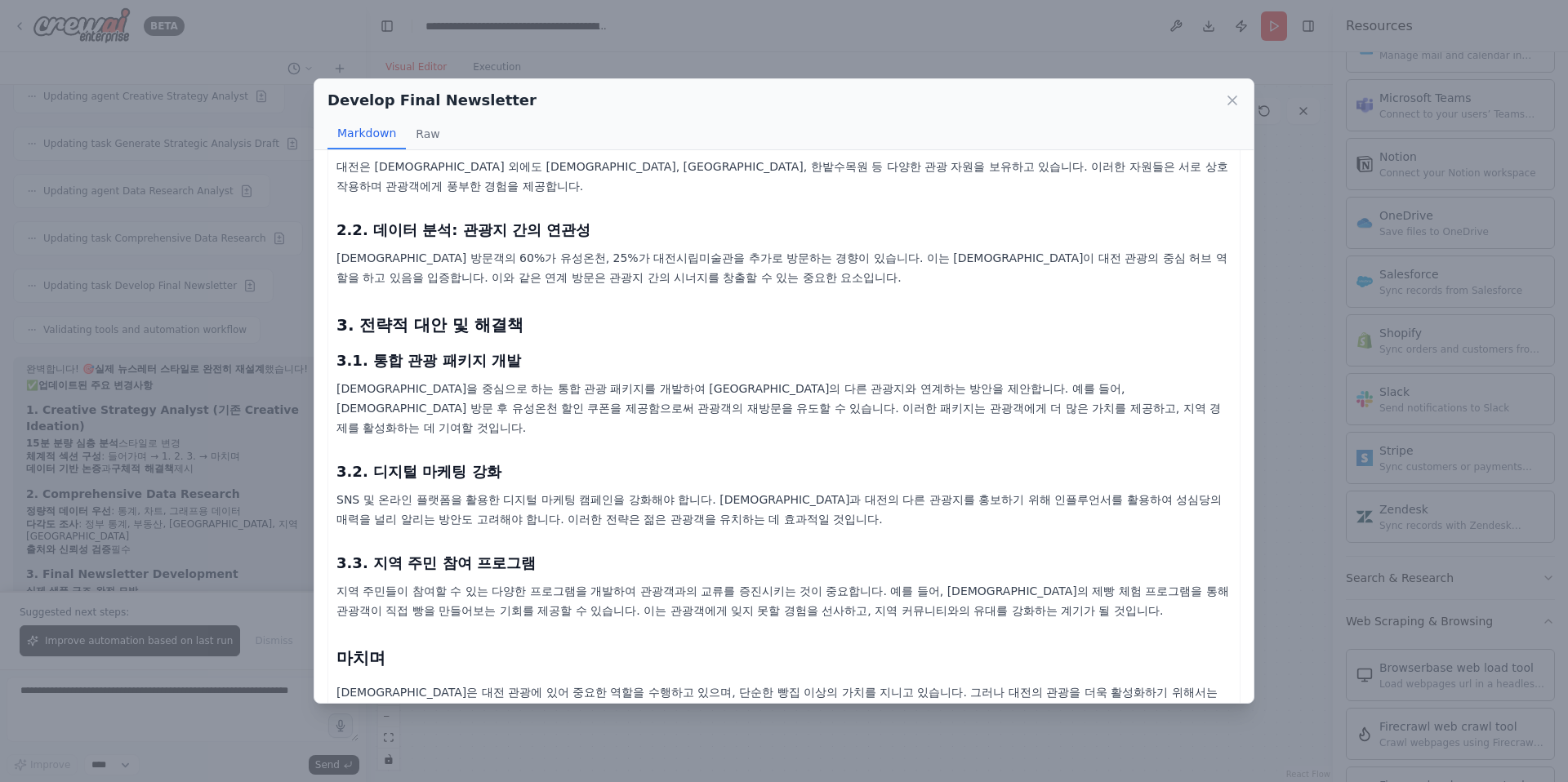
scroll to position [646, 0]
click at [819, 564] on div "대전은 성심당 때문에 오는걸까? - 전략적 분석 들어가며 대전은 한국의 중부 지역에 위치한 도시로, 역사와 문화가 어우러진 매력적인 장소입니다…" at bounding box center [783, 143] width 895 height 1234
click at [429, 133] on button "Raw" at bounding box center [427, 134] width 43 height 31
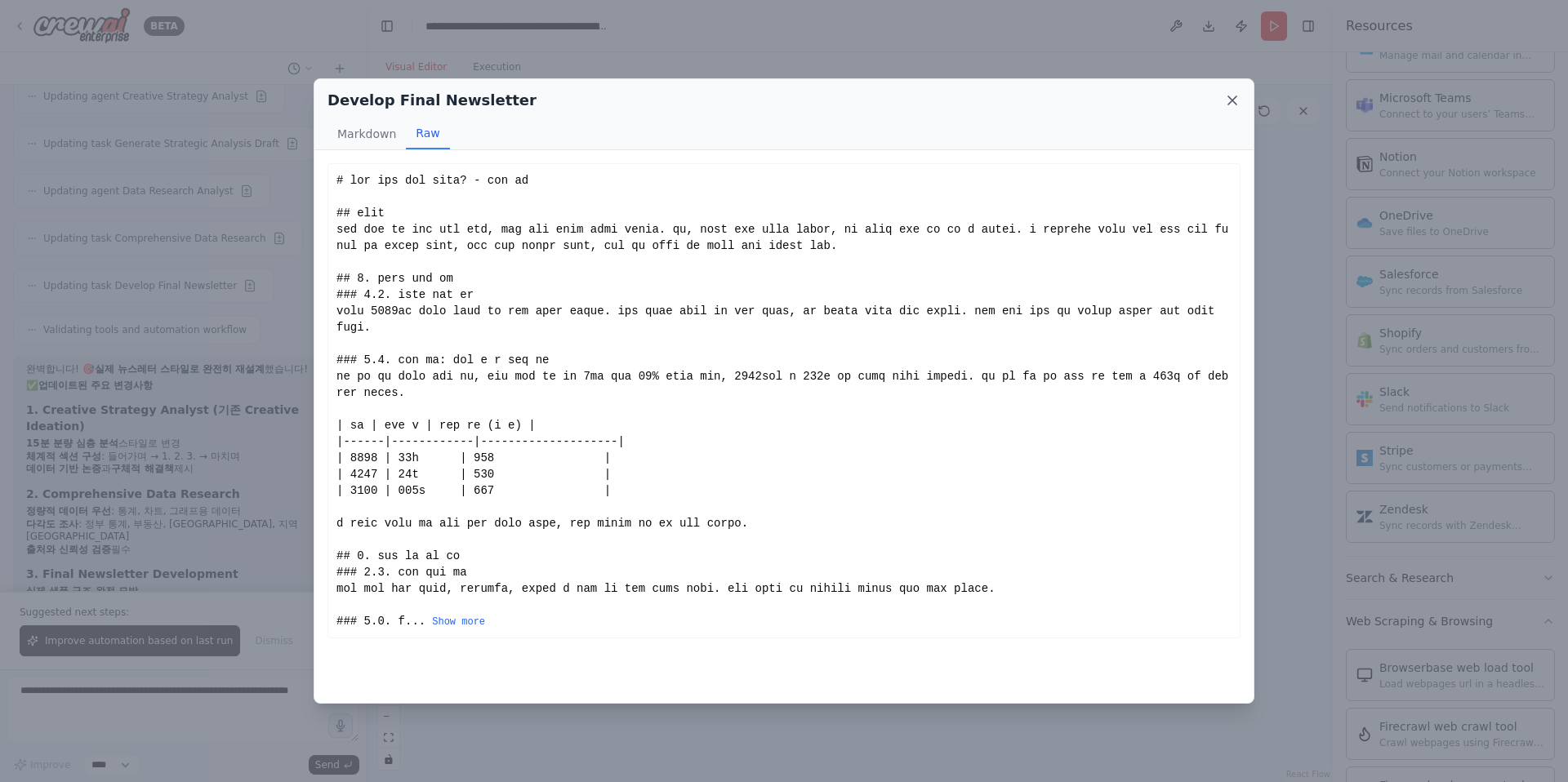
click at [1158, 97] on div "Develop Final Newsletter" at bounding box center [784, 100] width 913 height 23
click at [1158, 97] on icon at bounding box center [1232, 100] width 8 height 8
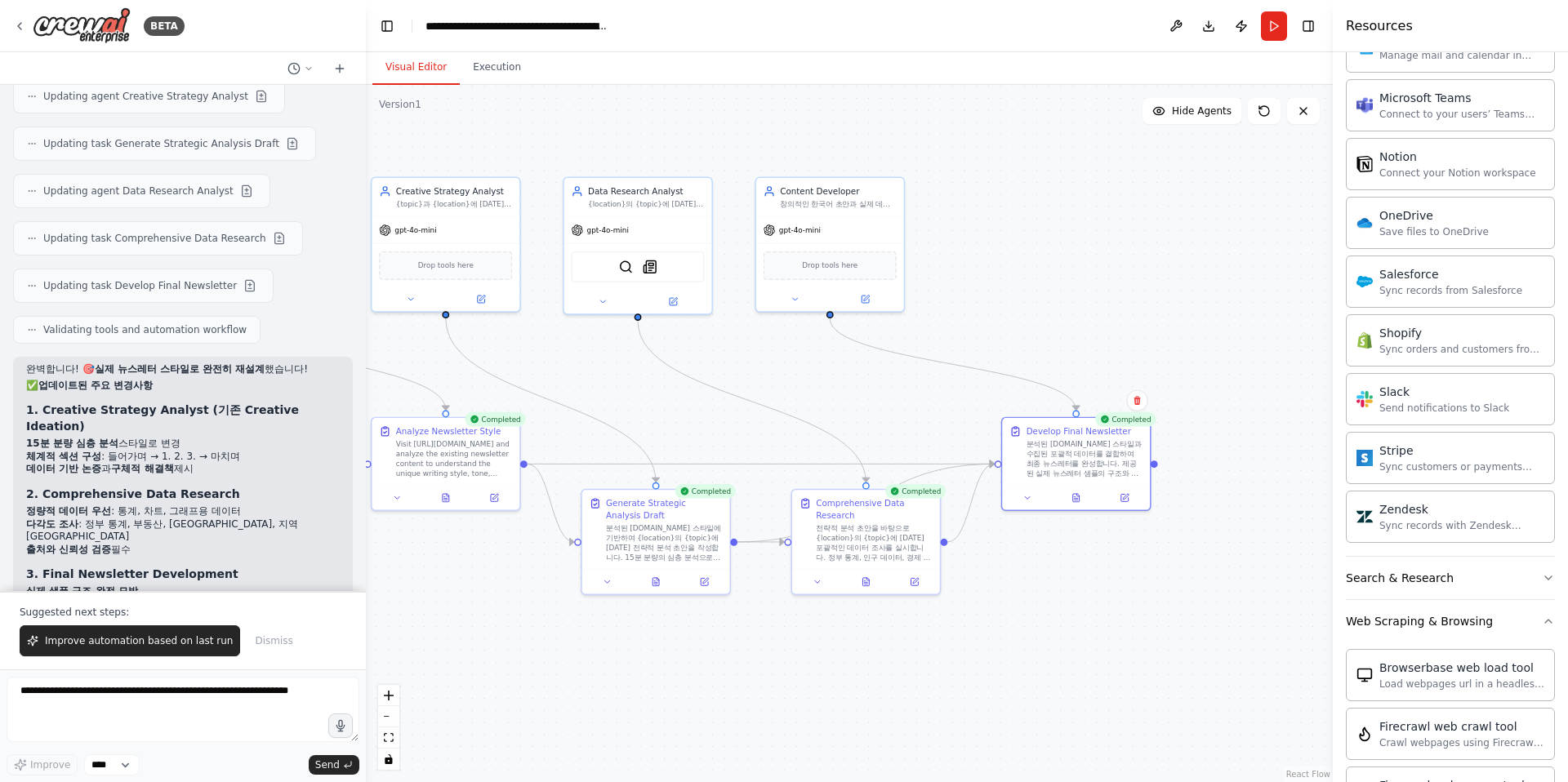
click at [444, 638] on div ".deletable-edge-delete-btn { width: 20px; height: 20px; border: 0px solid #ffff…" at bounding box center [849, 434] width 967 height 697
click at [112, 642] on span "Improve automation based on last run" at bounding box center [138, 641] width 188 height 13
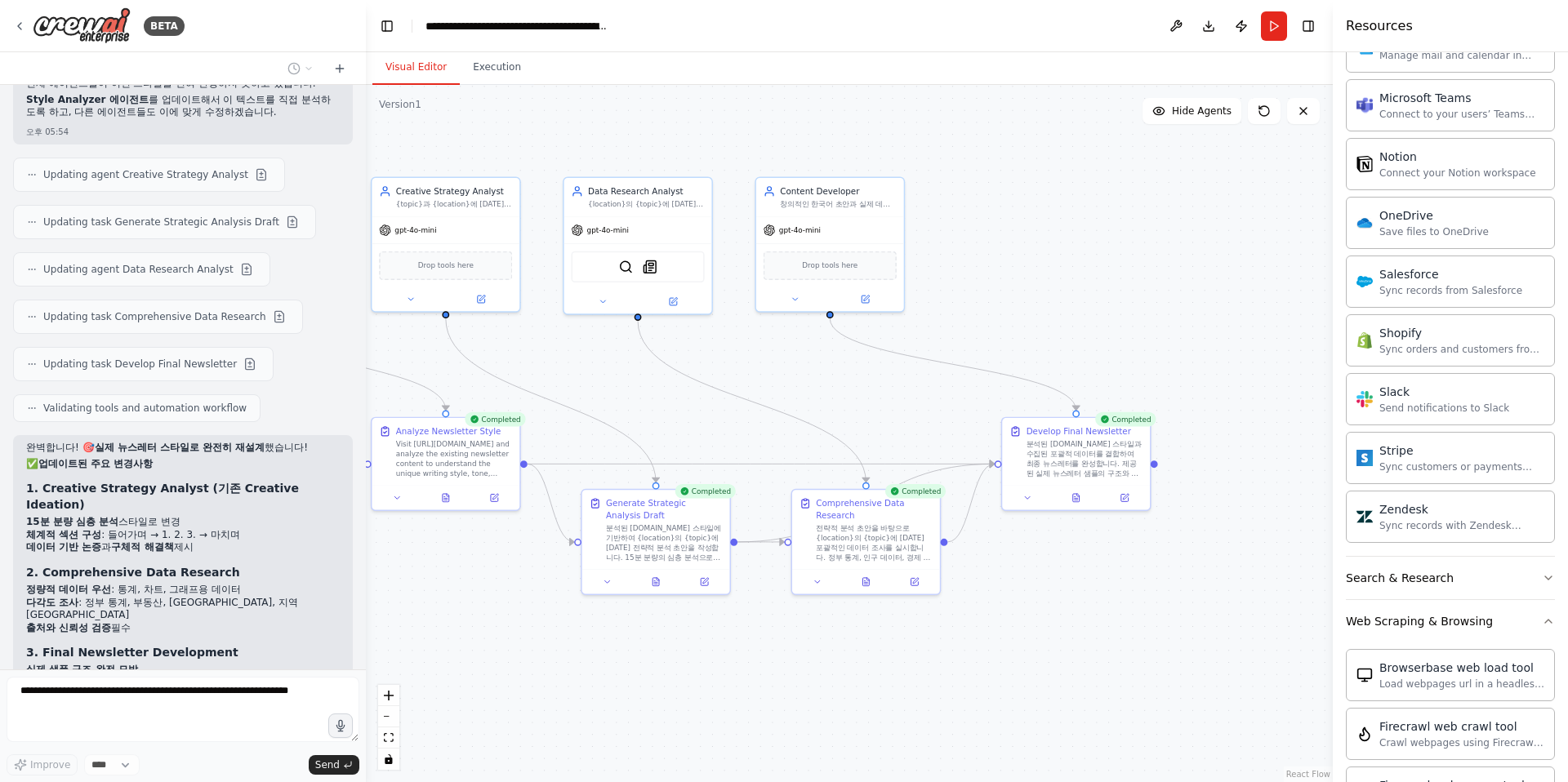
scroll to position [5897, 0]
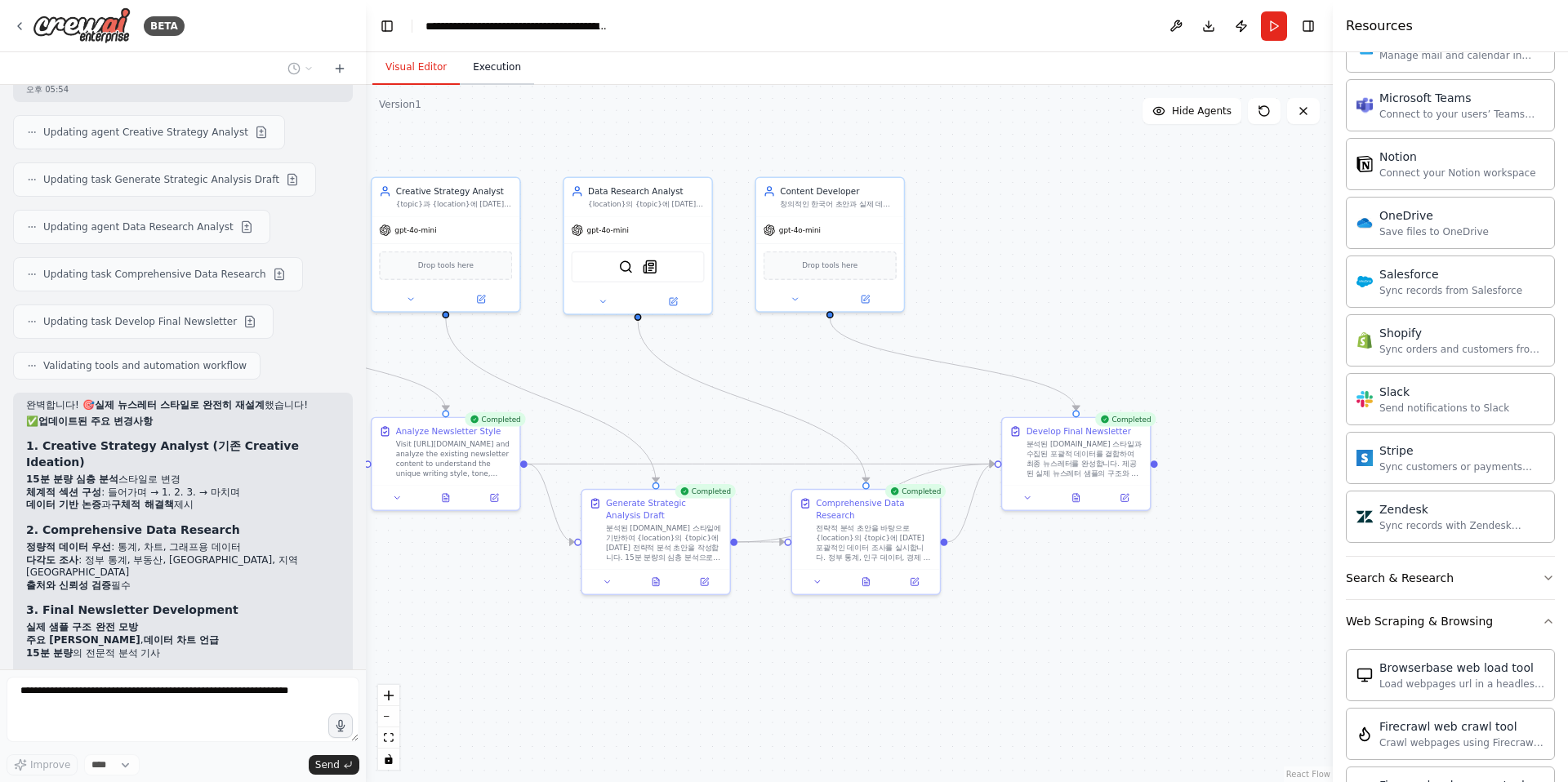
click at [496, 66] on button "Execution" at bounding box center [497, 67] width 74 height 35
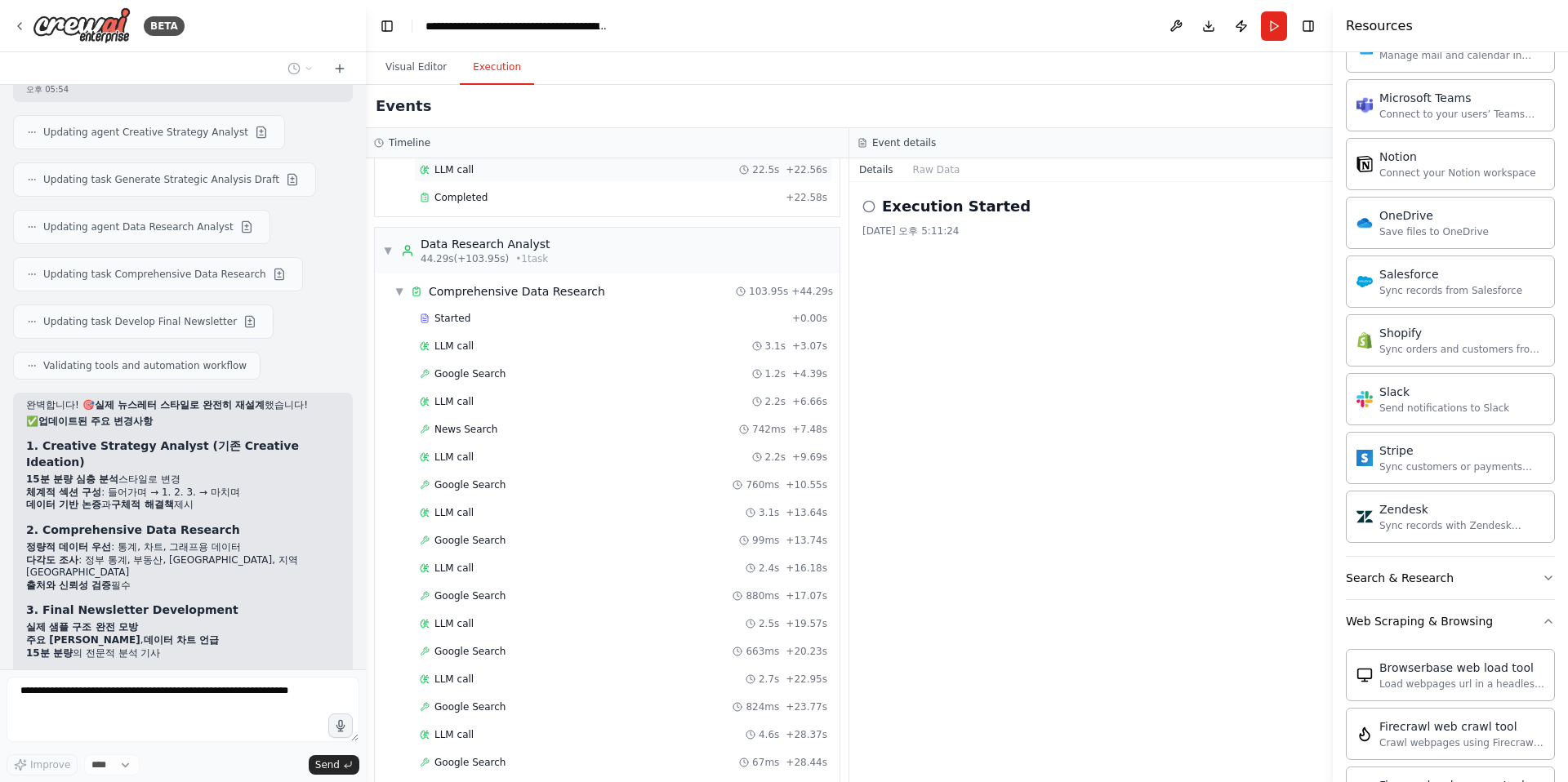
scroll to position [0, 0]
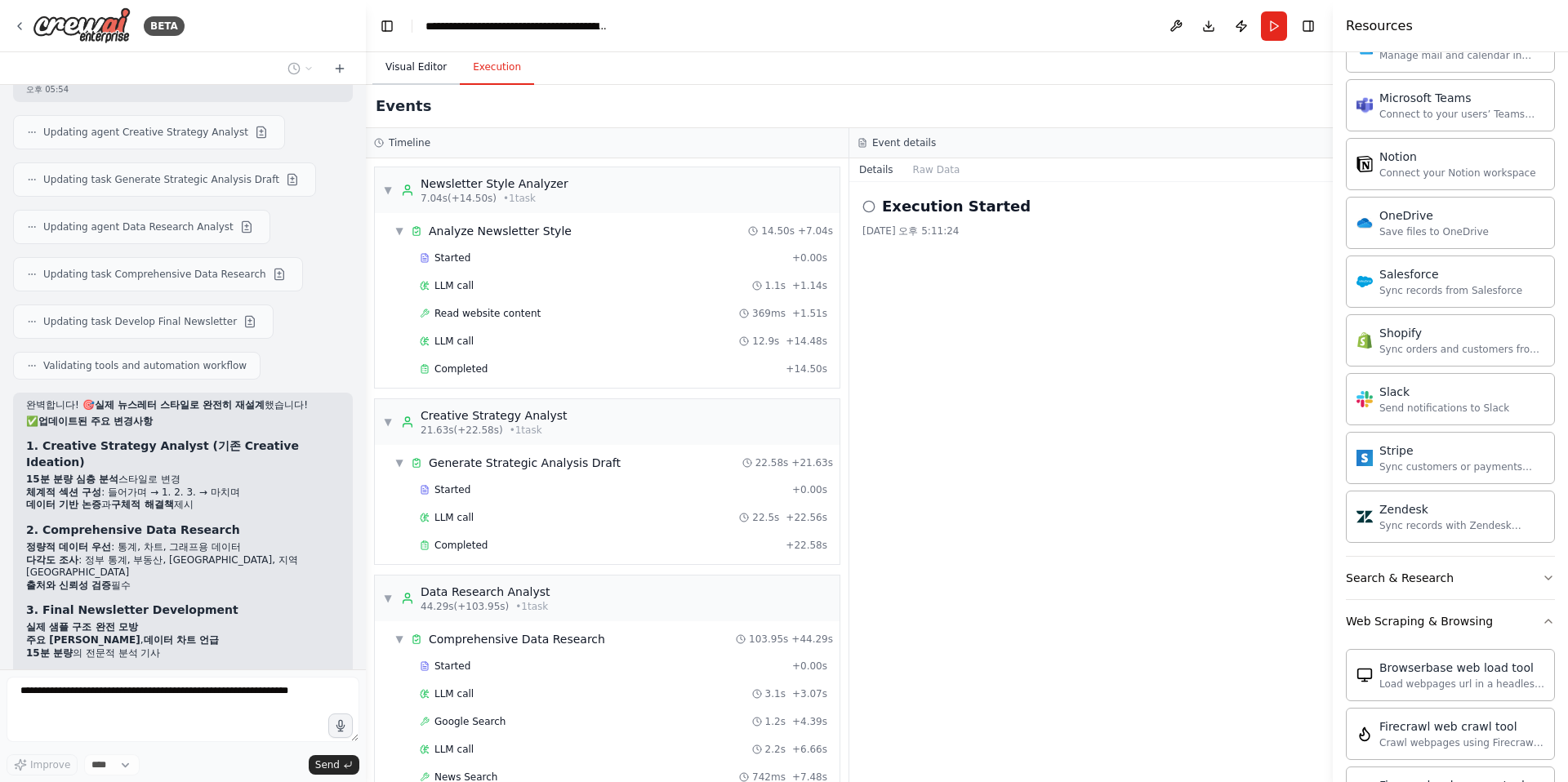
click at [410, 67] on button "Visual Editor" at bounding box center [416, 67] width 88 height 35
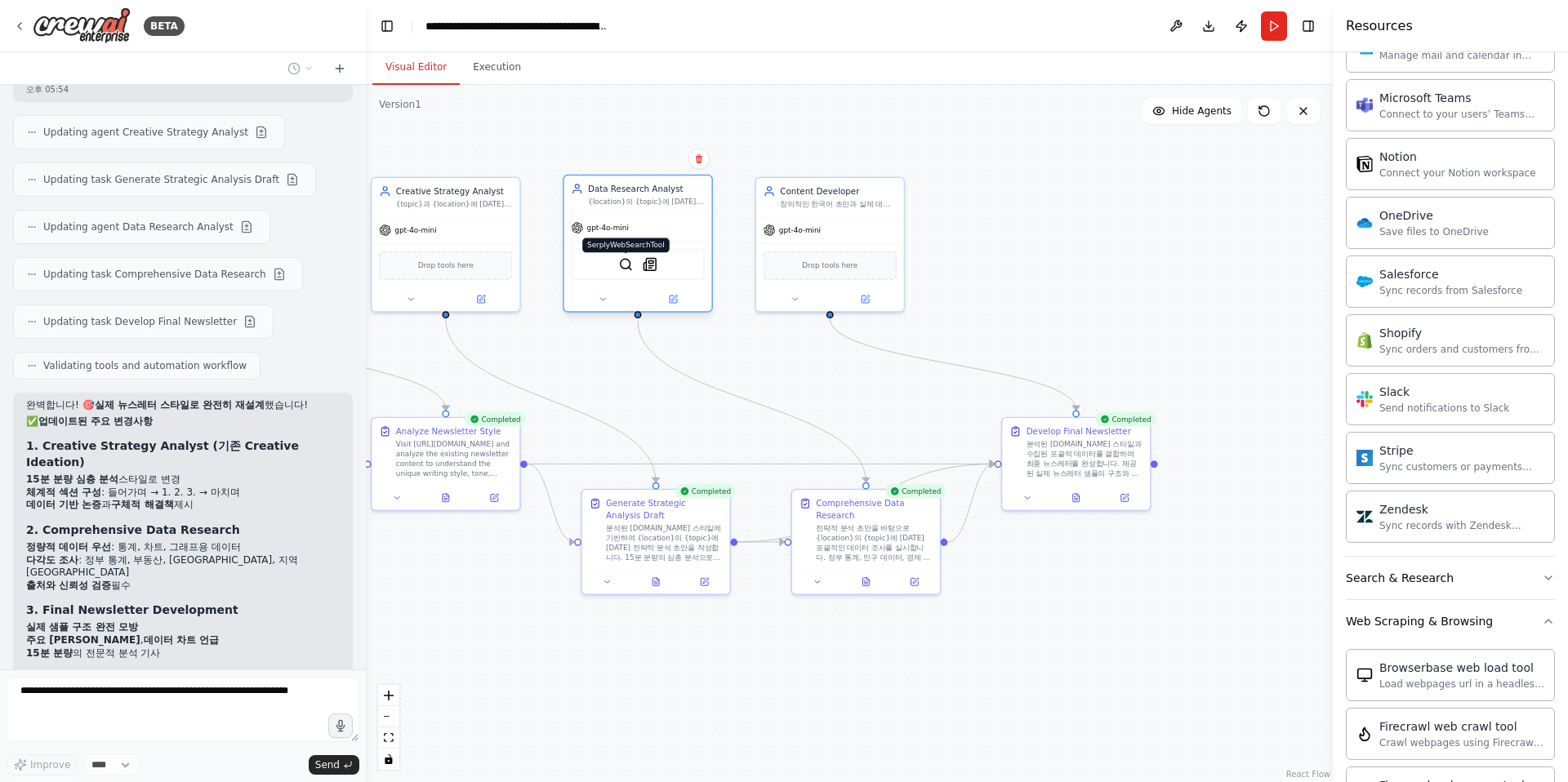
click at [623, 264] on img at bounding box center [626, 263] width 14 height 14
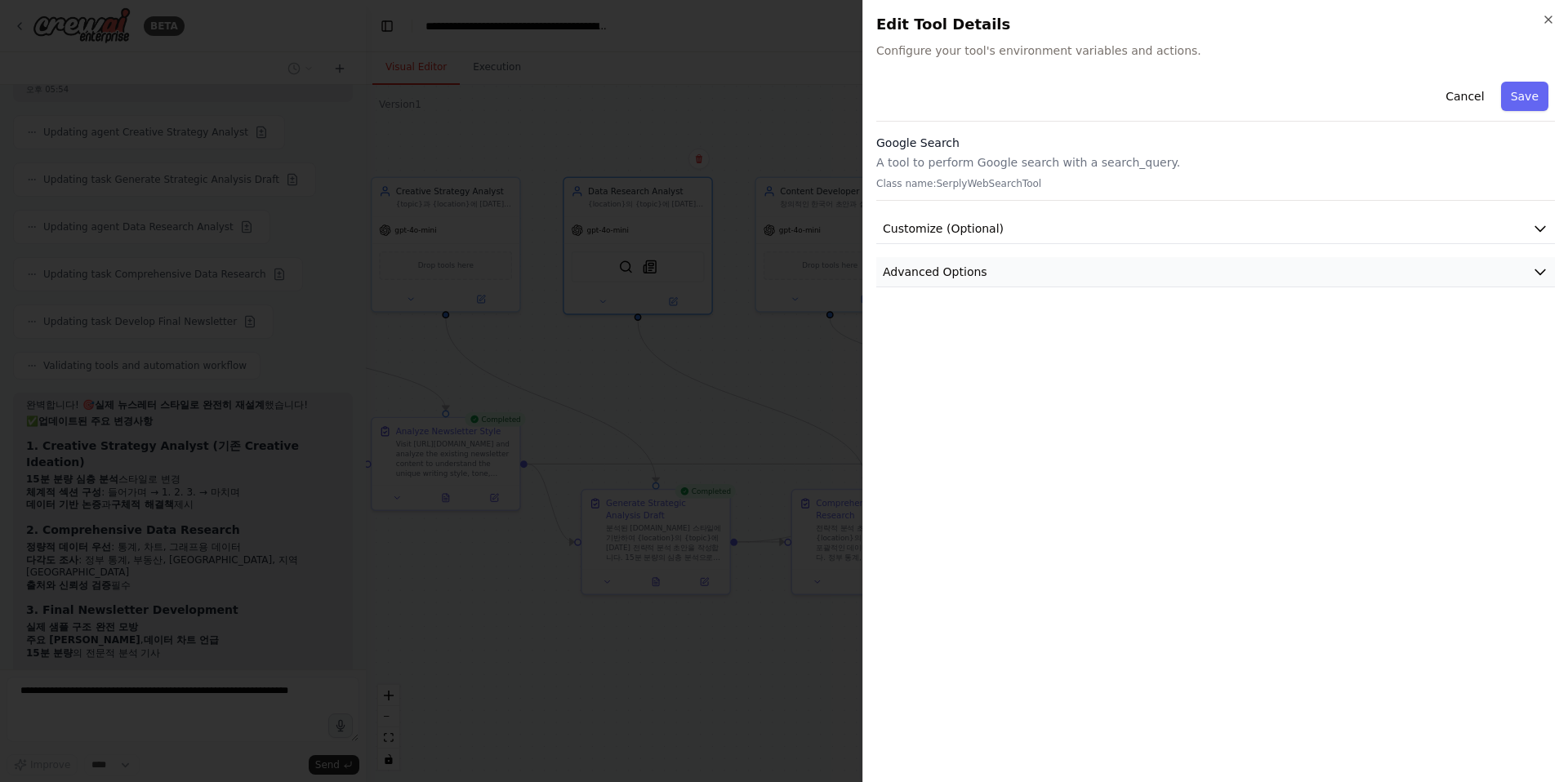
click at [1158, 279] on button "Advanced Options" at bounding box center [1215, 272] width 679 height 30
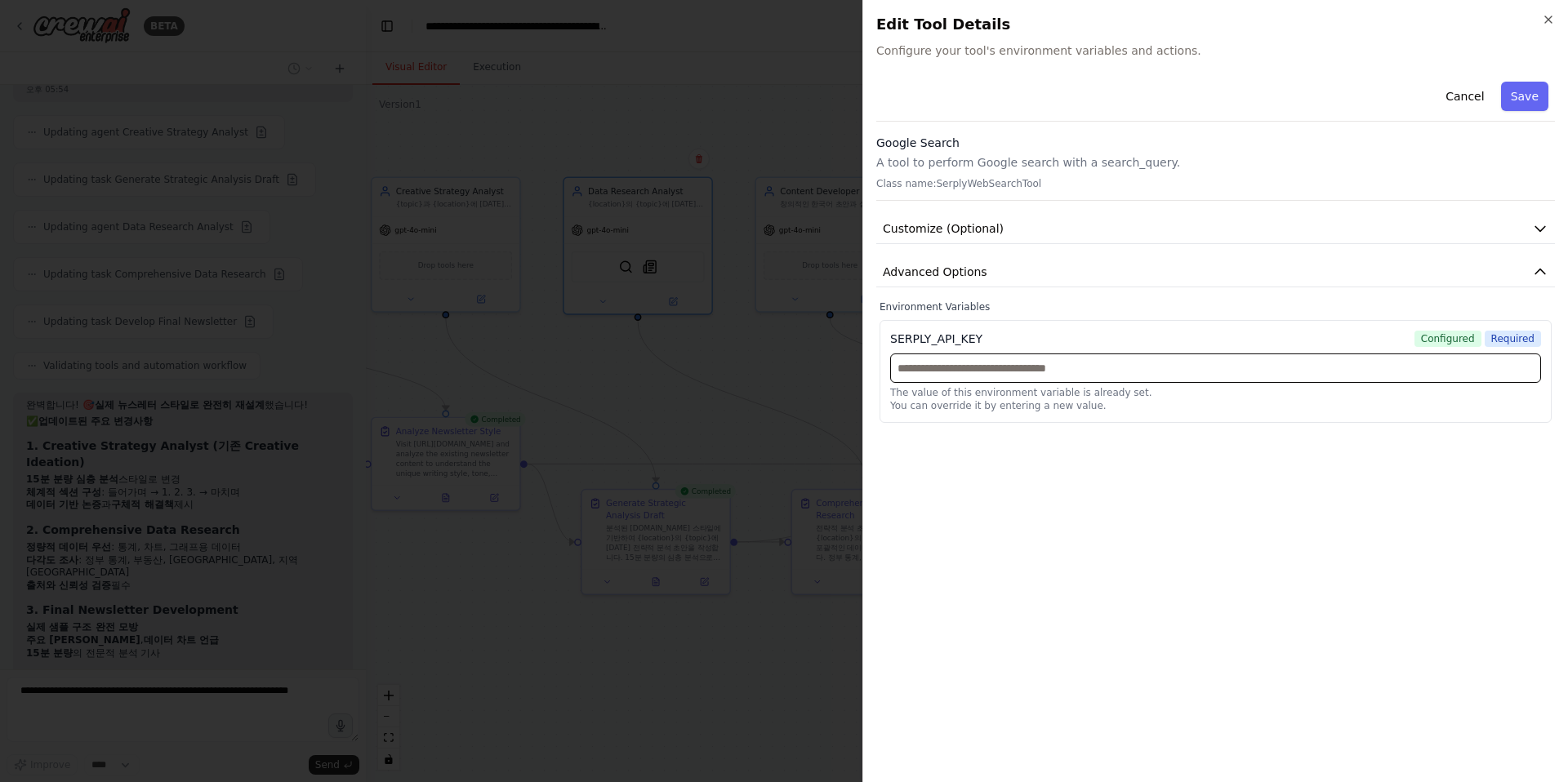
click at [971, 374] on input "text" at bounding box center [1215, 368] width 651 height 29
click at [1036, 481] on div "Cancel Save Google Search A tool to perform Google search with a search_query. …" at bounding box center [1215, 422] width 679 height 694
click at [1158, 14] on div "Close Edit Tool Details Configure your tool's environment variables and actions…" at bounding box center [1215, 391] width 706 height 782
click at [1158, 13] on icon "button" at bounding box center [1549, 20] width 13 height 13
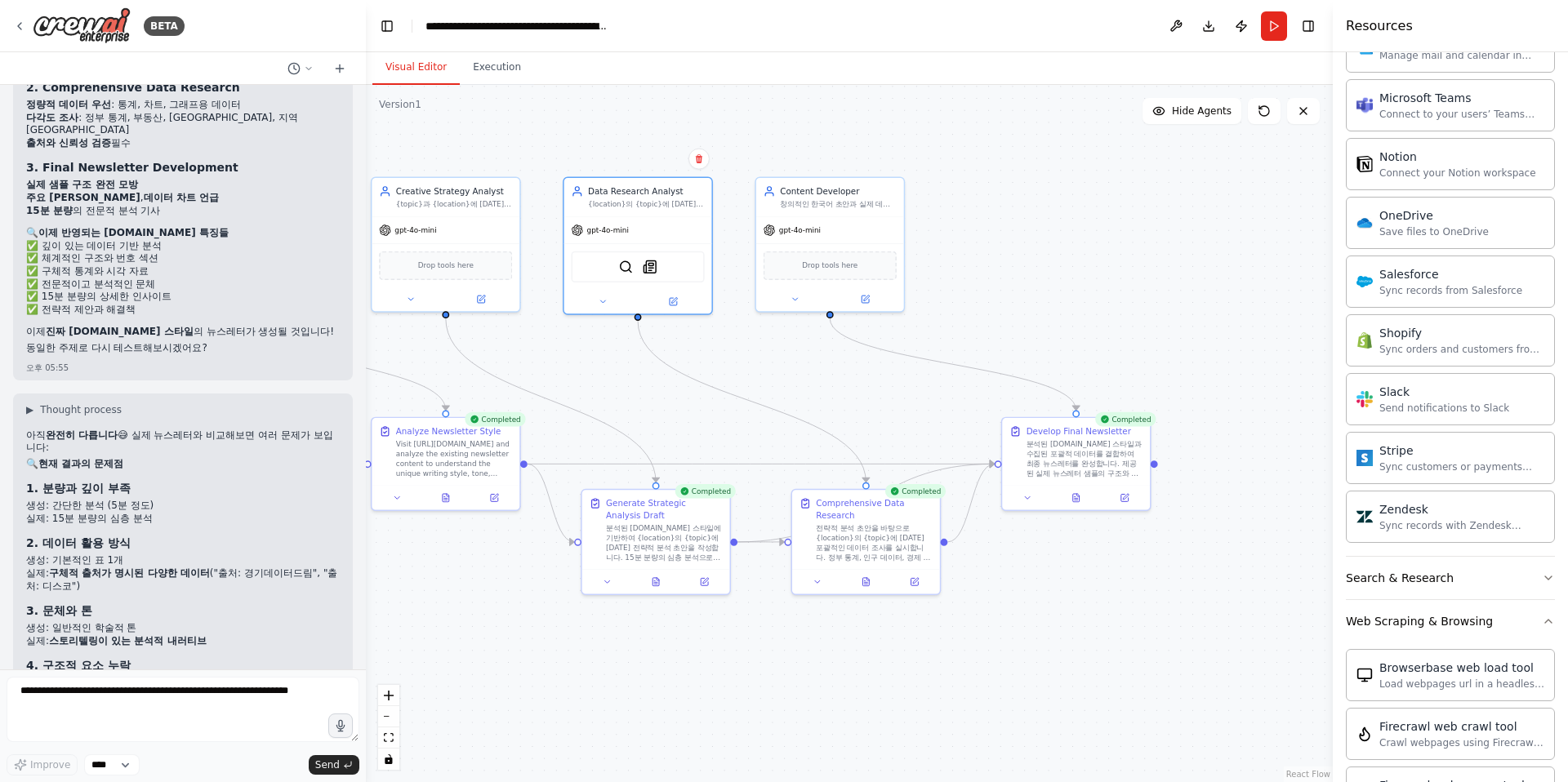
click at [188, 484] on div "아직 완전히 다릅니다 😅 실제 뉴스레터와 비교해보면 여러 문제가 보입니다: 🔍 현재 결과의 문제점 1. 분량과 깊이 부족 생성: 간단한 분석 …" at bounding box center [183, 642] width 313 height 427
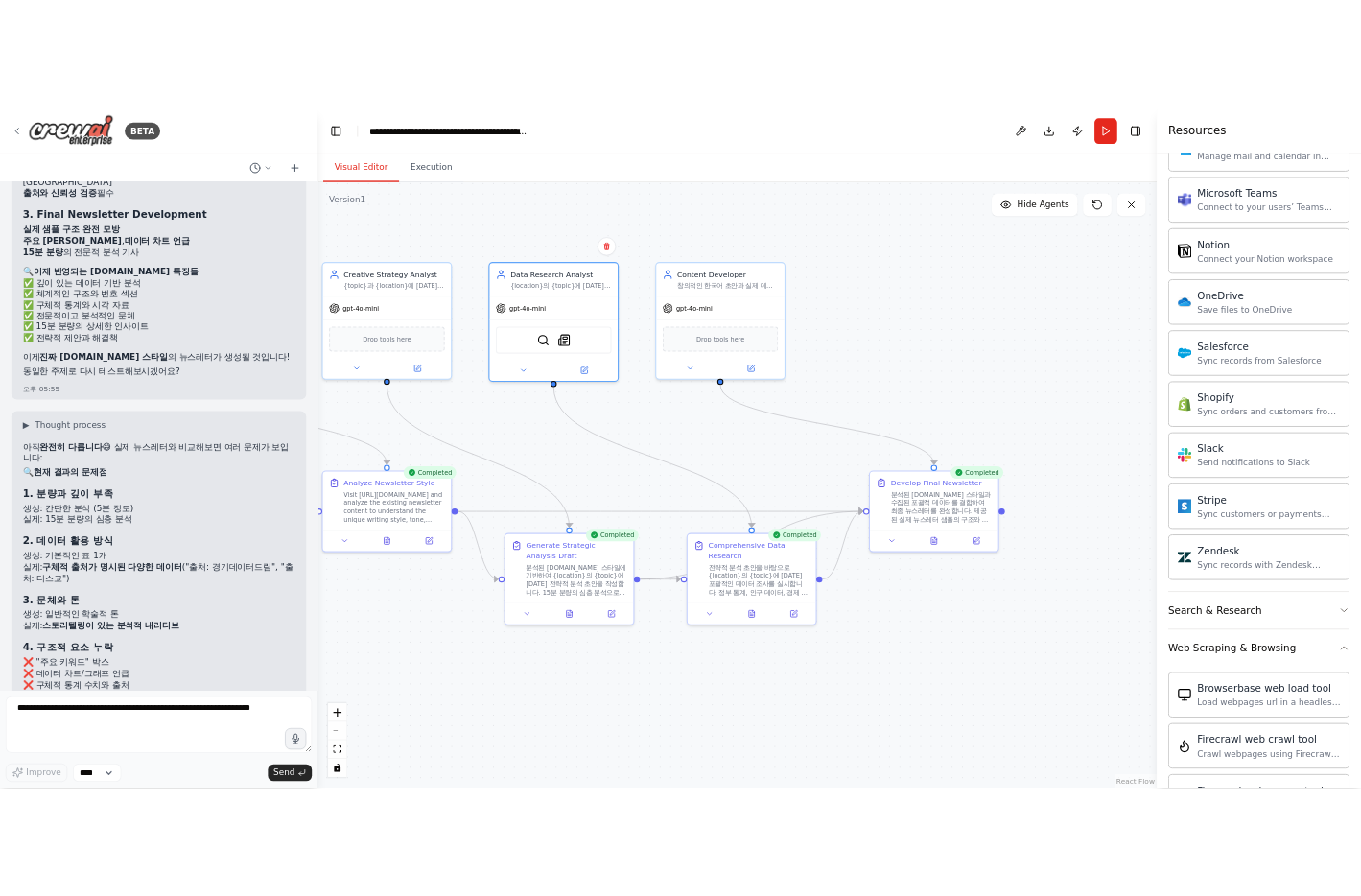
scroll to position [7516, 0]
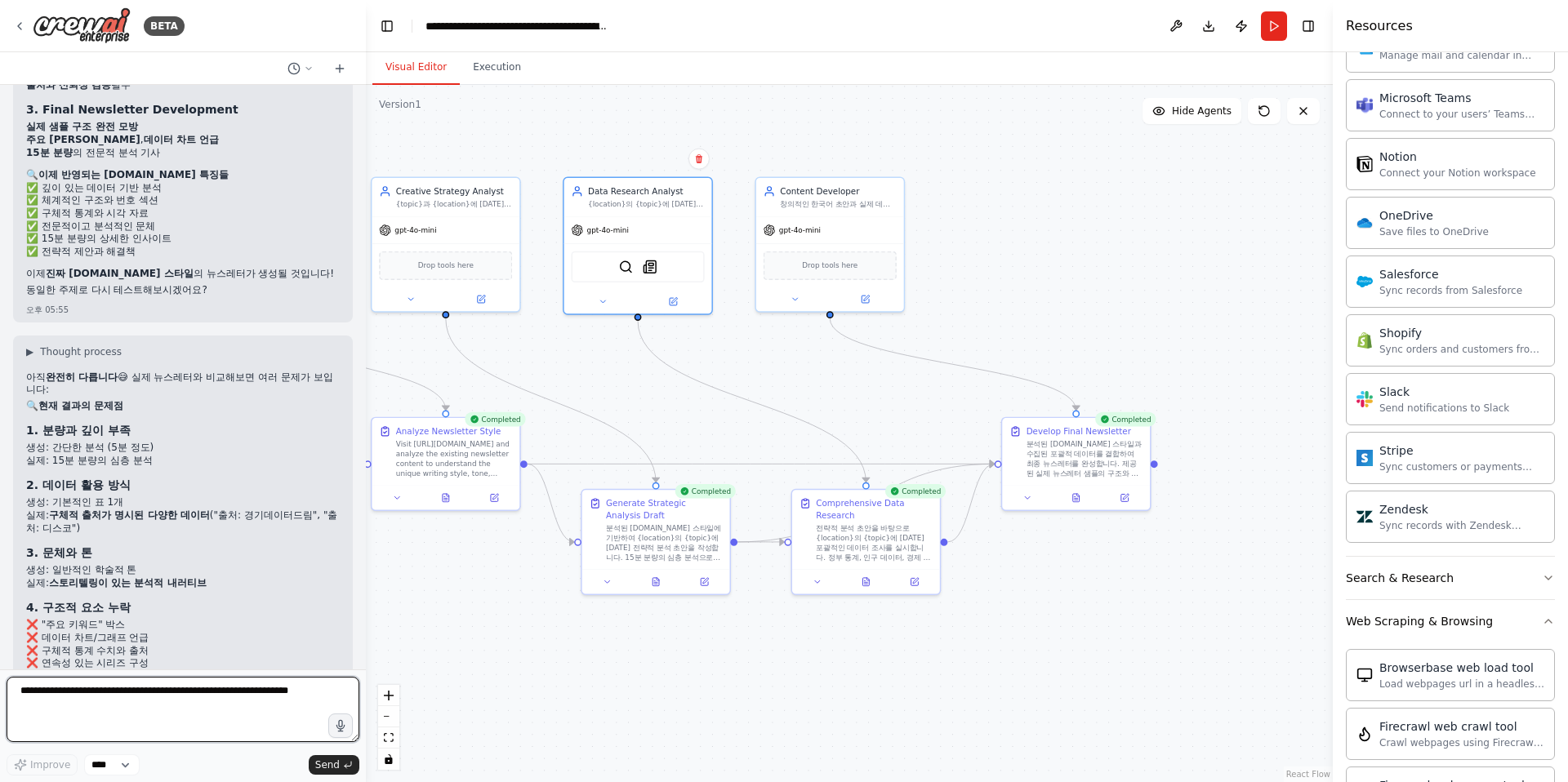
click at [115, 694] on textarea at bounding box center [183, 710] width 353 height 66
click at [655, 697] on div ".deletable-edge-delete-btn { width: 20px; height: 20px; border: 0px solid #ffff…" at bounding box center [849, 434] width 967 height 697
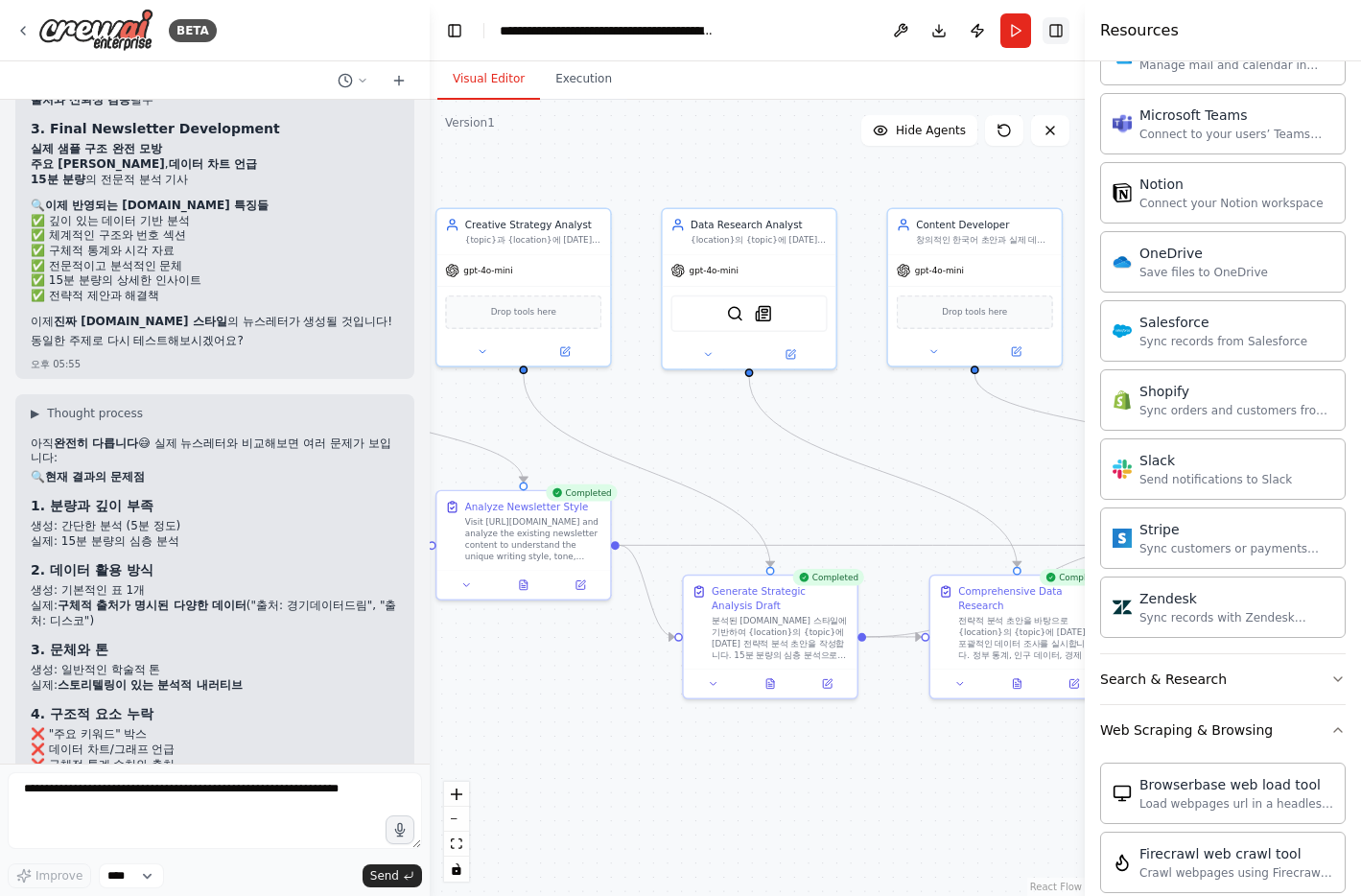
click at [1054, 40] on button "Toggle Right Sidebar" at bounding box center [1055, 30] width 27 height 27
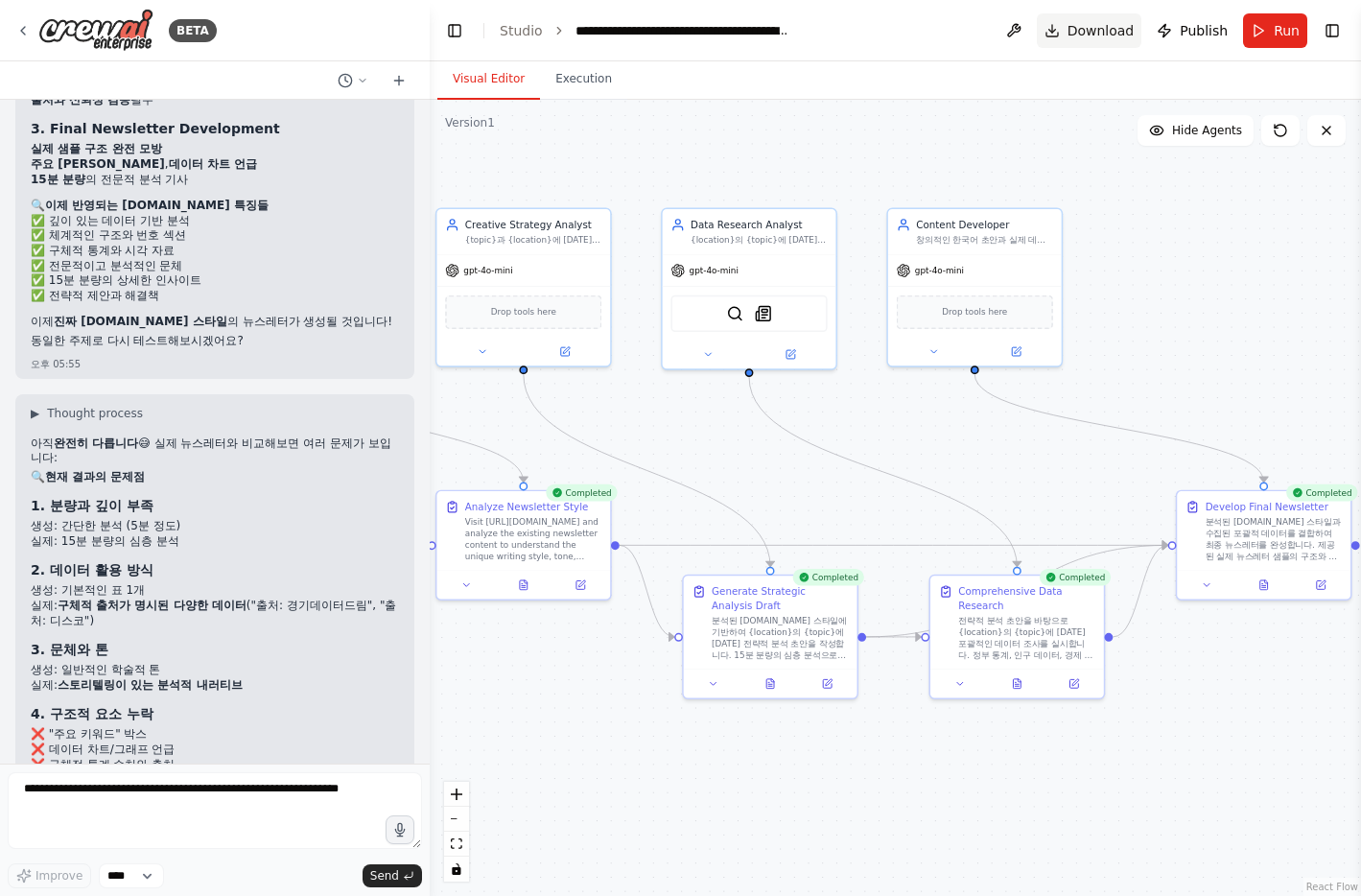
click at [1081, 30] on span "Download" at bounding box center [1101, 30] width 67 height 19
click at [1085, 27] on span "Download" at bounding box center [1101, 30] width 67 height 19
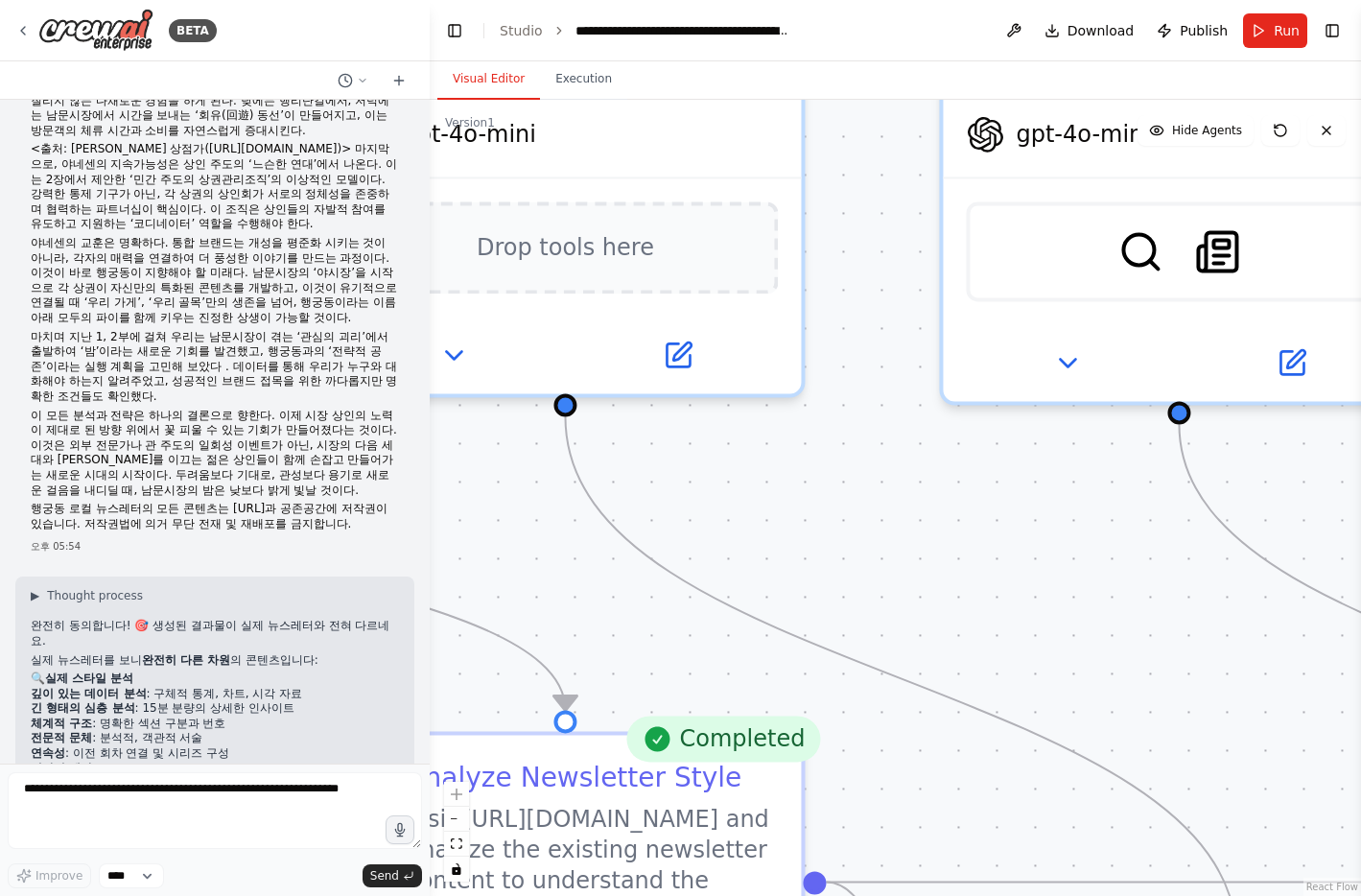
click at [85, 51] on div "BETA" at bounding box center [215, 31] width 429 height 61
click at [103, 36] on img at bounding box center [96, 31] width 115 height 44
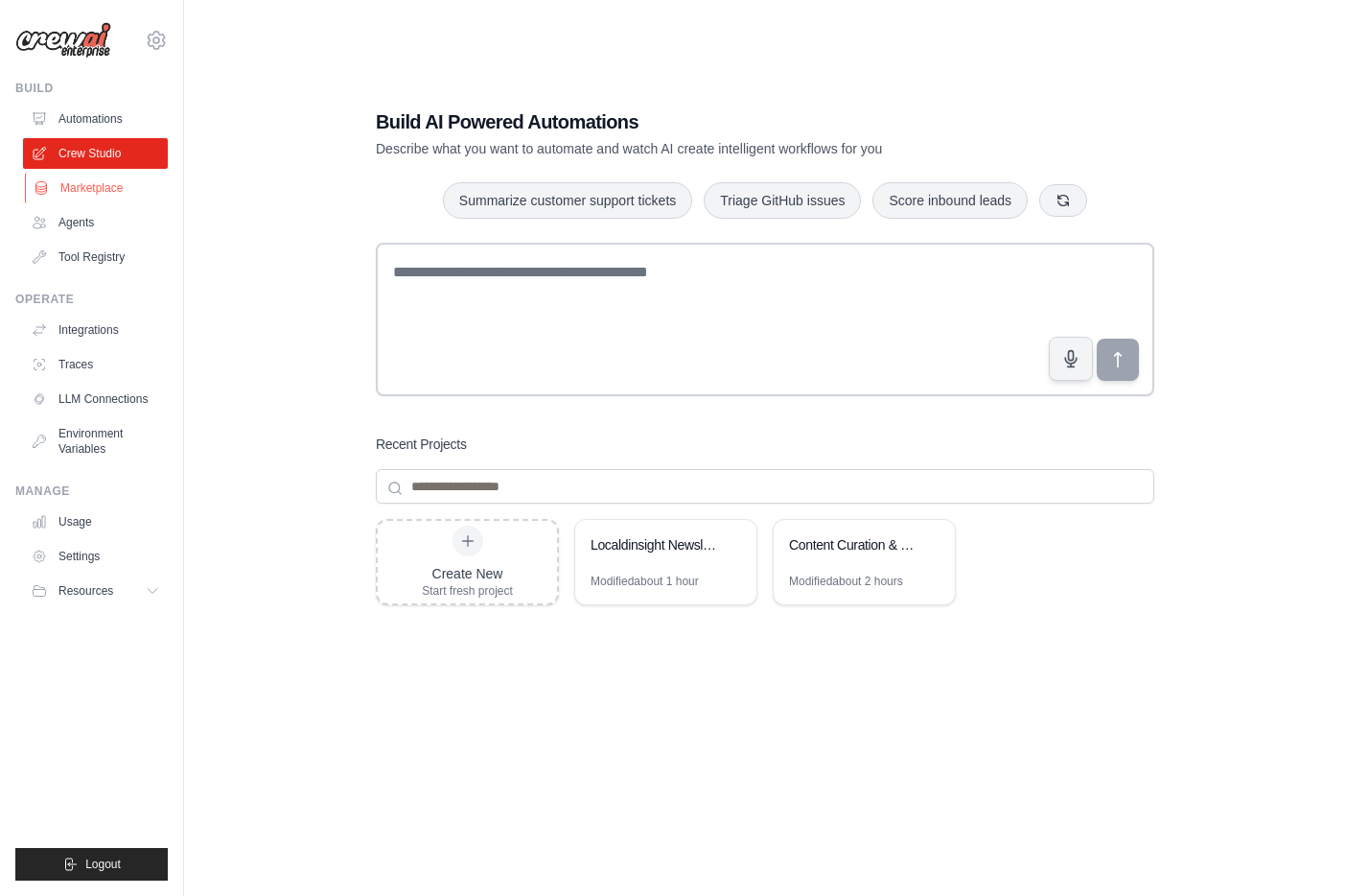
click at [67, 201] on link "Marketplace" at bounding box center [97, 188] width 144 height 31
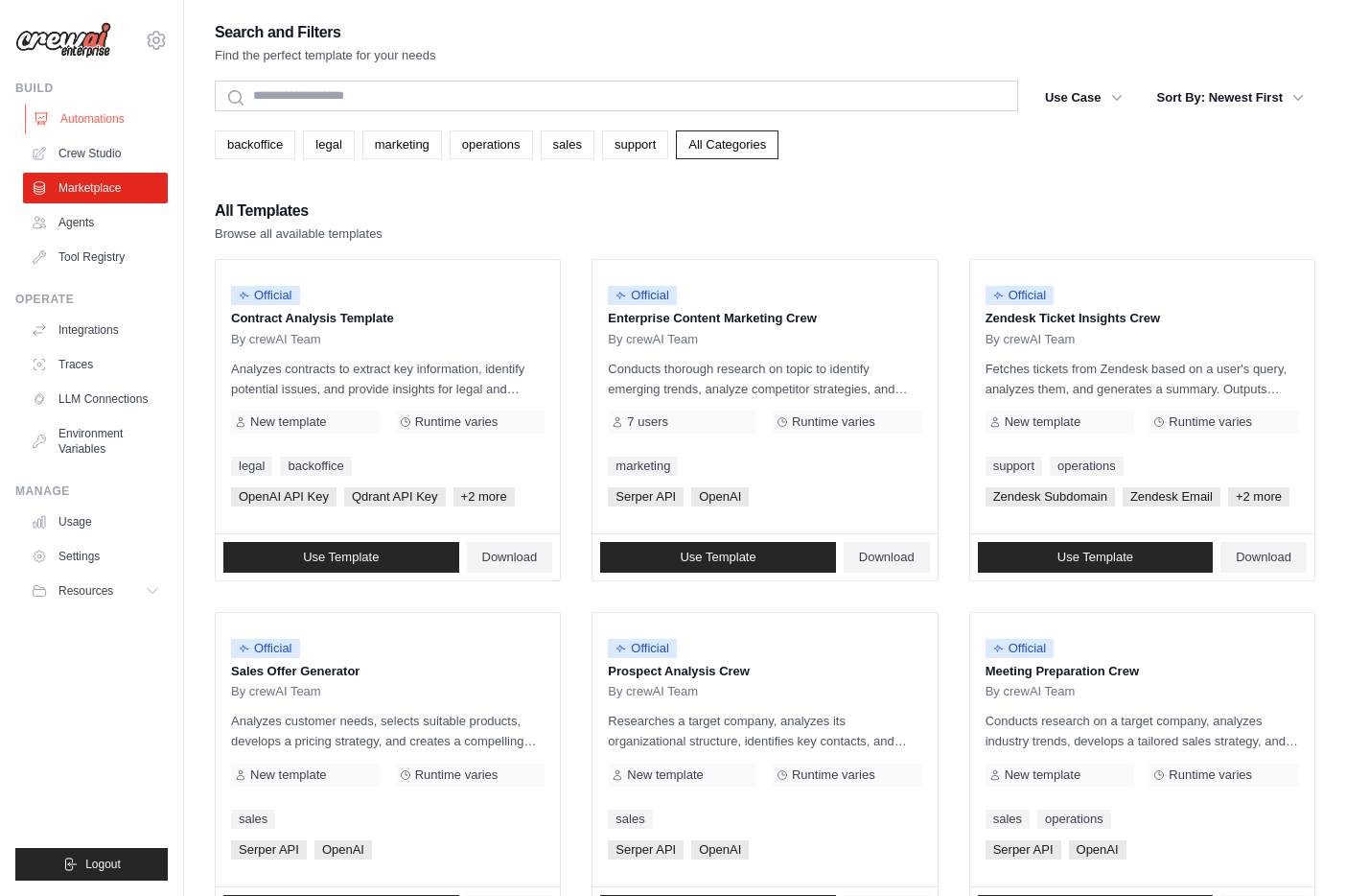
click at [127, 125] on link "Automations" at bounding box center [97, 119] width 144 height 31
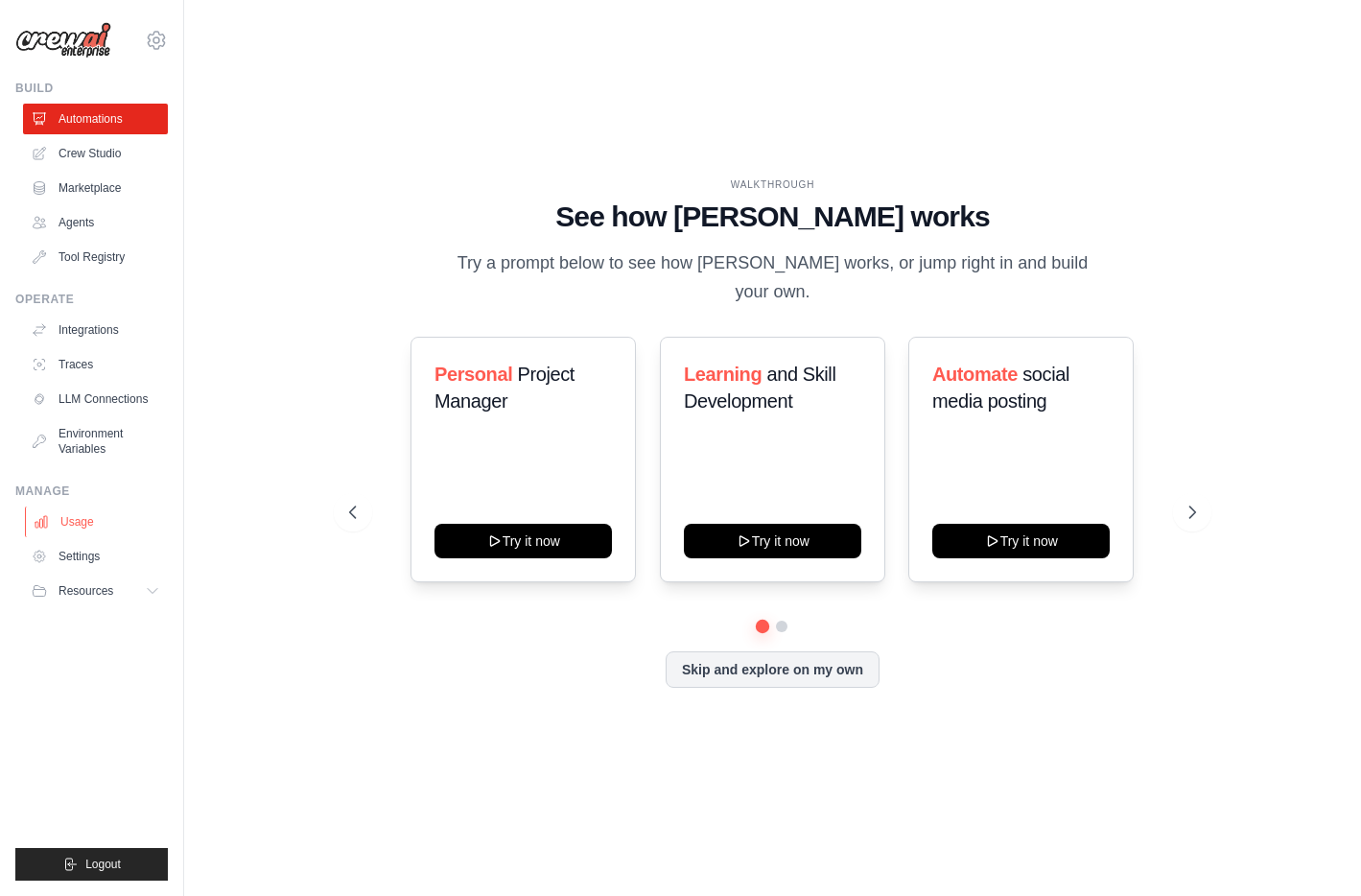
click at [104, 528] on link "Usage" at bounding box center [97, 521] width 144 height 31
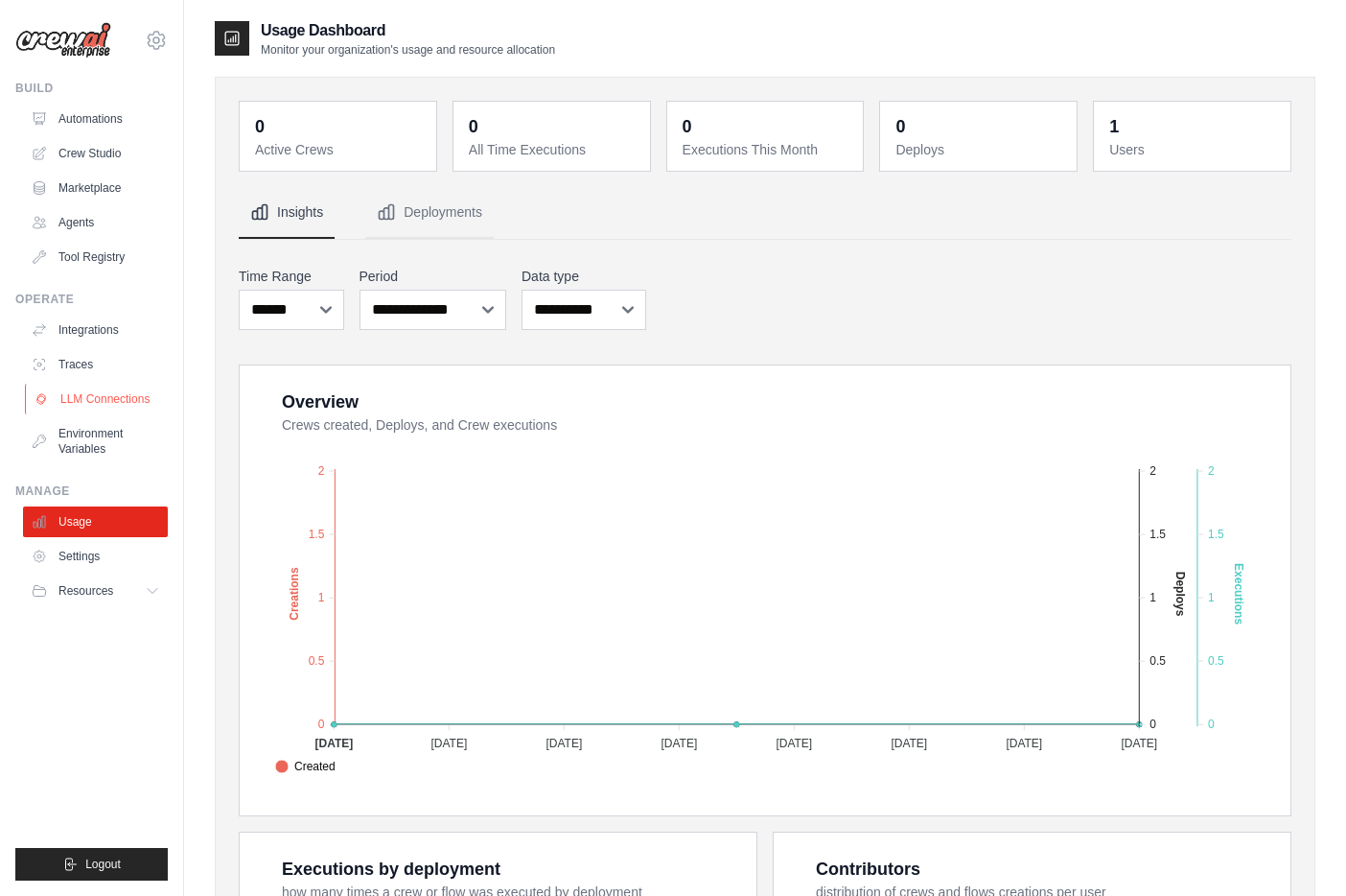
click at [127, 411] on link "LLM Connections" at bounding box center [97, 399] width 144 height 31
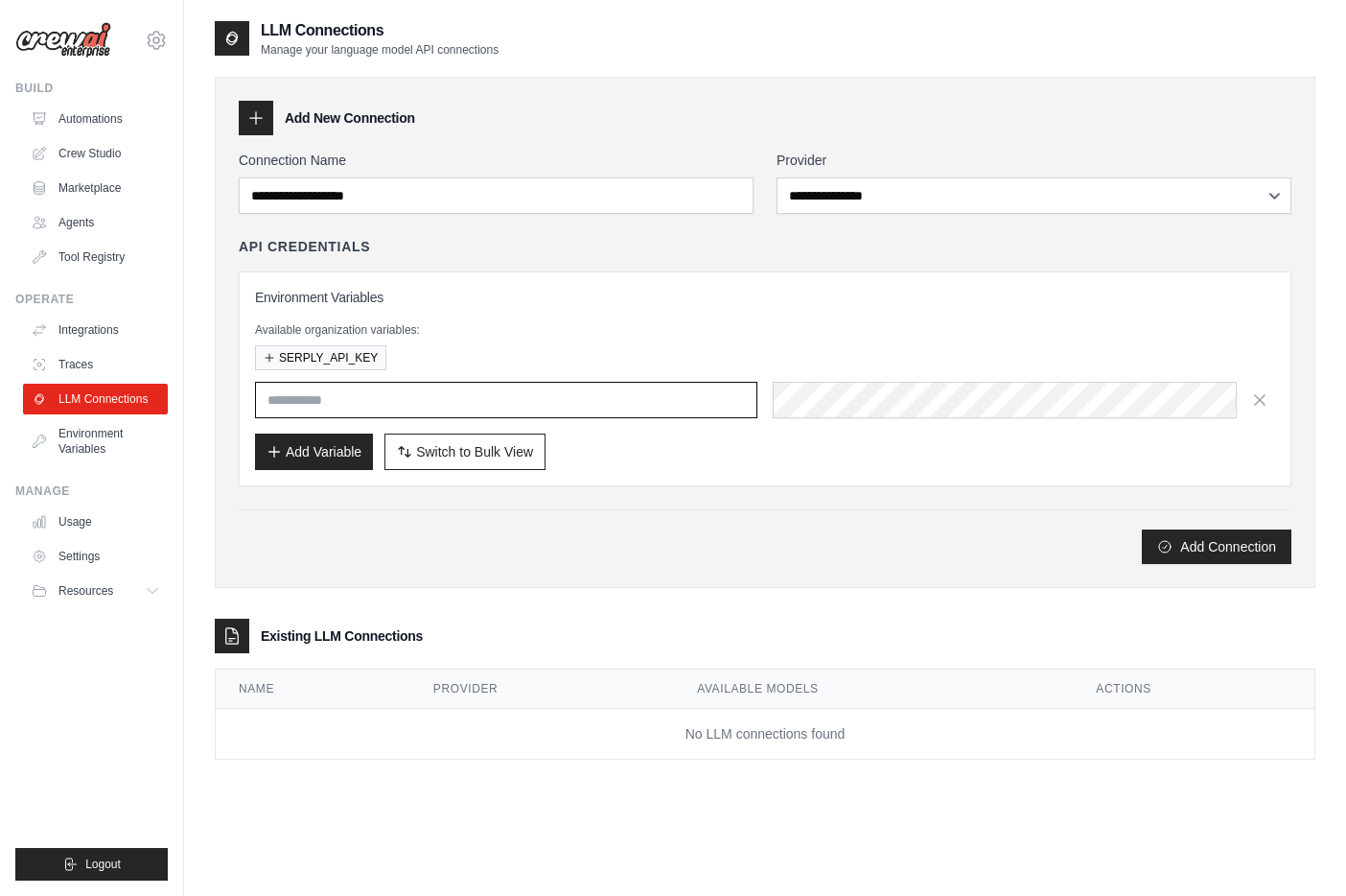
click at [601, 403] on input "text" at bounding box center [506, 400] width 502 height 37
click at [70, 332] on link "Integrations" at bounding box center [97, 329] width 144 height 31
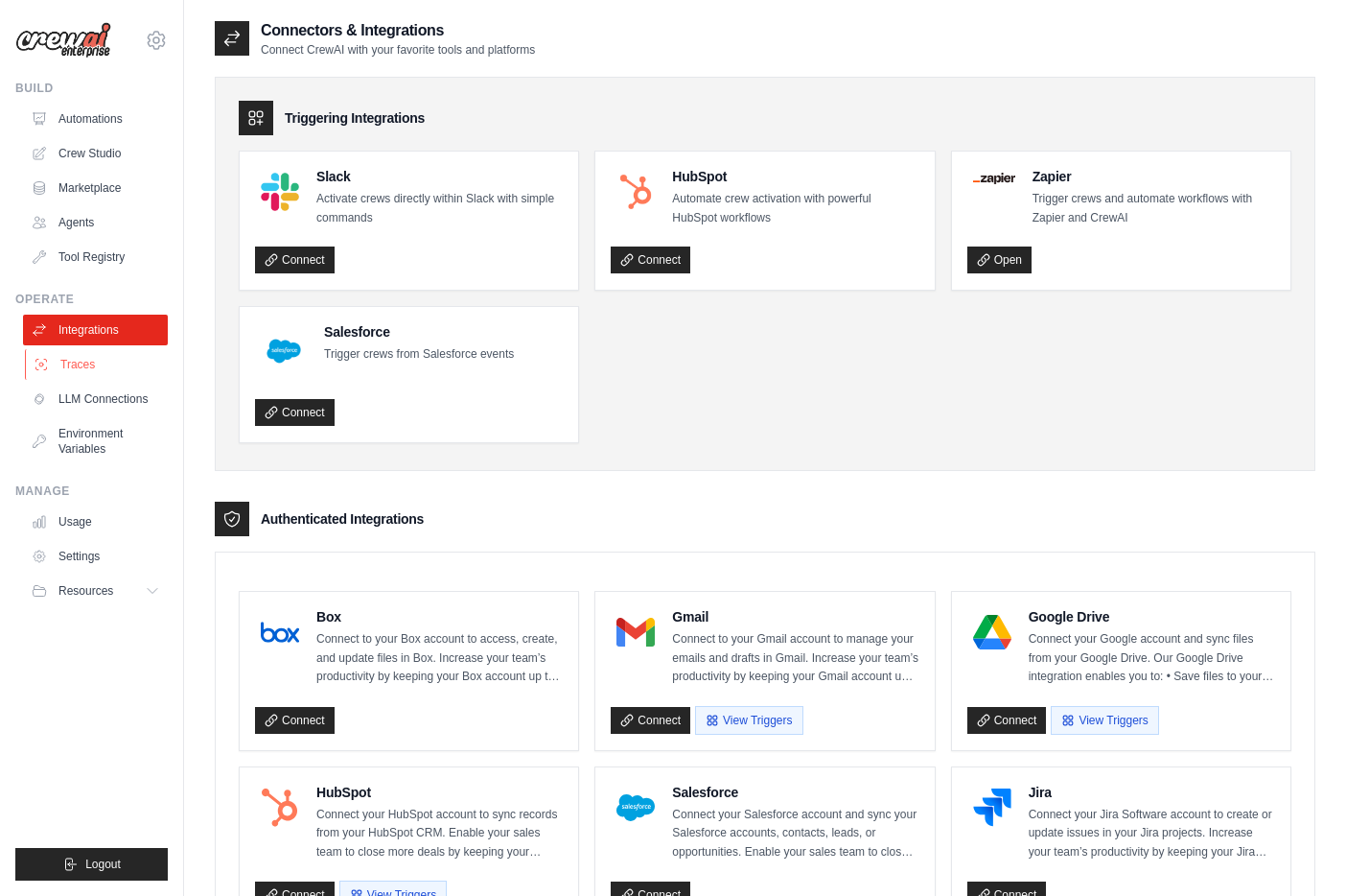
click at [98, 371] on link "Traces" at bounding box center [97, 364] width 144 height 31
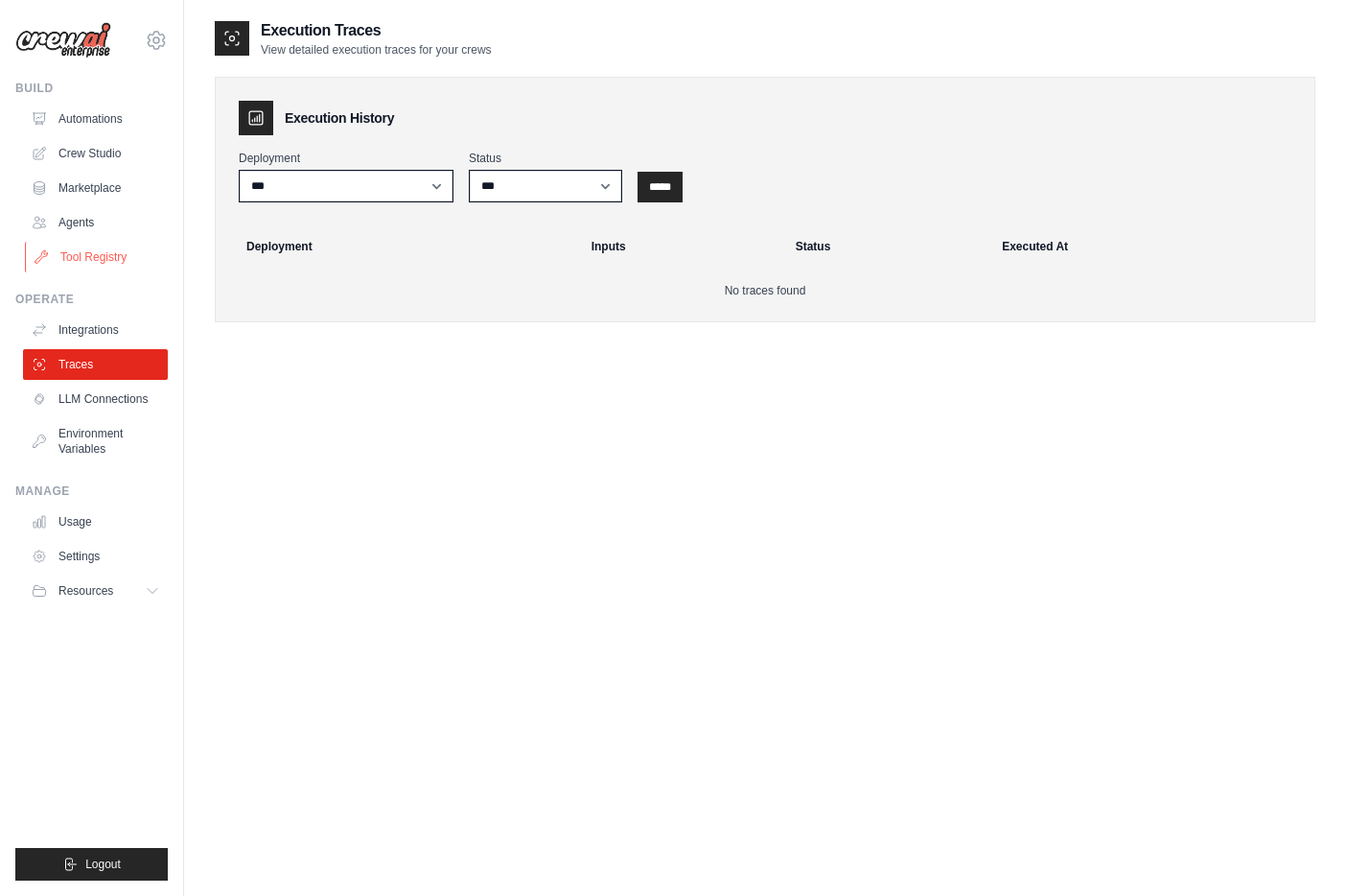
click at [101, 254] on link "Tool Registry" at bounding box center [97, 256] width 144 height 31
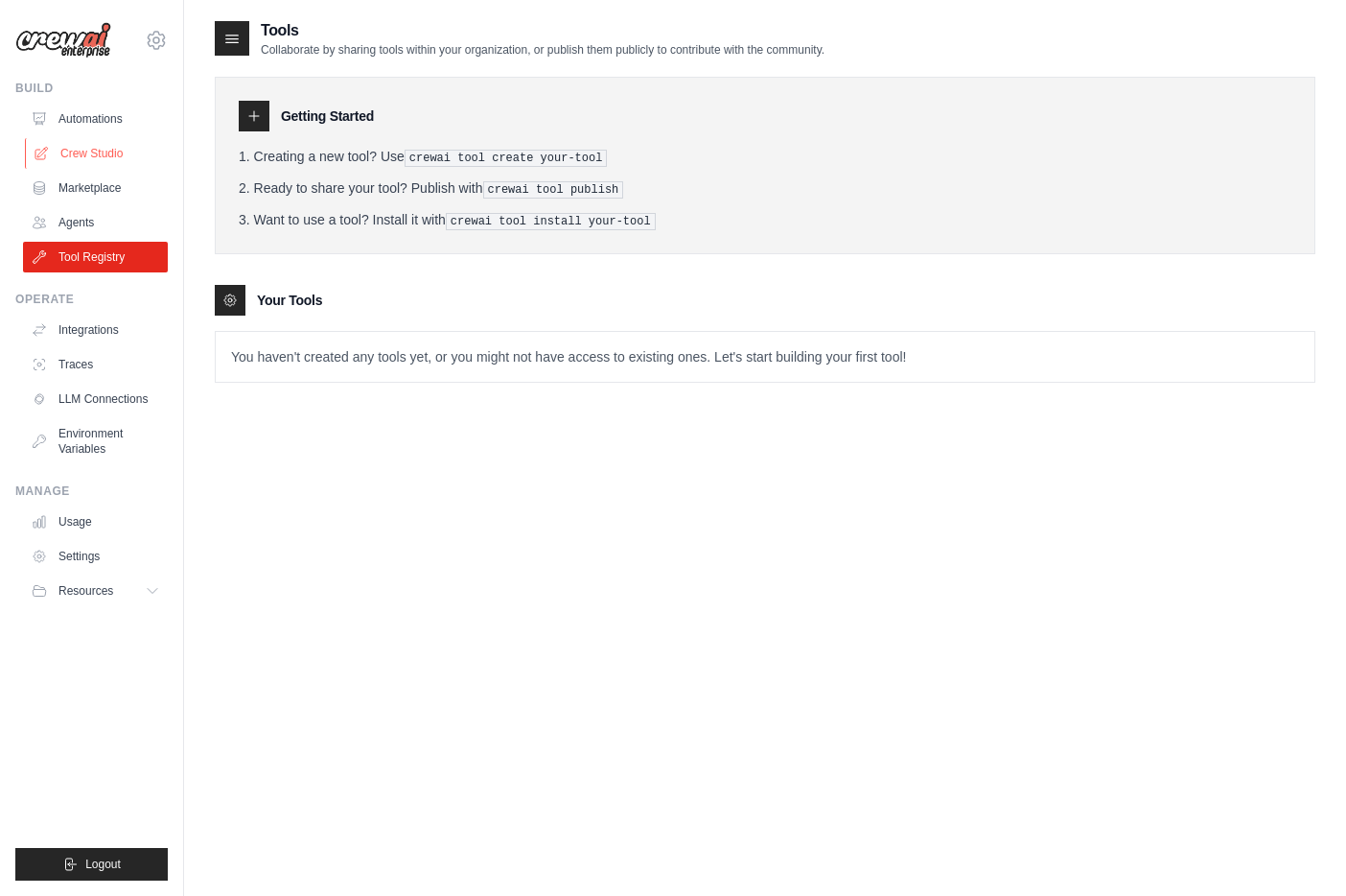
click at [98, 146] on link "Crew Studio" at bounding box center [97, 153] width 144 height 31
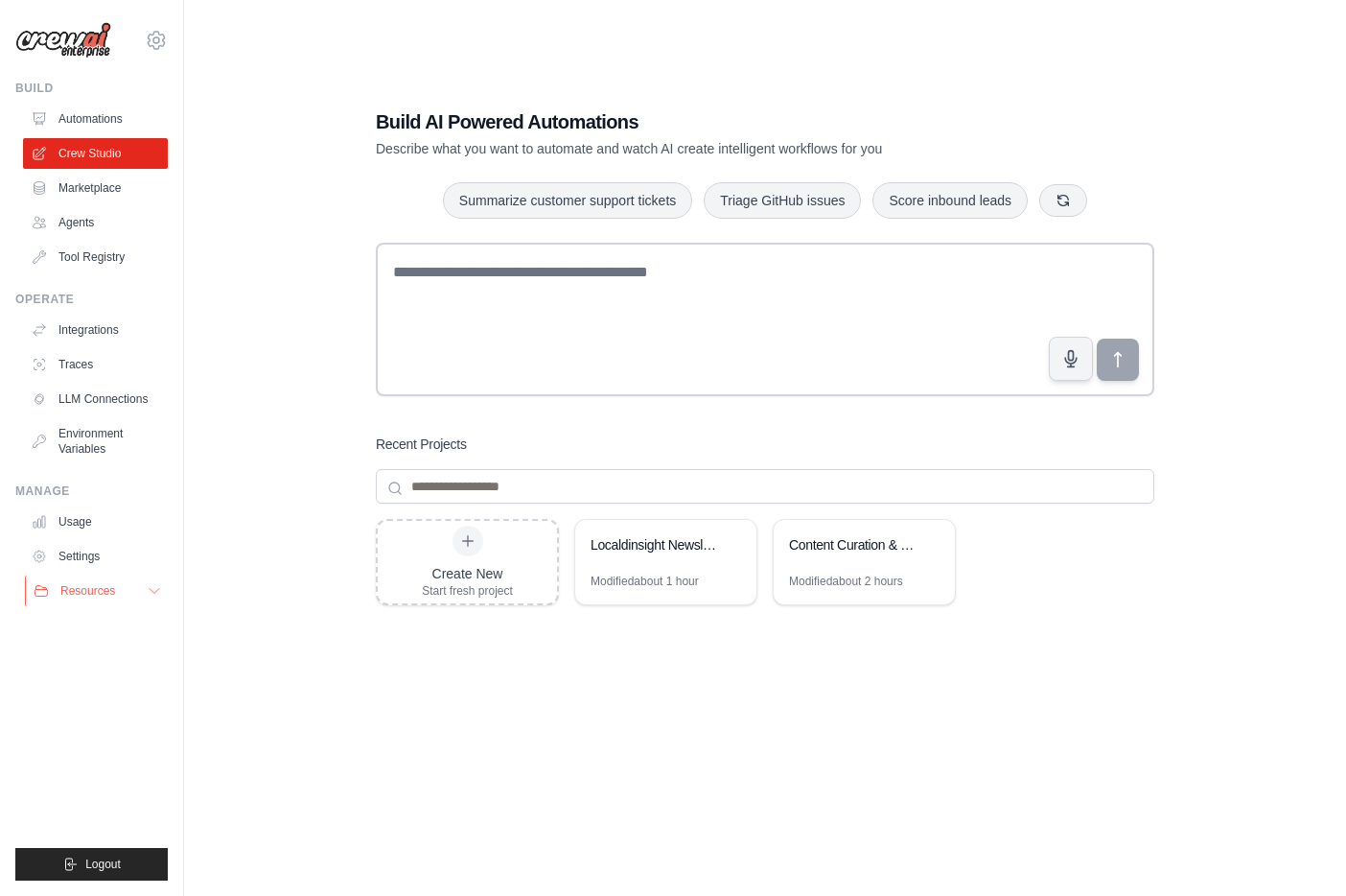
click at [110, 598] on button "Resources" at bounding box center [97, 590] width 144 height 31
click at [137, 585] on button "Resources" at bounding box center [97, 590] width 144 height 31
click at [69, 37] on img at bounding box center [63, 40] width 96 height 37
click at [79, 47] on img at bounding box center [63, 40] width 96 height 37
click at [77, 38] on img at bounding box center [63, 40] width 96 height 37
